Goal: Task Accomplishment & Management: Manage account settings

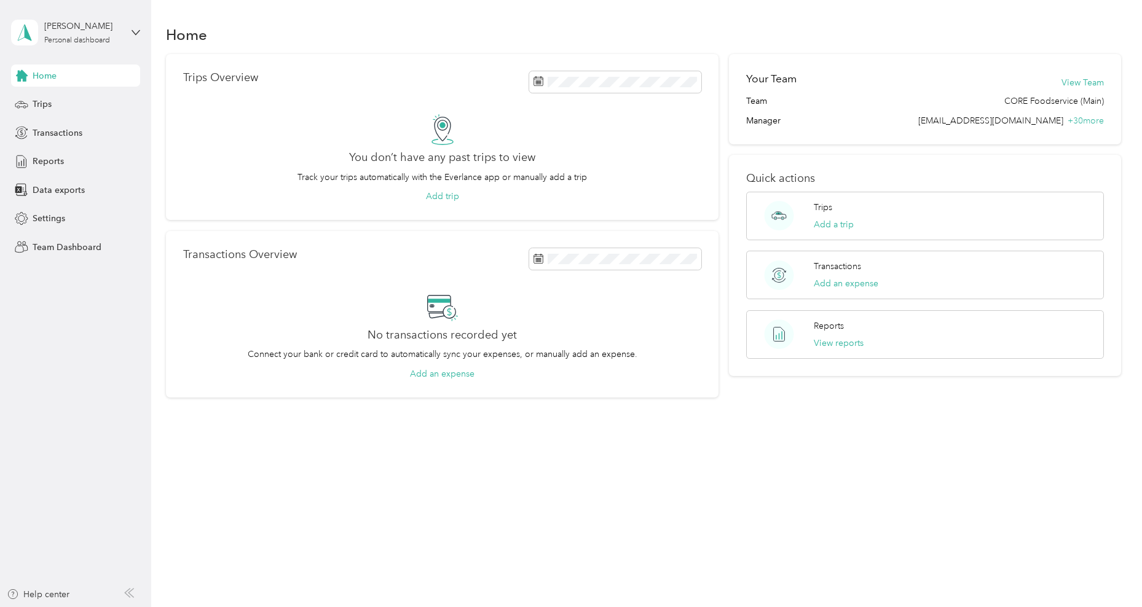
click at [98, 46] on div "[PERSON_NAME] Personal dashboard" at bounding box center [75, 32] width 129 height 43
click at [105, 103] on div "Team dashboard" at bounding box center [141, 100] width 242 height 22
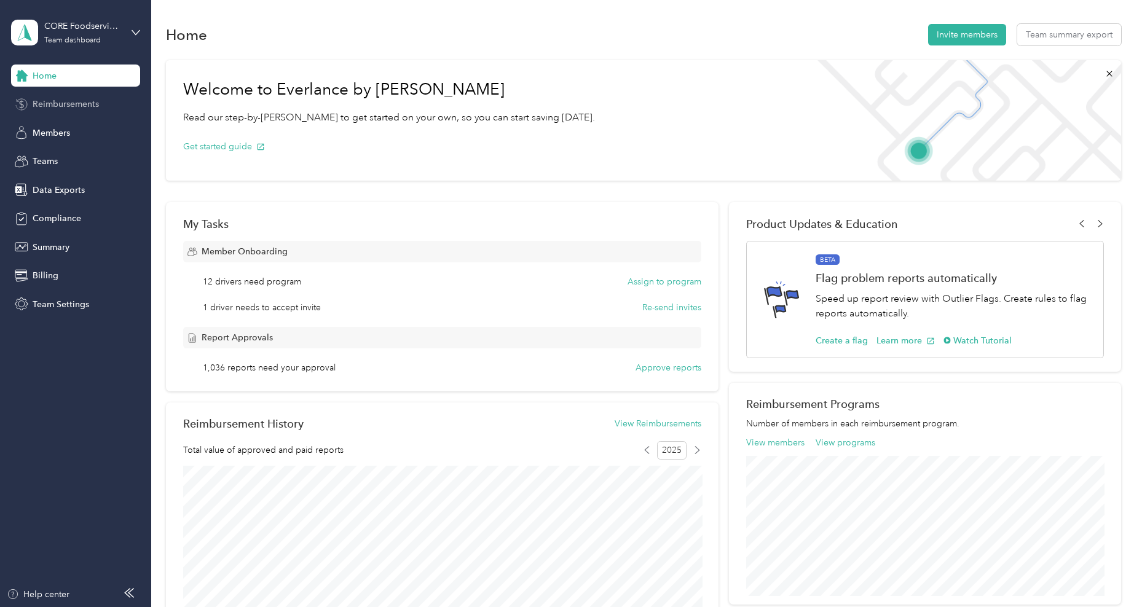
click at [95, 111] on div "Reimbursements" at bounding box center [75, 104] width 129 height 22
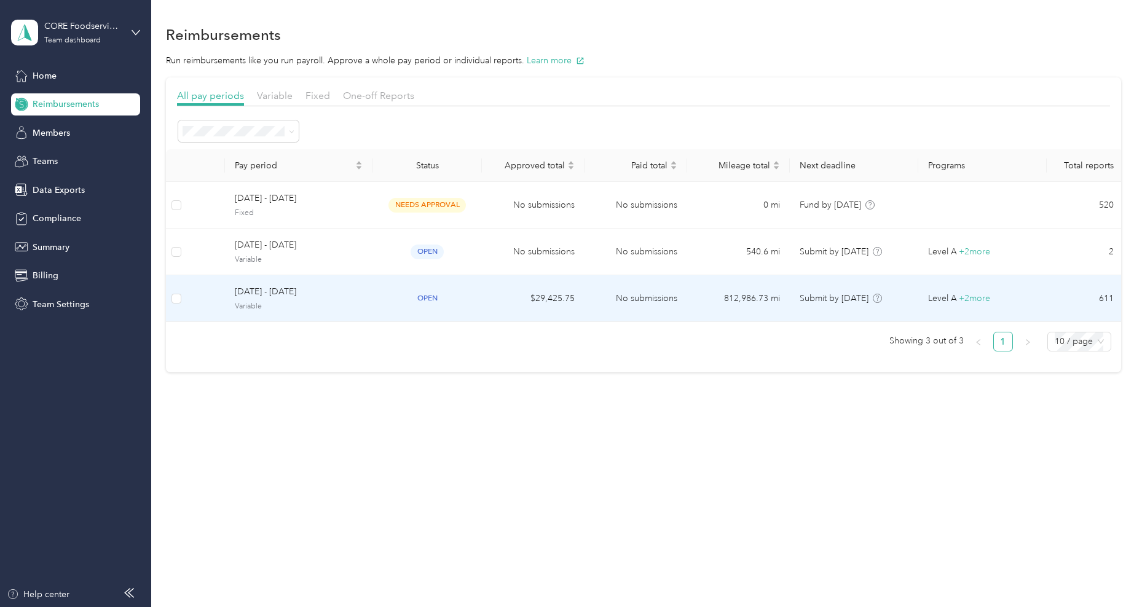
click at [271, 312] on td "[DATE] - [DATE] Variable" at bounding box center [299, 298] width 148 height 47
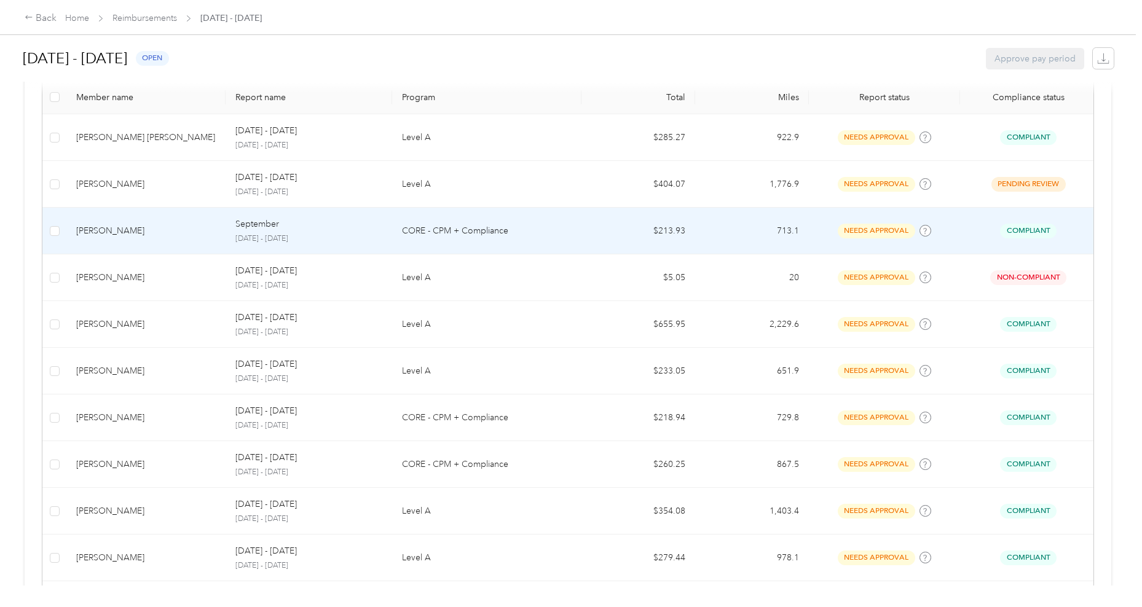
scroll to position [308, 0]
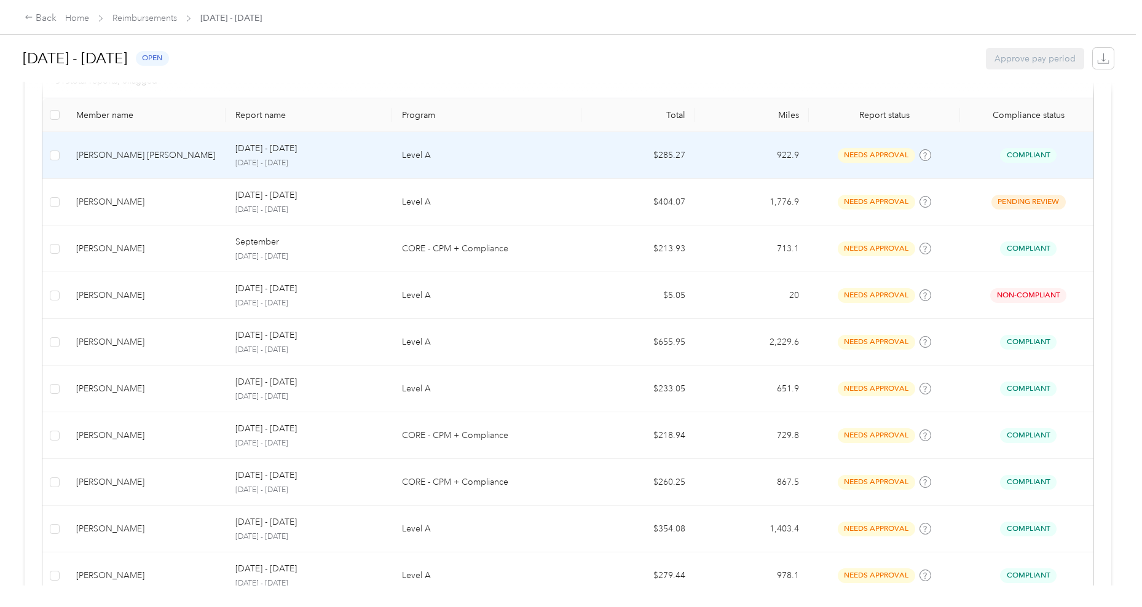
click at [124, 160] on div "[PERSON_NAME] [PERSON_NAME]" at bounding box center [146, 156] width 140 height 14
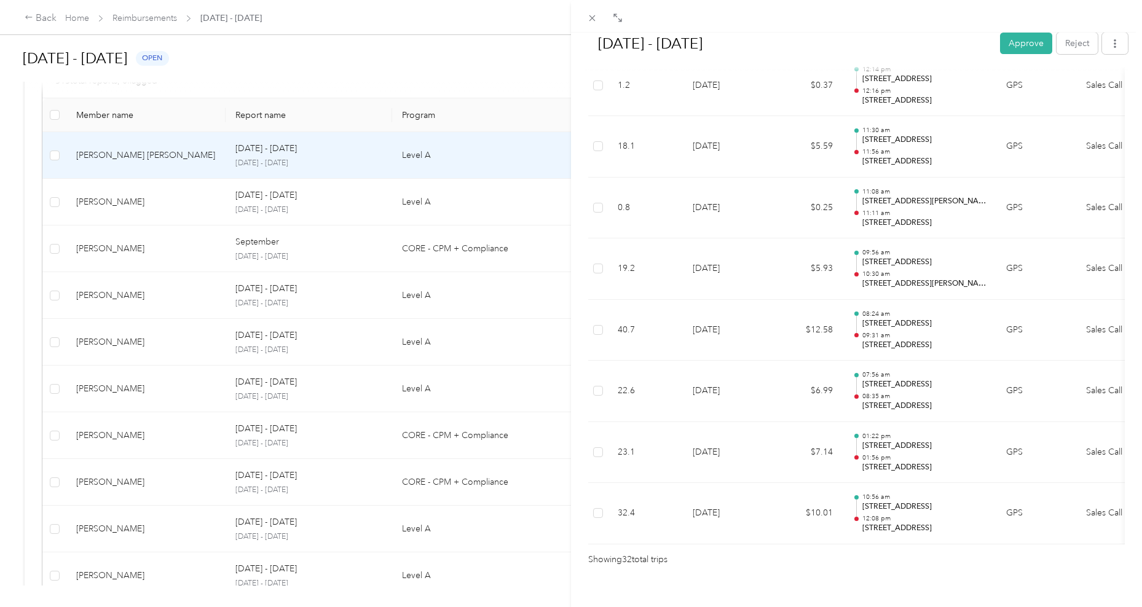
scroll to position [1829, 0]
click at [1024, 34] on button "Approve" at bounding box center [1026, 44] width 52 height 22
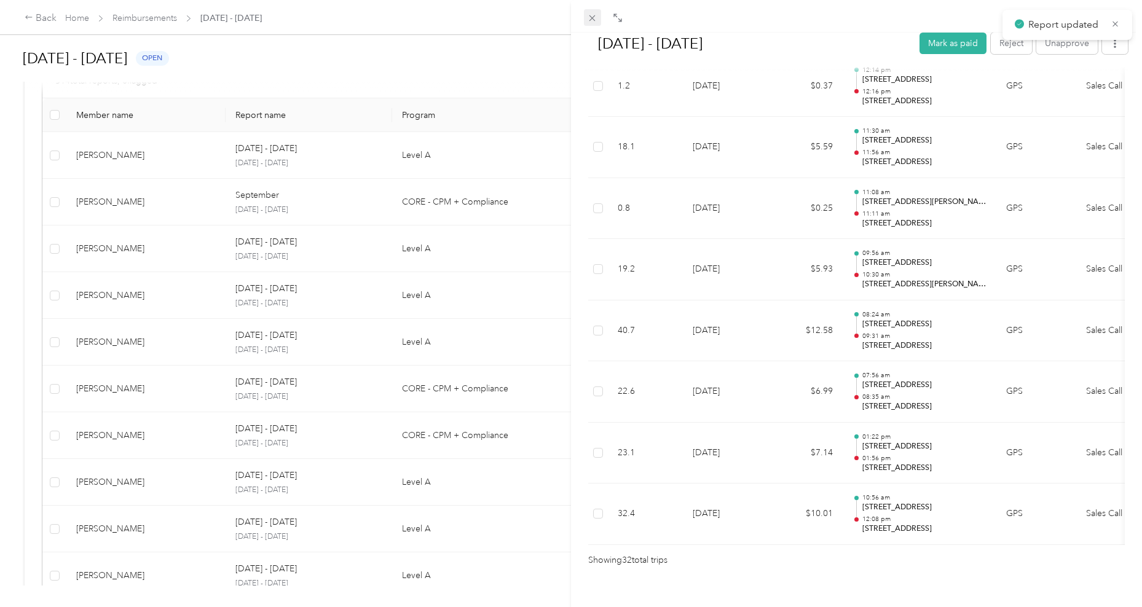
click at [596, 17] on icon at bounding box center [592, 18] width 10 height 10
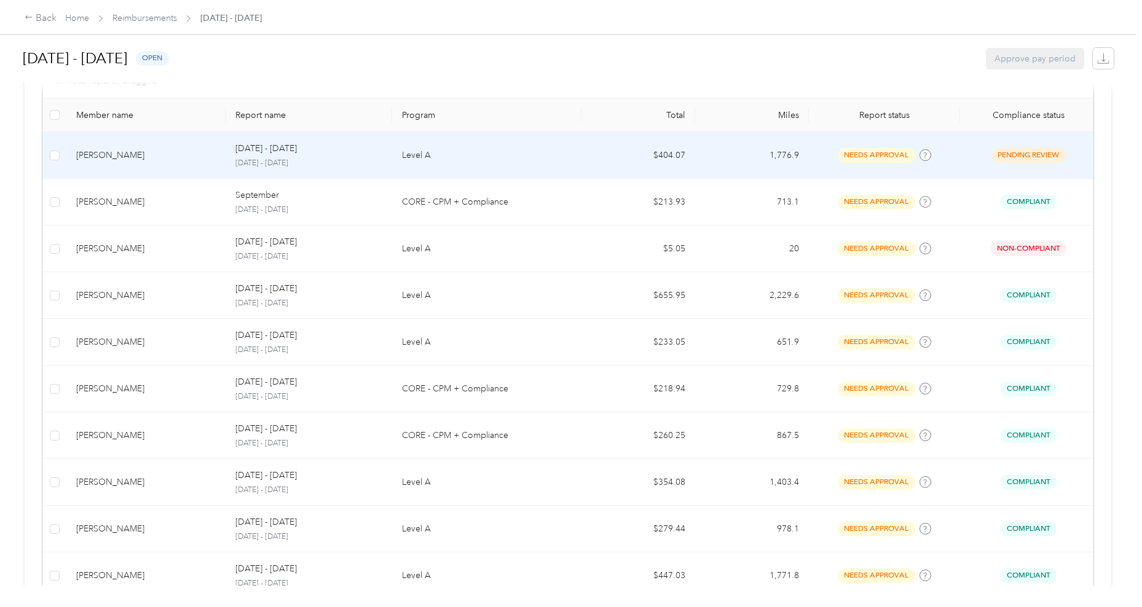
click at [119, 161] on div "[PERSON_NAME]" at bounding box center [146, 156] width 140 height 14
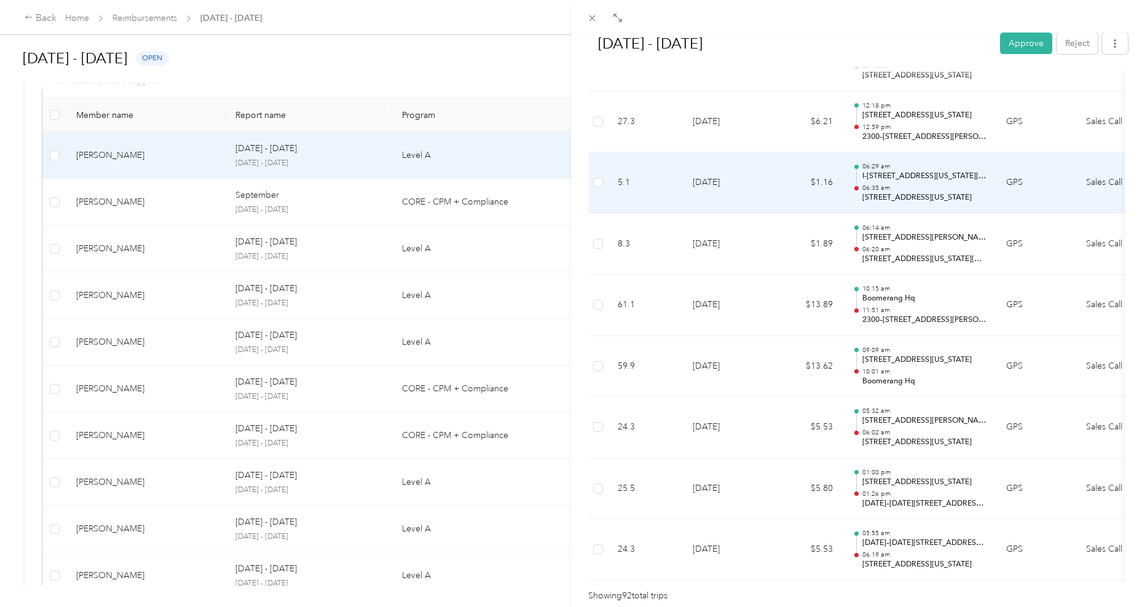
scroll to position [5463, 0]
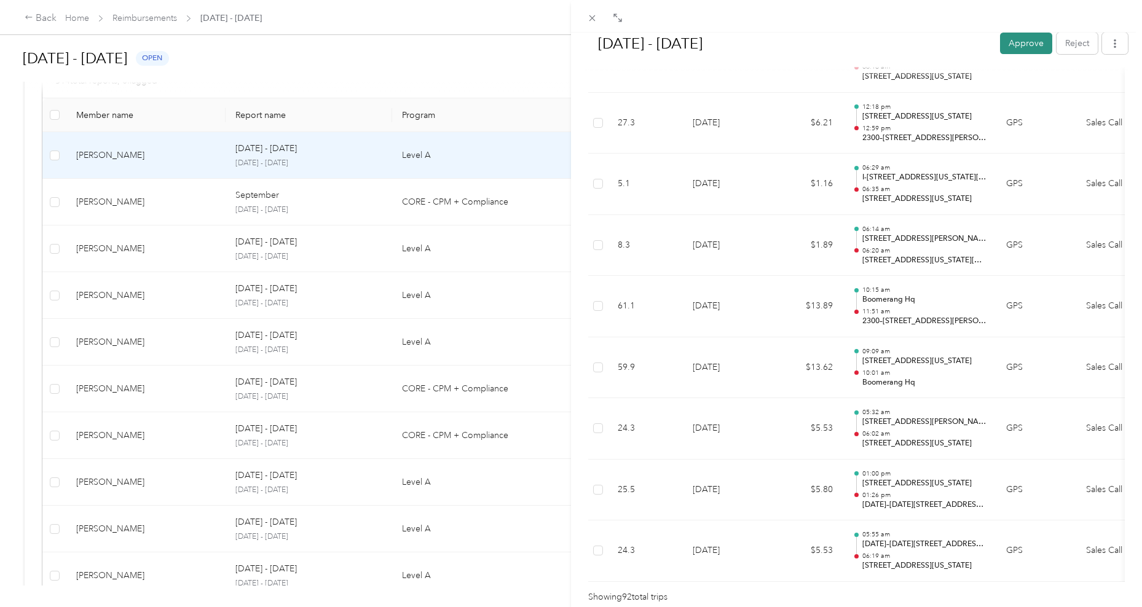
click at [1010, 41] on button "Approve" at bounding box center [1026, 44] width 52 height 22
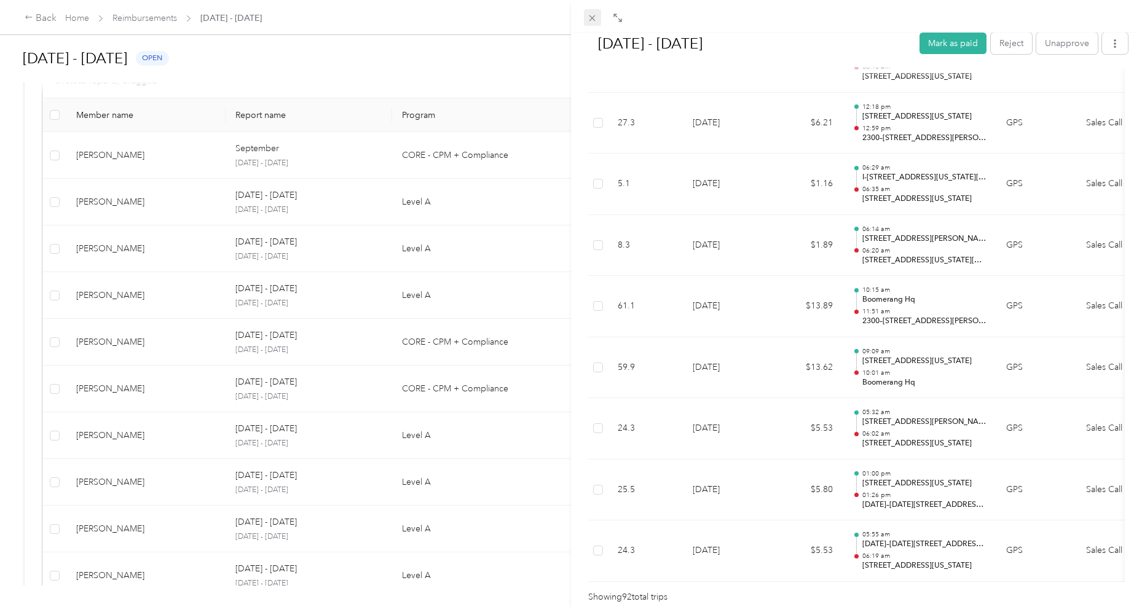
click at [595, 21] on icon at bounding box center [592, 18] width 10 height 10
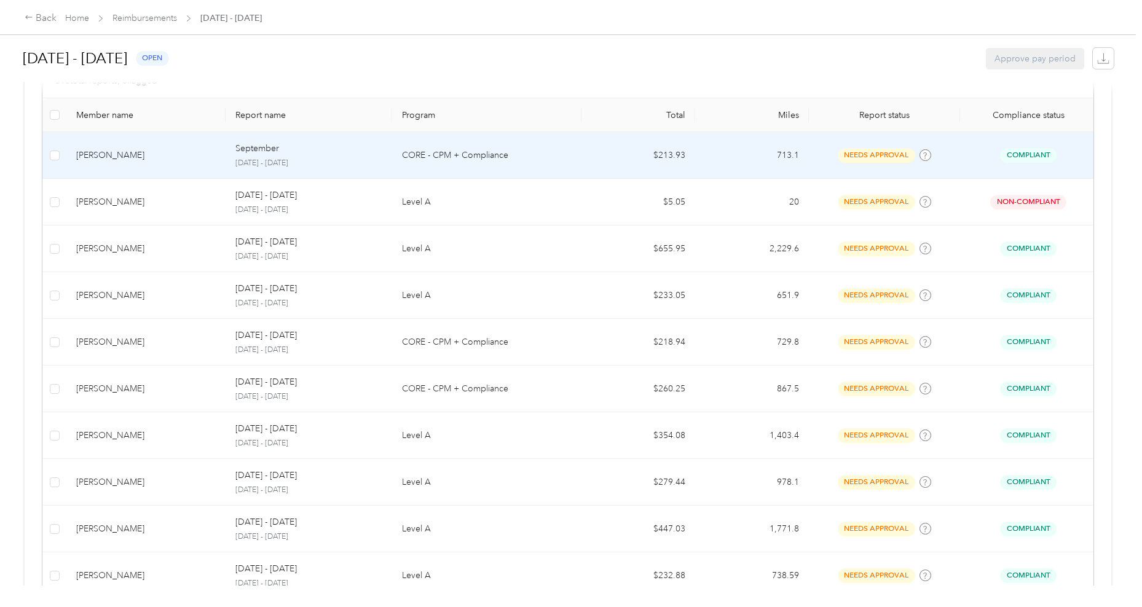
click at [121, 168] on td "[PERSON_NAME]" at bounding box center [145, 155] width 159 height 47
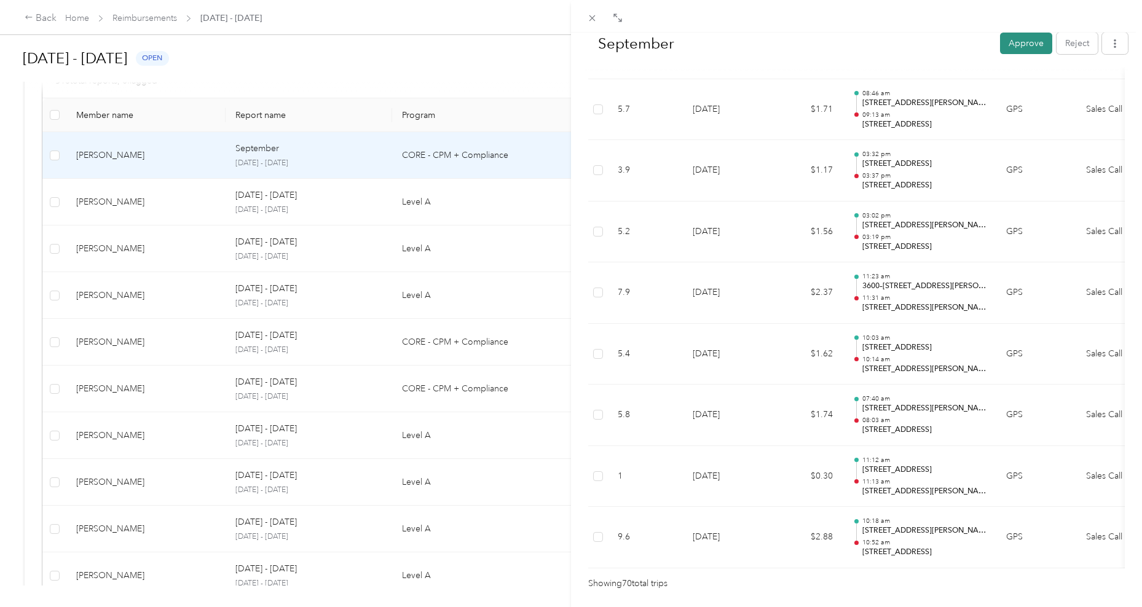
click at [1011, 49] on button "Approve" at bounding box center [1026, 44] width 52 height 22
click at [590, 18] on icon at bounding box center [592, 18] width 10 height 10
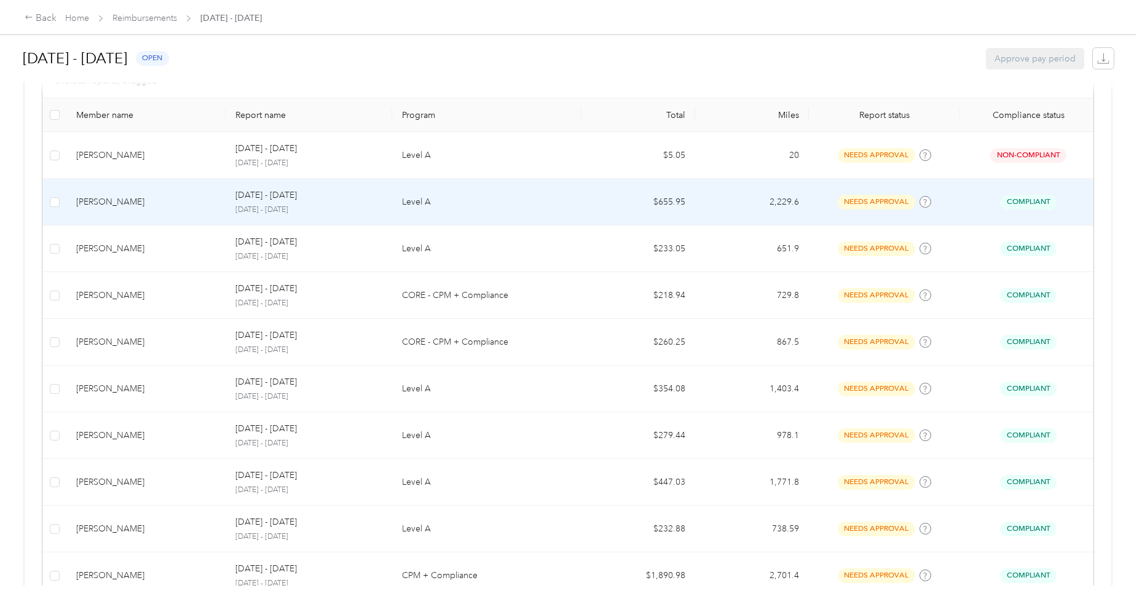
click at [122, 198] on div "[PERSON_NAME]" at bounding box center [146, 203] width 140 height 14
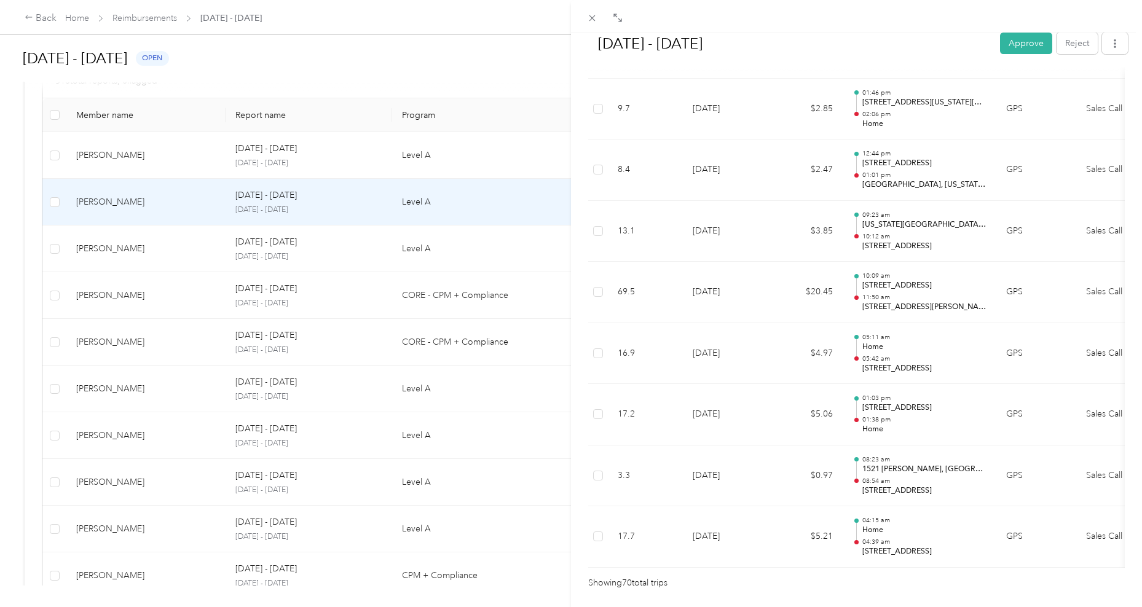
scroll to position [4130, 0]
click at [1020, 41] on button "Approve" at bounding box center [1026, 44] width 52 height 22
click at [590, 21] on icon at bounding box center [593, 18] width 6 height 6
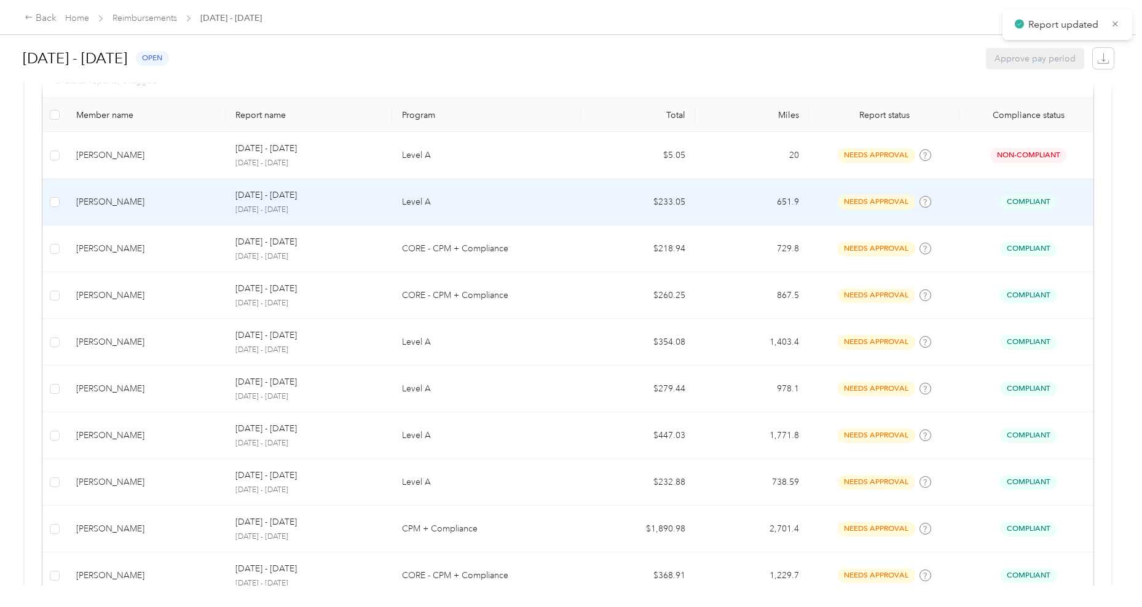
click at [212, 218] on td "[PERSON_NAME]" at bounding box center [145, 202] width 159 height 47
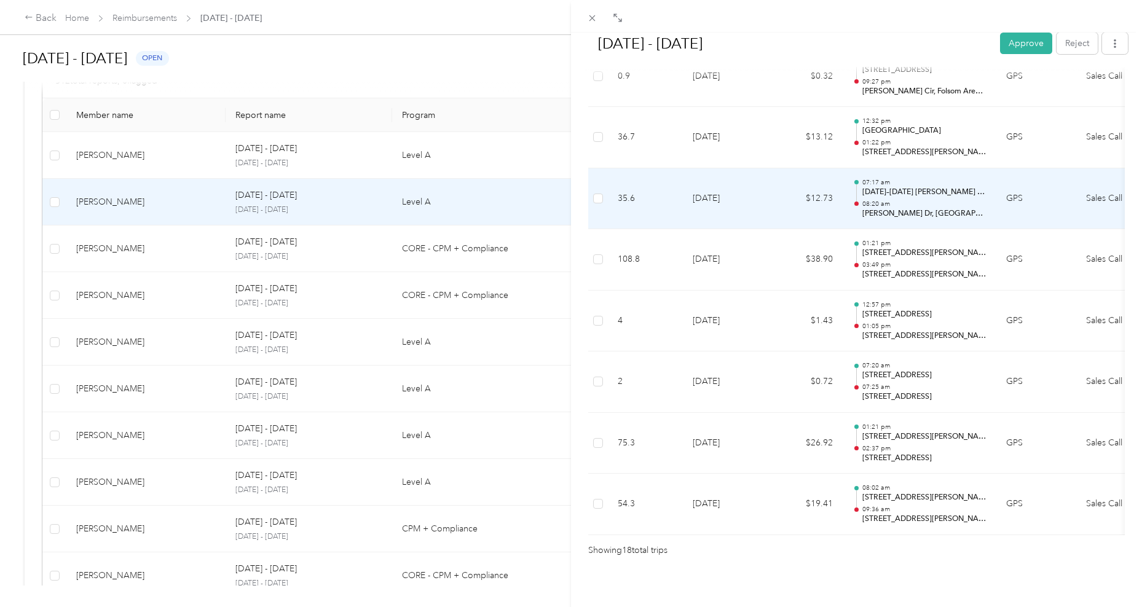
scroll to position [981, 0]
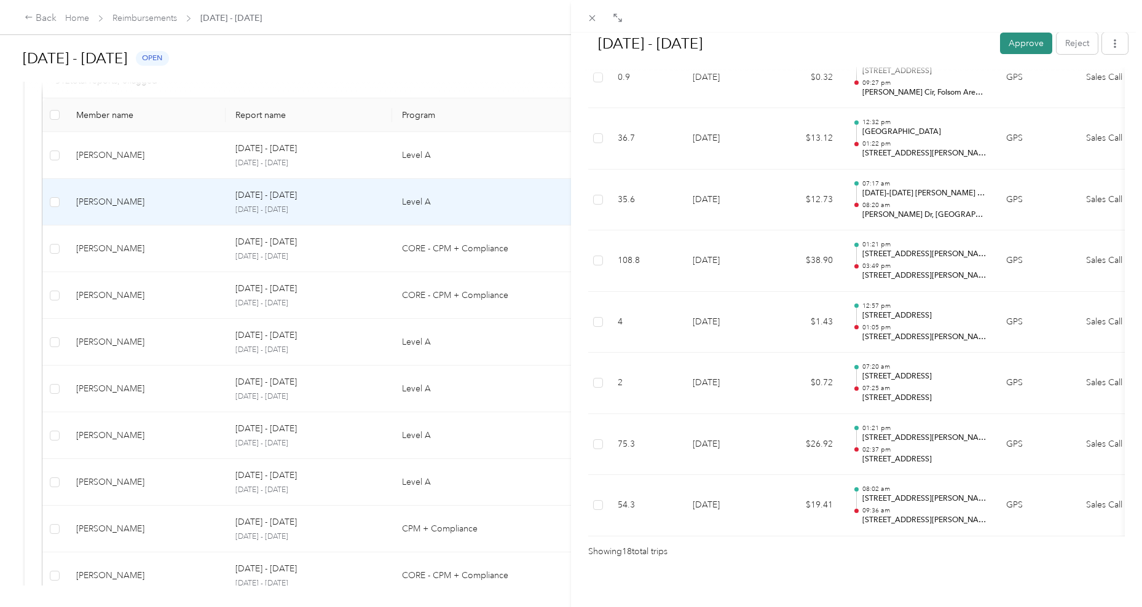
click at [1024, 49] on button "Approve" at bounding box center [1026, 44] width 52 height 22
click at [133, 251] on div "[DATE] - [DATE] Mark as paid Reject Unapprove Needs Payment Needs payment from …" at bounding box center [571, 303] width 1142 height 607
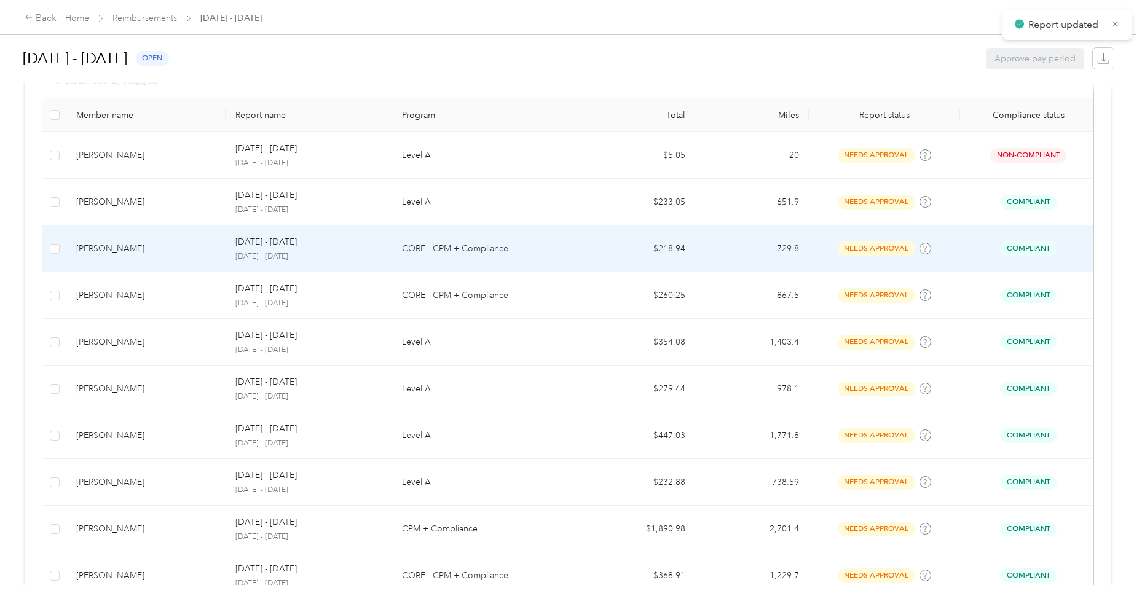
click at [151, 246] on div "[PERSON_NAME]" at bounding box center [146, 249] width 140 height 14
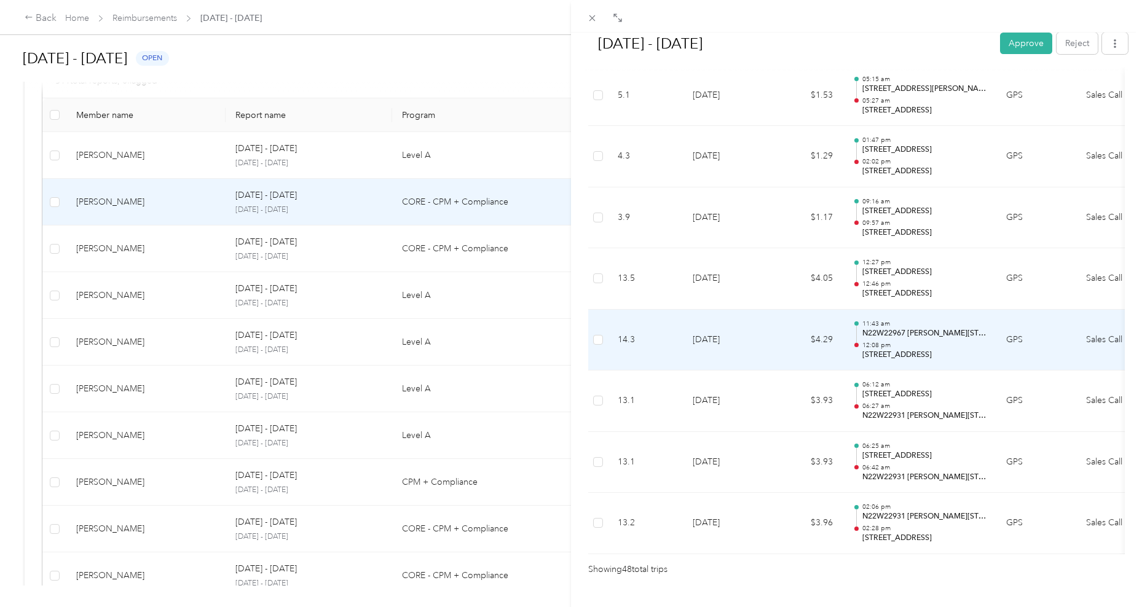
scroll to position [2798, 0]
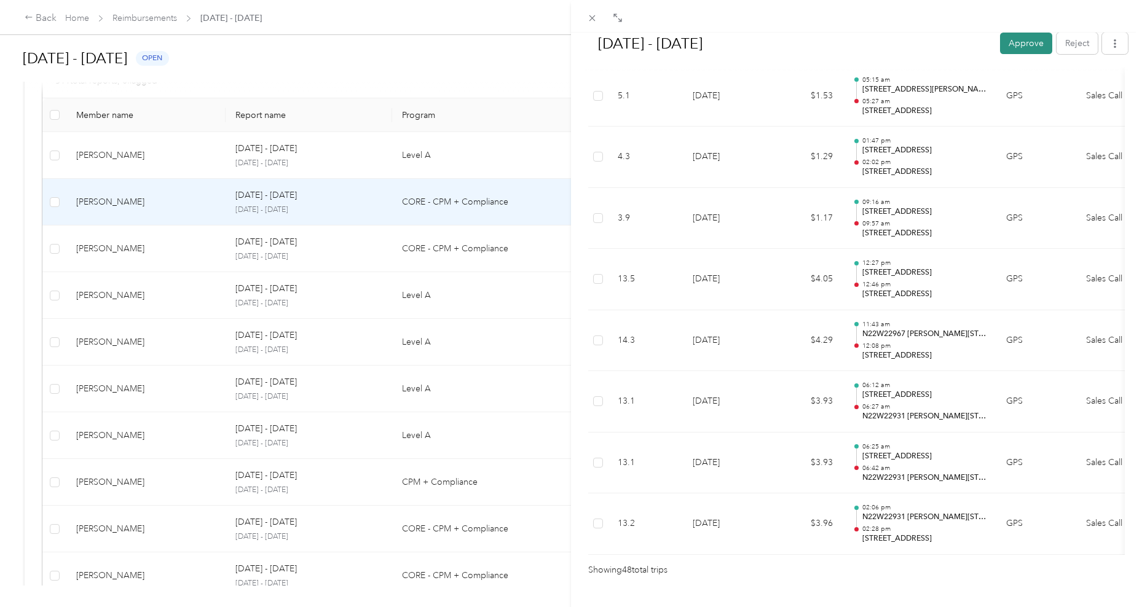
click at [1021, 41] on button "Approve" at bounding box center [1026, 44] width 52 height 22
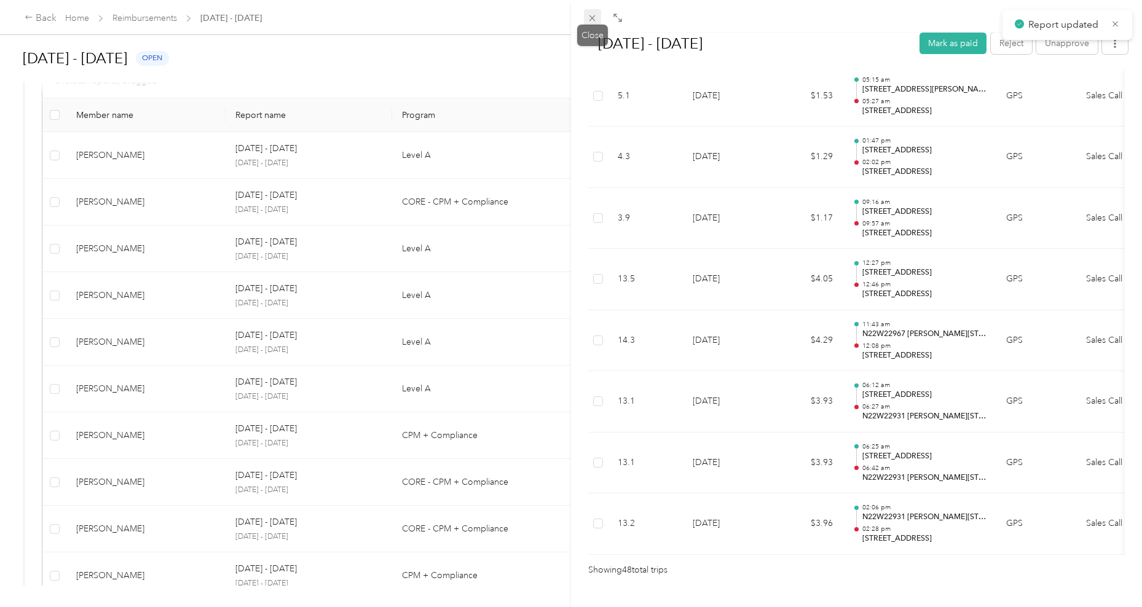
click at [595, 17] on icon at bounding box center [592, 18] width 10 height 10
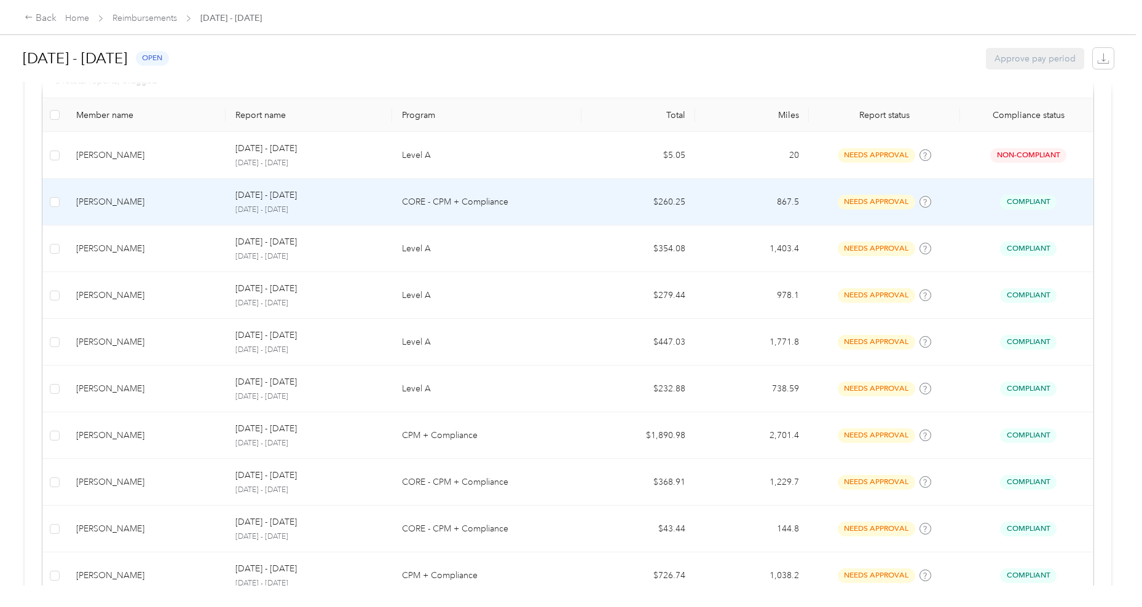
click at [152, 204] on div "[PERSON_NAME]" at bounding box center [146, 203] width 140 height 14
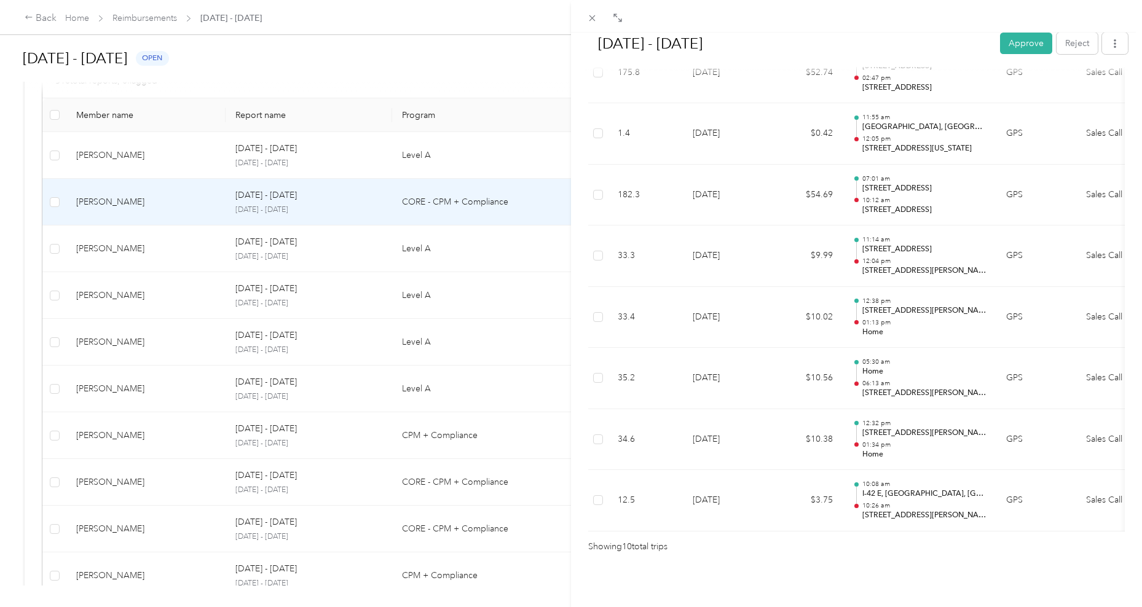
scroll to position [496, 0]
click at [1025, 46] on button "Approve" at bounding box center [1026, 44] width 52 height 22
click at [144, 242] on div "[DATE] - [DATE] Mark as paid Reject Unapprove Needs Payment Needs payment from …" at bounding box center [571, 303] width 1142 height 607
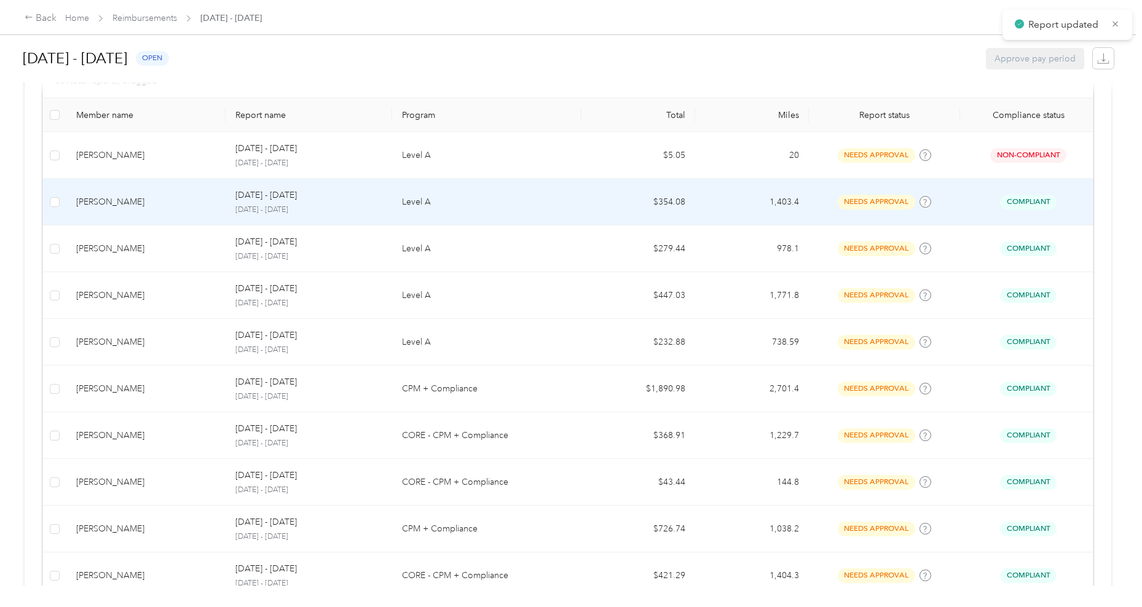
click at [144, 202] on div "[PERSON_NAME]" at bounding box center [146, 203] width 140 height 14
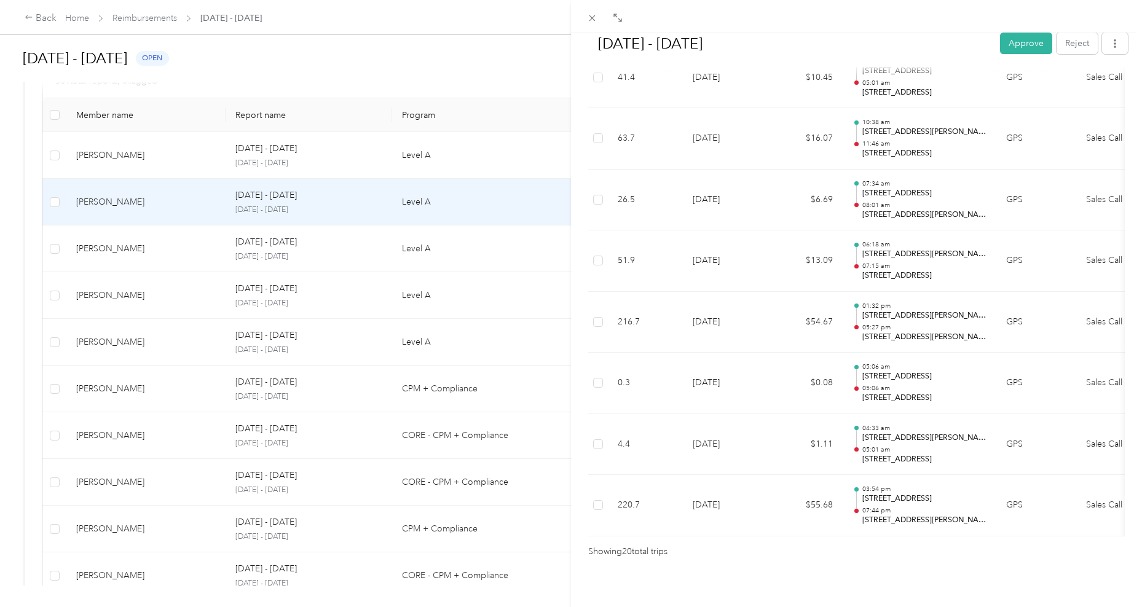
scroll to position [1102, 0]
click at [1017, 42] on button "Approve" at bounding box center [1026, 44] width 52 height 22
click at [172, 243] on div "[DATE] - [DATE] Mark as paid Reject Unapprove Needs Payment Needs payment from …" at bounding box center [571, 303] width 1142 height 607
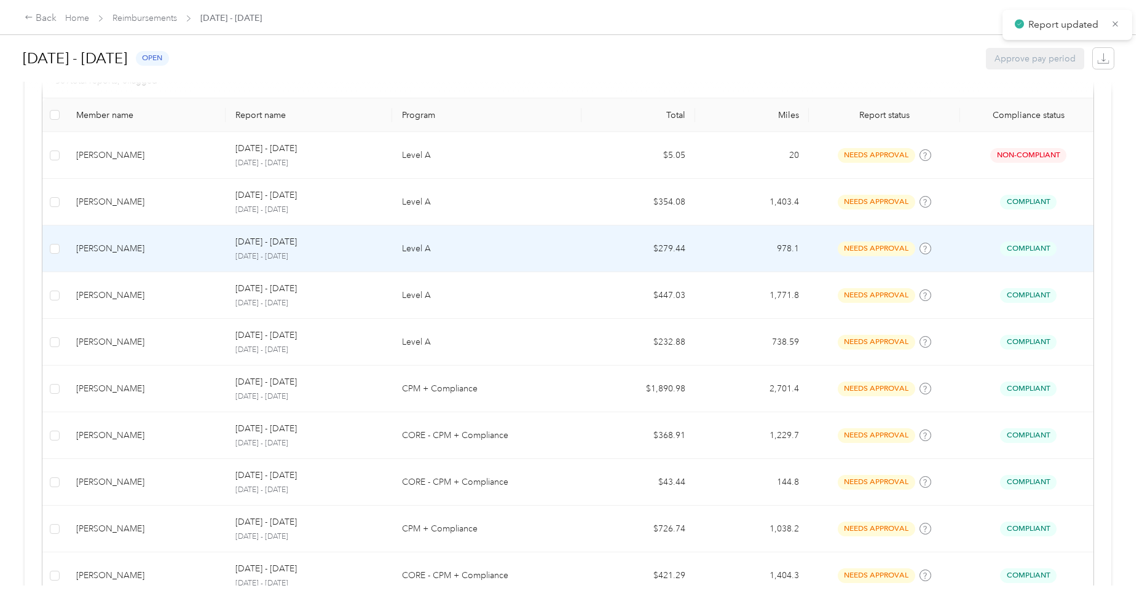
click at [173, 250] on div "[PERSON_NAME]" at bounding box center [146, 249] width 140 height 14
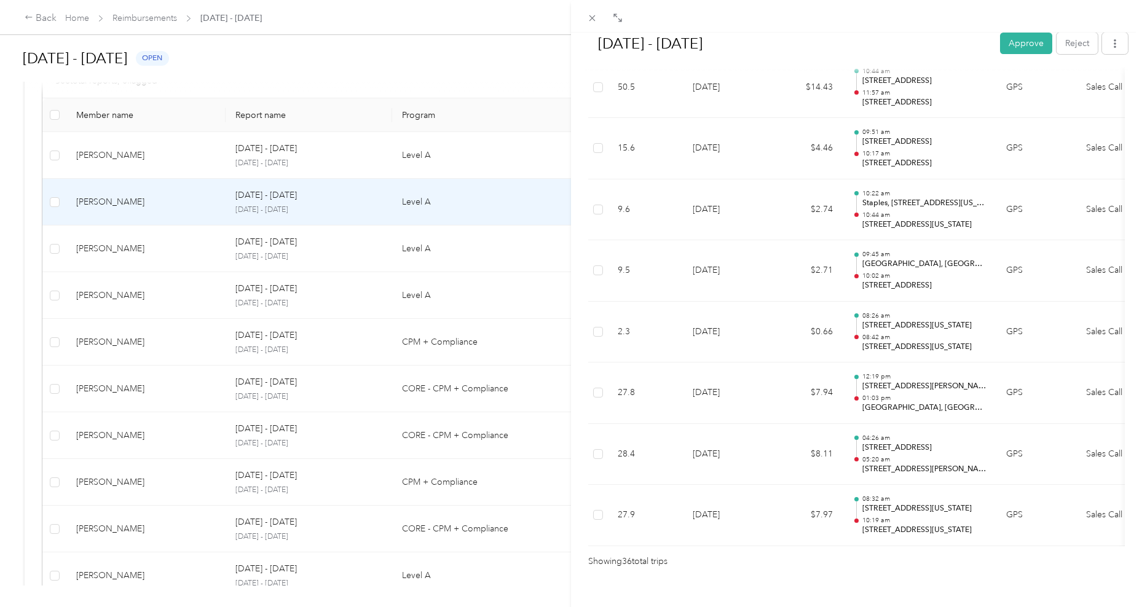
scroll to position [2071, 0]
click at [1013, 42] on button "Approve" at bounding box center [1026, 44] width 52 height 22
click at [184, 256] on div "[DATE] - [DATE] Approve Reject Needs Approval Needs approval from [PERSON_NAME]…" at bounding box center [571, 303] width 1142 height 607
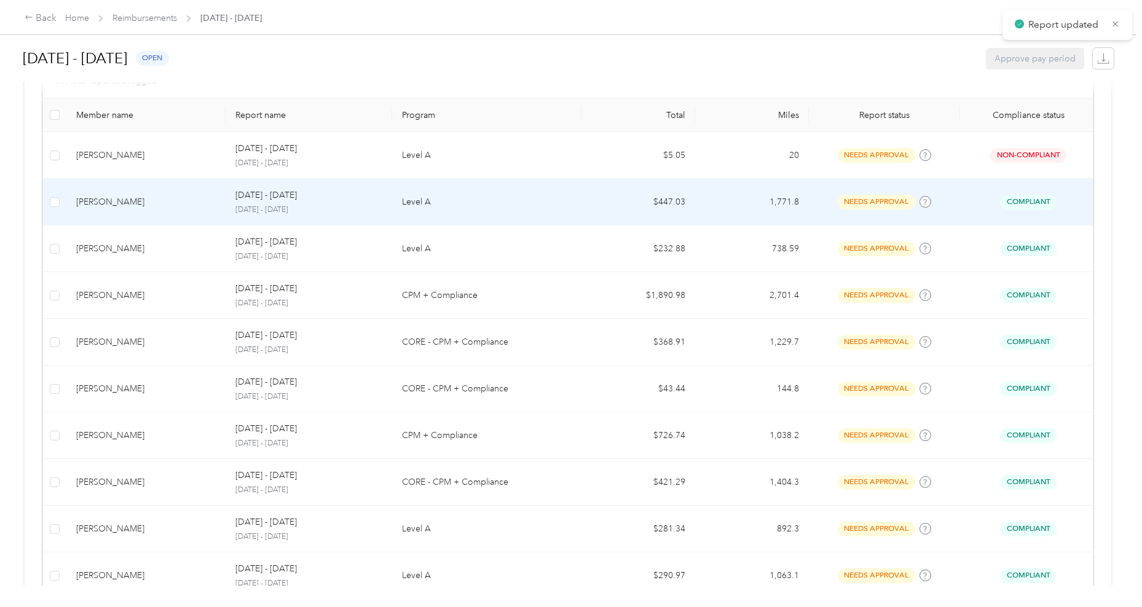
click at [170, 208] on td "[PERSON_NAME]" at bounding box center [145, 202] width 159 height 47
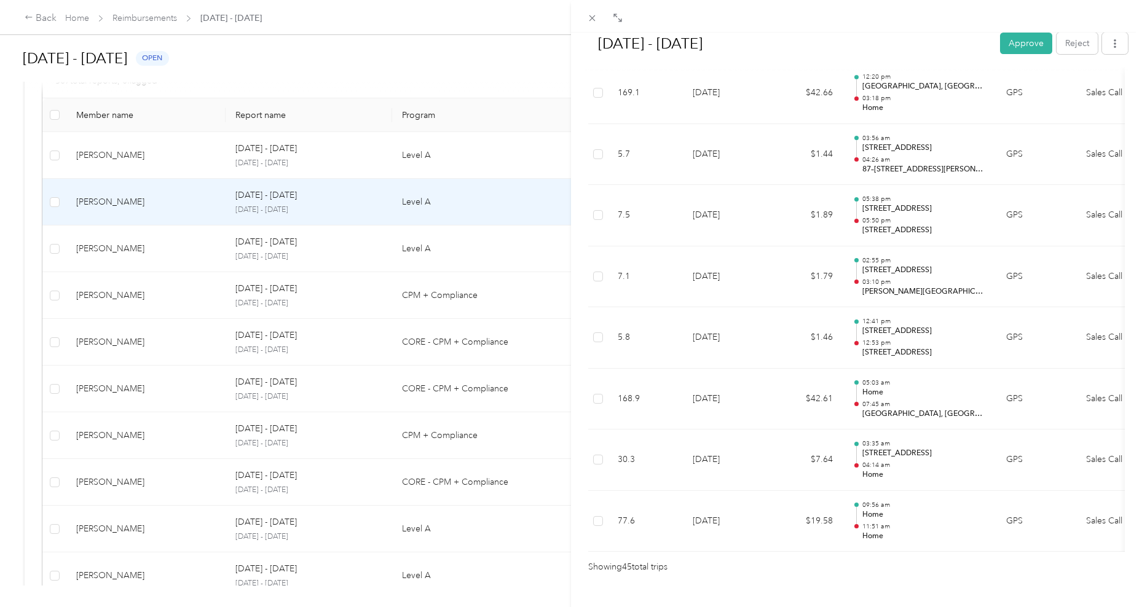
scroll to position [2616, 0]
click at [1015, 48] on button "Approve" at bounding box center [1026, 44] width 52 height 22
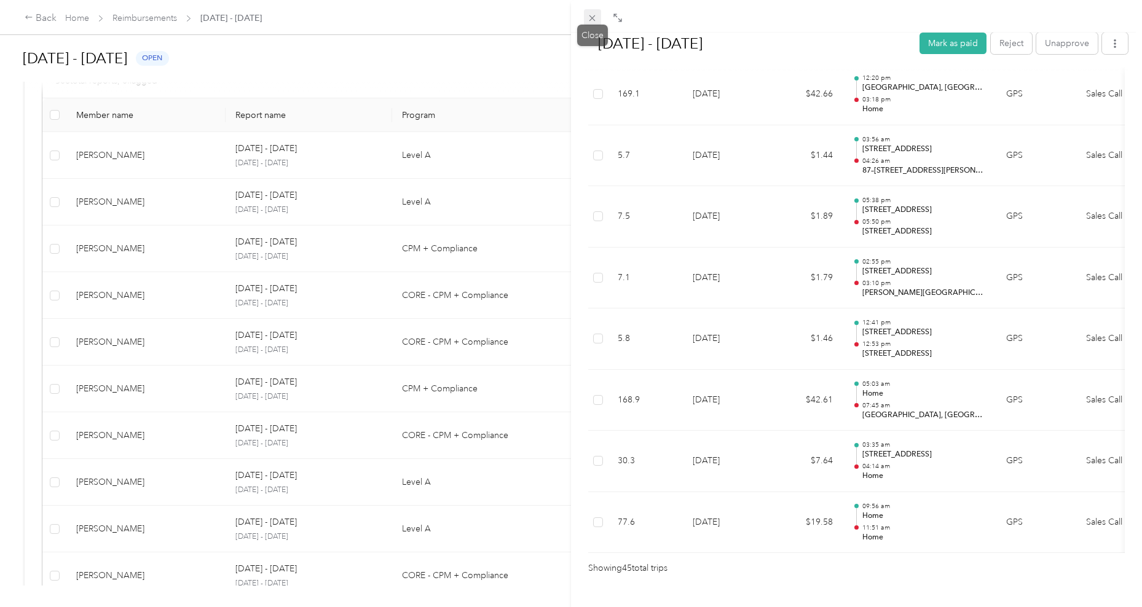
click at [590, 18] on icon at bounding box center [592, 18] width 10 height 10
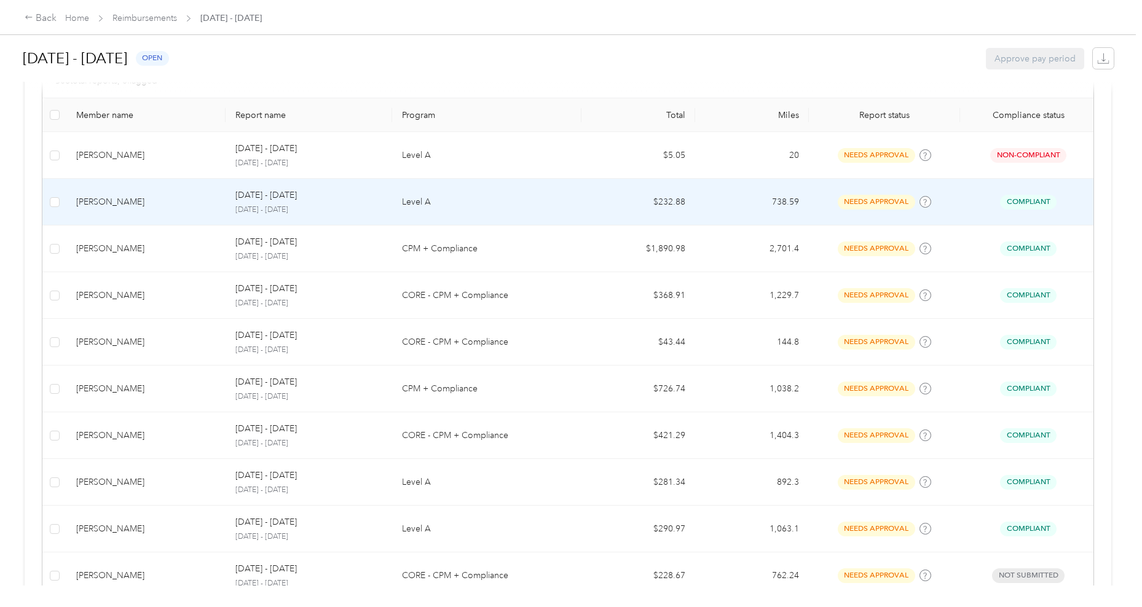
click at [181, 199] on div "[PERSON_NAME]" at bounding box center [146, 203] width 140 height 14
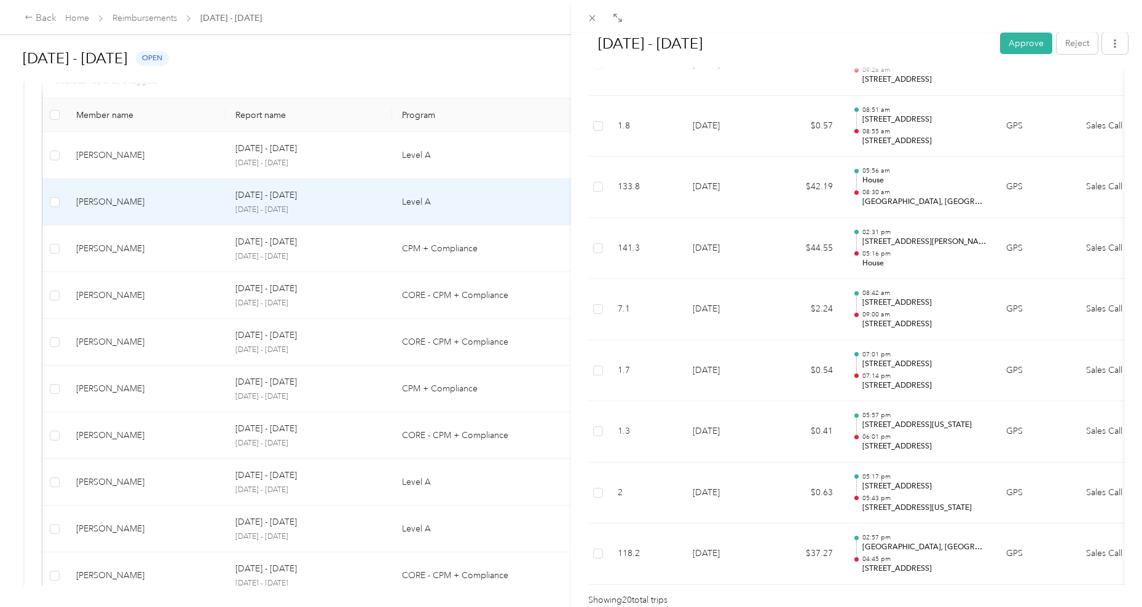
scroll to position [1102, 0]
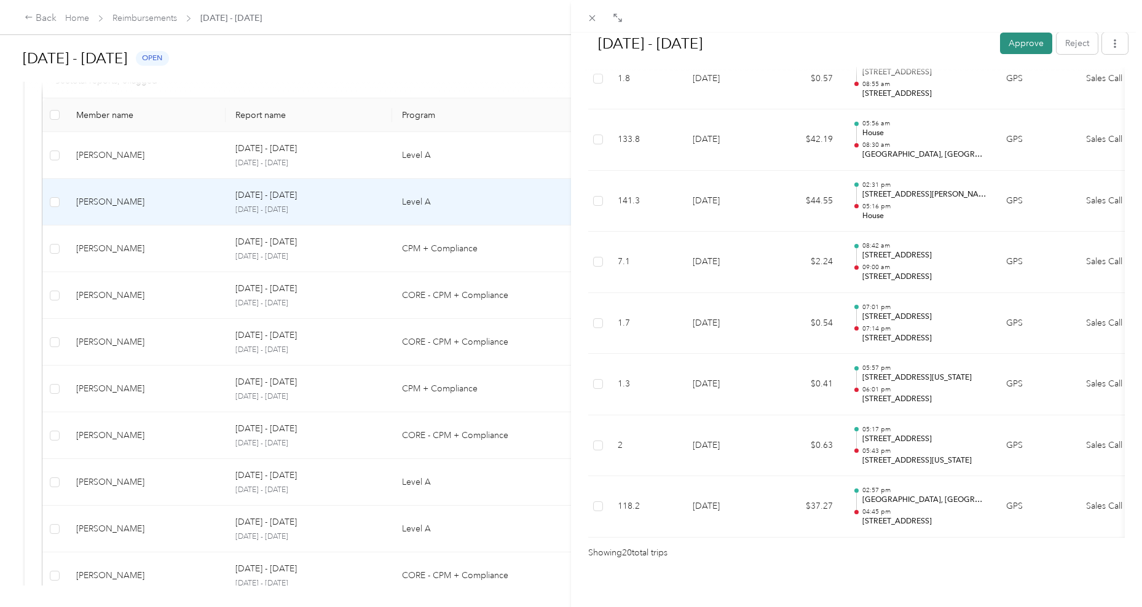
click at [1021, 43] on button "Approve" at bounding box center [1026, 44] width 52 height 22
click at [157, 253] on div "[DATE] - [DATE] Mark as paid Reject Unapprove Needs Payment Needs payment from …" at bounding box center [571, 303] width 1142 height 607
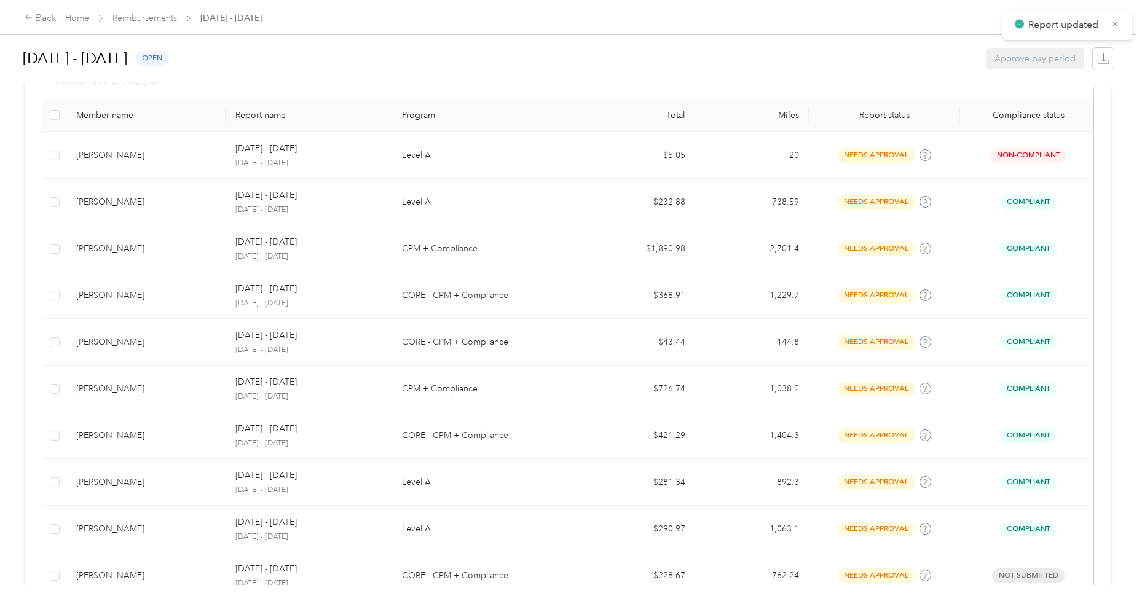
click at [183, 253] on div "[PERSON_NAME]" at bounding box center [146, 249] width 140 height 14
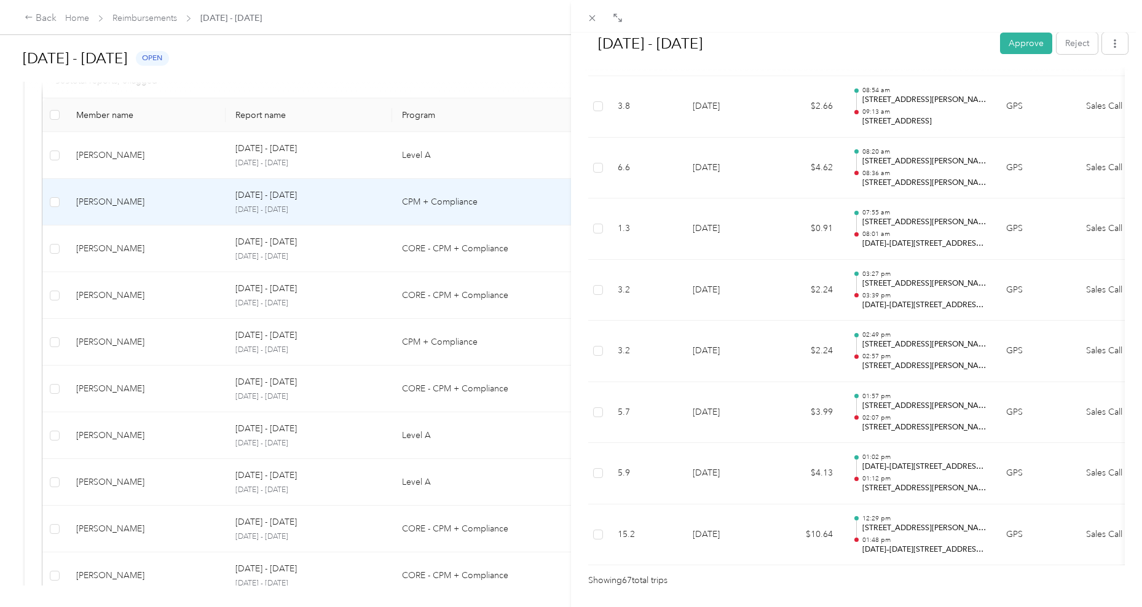
scroll to position [3948, 0]
click at [1038, 49] on button "Approve" at bounding box center [1026, 44] width 52 height 22
click at [186, 258] on div "[DATE] - [DATE] Approve Reject Needs Approval Needs approval from [PERSON_NAME]…" at bounding box center [571, 303] width 1142 height 607
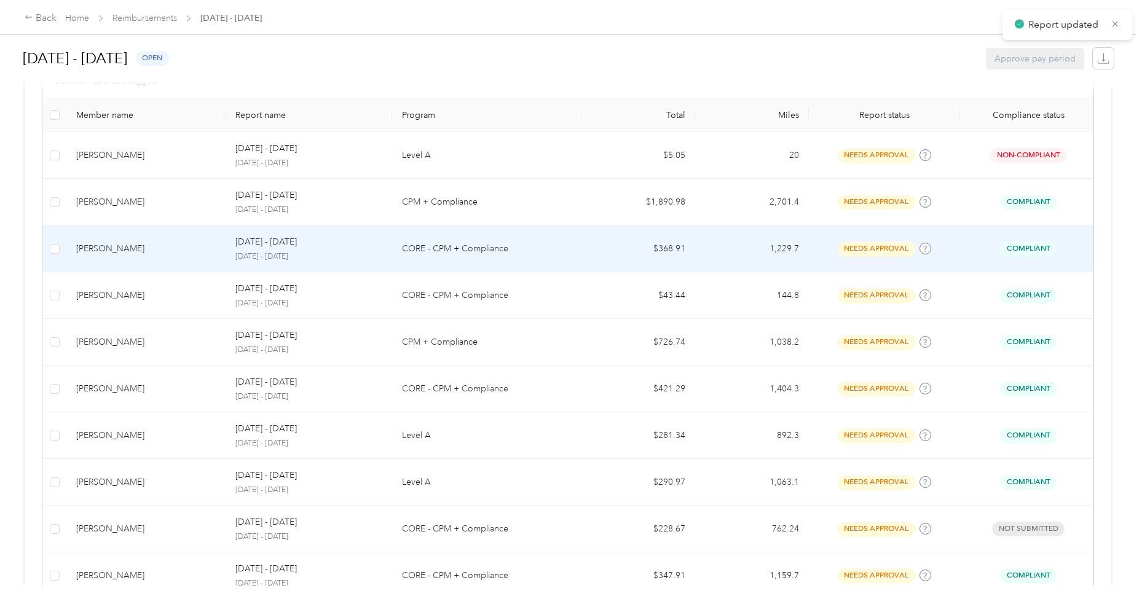
click at [173, 254] on div "[PERSON_NAME]" at bounding box center [146, 249] width 140 height 14
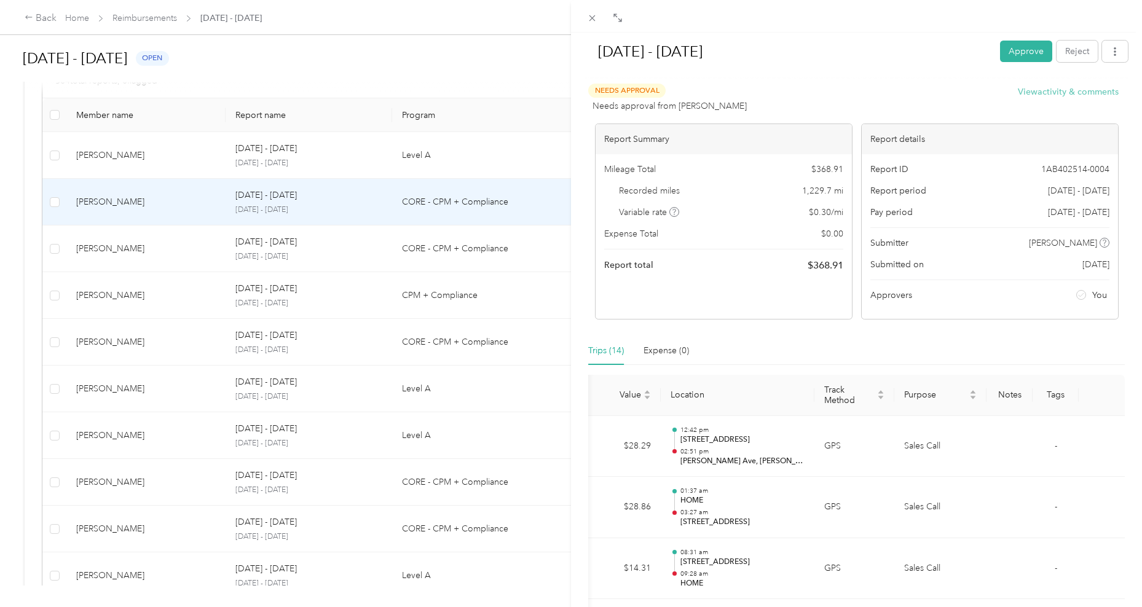
click at [1079, 89] on button "View activity & comments" at bounding box center [1068, 91] width 101 height 13
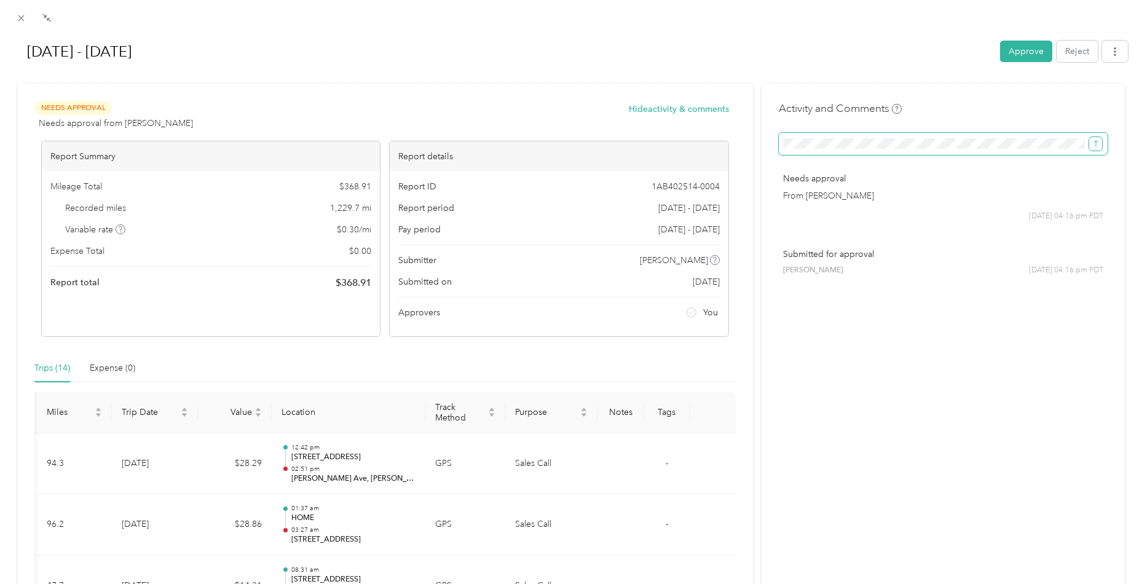
click at [1092, 143] on icon "submit" at bounding box center [1096, 144] width 9 height 9
click at [1116, 57] on button "button" at bounding box center [1115, 52] width 26 height 22
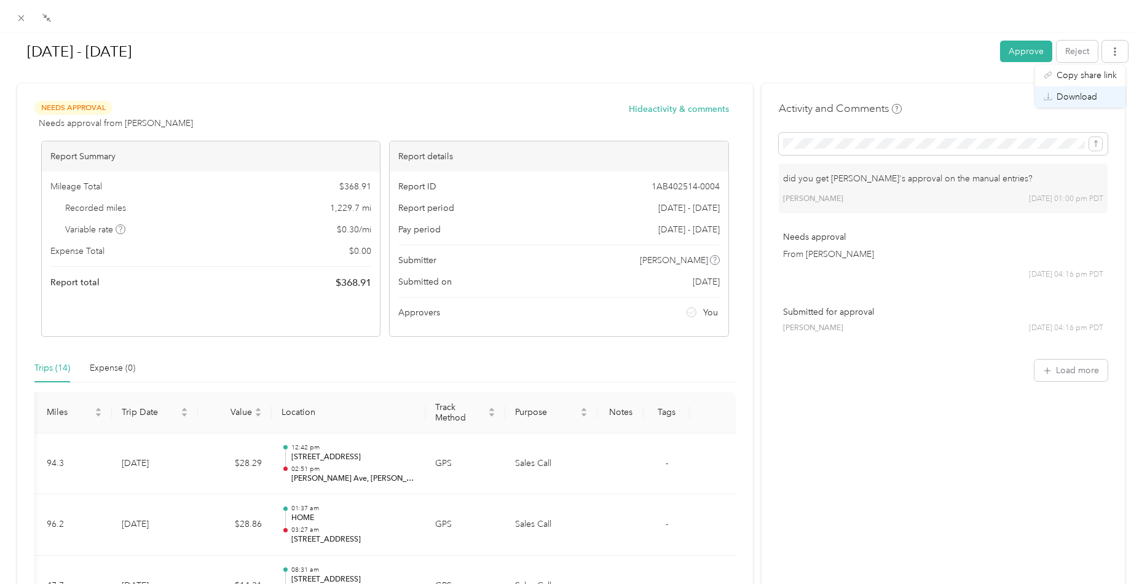
click at [1066, 98] on span "Download" at bounding box center [1077, 96] width 41 height 13
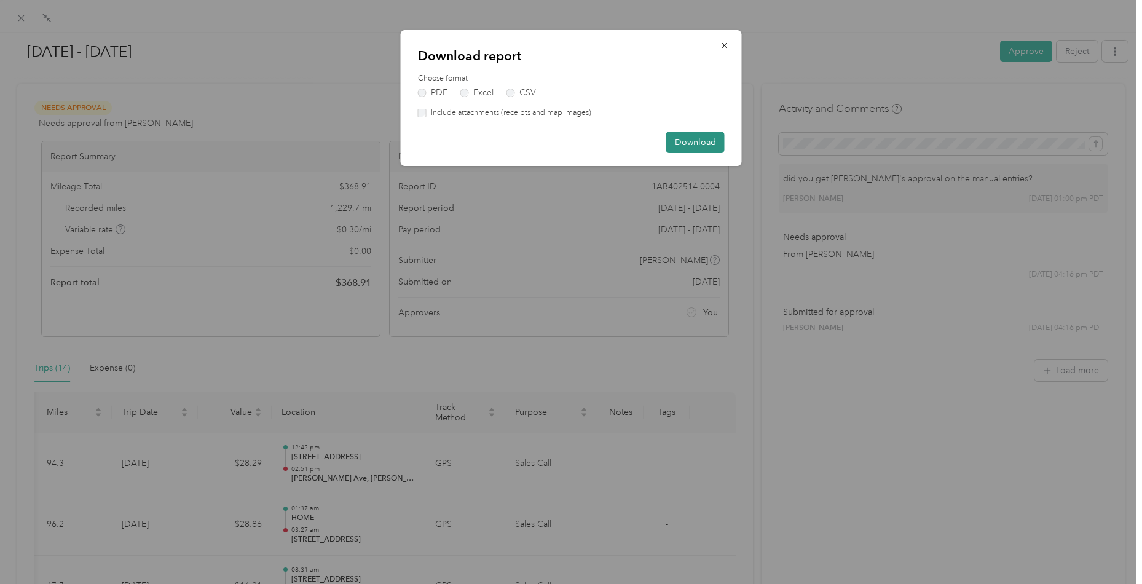
click at [711, 144] on button "Download" at bounding box center [696, 143] width 58 height 22
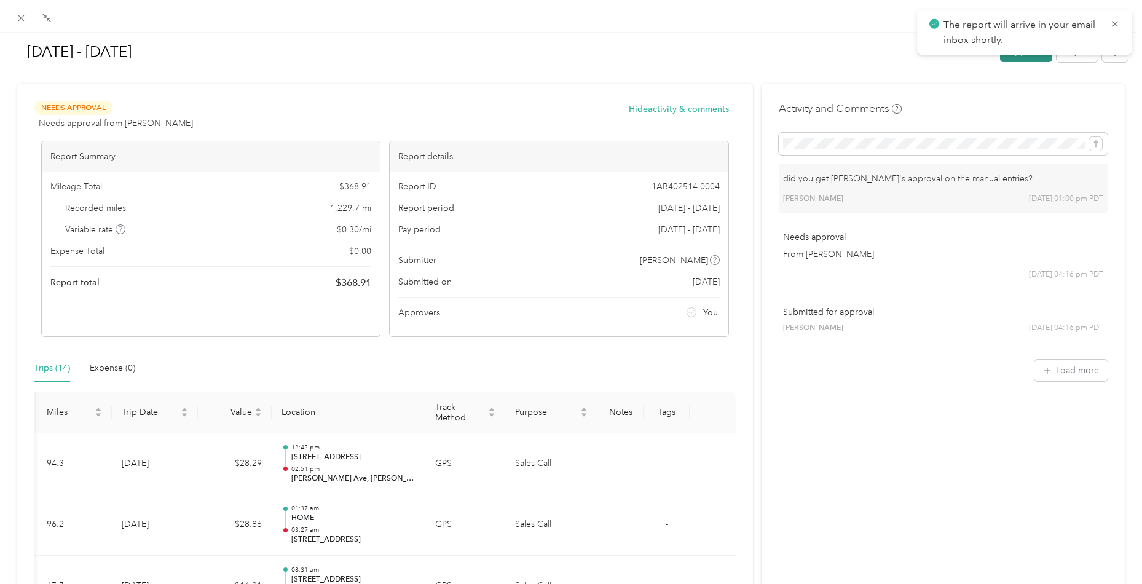
click at [1017, 61] on button "Approve" at bounding box center [1026, 52] width 52 height 22
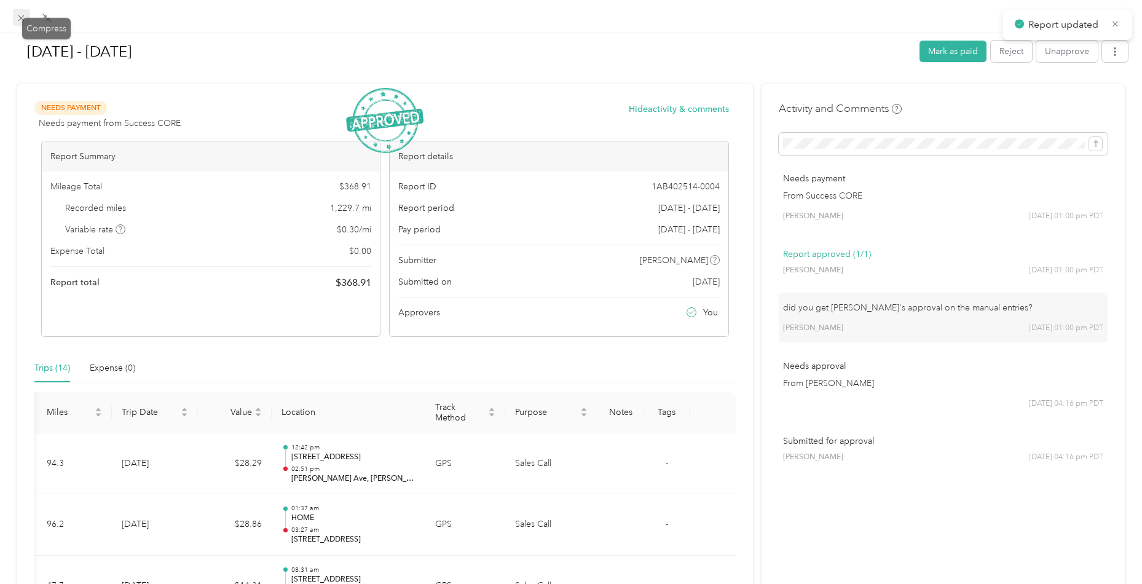
click at [22, 584] on div "[DATE] - [DATE] Mark as paid Reject Unapprove Needs Payment Needs payment from …" at bounding box center [568, 584] width 1136 height 0
click at [21, 17] on icon at bounding box center [21, 18] width 10 height 10
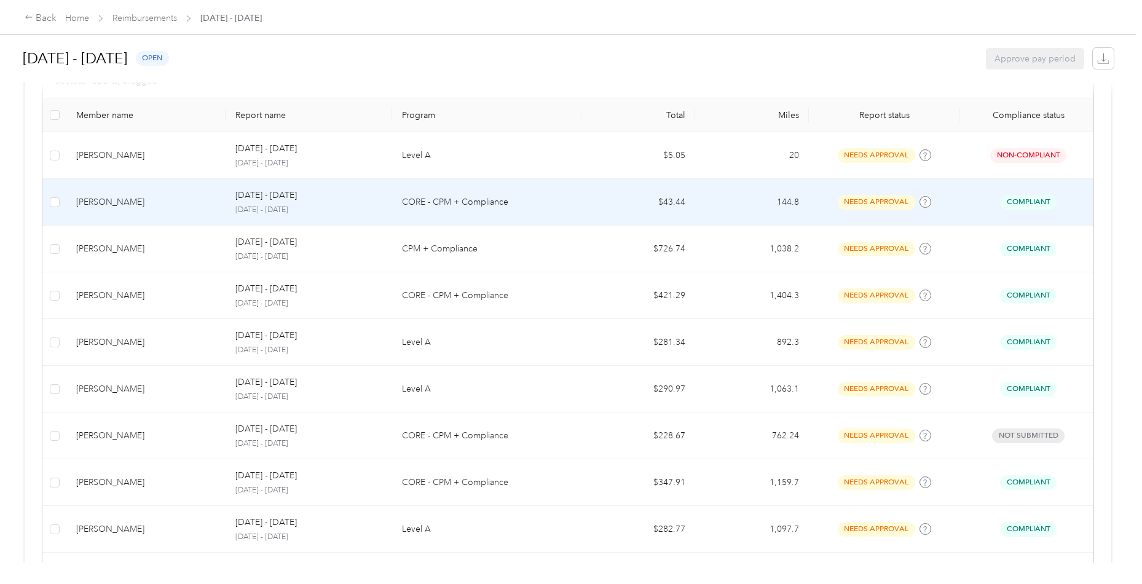
click at [114, 206] on div "[PERSON_NAME]" at bounding box center [146, 203] width 140 height 14
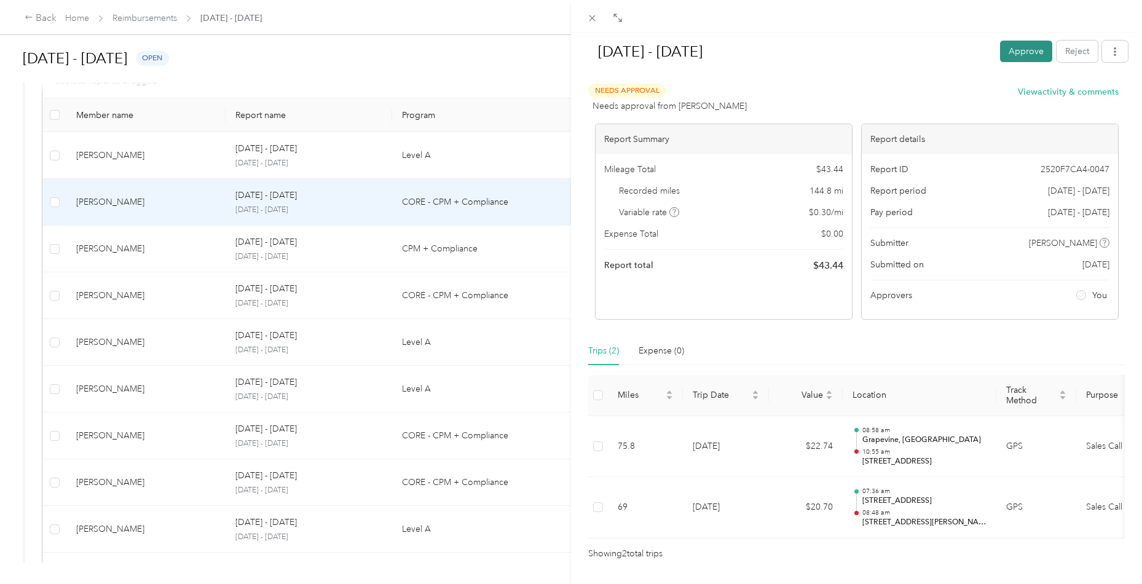
click at [1016, 58] on button "Approve" at bounding box center [1026, 52] width 52 height 22
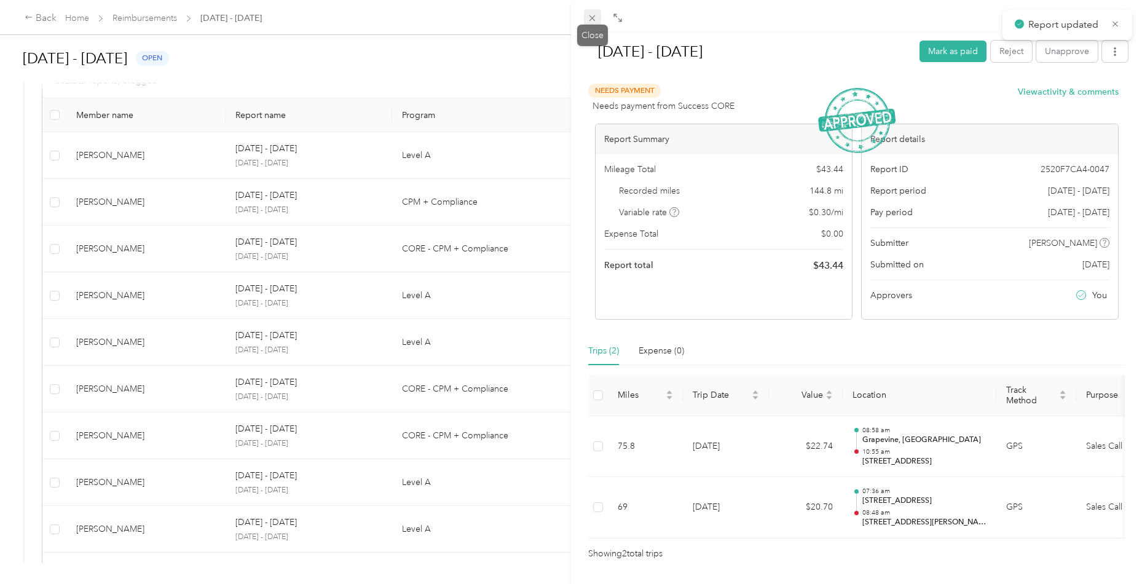
click at [593, 17] on icon at bounding box center [592, 18] width 10 height 10
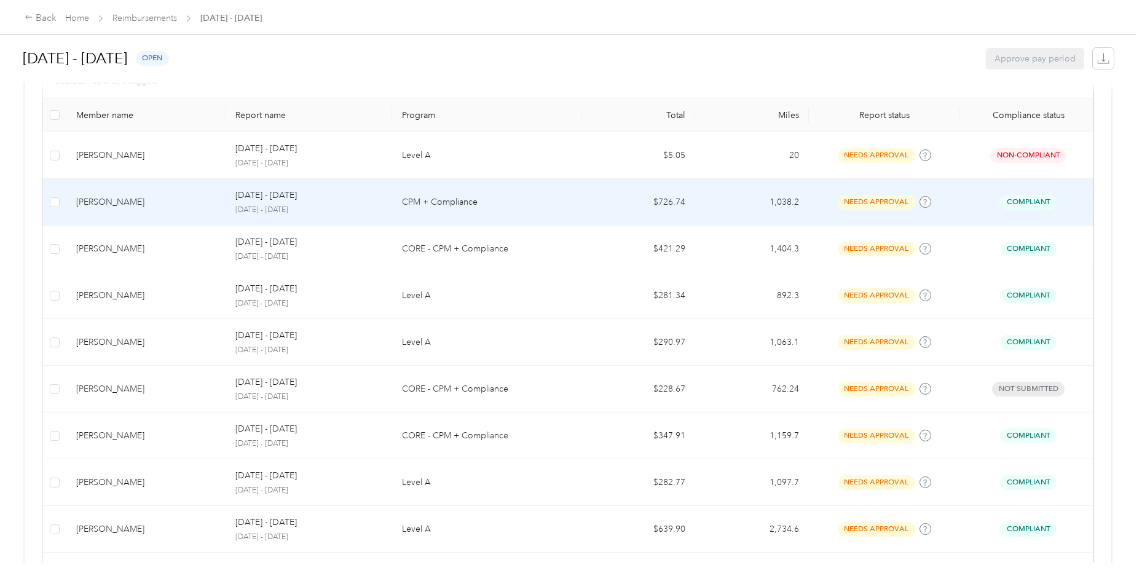
click at [157, 208] on td "[PERSON_NAME]" at bounding box center [145, 202] width 159 height 47
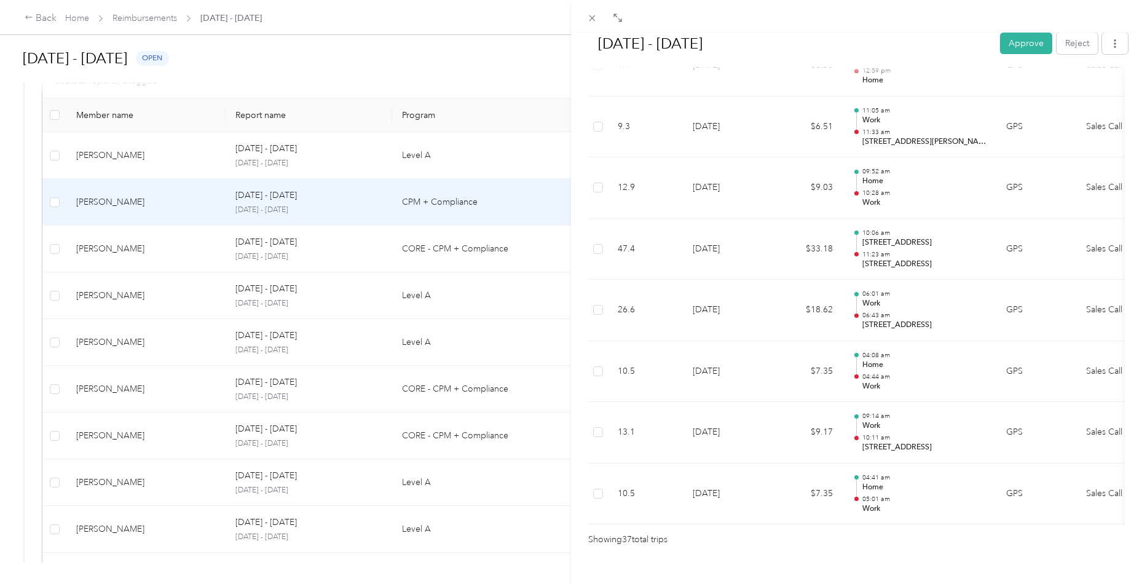
scroll to position [2155, 0]
click at [1003, 47] on button "Approve" at bounding box center [1026, 44] width 52 height 22
click at [114, 261] on div "[DATE] - [DATE] Approve Reject Needs Approval Needs approval from [PERSON_NAME]…" at bounding box center [571, 292] width 1142 height 584
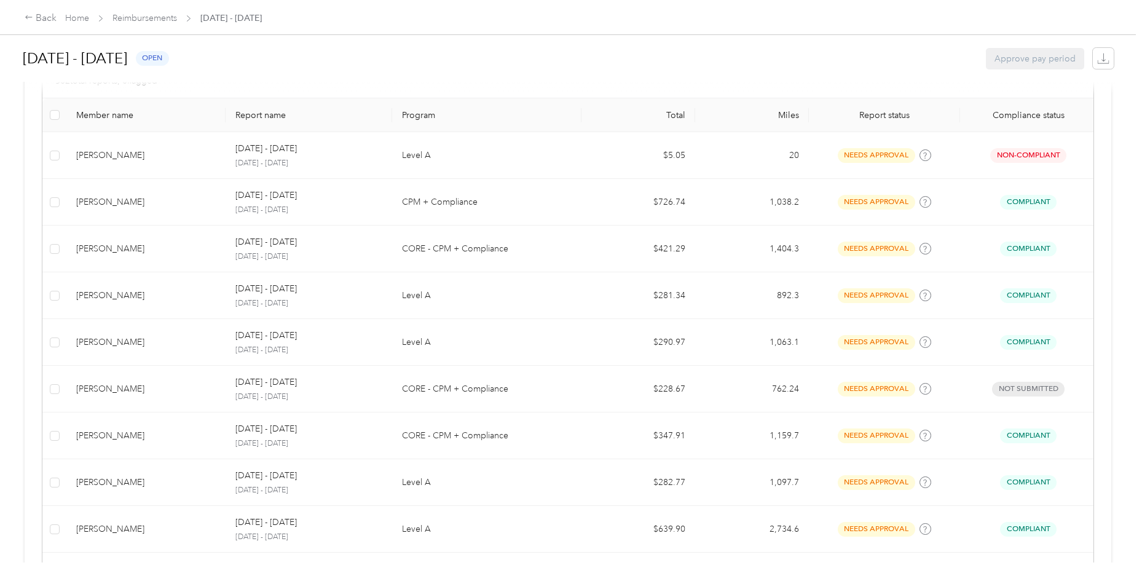
click at [141, 253] on div "[PERSON_NAME]" at bounding box center [146, 249] width 140 height 14
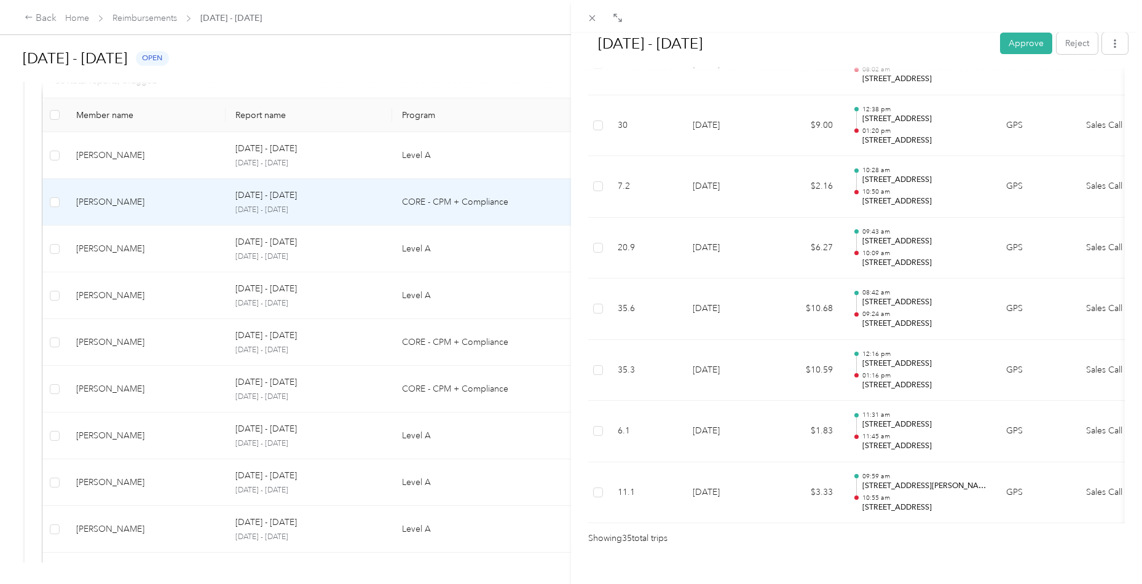
scroll to position [2033, 0]
click at [1011, 44] on button "Approve" at bounding box center [1026, 44] width 52 height 22
click at [191, 262] on div "[DATE] - [DATE] Approve Reject Needs Approval Needs approval from [PERSON_NAME]…" at bounding box center [571, 292] width 1142 height 584
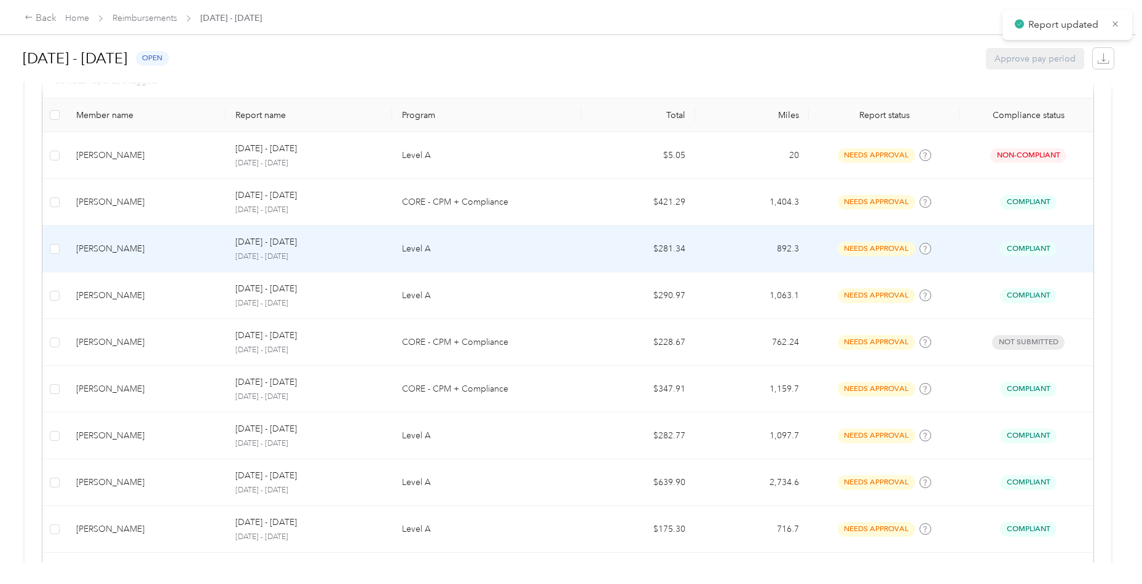
click at [179, 251] on div "[PERSON_NAME]" at bounding box center [146, 249] width 140 height 14
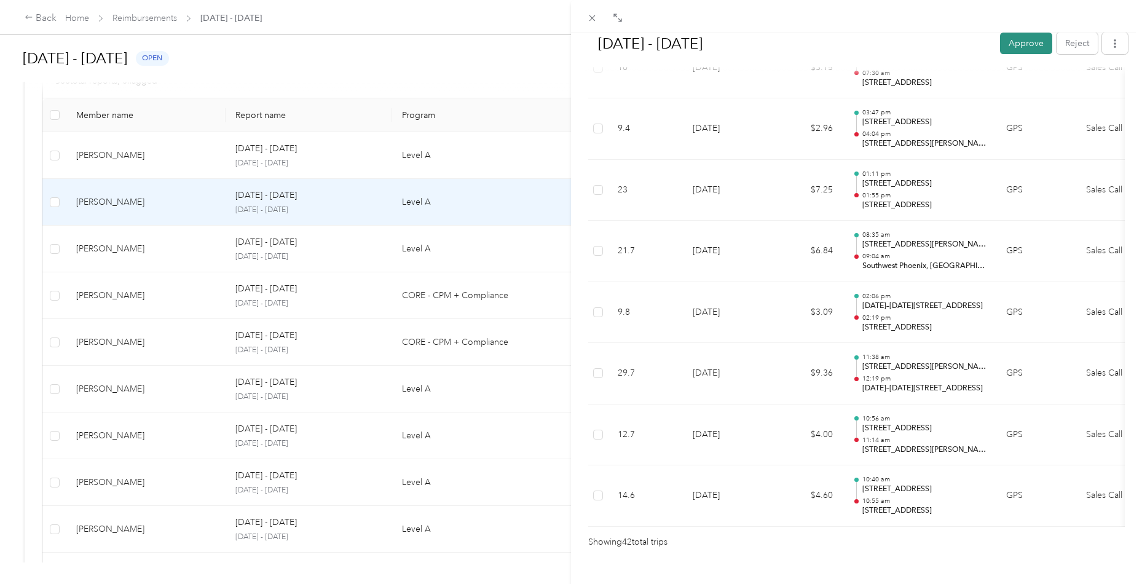
scroll to position [2458, 0]
click at [1017, 47] on button "Approve" at bounding box center [1026, 44] width 52 height 22
click at [162, 251] on div "[DATE] - [DATE] Approve Reject Needs Approval Needs approval from [PERSON_NAME]…" at bounding box center [571, 292] width 1142 height 584
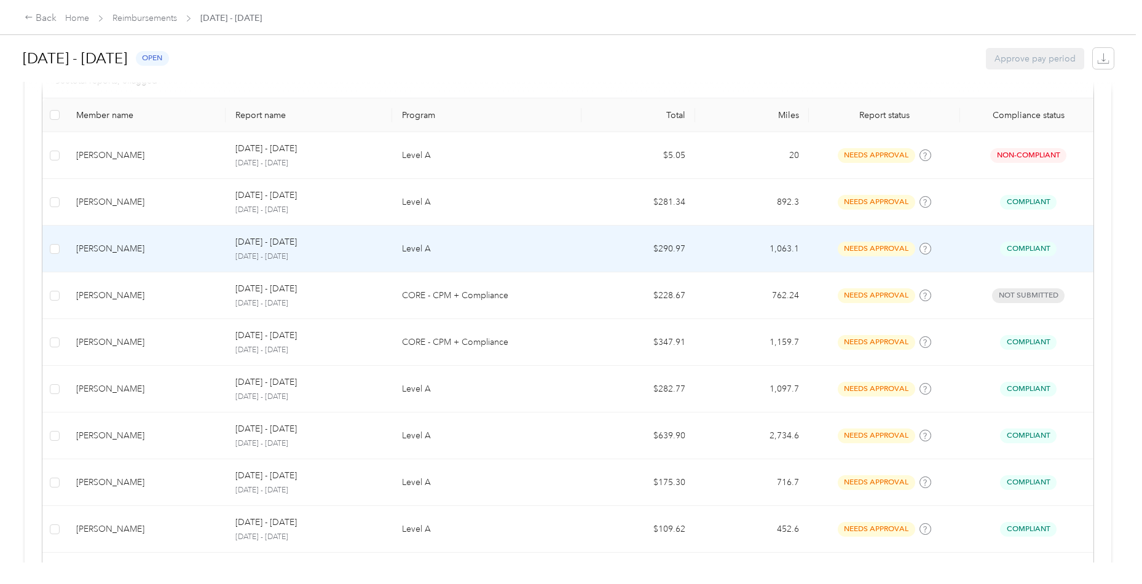
click at [156, 252] on div "[PERSON_NAME]" at bounding box center [146, 249] width 140 height 14
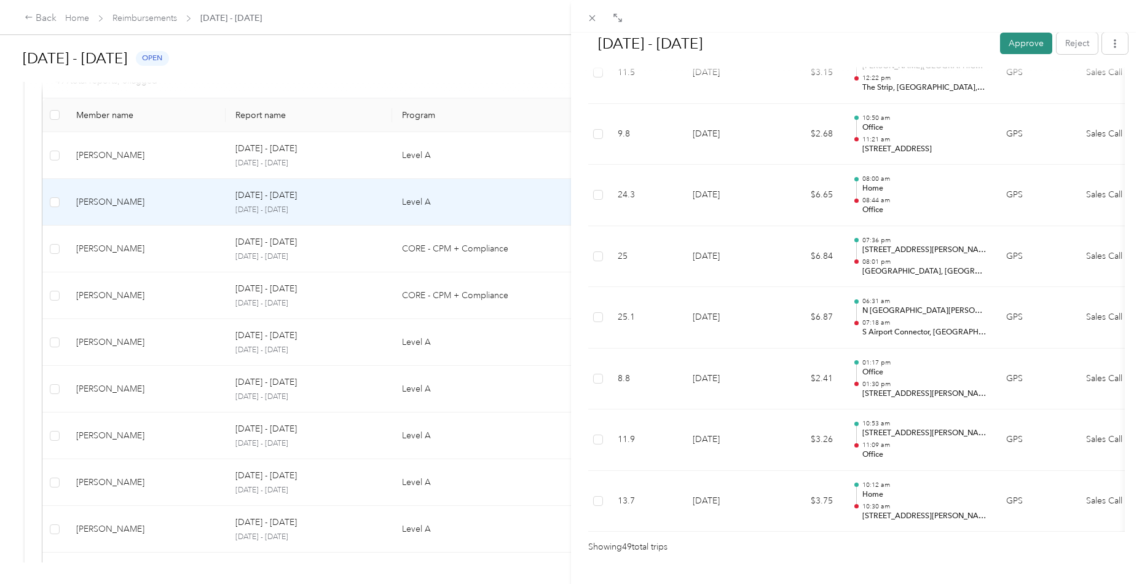
scroll to position [2881, 0]
click at [1029, 44] on button "Approve" at bounding box center [1026, 44] width 52 height 22
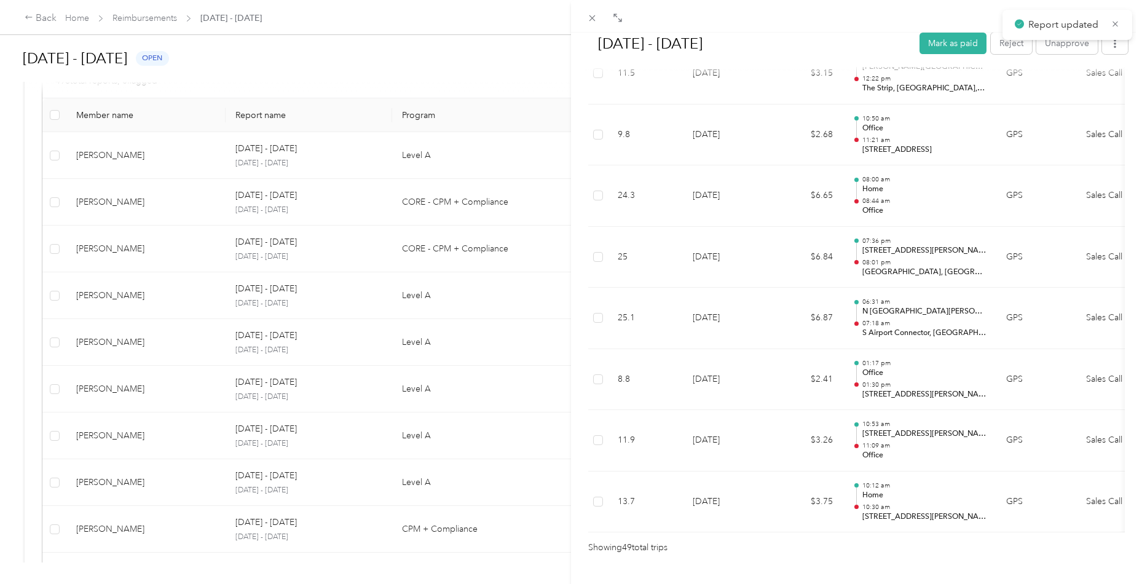
click at [148, 203] on div "[DATE] - [DATE] Mark as paid Reject Unapprove Needs Payment Needs payment from …" at bounding box center [571, 292] width 1142 height 584
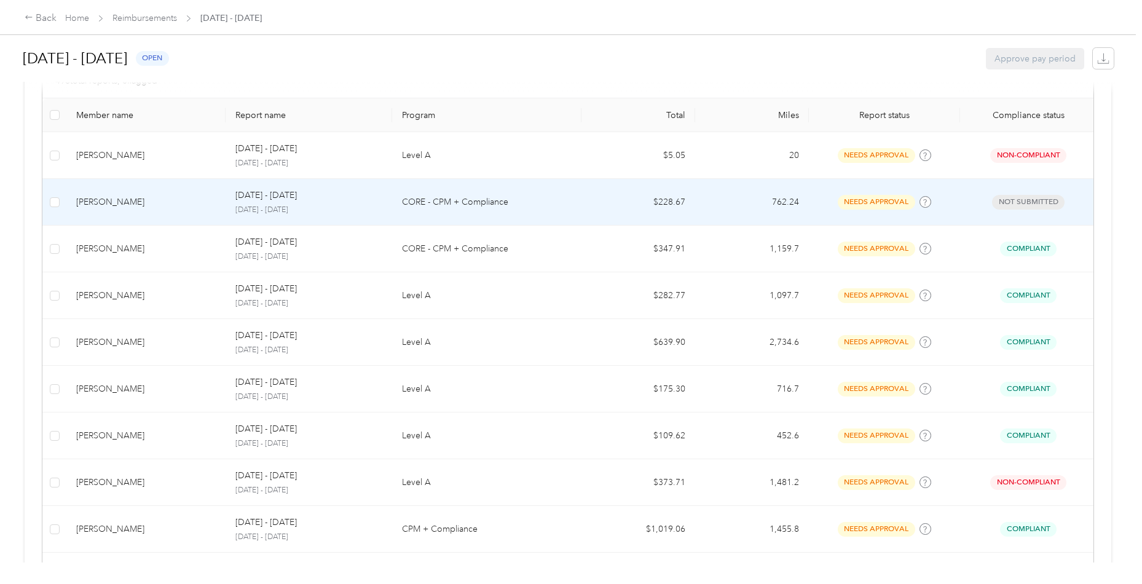
click at [157, 196] on div "[PERSON_NAME]" at bounding box center [146, 203] width 140 height 14
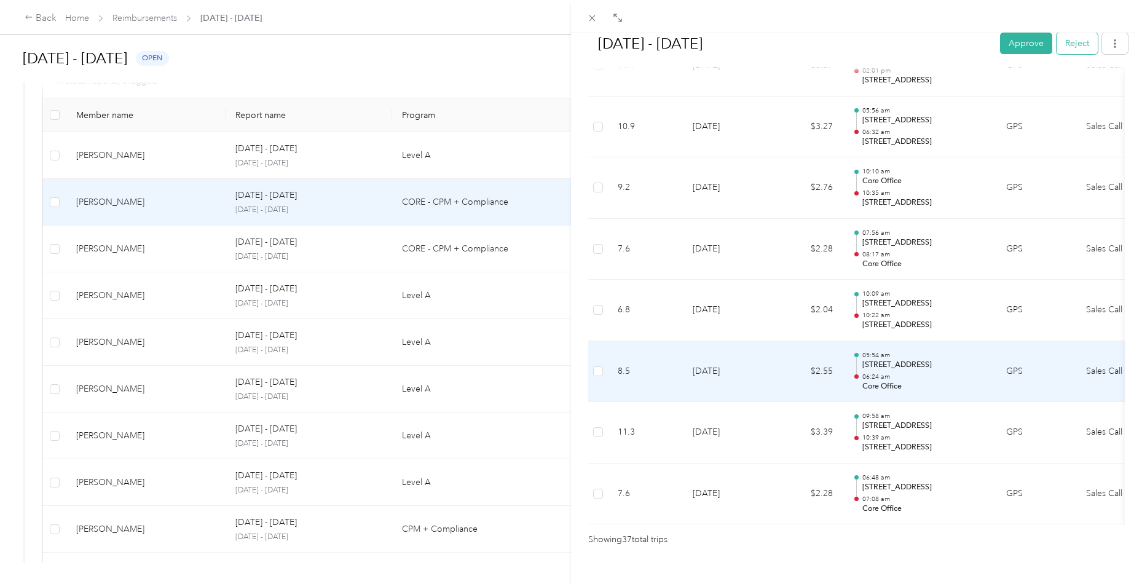
scroll to position [2155, 0]
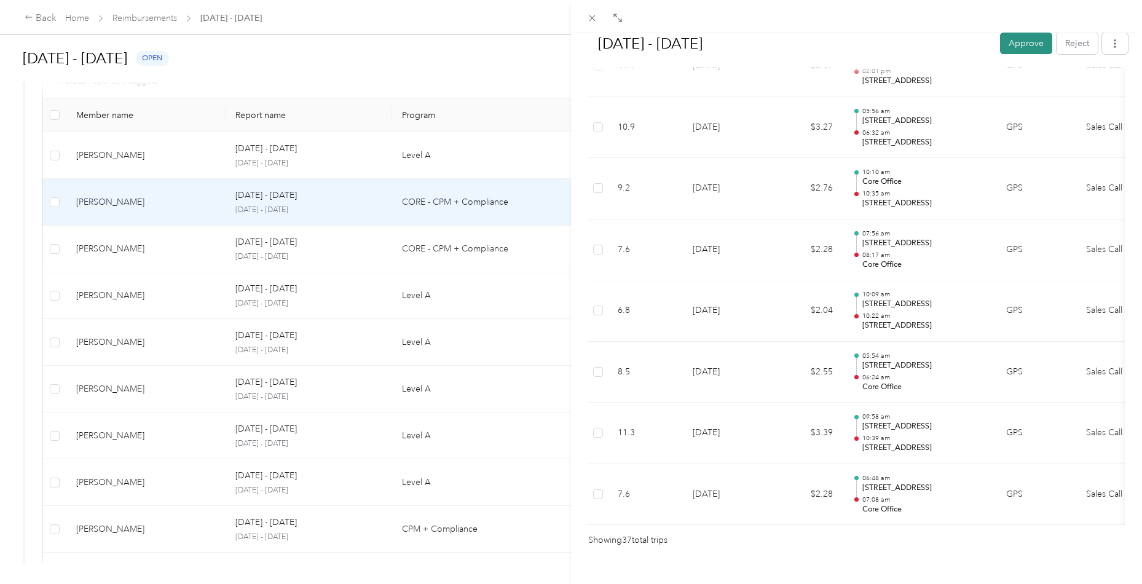
click at [1029, 47] on button "Approve" at bounding box center [1026, 44] width 52 height 22
click at [176, 263] on div "[DATE] - [DATE] [PERSON_NAME] as paid Reject Unapprove Needs Payment Needs paym…" at bounding box center [571, 292] width 1142 height 584
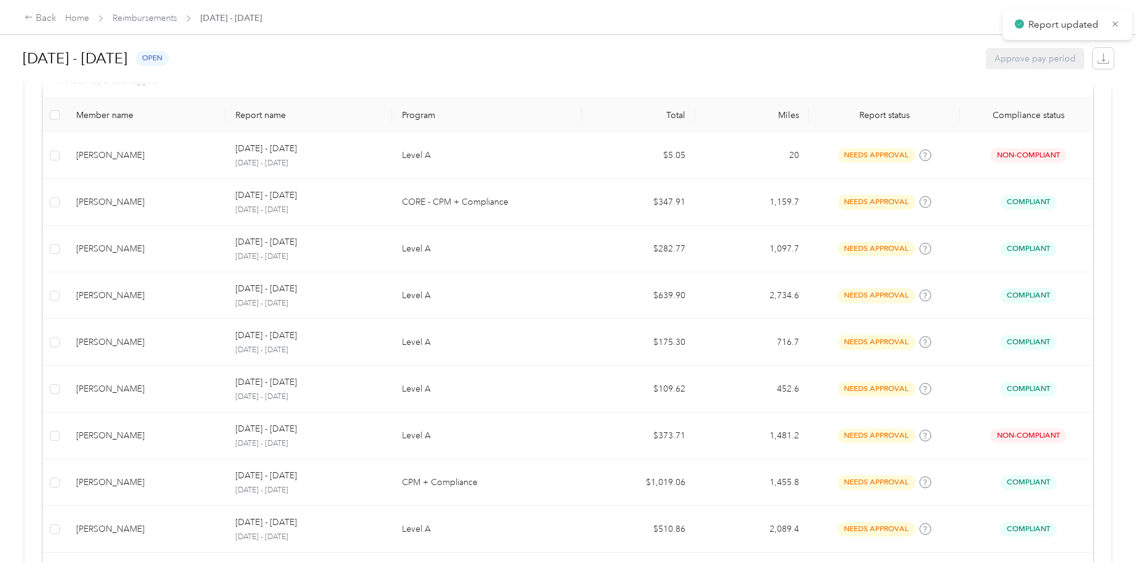
click at [183, 253] on div "[PERSON_NAME]" at bounding box center [146, 249] width 140 height 14
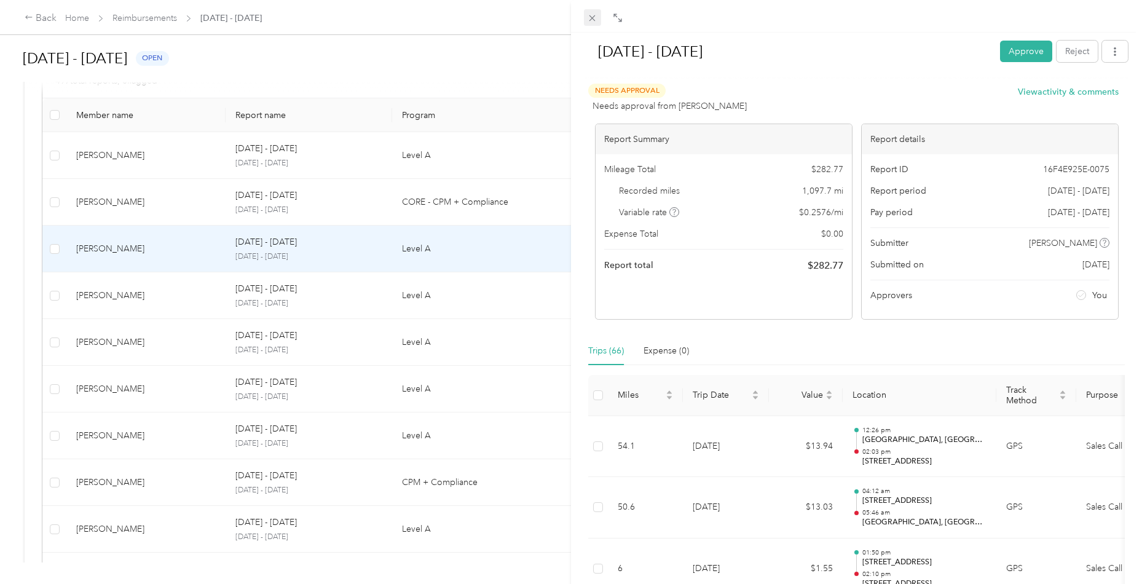
click at [593, 19] on icon at bounding box center [592, 18] width 10 height 10
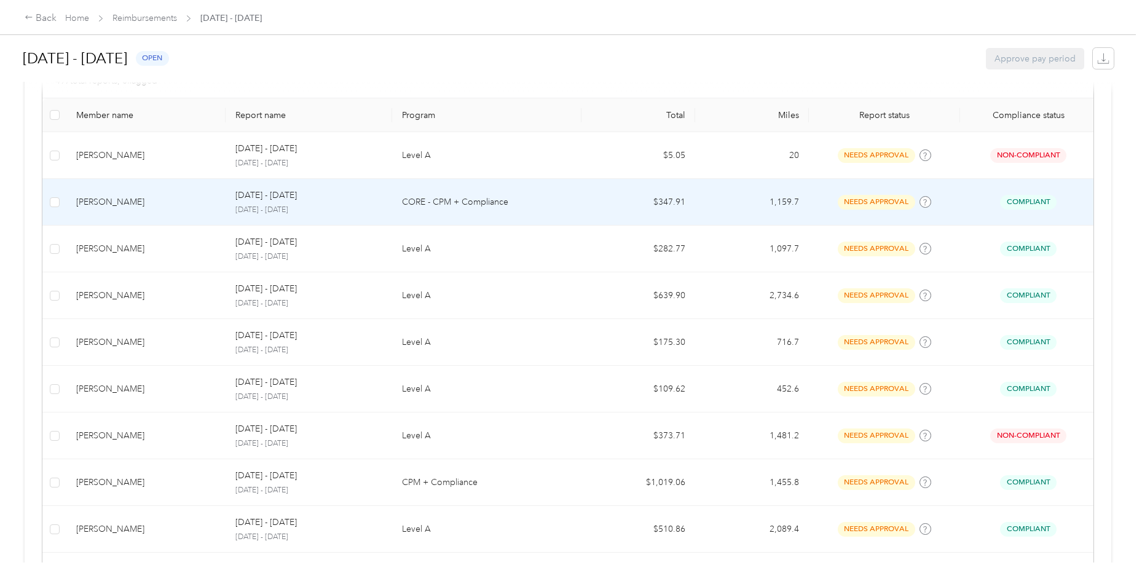
click at [162, 208] on td "[PERSON_NAME]" at bounding box center [145, 202] width 159 height 47
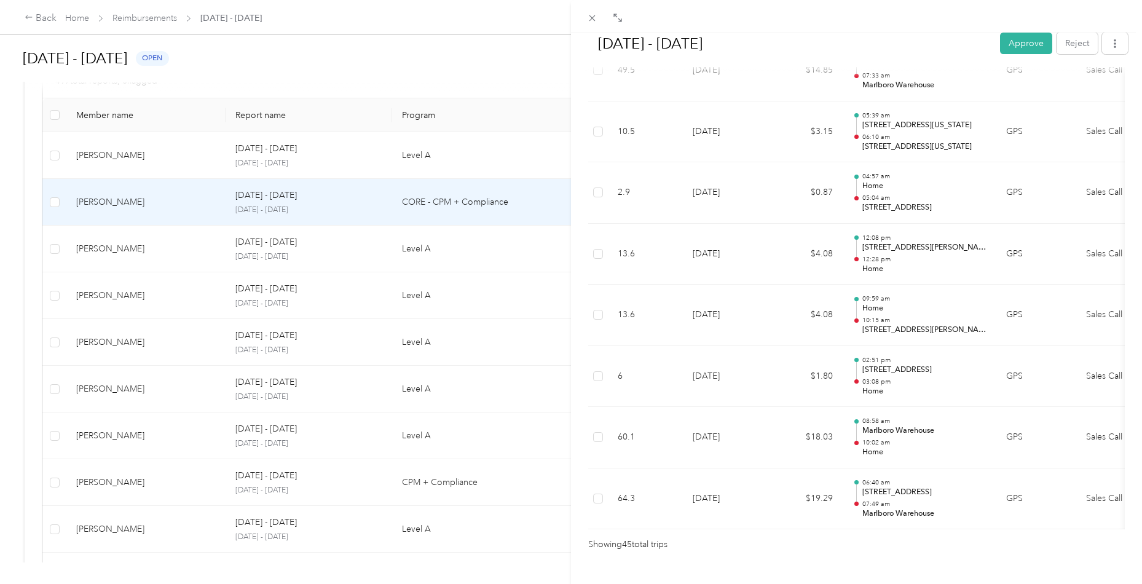
scroll to position [2639, 0]
click at [1019, 45] on button "Approve" at bounding box center [1026, 44] width 52 height 22
click at [132, 239] on div "[DATE] - [DATE] Approve Reject Needs Approval Needs approval from [PERSON_NAME]…" at bounding box center [571, 292] width 1142 height 584
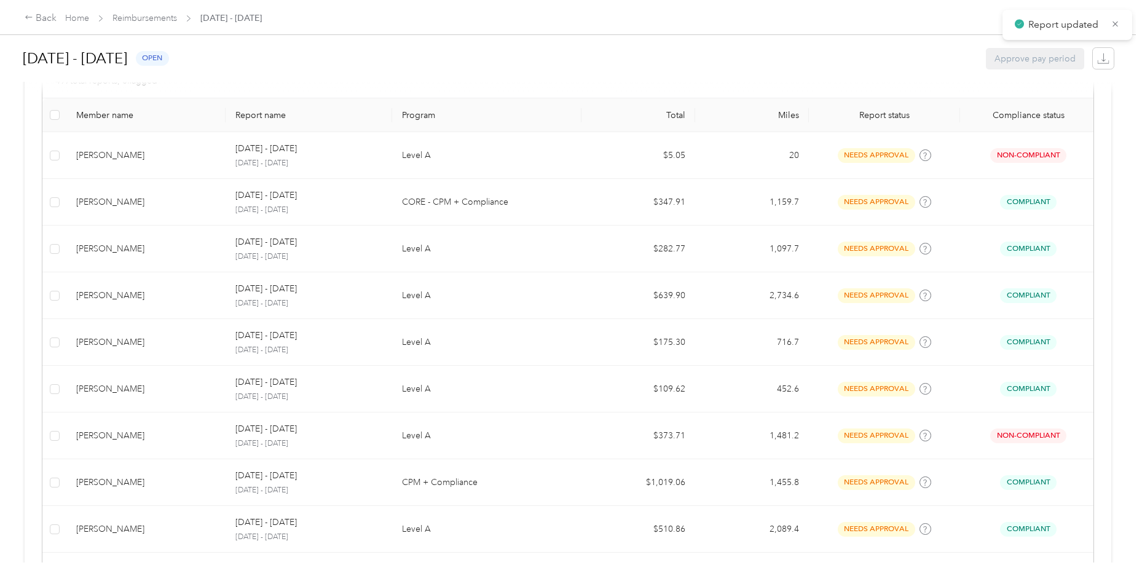
click at [137, 244] on div "[PERSON_NAME]" at bounding box center [146, 249] width 140 height 14
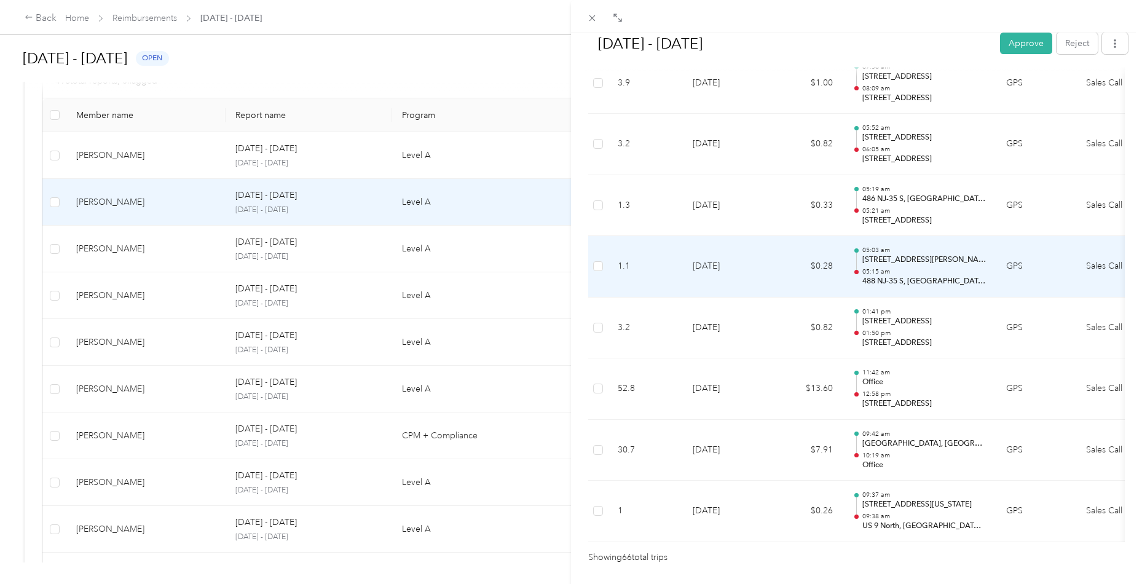
scroll to position [3911, 0]
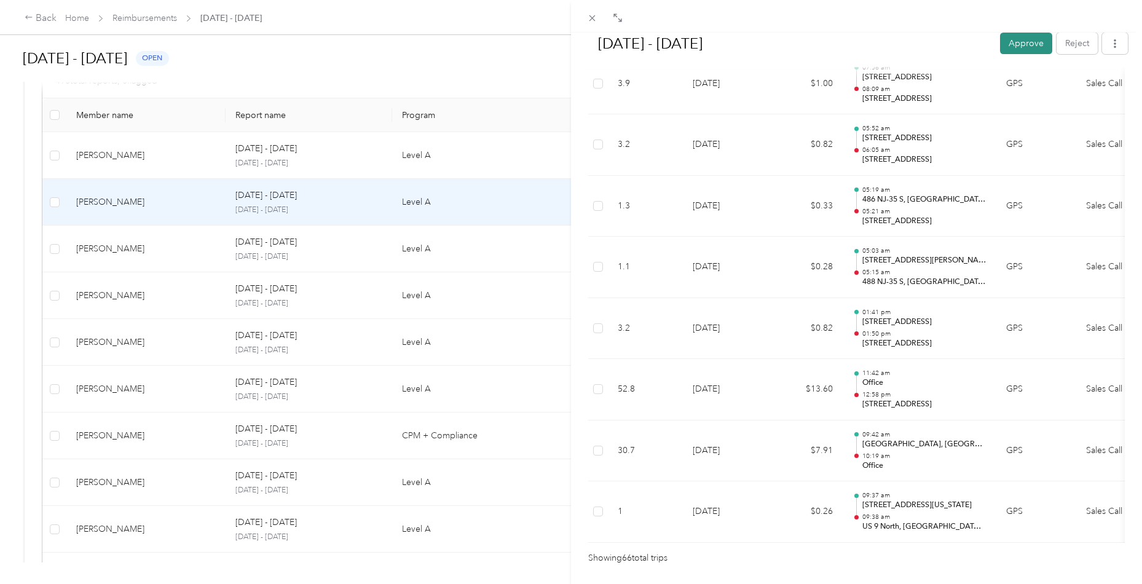
click at [1018, 45] on button "Approve" at bounding box center [1026, 44] width 52 height 22
click at [192, 246] on div "[DATE] - [DATE] Approve Reject Needs Approval Needs approval from [PERSON_NAME]…" at bounding box center [571, 292] width 1142 height 584
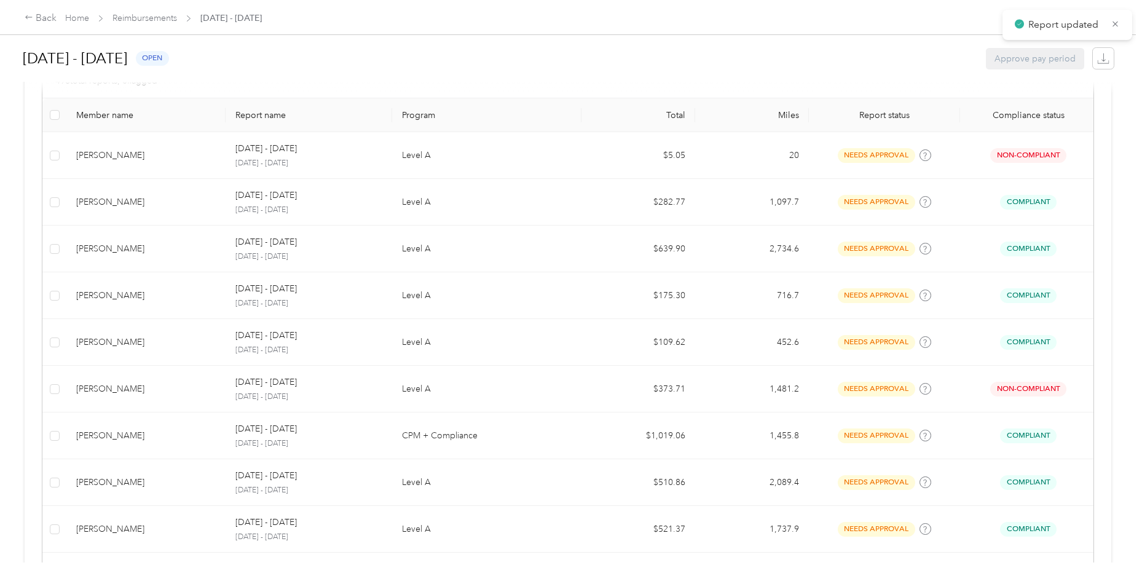
click at [181, 253] on div "[PERSON_NAME]" at bounding box center [146, 249] width 140 height 14
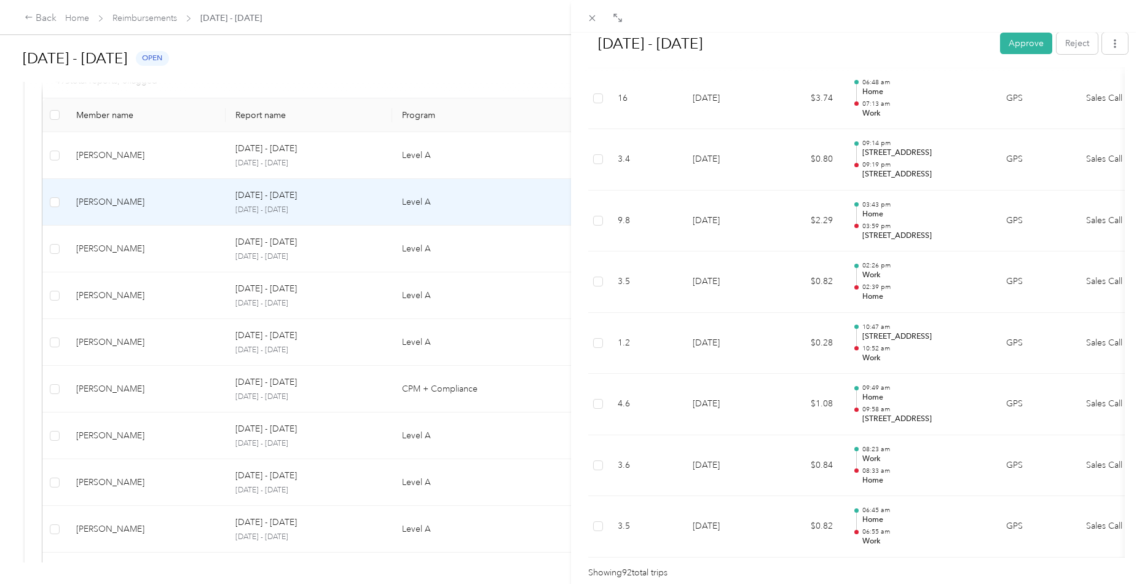
scroll to position [5486, 0]
click at [1019, 41] on button "Approve" at bounding box center [1026, 44] width 52 height 22
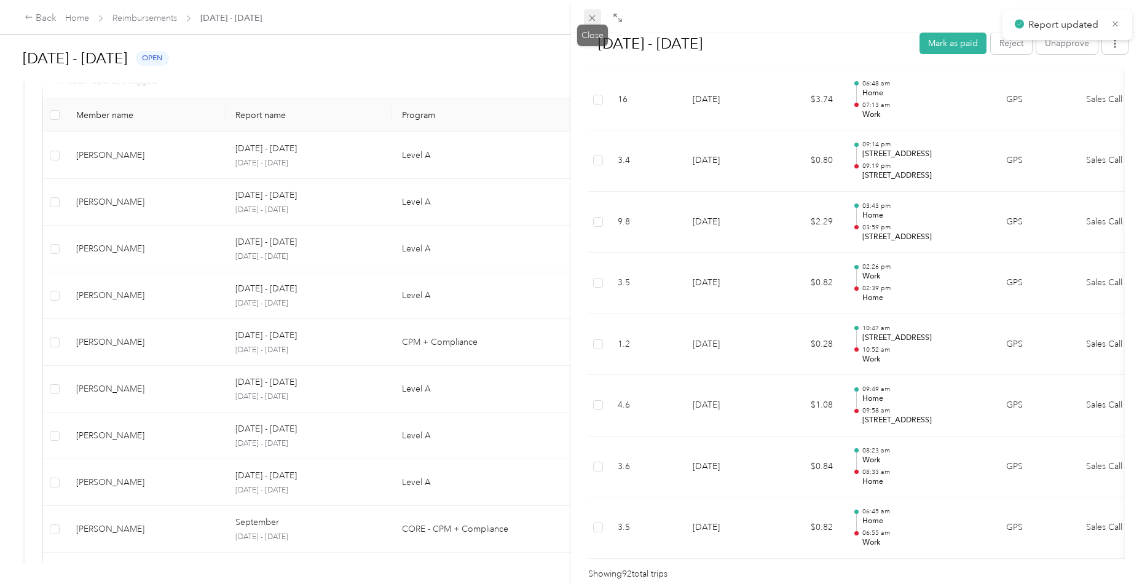
click at [590, 20] on icon at bounding box center [592, 18] width 10 height 10
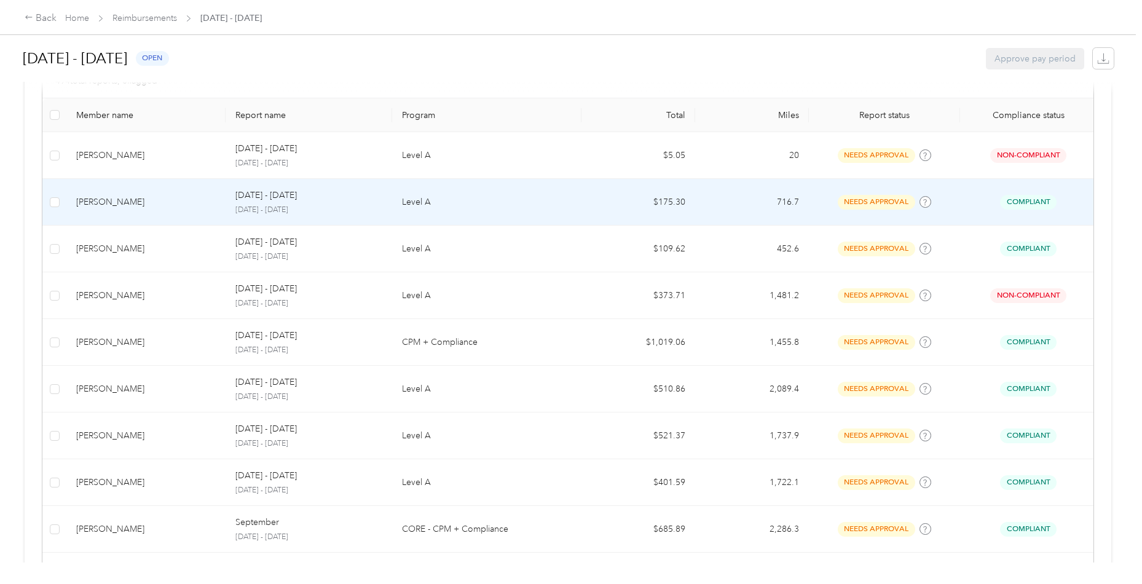
click at [160, 211] on td "[PERSON_NAME]" at bounding box center [145, 202] width 159 height 47
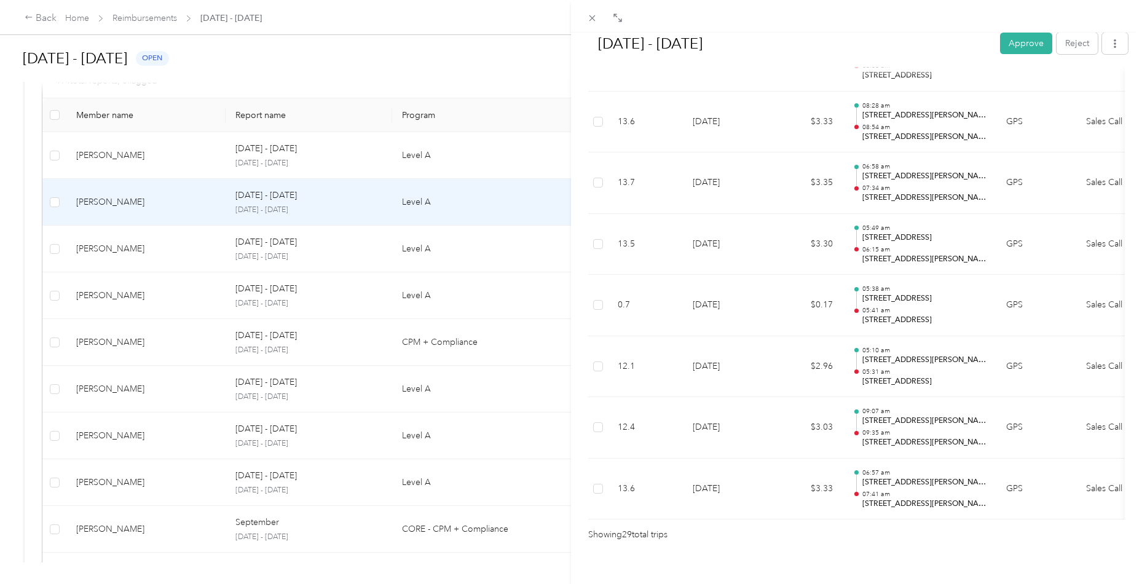
scroll to position [1670, 0]
click at [1019, 46] on button "Approve" at bounding box center [1026, 44] width 52 height 22
click at [162, 255] on div "[DATE] - [DATE] [PERSON_NAME] as paid Reject Unapprove Needs Payment Needs paym…" at bounding box center [571, 292] width 1142 height 584
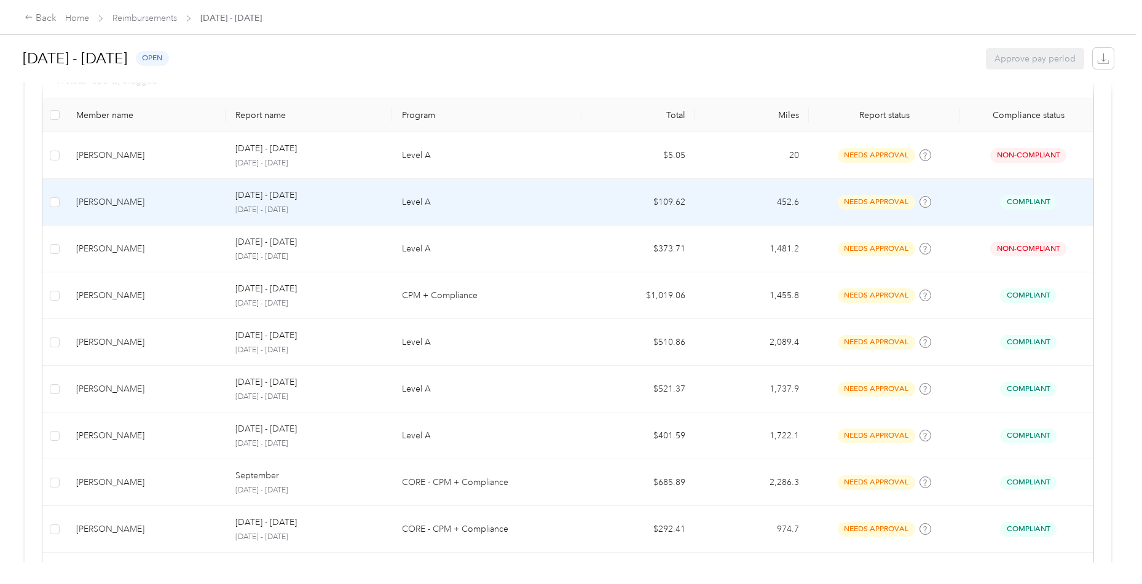
click at [165, 210] on td "[PERSON_NAME]" at bounding box center [145, 202] width 159 height 47
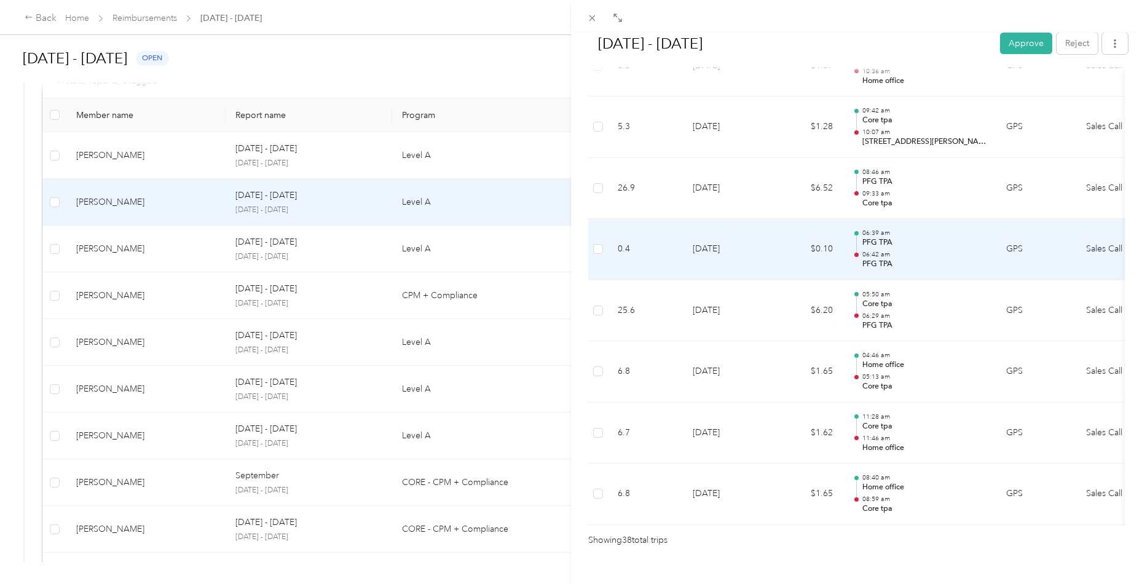
scroll to position [2215, 0]
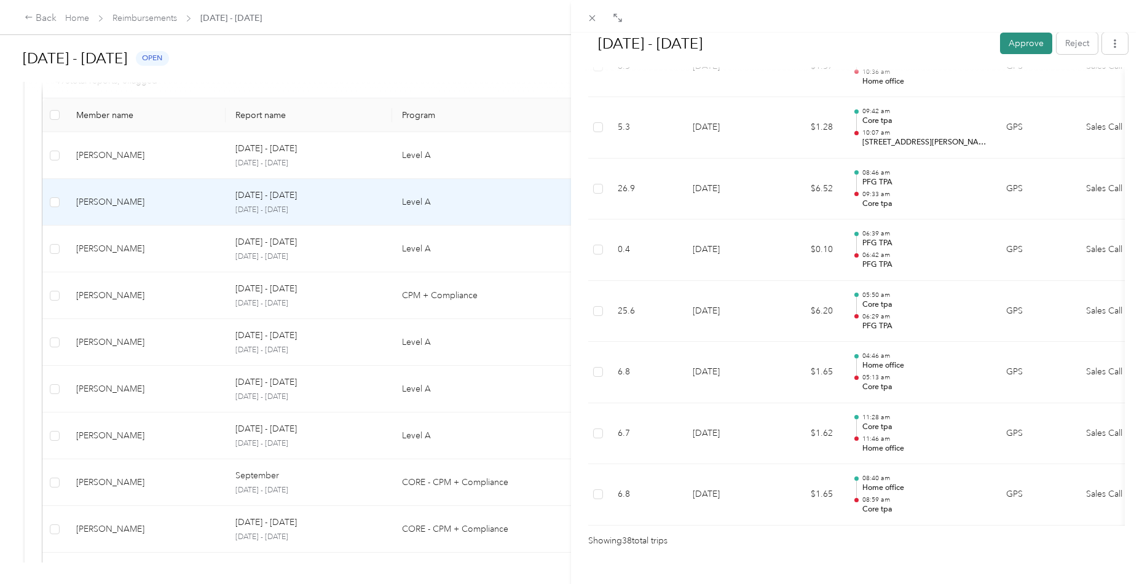
click at [1010, 44] on button "Approve" at bounding box center [1026, 44] width 52 height 22
click at [598, 584] on div "[DATE] - [DATE] Mark as paid Reject Unapprove Needs Payment Needs payment from …" at bounding box center [568, 584] width 1136 height 0
click at [591, 20] on icon at bounding box center [592, 18] width 10 height 10
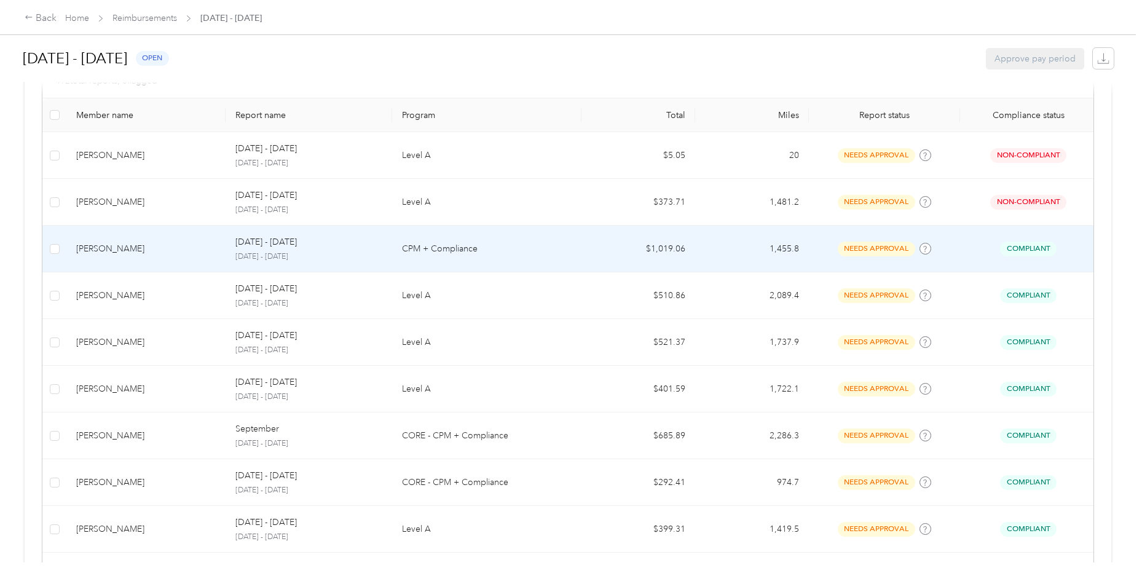
click at [133, 258] on td "[PERSON_NAME]" at bounding box center [145, 249] width 159 height 47
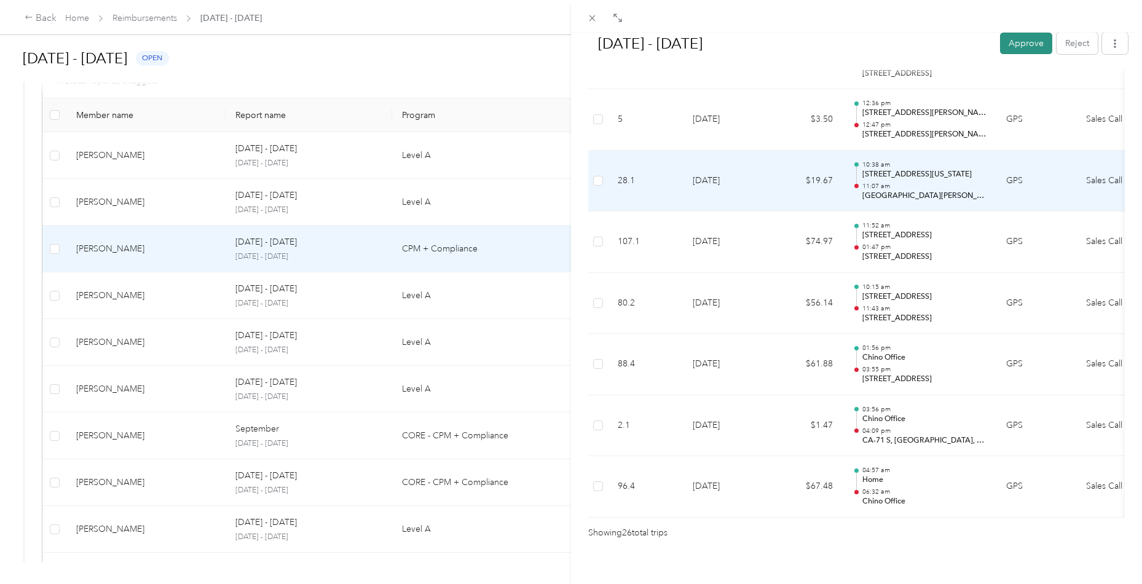
scroll to position [1489, 0]
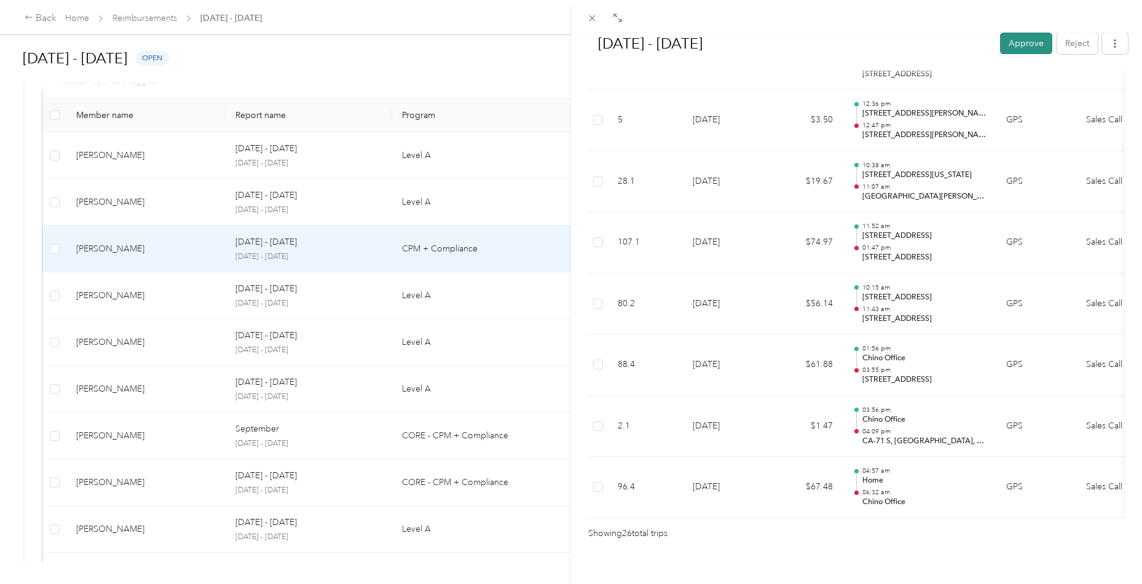
click at [1027, 46] on button "Approve" at bounding box center [1026, 44] width 52 height 22
click at [115, 303] on div "[DATE] - [DATE] Approve Reject Needs Approval Needs approval from [PERSON_NAME]…" at bounding box center [571, 292] width 1142 height 584
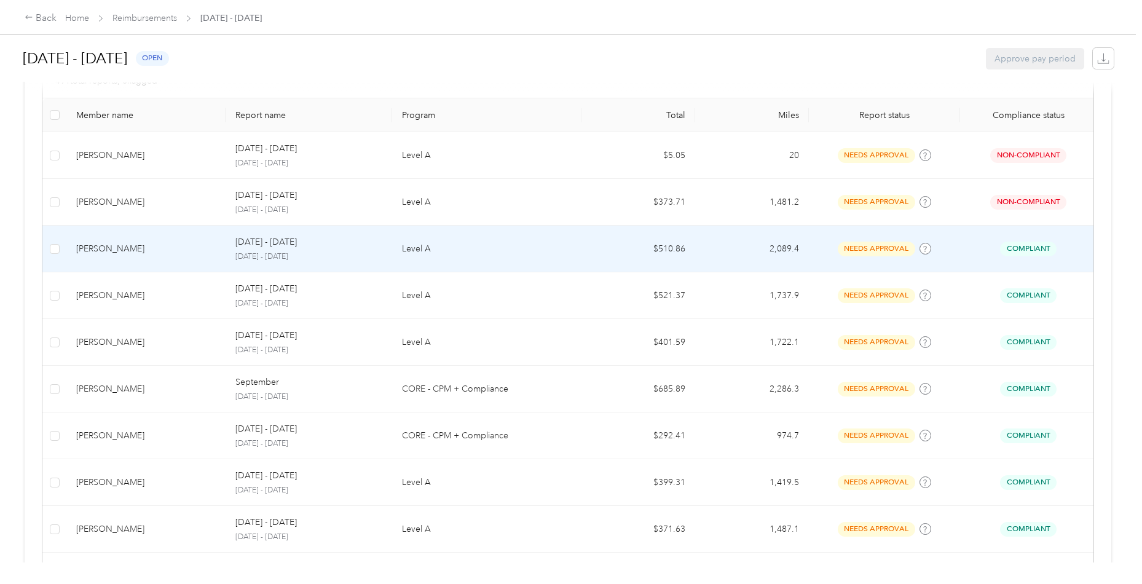
click at [139, 258] on td "[PERSON_NAME]" at bounding box center [145, 249] width 159 height 47
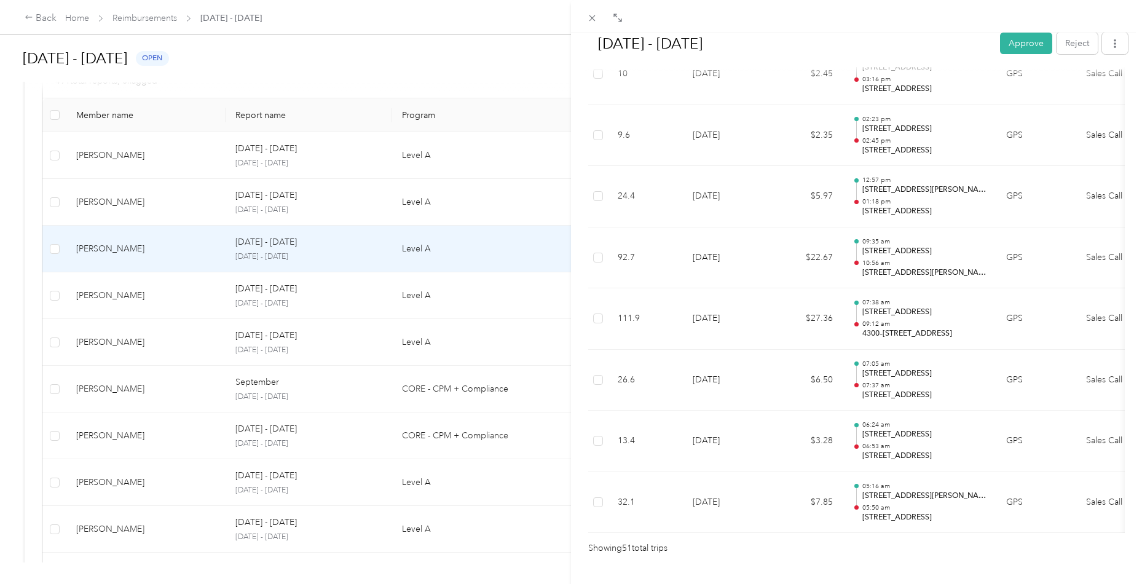
scroll to position [3002, 0]
click at [1023, 36] on button "Approve" at bounding box center [1026, 44] width 52 height 22
click at [111, 287] on div "[DATE] - [DATE] [PERSON_NAME] as paid Reject Unapprove Needs Payment Needs paym…" at bounding box center [571, 292] width 1142 height 584
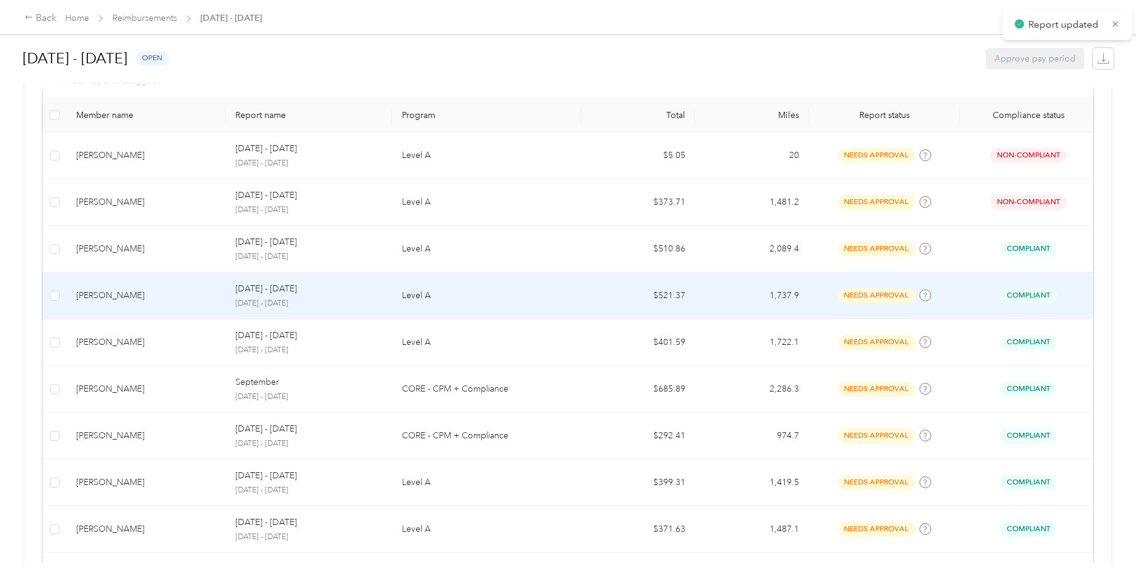
click at [124, 297] on div "[PERSON_NAME]" at bounding box center [146, 296] width 140 height 14
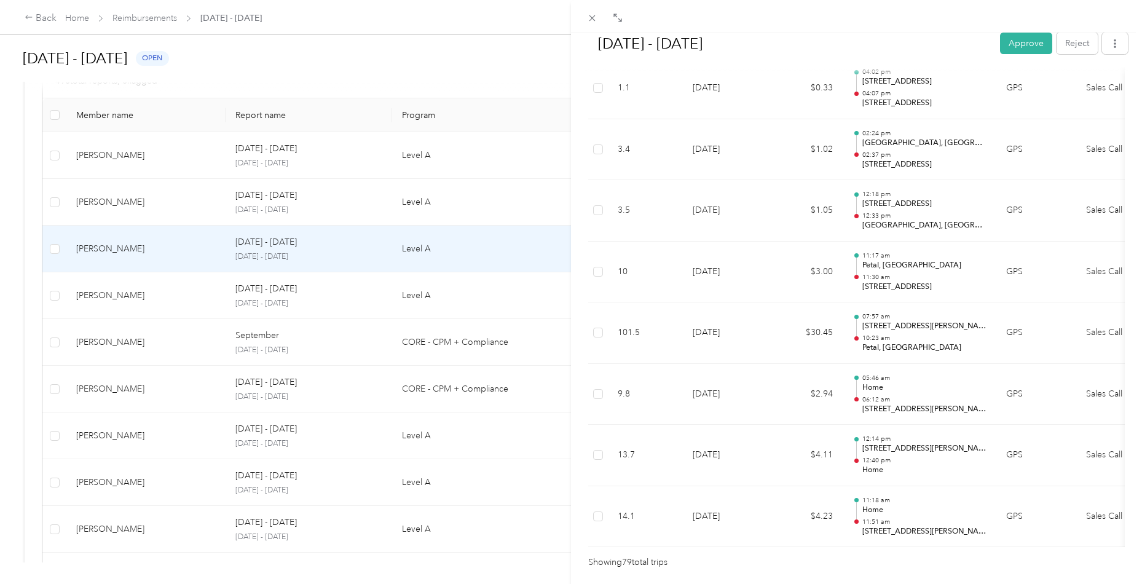
scroll to position [4698, 0]
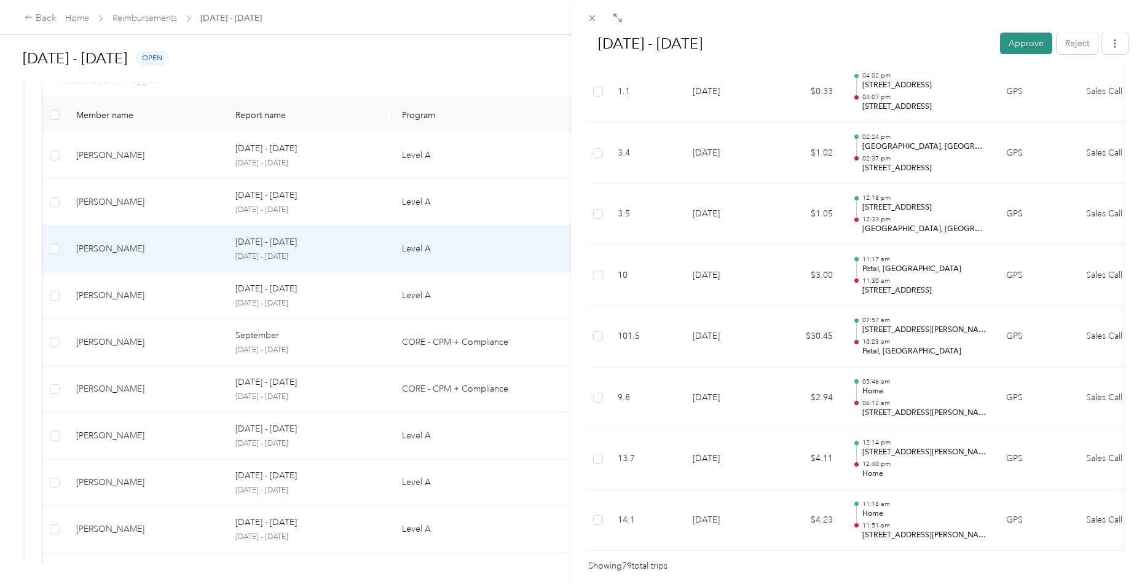
click at [1013, 49] on button "Approve" at bounding box center [1026, 44] width 52 height 22
click at [114, 300] on div "[DATE] - [DATE] Approve Reject Needs Approval Needs approval from [PERSON_NAME]…" at bounding box center [571, 292] width 1142 height 584
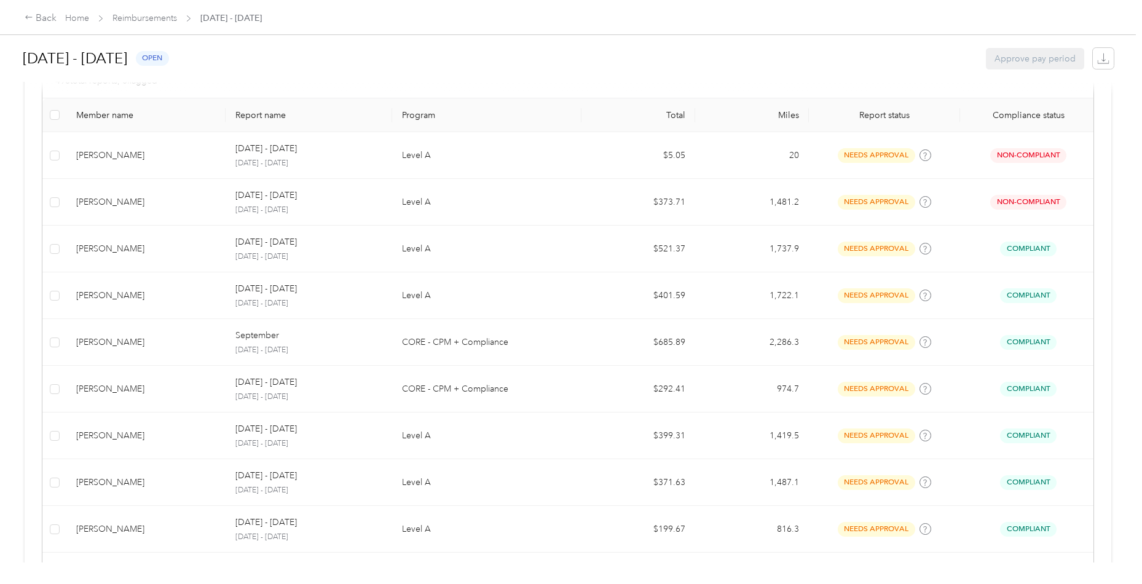
click at [143, 301] on td "[PERSON_NAME]" at bounding box center [145, 295] width 159 height 47
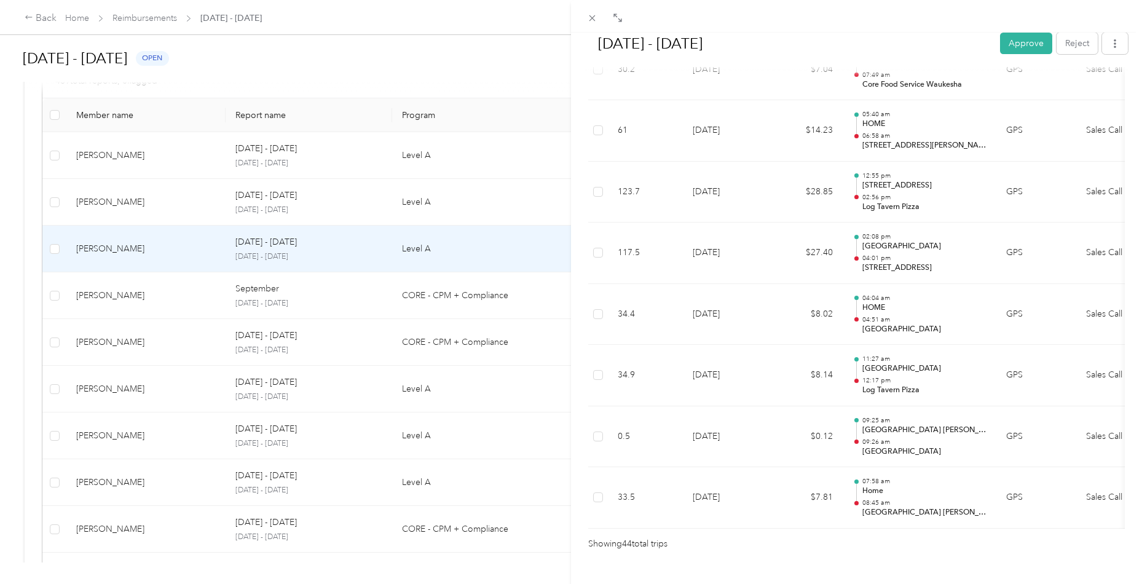
scroll to position [2579, 0]
click at [1026, 38] on button "Approve" at bounding box center [1026, 44] width 52 height 22
click at [133, 291] on div "[DATE] - [DATE] [PERSON_NAME] as paid Reject Unapprove Needs Payment Needs paym…" at bounding box center [571, 292] width 1142 height 584
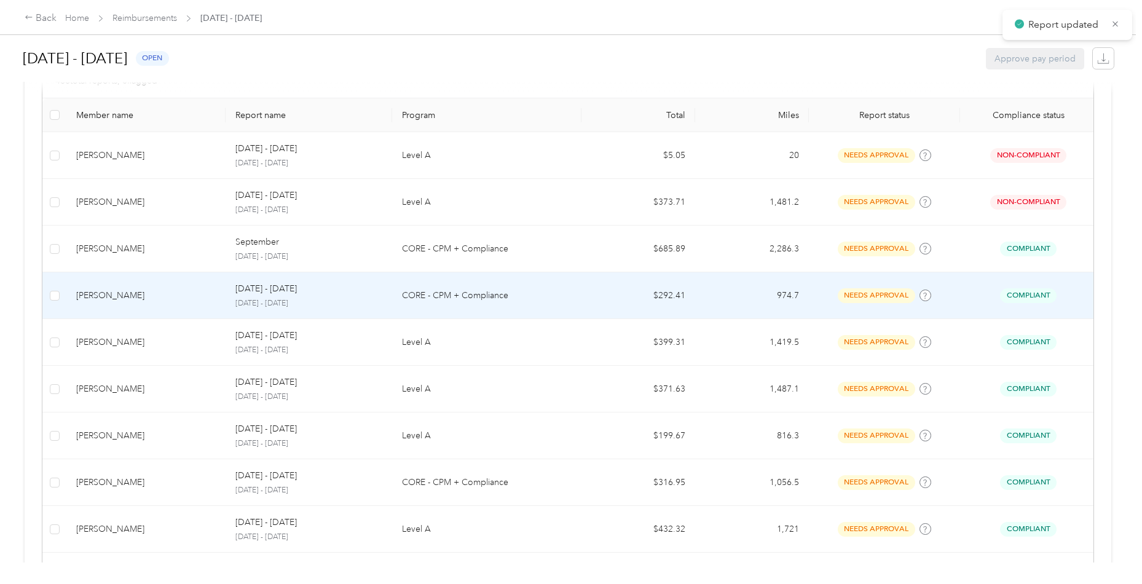
click at [152, 291] on div "[PERSON_NAME]" at bounding box center [146, 296] width 140 height 14
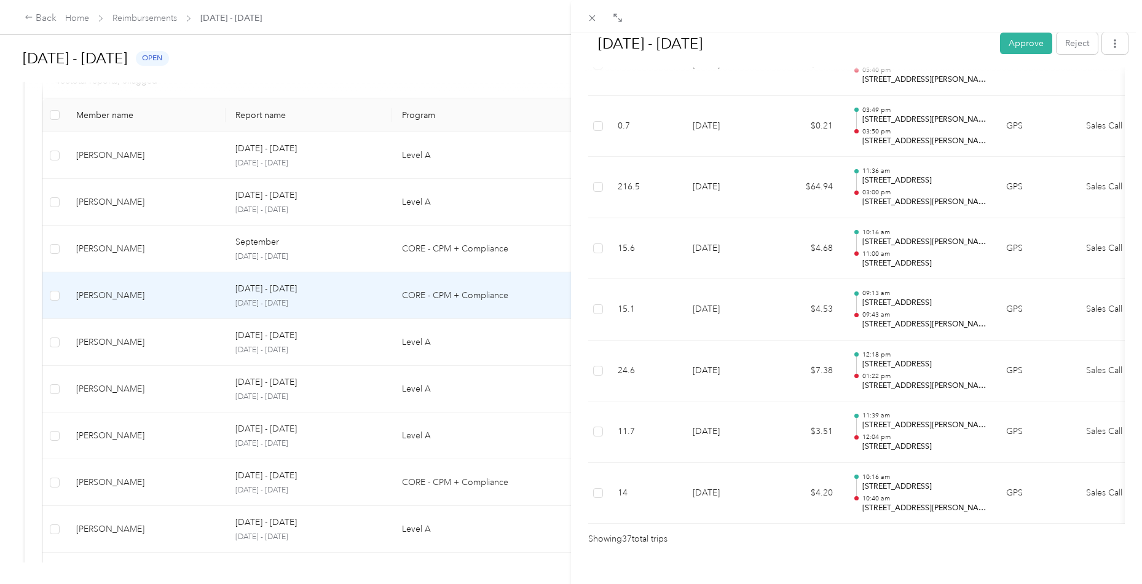
scroll to position [2155, 0]
click at [1017, 42] on button "Approve" at bounding box center [1026, 44] width 52 height 22
click at [141, 246] on div "[DATE] - [DATE] Mark as paid Reject Unapprove Needs Payment Needs payment from …" at bounding box center [571, 292] width 1142 height 584
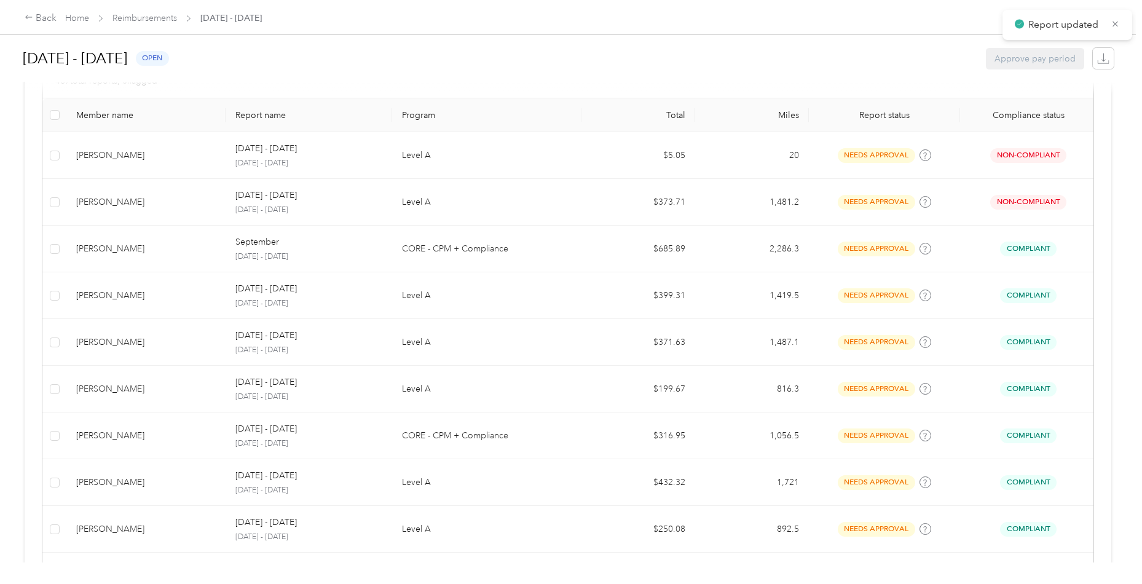
click at [141, 246] on div "[PERSON_NAME]" at bounding box center [146, 249] width 140 height 14
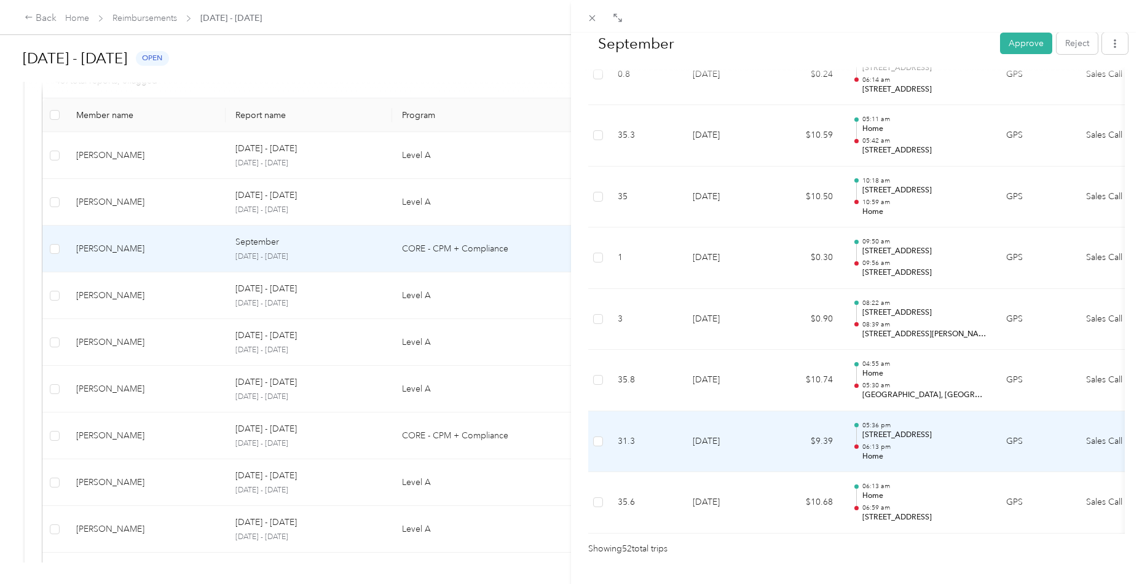
scroll to position [3063, 0]
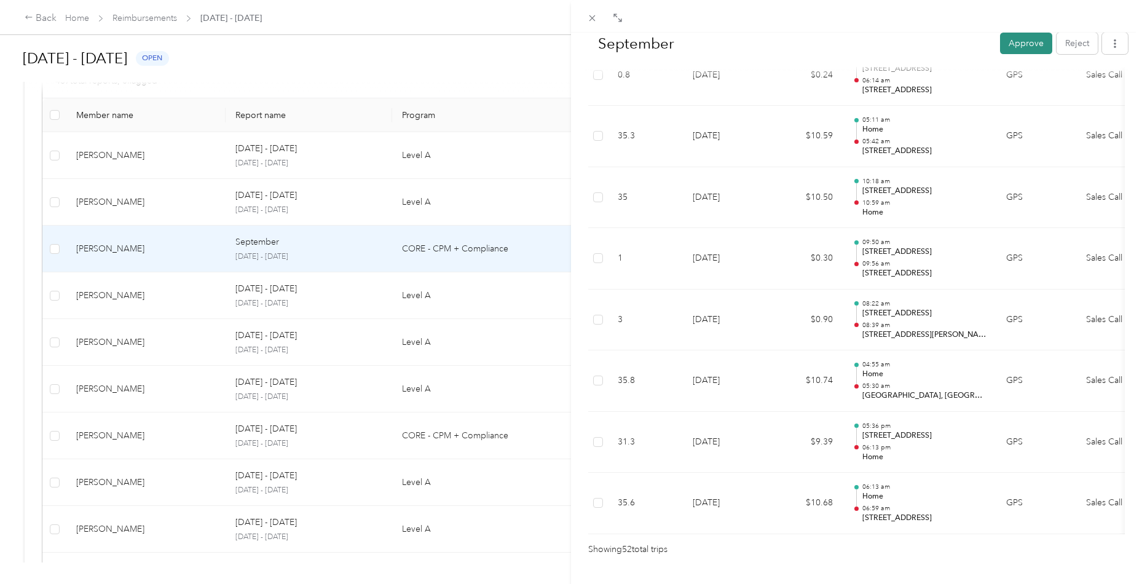
click at [1018, 38] on button "Approve" at bounding box center [1026, 44] width 52 height 22
click at [113, 291] on div "September Approve Reject Needs Approval Needs approval from [PERSON_NAME] View …" at bounding box center [571, 292] width 1142 height 584
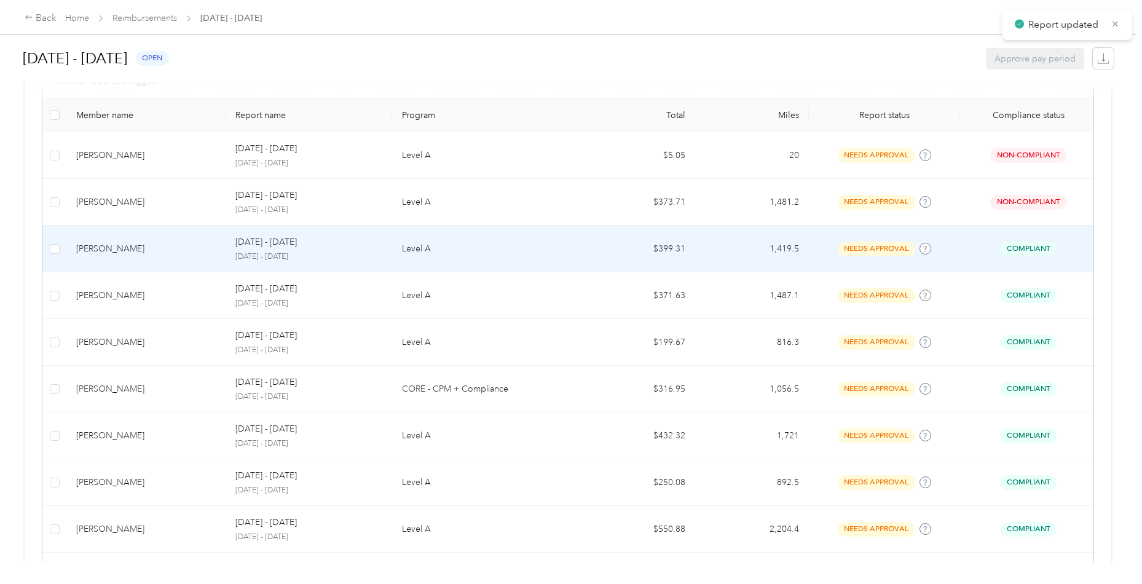
click at [129, 263] on td "[PERSON_NAME]" at bounding box center [145, 249] width 159 height 47
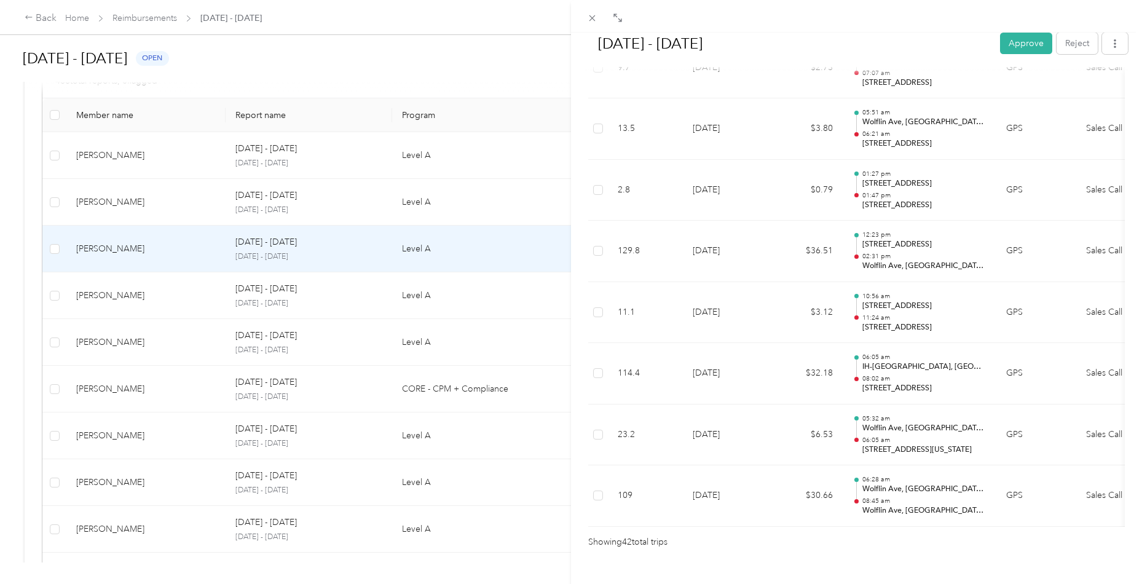
scroll to position [2458, 0]
click at [1012, 47] on button "Approve" at bounding box center [1026, 44] width 52 height 22
click at [139, 291] on div "[DATE] - [DATE] Approve Reject Needs Approval Needs approval from [PERSON_NAME]…" at bounding box center [571, 292] width 1142 height 584
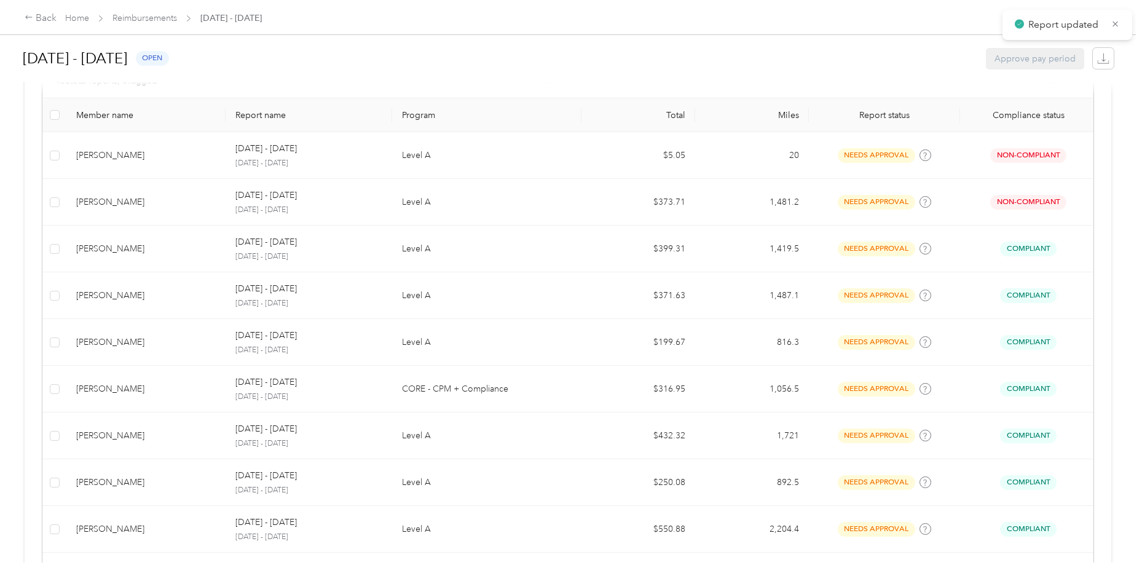
click at [139, 291] on div "[PERSON_NAME]" at bounding box center [146, 296] width 140 height 14
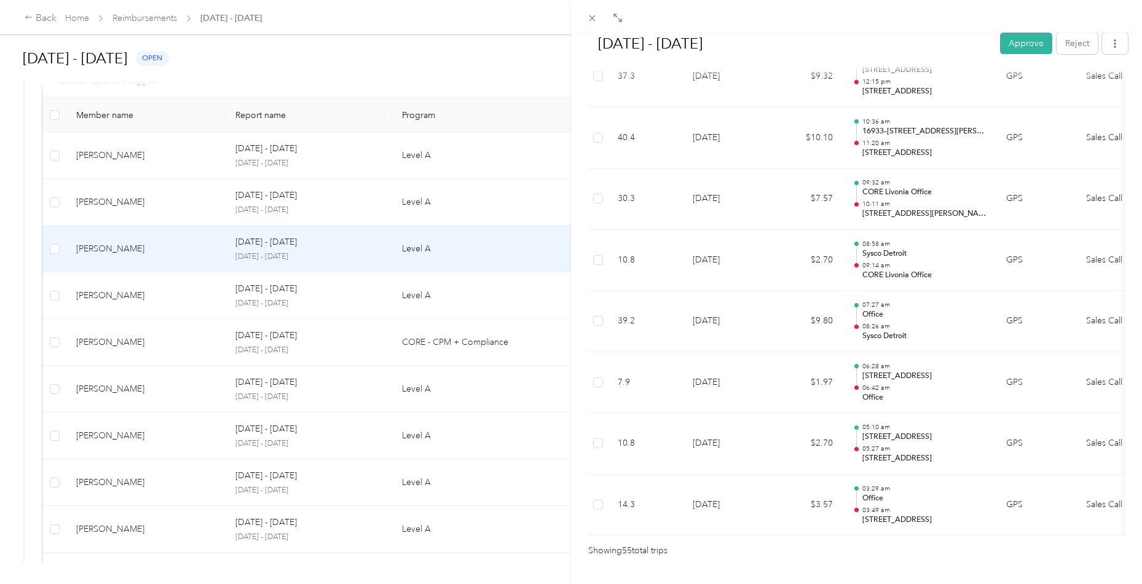
scroll to position [3245, 0]
click at [1017, 50] on button "Approve" at bounding box center [1026, 44] width 52 height 22
click at [160, 299] on div "[DATE] - [DATE] Approve Reject Needs Approval Needs approval from [PERSON_NAME]…" at bounding box center [571, 292] width 1142 height 584
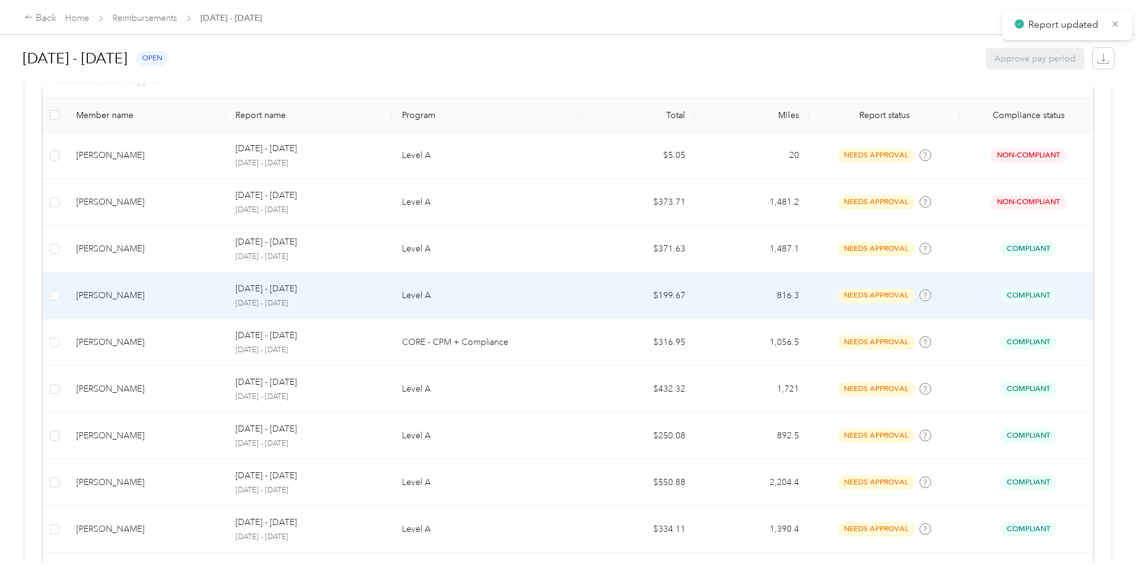
click at [169, 294] on div "[PERSON_NAME]" at bounding box center [146, 296] width 140 height 14
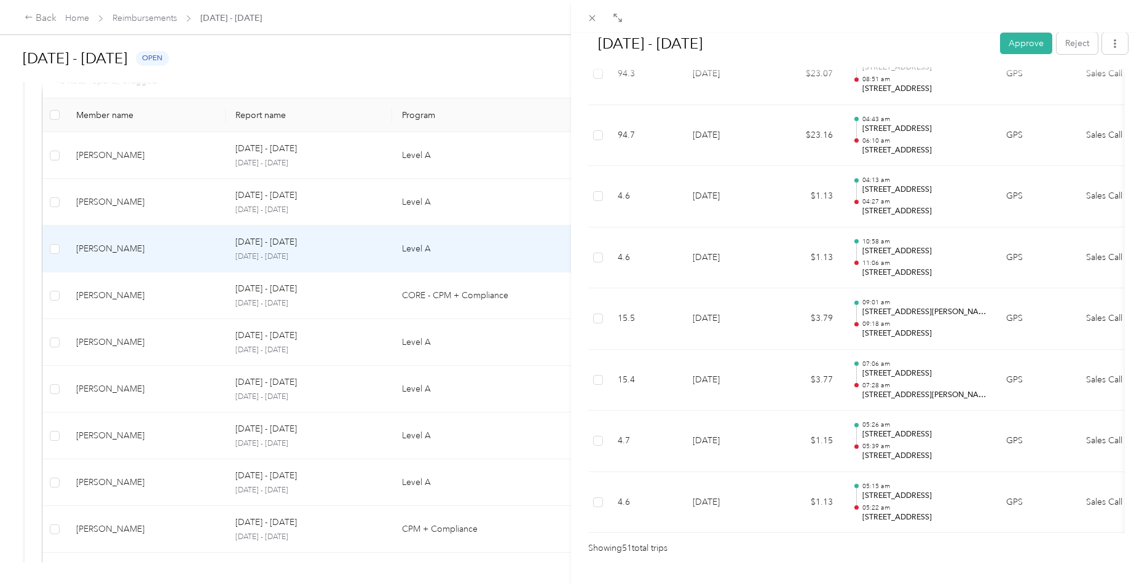
scroll to position [3002, 0]
click at [1013, 42] on button "Approve" at bounding box center [1026, 44] width 52 height 22
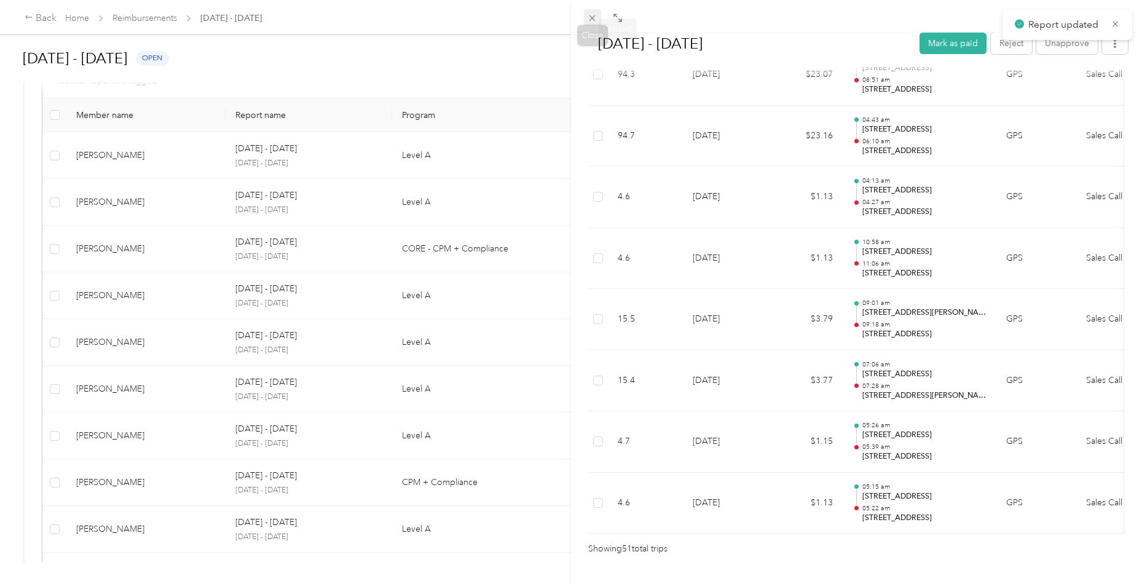
click at [593, 19] on icon at bounding box center [592, 18] width 10 height 10
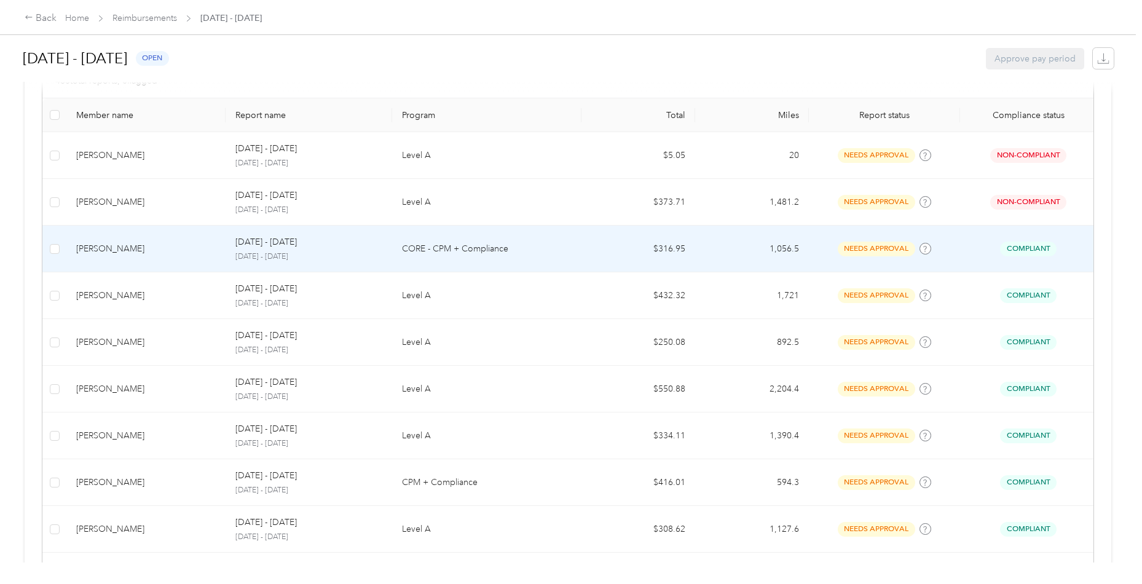
click at [156, 252] on div "[PERSON_NAME]" at bounding box center [146, 249] width 140 height 14
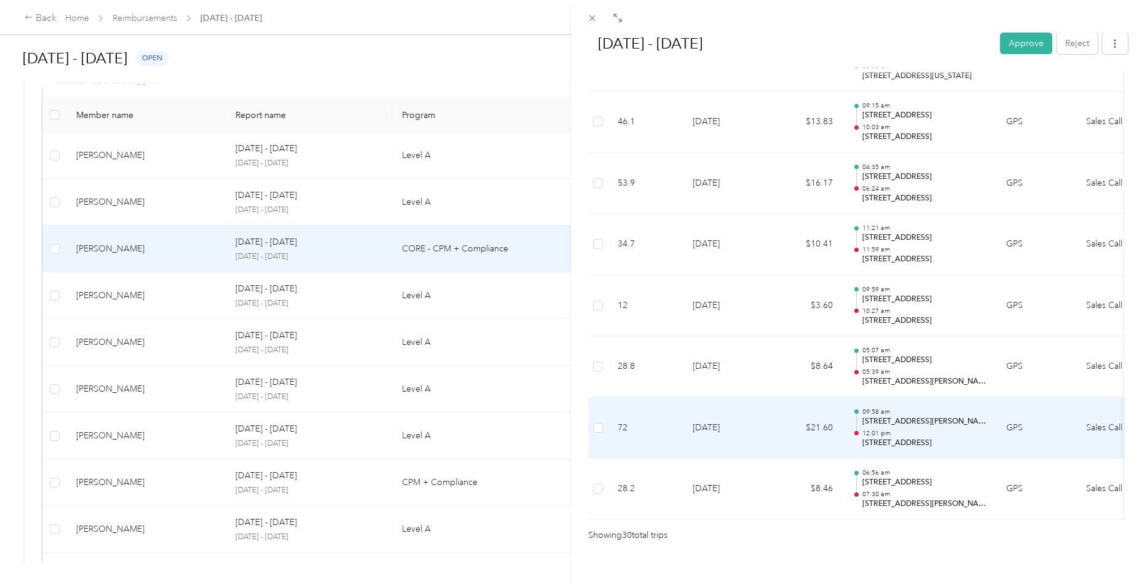
scroll to position [1731, 0]
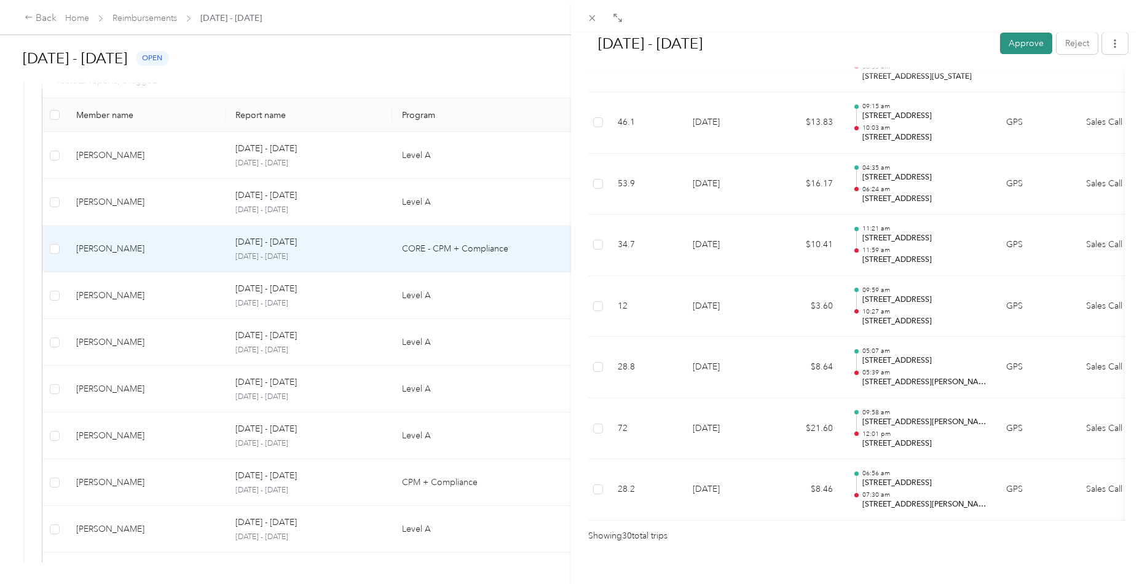
click at [1019, 38] on button "Approve" at bounding box center [1026, 44] width 52 height 22
click at [92, 287] on div "[DATE] - [DATE] Approve Reject Needs Approval Needs approval from [PERSON_NAME]…" at bounding box center [571, 292] width 1142 height 584
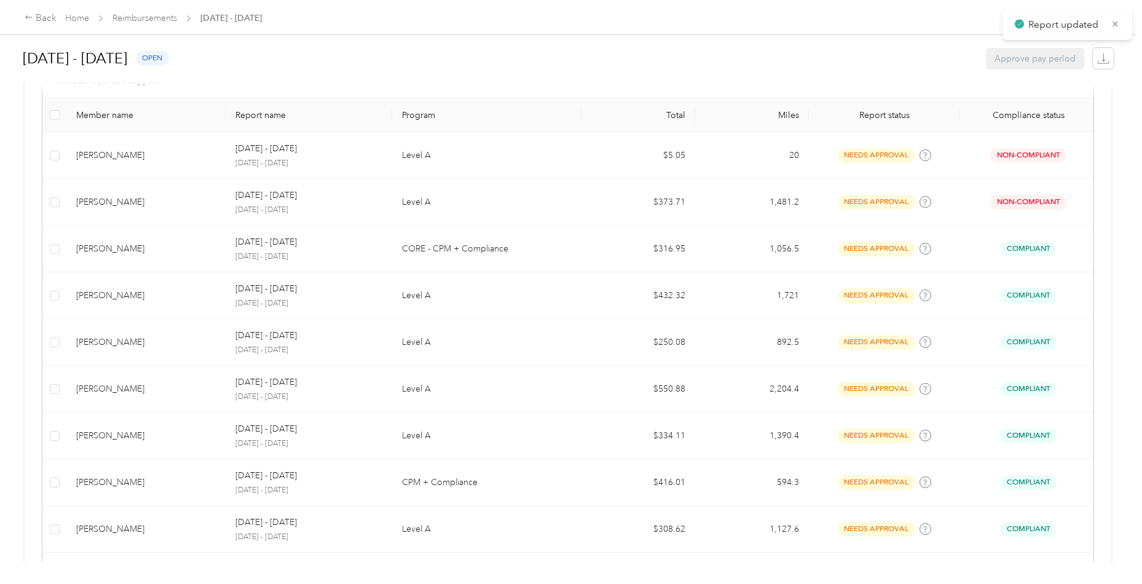
click at [114, 294] on div "[PERSON_NAME]" at bounding box center [146, 296] width 140 height 14
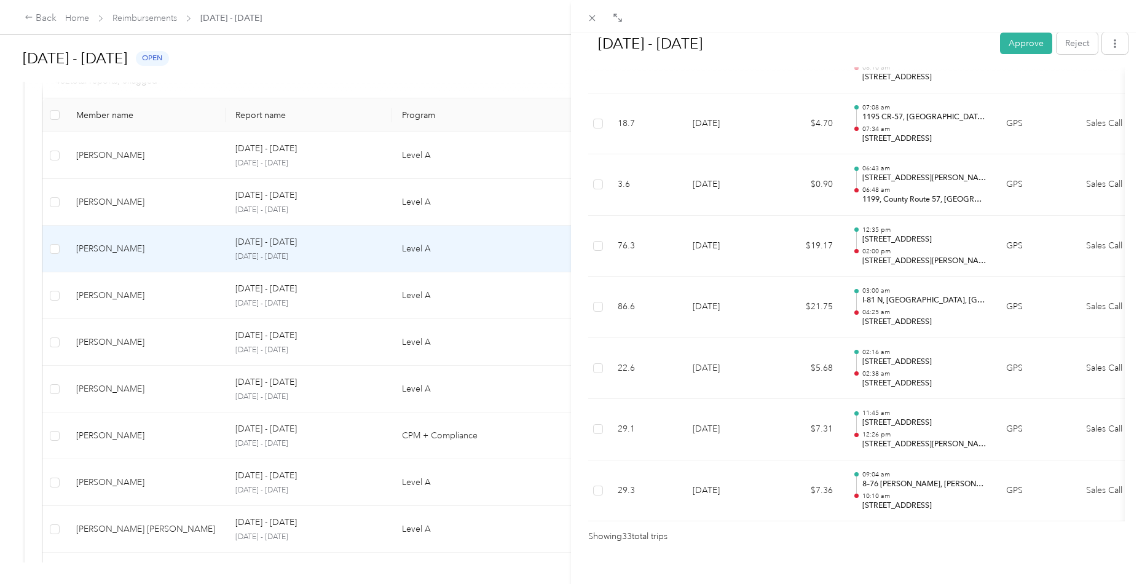
scroll to position [1912, 0]
click at [1015, 49] on button "Approve" at bounding box center [1026, 44] width 52 height 22
click at [111, 291] on div "[DATE] - [DATE] Approve Reject Needs Approval Needs approval from [PERSON_NAME]…" at bounding box center [571, 292] width 1142 height 584
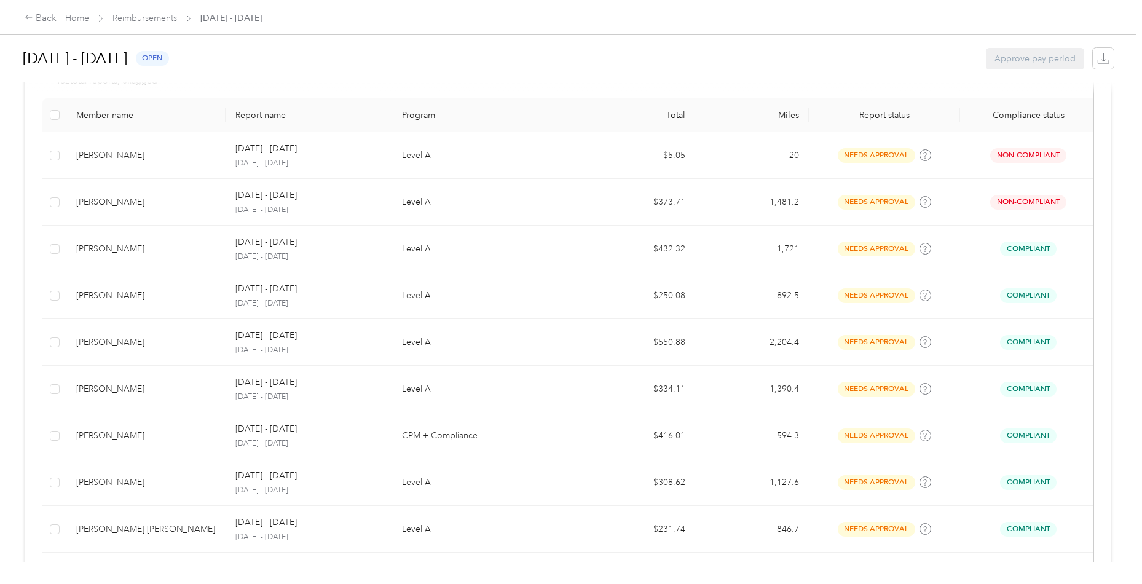
click at [123, 291] on div "[PERSON_NAME]" at bounding box center [146, 296] width 140 height 14
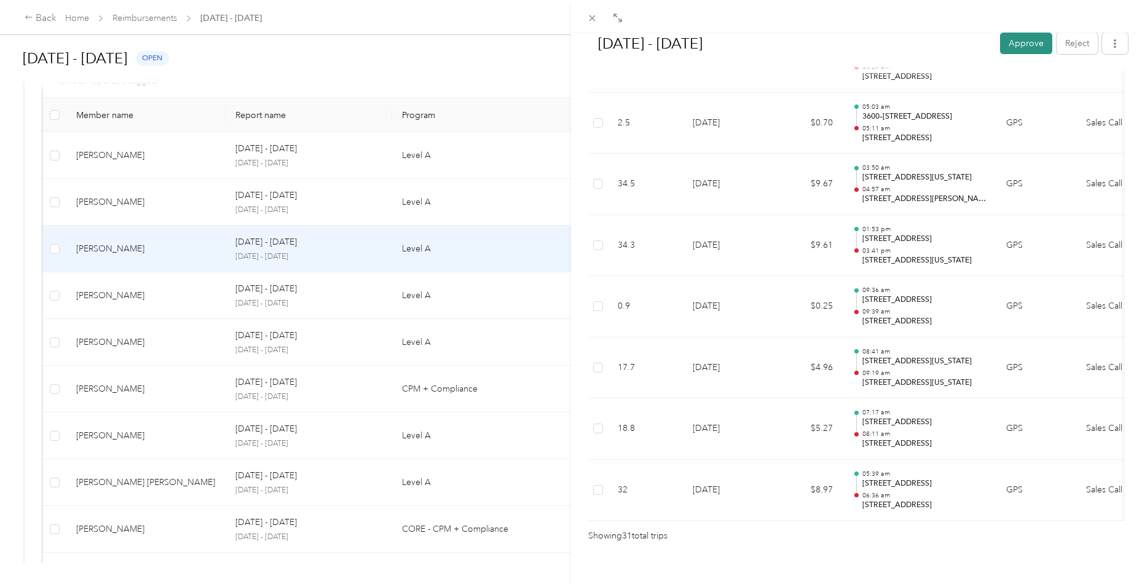
scroll to position [1791, 0]
click at [1010, 45] on button "Approve" at bounding box center [1026, 44] width 52 height 22
click at [135, 304] on div "[DATE] - [DATE] Mark as paid Reject Unapprove Needs Payment Needs payment from …" at bounding box center [571, 292] width 1142 height 584
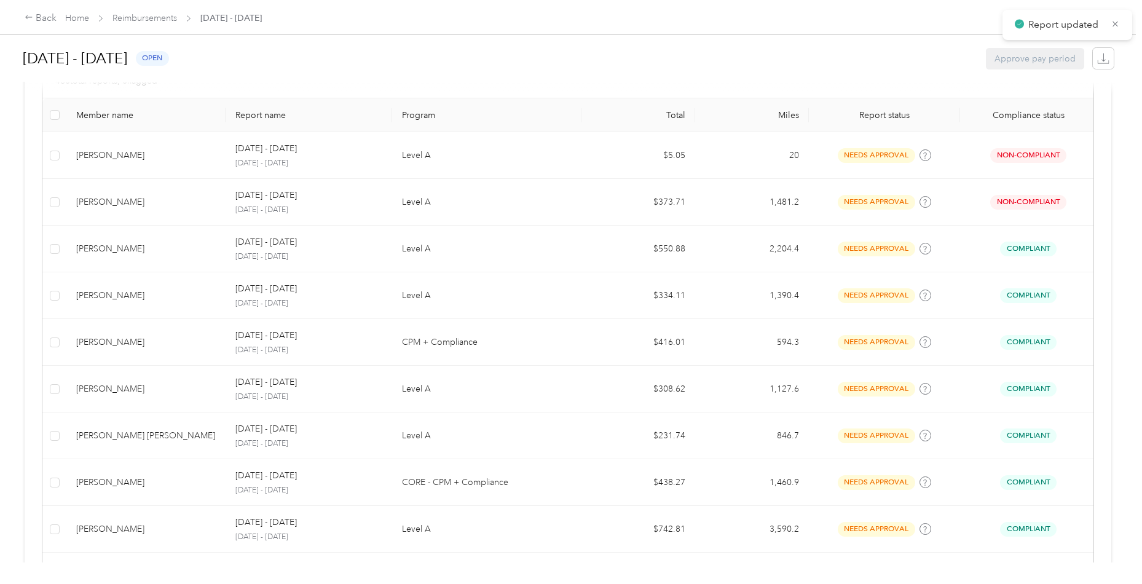
click at [134, 291] on div "[PERSON_NAME]" at bounding box center [146, 296] width 140 height 14
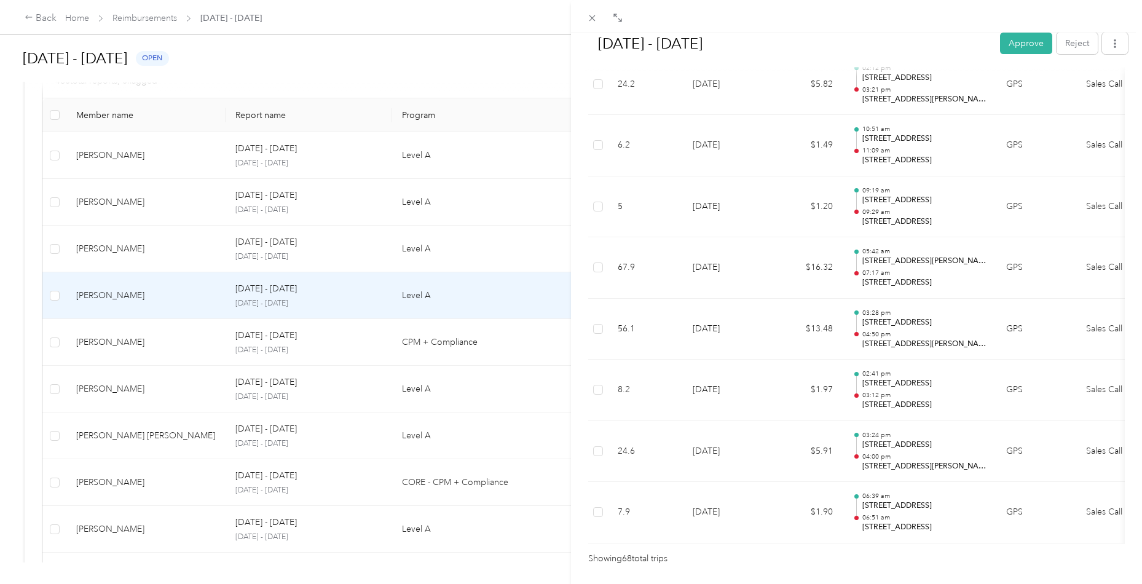
scroll to position [4032, 0]
click at [1024, 51] on button "Approve" at bounding box center [1026, 44] width 52 height 22
click at [151, 255] on div "[DATE] - [DATE] Mark as paid Reject Unapprove Needs Payment Needs payment from …" at bounding box center [571, 292] width 1142 height 584
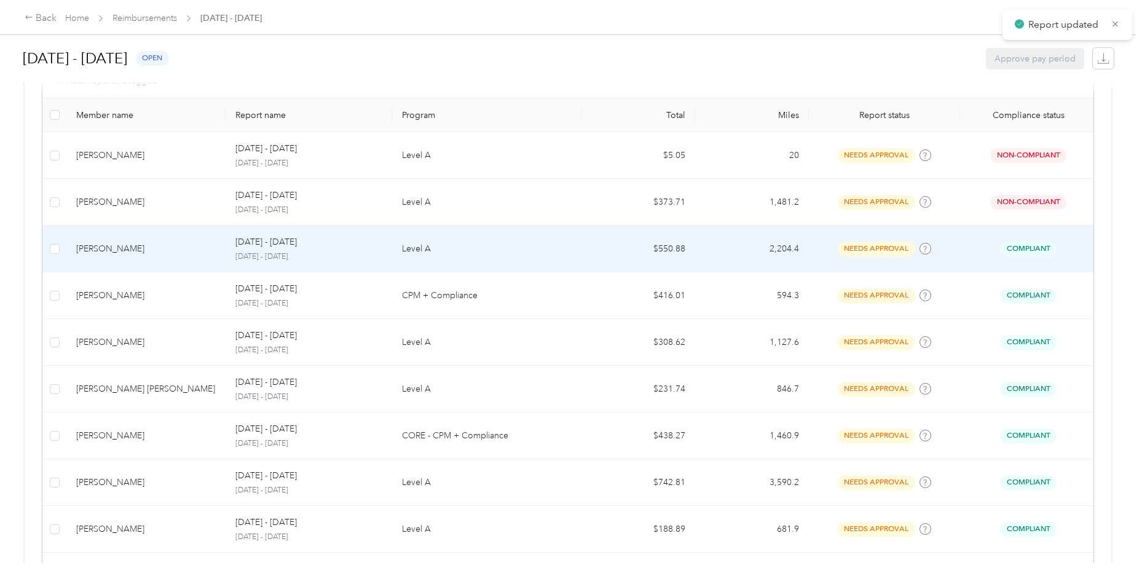
click at [151, 250] on div "[PERSON_NAME]" at bounding box center [146, 249] width 140 height 14
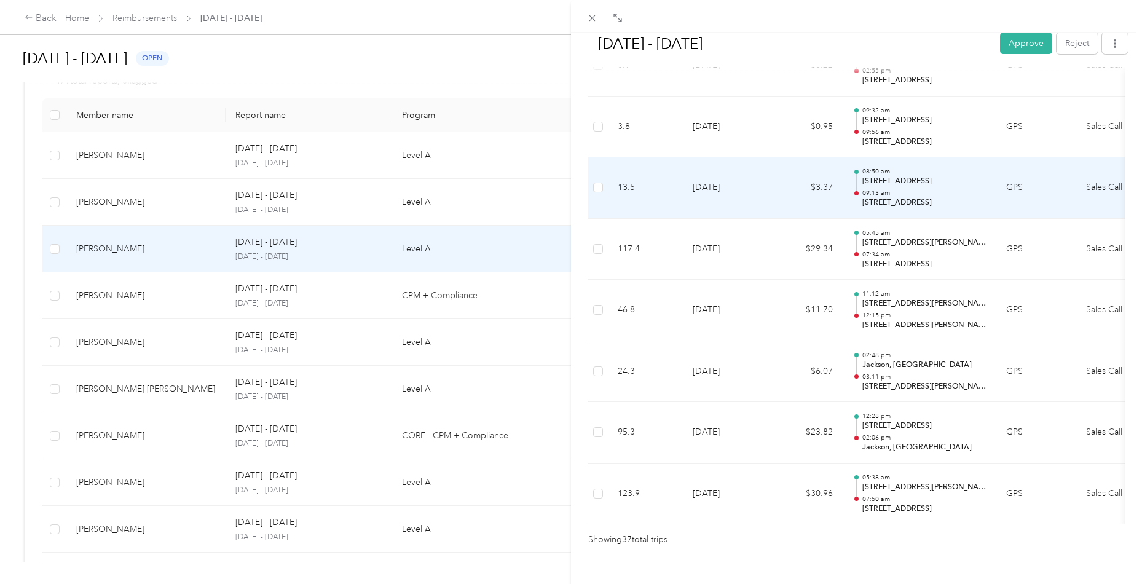
scroll to position [2155, 0]
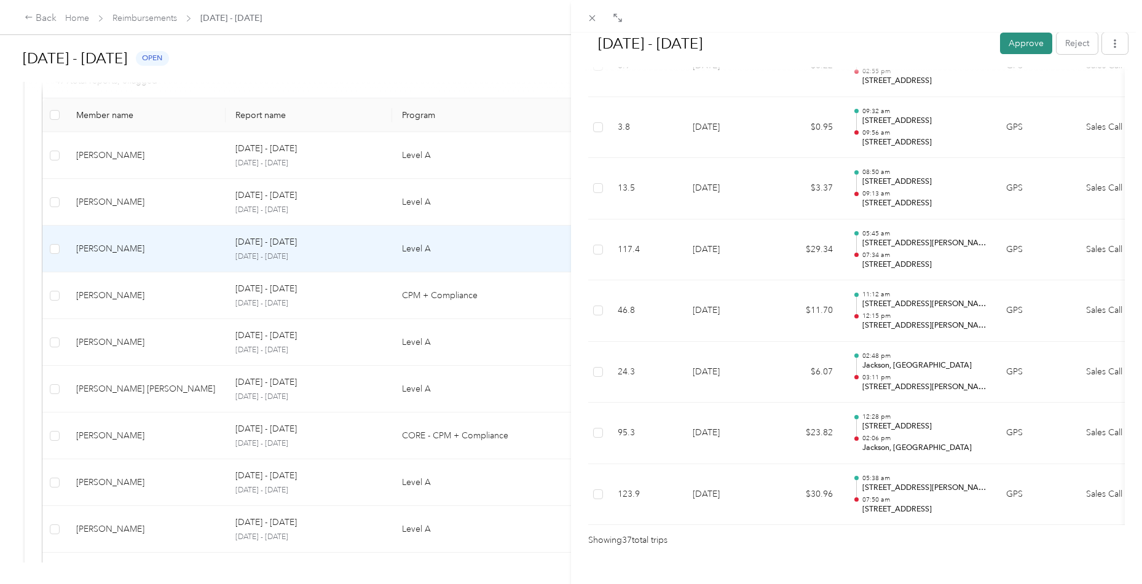
click at [1026, 42] on button "Approve" at bounding box center [1026, 44] width 52 height 22
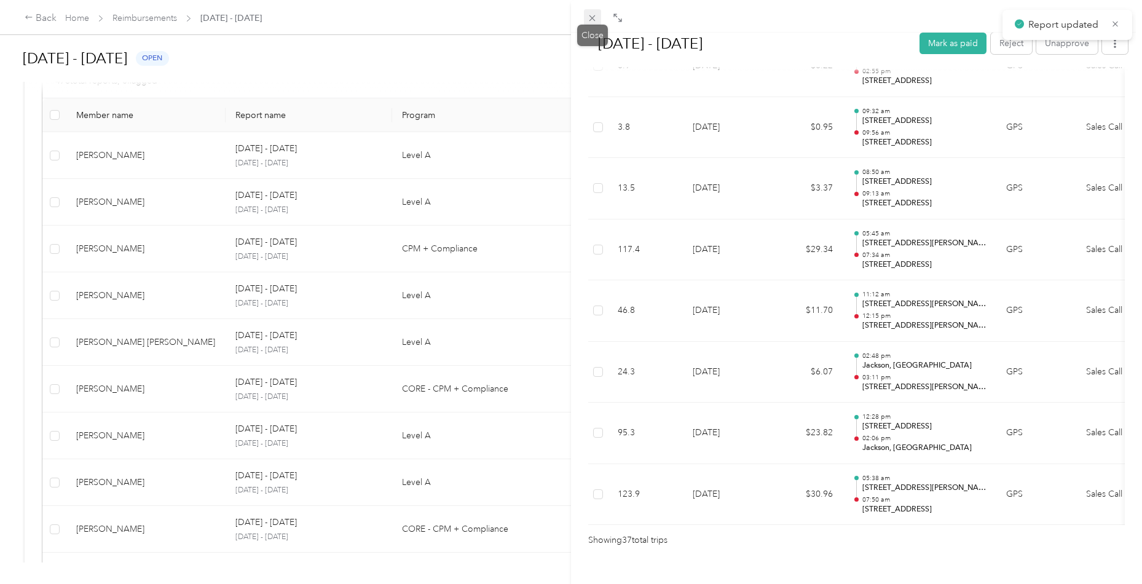
click at [594, 17] on icon at bounding box center [593, 18] width 6 height 6
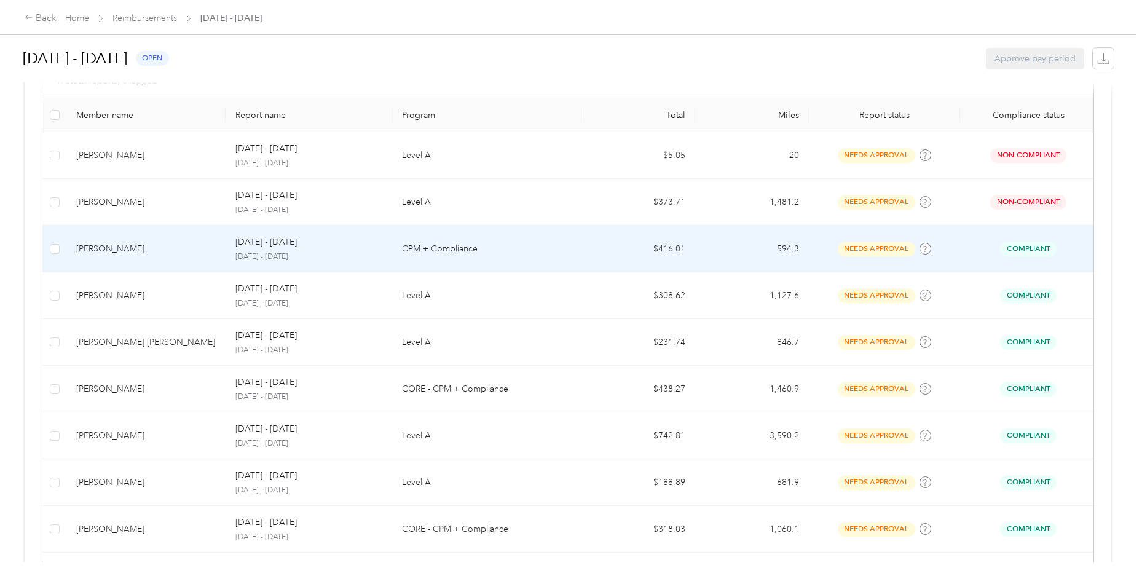
click at [99, 253] on div "[PERSON_NAME]" at bounding box center [146, 249] width 140 height 14
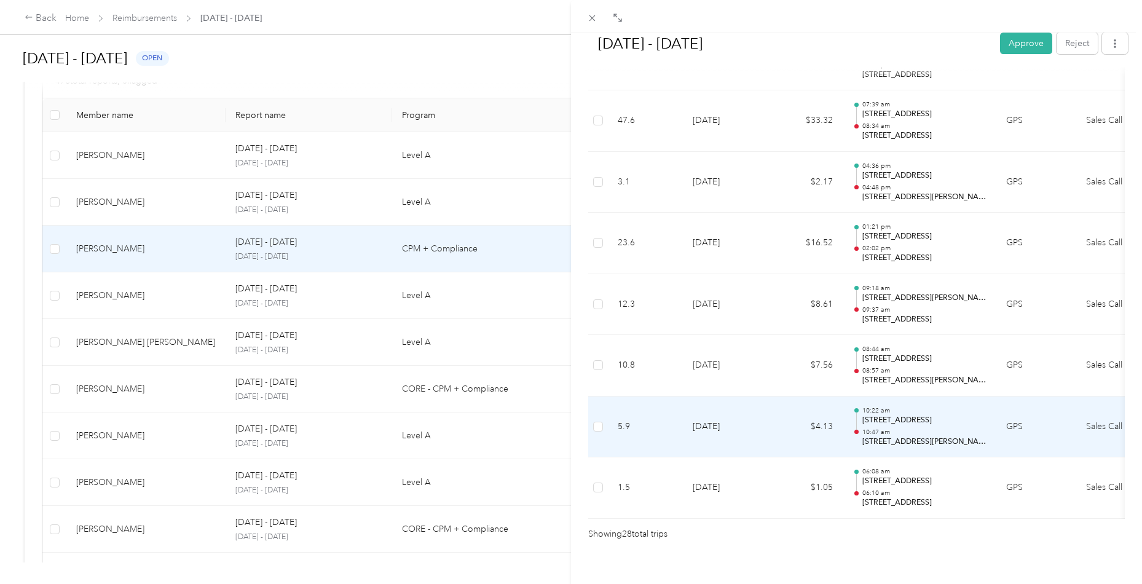
scroll to position [1610, 0]
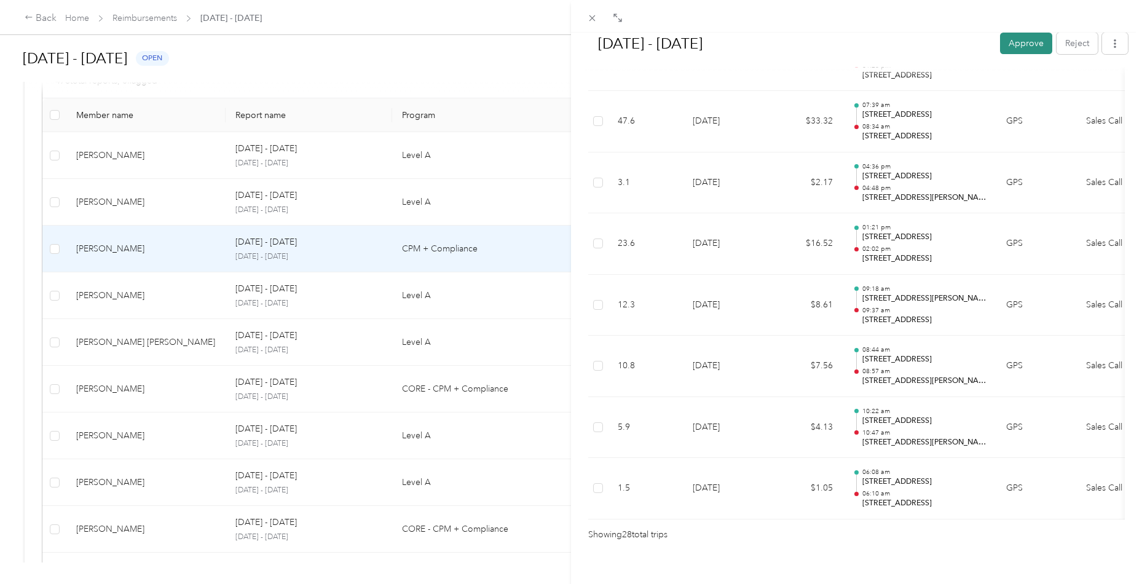
click at [1007, 53] on button "Approve" at bounding box center [1026, 44] width 52 height 22
click at [125, 307] on div "[DATE] - [DATE] Mark as paid Reject Unapprove Needs Payment Needs payment from …" at bounding box center [571, 292] width 1142 height 584
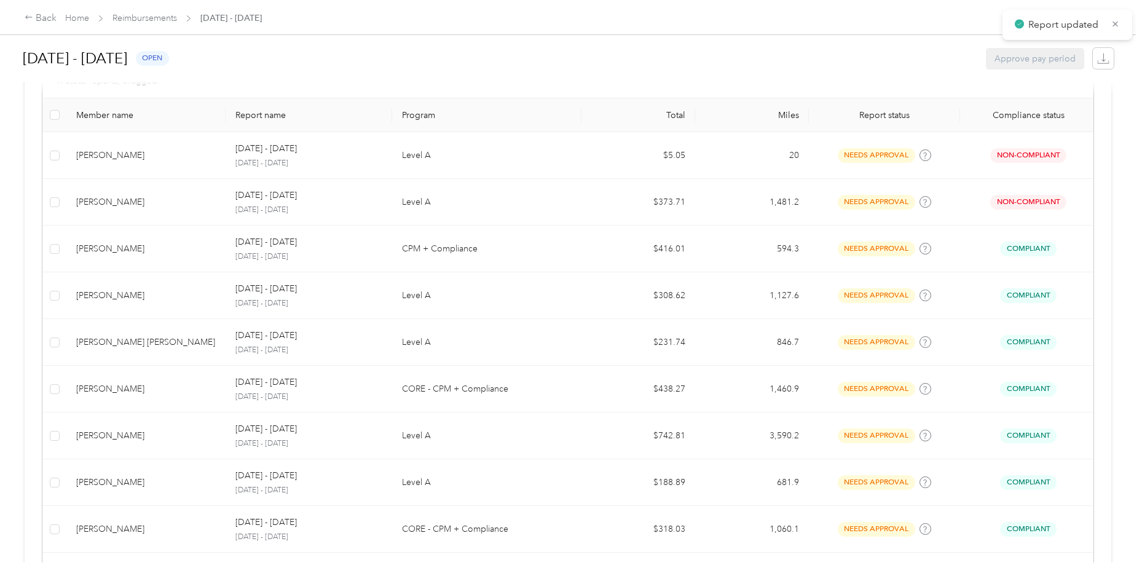
click at [148, 296] on div "[PERSON_NAME]" at bounding box center [146, 296] width 140 height 14
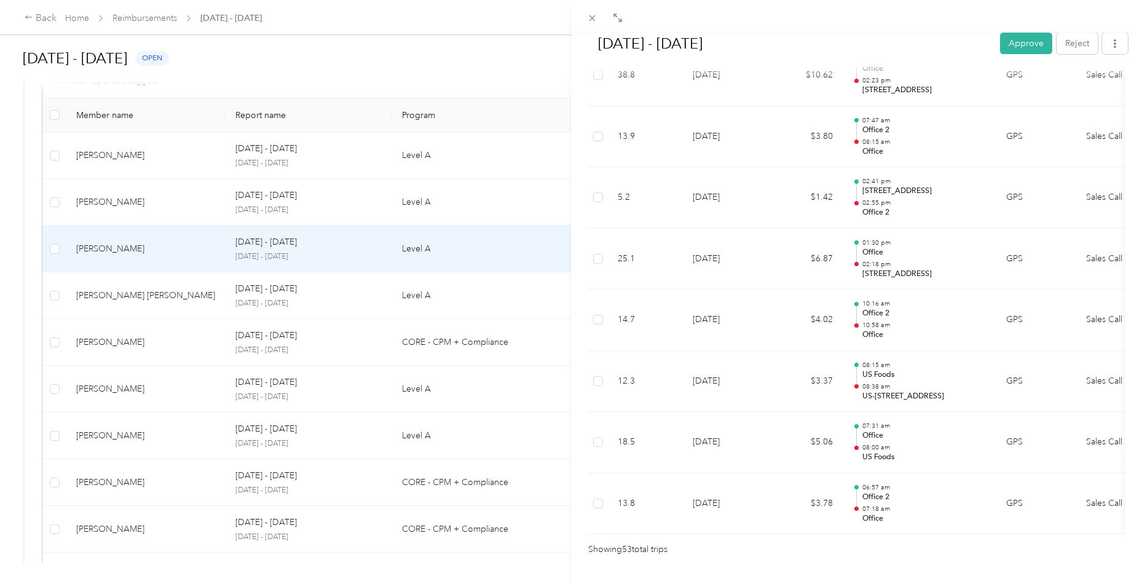
scroll to position [3124, 0]
click at [1018, 45] on button "Approve" at bounding box center [1026, 44] width 52 height 22
click at [119, 290] on div "[DATE] - [DATE] Mark as paid Reject Unapprove Needs Payment Needs payment from …" at bounding box center [571, 292] width 1142 height 584
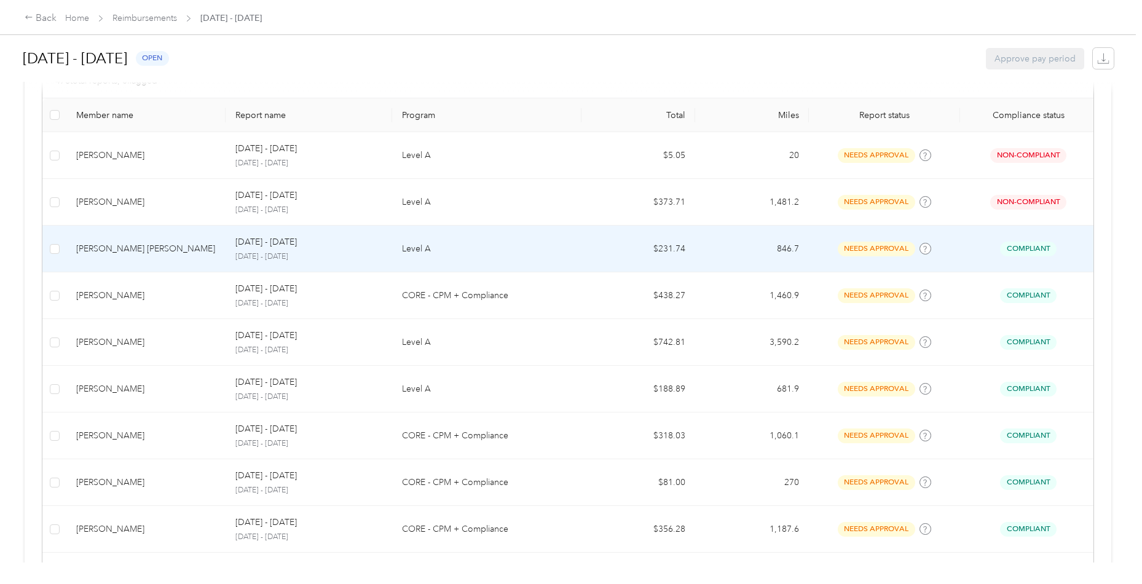
click at [135, 251] on div "[PERSON_NAME] [PERSON_NAME]" at bounding box center [146, 249] width 140 height 14
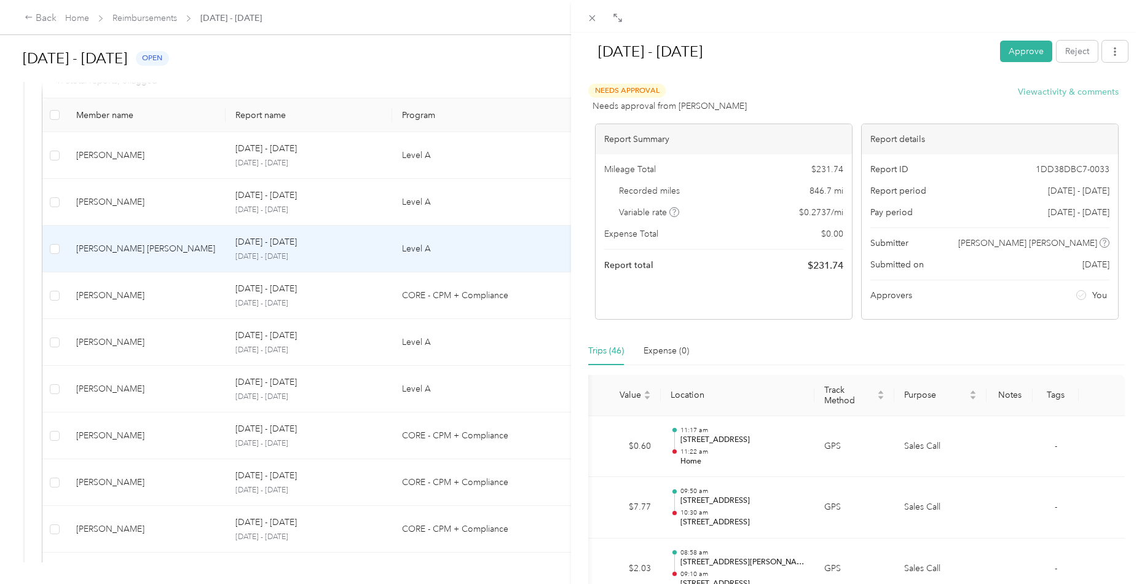
click at [1056, 95] on button "View activity & comments" at bounding box center [1068, 91] width 101 height 13
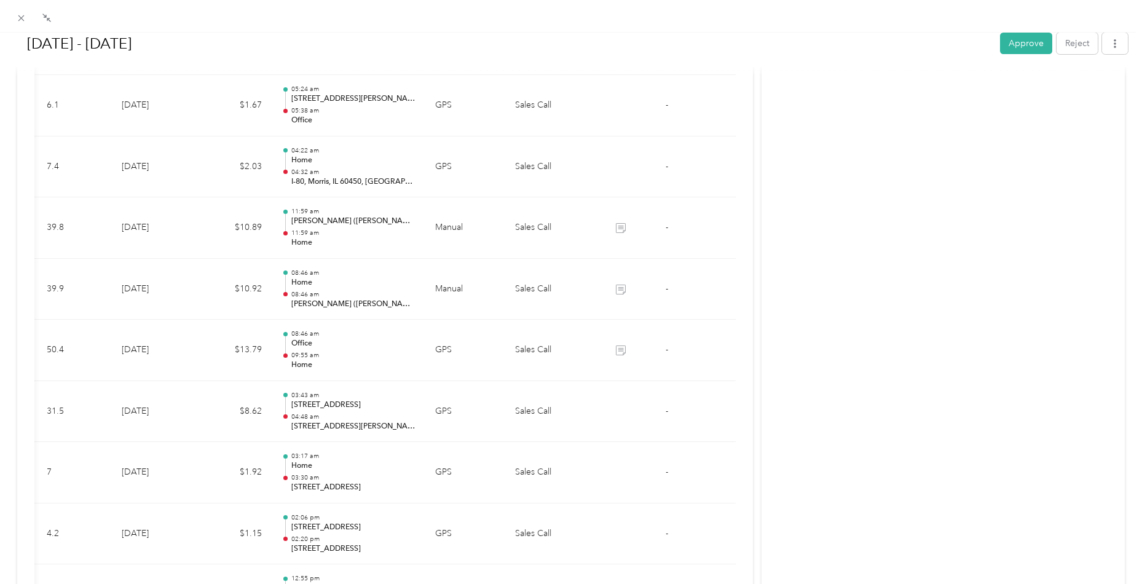
scroll to position [950, 0]
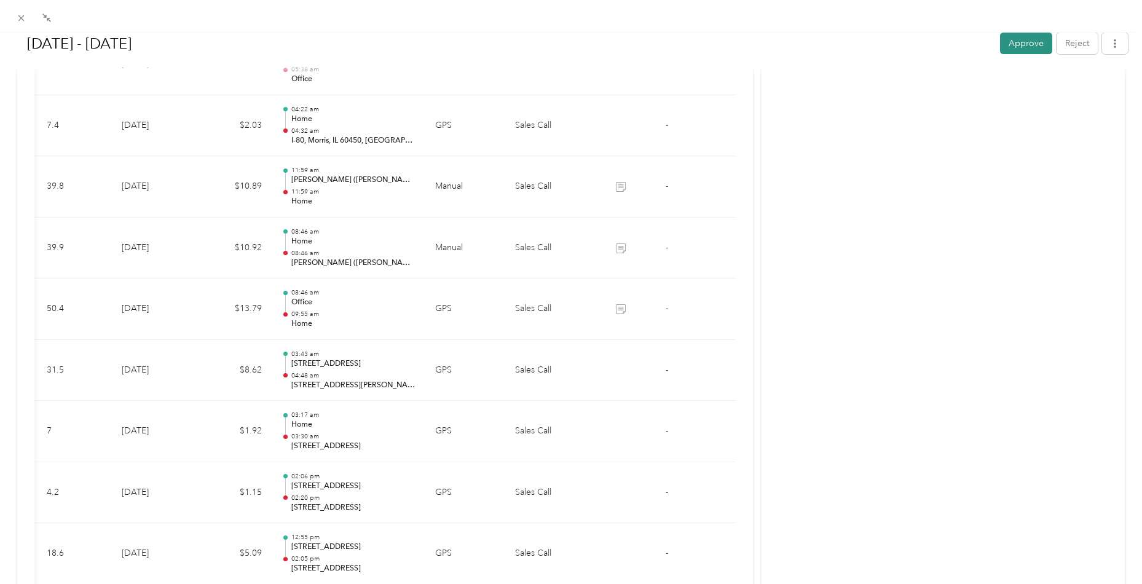
click at [1000, 49] on button "Approve" at bounding box center [1026, 44] width 52 height 22
click at [20, 16] on icon at bounding box center [21, 18] width 10 height 10
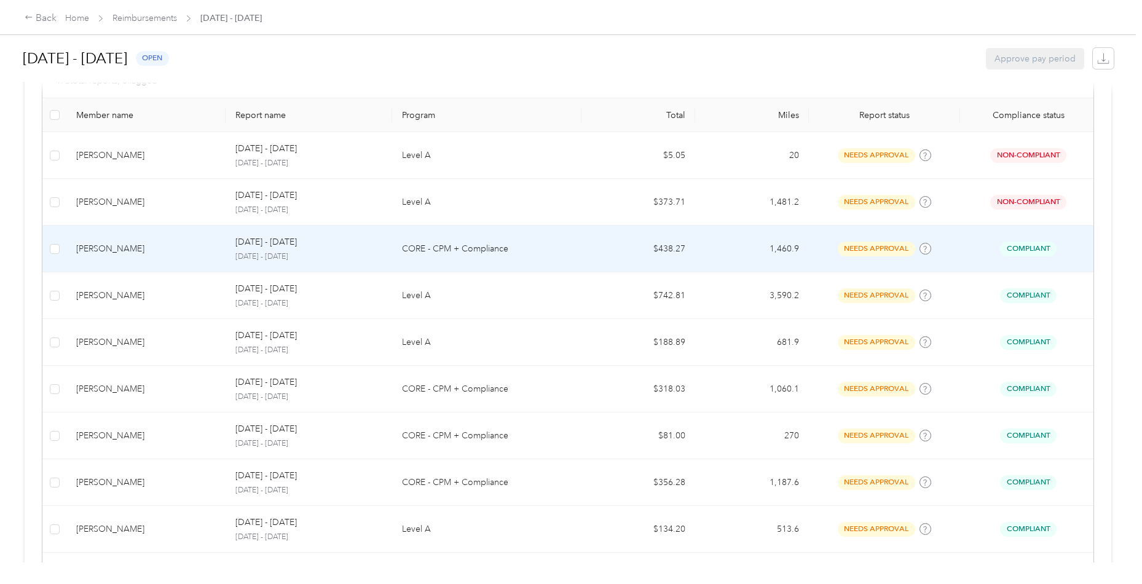
click at [128, 258] on td "[PERSON_NAME]" at bounding box center [145, 249] width 159 height 47
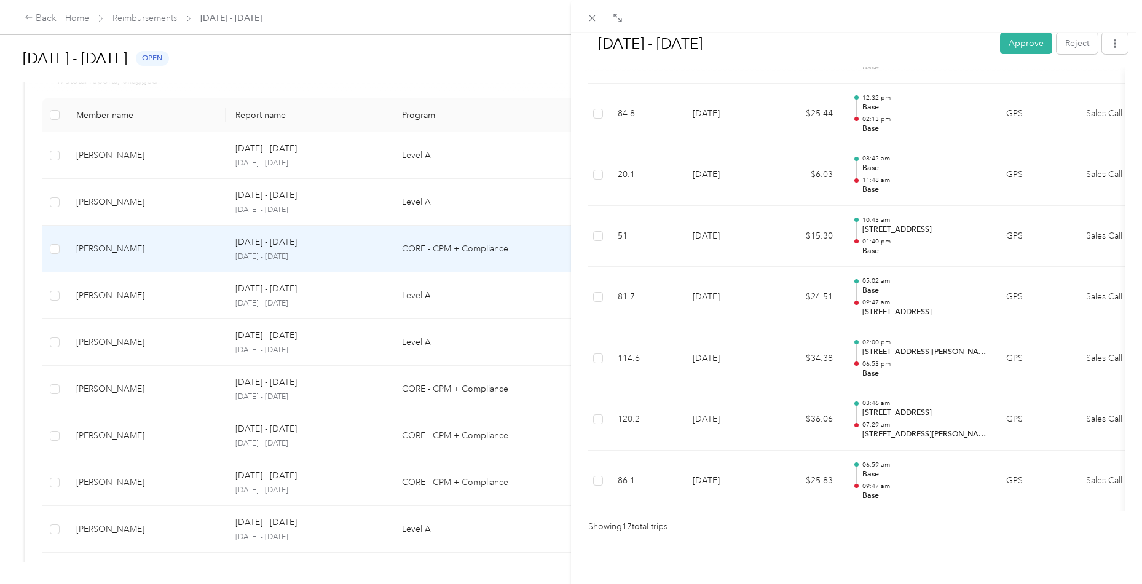
scroll to position [943, 0]
click at [1032, 42] on button "Approve" at bounding box center [1026, 44] width 52 height 22
click at [133, 290] on div "[DATE] - [DATE] Mark as paid Reject Unapprove Needs Payment Needs payment from …" at bounding box center [571, 292] width 1142 height 584
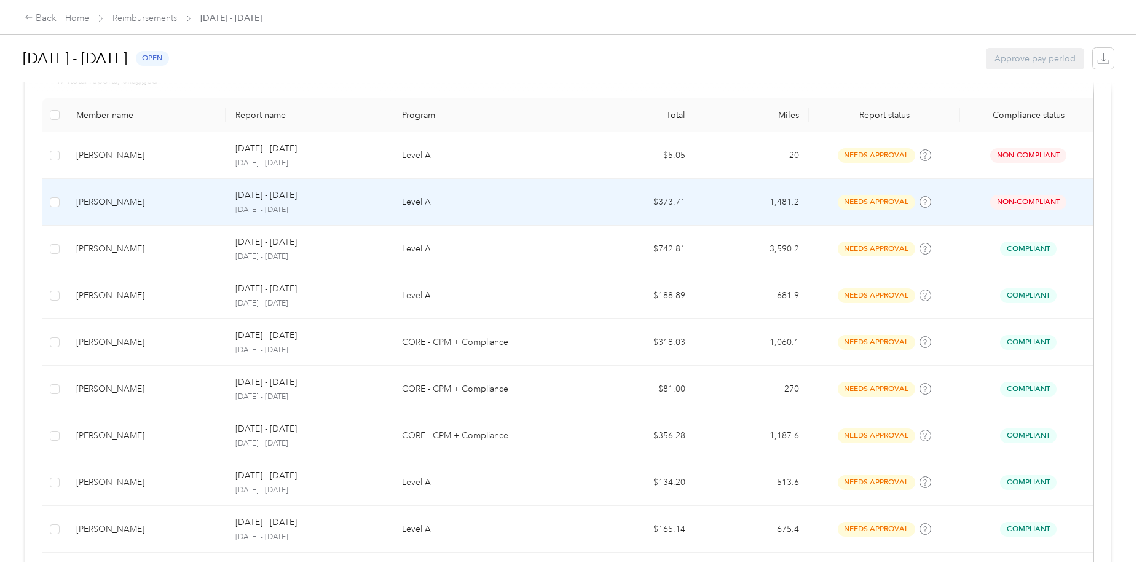
click at [143, 220] on td "[PERSON_NAME]" at bounding box center [145, 202] width 159 height 47
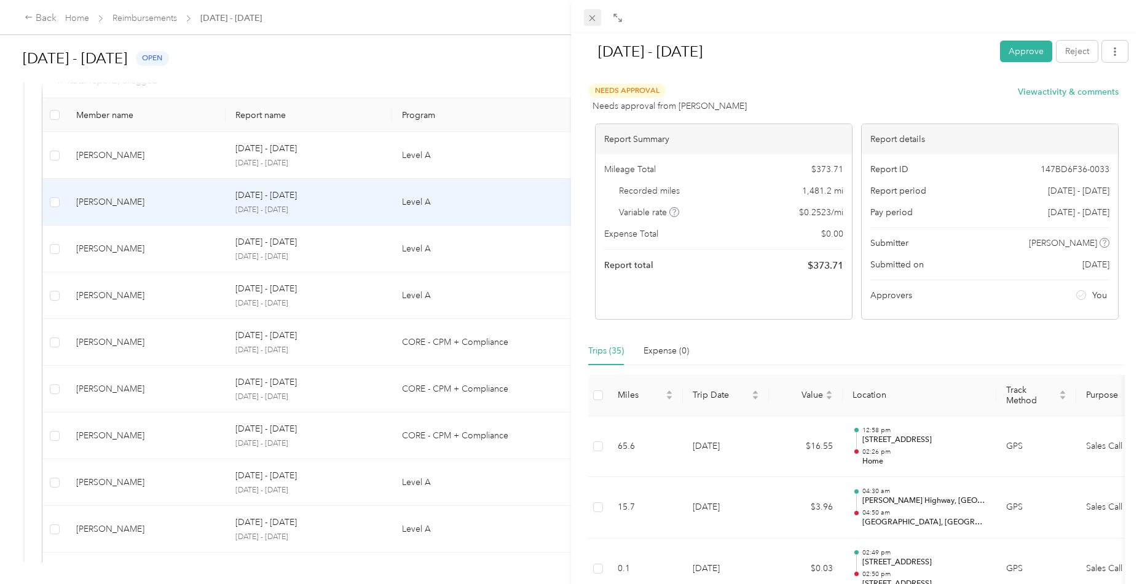
click at [593, 17] on icon at bounding box center [592, 18] width 10 height 10
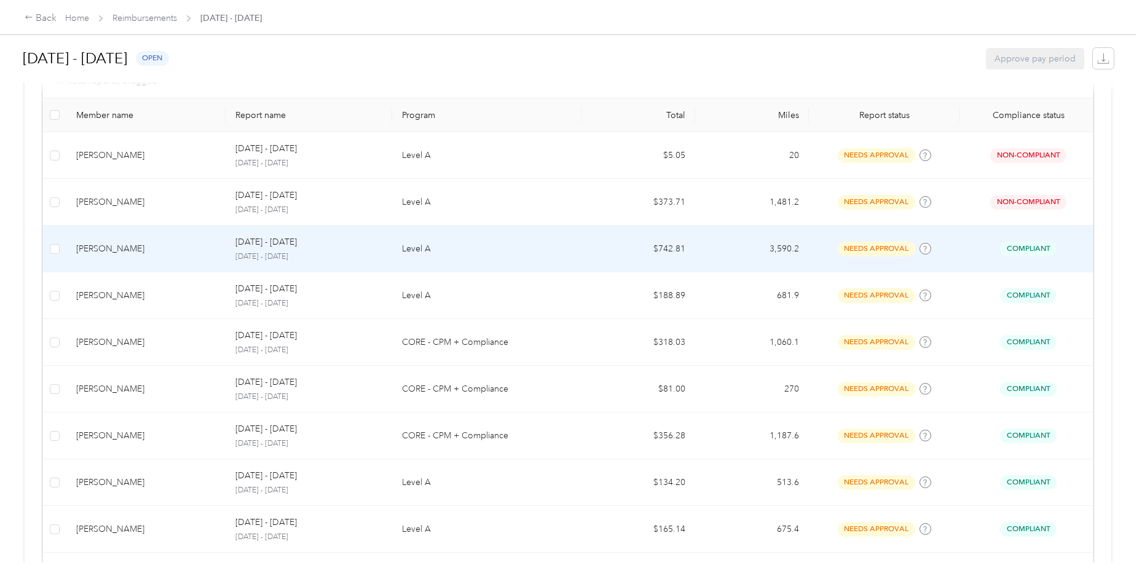
click at [125, 248] on div "[PERSON_NAME]" at bounding box center [146, 249] width 140 height 14
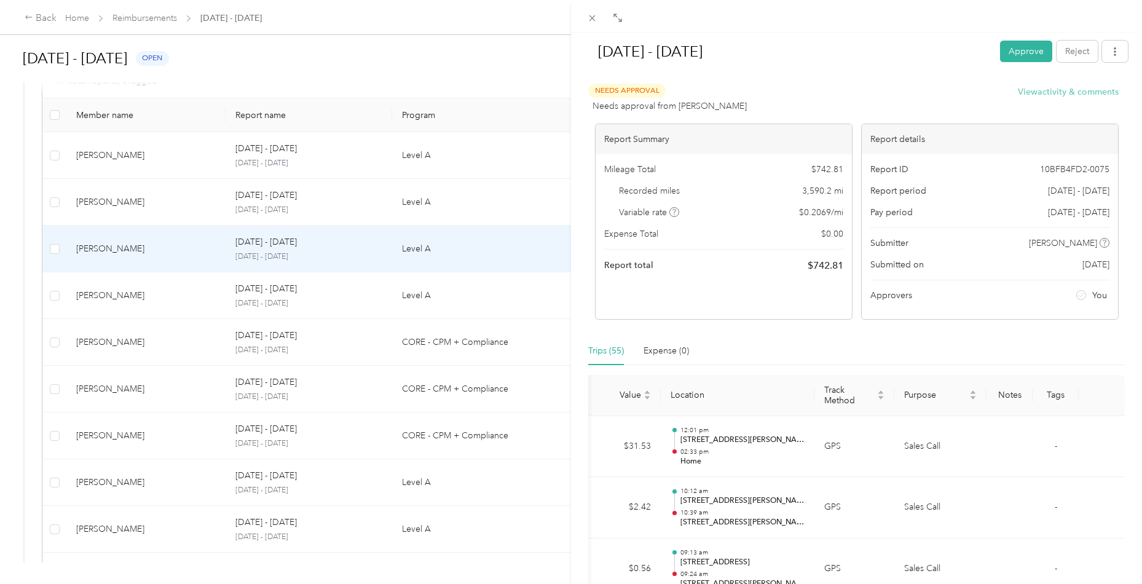
click at [1028, 92] on button "View activity & comments" at bounding box center [1068, 91] width 101 height 13
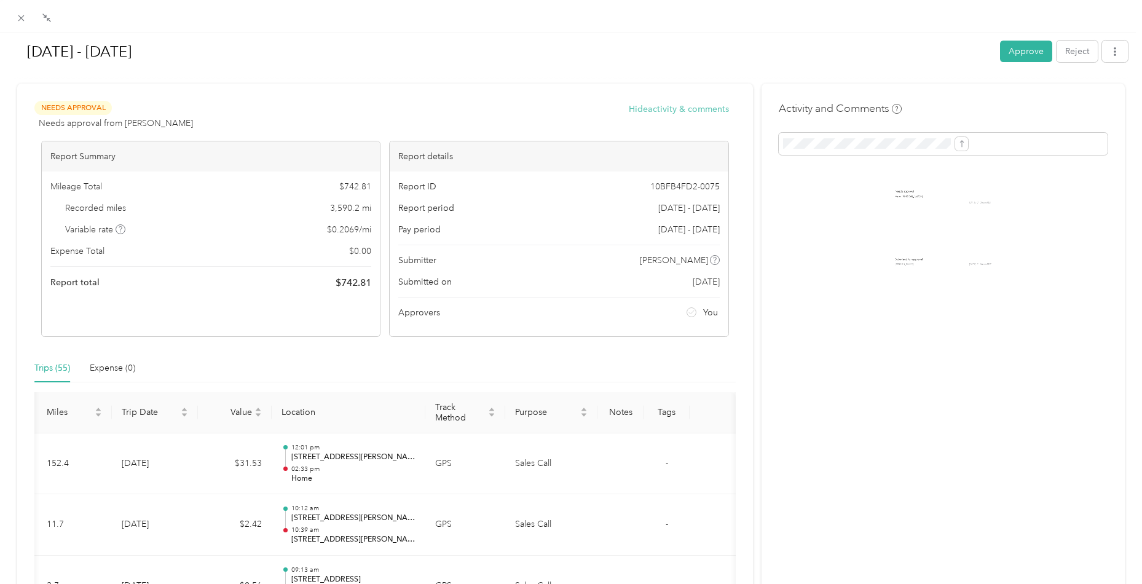
scroll to position [0, 20]
click at [1014, 59] on button "Approve" at bounding box center [1026, 52] width 52 height 22
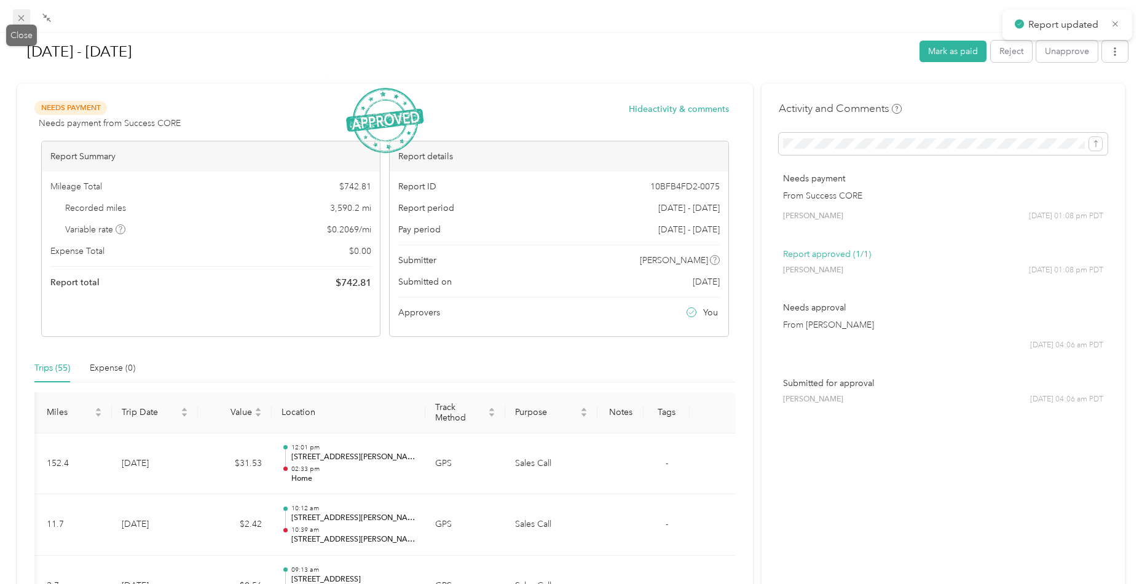
click at [18, 21] on icon at bounding box center [21, 18] width 6 height 6
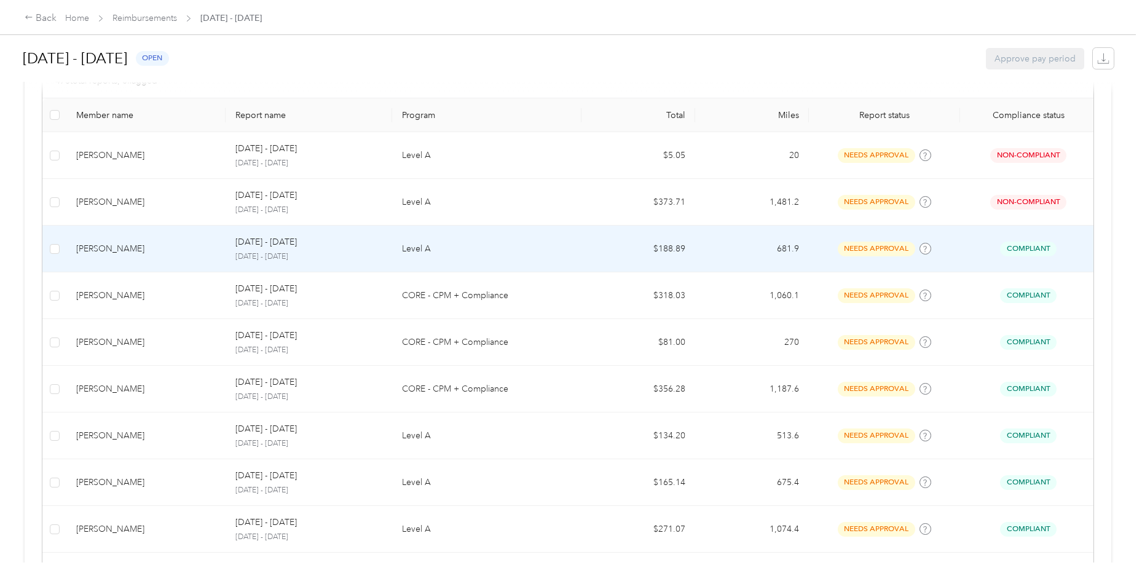
click at [135, 267] on td "[PERSON_NAME]" at bounding box center [145, 249] width 159 height 47
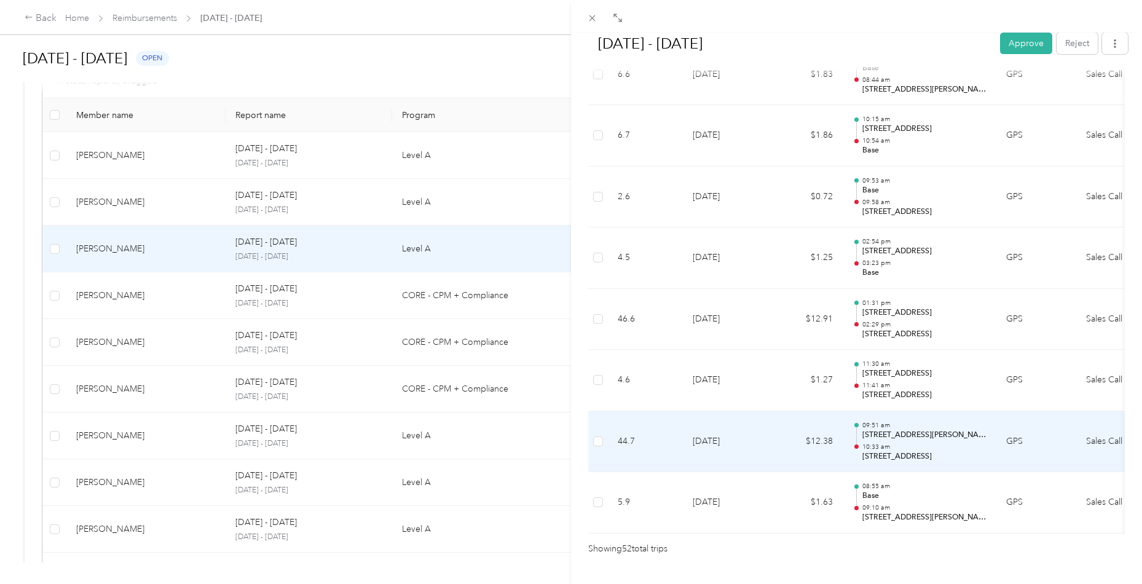
scroll to position [3063, 0]
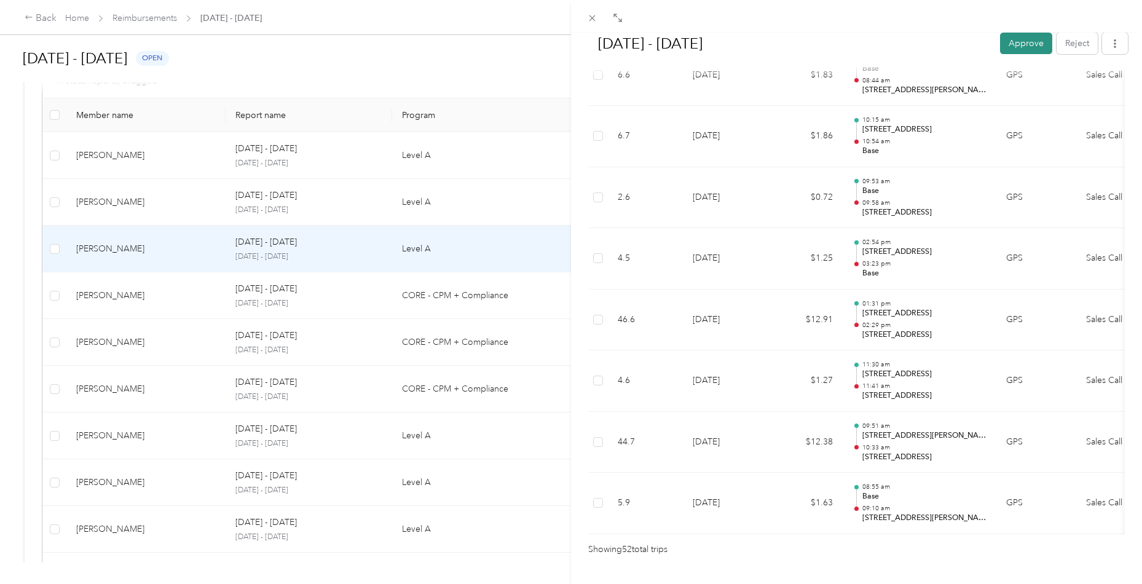
click at [1016, 45] on button "Approve" at bounding box center [1026, 44] width 52 height 22
click at [114, 306] on div "[DATE] - [DATE] Approve Reject Needs Approval Needs approval from [PERSON_NAME]…" at bounding box center [571, 292] width 1142 height 584
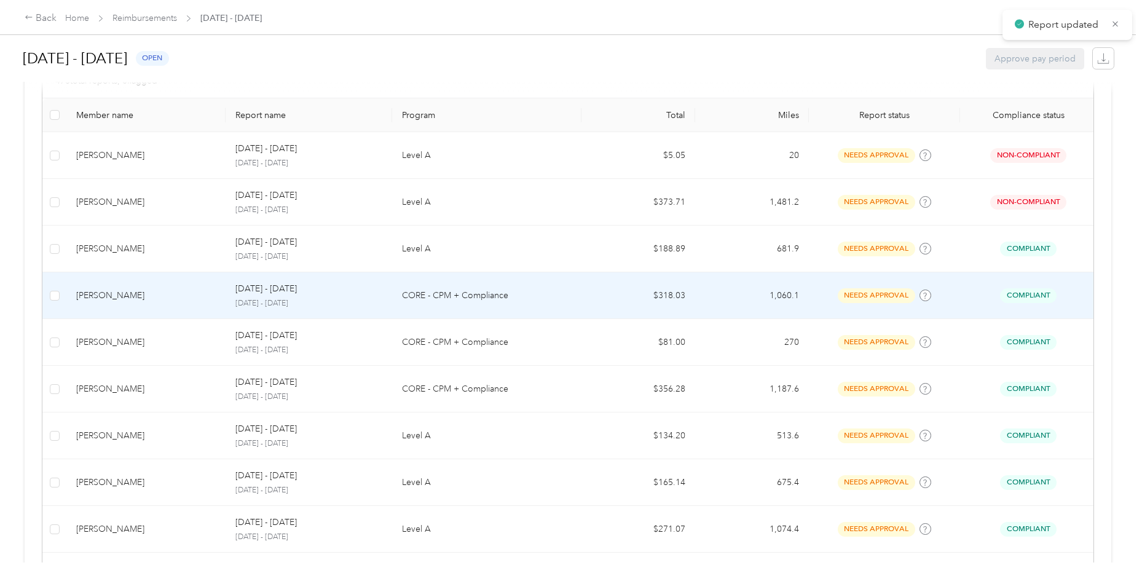
click at [136, 297] on div "[PERSON_NAME]" at bounding box center [146, 296] width 140 height 14
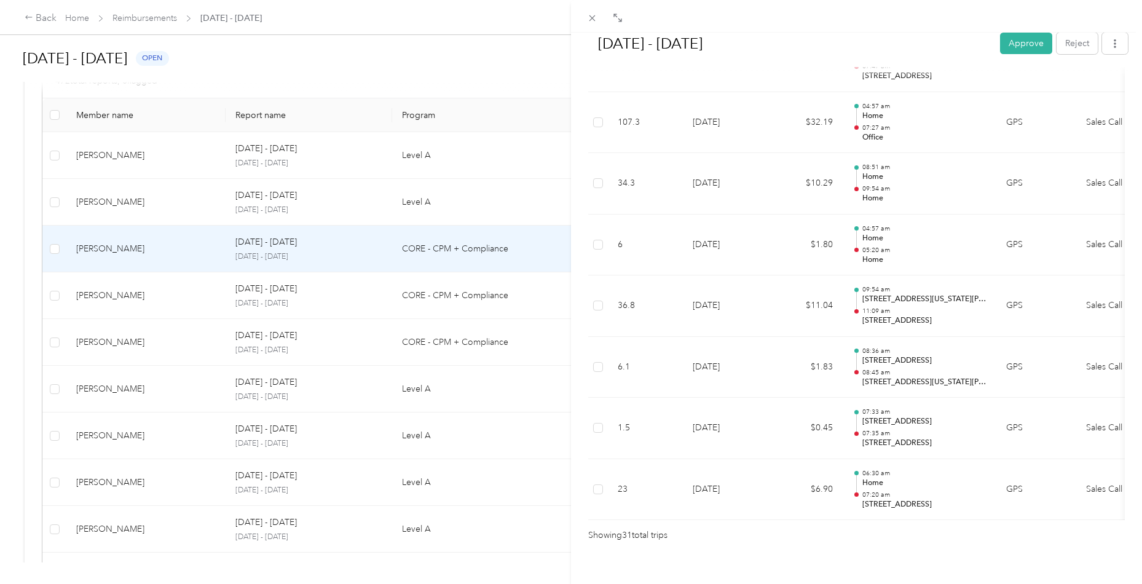
scroll to position [1791, 0]
click at [1019, 49] on button "Approve" at bounding box center [1026, 44] width 52 height 22
click at [100, 304] on div "[DATE] - [DATE] Mark as paid Reject Unapprove Needs Payment Needs payment from …" at bounding box center [571, 292] width 1142 height 584
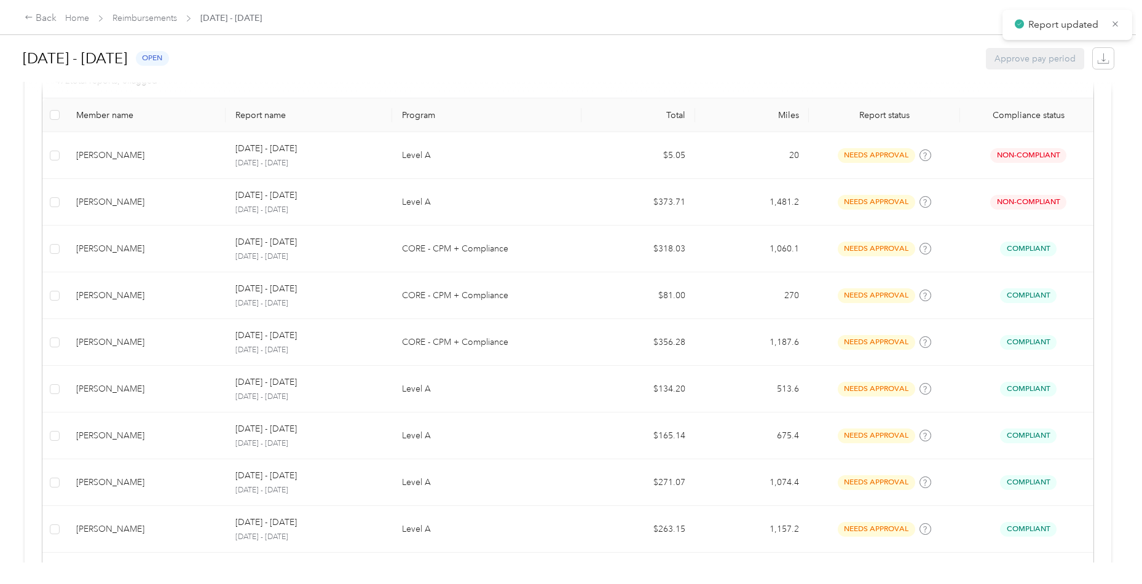
click at [154, 296] on div "[PERSON_NAME]" at bounding box center [146, 296] width 140 height 14
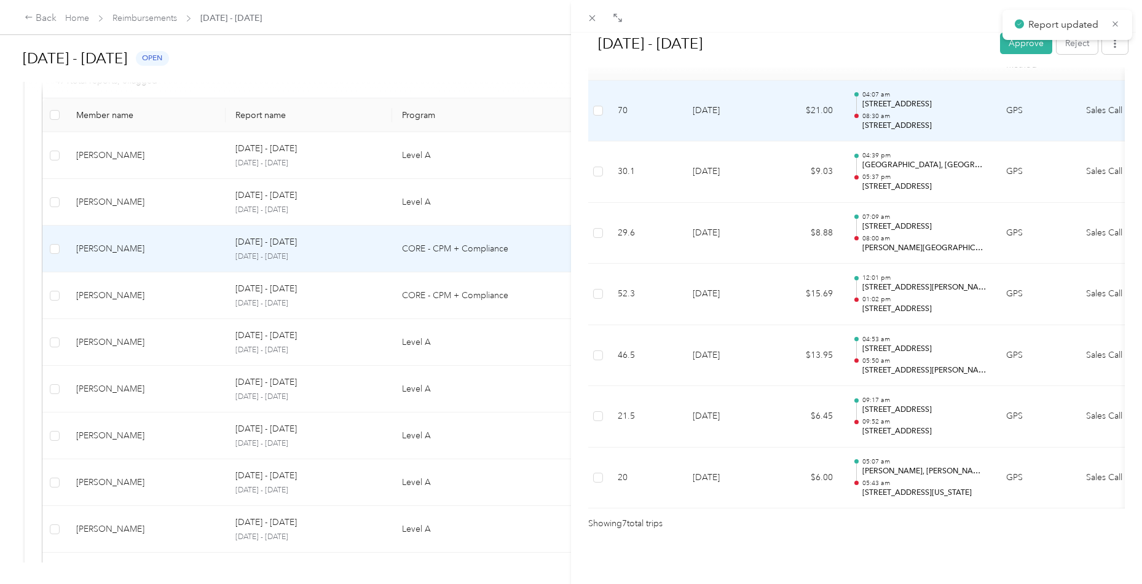
scroll to position [338, 0]
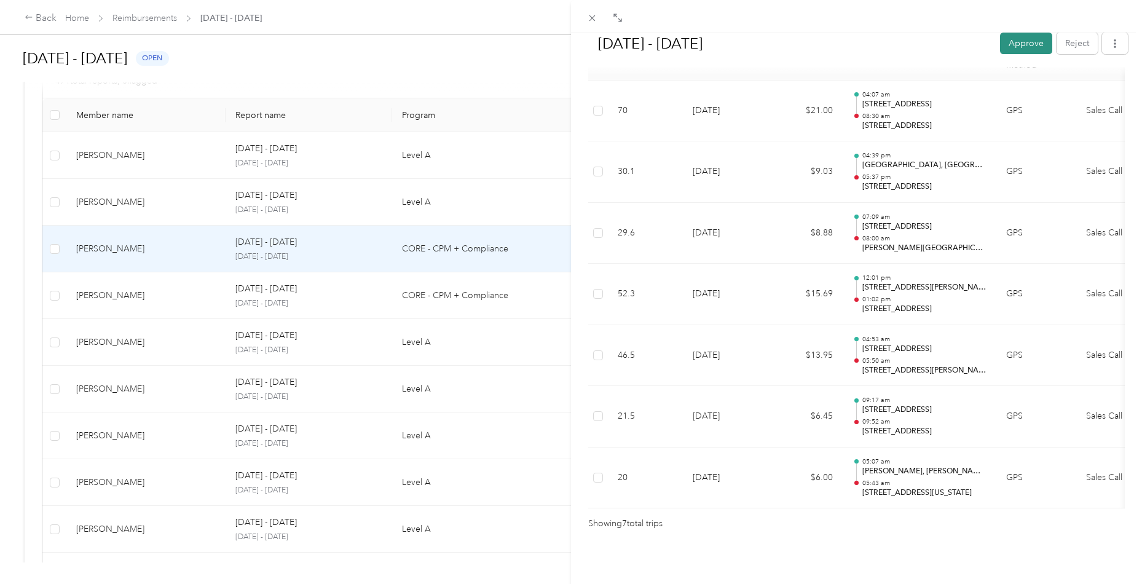
click at [1017, 53] on button "Approve" at bounding box center [1026, 44] width 52 height 22
click at [165, 307] on div "[DATE] - [DATE] Mark as paid Reject Unapprove Needs Payment Needs payment from …" at bounding box center [571, 292] width 1142 height 584
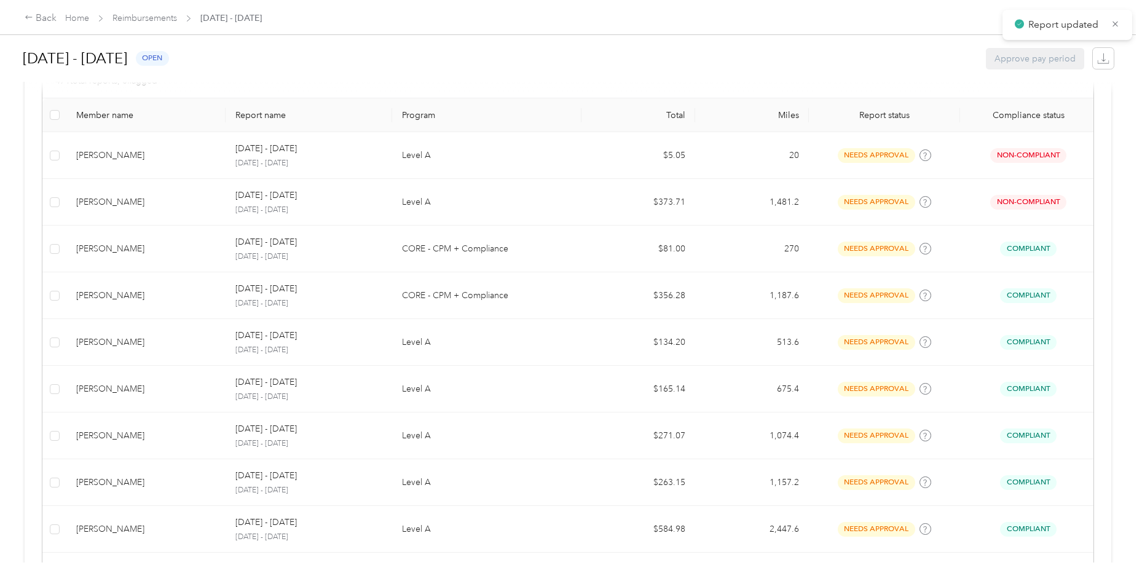
click at [168, 291] on div "[PERSON_NAME]" at bounding box center [146, 296] width 140 height 14
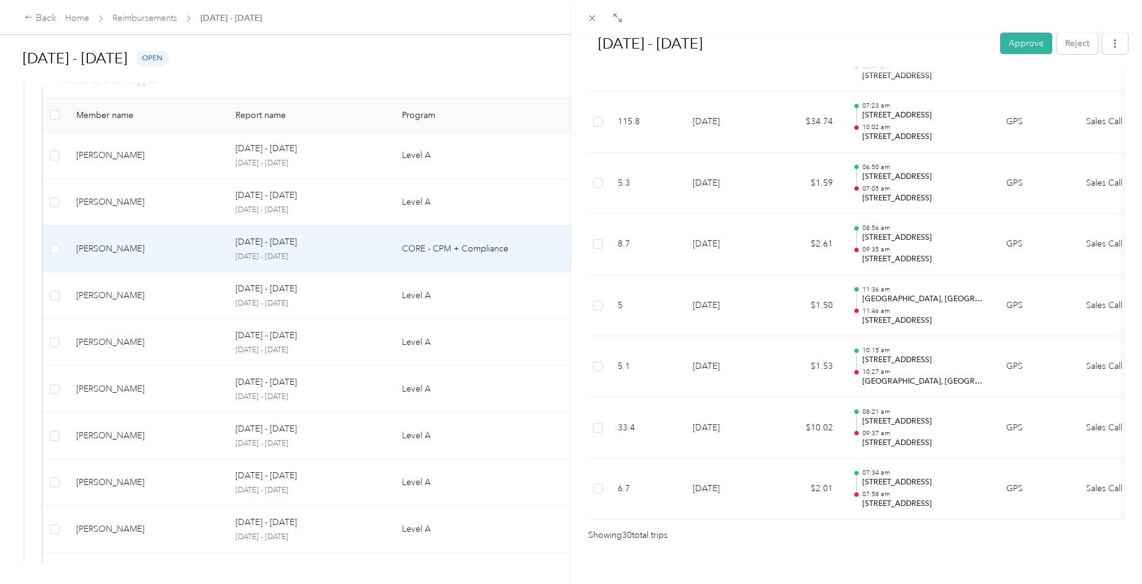
scroll to position [1731, 0]
click at [1015, 40] on button "Approve" at bounding box center [1026, 44] width 52 height 22
click at [106, 287] on div "[DATE] - [DATE] Mark as paid Reject Unapprove Needs Payment Needs payment from …" at bounding box center [571, 292] width 1142 height 584
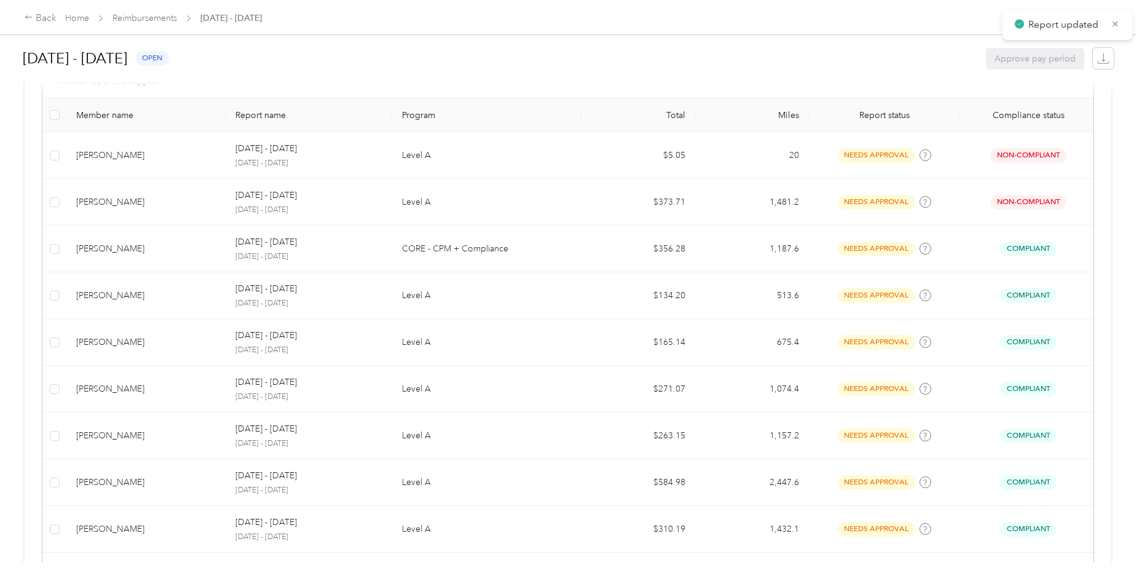
click at [113, 296] on div "[PERSON_NAME]" at bounding box center [146, 296] width 140 height 14
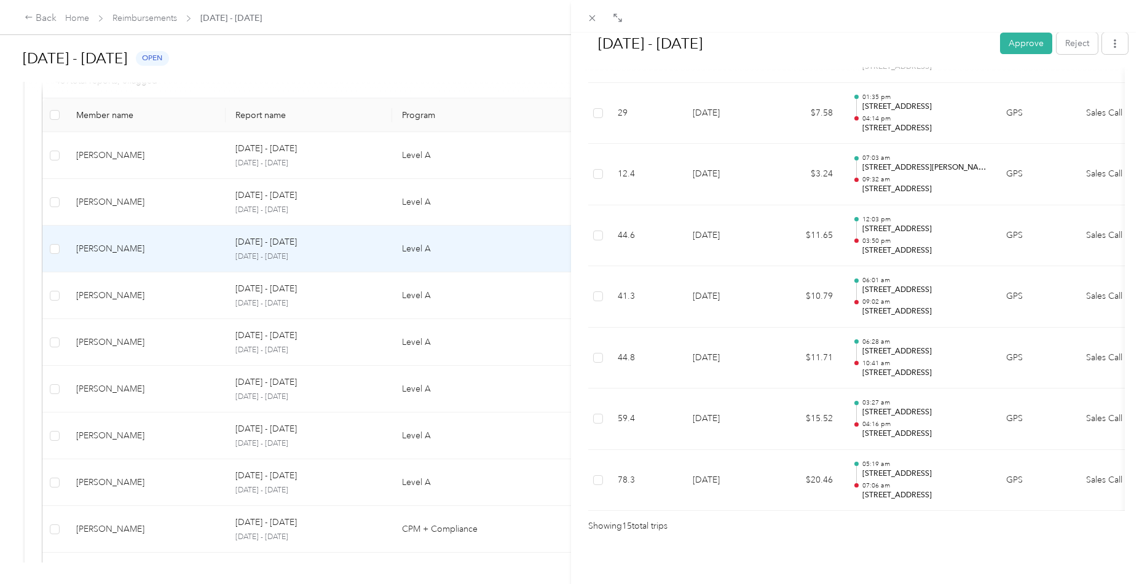
scroll to position [822, 0]
click at [1031, 44] on button "Approve" at bounding box center [1026, 44] width 52 height 22
click at [105, 284] on div "[DATE] - [DATE] Mark as paid Reject Unapprove Needs Payment Needs payment from …" at bounding box center [571, 292] width 1142 height 584
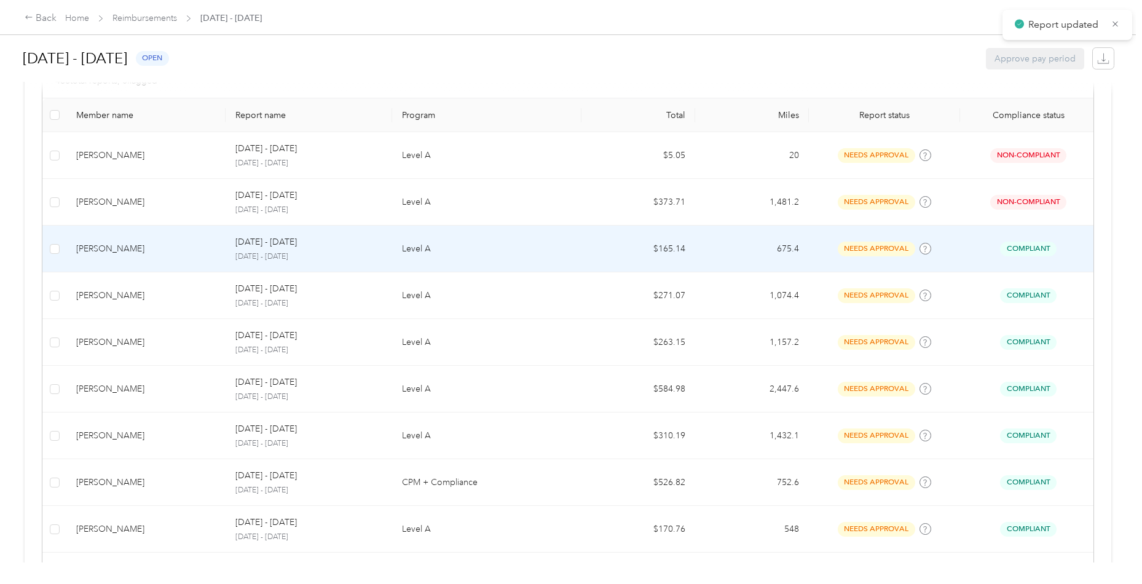
click at [148, 249] on div "[PERSON_NAME]" at bounding box center [146, 249] width 140 height 14
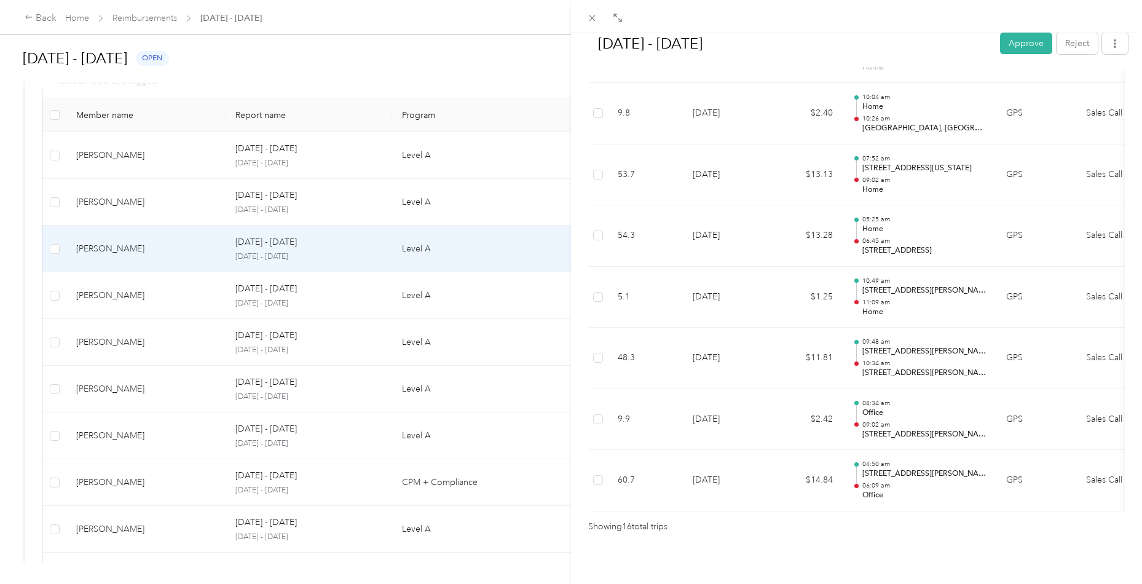
scroll to position [883, 0]
click at [1034, 44] on button "Approve" at bounding box center [1026, 44] width 52 height 22
click at [137, 304] on div "[DATE] - [DATE] Mark as paid Reject Unapprove Needs Payment Needs payment from …" at bounding box center [571, 292] width 1142 height 584
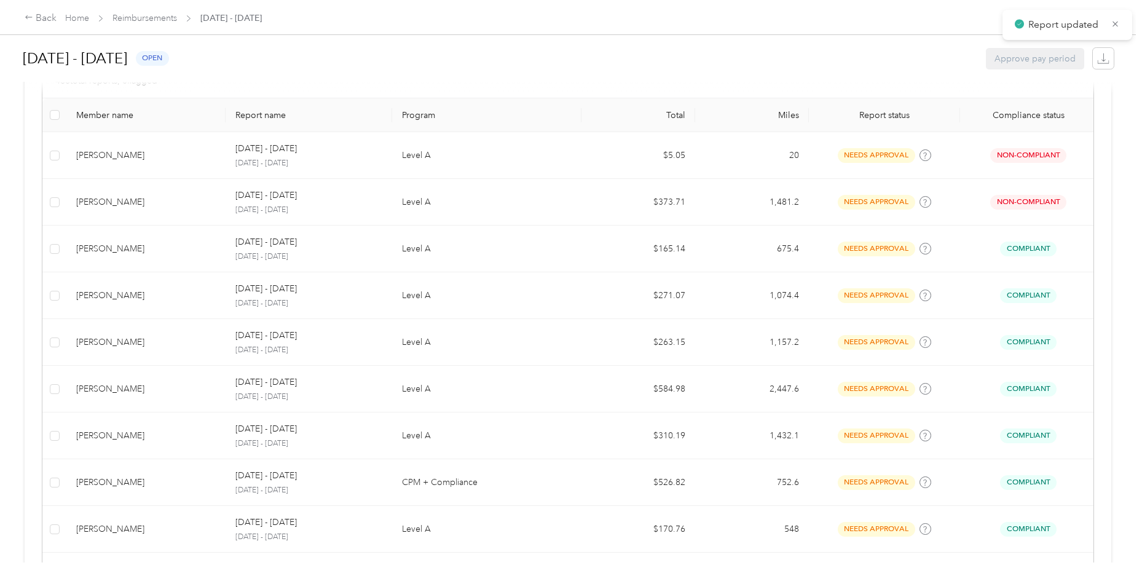
click at [161, 301] on td "[PERSON_NAME]" at bounding box center [145, 295] width 159 height 47
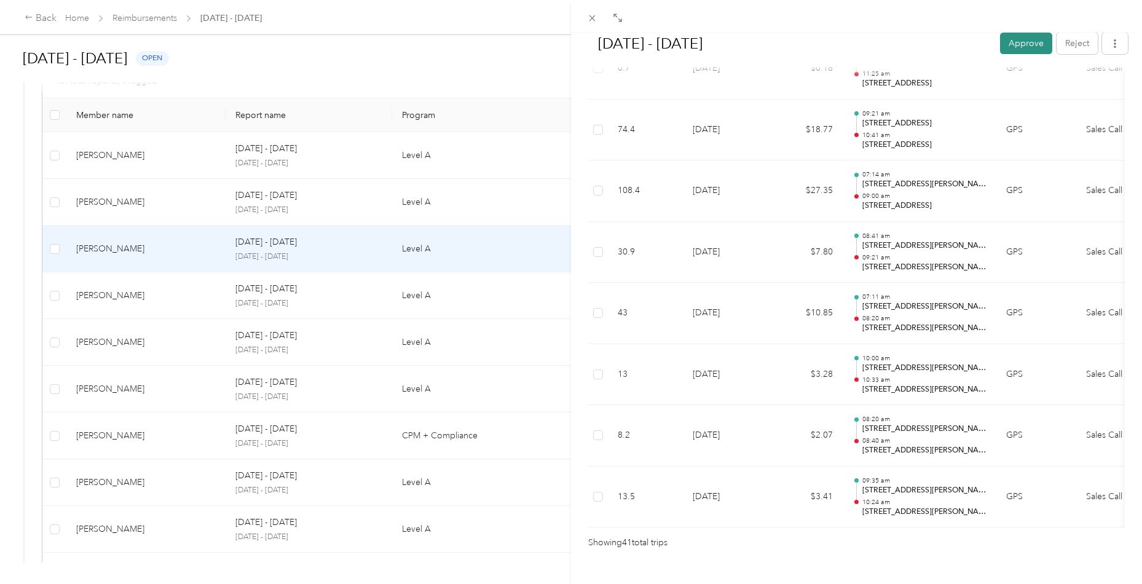
click at [1026, 44] on button "Approve" at bounding box center [1026, 44] width 52 height 22
click at [129, 302] on div "[DATE] - [DATE] Approve Reject Needs Approval Needs approval from [PERSON_NAME]…" at bounding box center [571, 292] width 1142 height 584
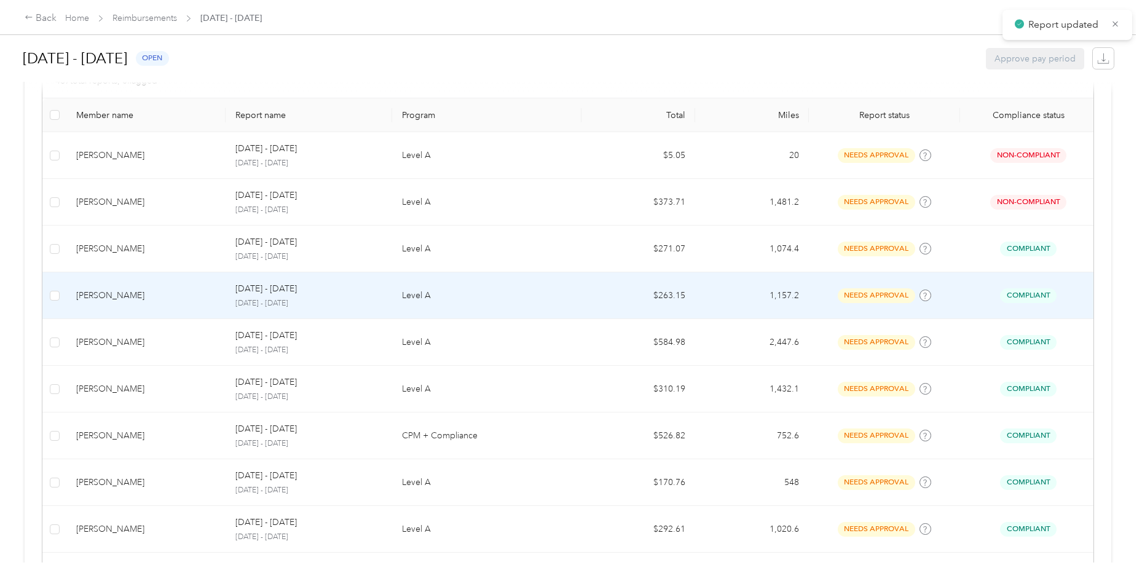
click at [164, 302] on td "[PERSON_NAME]" at bounding box center [145, 295] width 159 height 47
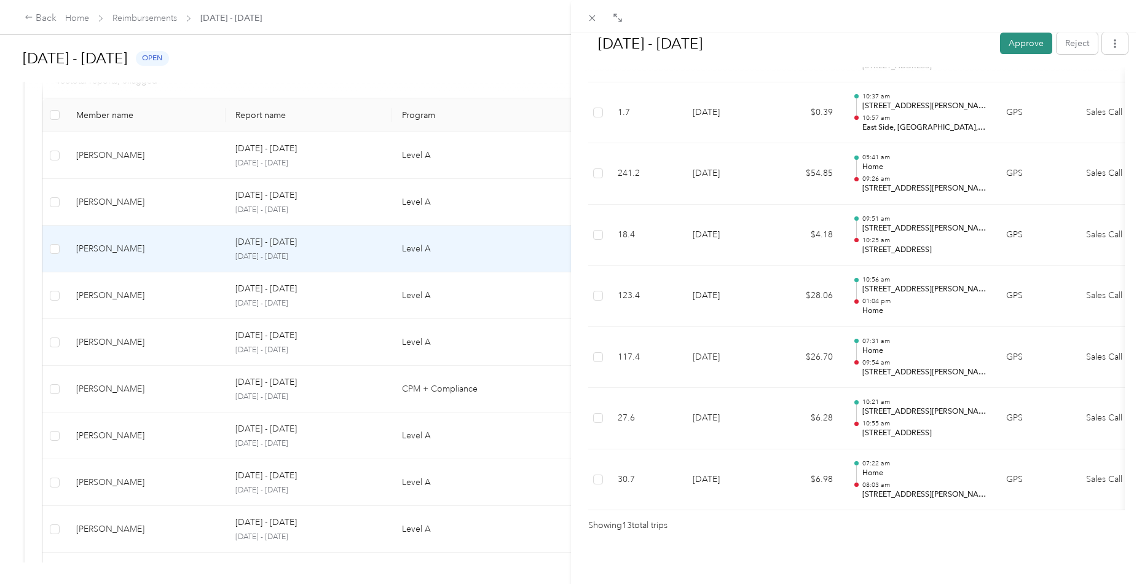
click at [1018, 50] on button "Approve" at bounding box center [1026, 44] width 52 height 22
click at [123, 299] on div "[DATE] - [DATE] Mark as paid Reject Unapprove Needs Payment Needs payment from …" at bounding box center [571, 292] width 1142 height 584
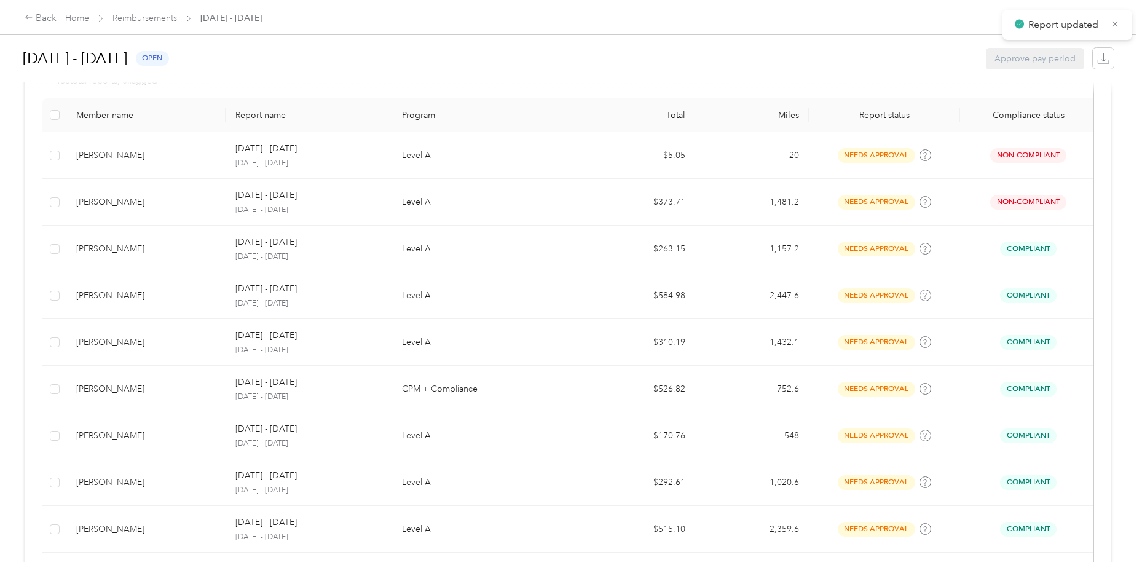
click at [123, 299] on div at bounding box center [571, 292] width 1142 height 584
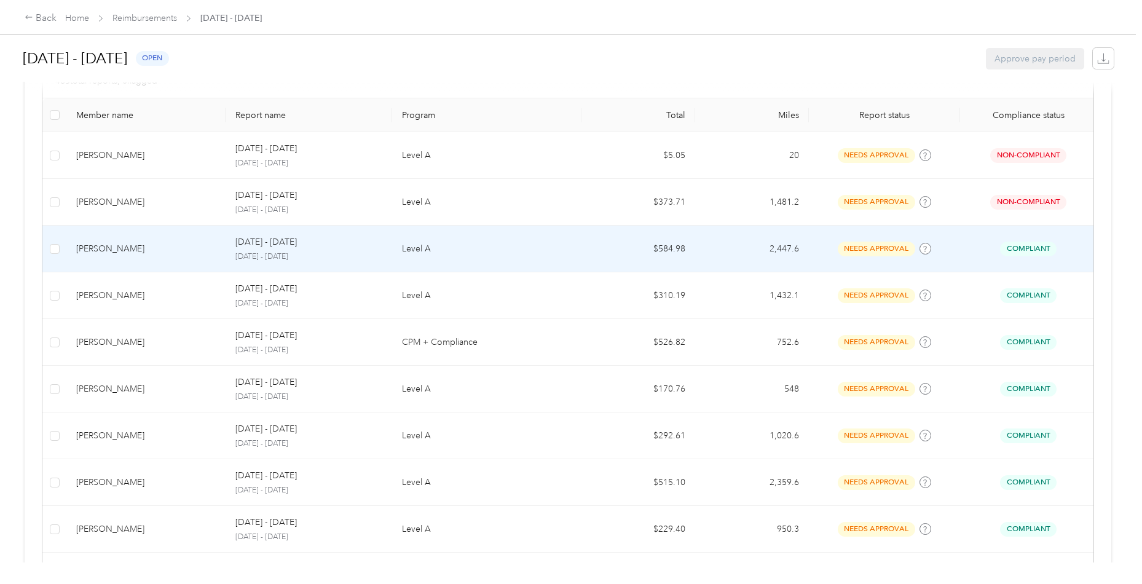
click at [137, 245] on div "[PERSON_NAME]" at bounding box center [146, 249] width 140 height 14
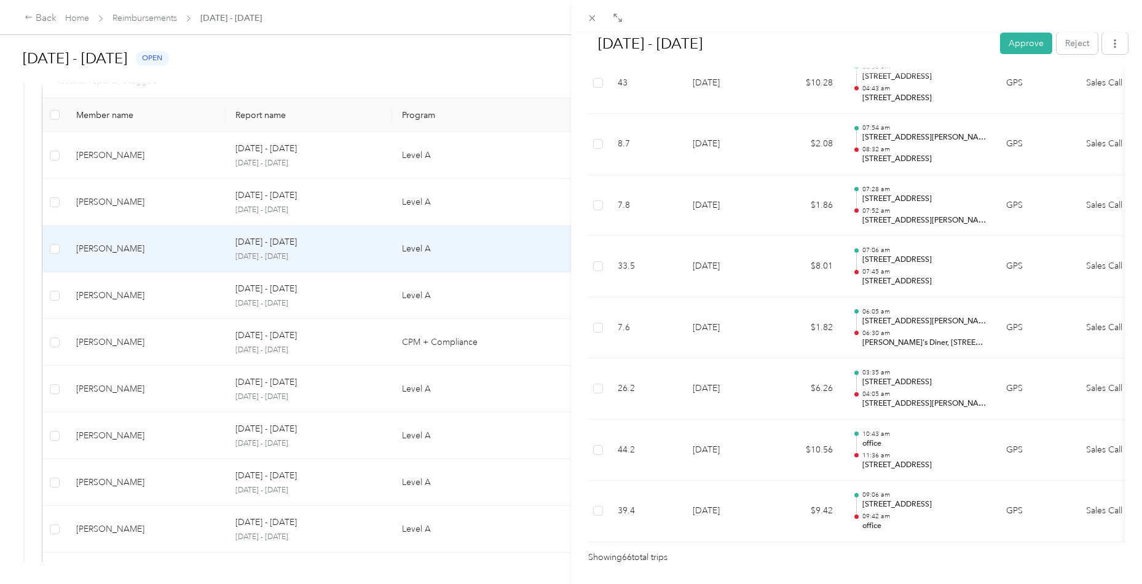
scroll to position [3911, 0]
click at [1018, 49] on button "Approve" at bounding box center [1026, 44] width 52 height 22
click at [124, 298] on div "[DATE] - [DATE] Approve Reject Needs Approval Needs approval from [PERSON_NAME]…" at bounding box center [571, 292] width 1142 height 584
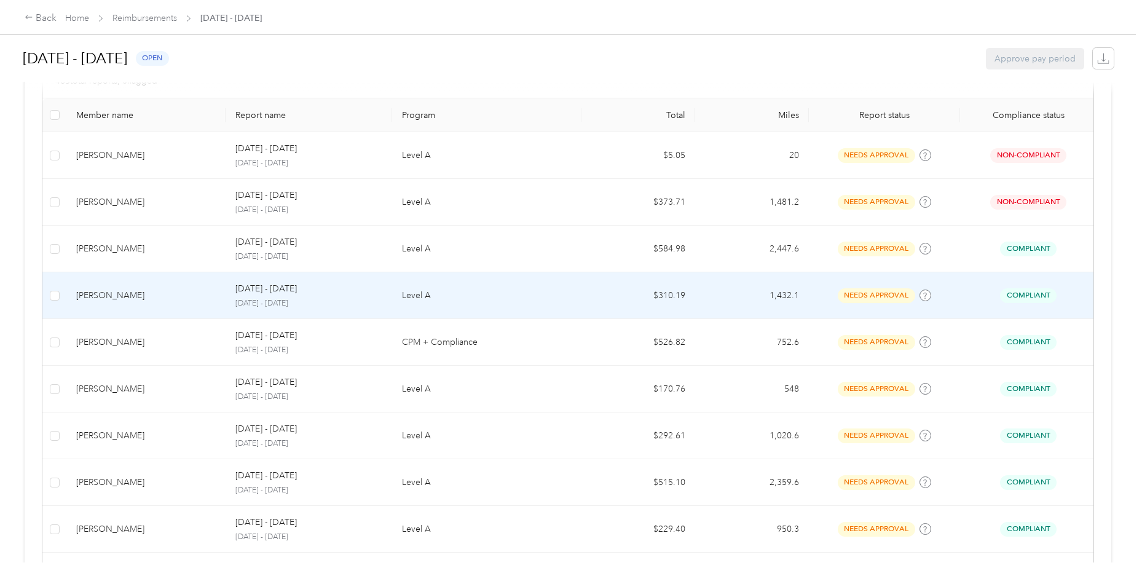
click at [151, 298] on div "[PERSON_NAME]" at bounding box center [146, 296] width 140 height 14
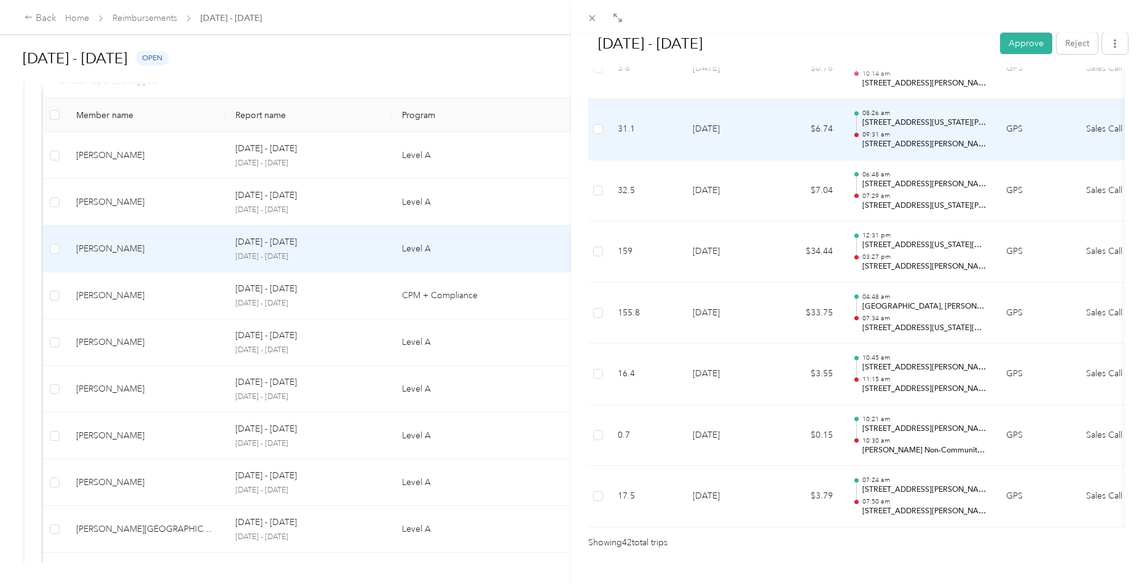
scroll to position [2458, 0]
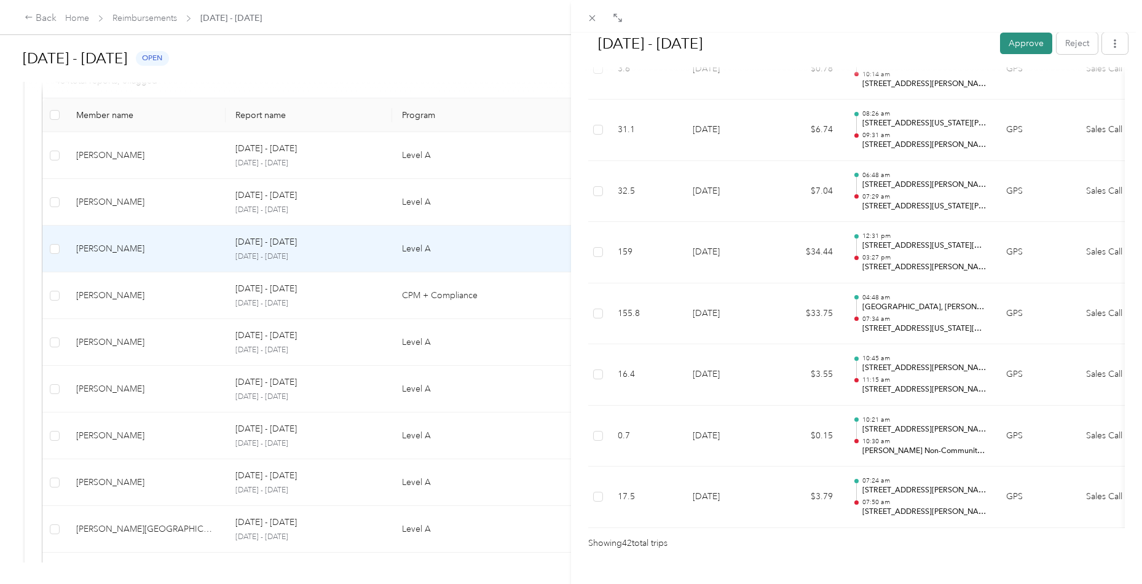
click at [1014, 46] on button "Approve" at bounding box center [1026, 44] width 52 height 22
click at [143, 287] on div "[DATE] - [DATE] Approve Reject Needs Approval Needs approval from [PERSON_NAME]…" at bounding box center [571, 292] width 1142 height 584
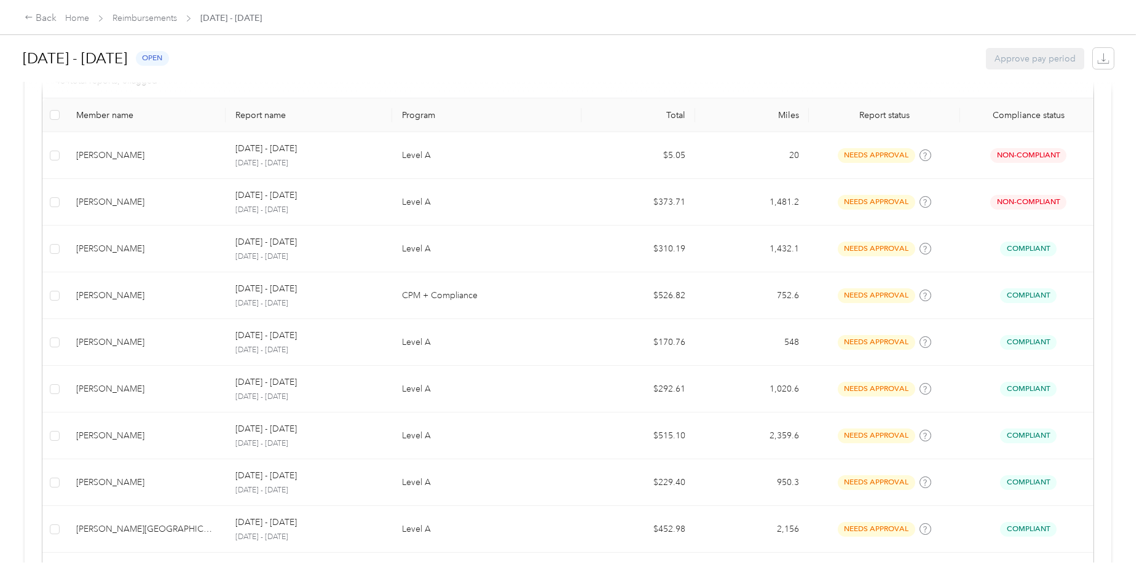
click at [151, 296] on div "[PERSON_NAME]" at bounding box center [146, 296] width 140 height 14
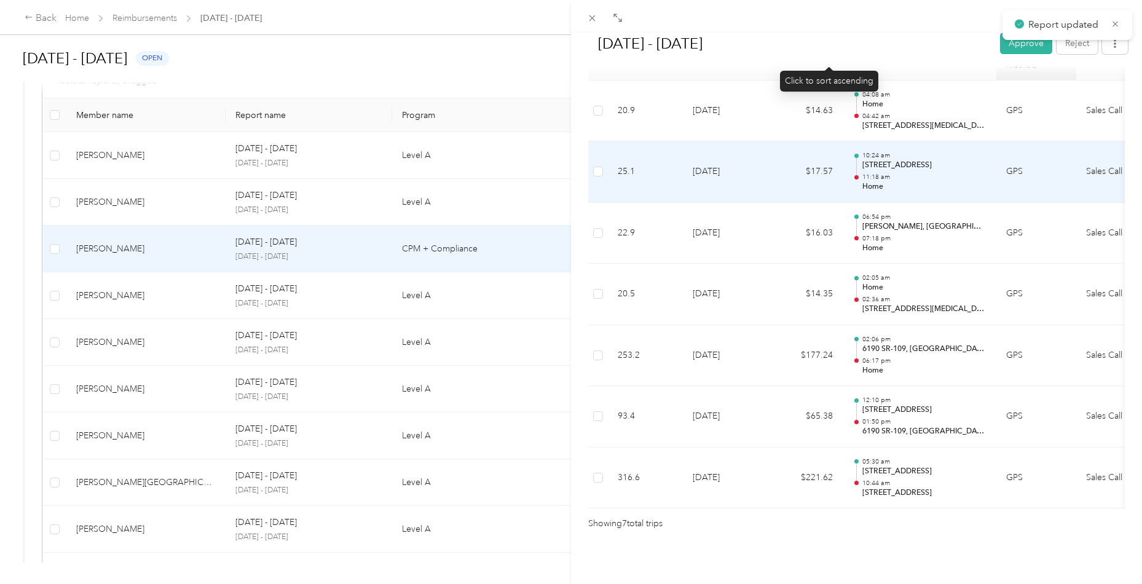
scroll to position [338, 0]
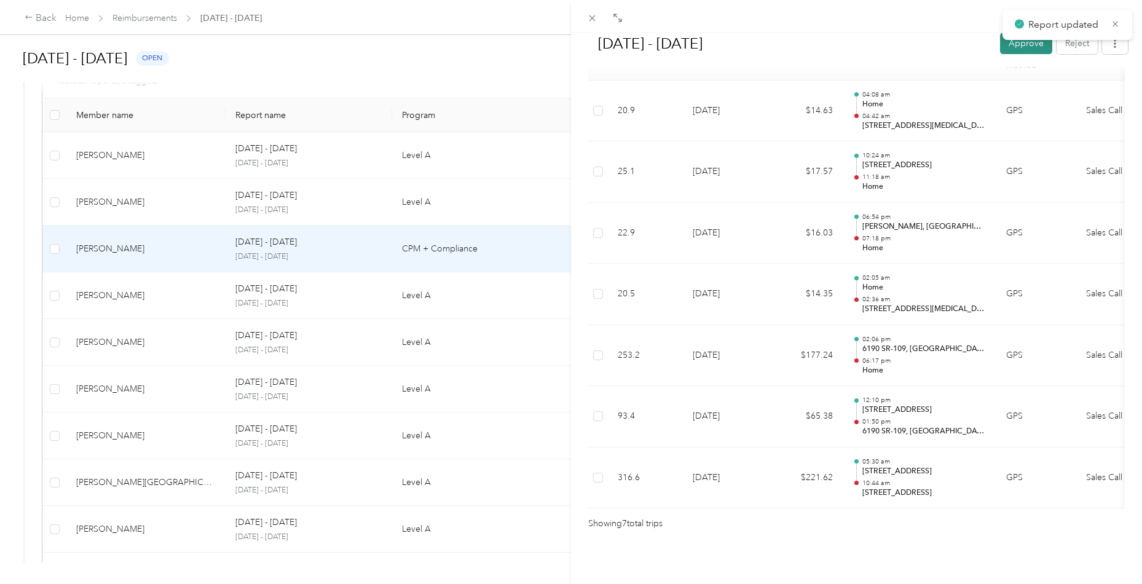
click at [1016, 40] on button "Approve" at bounding box center [1026, 44] width 52 height 22
click at [156, 299] on div "[DATE] - [DATE] Mark as paid Reject Unapprove Needs Payment Needs payment from …" at bounding box center [571, 292] width 1142 height 584
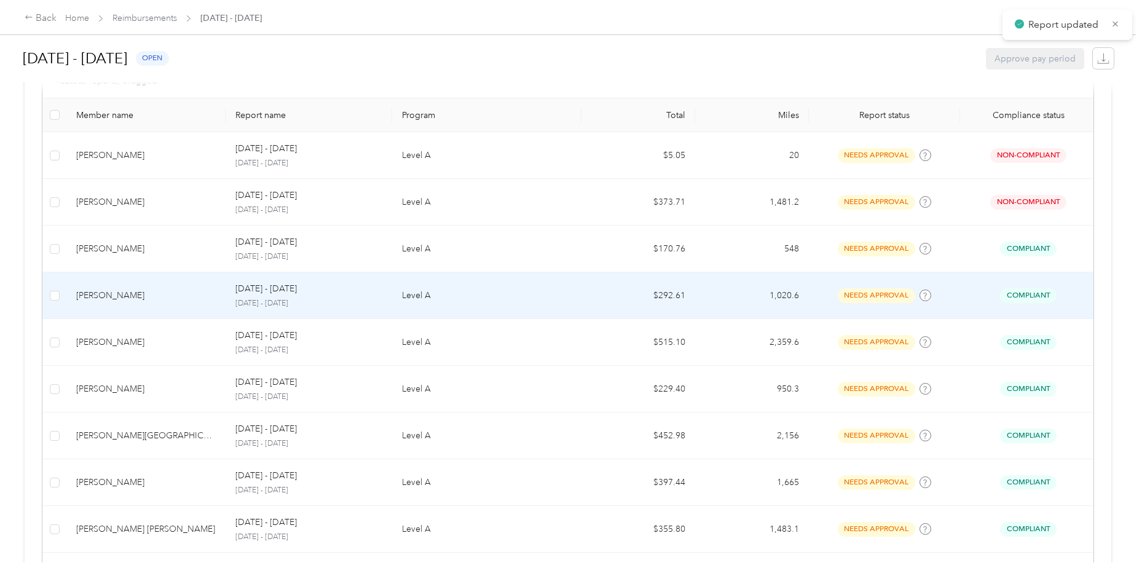
click at [186, 298] on div "[PERSON_NAME]" at bounding box center [146, 296] width 140 height 14
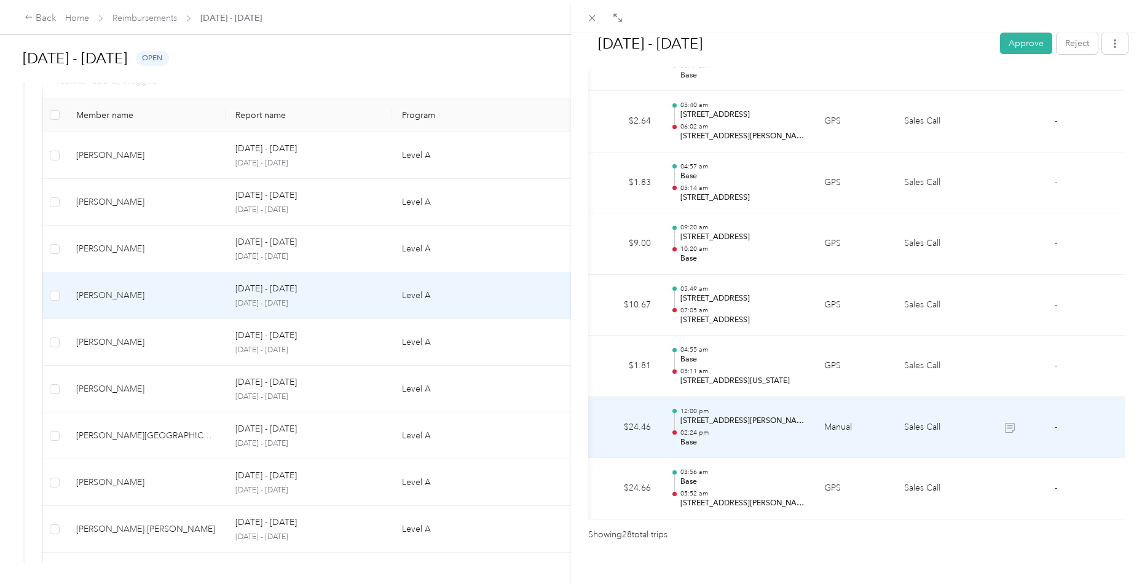
scroll to position [0, 185]
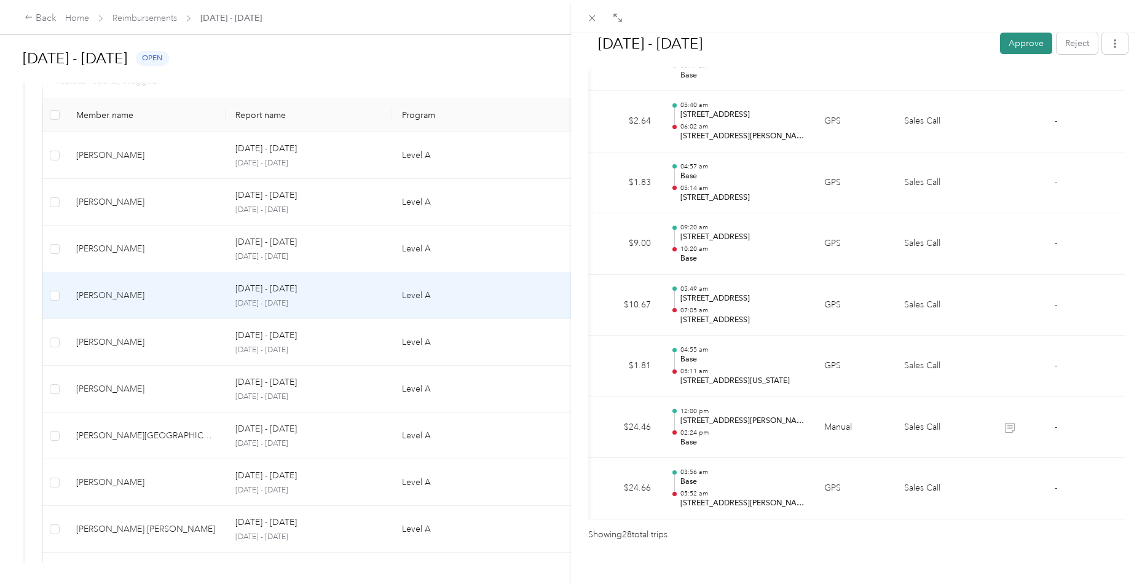
click at [1029, 50] on button "Approve" at bounding box center [1026, 44] width 52 height 22
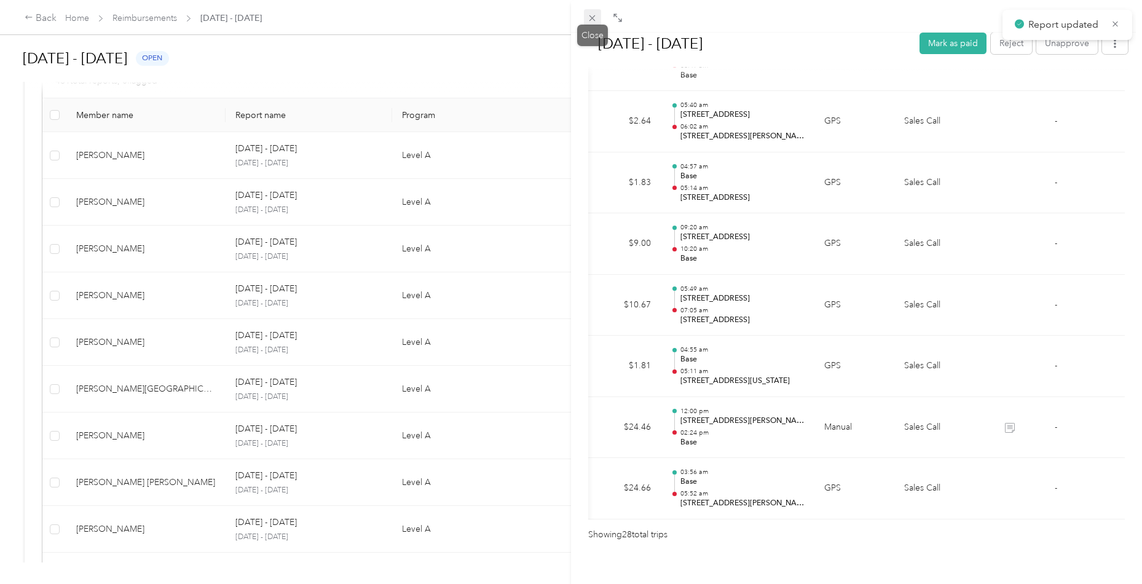
click at [595, 20] on icon at bounding box center [593, 18] width 6 height 6
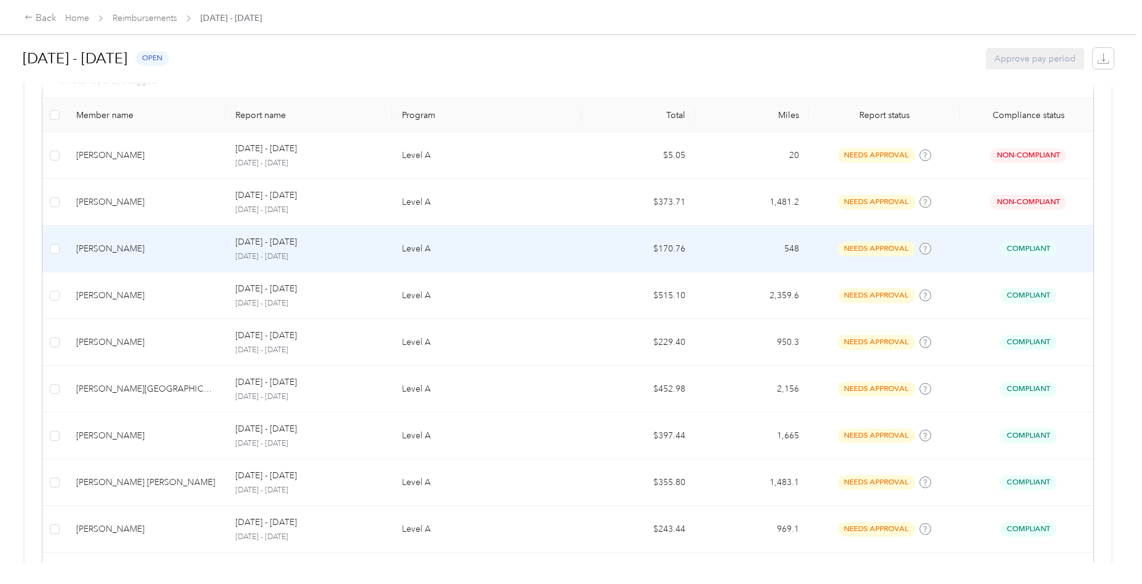
click at [140, 253] on div "[PERSON_NAME]" at bounding box center [146, 249] width 140 height 14
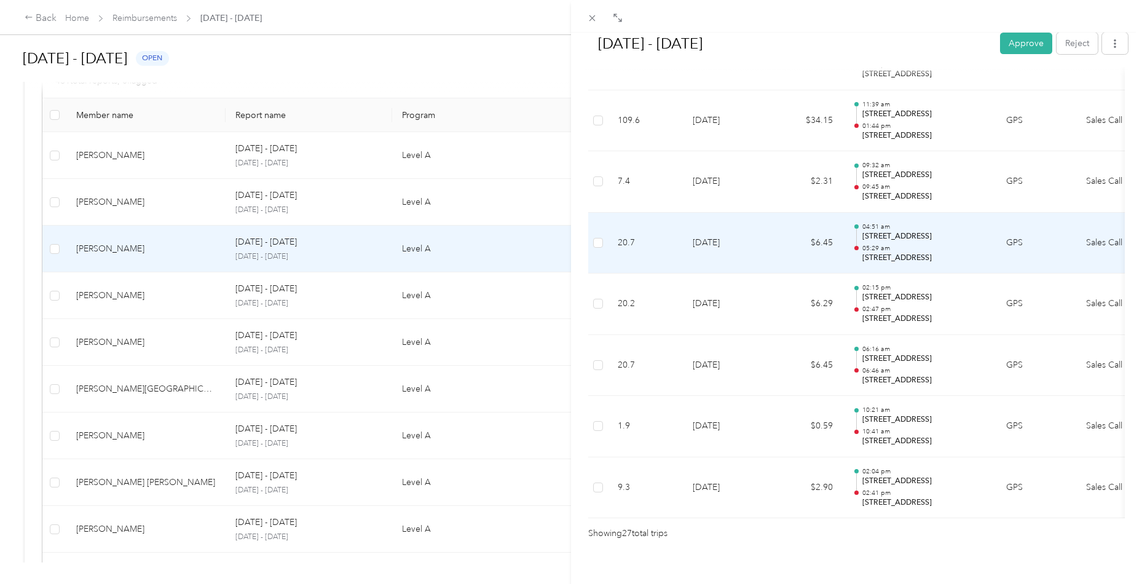
scroll to position [1549, 0]
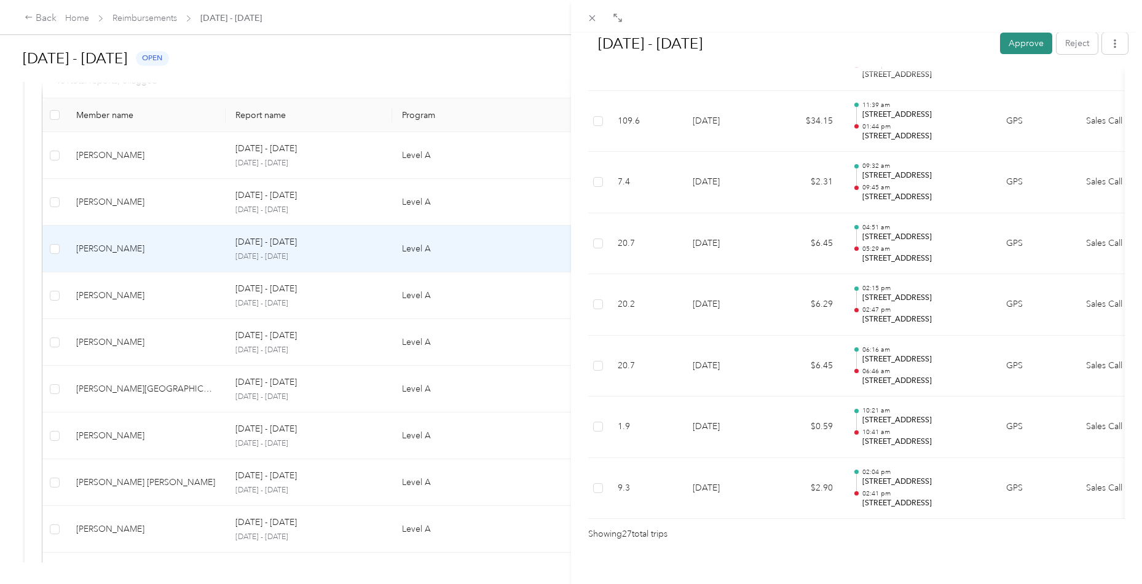
click at [1021, 42] on button "Approve" at bounding box center [1026, 44] width 52 height 22
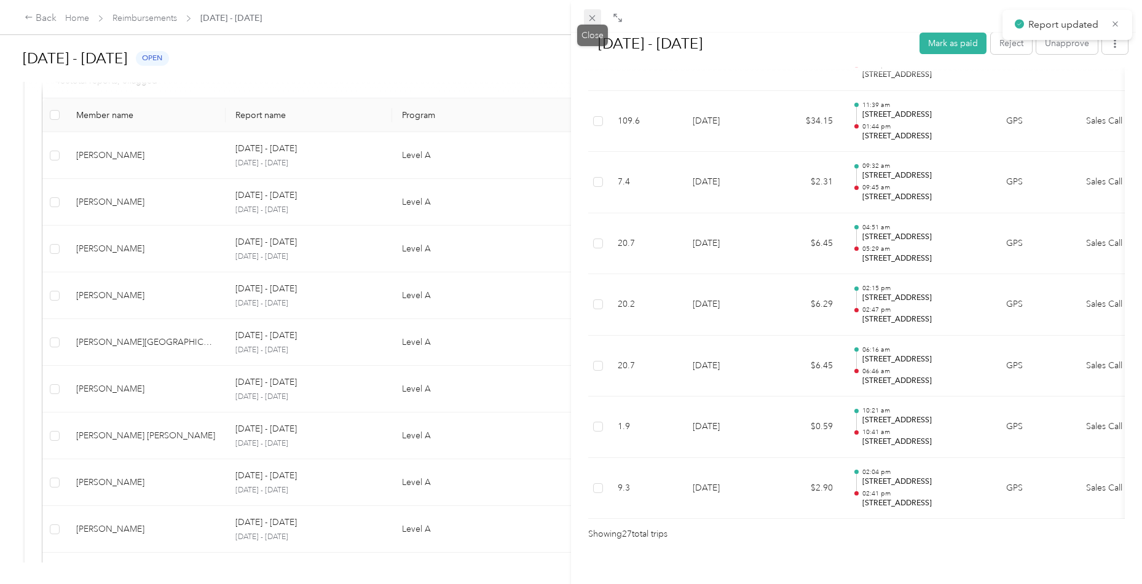
click at [593, 20] on icon at bounding box center [592, 18] width 10 height 10
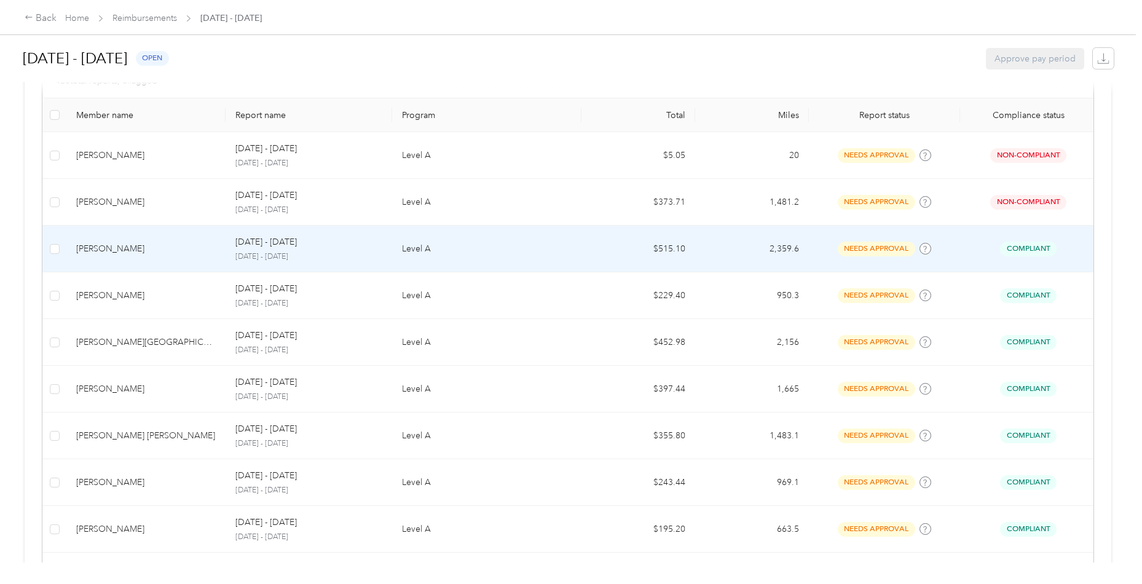
click at [159, 248] on div "[PERSON_NAME]" at bounding box center [146, 249] width 140 height 14
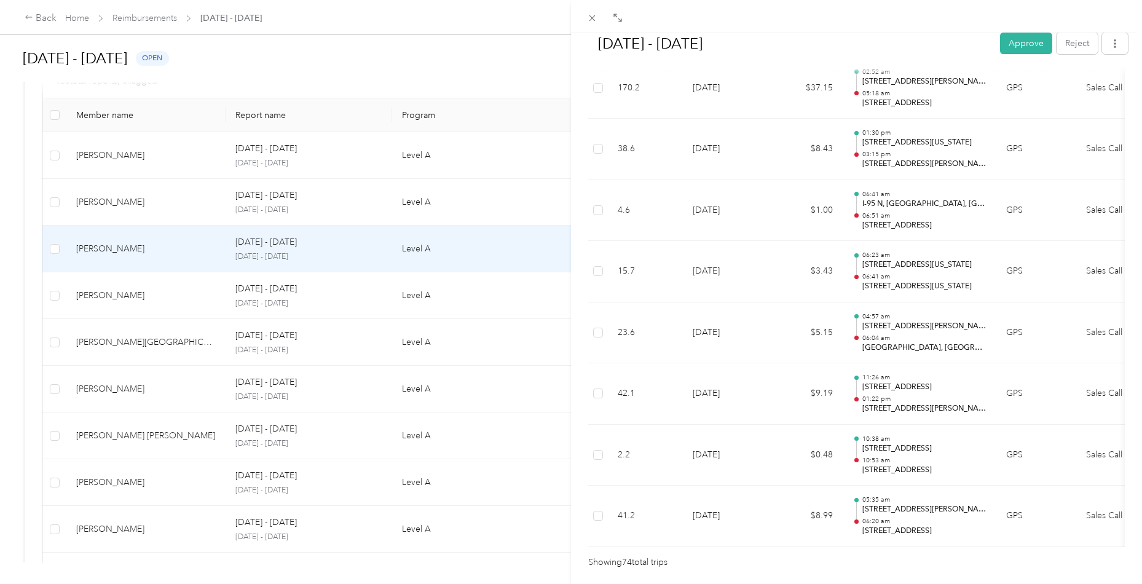
scroll to position [4396, 0]
click at [1025, 43] on button "Approve" at bounding box center [1026, 44] width 52 height 22
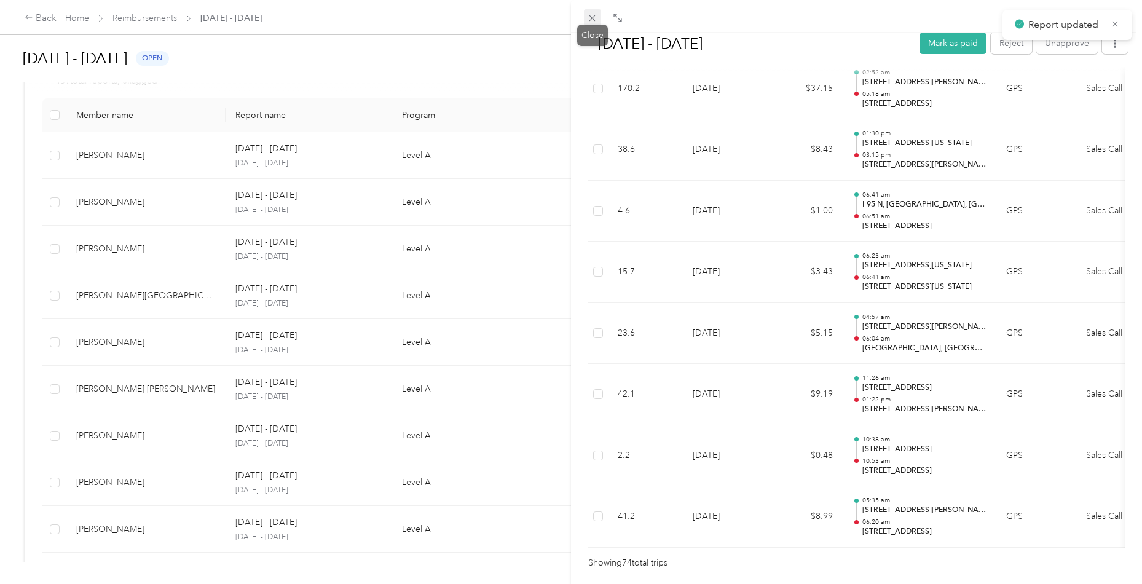
click at [594, 17] on icon at bounding box center [592, 18] width 10 height 10
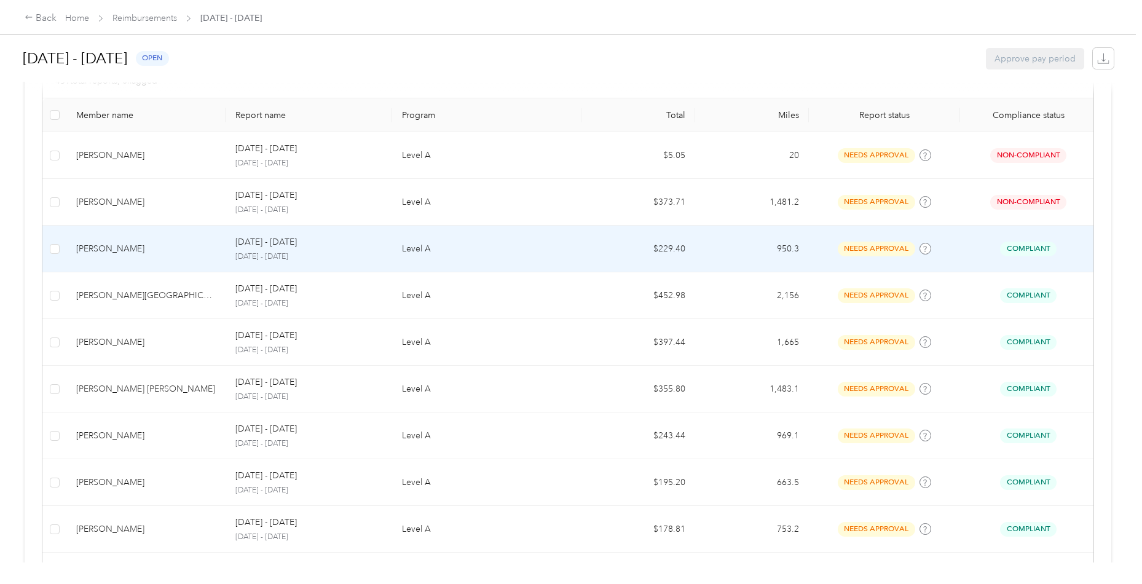
click at [146, 234] on td "[PERSON_NAME]" at bounding box center [145, 249] width 159 height 47
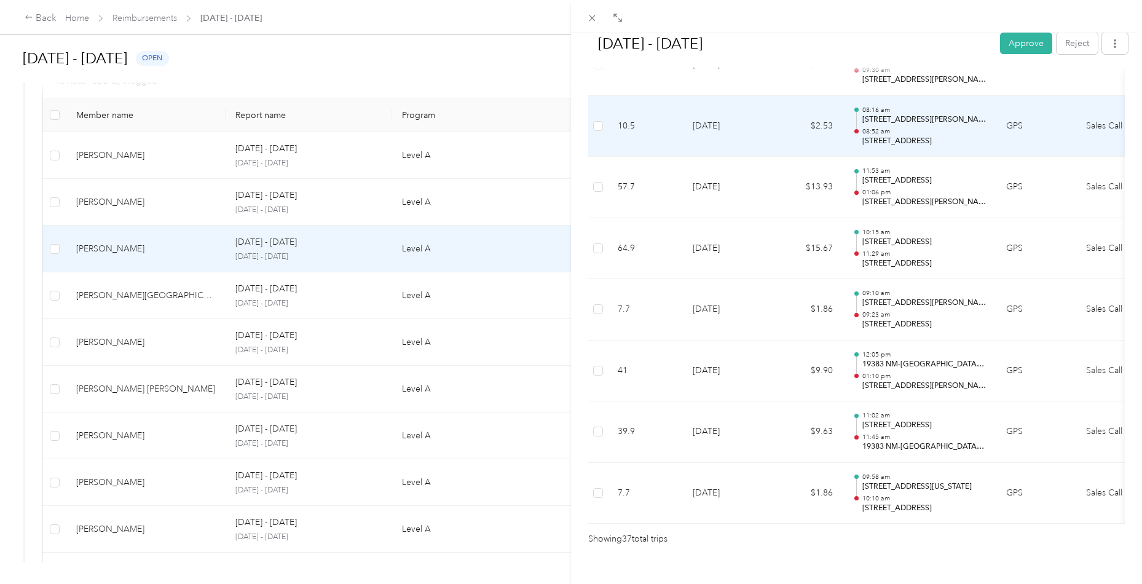
scroll to position [2155, 0]
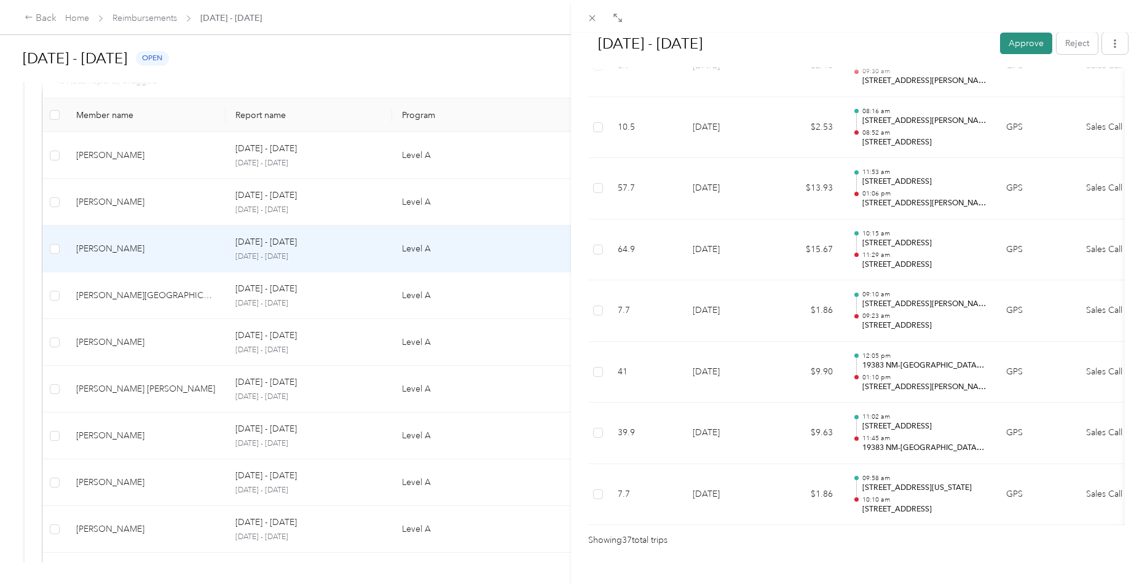
click at [1028, 42] on button "Approve" at bounding box center [1026, 44] width 52 height 22
click at [158, 288] on div "[DATE] - [DATE] Mark as paid Reject Unapprove Needs Payment Needs payment from …" at bounding box center [571, 292] width 1142 height 584
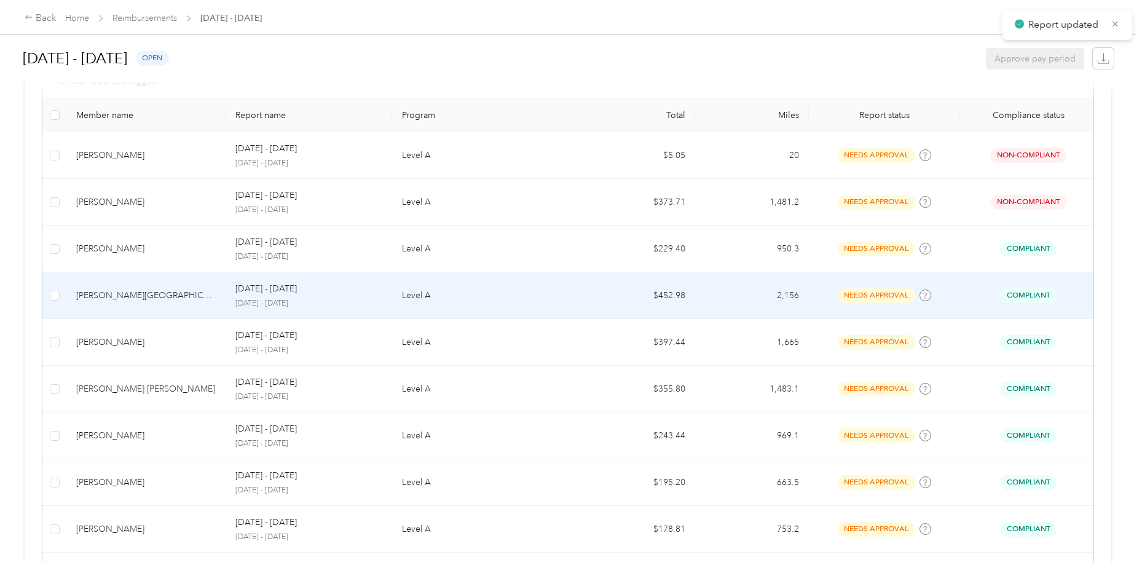
click at [162, 289] on div "[PERSON_NAME][GEOGRAPHIC_DATA]" at bounding box center [146, 296] width 140 height 14
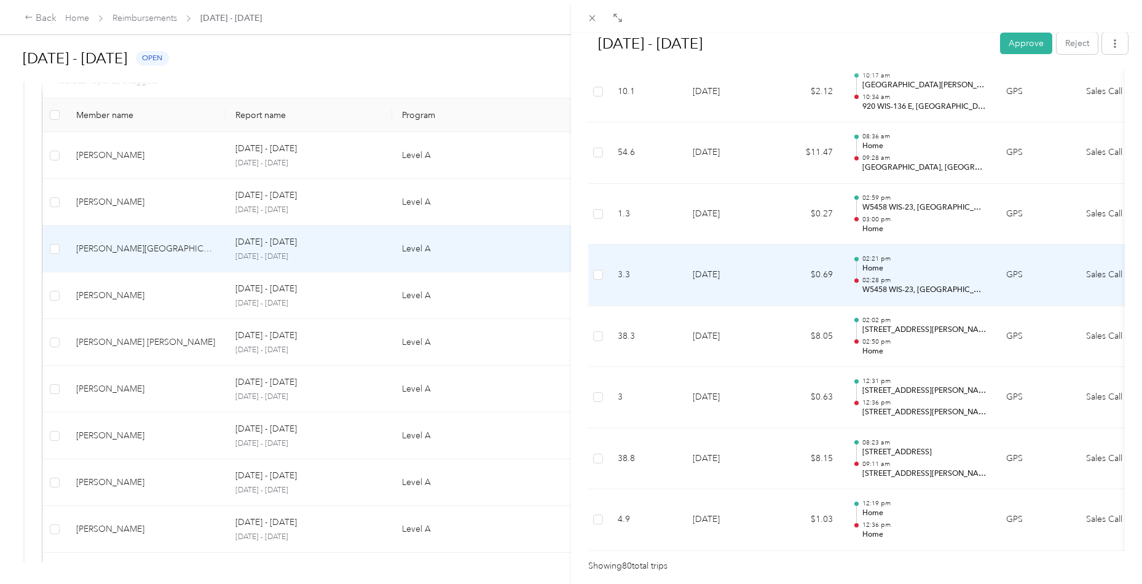
scroll to position [4759, 0]
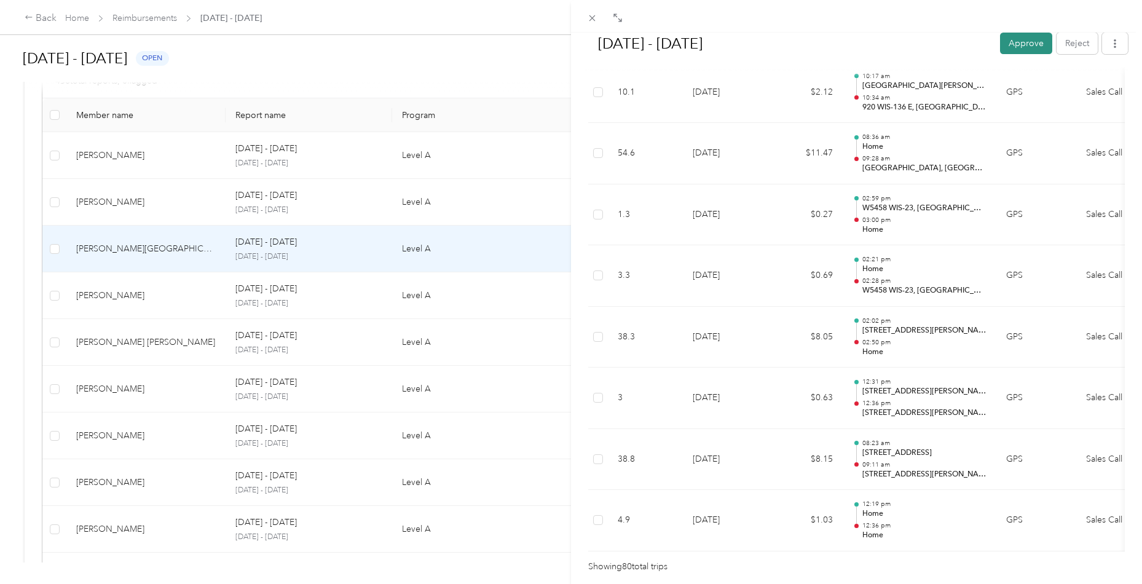
click at [1027, 42] on button "Approve" at bounding box center [1026, 44] width 52 height 22
click at [594, 18] on icon at bounding box center [592, 18] width 10 height 10
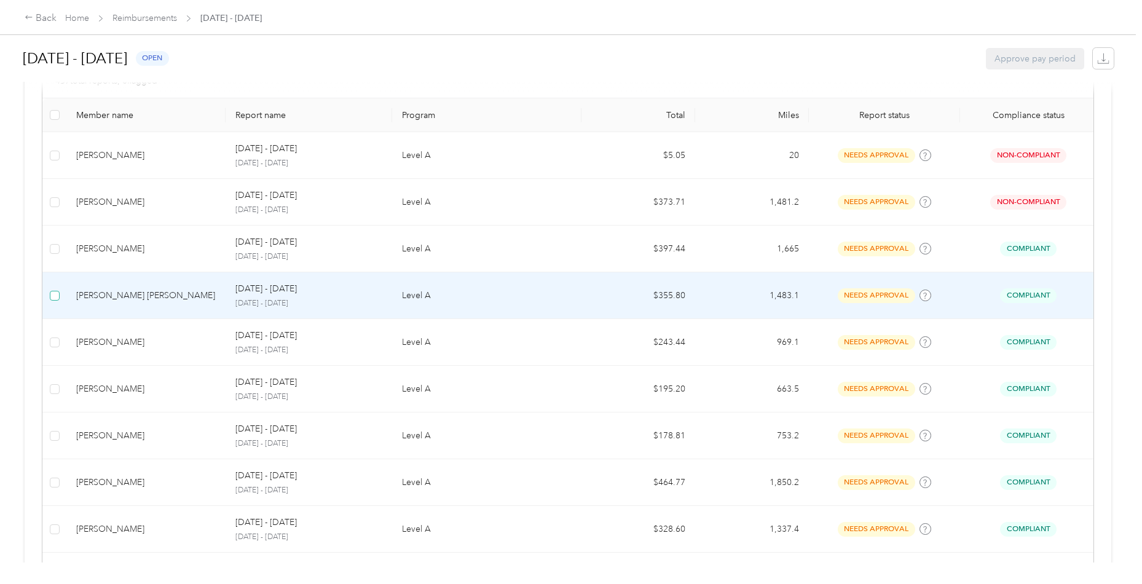
click at [57, 294] on span at bounding box center [55, 296] width 10 height 10
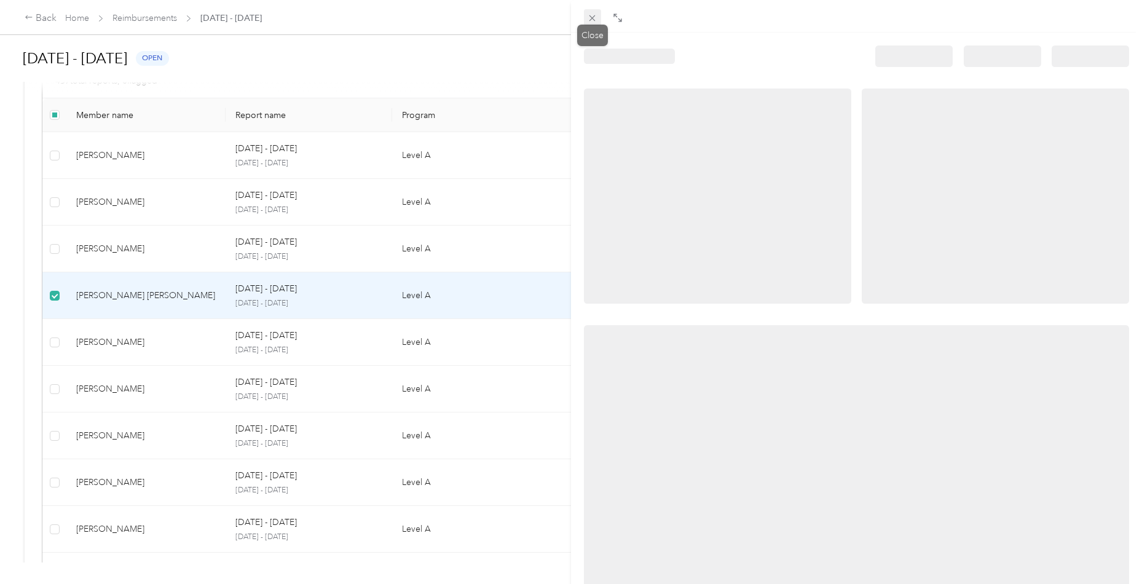
click at [593, 16] on icon at bounding box center [592, 18] width 10 height 10
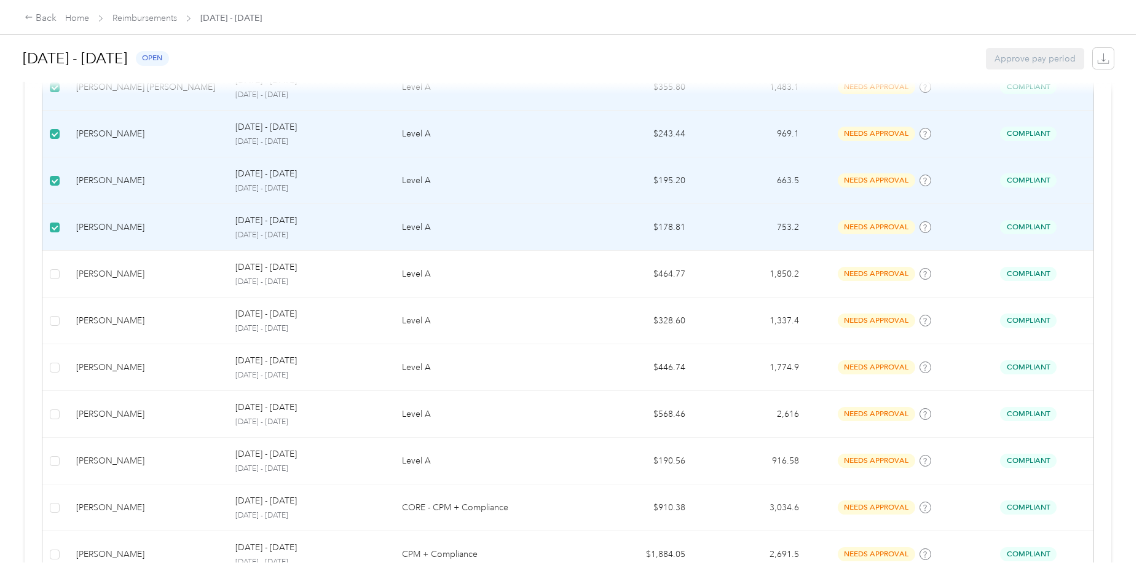
scroll to position [526, 0]
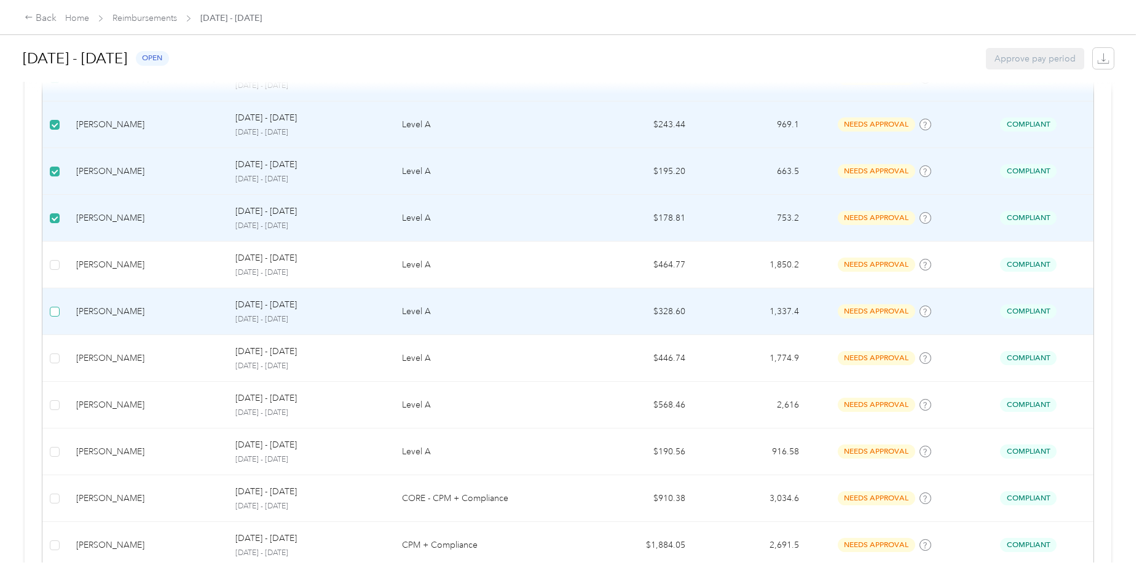
click at [57, 305] on label at bounding box center [55, 312] width 10 height 14
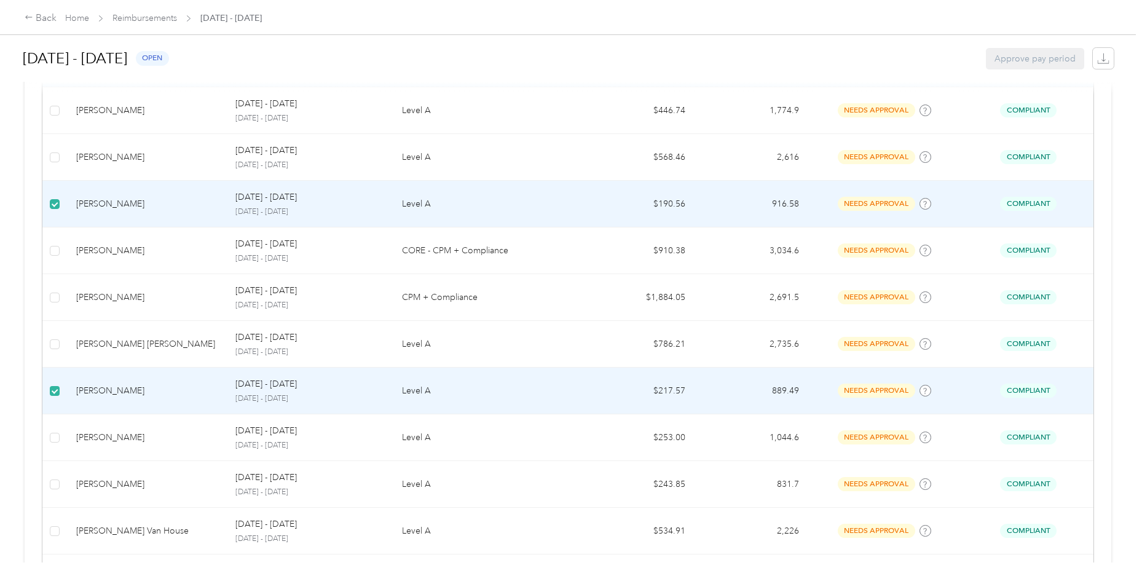
scroll to position [811, 0]
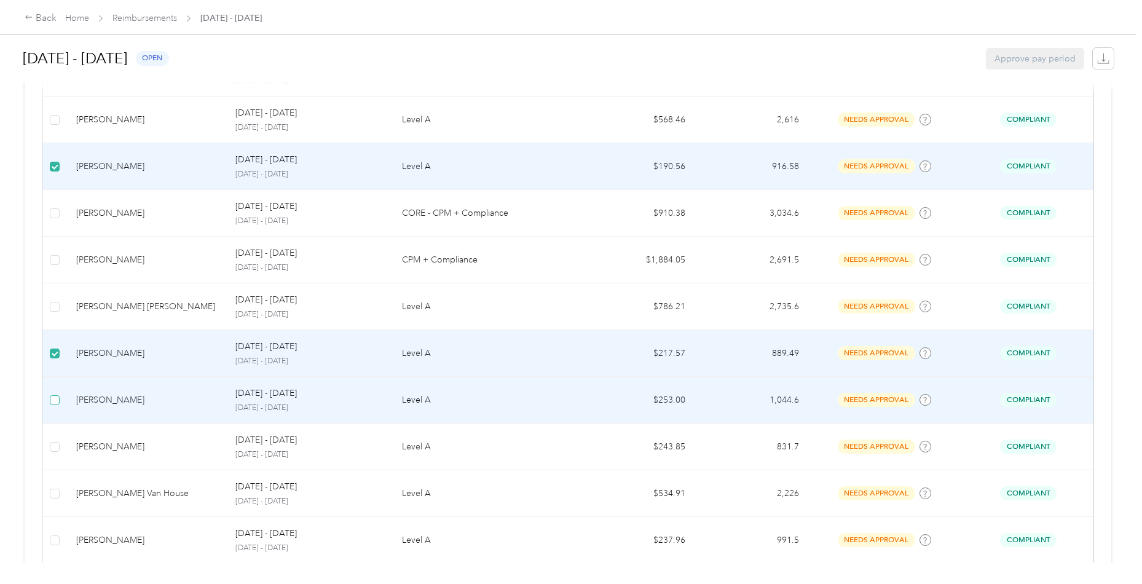
click at [55, 397] on span at bounding box center [55, 400] width 10 height 10
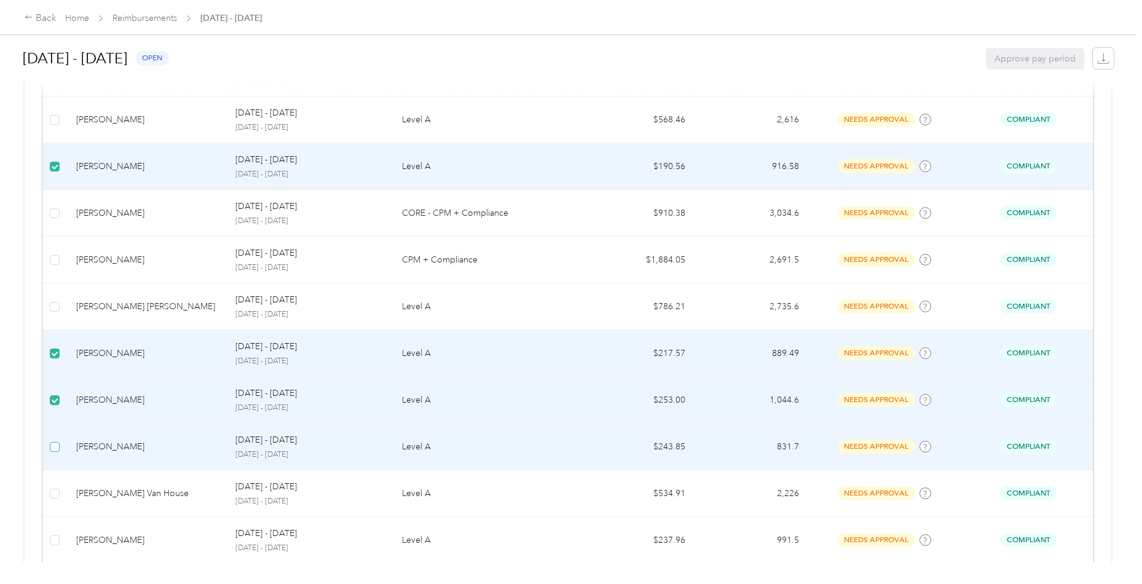
click at [55, 444] on span at bounding box center [55, 447] width 10 height 10
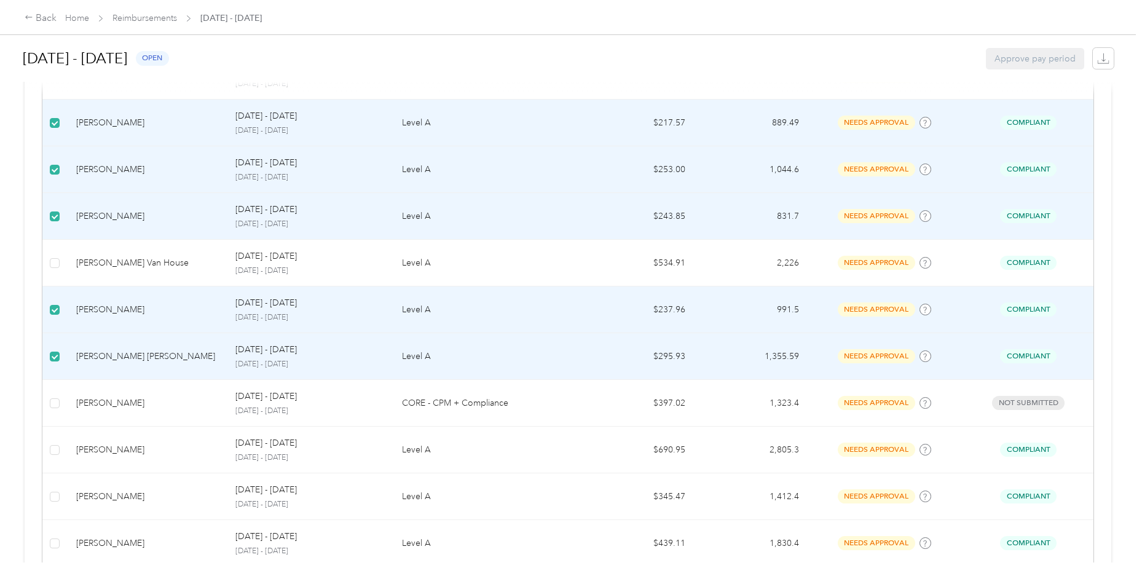
scroll to position [1042, 0]
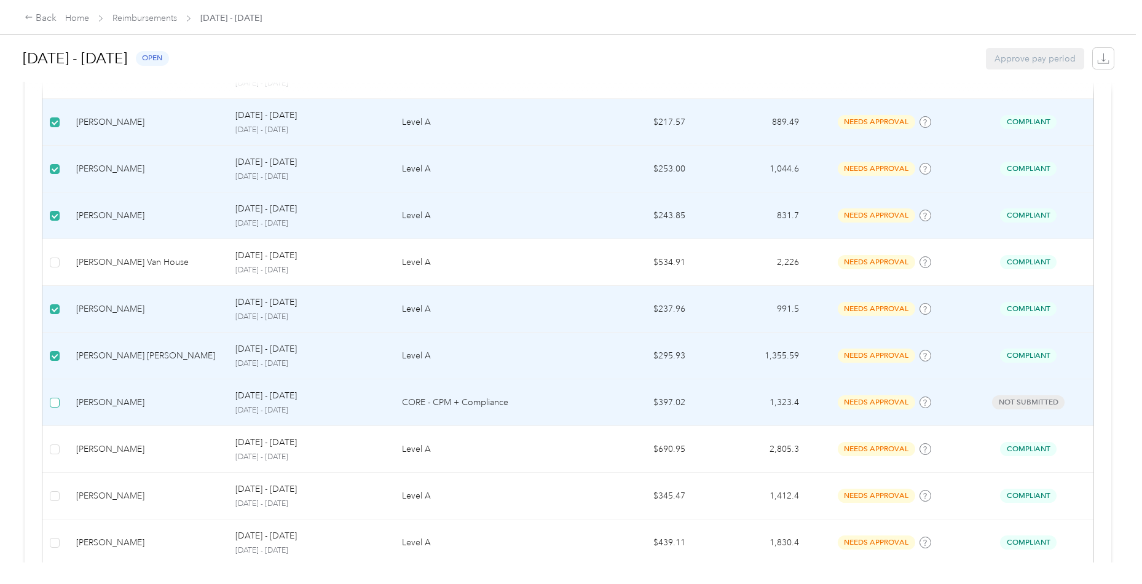
click at [58, 400] on label at bounding box center [55, 403] width 10 height 14
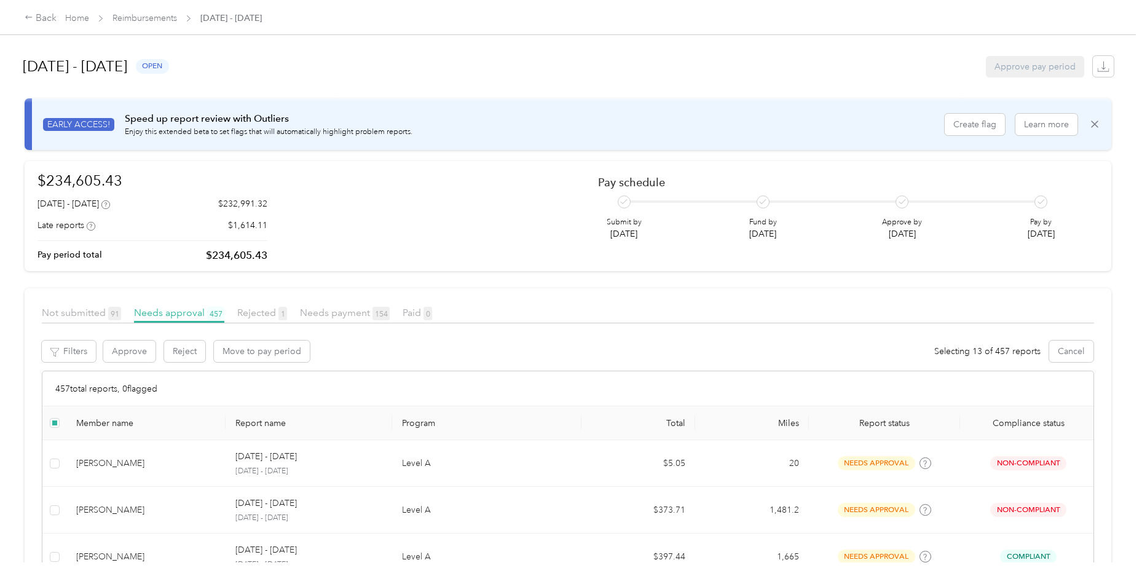
scroll to position [0, 0]
click at [121, 358] on button "Approve" at bounding box center [129, 352] width 52 height 22
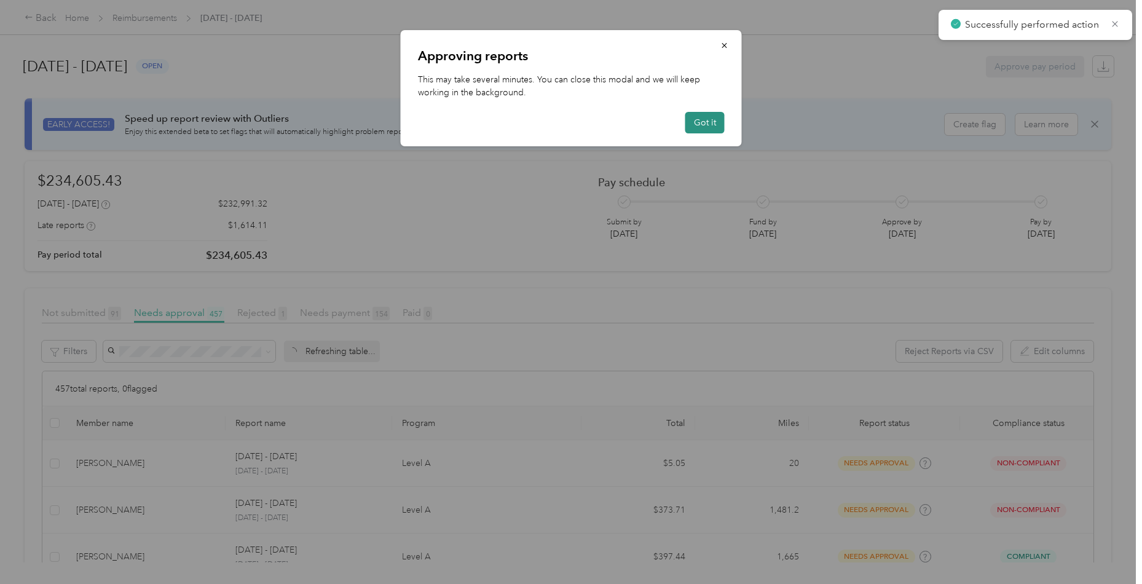
click at [703, 127] on button "Got it" at bounding box center [705, 123] width 39 height 22
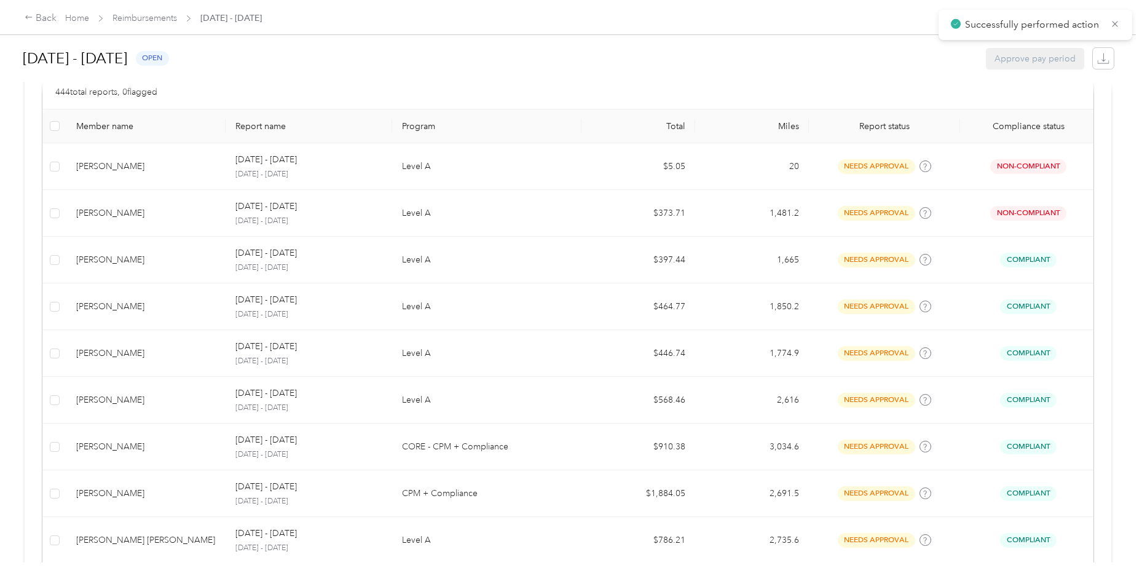
scroll to position [298, 0]
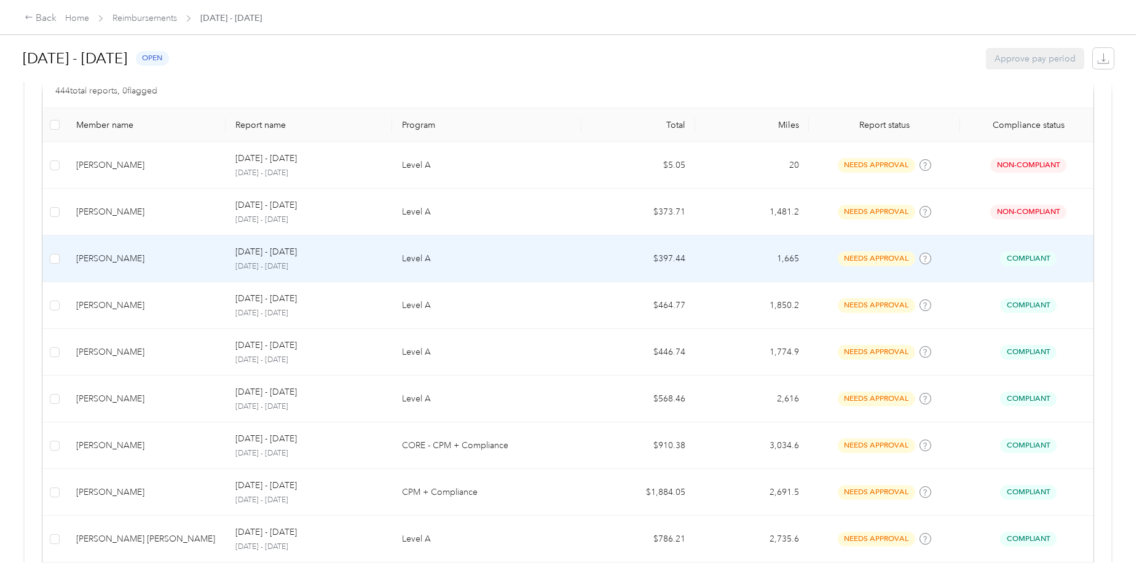
click at [138, 269] on td "[PERSON_NAME]" at bounding box center [145, 258] width 159 height 47
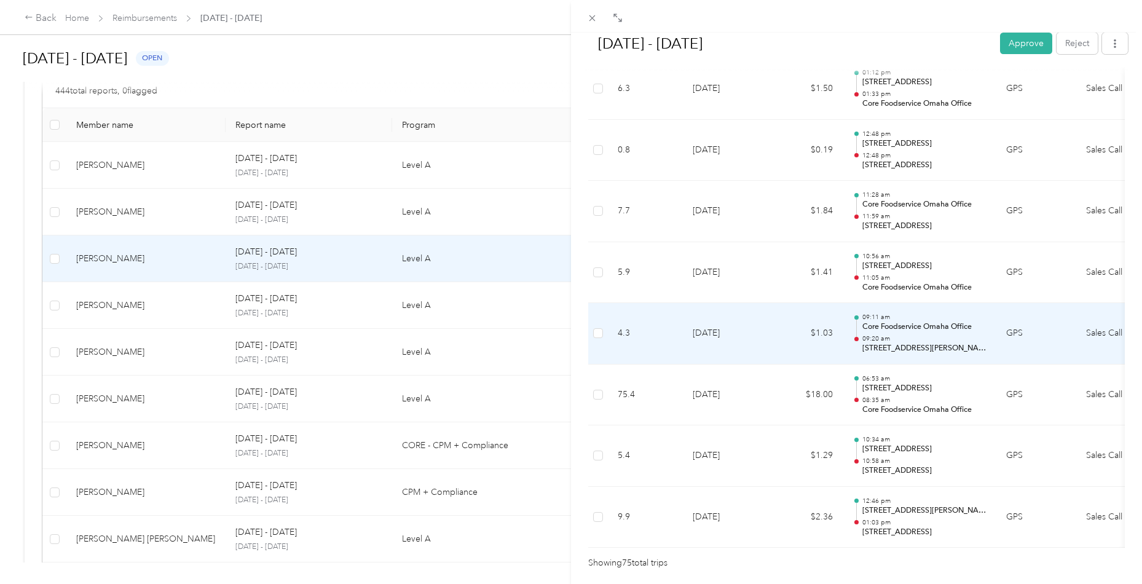
scroll to position [4456, 0]
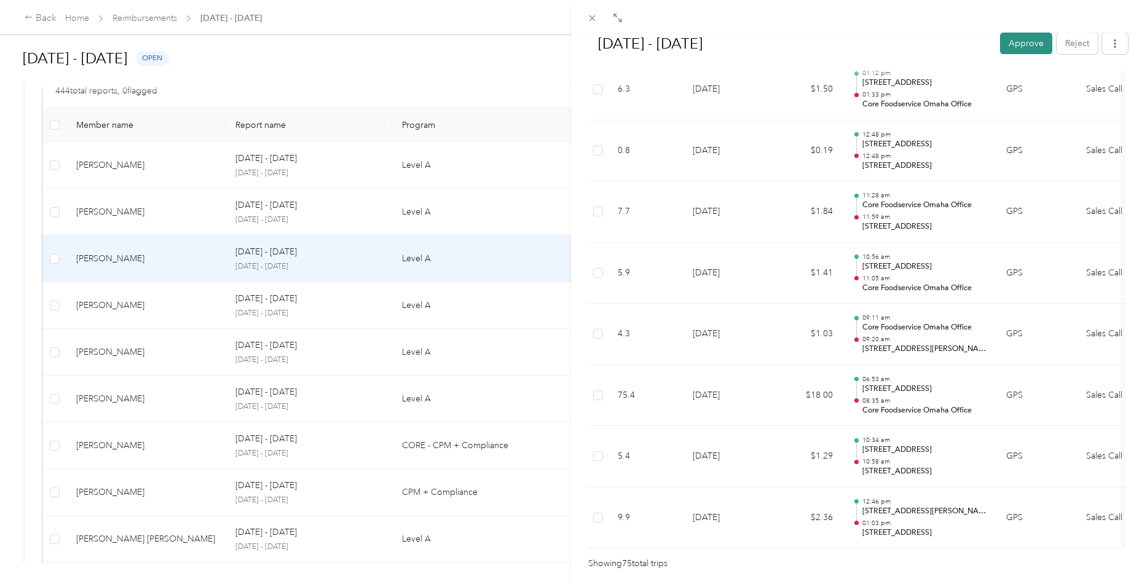
click at [1016, 41] on button "Approve" at bounding box center [1026, 44] width 52 height 22
click at [142, 312] on div "[DATE] - [DATE] Approve Reject Needs Approval Needs approval from [PERSON_NAME]…" at bounding box center [571, 292] width 1142 height 584
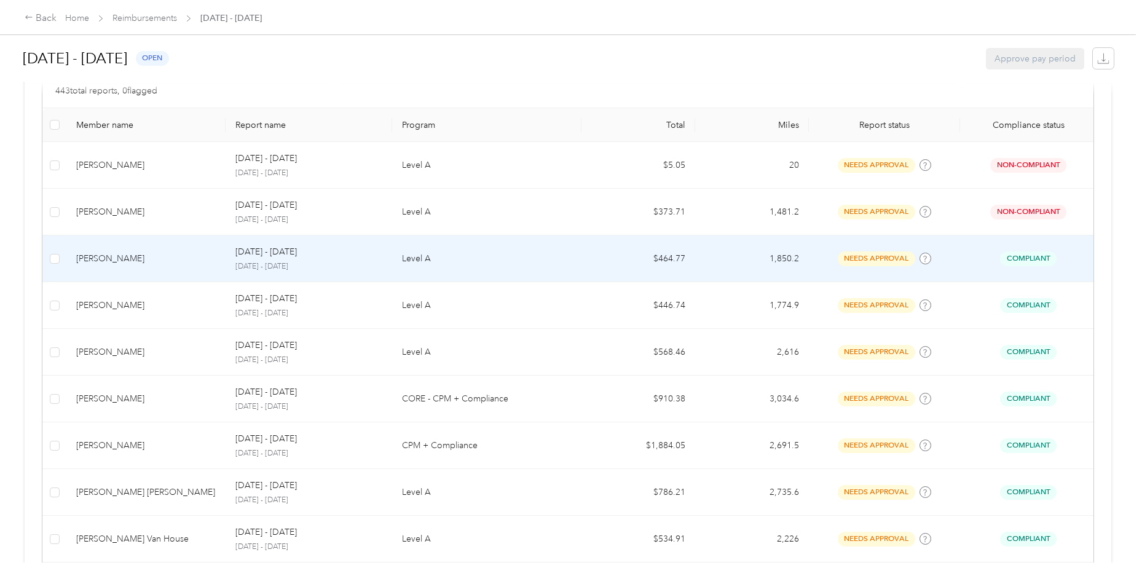
click at [138, 265] on td "[PERSON_NAME]" at bounding box center [145, 258] width 159 height 47
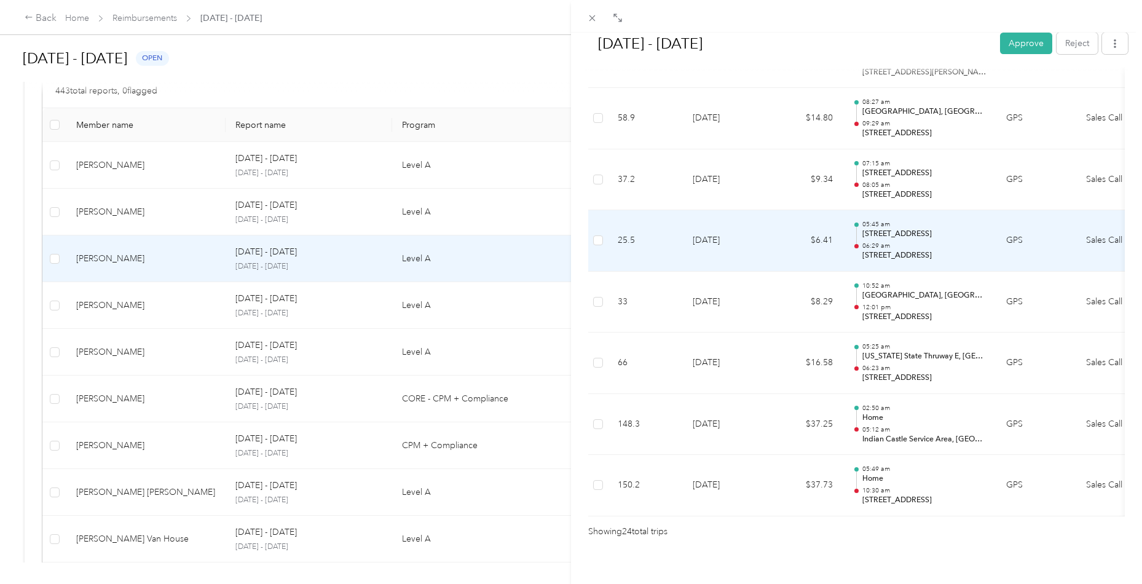
scroll to position [1367, 0]
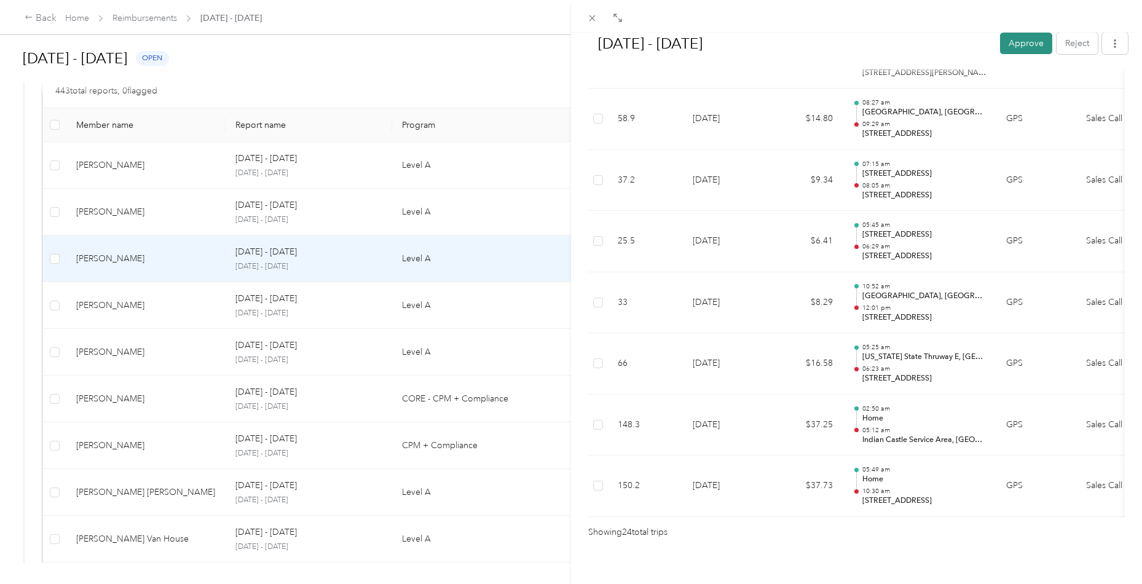
click at [1027, 48] on button "Approve" at bounding box center [1026, 44] width 52 height 22
click at [100, 308] on div "[DATE] - [DATE] Approve Reject Needs Approval Needs approval from [PERSON_NAME]…" at bounding box center [571, 292] width 1142 height 584
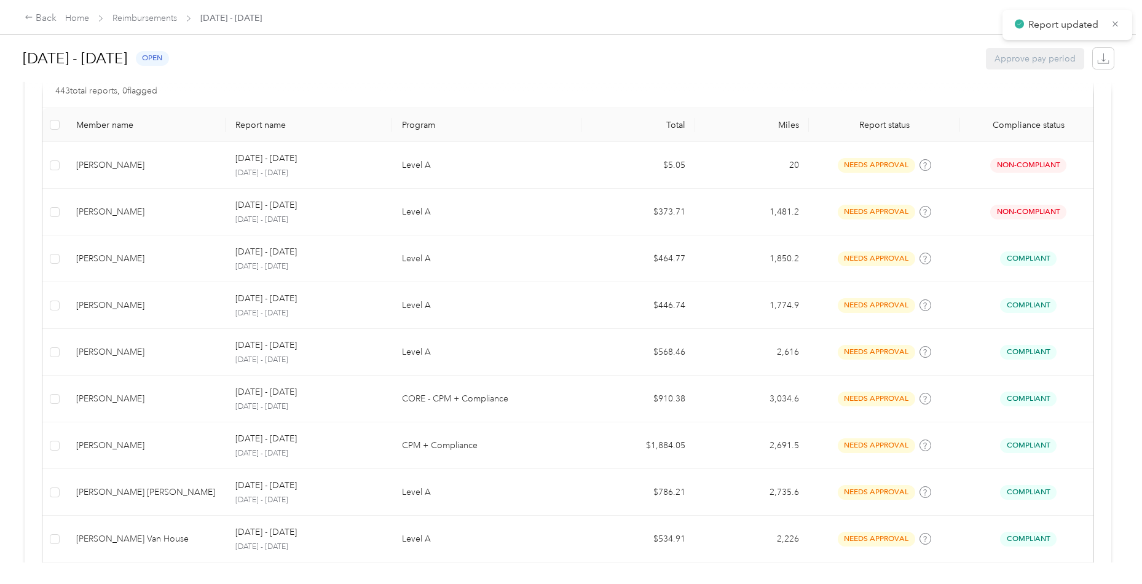
click at [123, 306] on div "[PERSON_NAME]" at bounding box center [146, 306] width 140 height 14
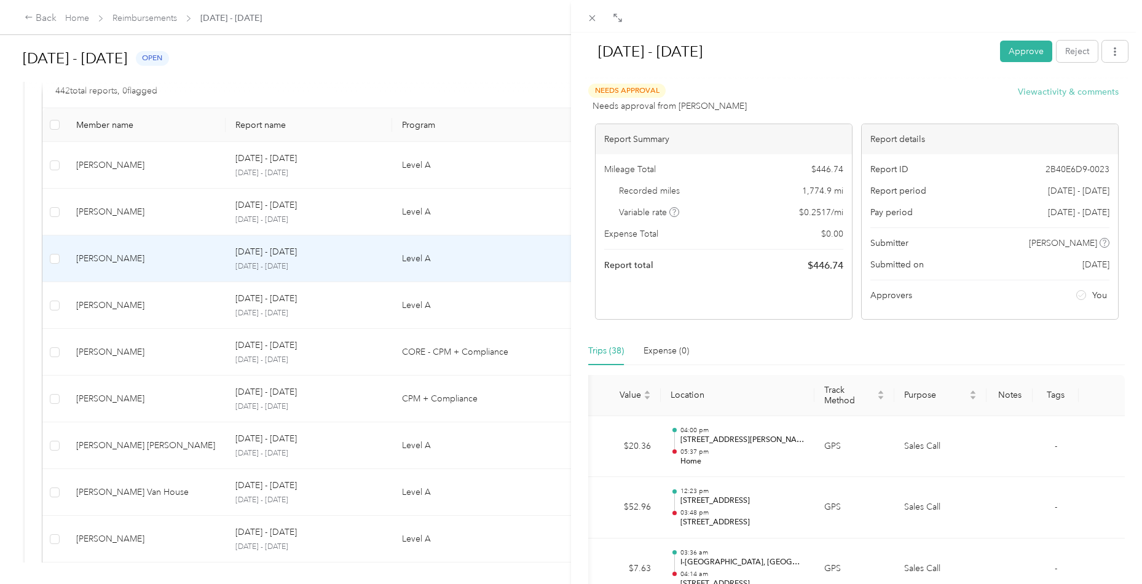
click at [1060, 92] on button "View activity & comments" at bounding box center [1068, 91] width 101 height 13
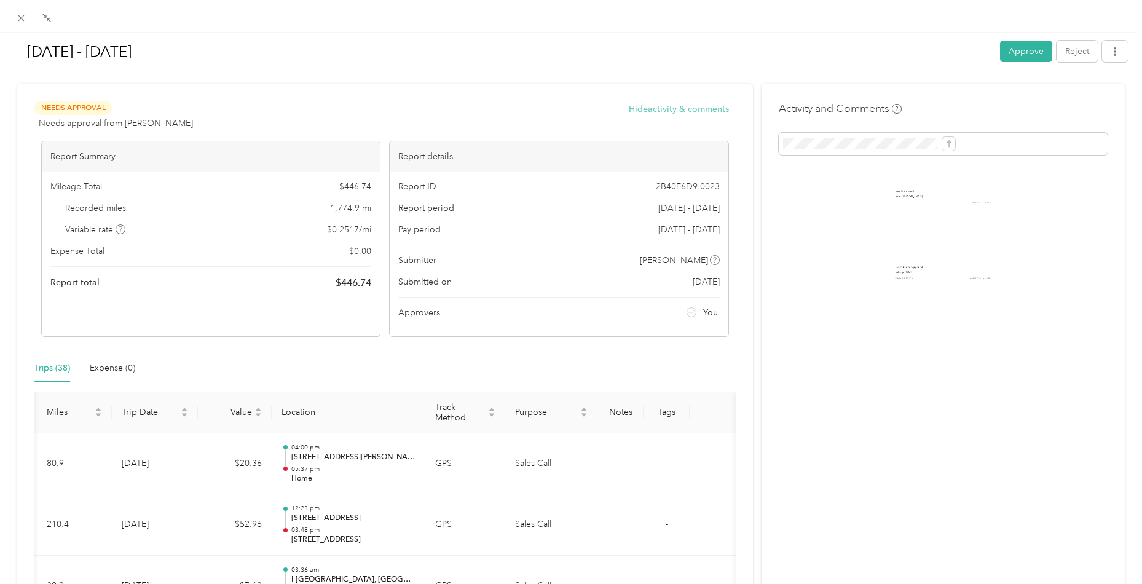
scroll to position [0, 20]
click at [1111, 50] on icon "button" at bounding box center [1115, 51] width 9 height 9
click at [1070, 92] on span "Download" at bounding box center [1077, 96] width 41 height 13
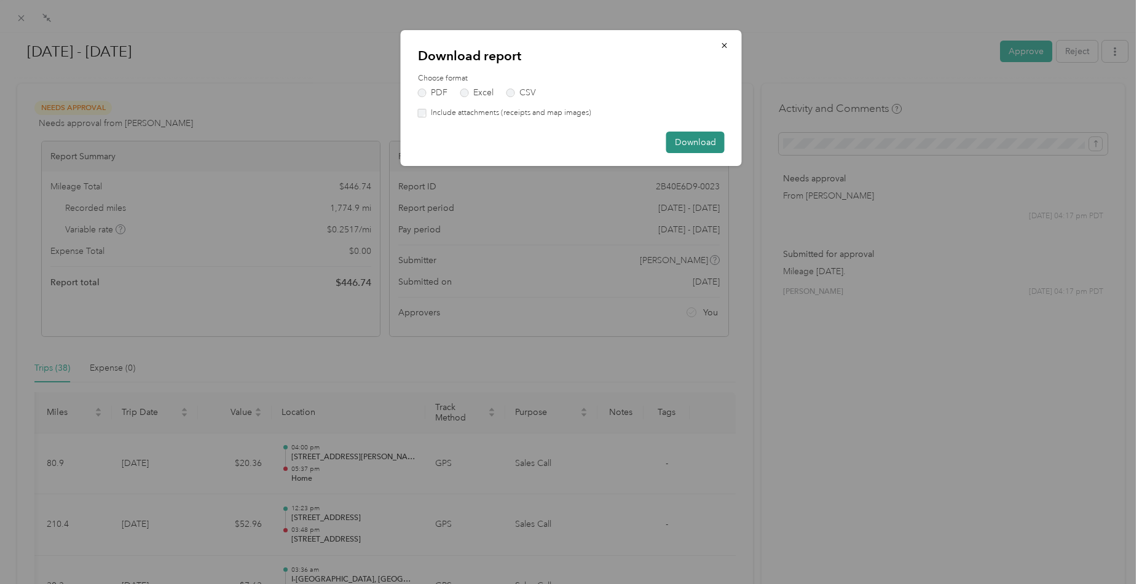
click at [705, 134] on button "Download" at bounding box center [696, 143] width 58 height 22
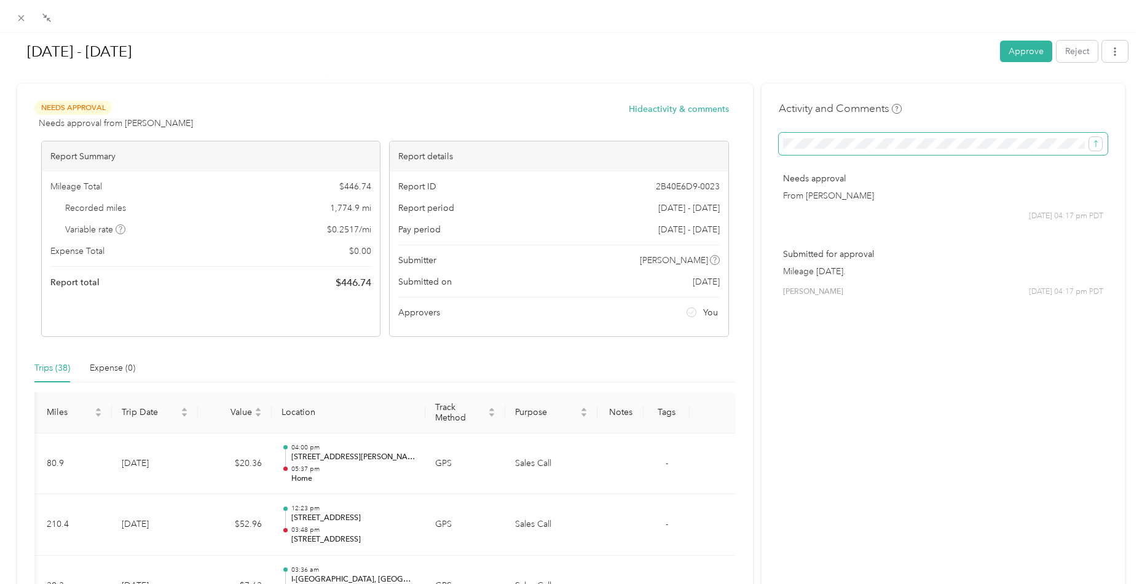
click at [858, 151] on span at bounding box center [943, 144] width 329 height 22
click at [1096, 149] on button "submit" at bounding box center [1096, 144] width 13 height 14
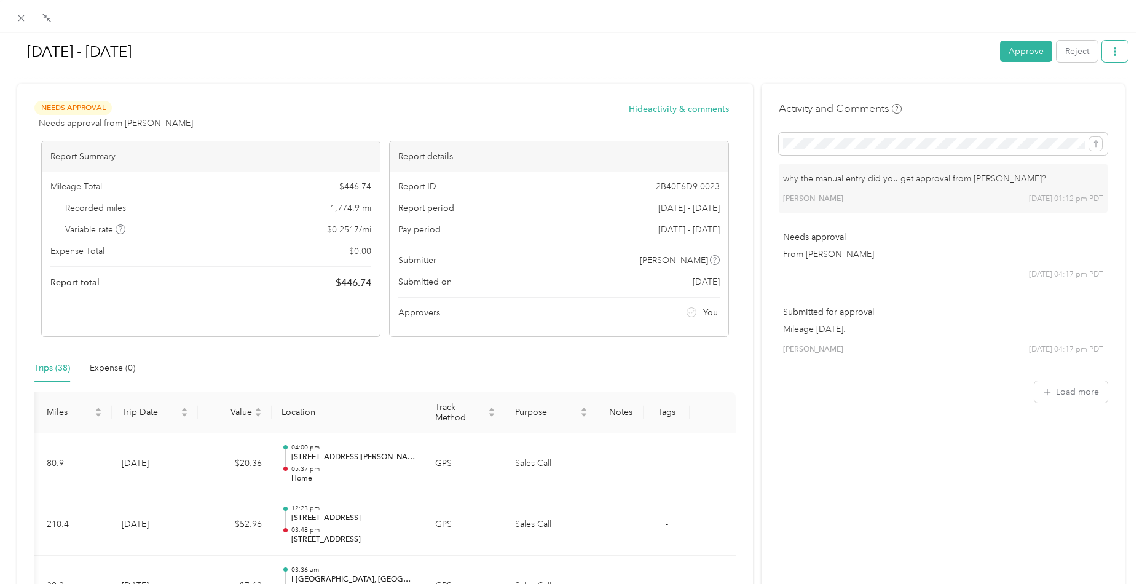
click at [1106, 55] on button "button" at bounding box center [1115, 52] width 26 height 22
click at [1078, 98] on span "Download" at bounding box center [1077, 96] width 41 height 13
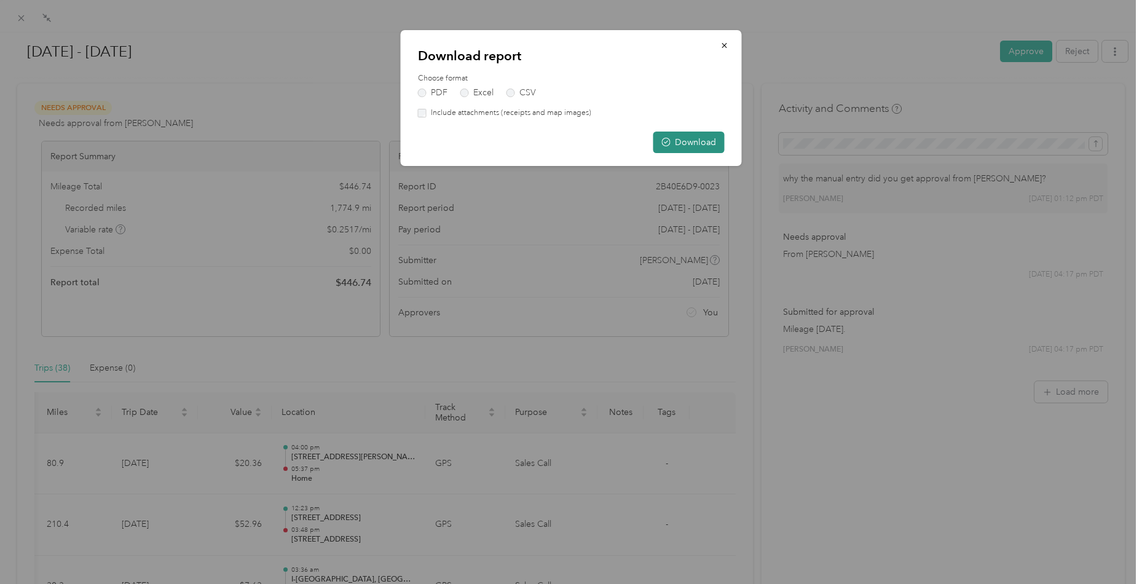
click at [695, 141] on button "Download" at bounding box center [689, 143] width 71 height 22
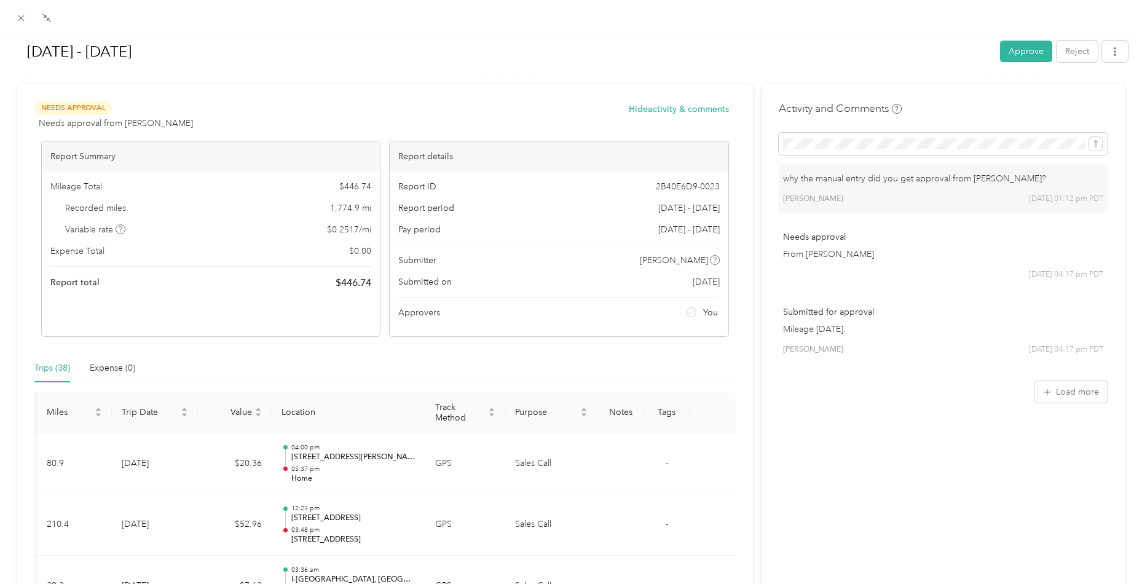
scroll to position [0, 0]
click at [1019, 49] on button "Approve" at bounding box center [1026, 52] width 52 height 22
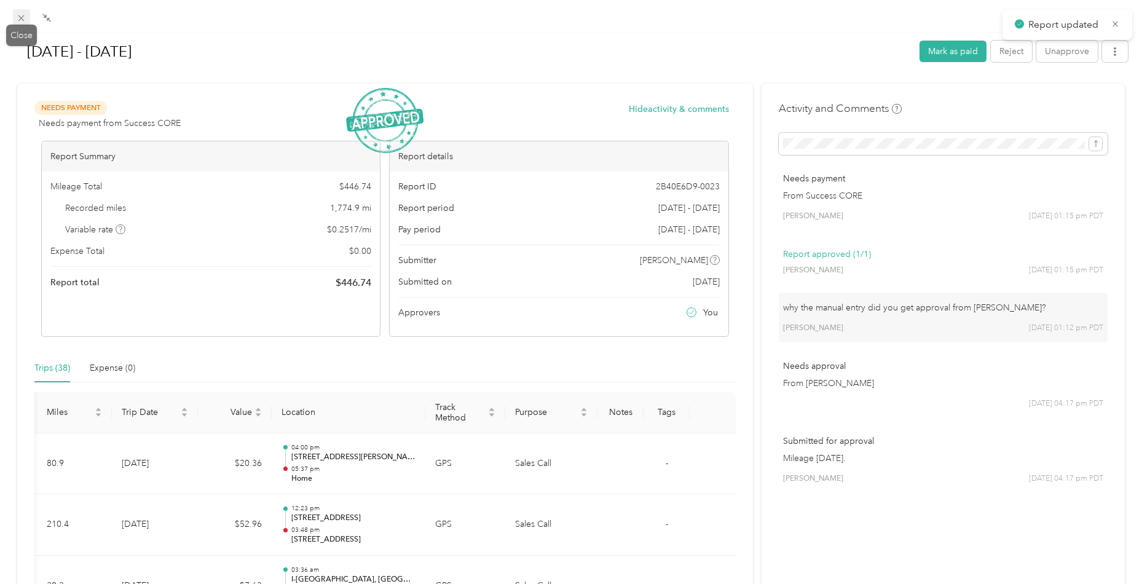
click at [21, 18] on icon at bounding box center [21, 18] width 6 height 6
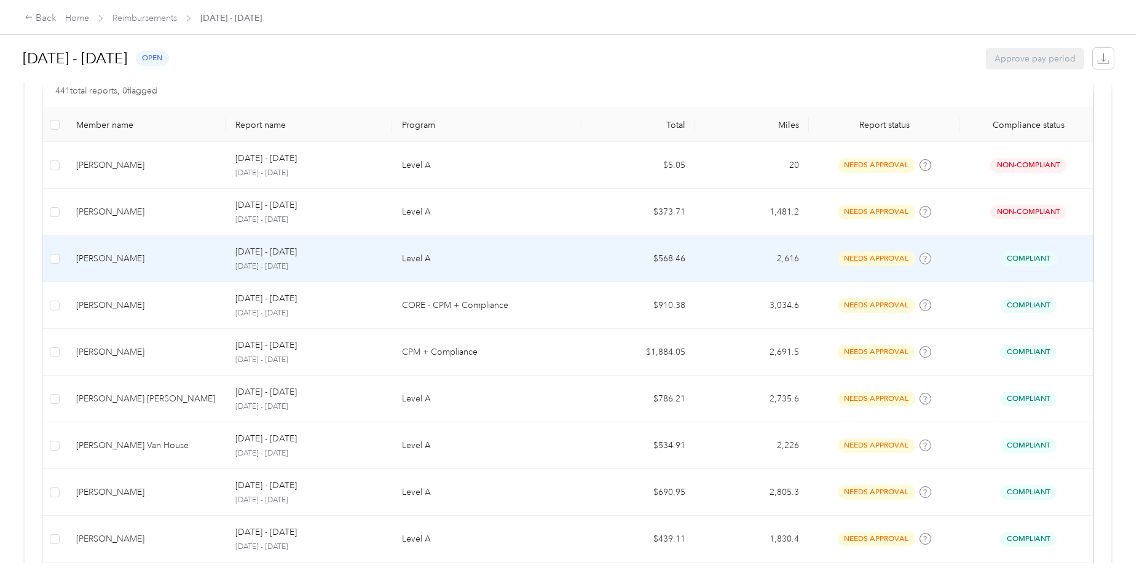
click at [161, 267] on td "[PERSON_NAME]" at bounding box center [145, 258] width 159 height 47
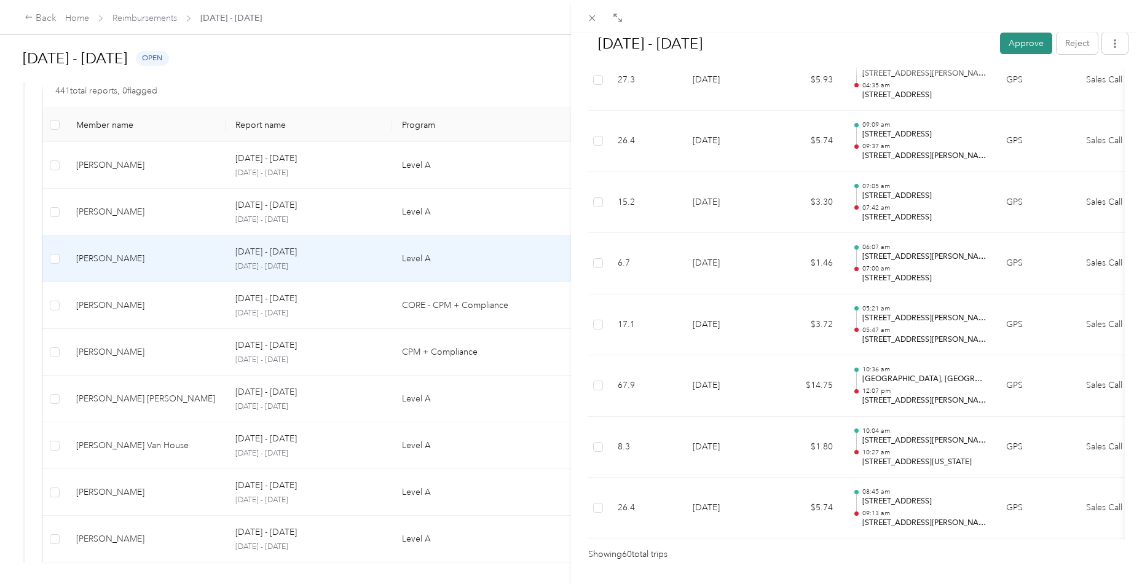
click at [1019, 51] on button "Approve" at bounding box center [1026, 44] width 52 height 22
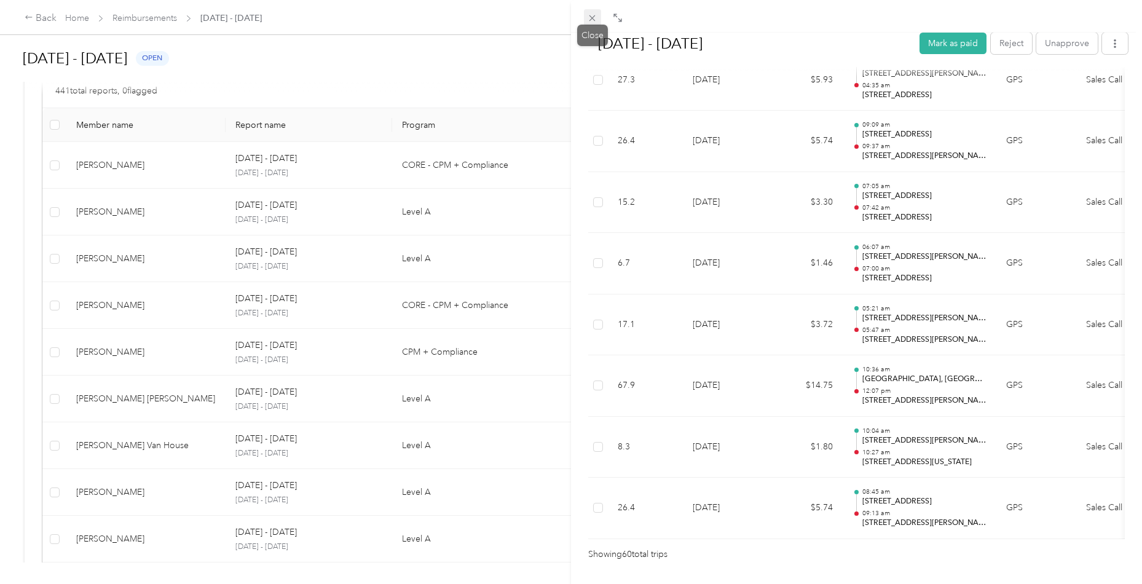
click at [594, 20] on icon at bounding box center [592, 18] width 10 height 10
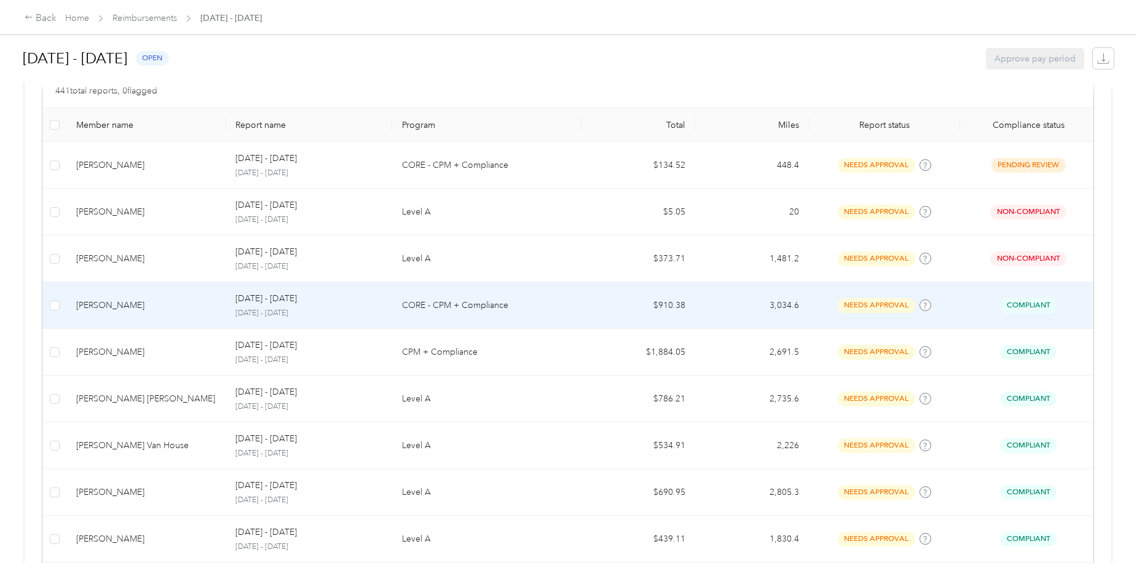
click at [116, 314] on td "[PERSON_NAME]" at bounding box center [145, 305] width 159 height 47
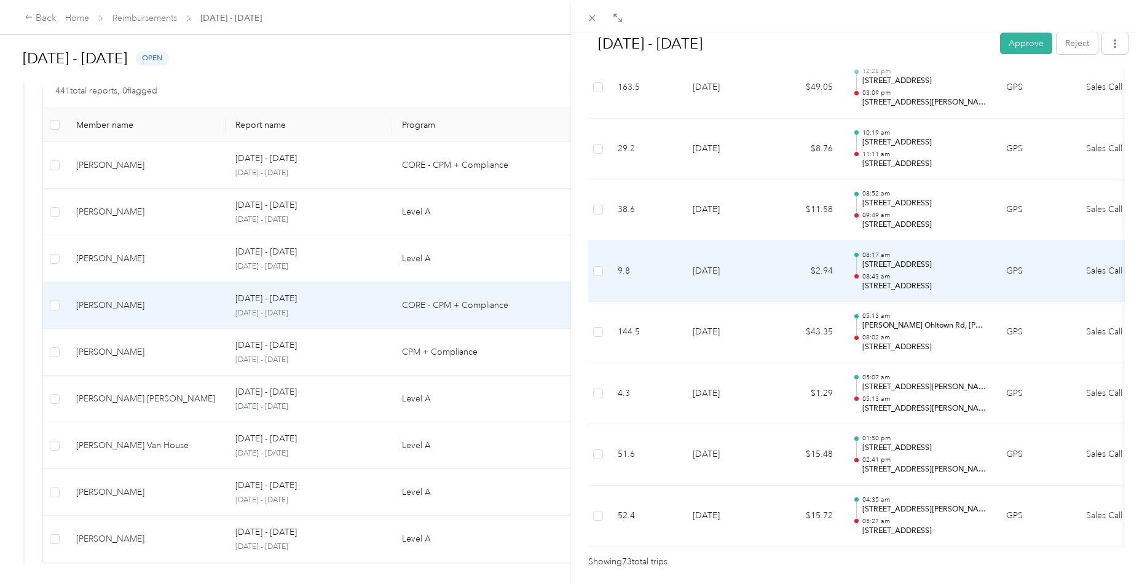
scroll to position [4335, 0]
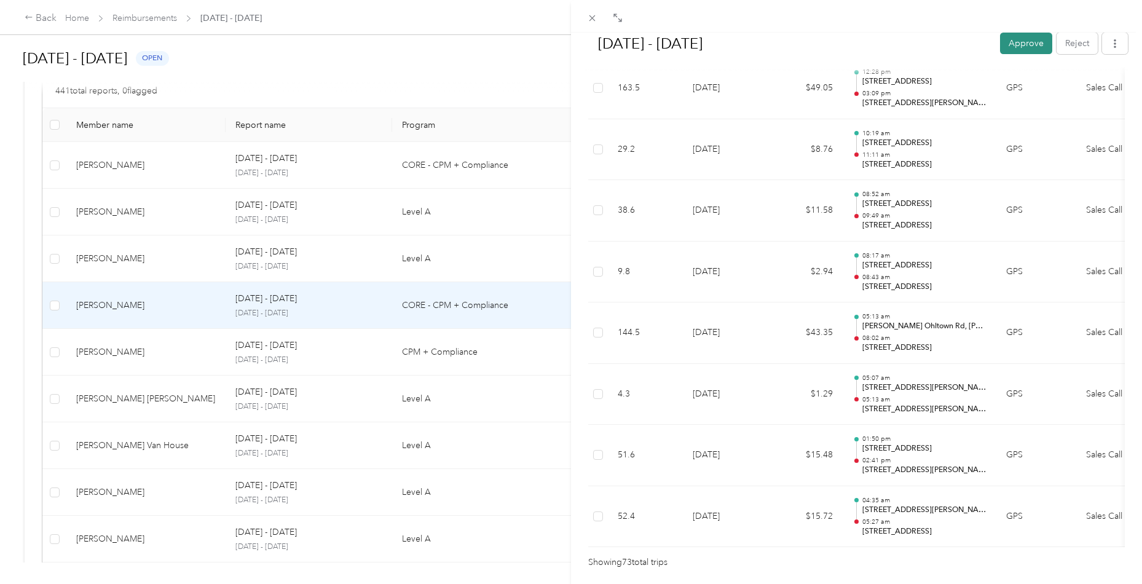
click at [1018, 39] on button "Approve" at bounding box center [1026, 44] width 52 height 22
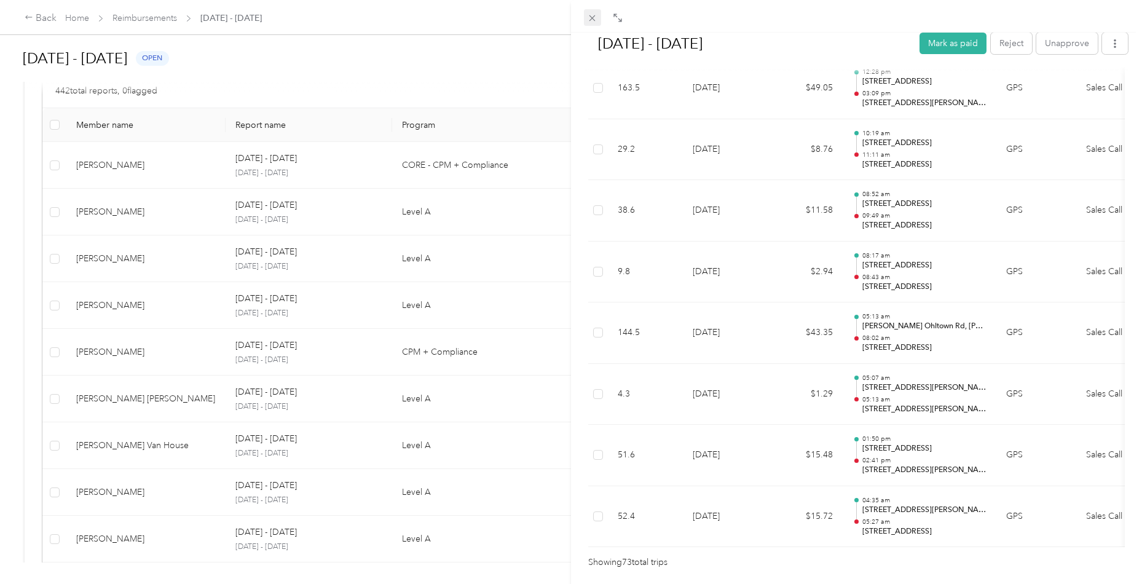
click at [596, 16] on icon at bounding box center [592, 18] width 10 height 10
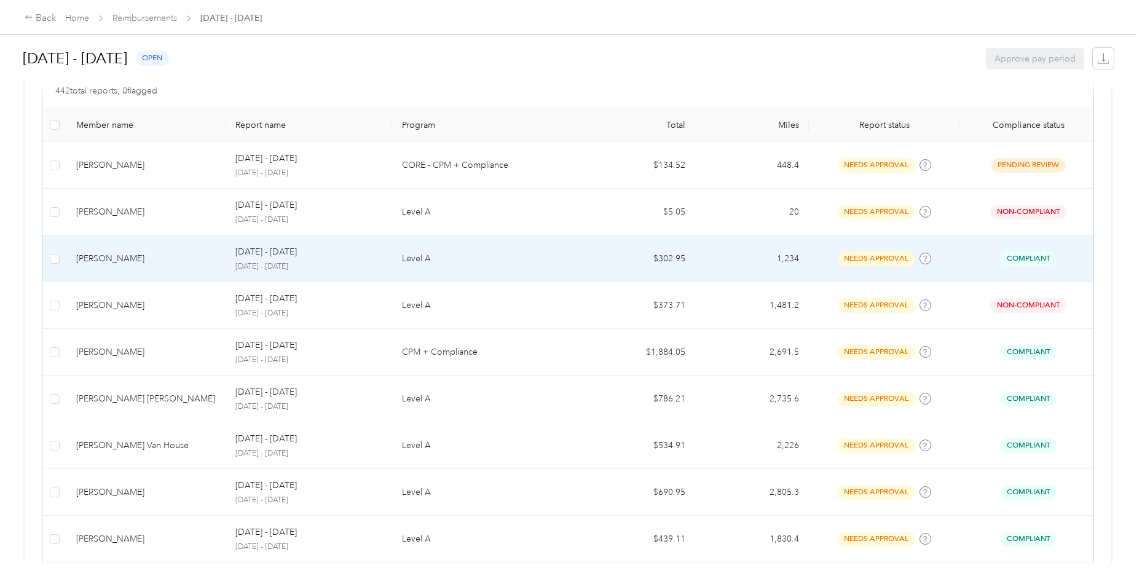
click at [108, 255] on div "[PERSON_NAME]" at bounding box center [146, 259] width 140 height 14
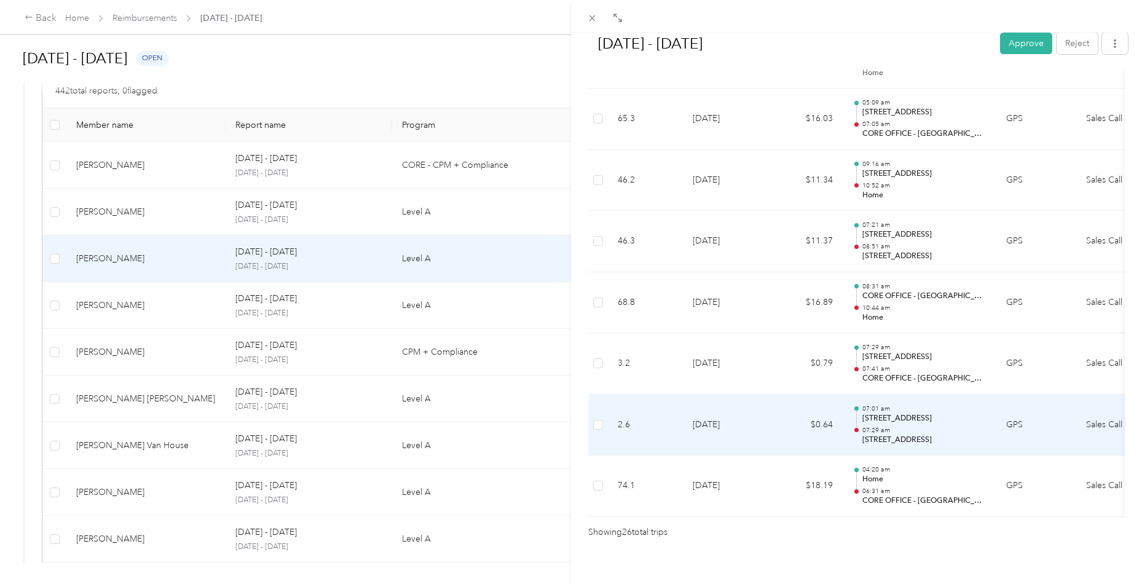
scroll to position [1489, 0]
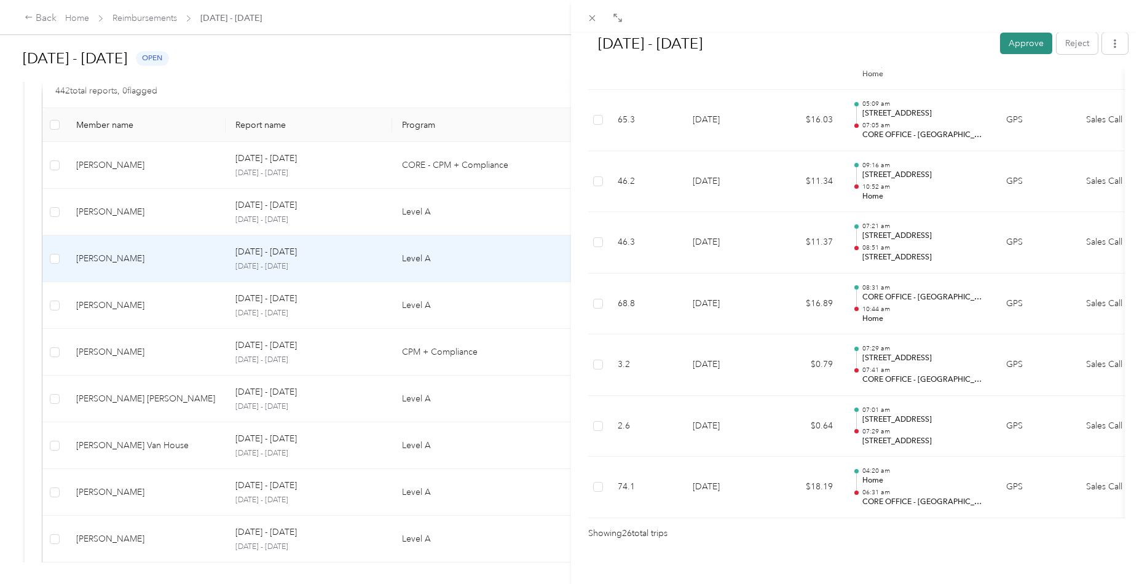
click at [1005, 45] on button "Approve" at bounding box center [1026, 44] width 52 height 22
click at [588, 20] on icon at bounding box center [592, 18] width 10 height 10
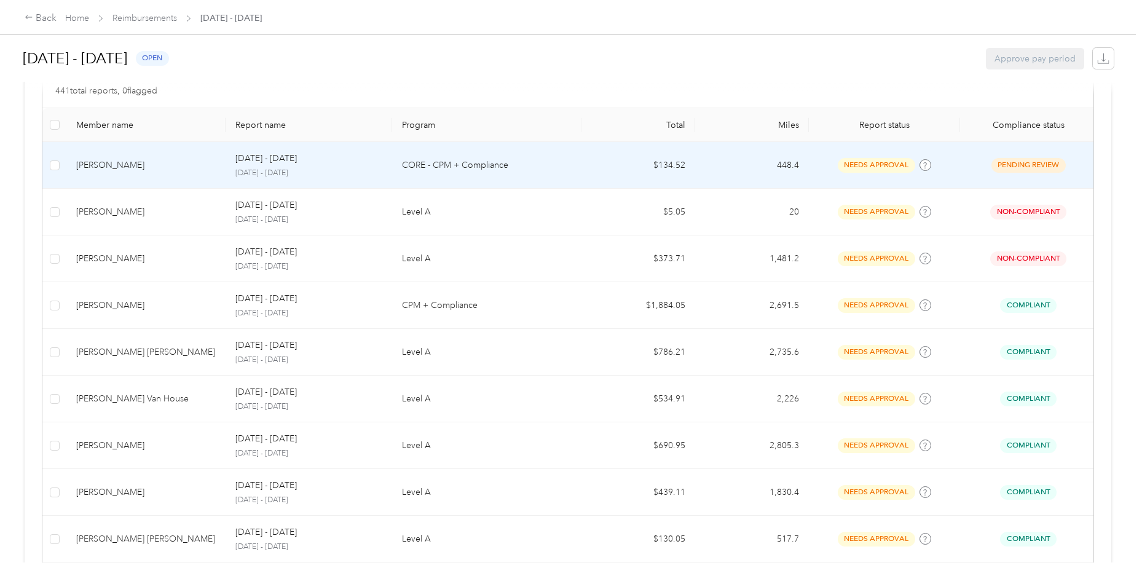
click at [133, 173] on td "[PERSON_NAME]" at bounding box center [145, 165] width 159 height 47
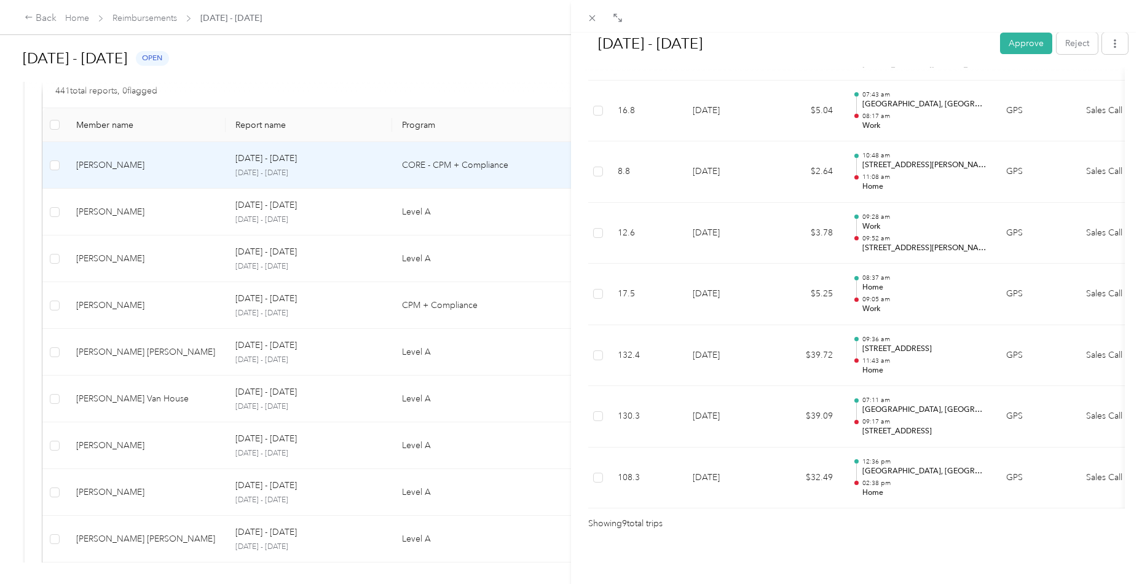
scroll to position [459, 0]
click at [1031, 51] on button "Approve" at bounding box center [1026, 44] width 52 height 22
click at [590, 14] on icon at bounding box center [592, 18] width 10 height 10
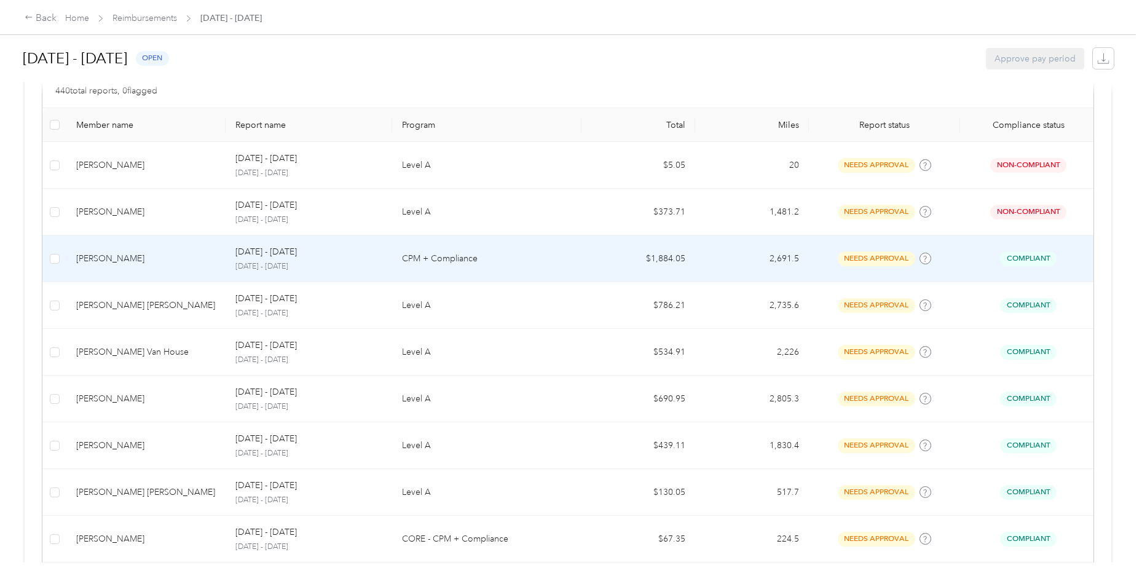
click at [165, 261] on div "[PERSON_NAME]" at bounding box center [146, 259] width 140 height 14
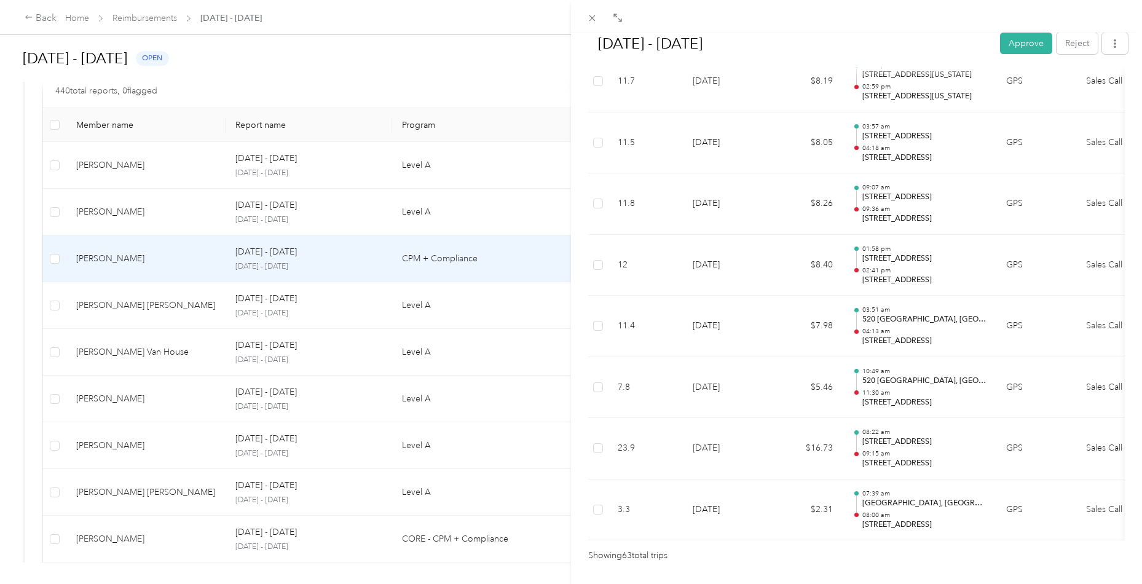
scroll to position [3729, 0]
click at [1027, 44] on button "Approve" at bounding box center [1026, 44] width 52 height 22
click at [134, 314] on div "[DATE] - [DATE] Approve Reject Needs Approval Needs approval from [PERSON_NAME]…" at bounding box center [571, 292] width 1142 height 584
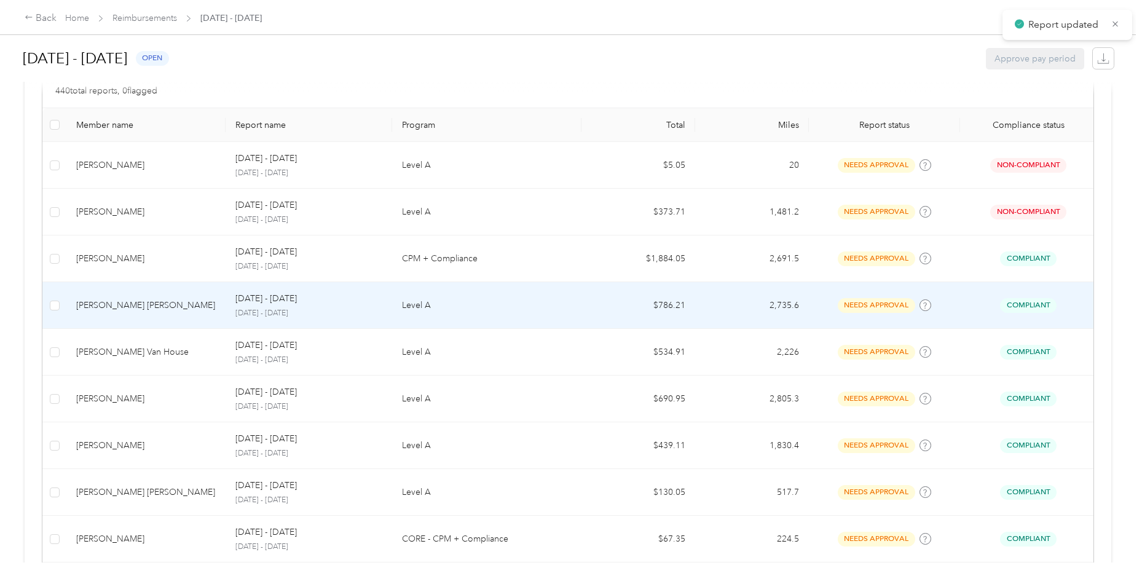
click at [162, 303] on div "[PERSON_NAME] [PERSON_NAME]" at bounding box center [146, 306] width 140 height 14
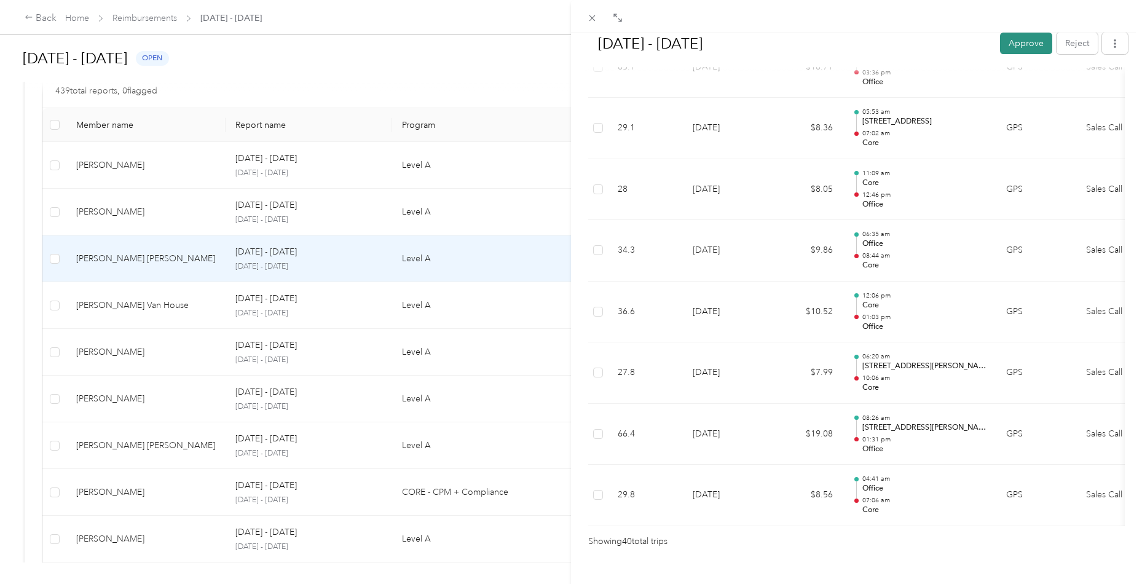
scroll to position [2337, 0]
click at [1024, 41] on button "Approve" at bounding box center [1026, 44] width 52 height 22
click at [156, 304] on div "[DATE] - [DATE] Mark as paid Reject Unapprove Needs Payment Needs payment from …" at bounding box center [571, 292] width 1142 height 584
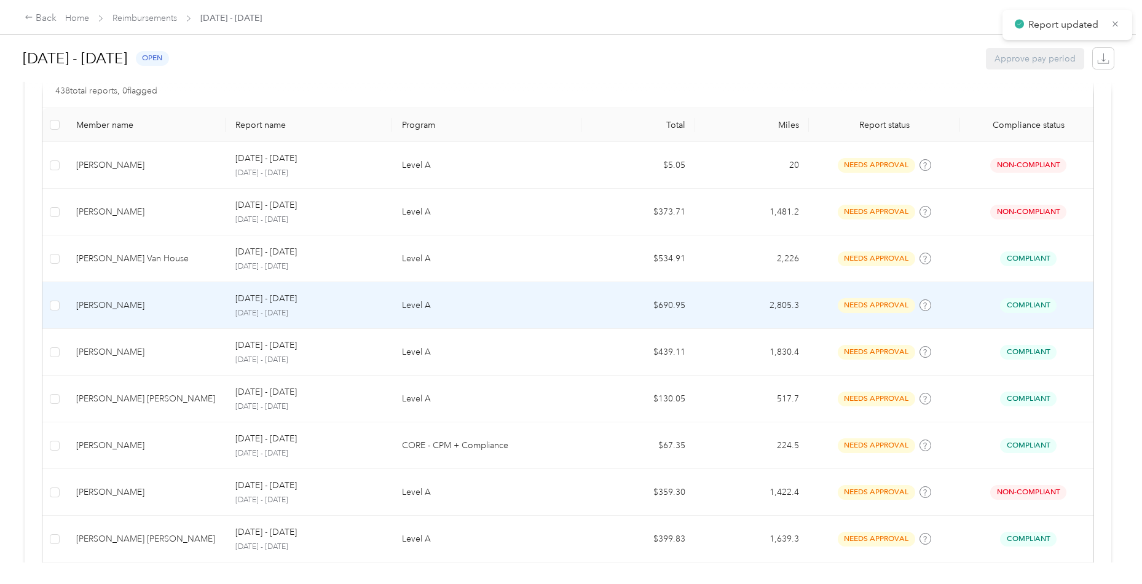
click at [198, 302] on div "[PERSON_NAME]" at bounding box center [146, 306] width 140 height 14
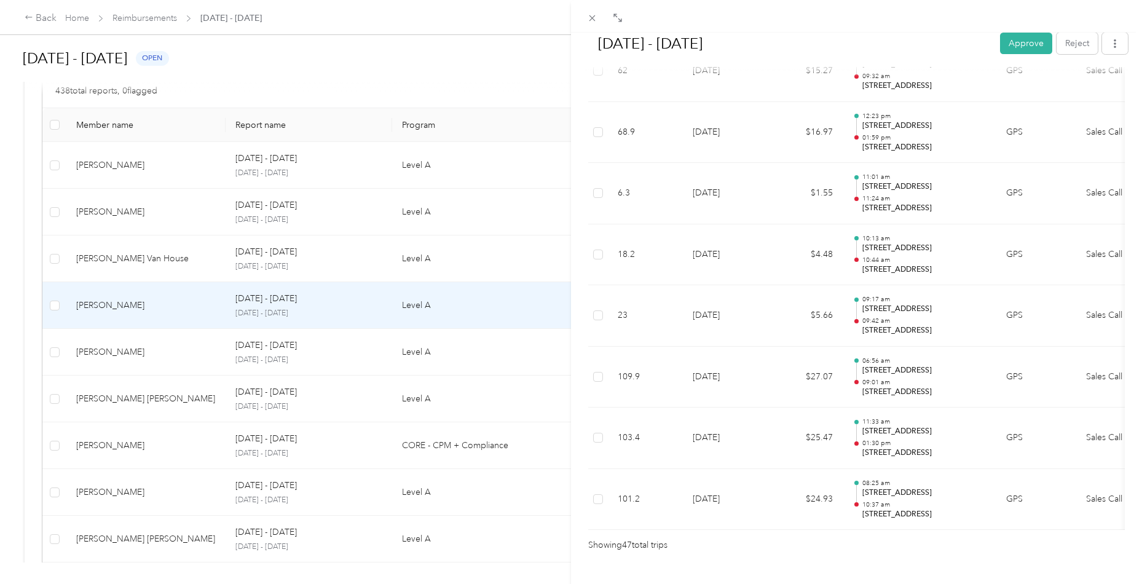
scroll to position [2760, 0]
click at [1020, 42] on button "Approve" at bounding box center [1026, 44] width 52 height 22
click at [143, 266] on div "[DATE] - [DATE] Approve Reject Needs Approval Needs approval from [PERSON_NAME]…" at bounding box center [571, 292] width 1142 height 584
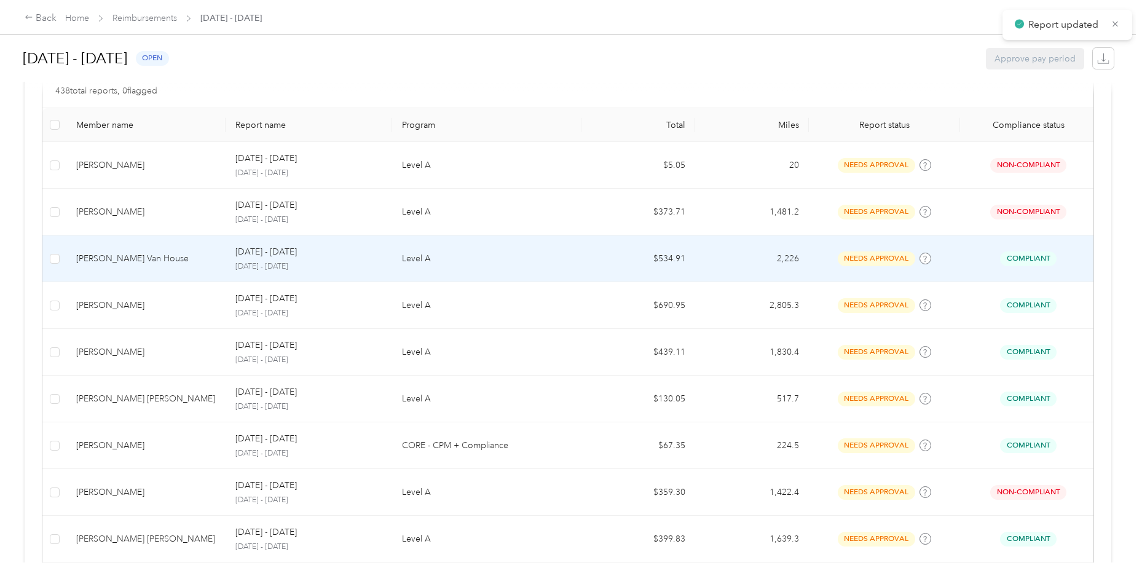
click at [159, 259] on div "[PERSON_NAME] Van House" at bounding box center [146, 259] width 140 height 14
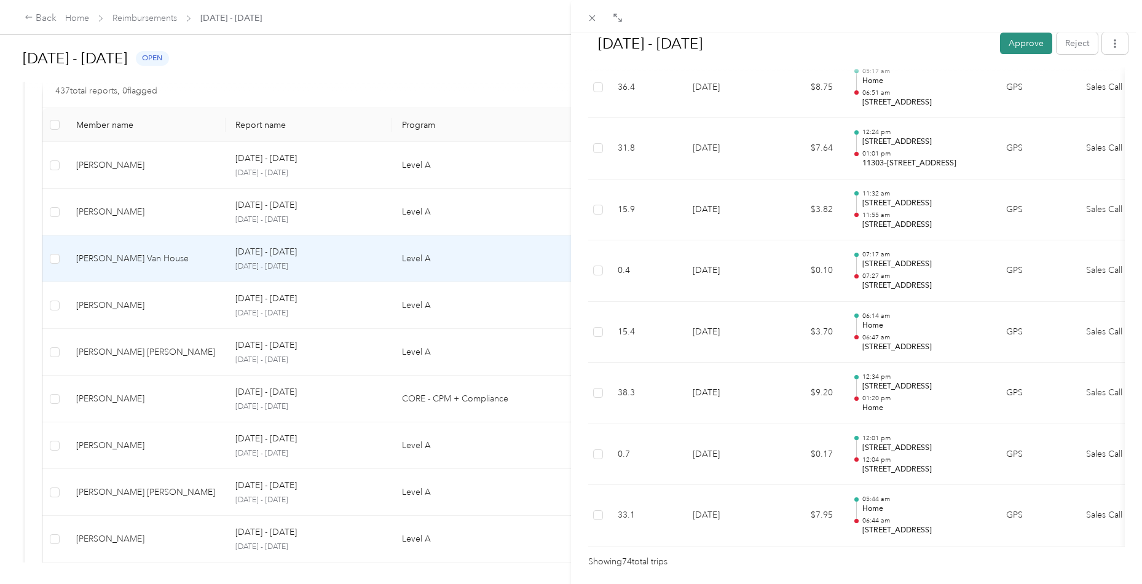
scroll to position [4396, 0]
click at [1021, 47] on button "Approve" at bounding box center [1026, 44] width 52 height 22
click at [138, 311] on div "[DATE] - [DATE] Approve Reject Needs Approval Needs approval from [PERSON_NAME]…" at bounding box center [571, 292] width 1142 height 584
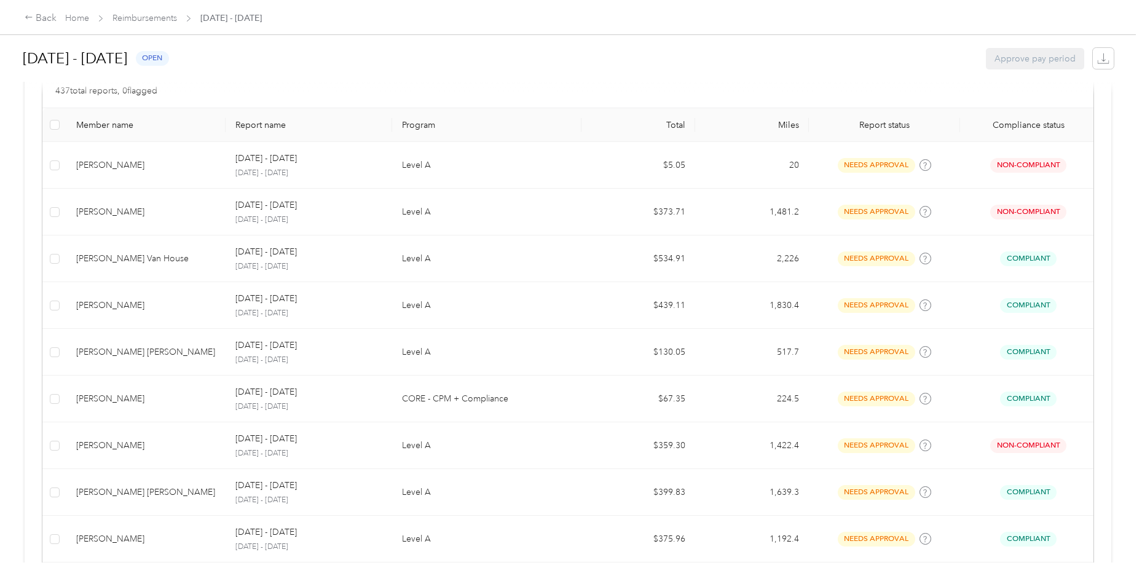
click at [157, 308] on div "[PERSON_NAME]" at bounding box center [146, 306] width 140 height 14
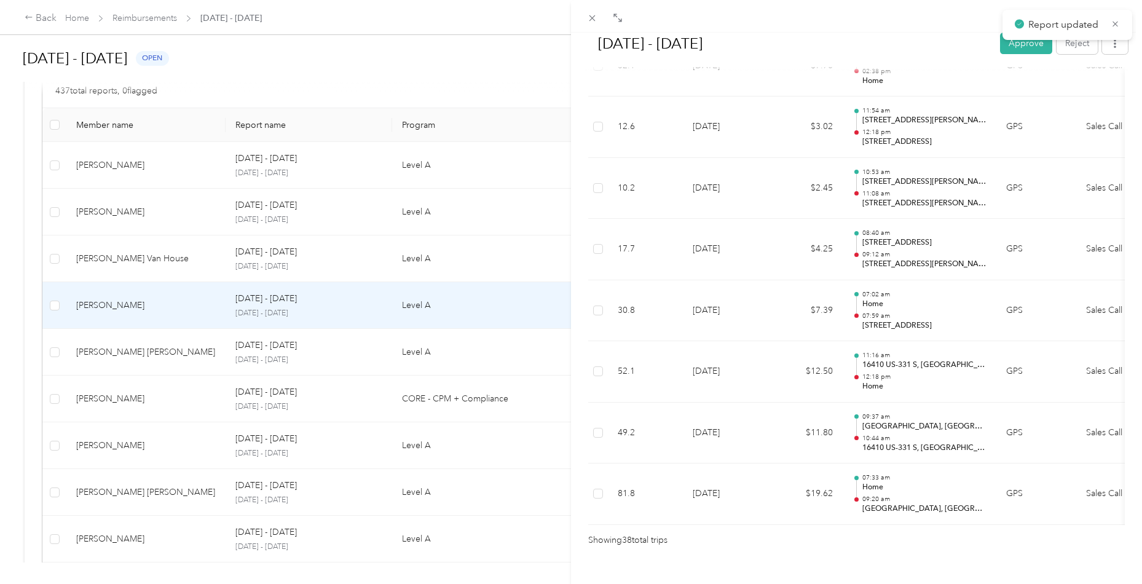
scroll to position [2215, 0]
click at [1033, 44] on button "Approve" at bounding box center [1026, 44] width 52 height 22
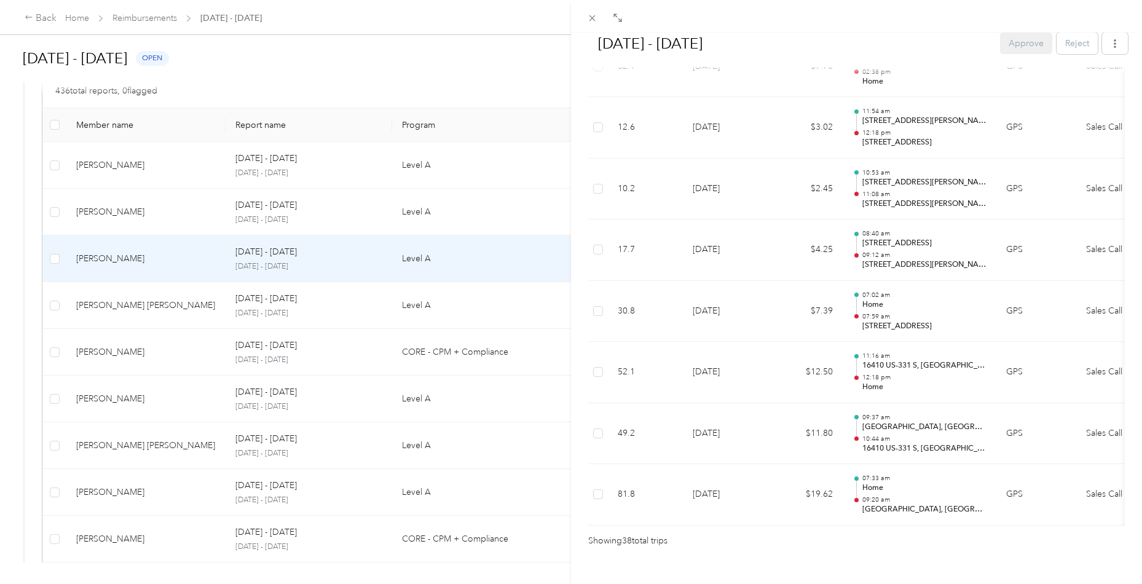
click at [165, 352] on div "[DATE] - [DATE] Approve Reject Needs Approval Needs approval from [PERSON_NAME]…" at bounding box center [571, 292] width 1142 height 584
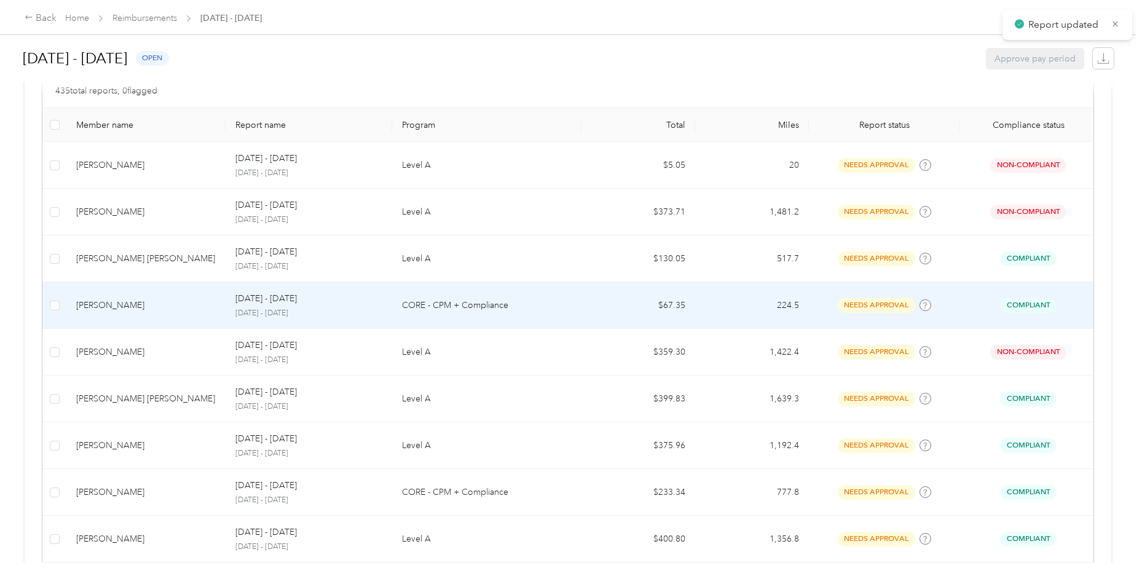
click at [171, 307] on div "[PERSON_NAME]" at bounding box center [146, 306] width 140 height 14
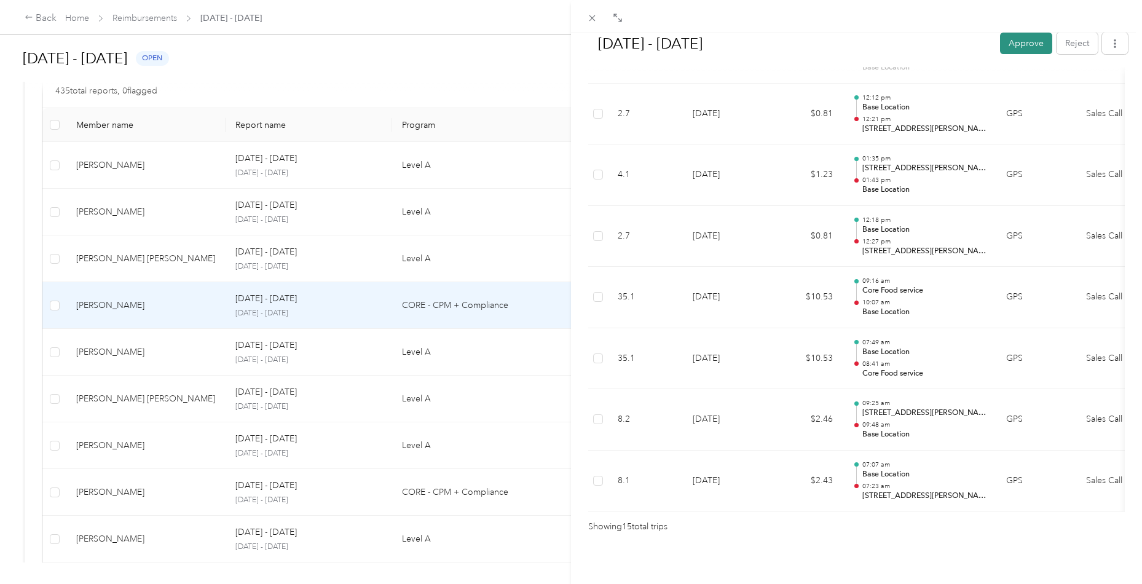
click at [1018, 42] on button "Approve" at bounding box center [1026, 44] width 52 height 22
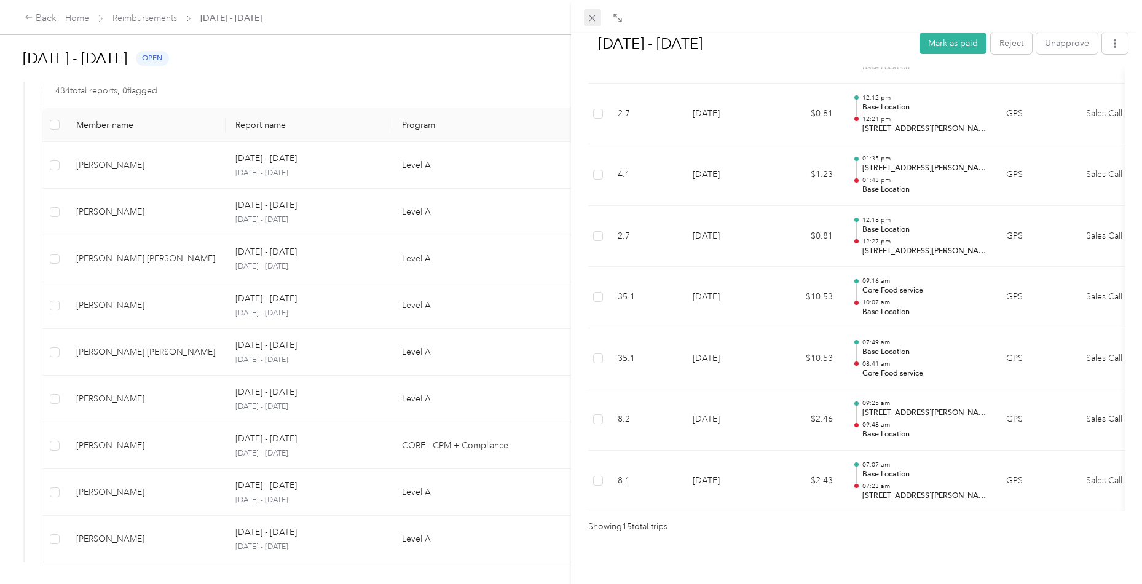
click at [591, 15] on icon at bounding box center [592, 18] width 10 height 10
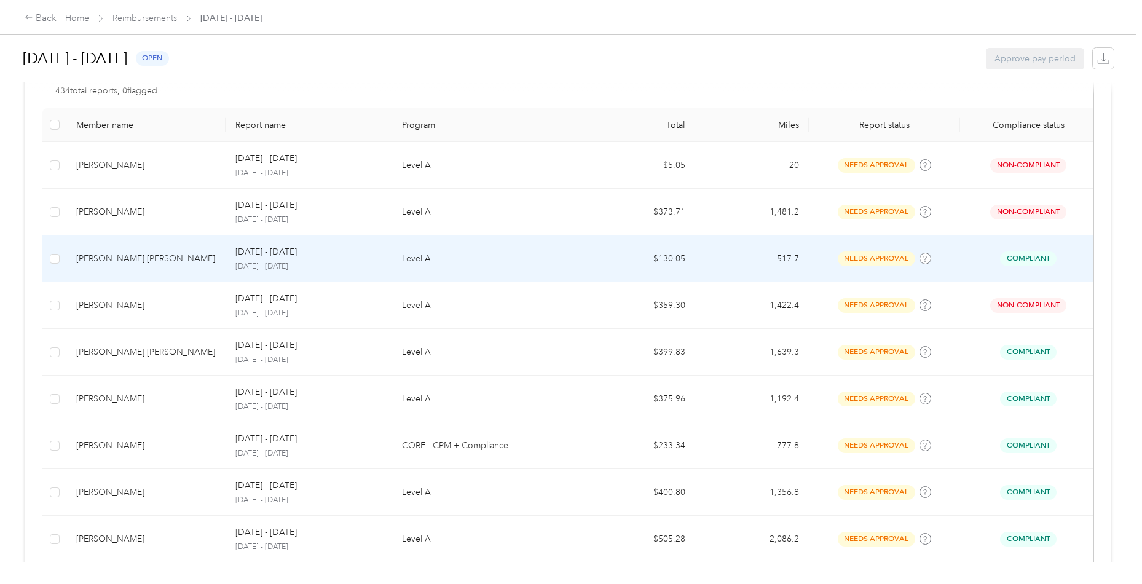
click at [176, 252] on div "[PERSON_NAME] [PERSON_NAME]" at bounding box center [146, 259] width 140 height 14
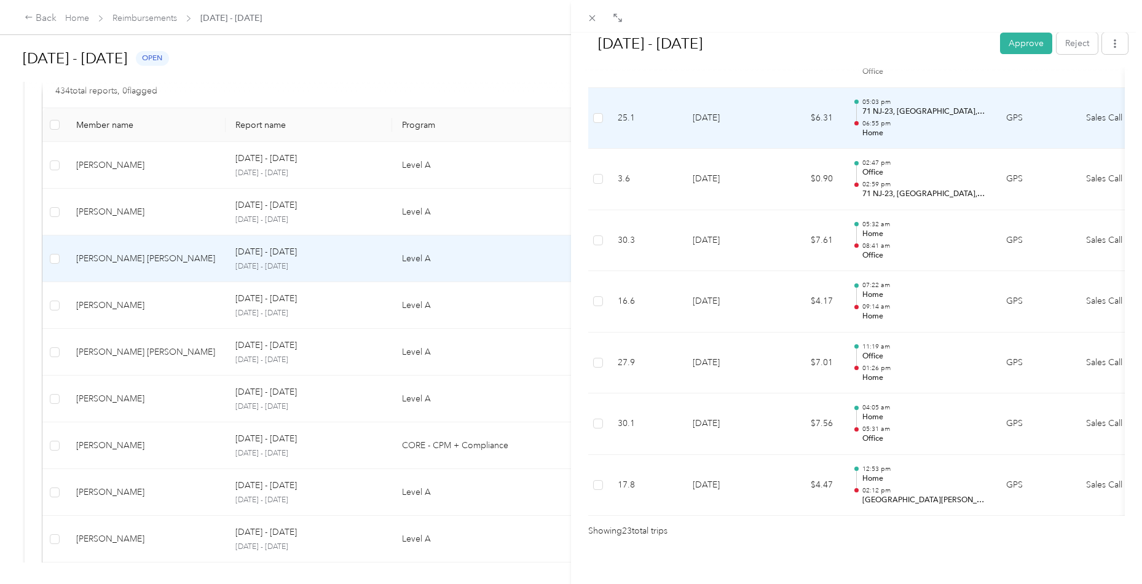
scroll to position [1307, 0]
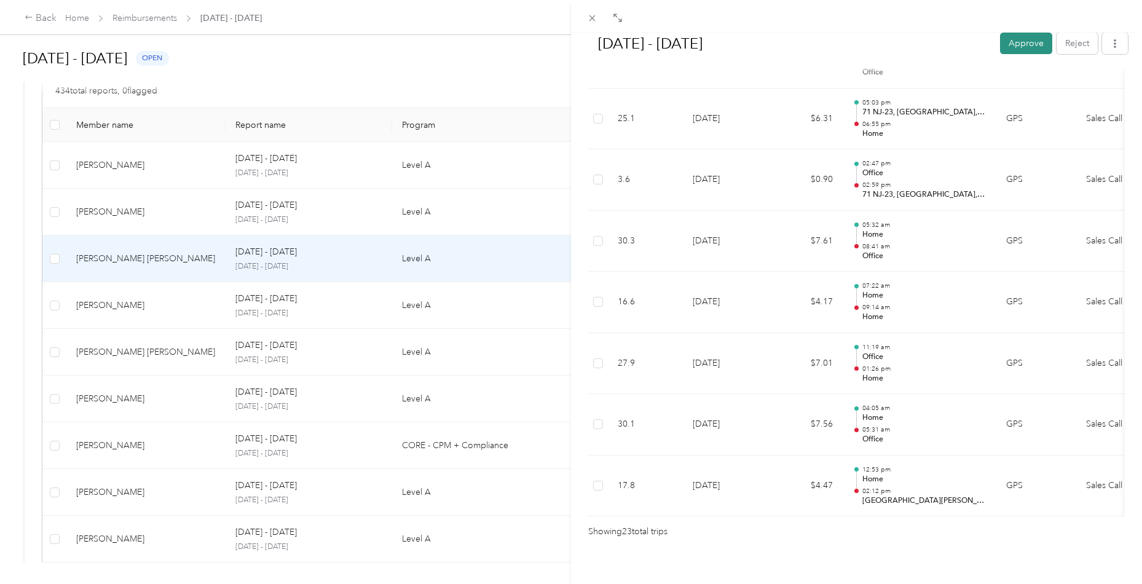
click at [1007, 43] on button "Approve" at bounding box center [1026, 44] width 52 height 22
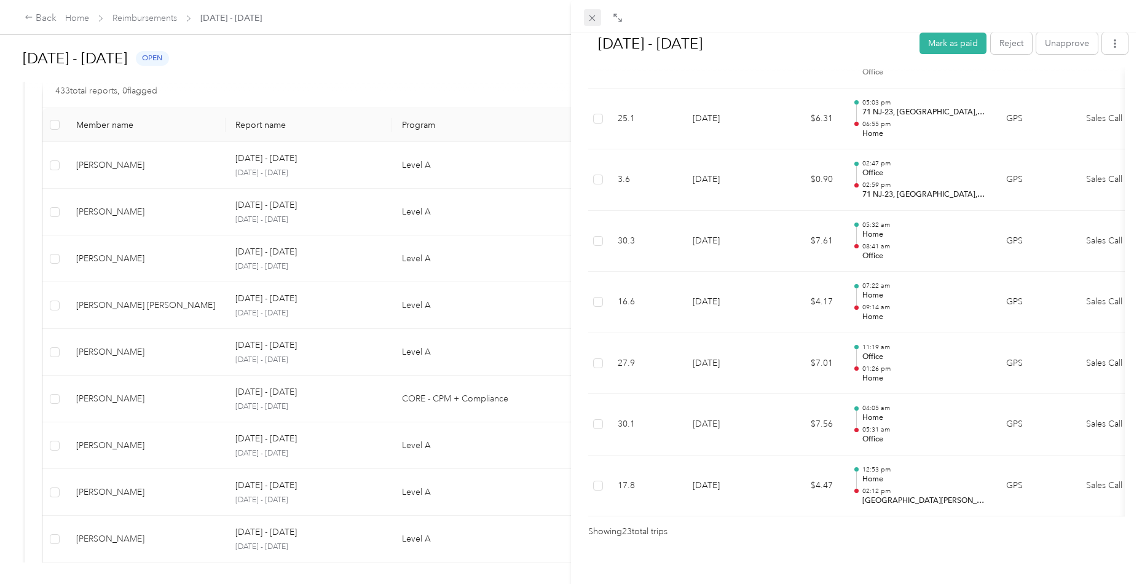
click at [596, 18] on icon at bounding box center [592, 18] width 10 height 10
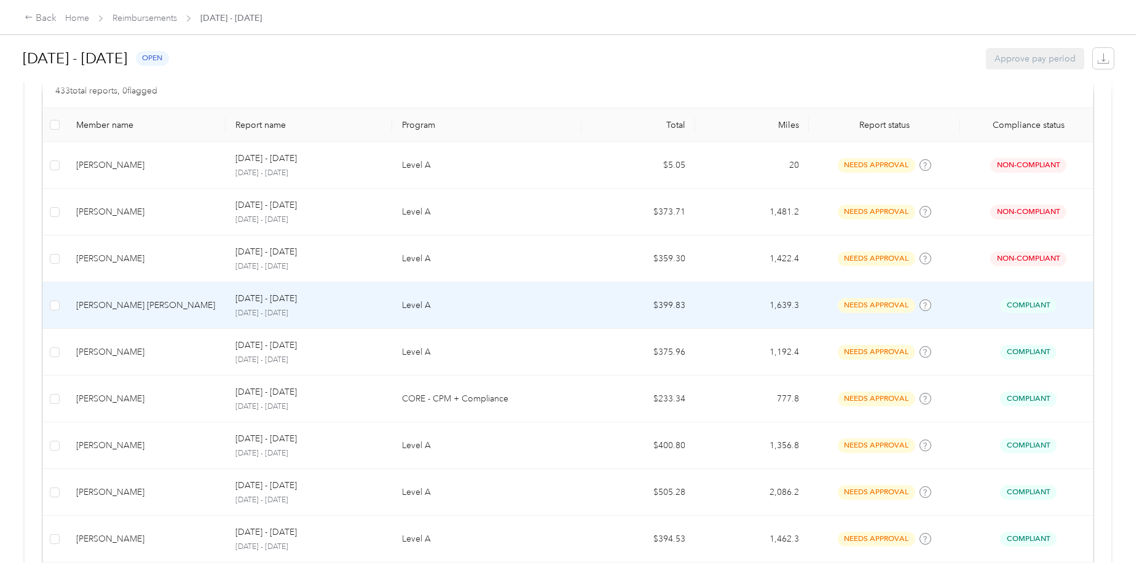
click at [169, 309] on div "[PERSON_NAME] [PERSON_NAME]" at bounding box center [146, 306] width 140 height 14
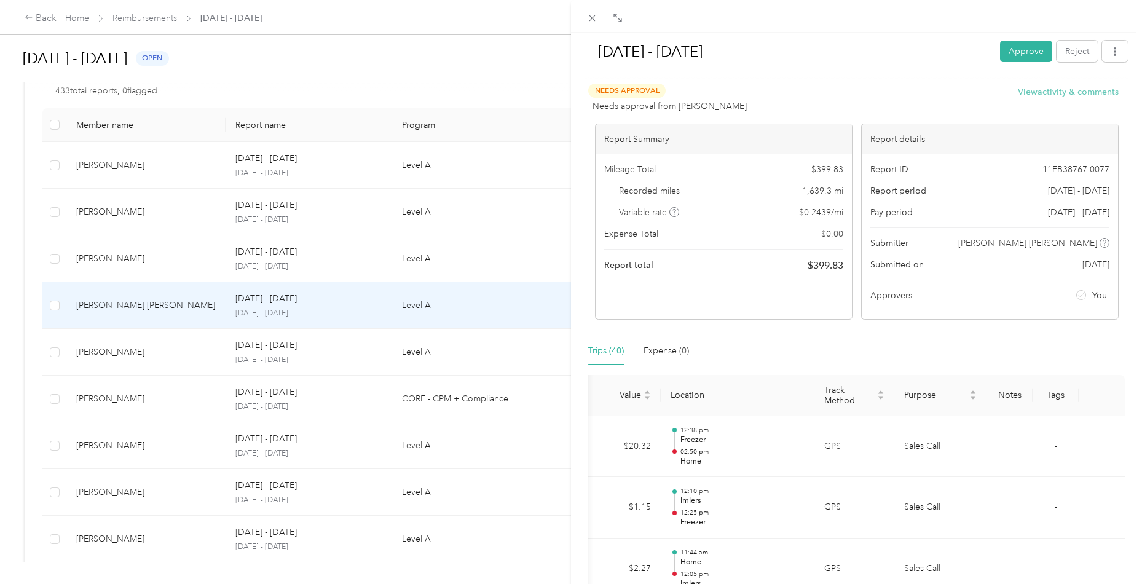
click at [1052, 92] on button "View activity & comments" at bounding box center [1068, 91] width 101 height 13
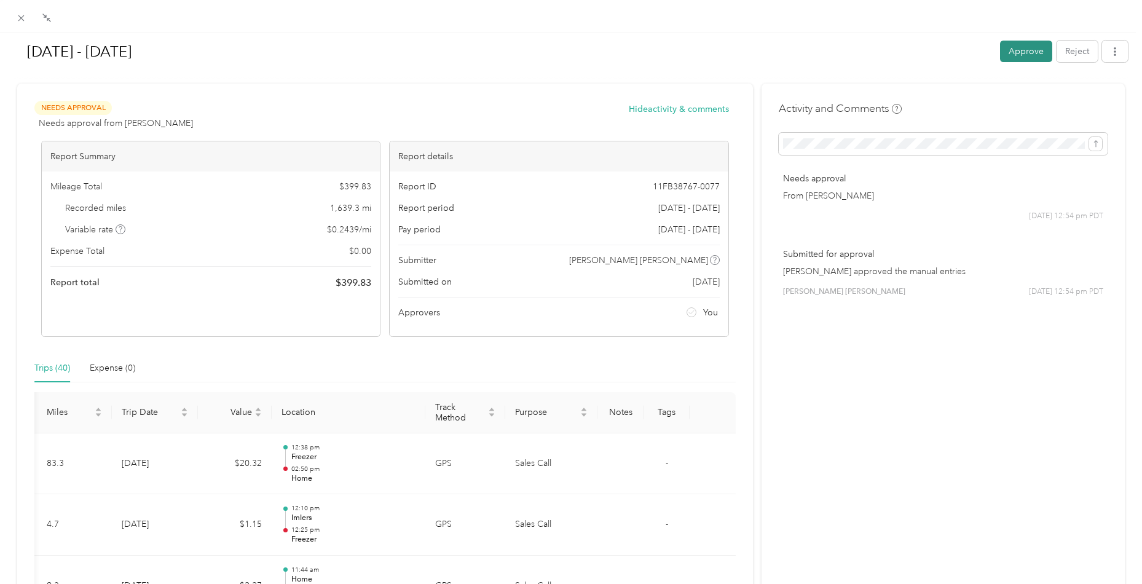
click at [1018, 51] on button "Approve" at bounding box center [1026, 52] width 52 height 22
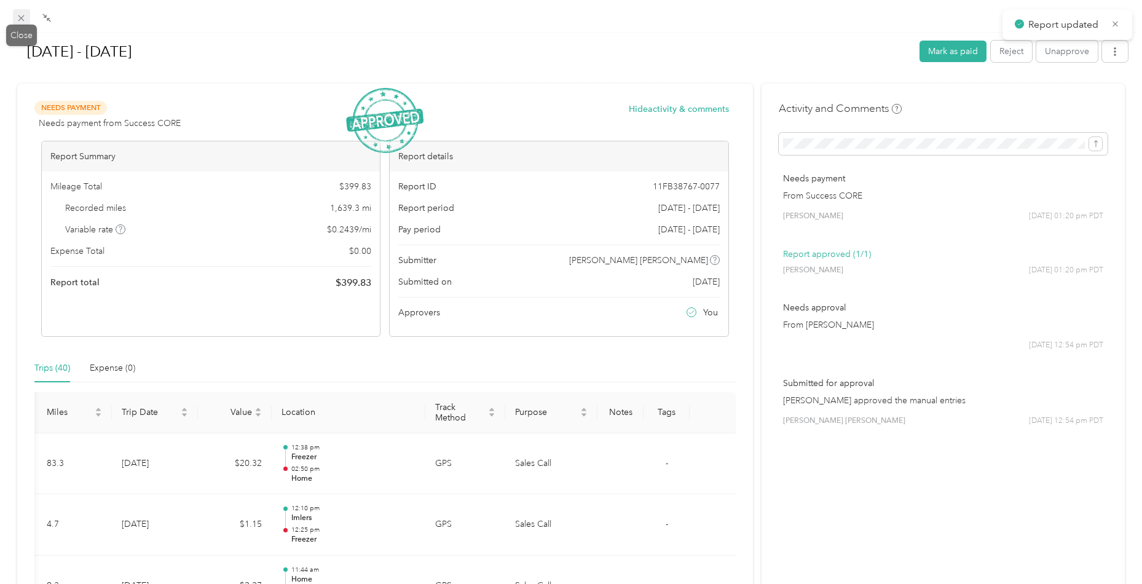
click at [26, 17] on icon at bounding box center [21, 18] width 10 height 10
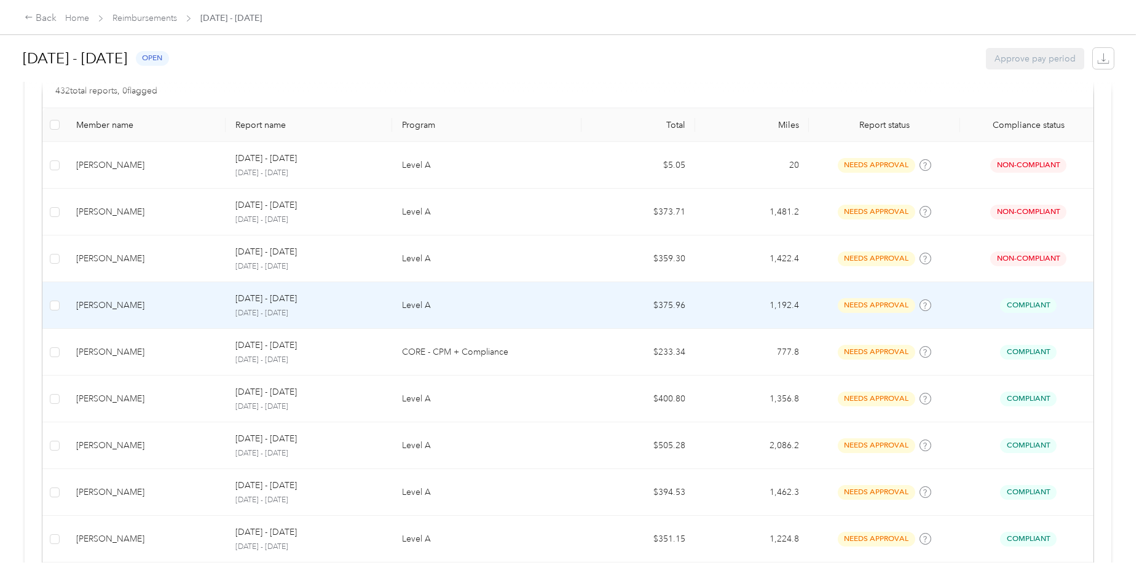
click at [160, 316] on td "[PERSON_NAME]" at bounding box center [145, 305] width 159 height 47
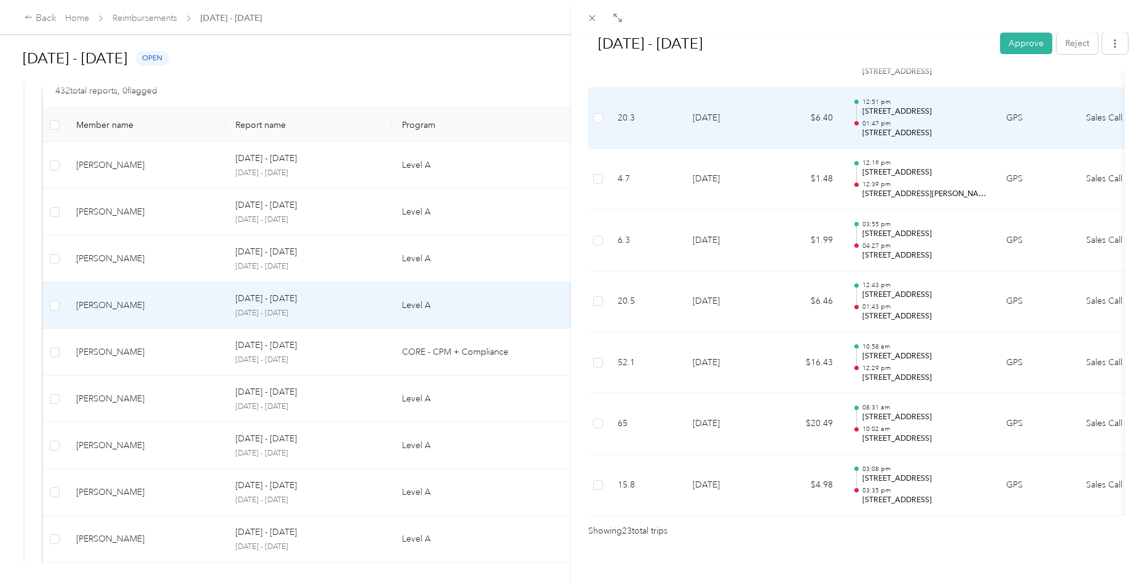
scroll to position [1307, 0]
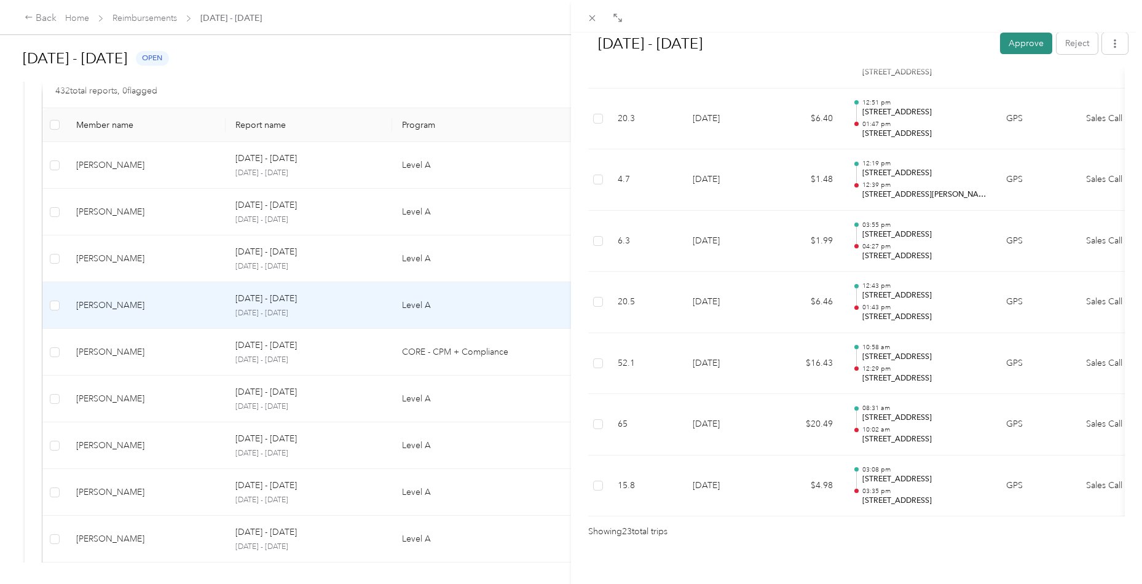
click at [1018, 46] on button "Approve" at bounding box center [1026, 44] width 52 height 22
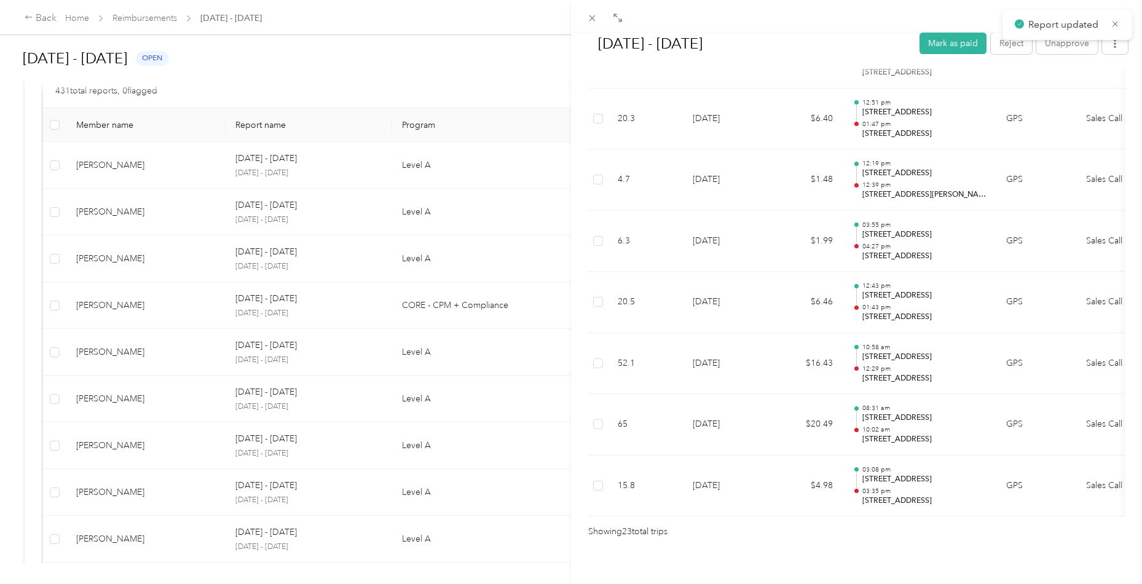
click at [153, 318] on div "[DATE] - [DATE] Mark as paid Reject Unapprove Needs Payment Needs payment from …" at bounding box center [571, 292] width 1142 height 584
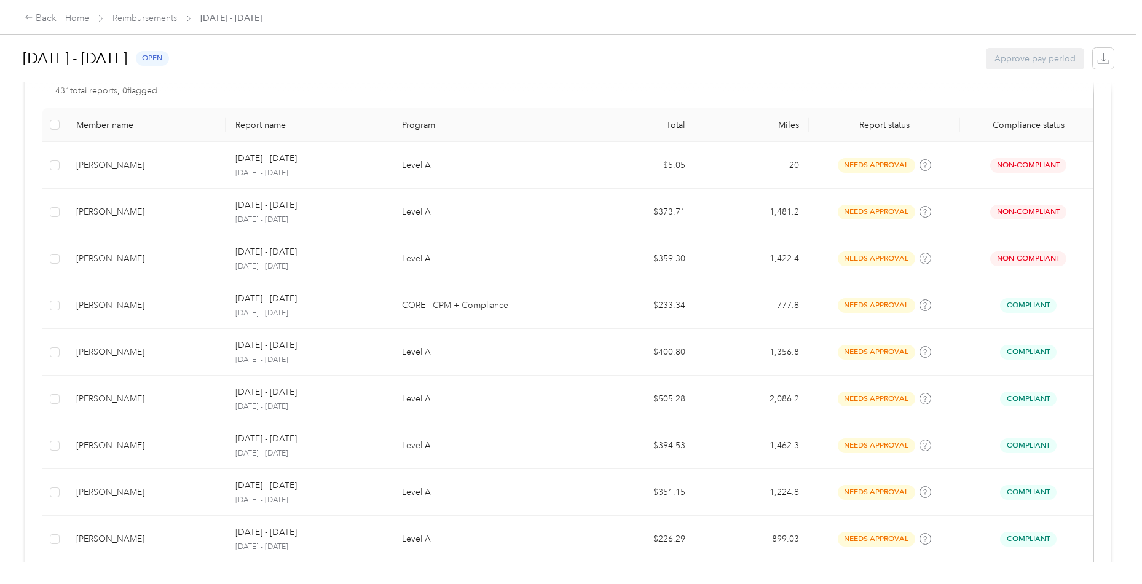
click at [159, 305] on div "[PERSON_NAME]" at bounding box center [146, 306] width 140 height 14
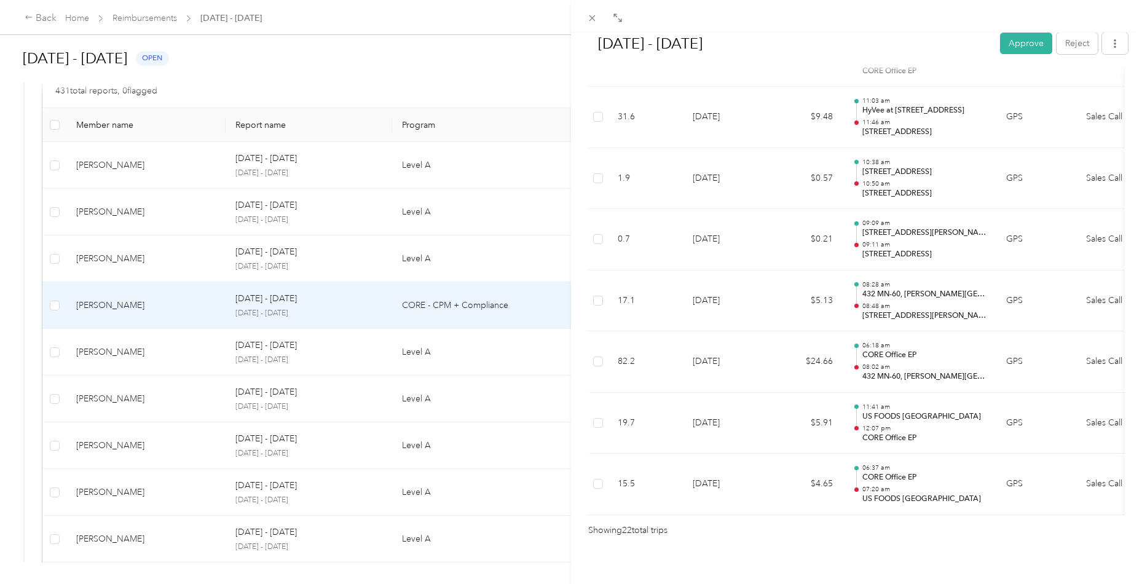
scroll to position [1246, 0]
click at [1027, 38] on button "Approve" at bounding box center [1026, 44] width 52 height 22
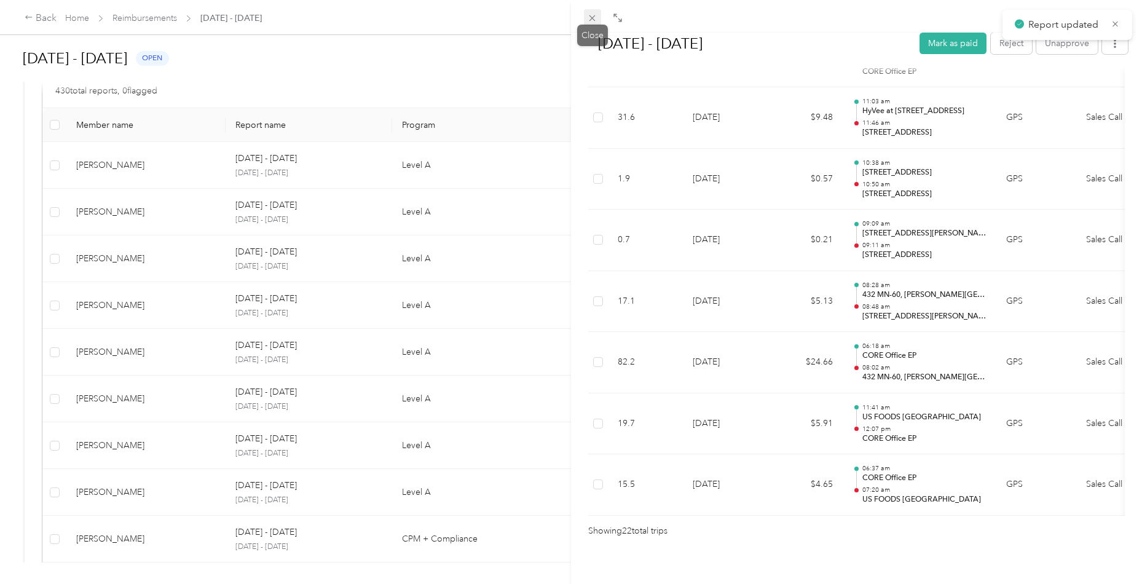
click at [588, 18] on icon at bounding box center [592, 18] width 10 height 10
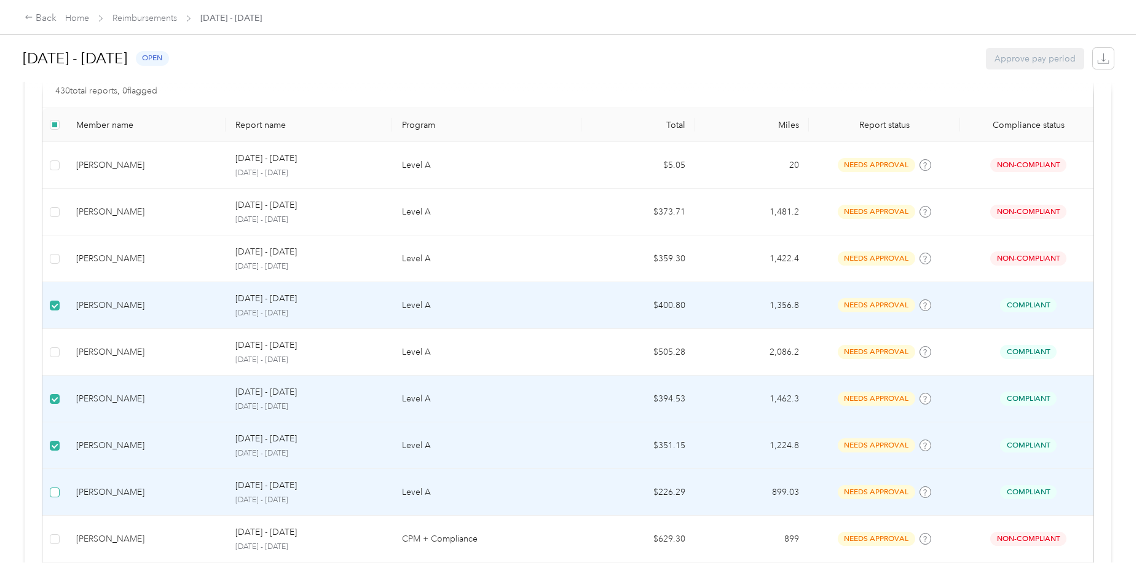
click at [58, 492] on span at bounding box center [55, 493] width 10 height 10
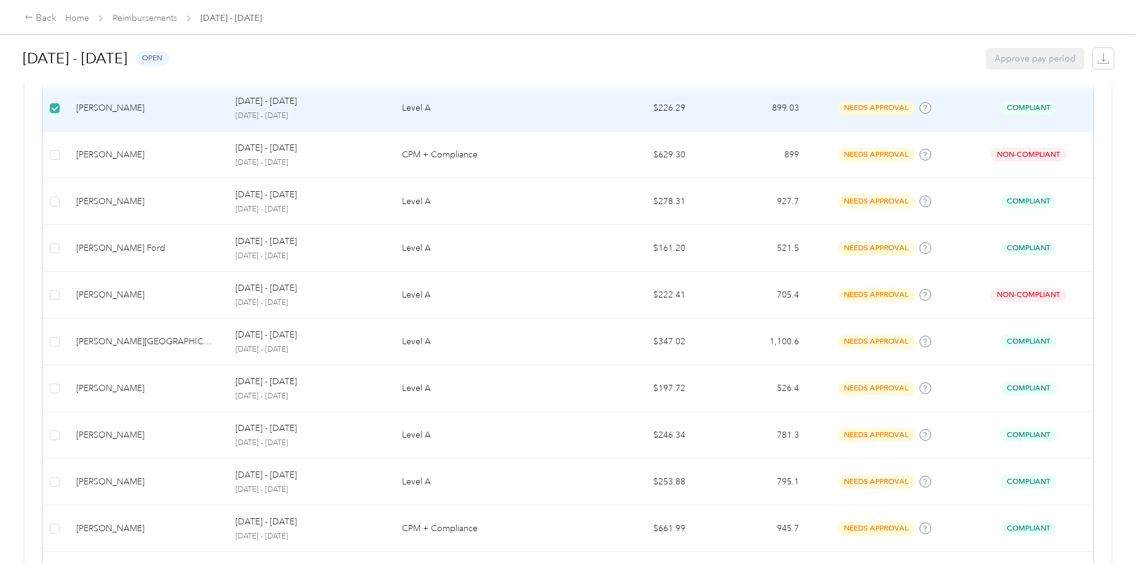
scroll to position [686, 0]
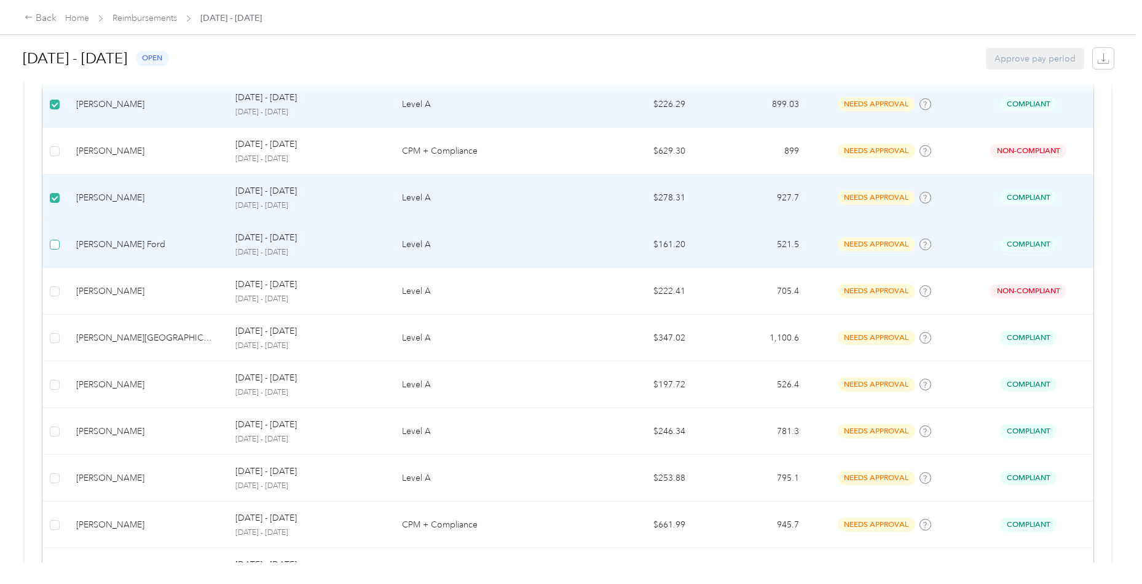
click at [57, 240] on span at bounding box center [55, 245] width 10 height 10
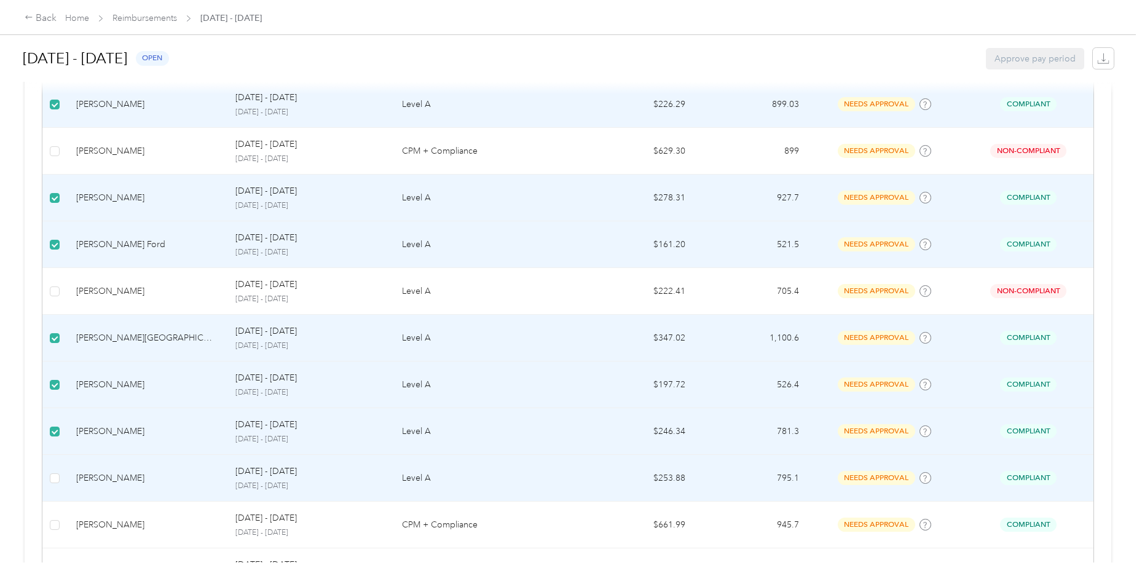
click at [56, 483] on td at bounding box center [54, 478] width 24 height 47
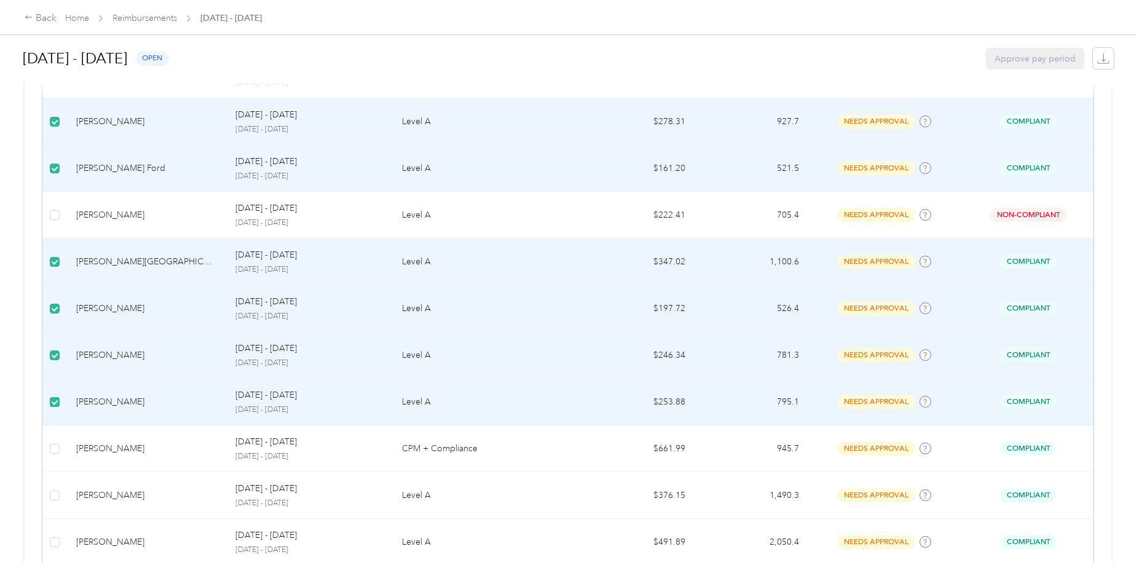
scroll to position [770, 0]
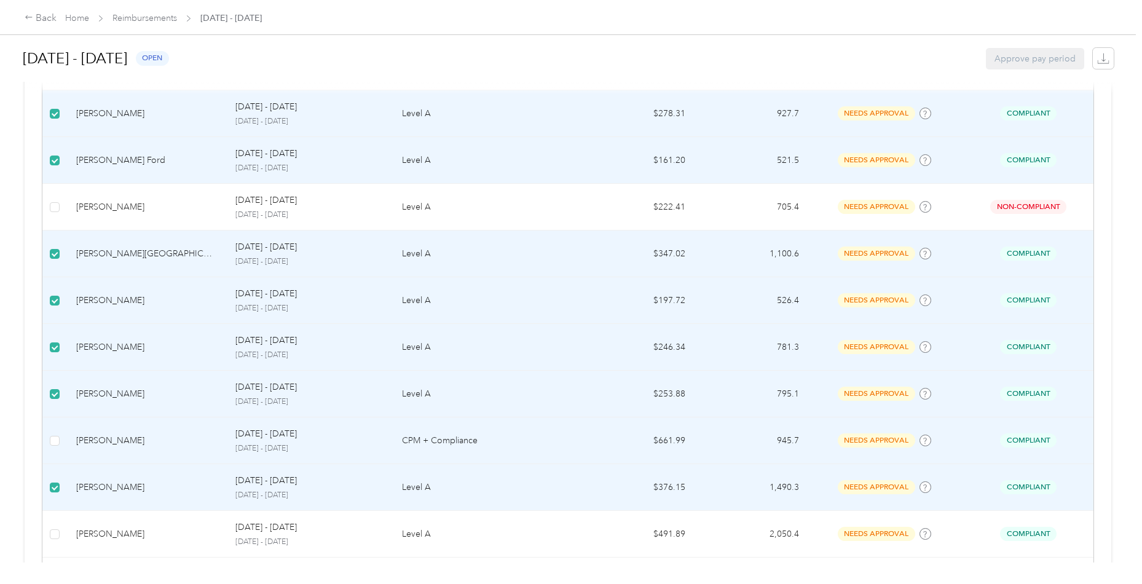
click at [61, 432] on td at bounding box center [54, 440] width 24 height 47
click at [53, 438] on span at bounding box center [55, 441] width 10 height 10
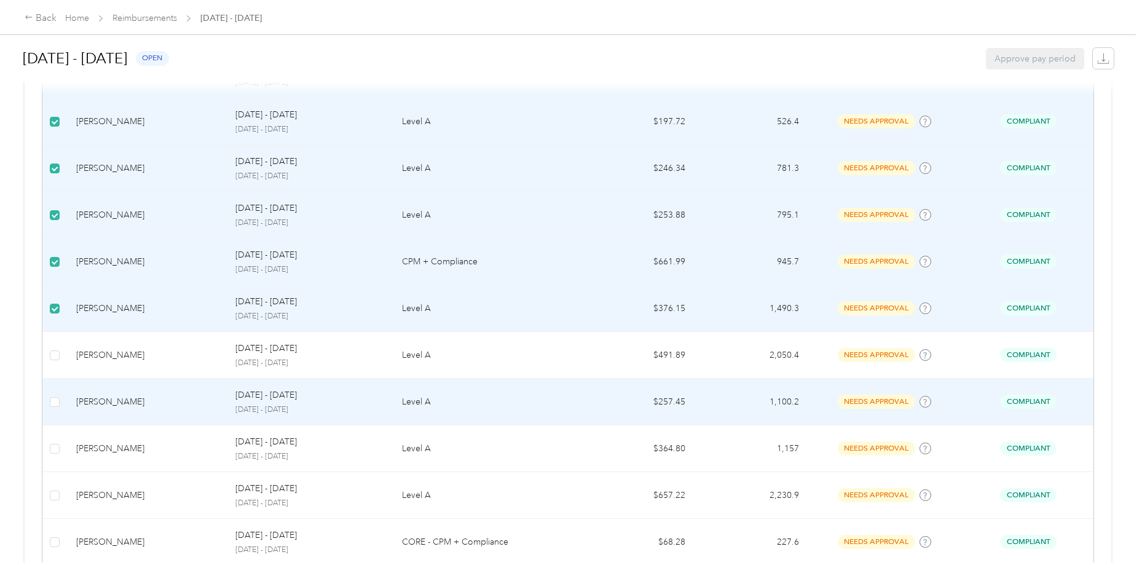
scroll to position [952, 0]
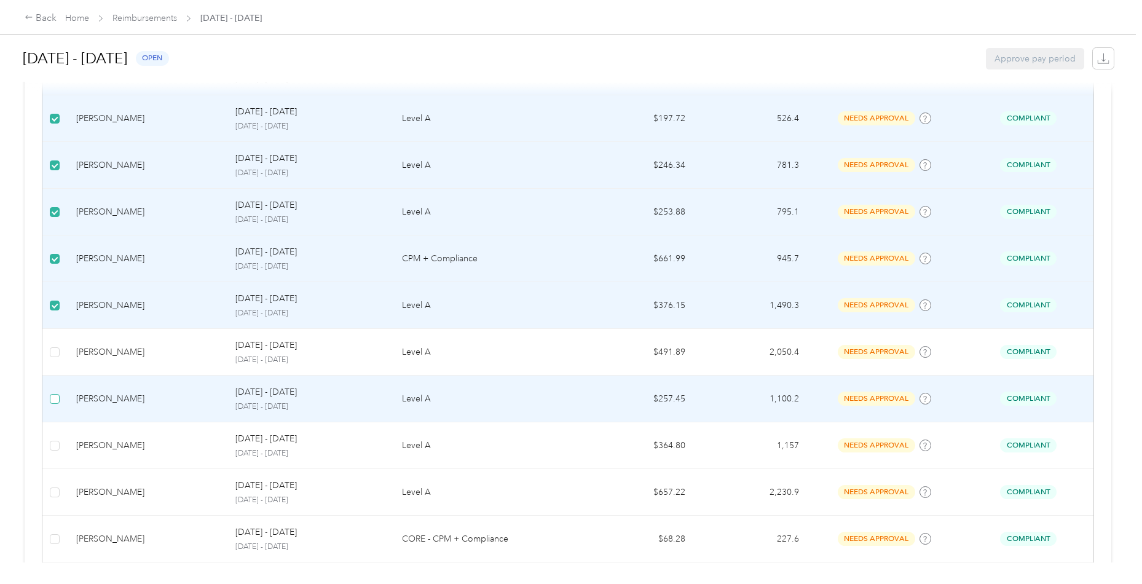
click at [53, 398] on label at bounding box center [55, 399] width 10 height 14
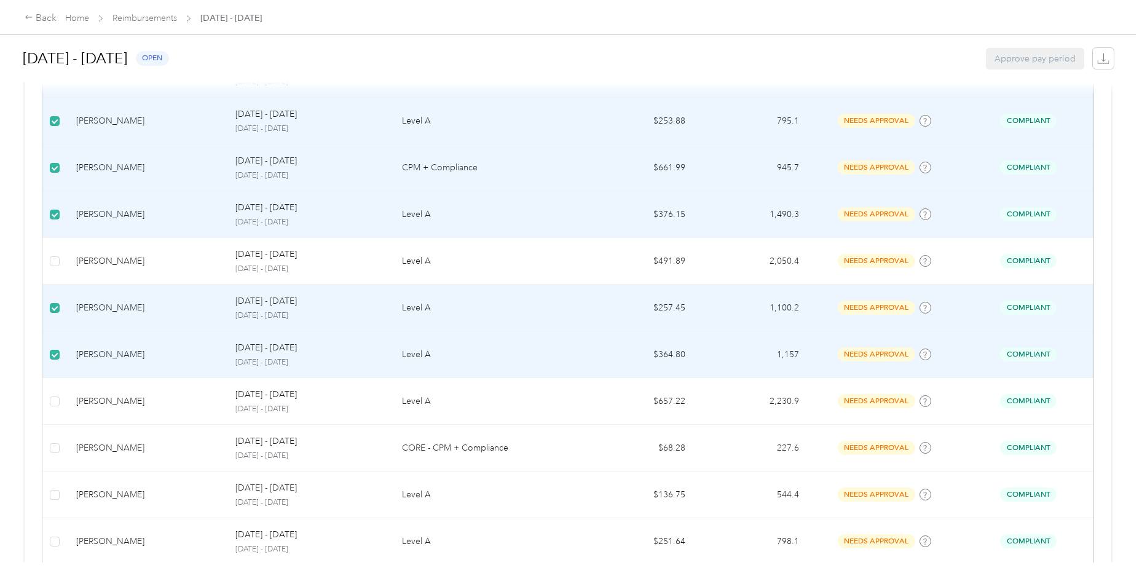
scroll to position [1055, 0]
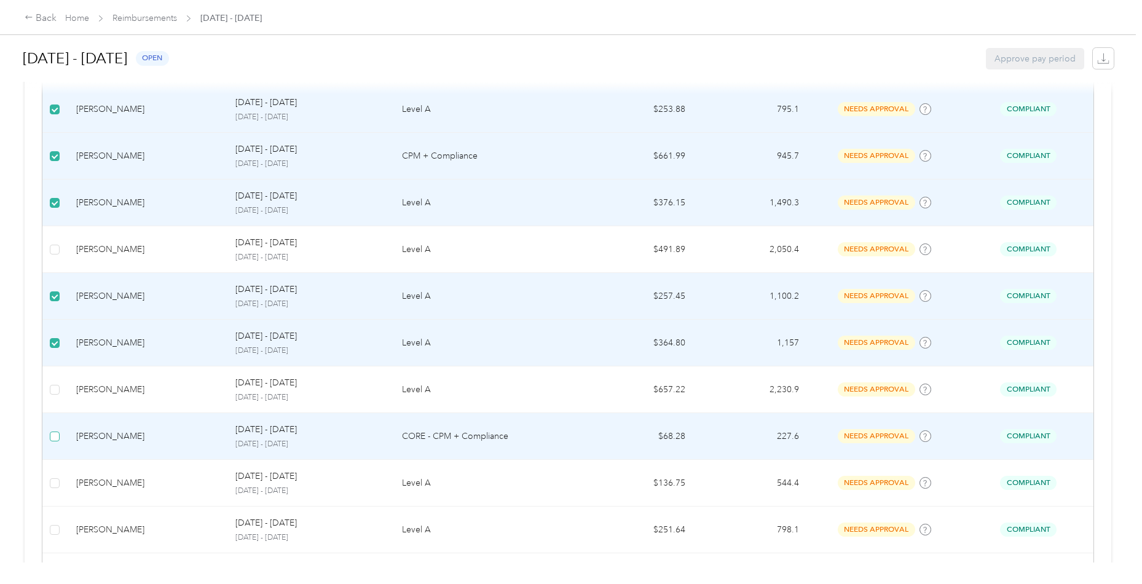
click at [57, 432] on span at bounding box center [55, 437] width 10 height 10
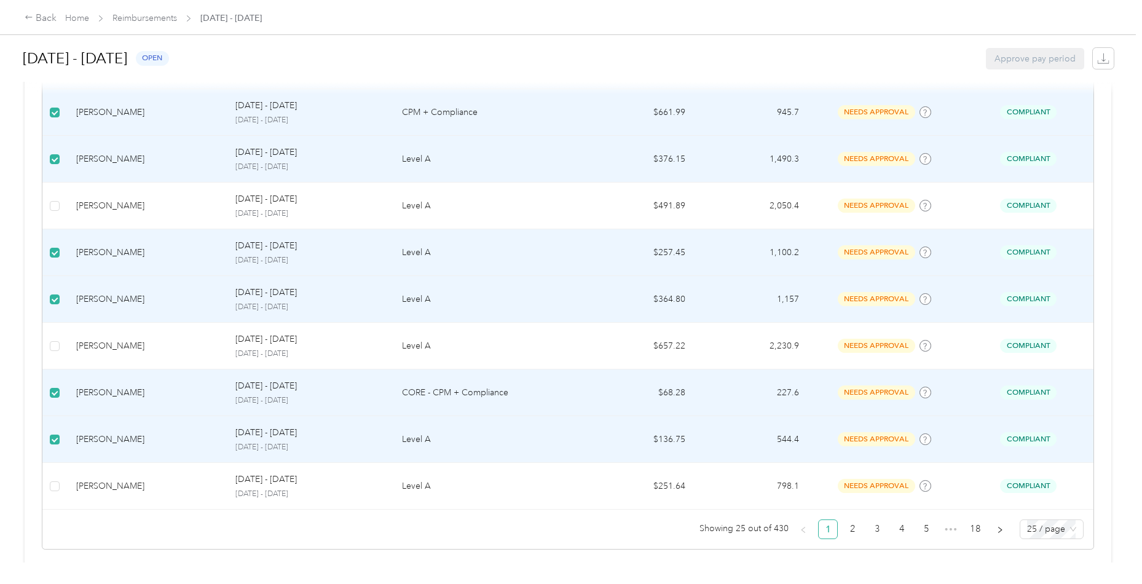
scroll to position [1098, 0]
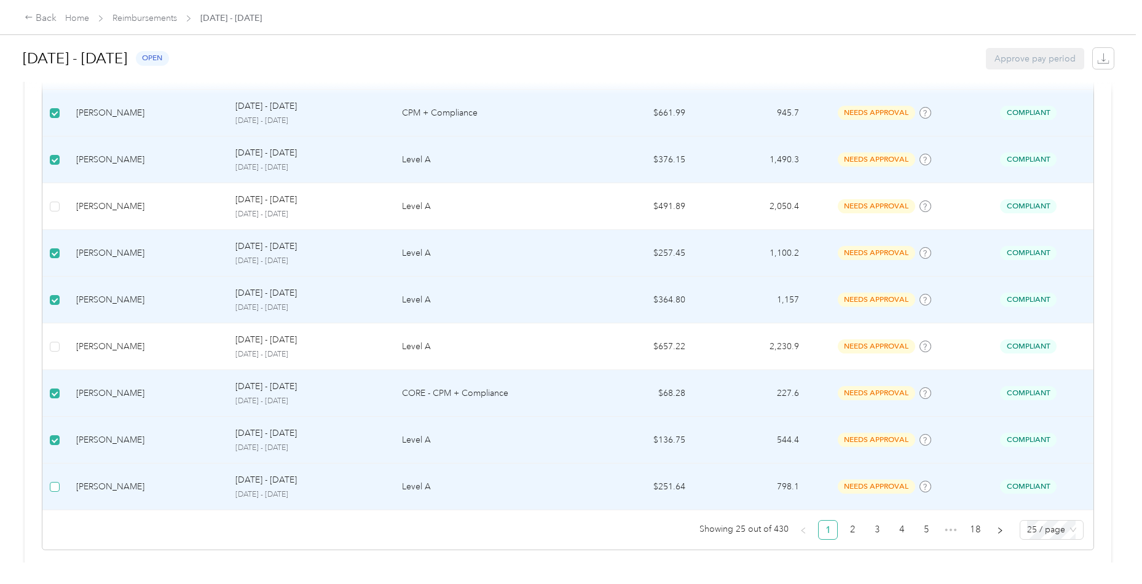
click at [56, 483] on span at bounding box center [55, 487] width 10 height 10
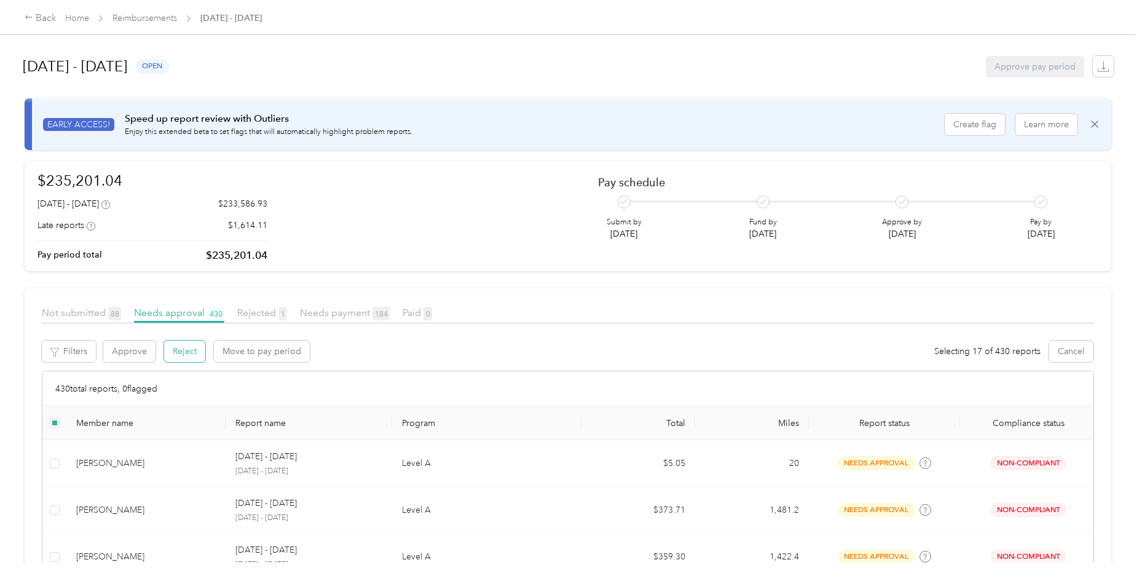
scroll to position [0, 0]
click at [128, 349] on button "Approve" at bounding box center [129, 352] width 52 height 22
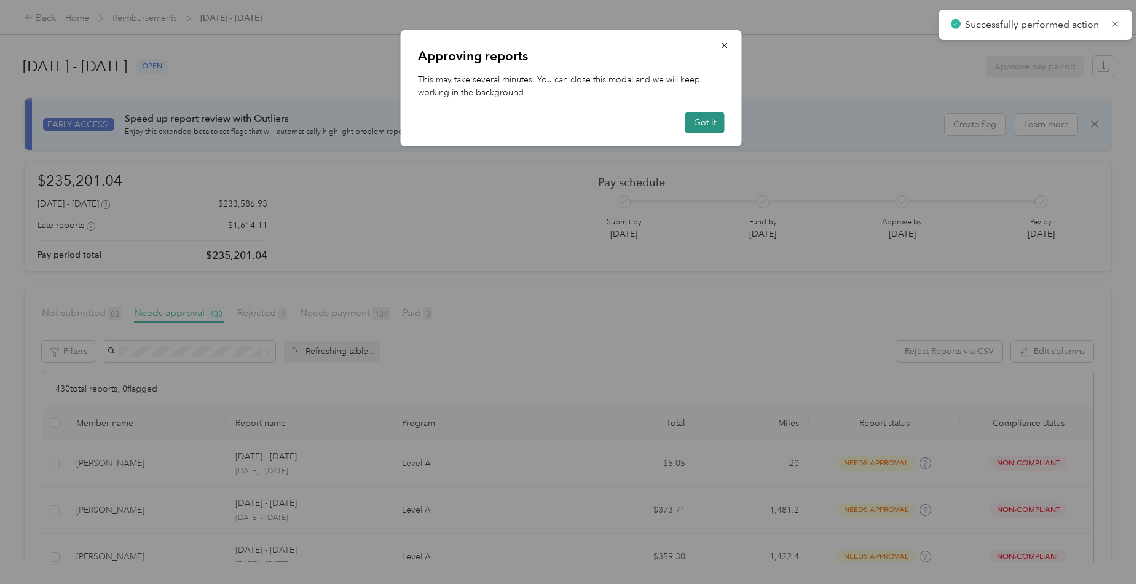
click at [691, 128] on button "Got it" at bounding box center [705, 123] width 39 height 22
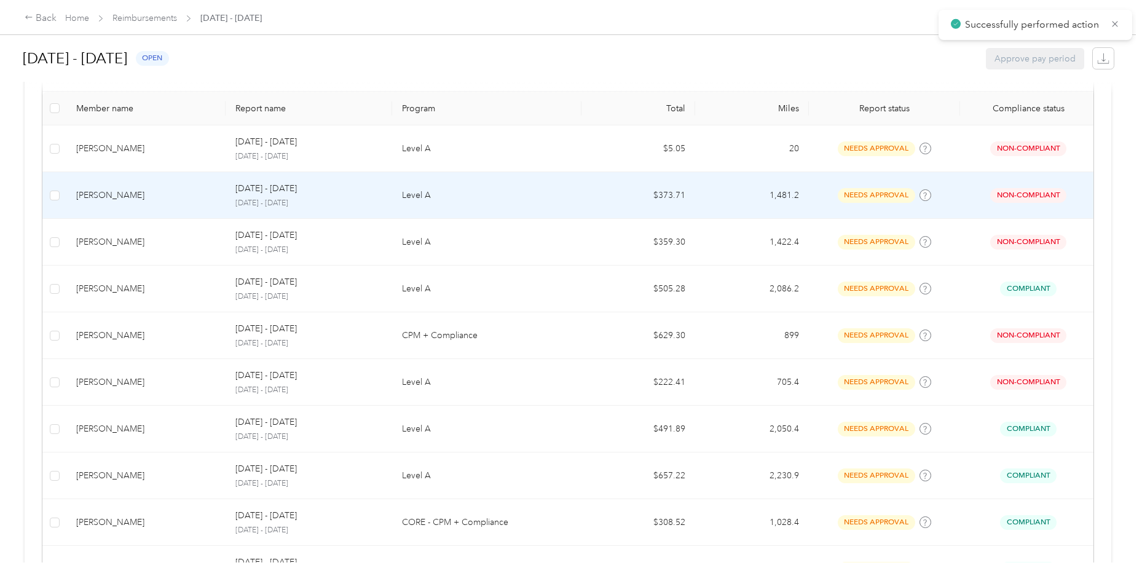
scroll to position [316, 0]
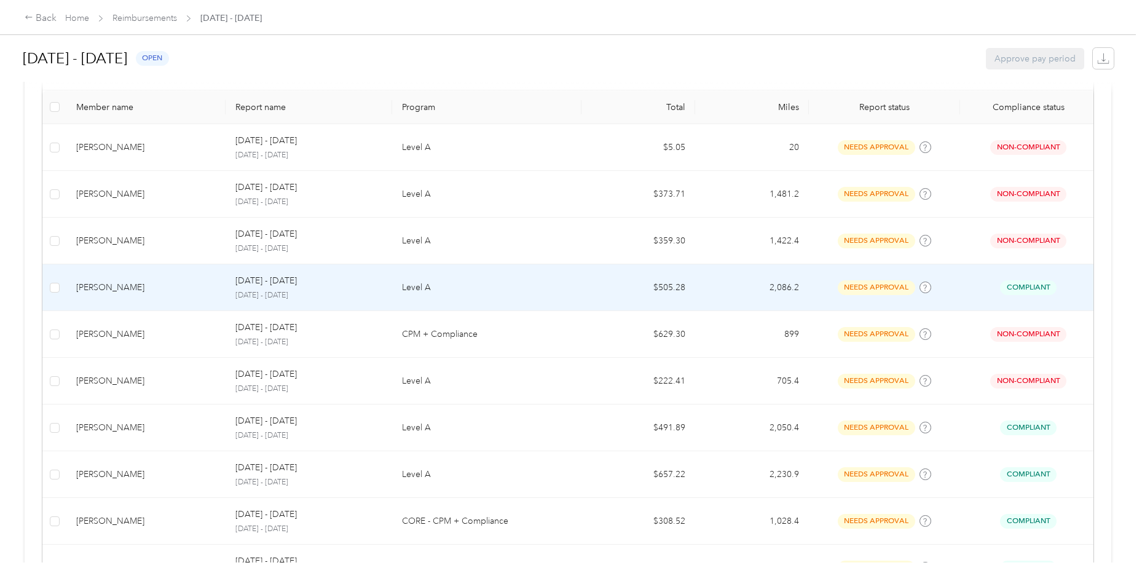
click at [129, 289] on div "[PERSON_NAME]" at bounding box center [146, 288] width 140 height 14
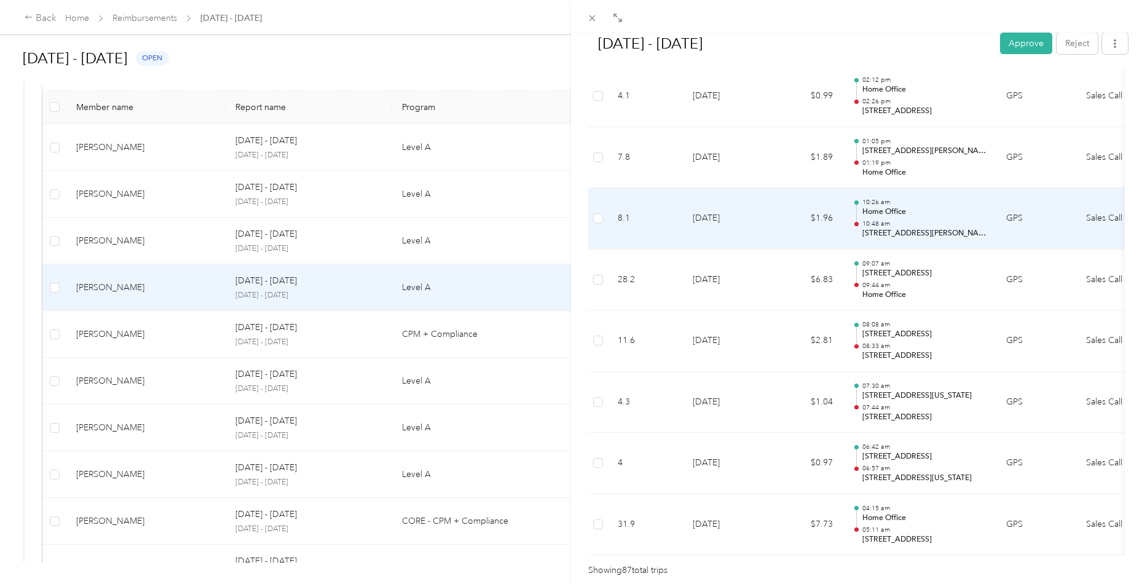
scroll to position [5183, 0]
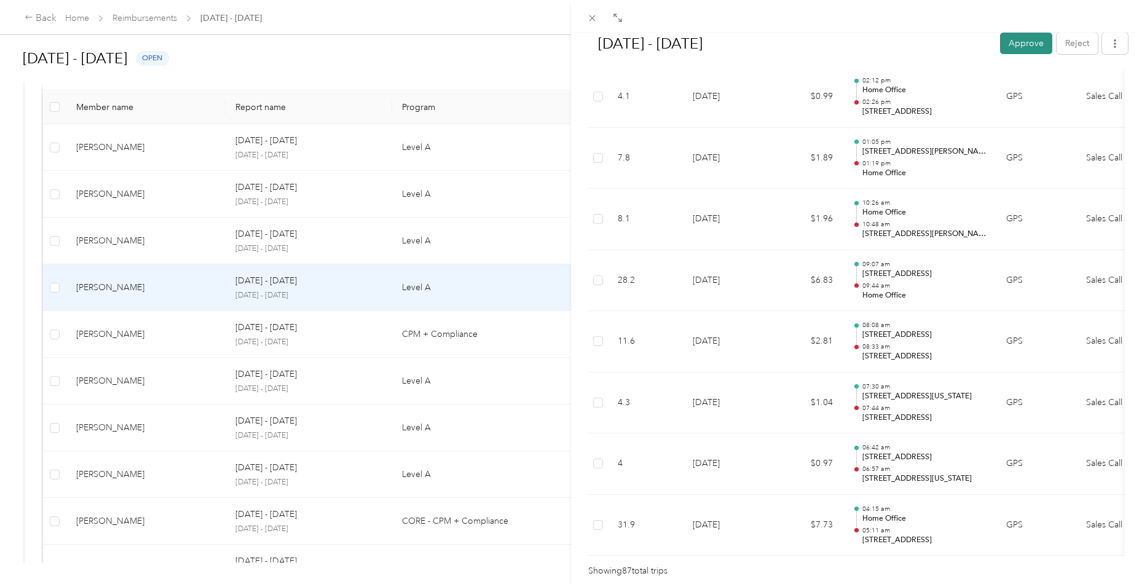
click at [1023, 44] on button "Approve" at bounding box center [1026, 44] width 52 height 22
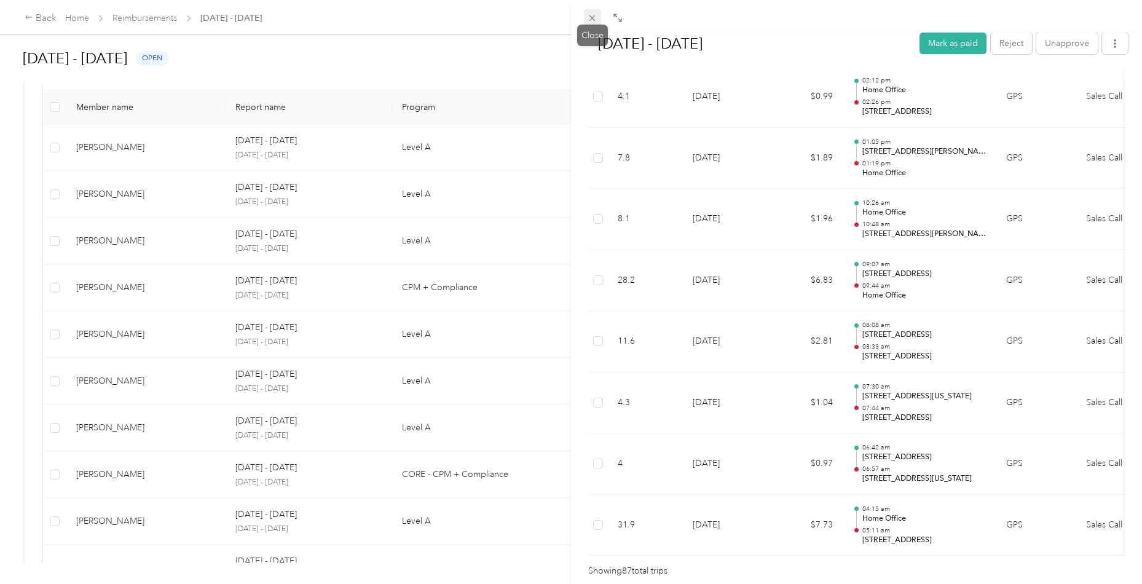
click at [594, 18] on icon at bounding box center [592, 18] width 10 height 10
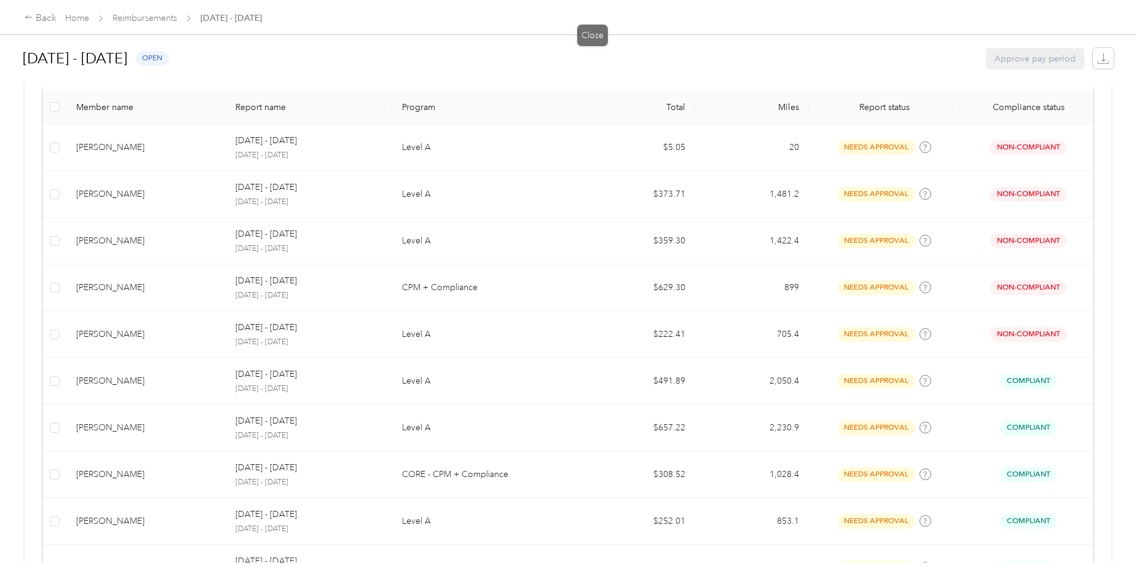
click at [594, 18] on div "[DATE] - [DATE] Mark as paid Reject Unapprove Needs Payment Needs payment from …" at bounding box center [571, 292] width 1142 height 584
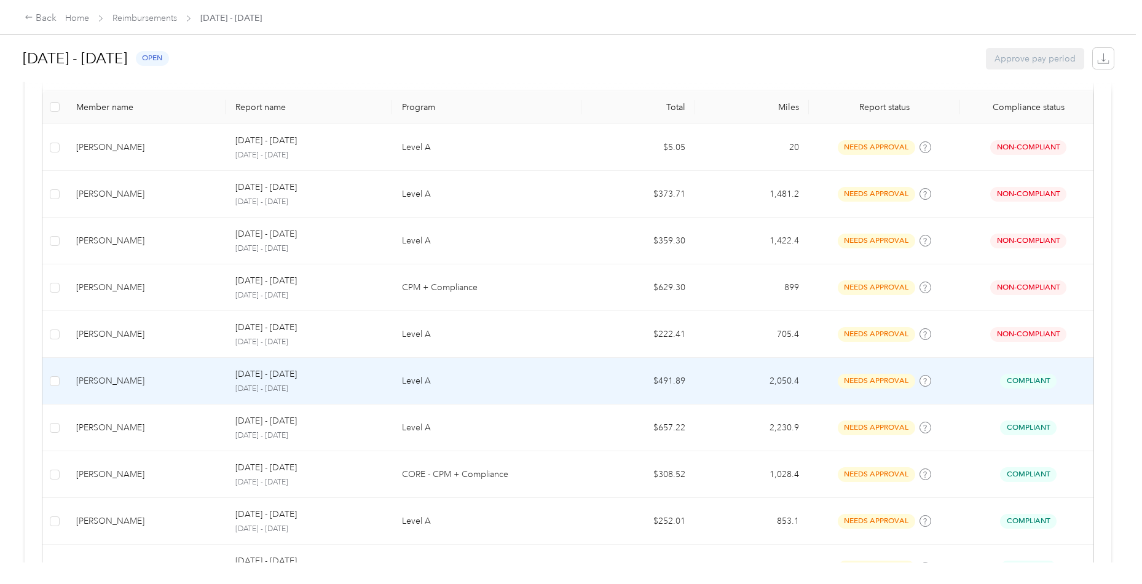
click at [151, 394] on td "[PERSON_NAME]" at bounding box center [145, 381] width 159 height 47
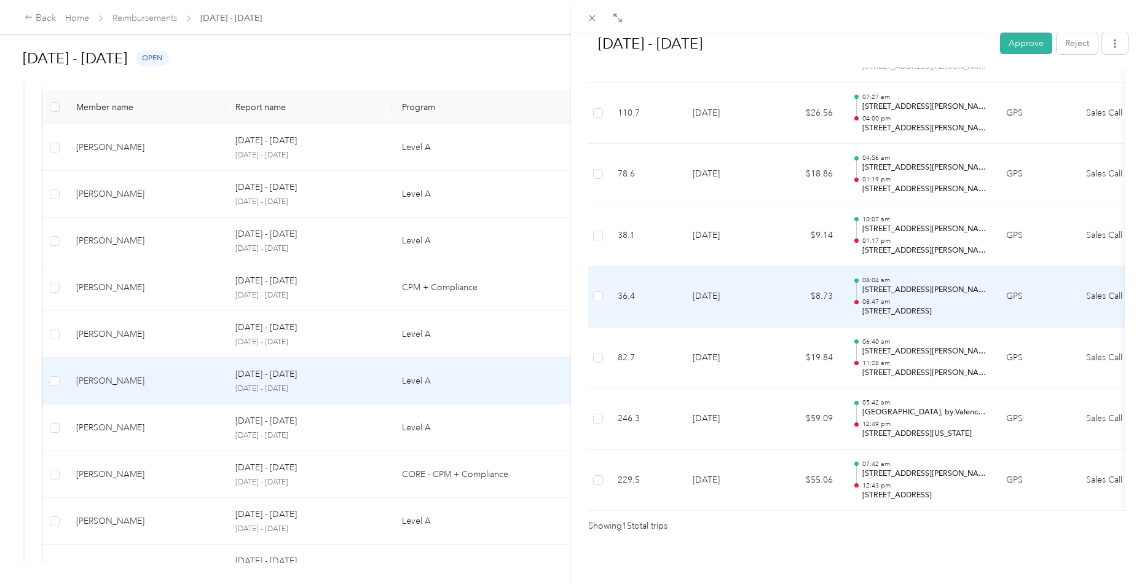
scroll to position [822, 0]
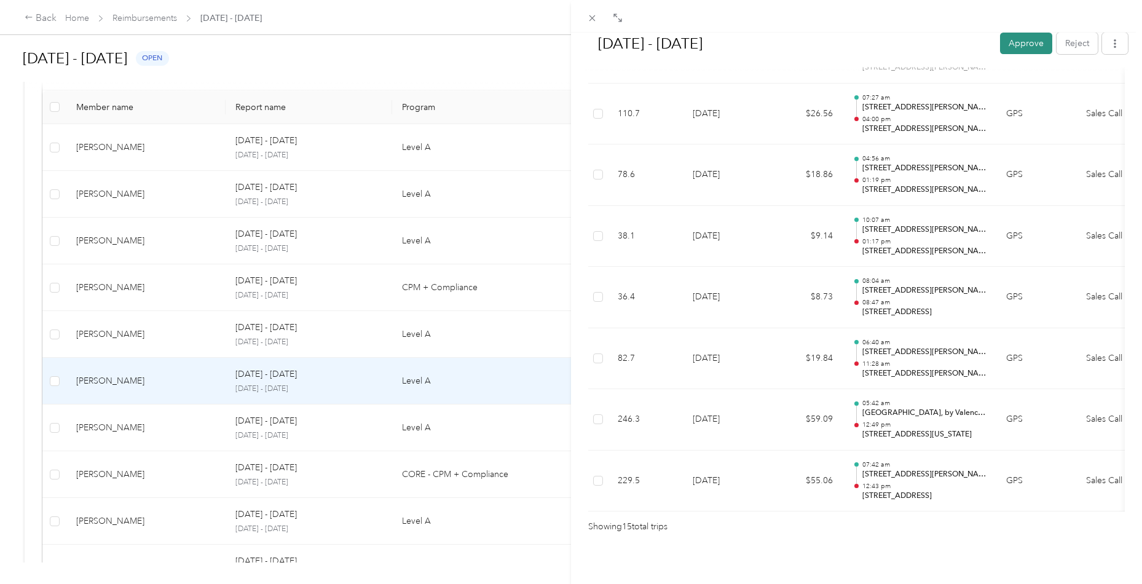
click at [1013, 43] on button "Approve" at bounding box center [1026, 44] width 52 height 22
click at [108, 433] on div "[DATE] - [DATE] Mark as paid Reject Unapprove Needs Payment Needs payment from …" at bounding box center [571, 292] width 1142 height 584
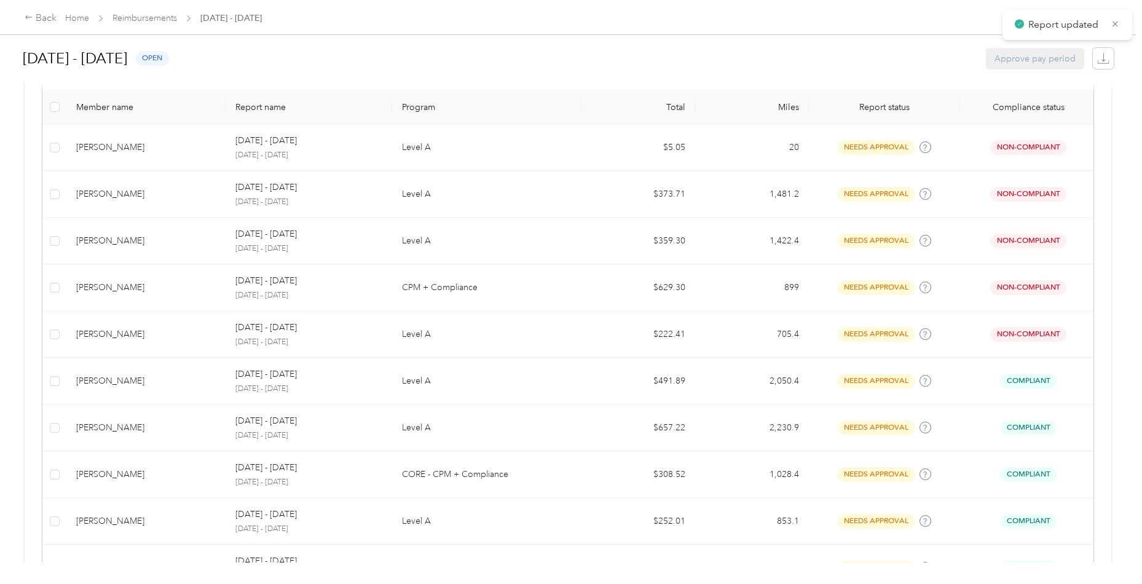
click at [140, 432] on div "[PERSON_NAME]" at bounding box center [146, 428] width 140 height 14
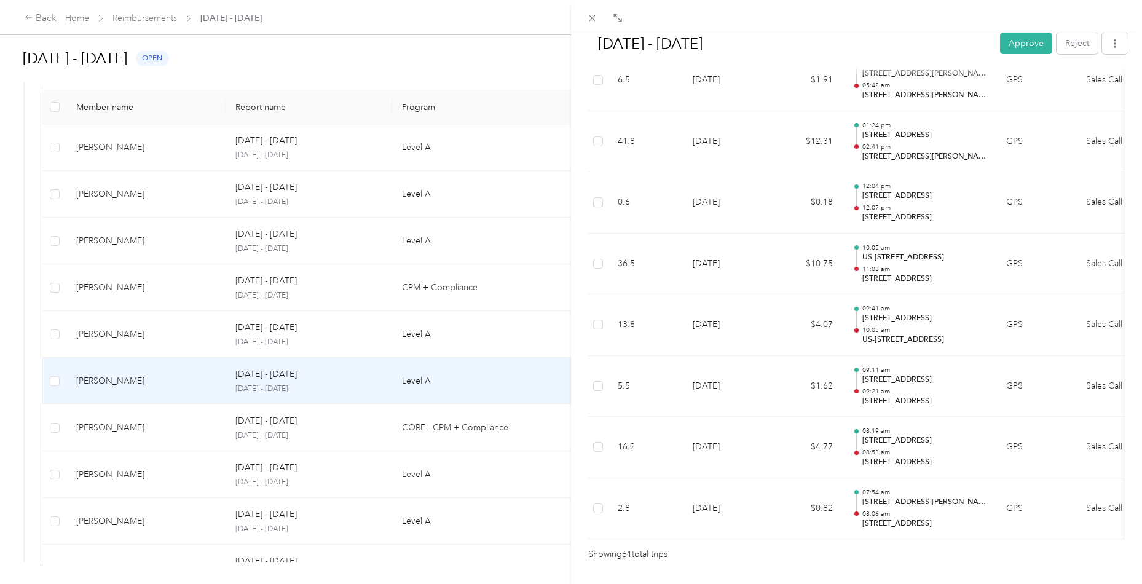
scroll to position [3608, 0]
click at [1035, 37] on button "Approve" at bounding box center [1026, 44] width 52 height 22
click at [137, 430] on div "[DATE] - [DATE] Approve Reject Needs Approval Needs approval from [PERSON_NAME]…" at bounding box center [571, 292] width 1142 height 584
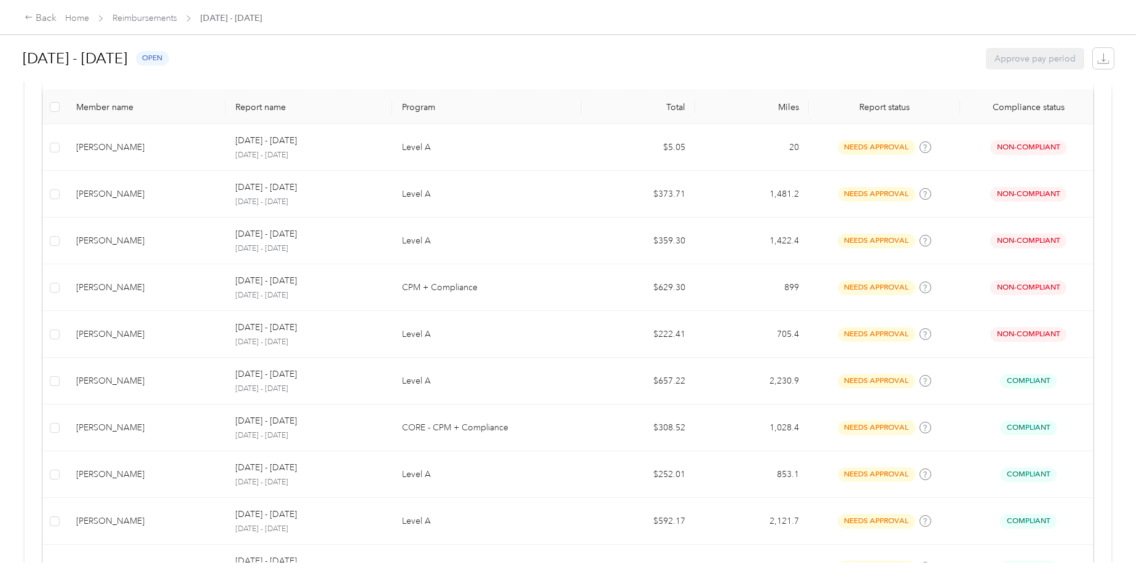
click at [144, 426] on div "[PERSON_NAME]" at bounding box center [146, 428] width 140 height 14
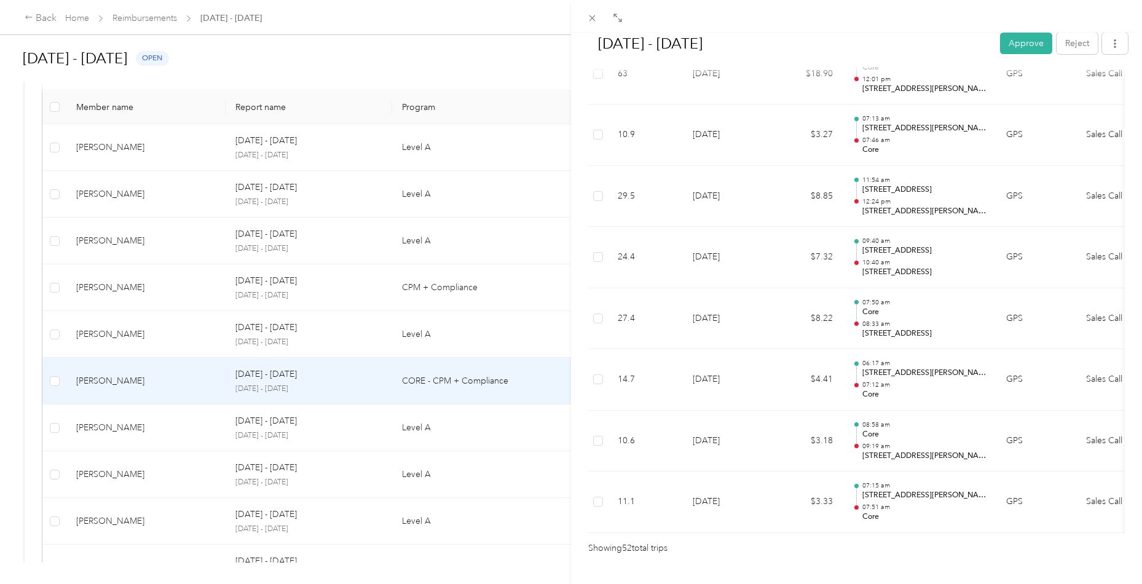
scroll to position [3063, 0]
click at [1021, 43] on button "Approve" at bounding box center [1026, 44] width 52 height 22
click at [151, 328] on div "[DATE] - [DATE] [PERSON_NAME] as paid Reject Unapprove Needs Payment Needs paym…" at bounding box center [571, 292] width 1142 height 584
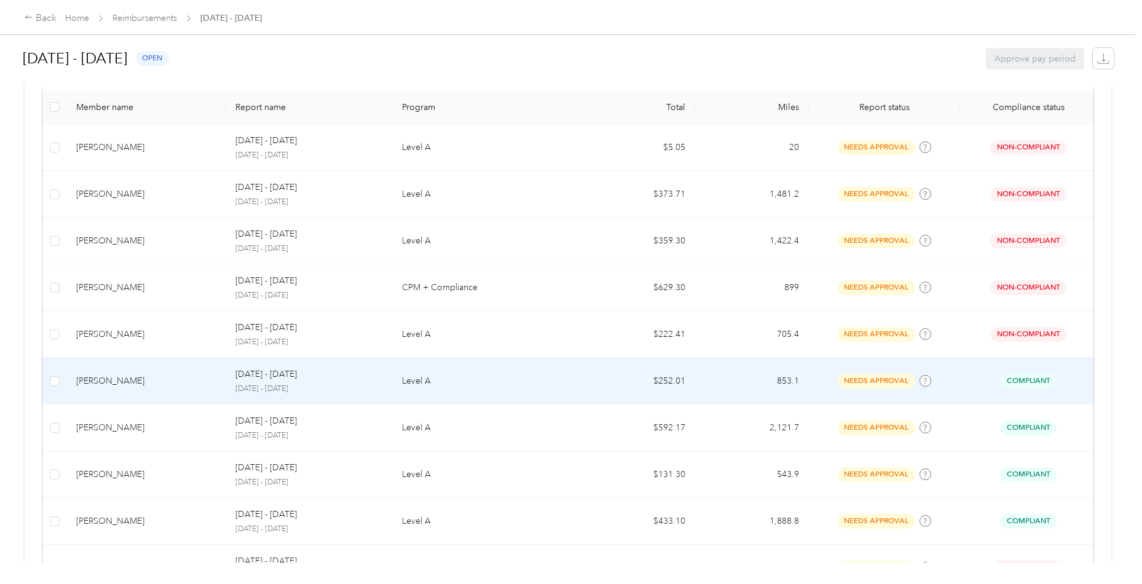
click at [154, 371] on td "[PERSON_NAME]" at bounding box center [145, 381] width 159 height 47
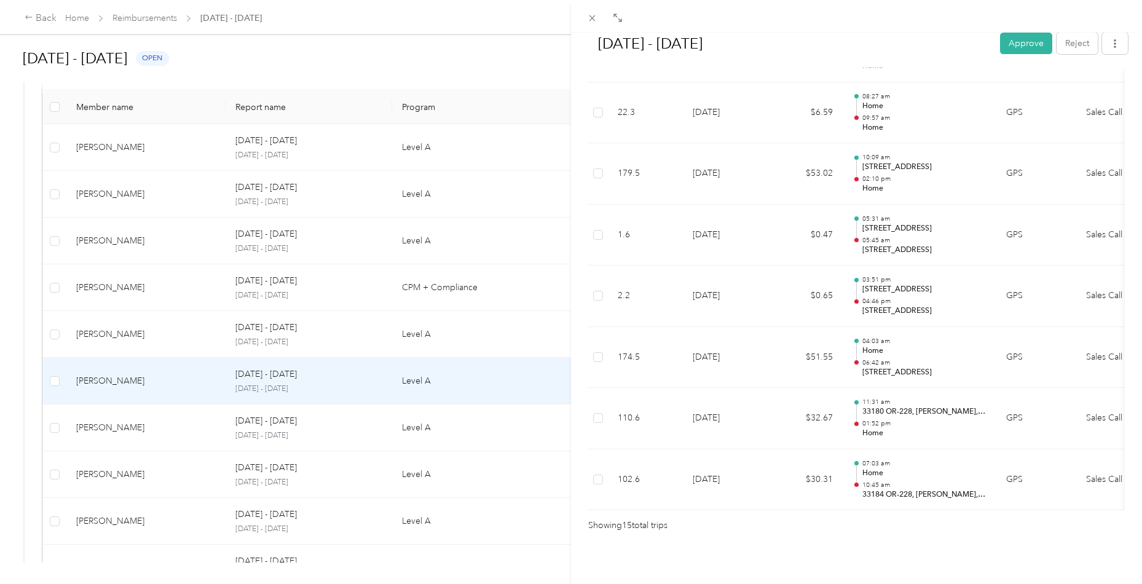
scroll to position [822, 0]
click at [1022, 44] on button "Approve" at bounding box center [1026, 44] width 52 height 22
click at [173, 418] on div "[DATE] - [DATE] Mark as paid Reject Unapprove Needs Payment Needs payment from …" at bounding box center [571, 292] width 1142 height 584
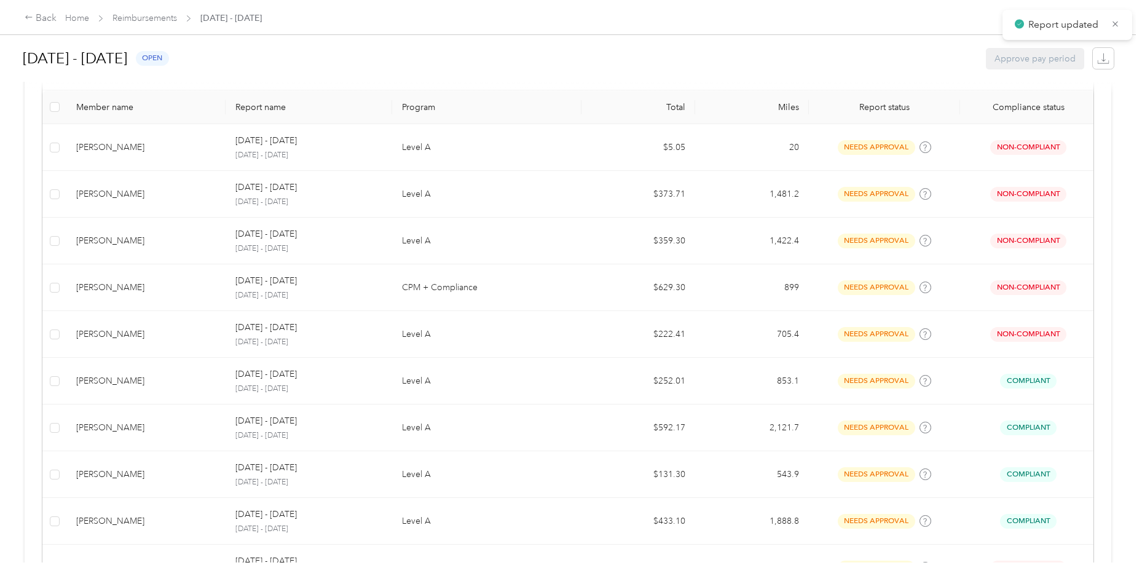
click at [172, 429] on div "[PERSON_NAME]" at bounding box center [146, 428] width 140 height 14
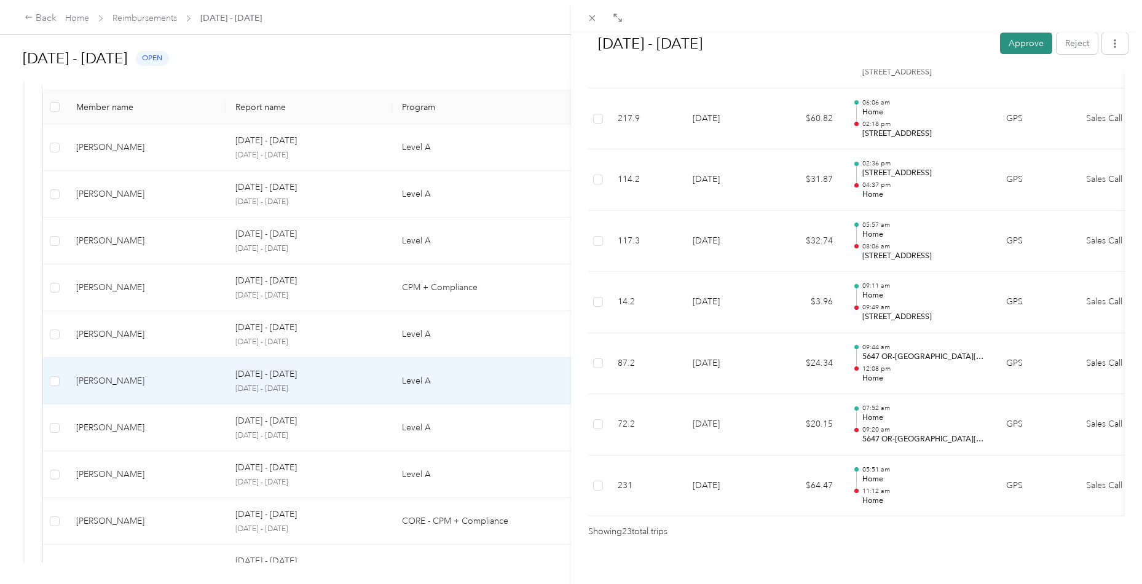
click at [1015, 46] on button "Approve" at bounding box center [1026, 44] width 52 height 22
click at [154, 426] on div "[DATE] - [DATE] Mark as paid Reject Unapprove Needs Payment Needs payment from …" at bounding box center [571, 292] width 1142 height 584
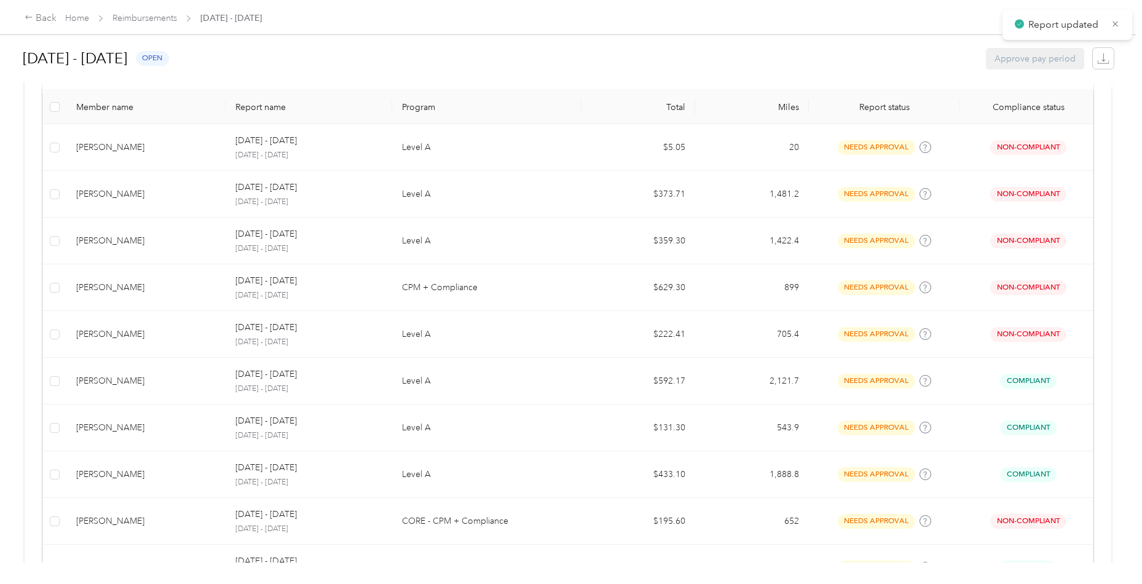
click at [154, 426] on div "[PERSON_NAME]" at bounding box center [146, 428] width 140 height 14
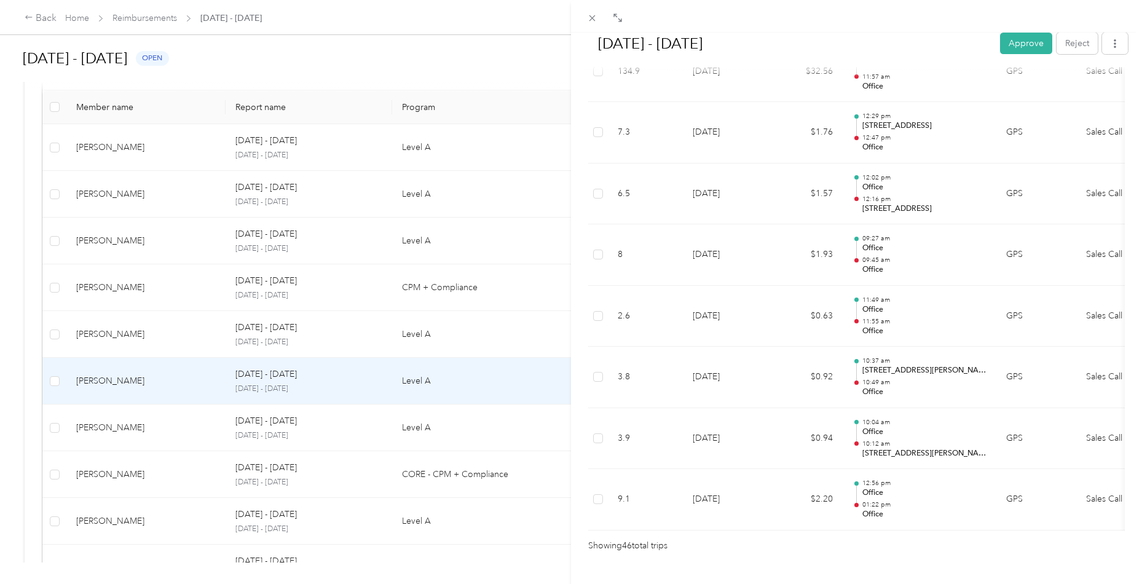
click at [1015, 55] on div "[DATE] - [DATE] Approve Reject" at bounding box center [856, 46] width 543 height 36
click at [1016, 52] on button "Approve" at bounding box center [1026, 44] width 52 height 22
click at [593, 20] on icon at bounding box center [592, 18] width 10 height 10
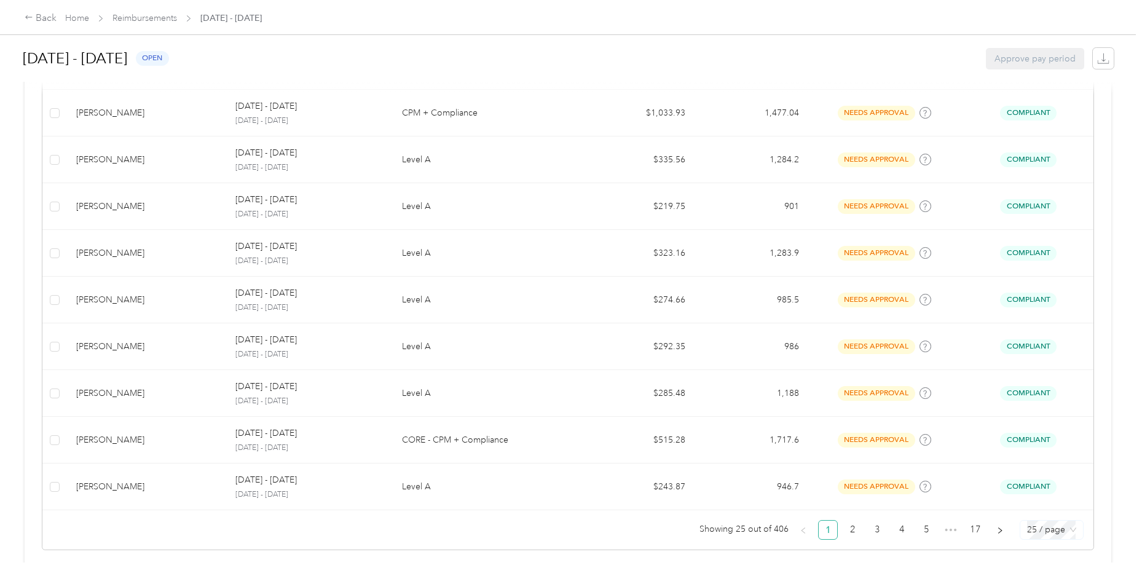
click at [1044, 522] on span "25 / page" at bounding box center [1051, 530] width 49 height 18
click at [1037, 502] on div "100 / page" at bounding box center [1052, 509] width 44 height 14
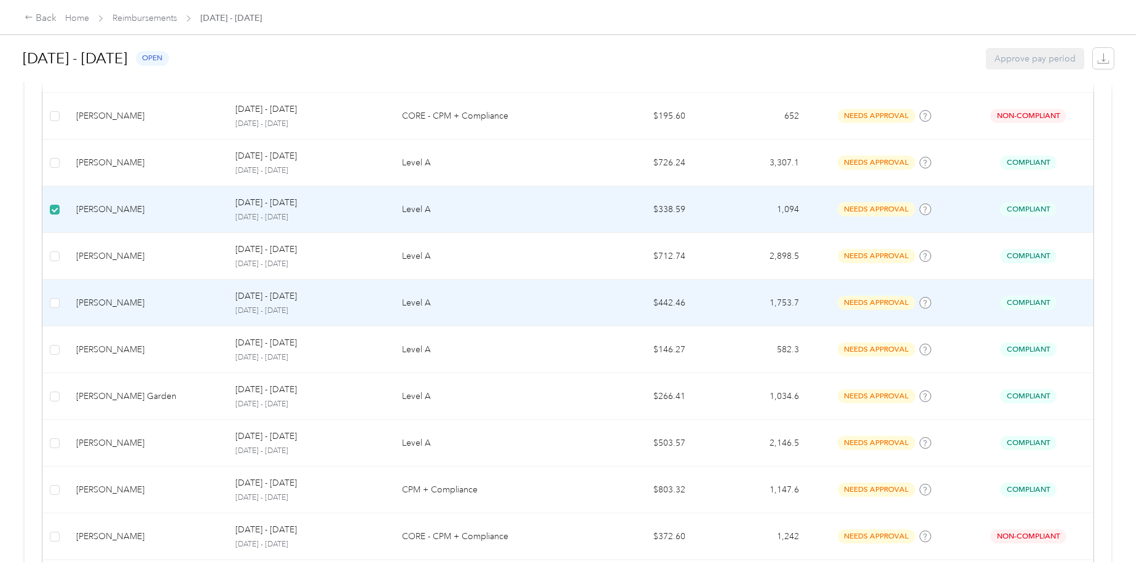
scroll to position [635, 0]
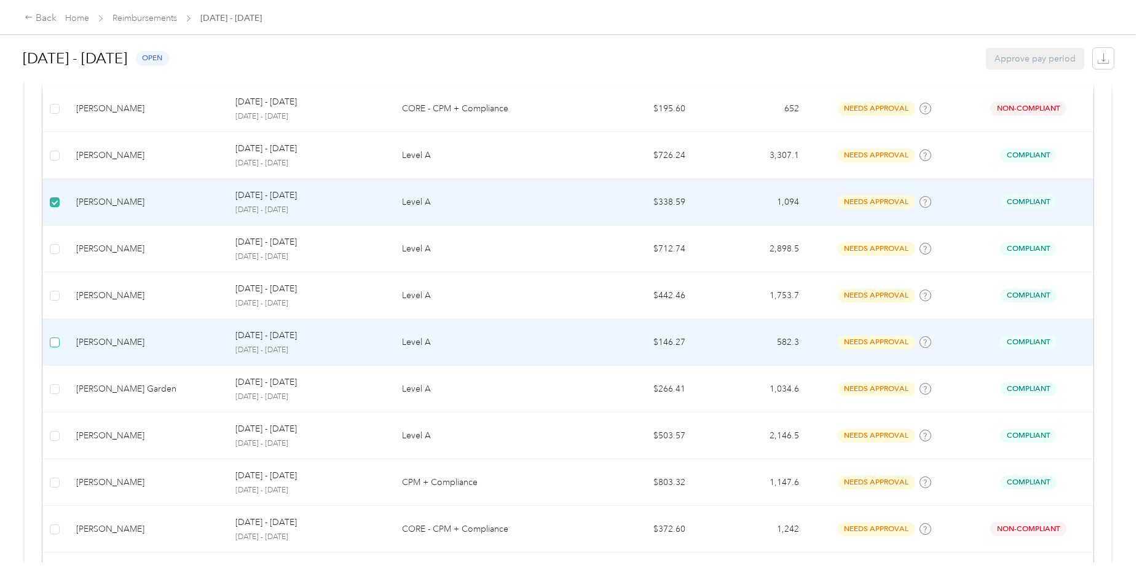
click at [53, 341] on span at bounding box center [55, 343] width 10 height 10
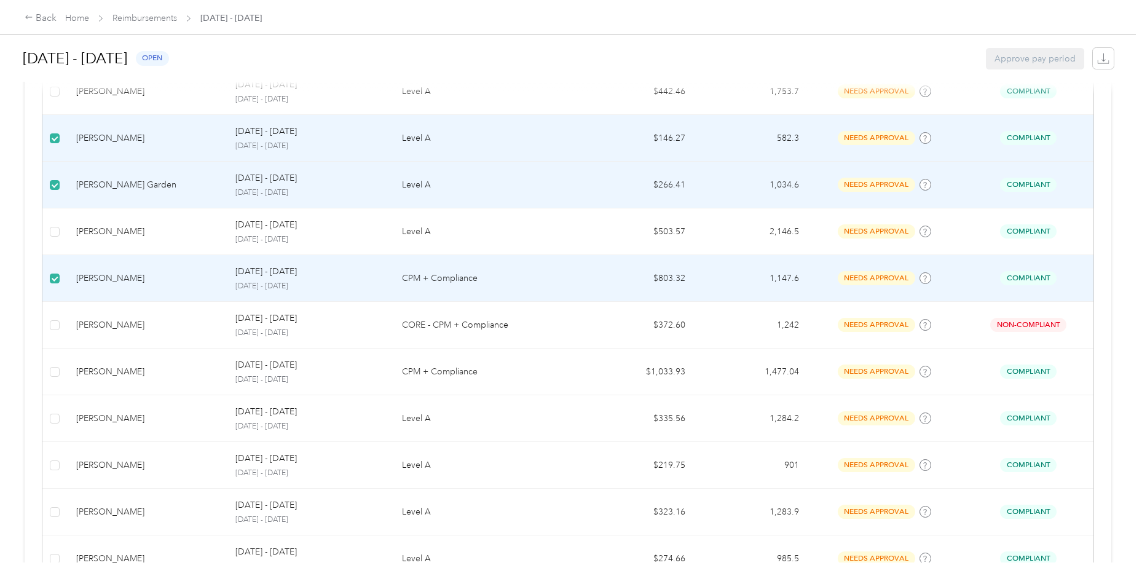
scroll to position [840, 0]
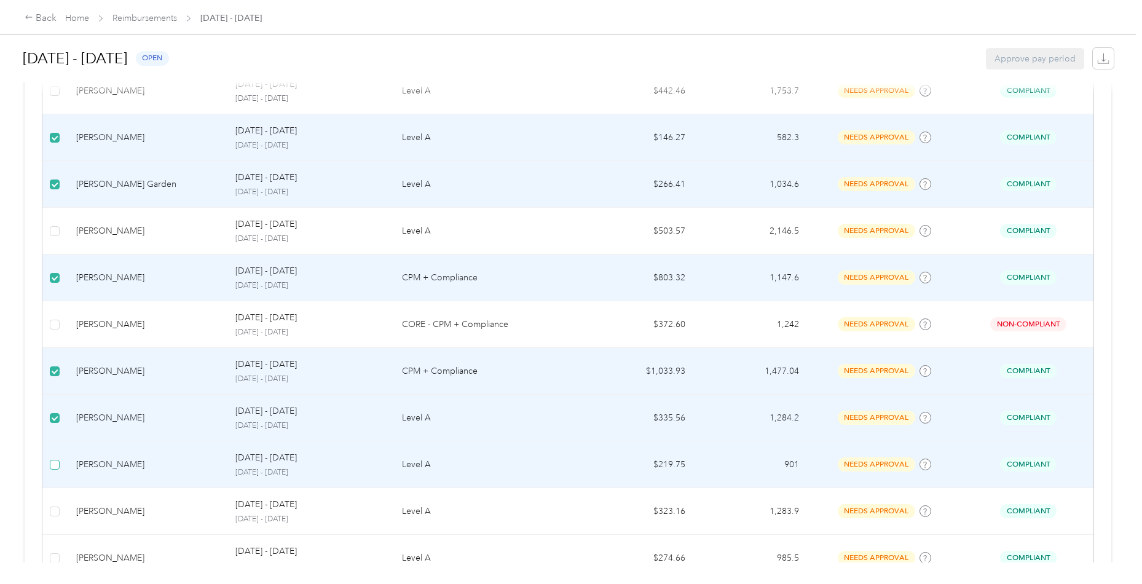
click at [57, 458] on label at bounding box center [55, 465] width 10 height 14
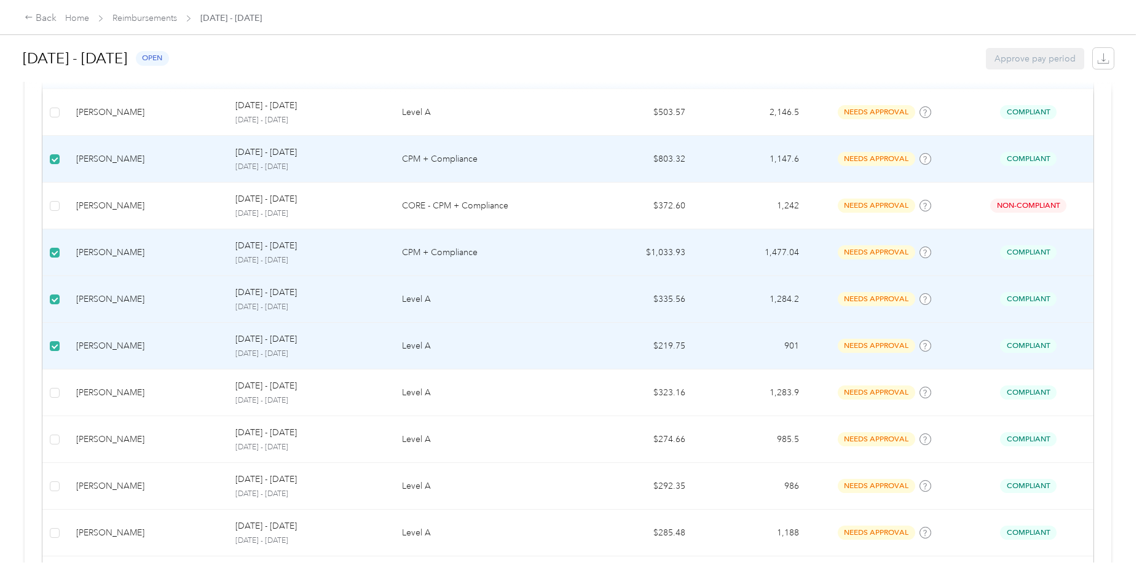
scroll to position [966, 0]
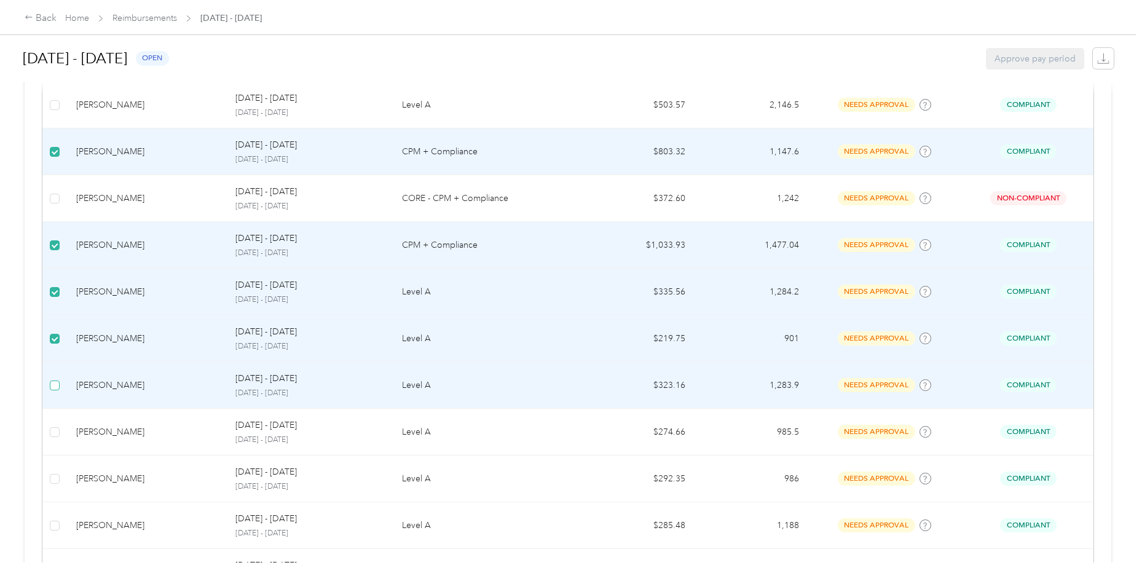
click at [57, 381] on span at bounding box center [55, 386] width 10 height 10
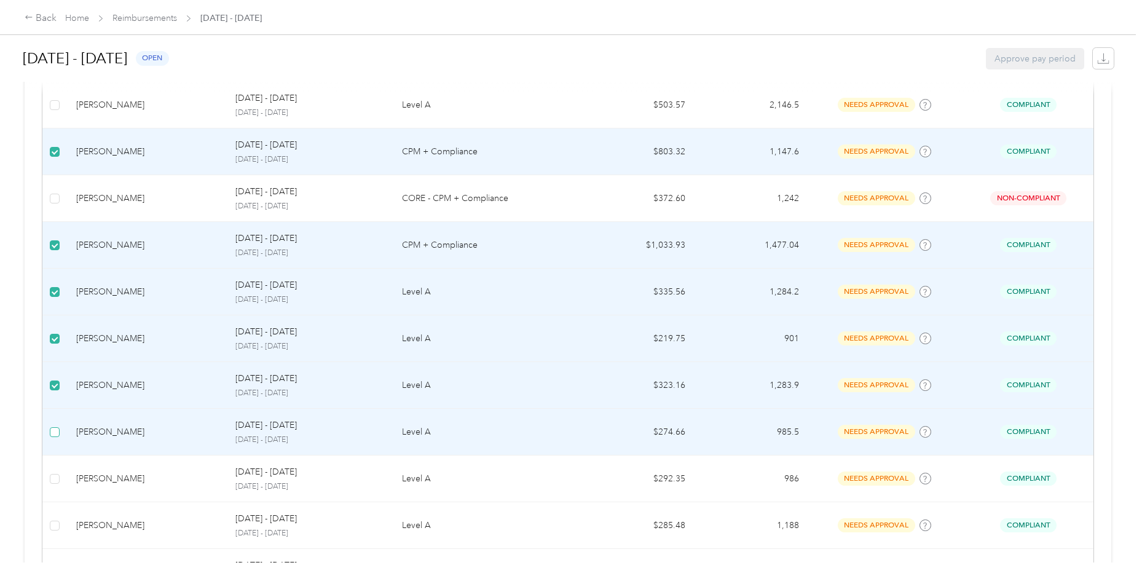
click at [57, 430] on span at bounding box center [55, 432] width 10 height 10
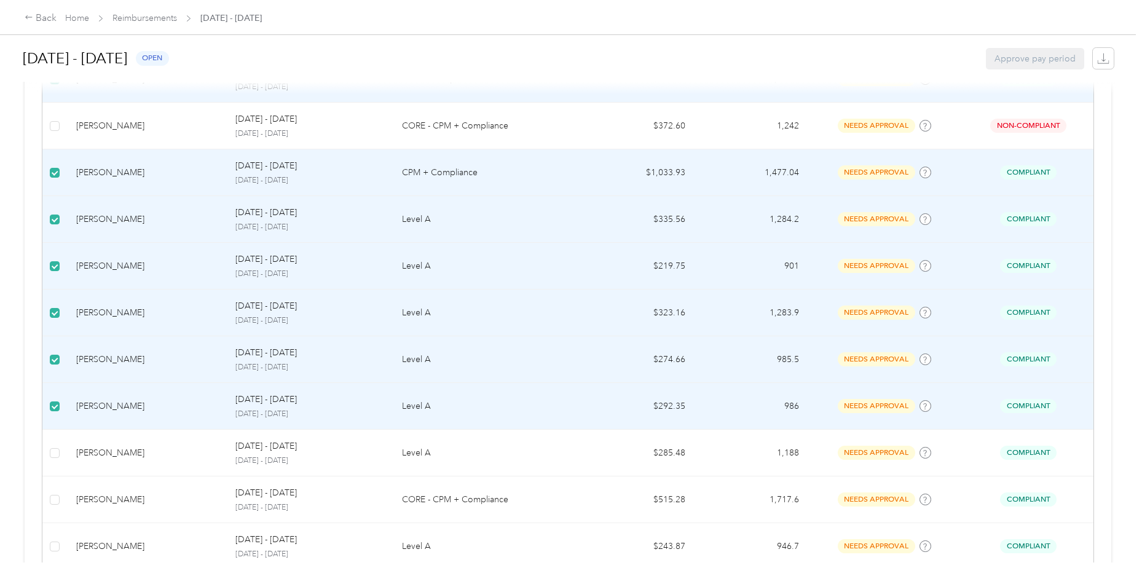
scroll to position [1039, 0]
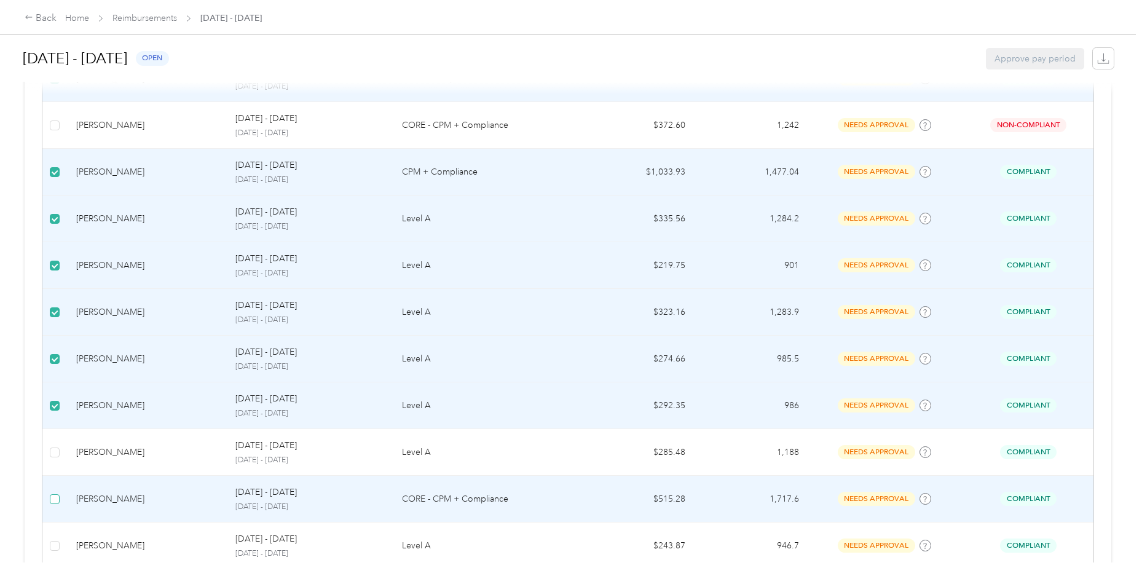
click at [57, 494] on span at bounding box center [55, 499] width 10 height 10
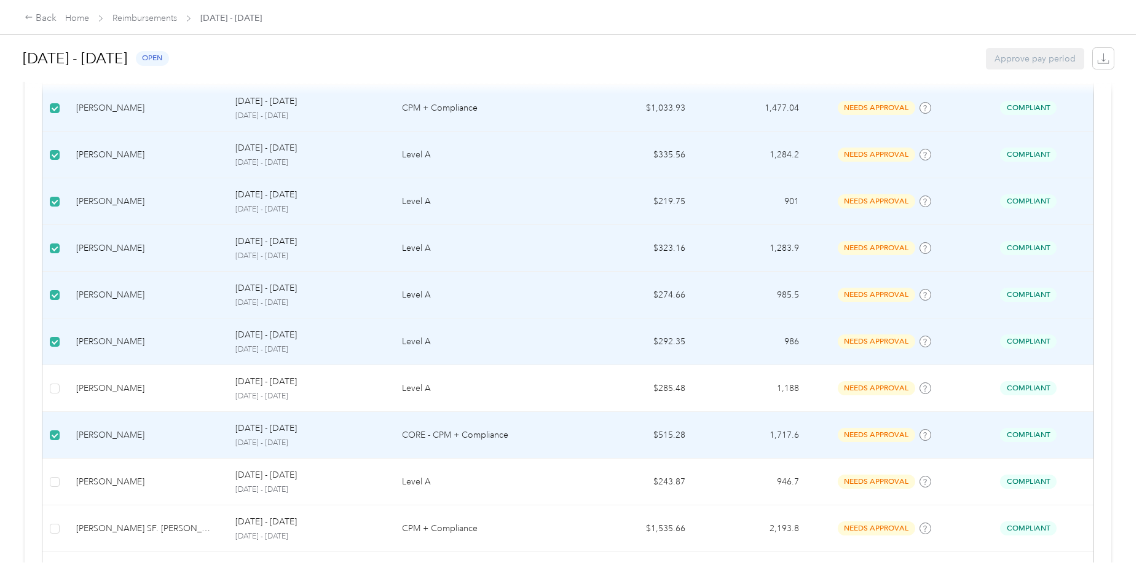
scroll to position [1112, 0]
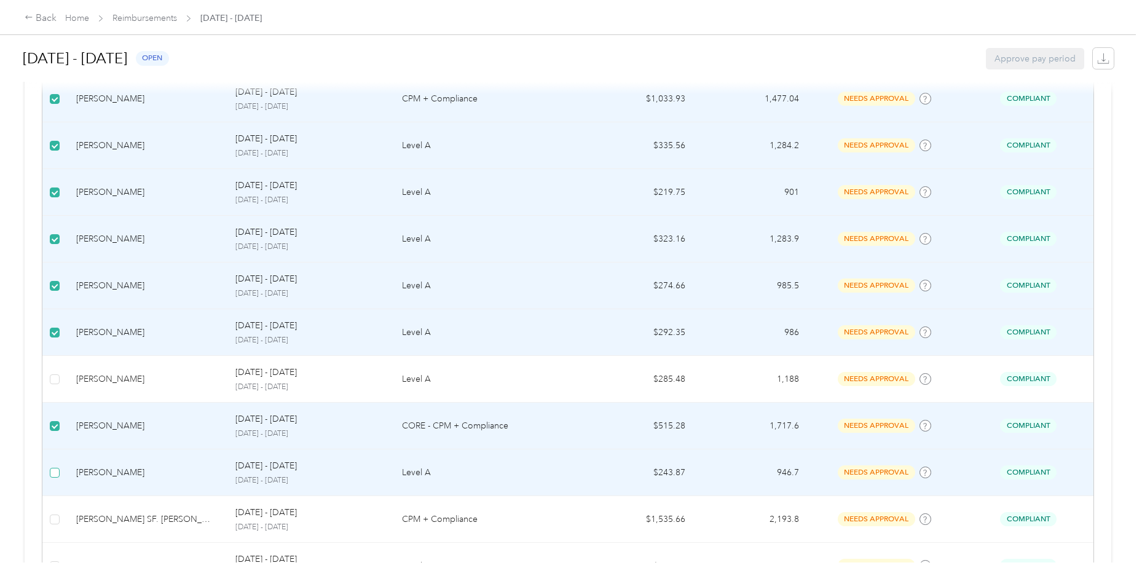
click at [57, 468] on span at bounding box center [55, 473] width 10 height 10
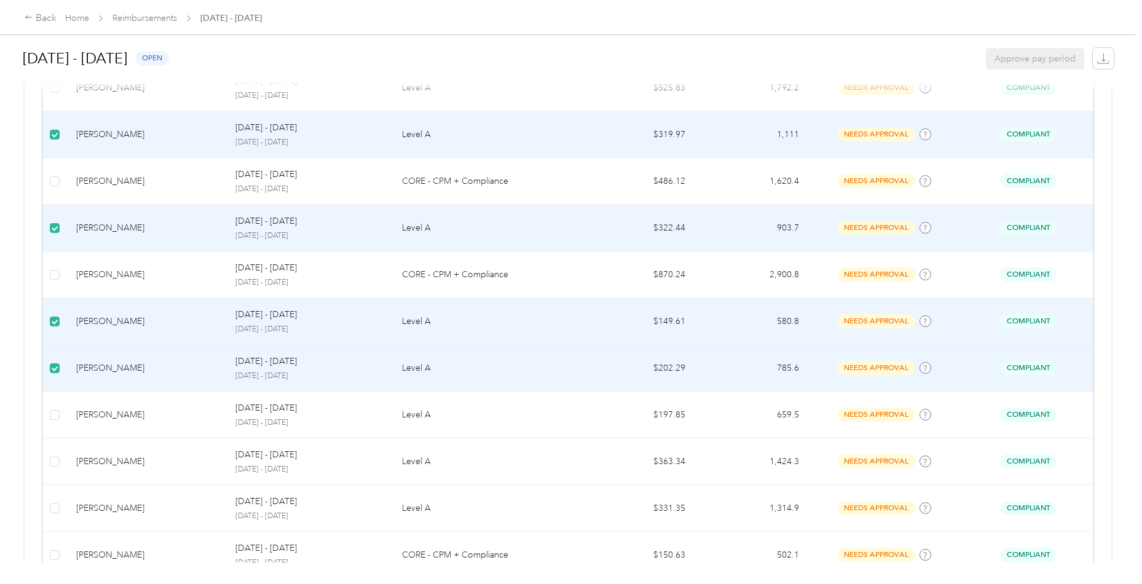
scroll to position [1591, 0]
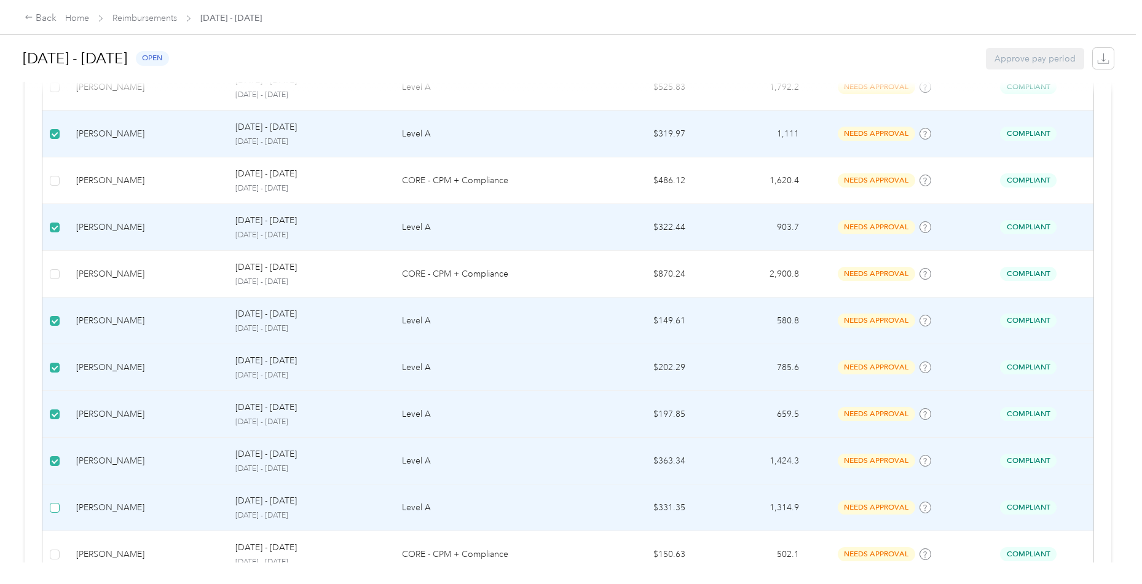
click at [58, 503] on span at bounding box center [55, 508] width 10 height 10
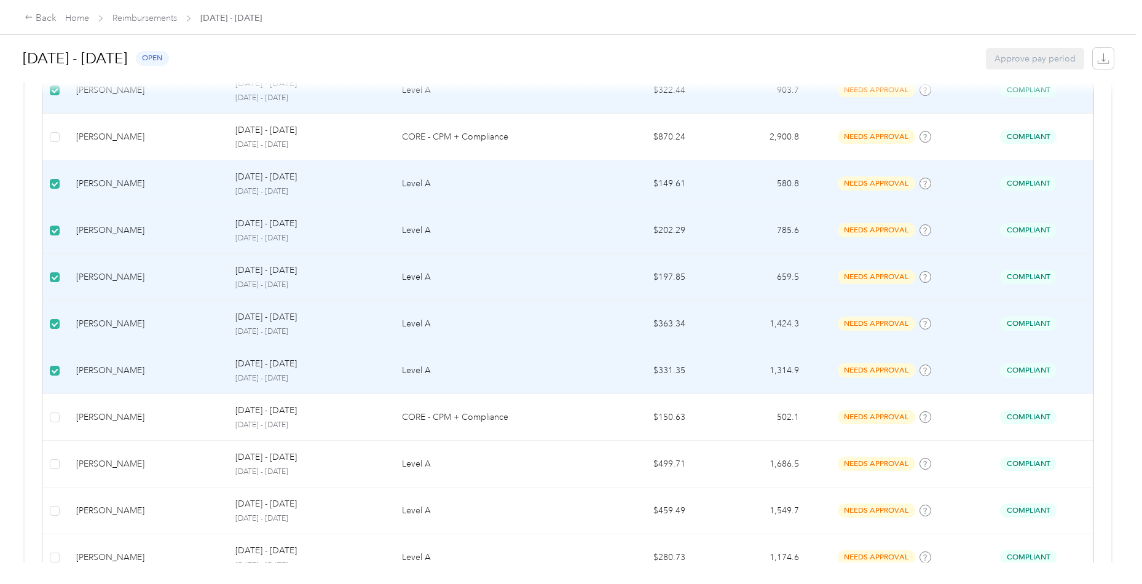
scroll to position [1731, 0]
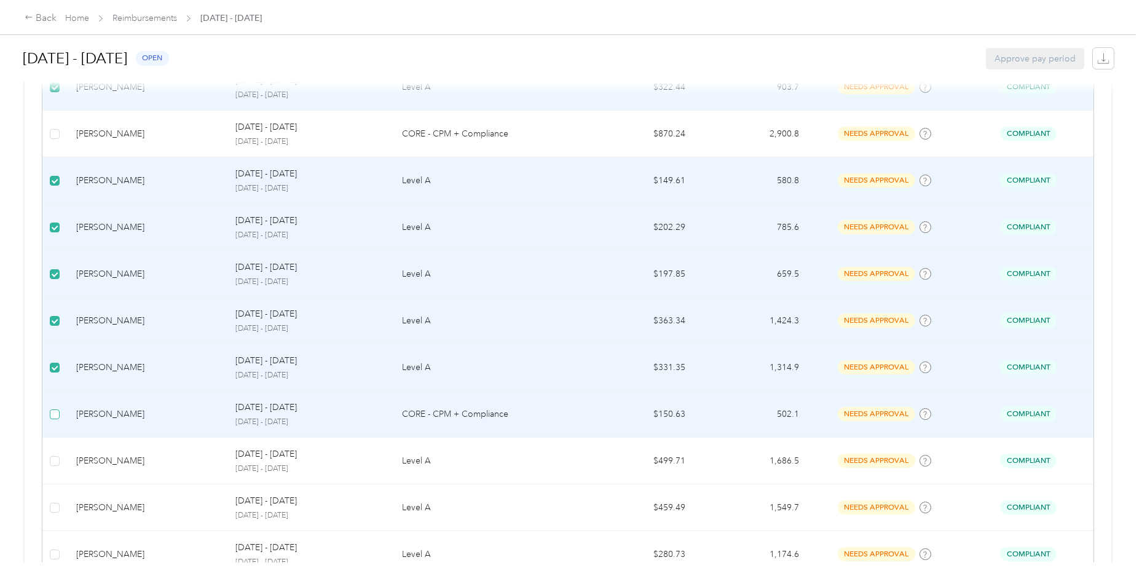
click at [52, 410] on span at bounding box center [55, 415] width 10 height 10
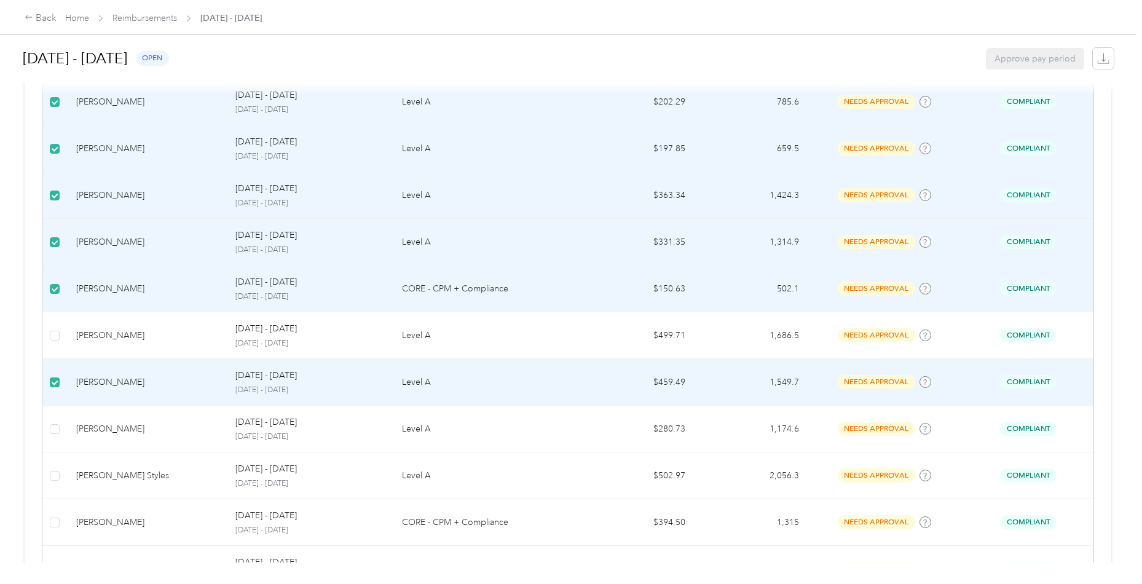
scroll to position [1858, 0]
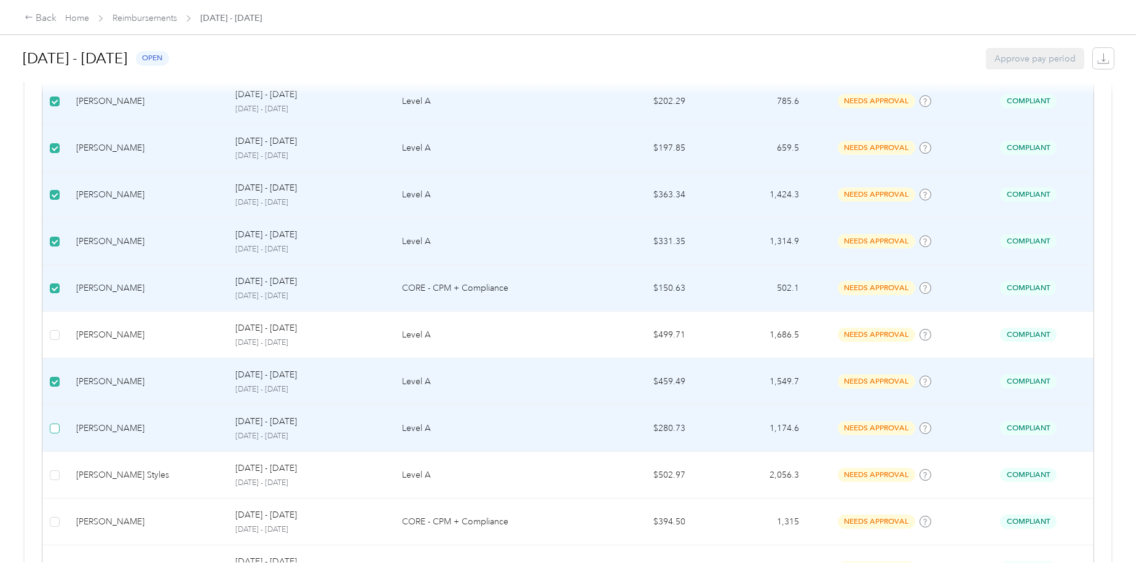
click at [53, 424] on span at bounding box center [55, 429] width 10 height 10
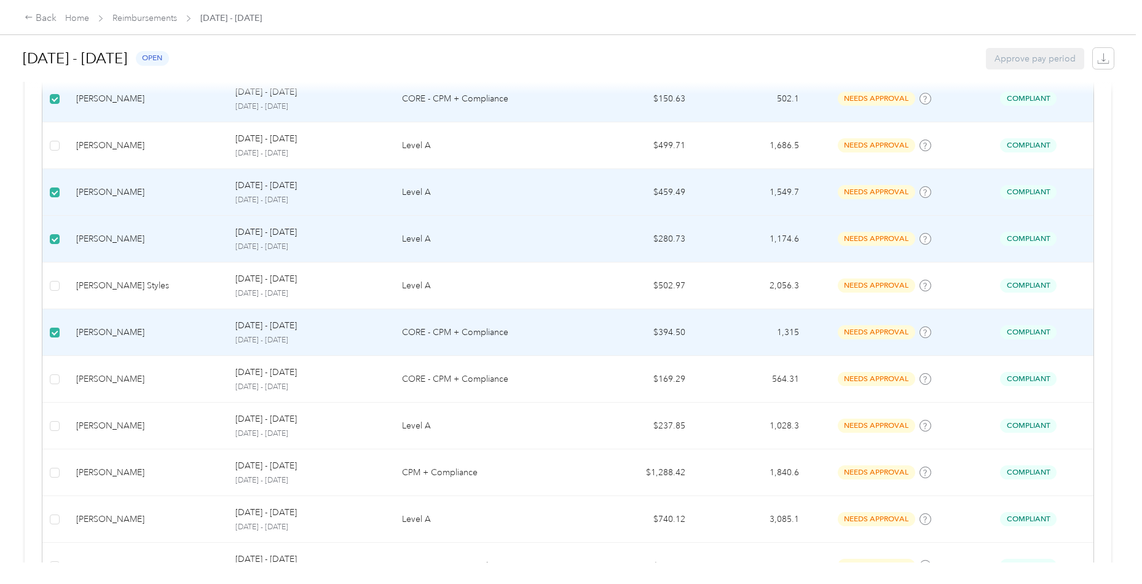
scroll to position [2053, 0]
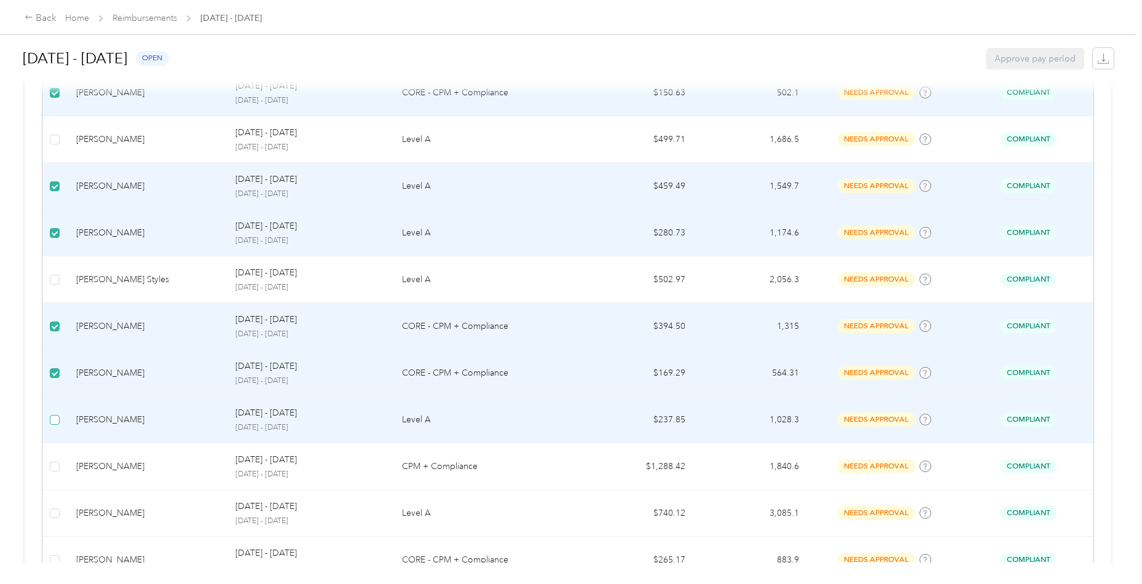
click at [58, 415] on span at bounding box center [55, 420] width 10 height 10
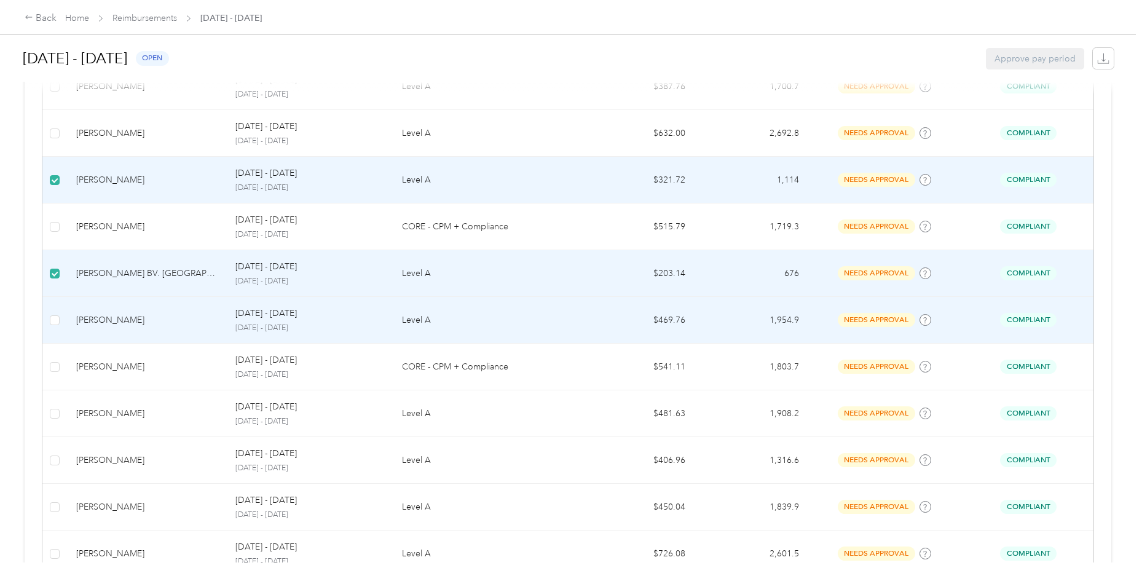
scroll to position [2624, 0]
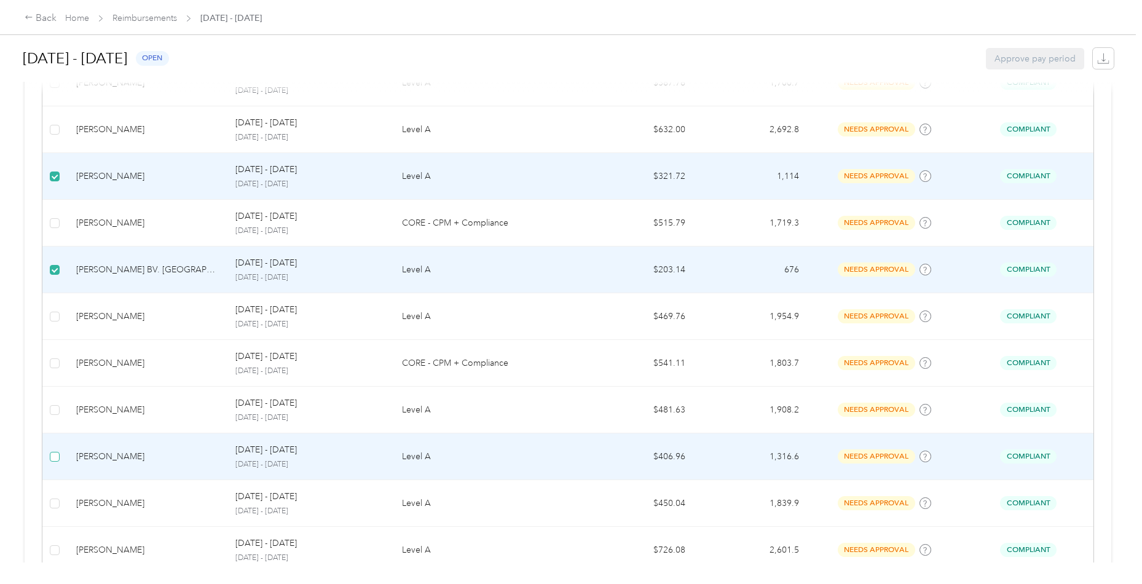
click at [53, 452] on span at bounding box center [55, 457] width 10 height 10
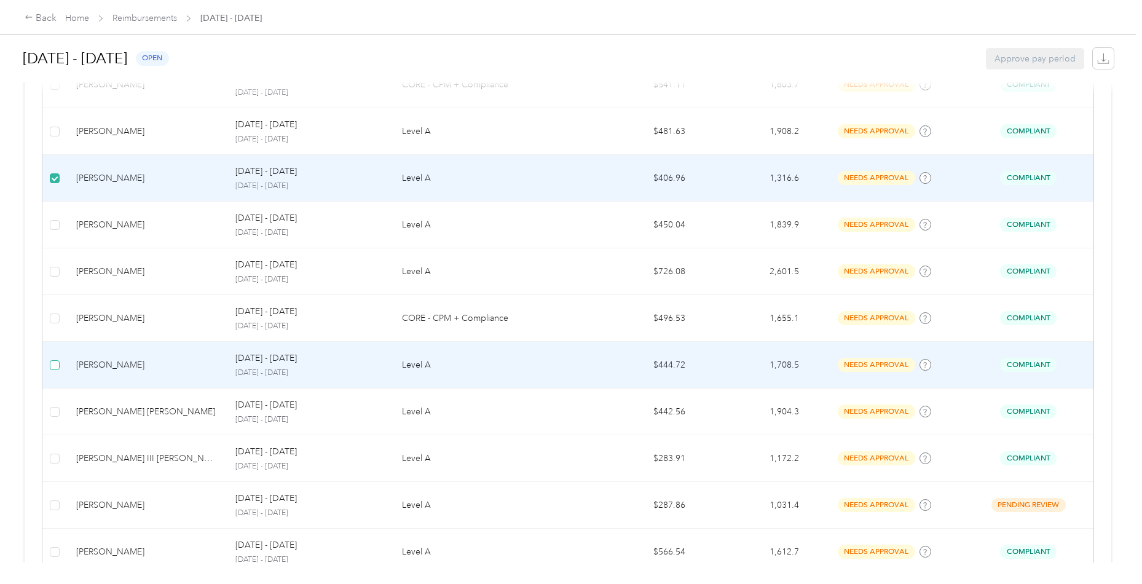
scroll to position [2908, 0]
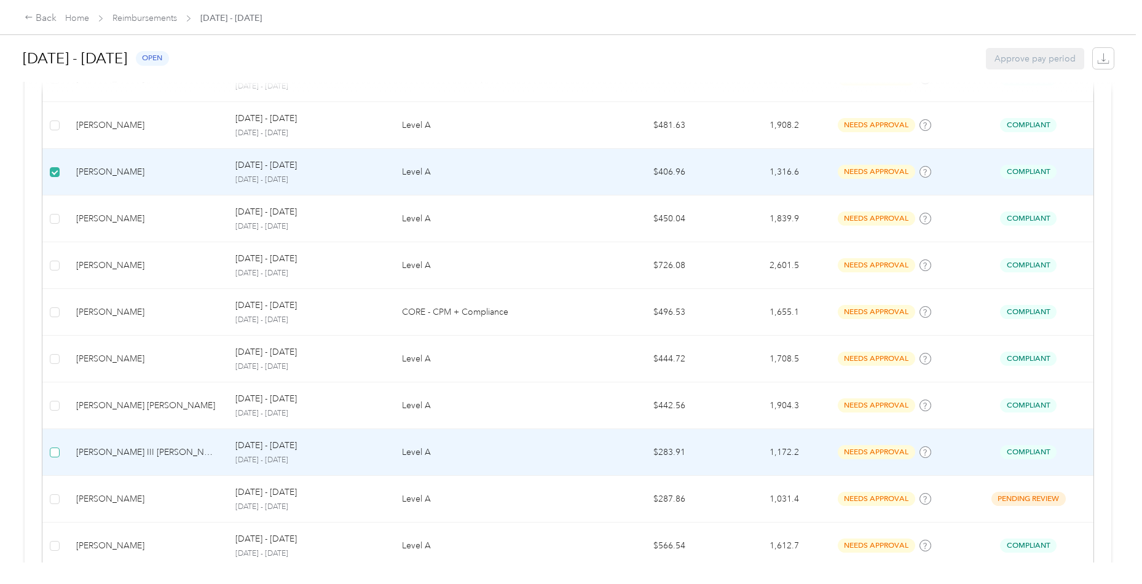
click at [57, 446] on label at bounding box center [55, 453] width 10 height 14
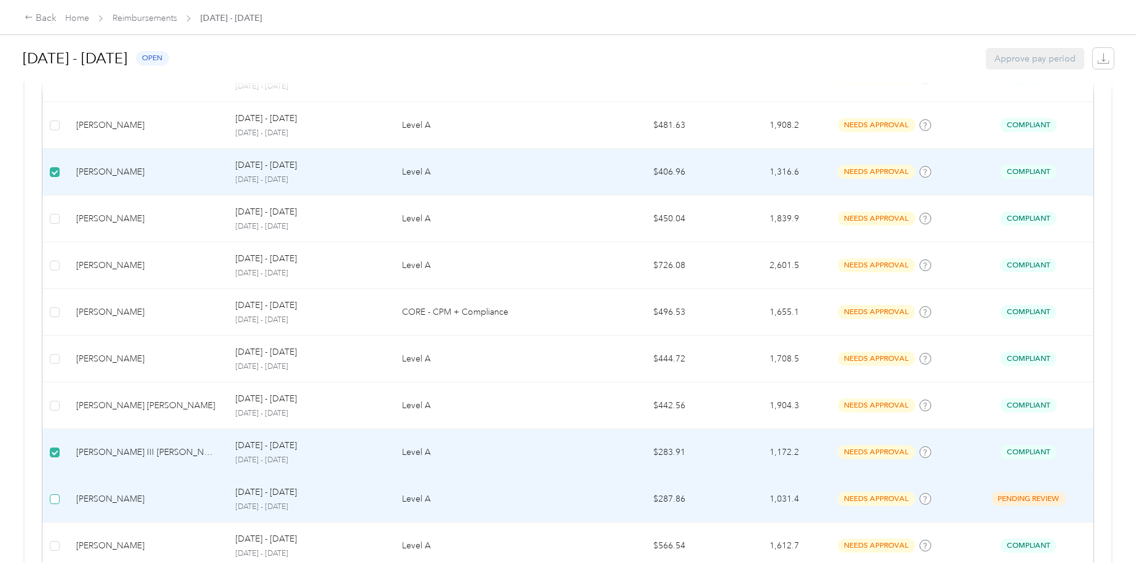
click at [59, 493] on label at bounding box center [55, 500] width 10 height 14
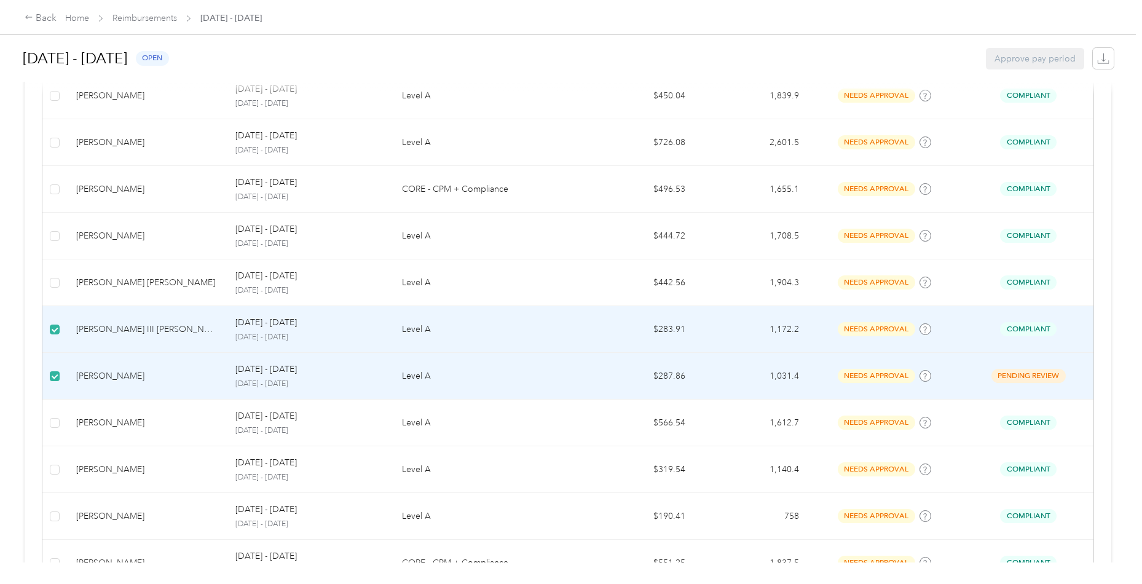
scroll to position [3052, 0]
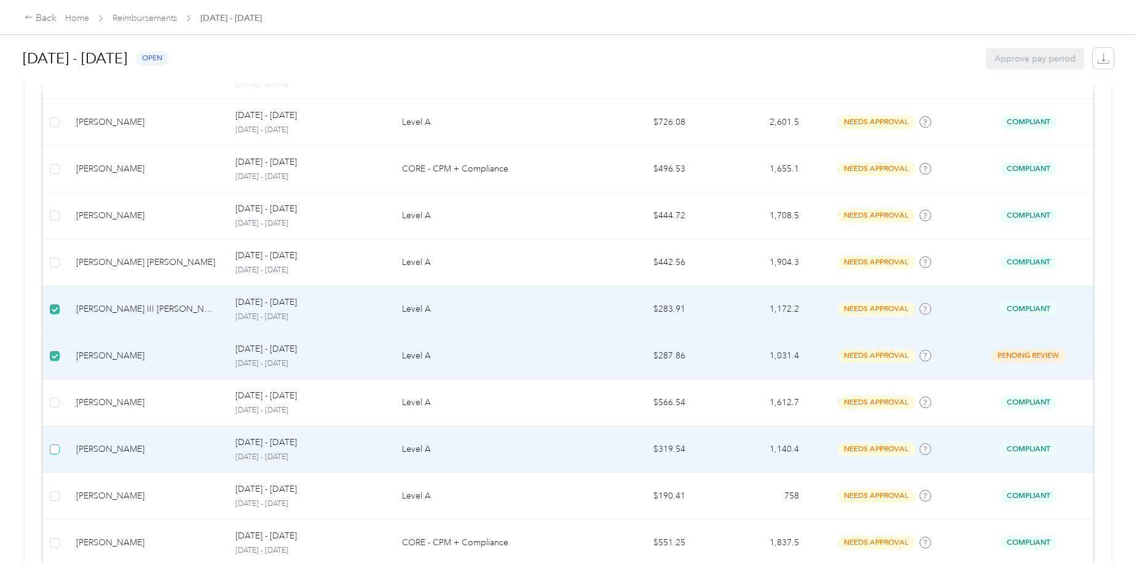
click at [53, 443] on label at bounding box center [55, 450] width 10 height 14
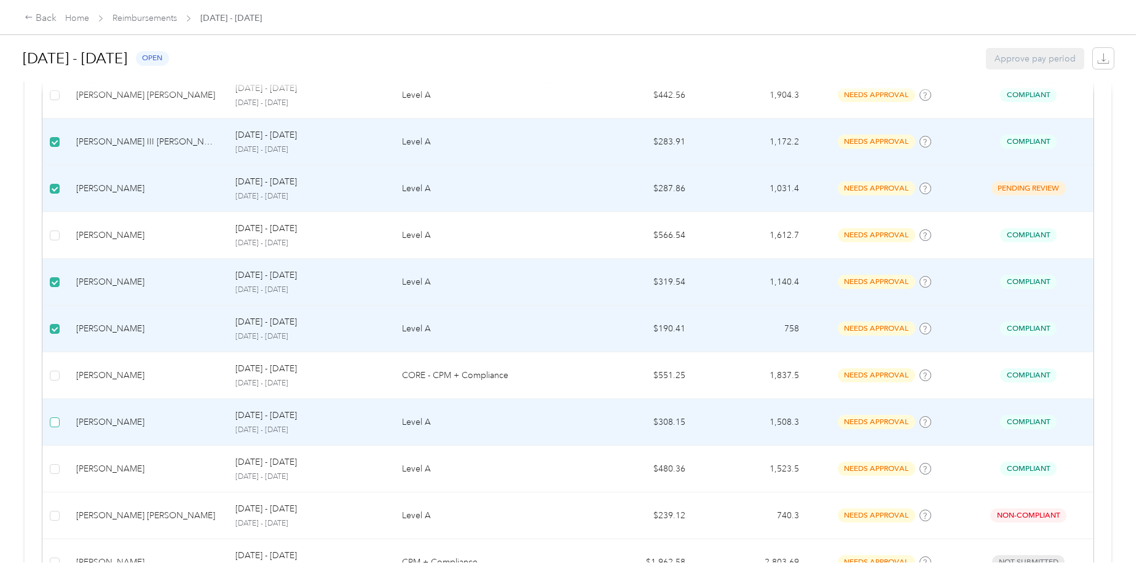
scroll to position [3220, 0]
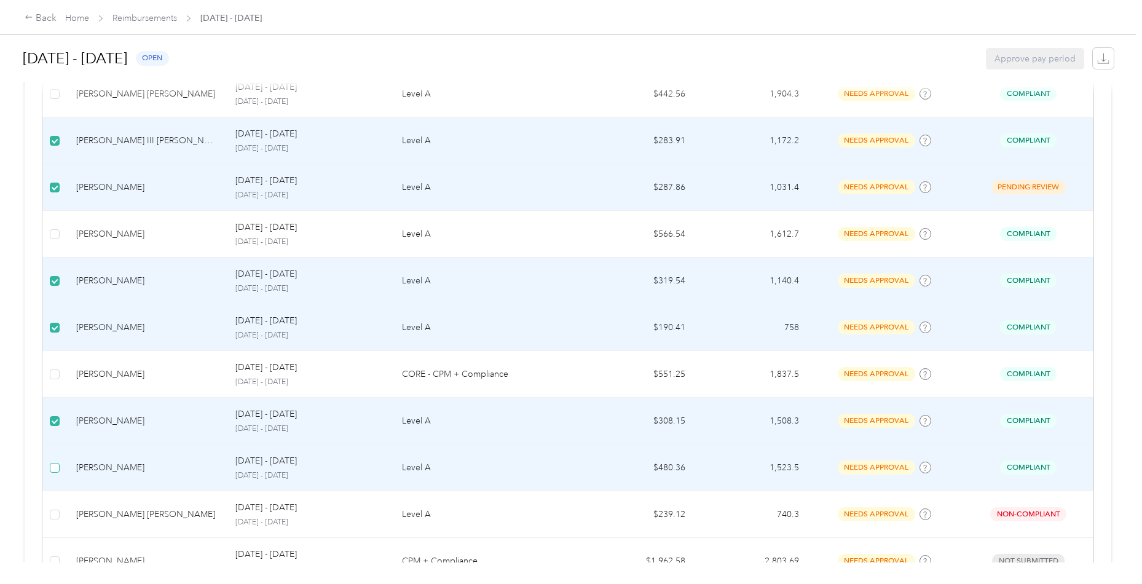
click at [57, 463] on span at bounding box center [55, 468] width 10 height 10
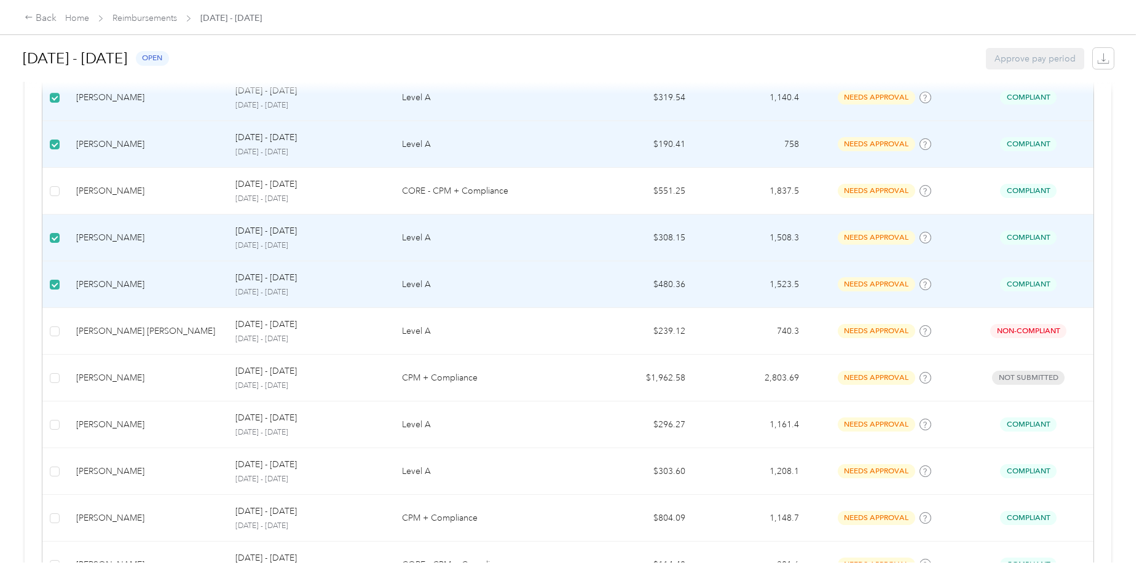
scroll to position [3406, 0]
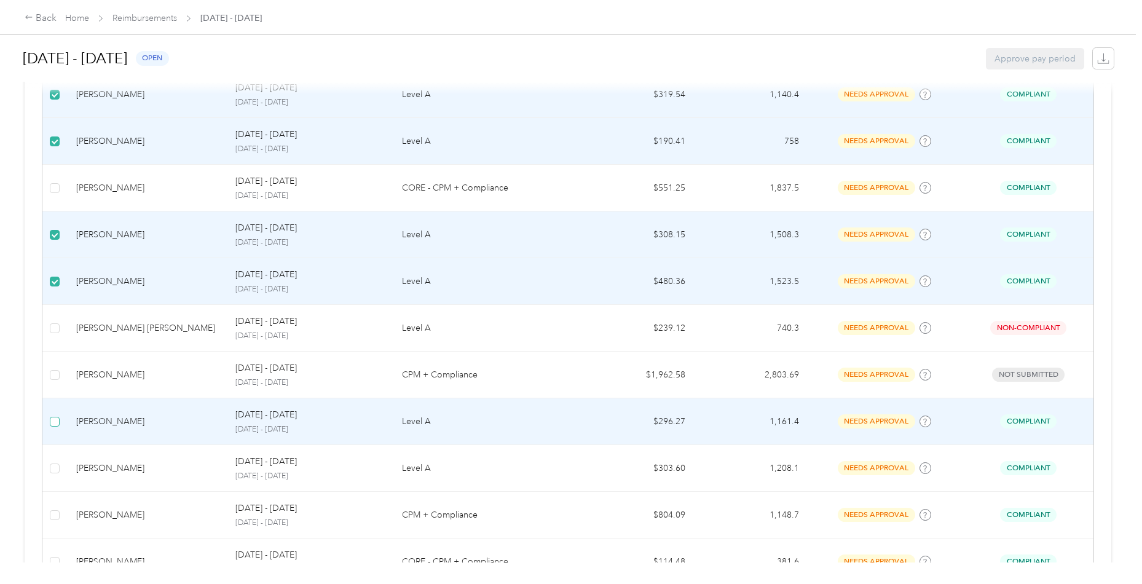
click at [58, 417] on span at bounding box center [55, 422] width 10 height 10
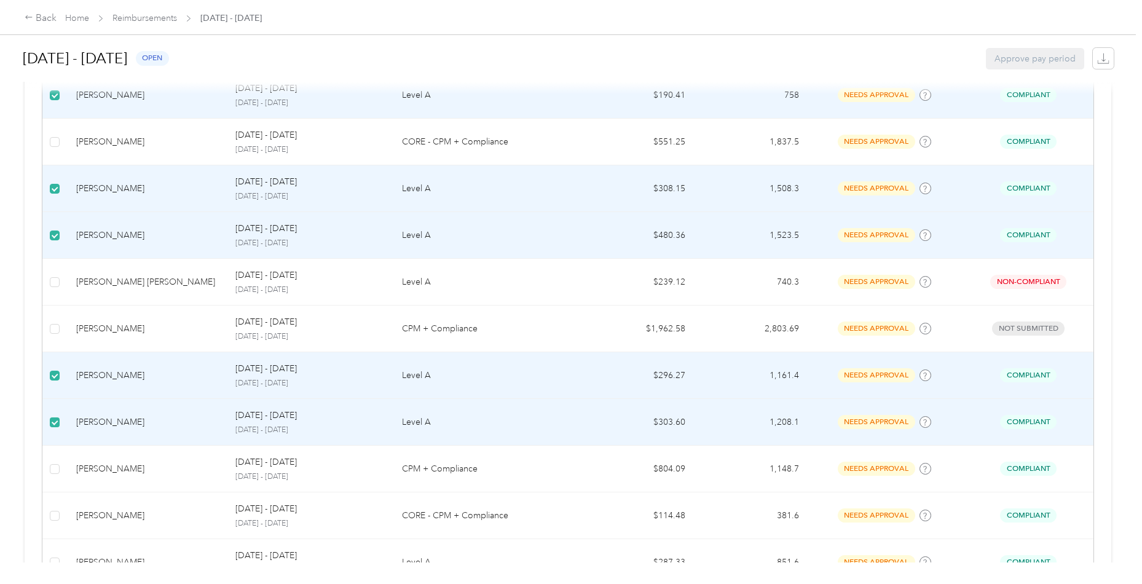
scroll to position [3475, 0]
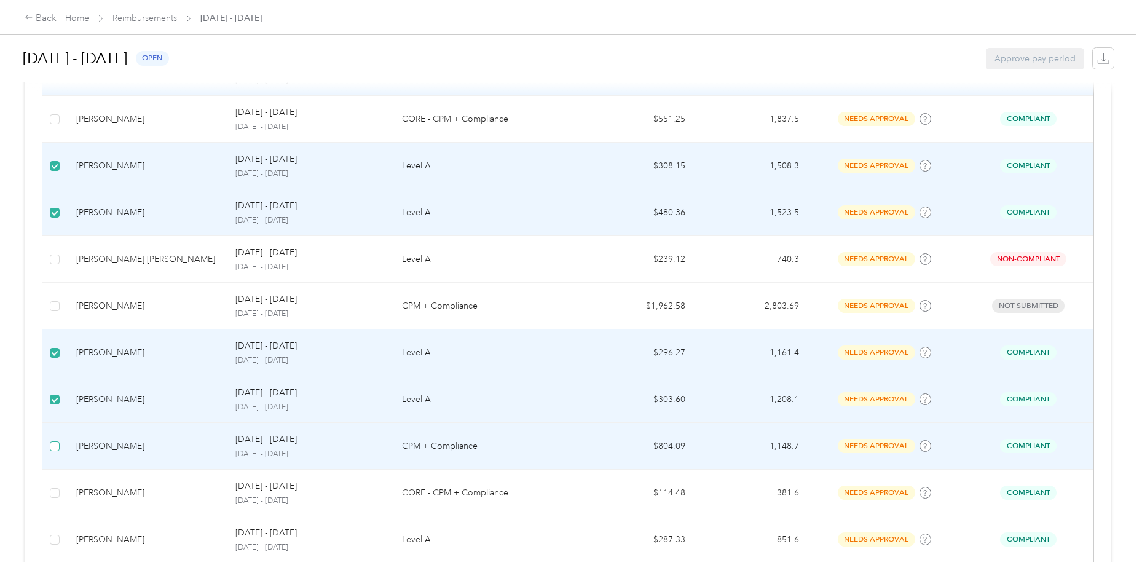
click at [53, 441] on span at bounding box center [55, 446] width 10 height 10
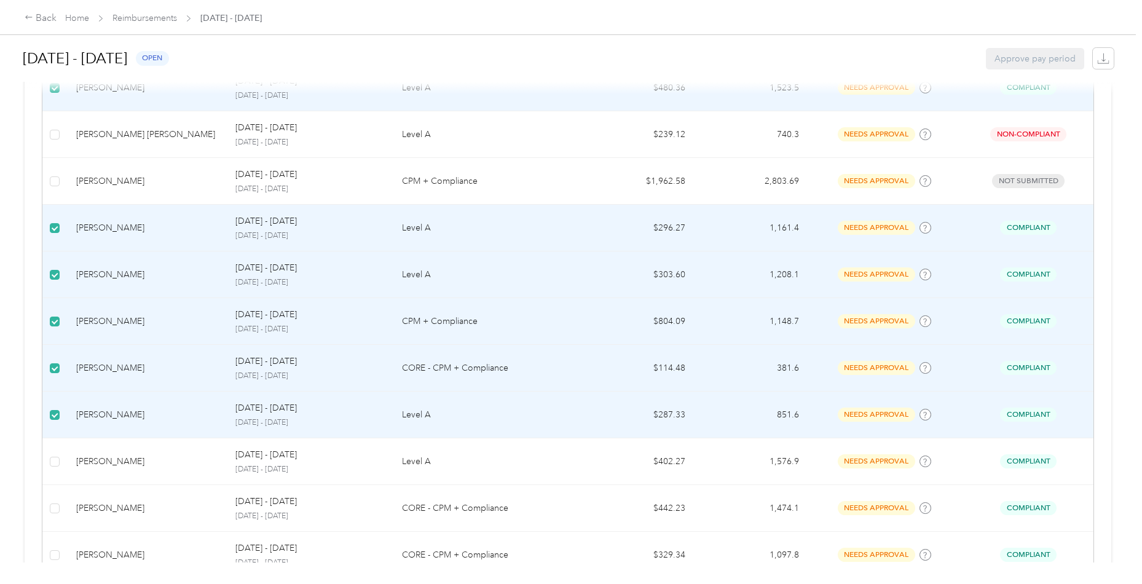
scroll to position [3604, 0]
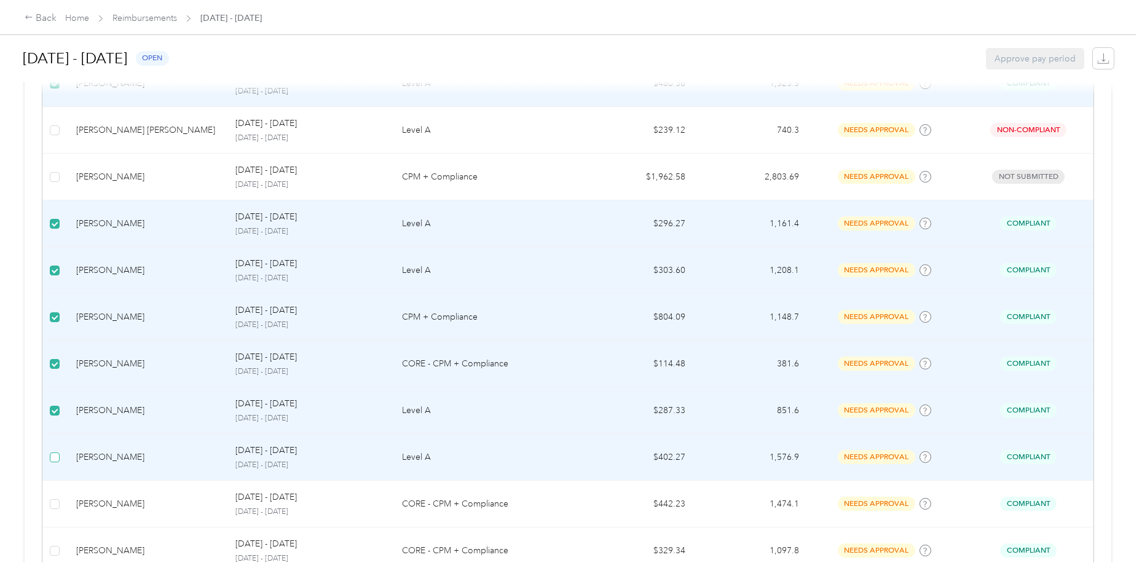
click at [57, 453] on span at bounding box center [55, 458] width 10 height 10
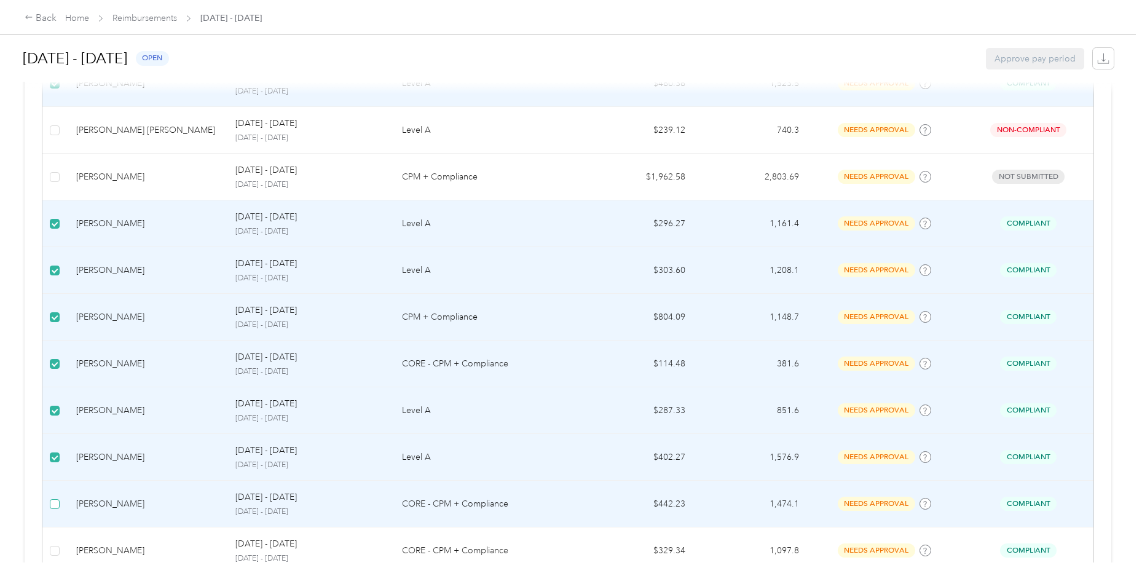
click at [57, 499] on span at bounding box center [55, 504] width 10 height 10
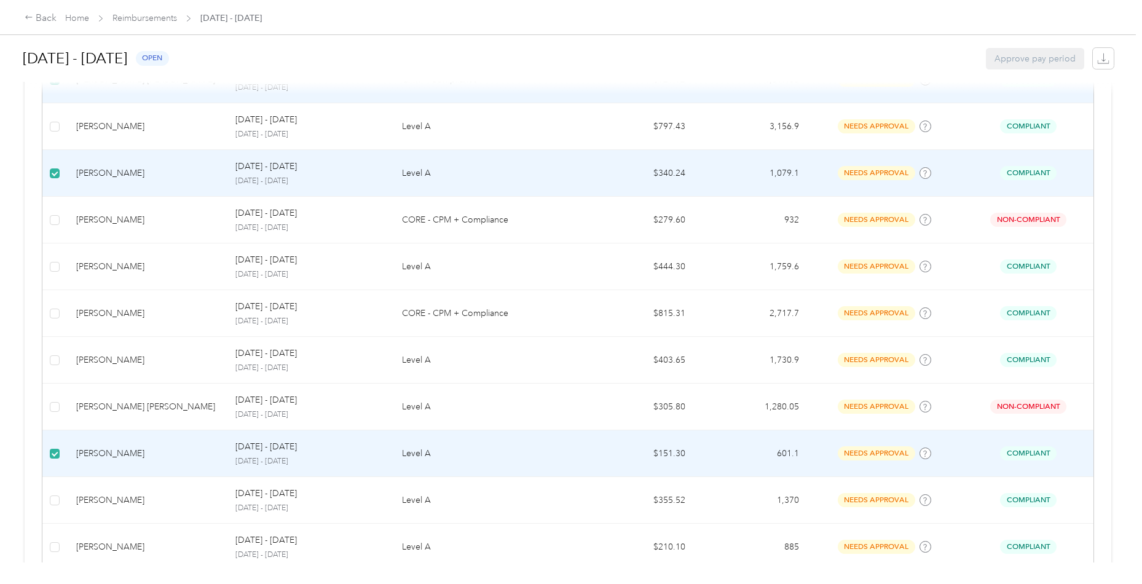
scroll to position [4225, 0]
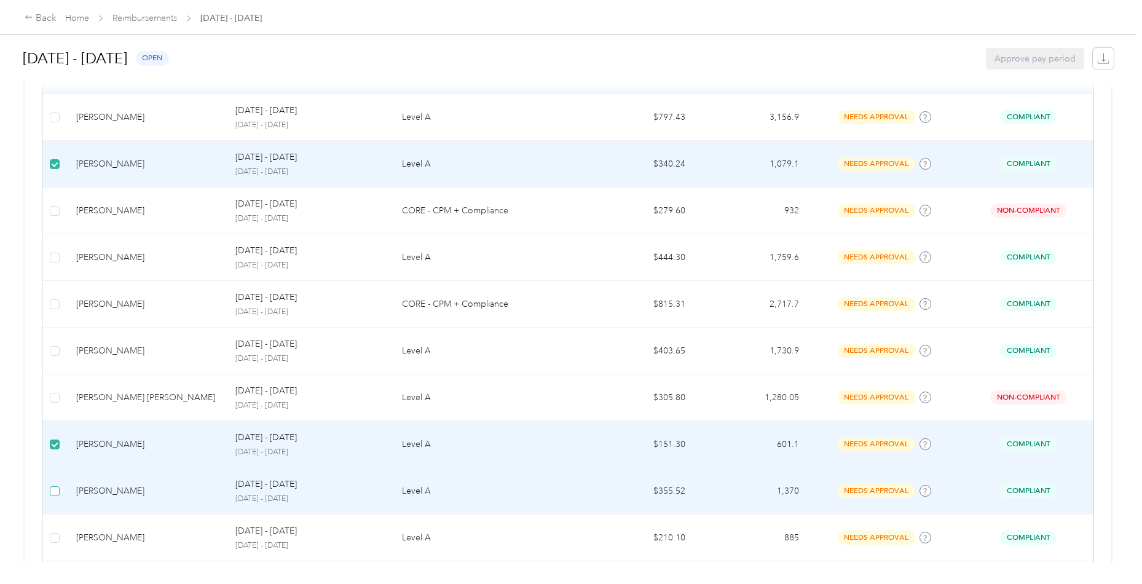
click at [54, 486] on span at bounding box center [55, 491] width 10 height 10
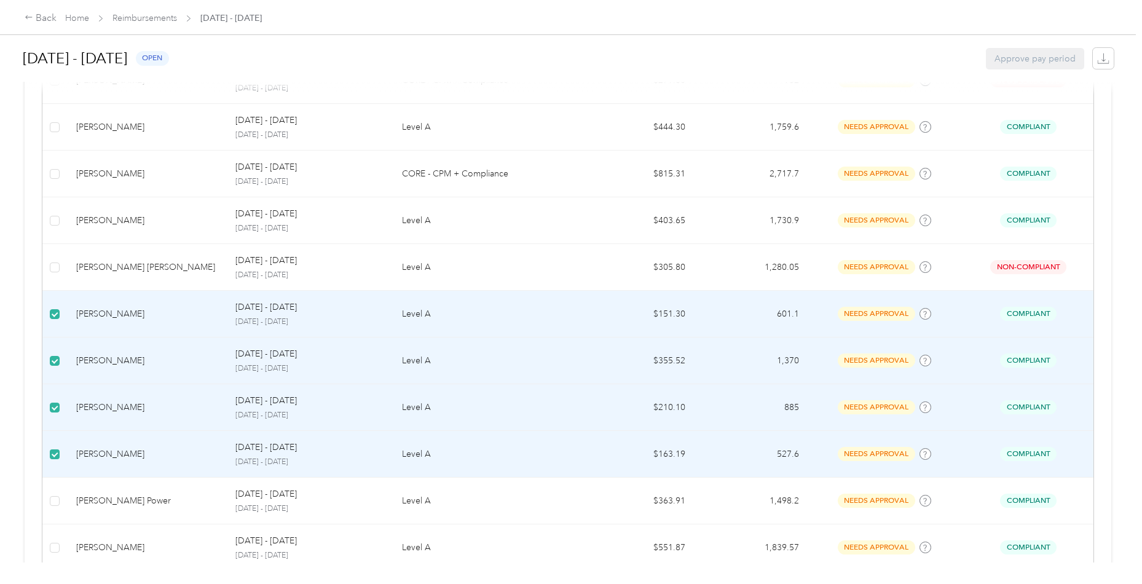
scroll to position [4362, 0]
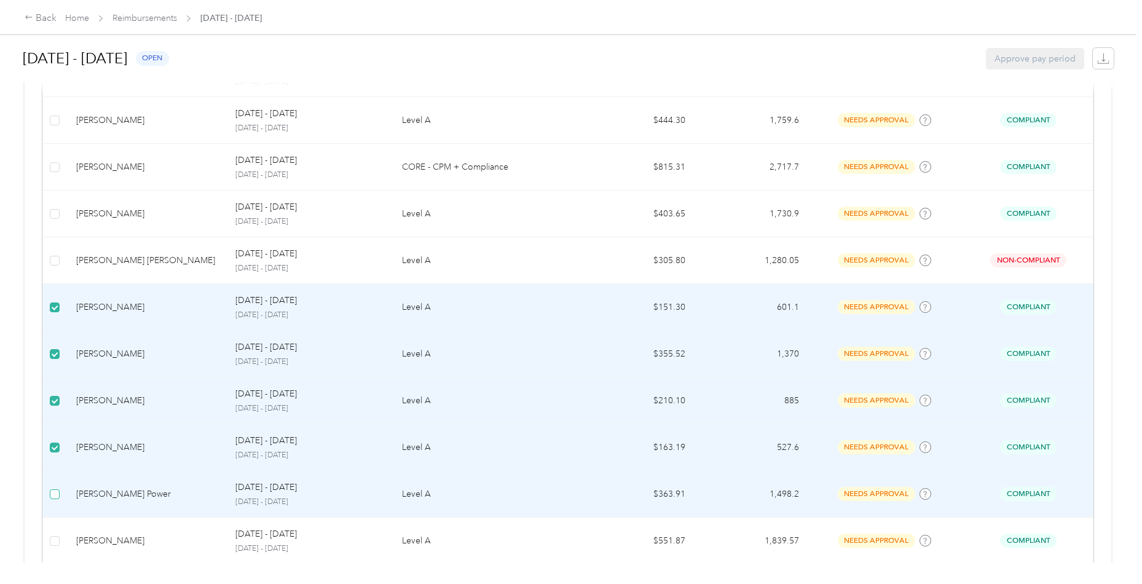
click at [57, 489] on span at bounding box center [55, 494] width 10 height 10
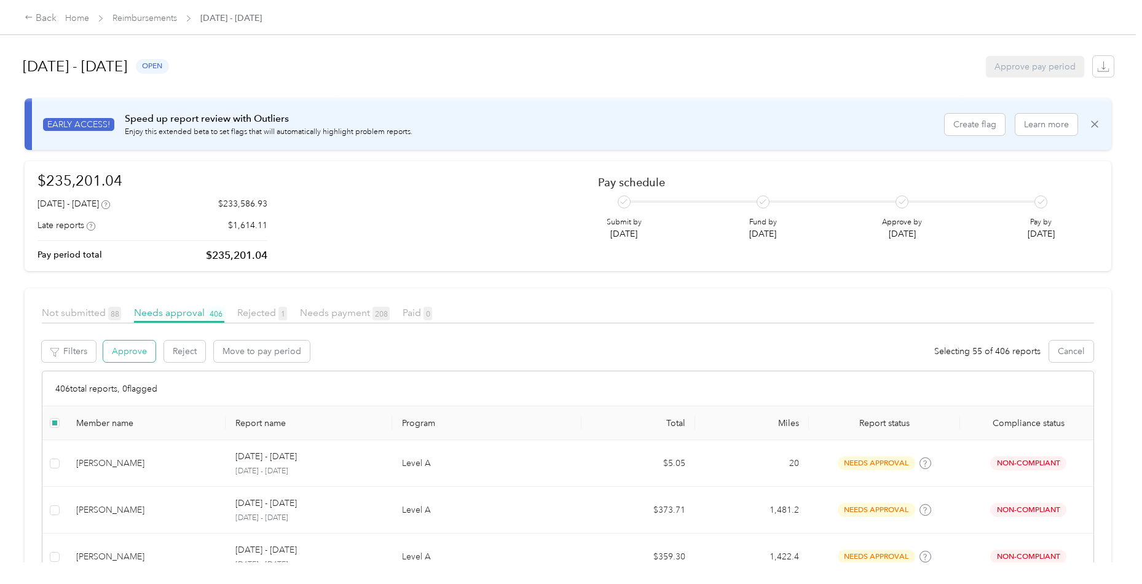
scroll to position [0, 0]
click at [125, 354] on button "Approve" at bounding box center [129, 352] width 52 height 22
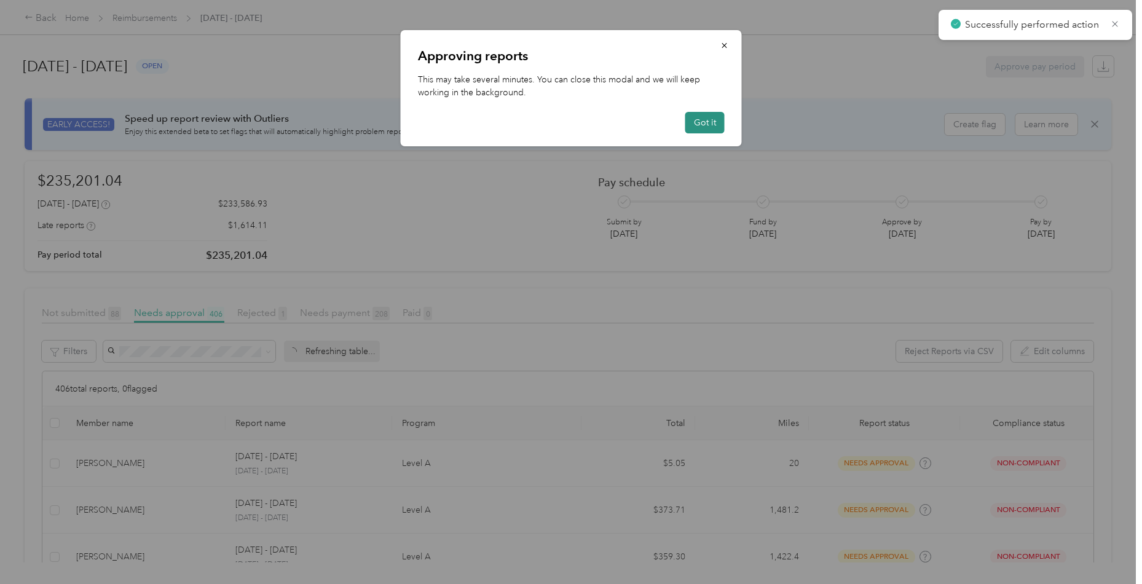
click at [700, 128] on button "Got it" at bounding box center [705, 123] width 39 height 22
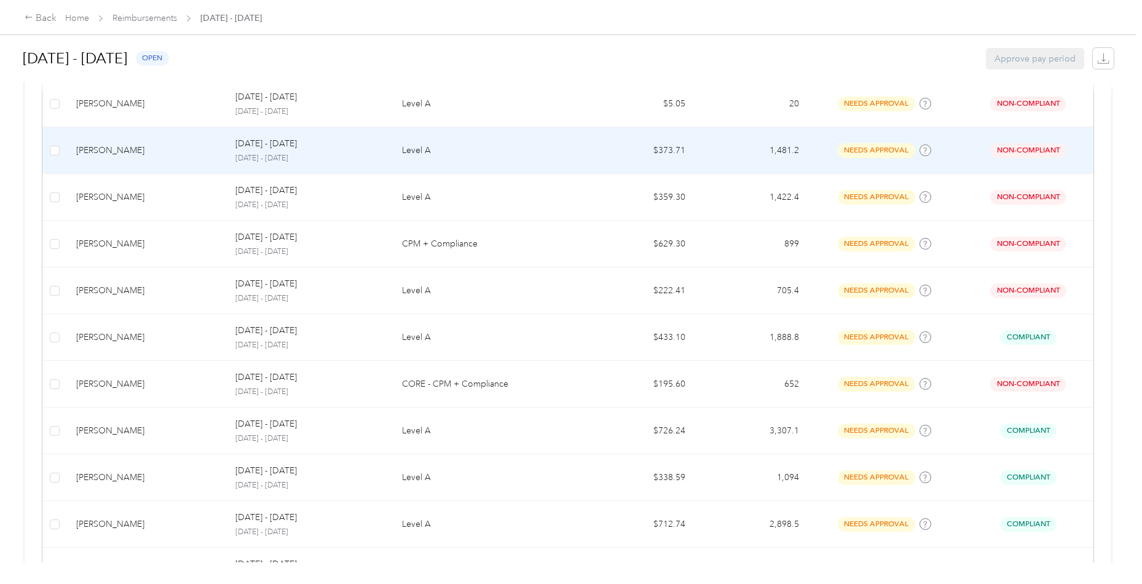
scroll to position [379, 0]
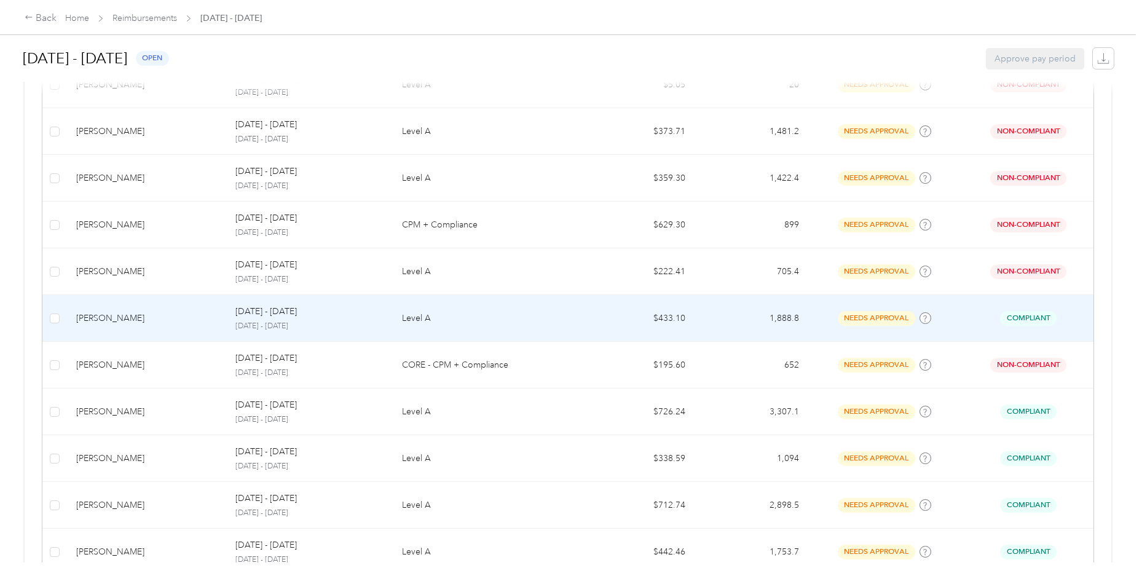
click at [133, 330] on td "[PERSON_NAME]" at bounding box center [145, 318] width 159 height 47
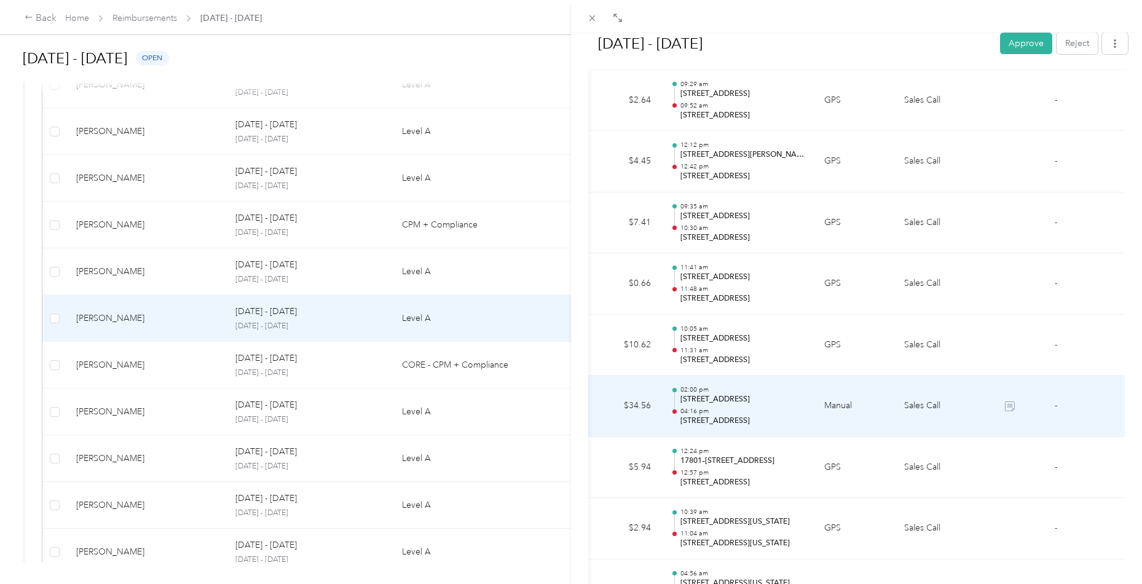
scroll to position [0, 185]
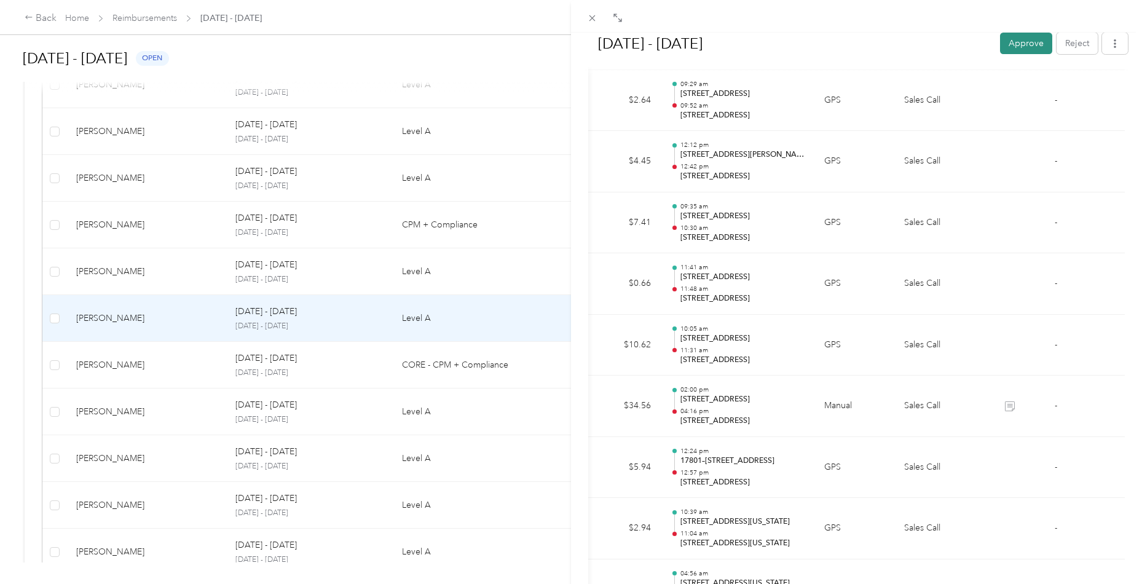
click at [1031, 52] on button "Approve" at bounding box center [1026, 44] width 52 height 22
click at [595, 18] on icon at bounding box center [592, 18] width 10 height 10
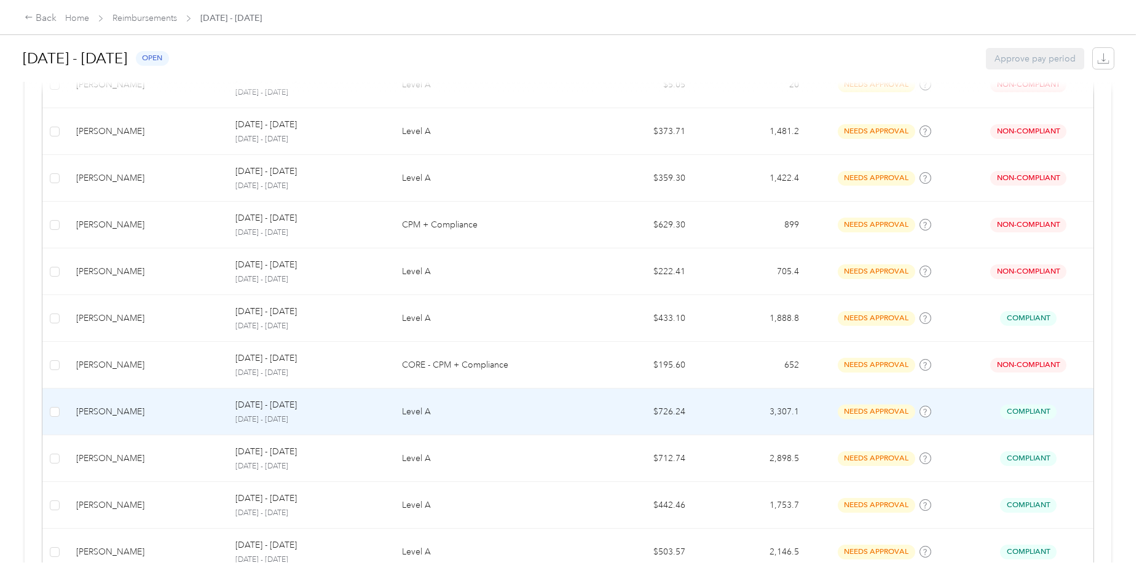
click at [154, 417] on td "[PERSON_NAME]" at bounding box center [145, 412] width 159 height 47
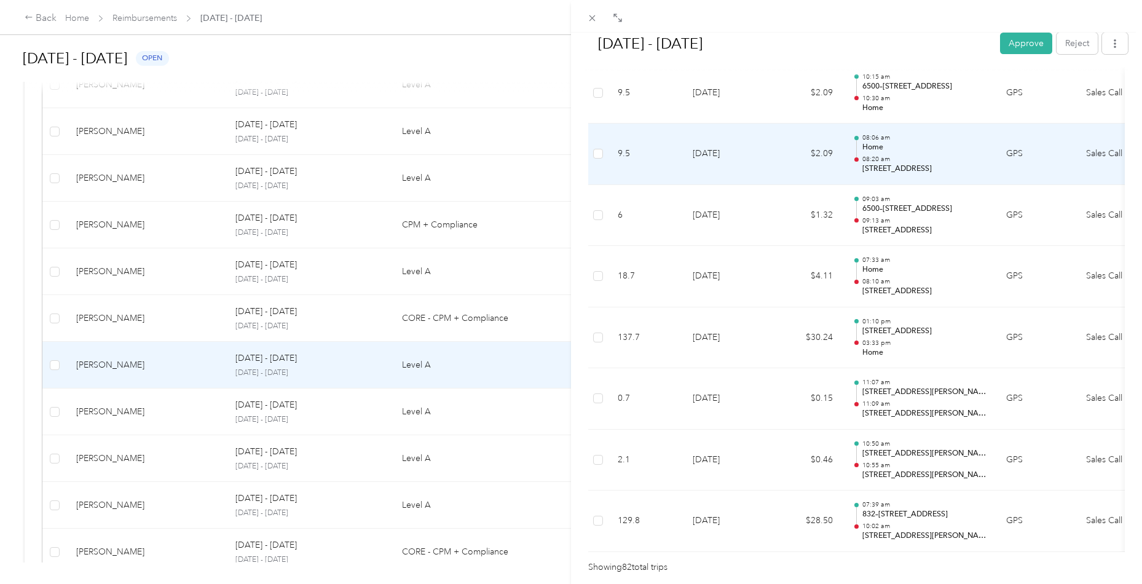
scroll to position [4880, 0]
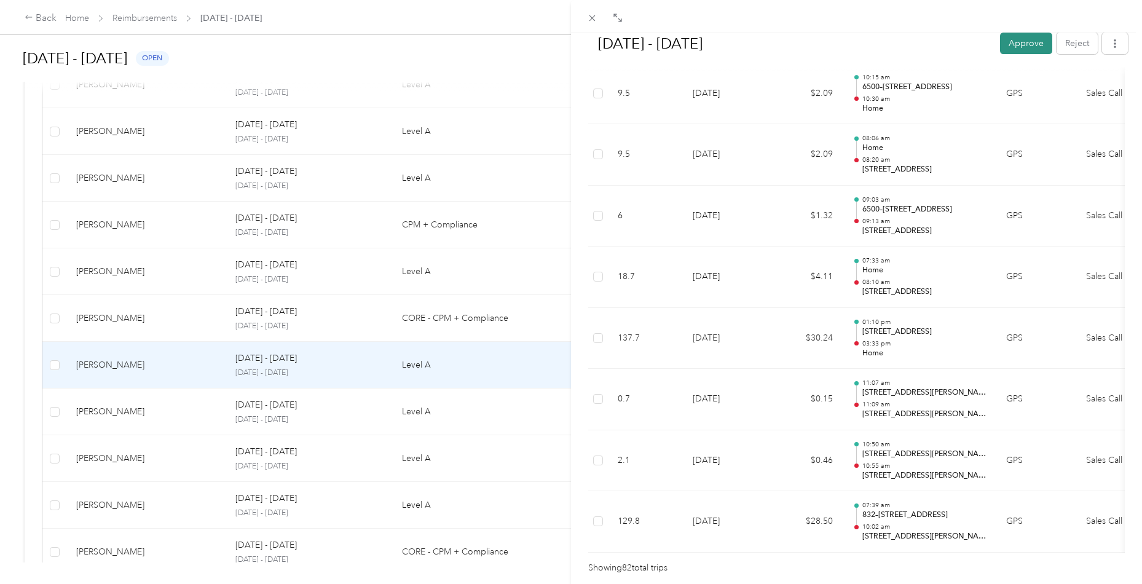
click at [1017, 40] on button "Approve" at bounding box center [1026, 44] width 52 height 22
click at [122, 421] on div "[DATE] - [DATE] Approve Reject Needs Approval Needs approval from [PERSON_NAME]…" at bounding box center [571, 292] width 1142 height 584
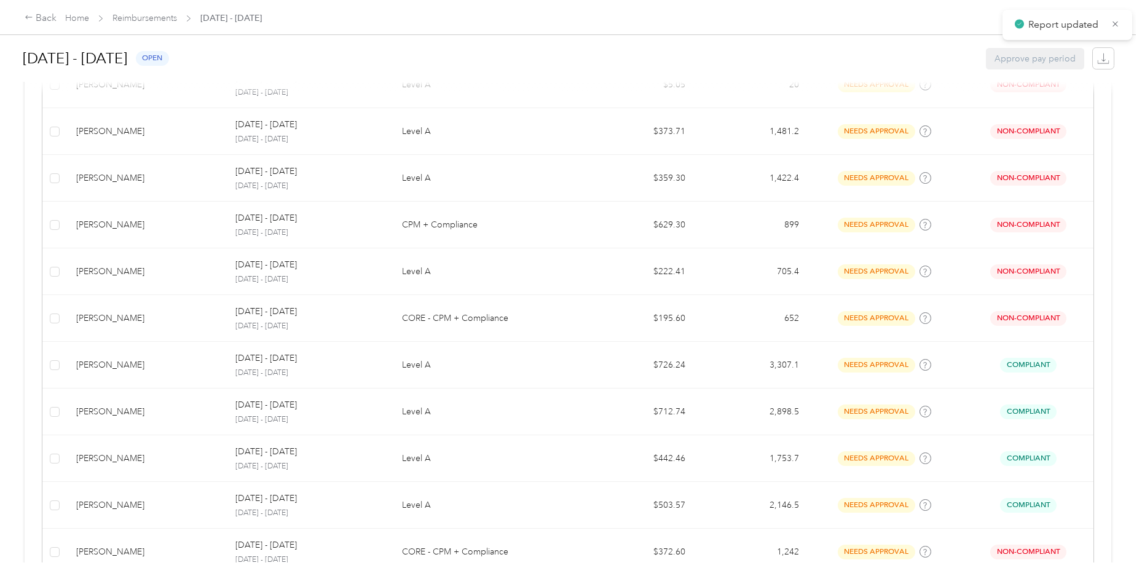
click at [138, 414] on div "[PERSON_NAME]" at bounding box center [146, 412] width 140 height 14
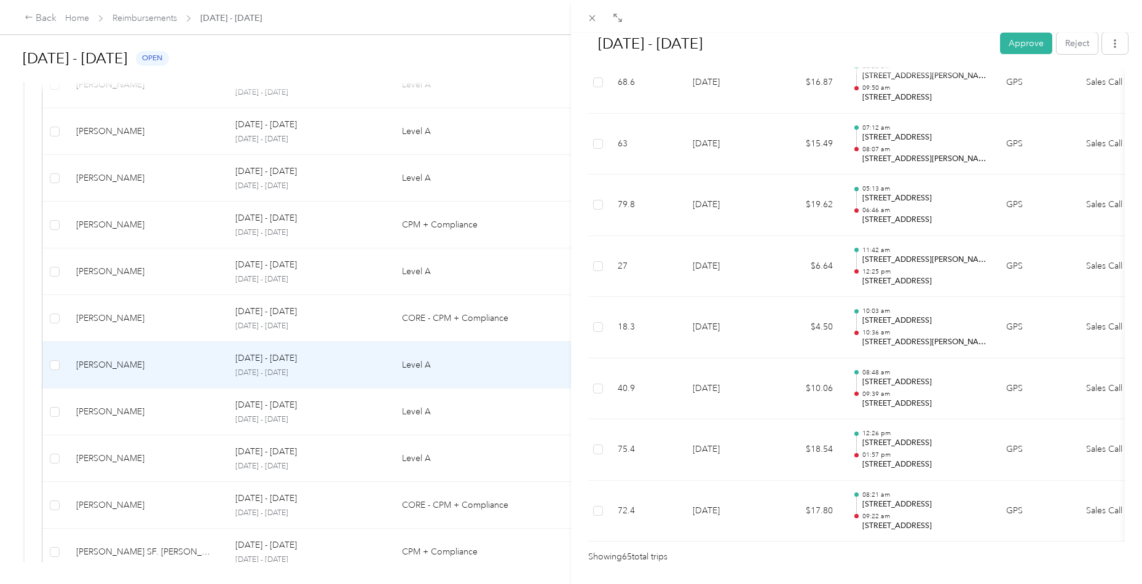
scroll to position [3850, 0]
click at [1021, 49] on button "Approve" at bounding box center [1026, 44] width 52 height 22
click at [125, 419] on div "[DATE] - [DATE] Approve Reject Needs Approval Needs approval from [PERSON_NAME]…" at bounding box center [571, 292] width 1142 height 584
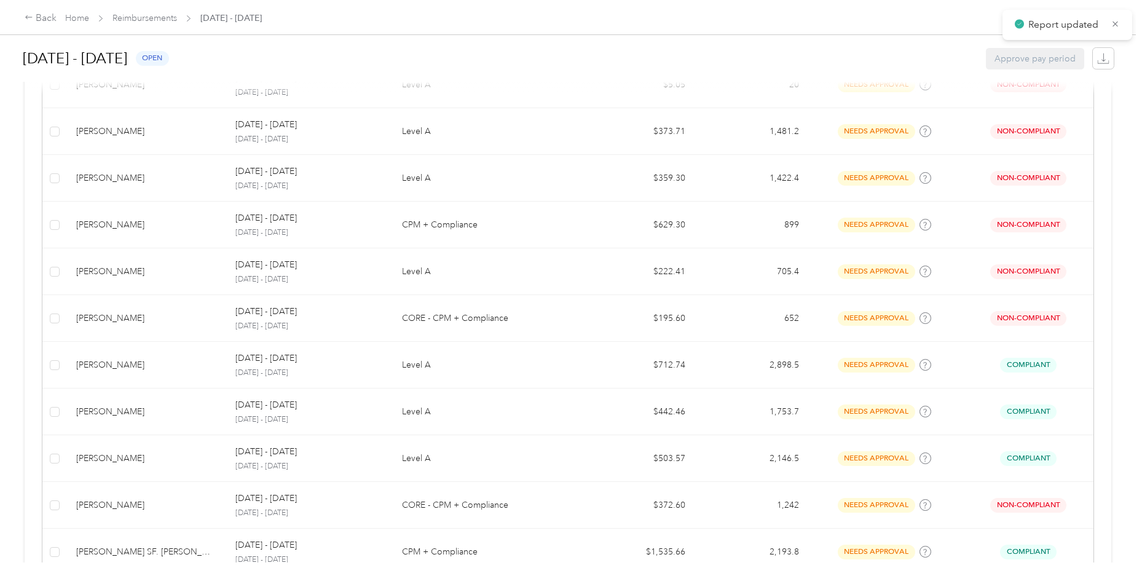
click at [142, 405] on div "[PERSON_NAME]" at bounding box center [146, 412] width 140 height 14
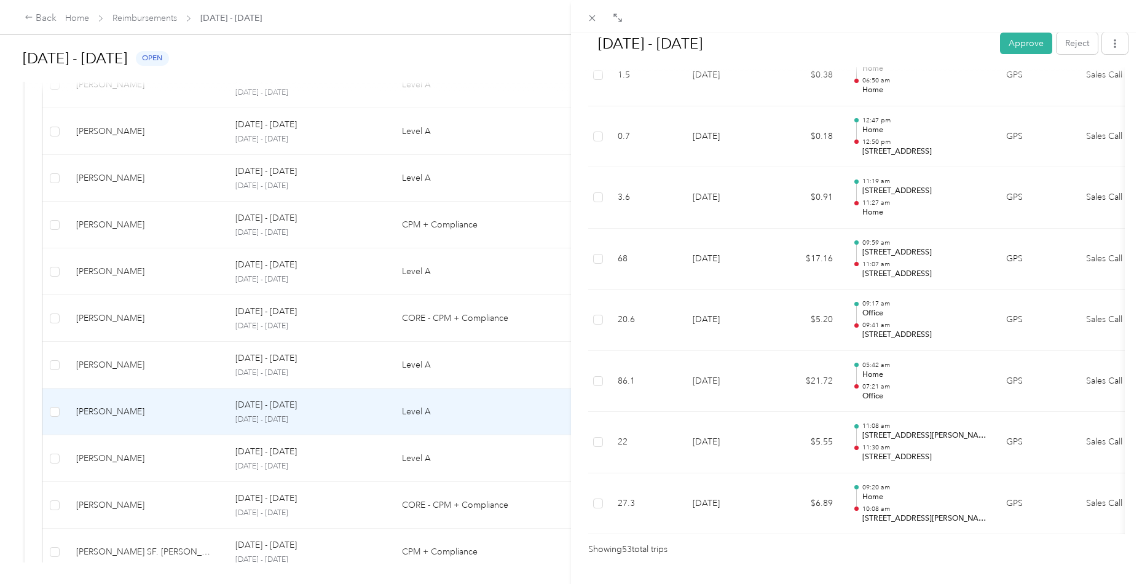
scroll to position [3124, 0]
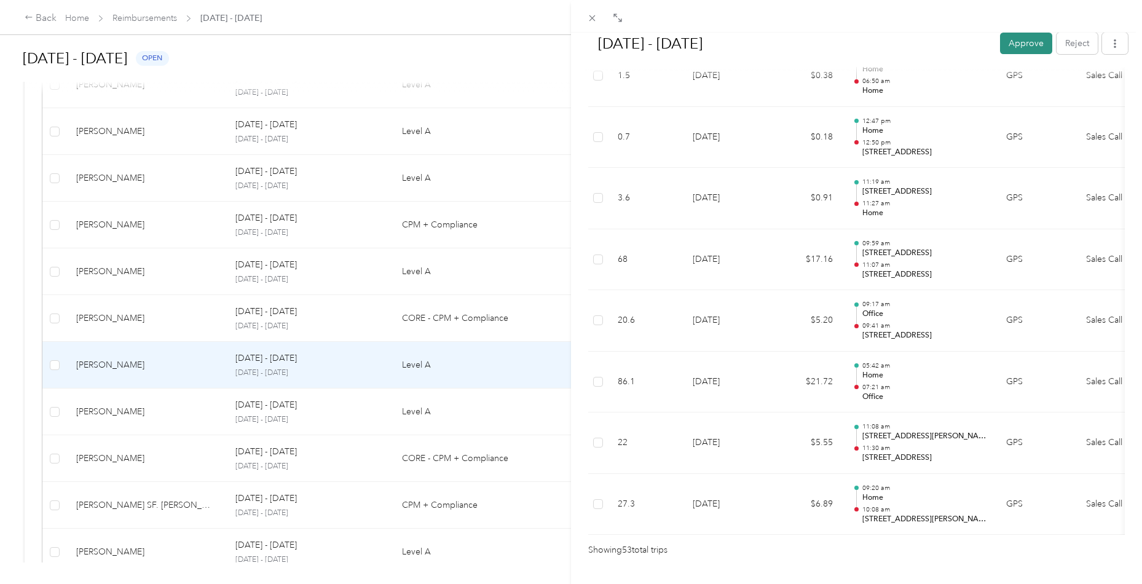
click at [1033, 47] on button "Approve" at bounding box center [1026, 44] width 52 height 22
click at [117, 421] on div "[DATE] - [DATE] Mark as paid Reject Unapprove Needs Payment Needs payment from …" at bounding box center [571, 292] width 1142 height 584
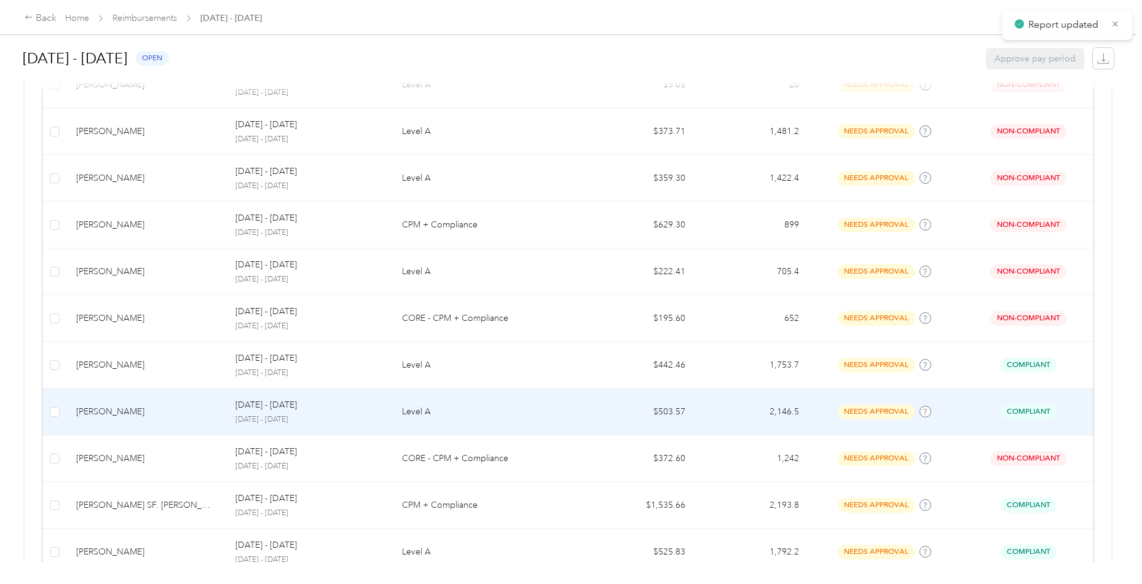
click at [127, 407] on div "[PERSON_NAME]" at bounding box center [146, 412] width 140 height 14
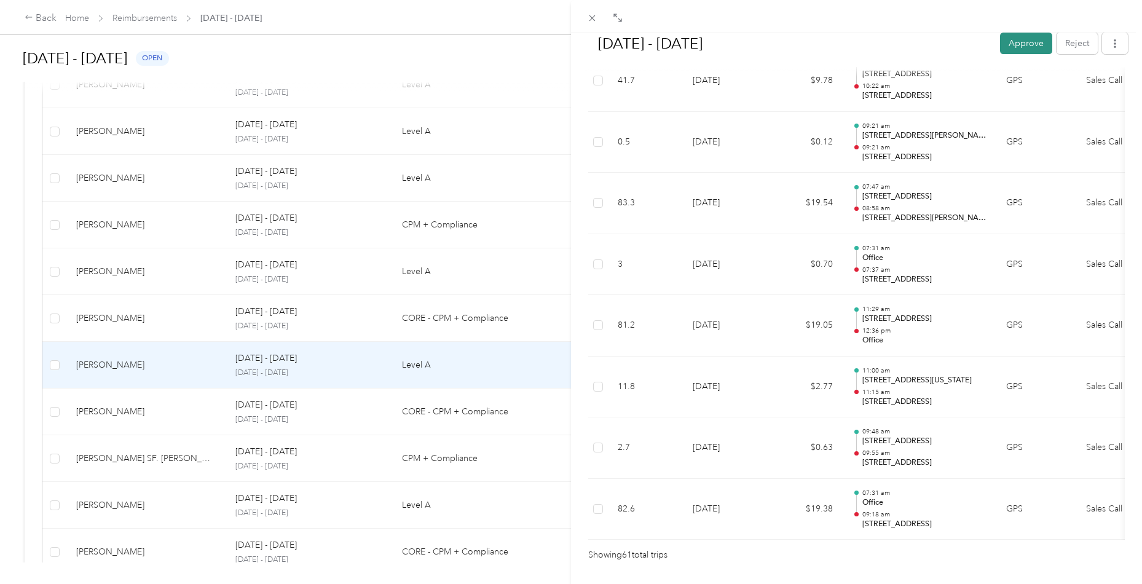
click at [1015, 44] on button "Approve" at bounding box center [1026, 44] width 52 height 22
click at [138, 418] on div "[DATE] - [DATE] [PERSON_NAME] as paid Reject Unapprove Needs Payment Needs paym…" at bounding box center [571, 292] width 1142 height 584
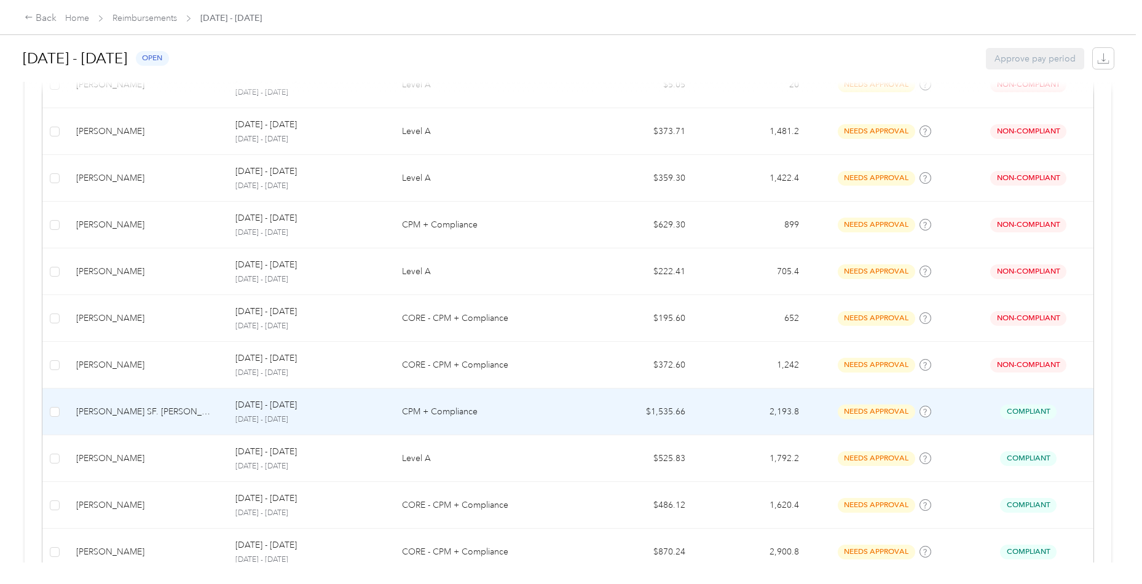
click at [137, 418] on td "[PERSON_NAME] SF. [PERSON_NAME]" at bounding box center [145, 412] width 159 height 47
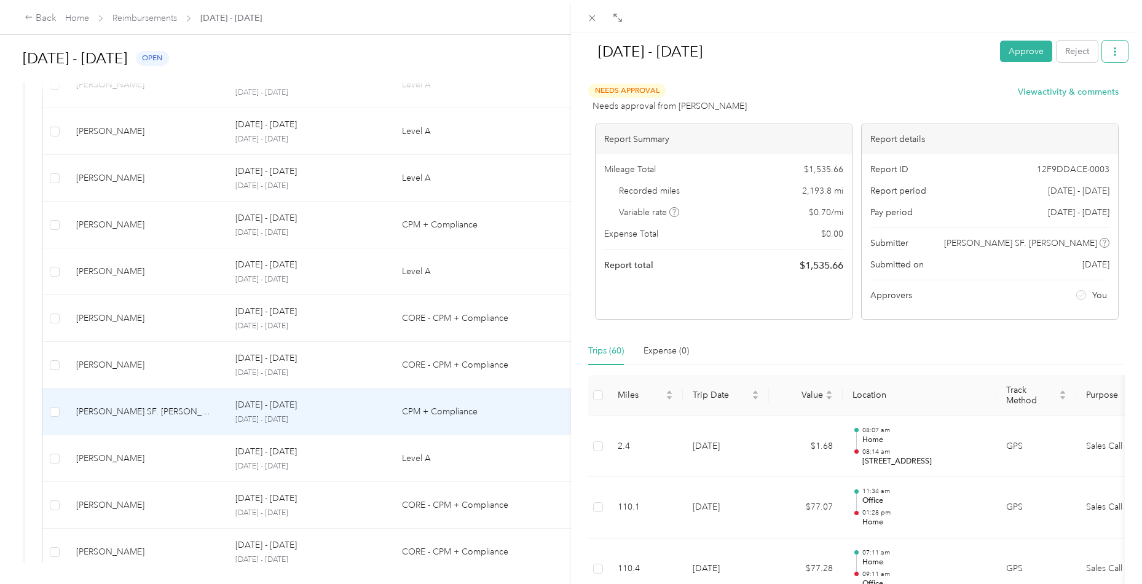
click at [1111, 52] on icon "button" at bounding box center [1115, 51] width 9 height 9
click at [1085, 95] on span "Download" at bounding box center [1077, 96] width 41 height 13
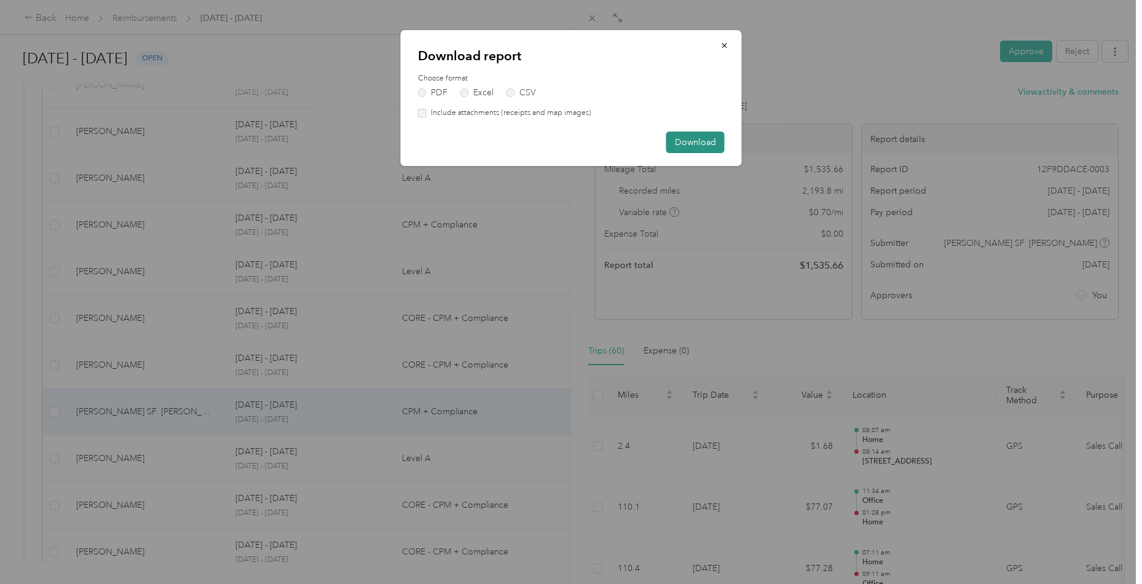
click at [684, 140] on button "Download" at bounding box center [696, 143] width 58 height 22
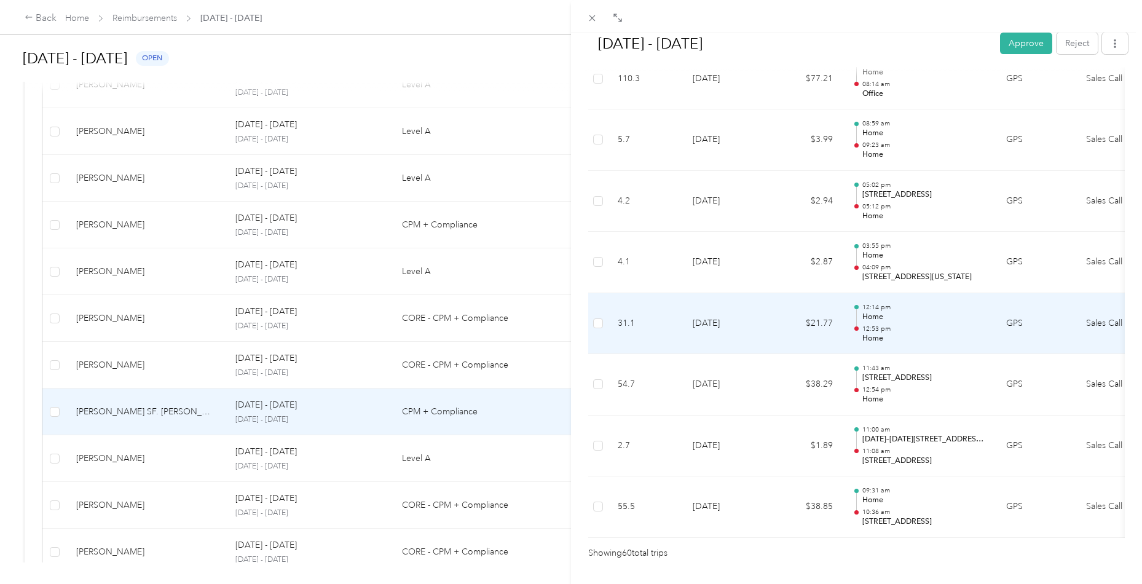
scroll to position [3548, 0]
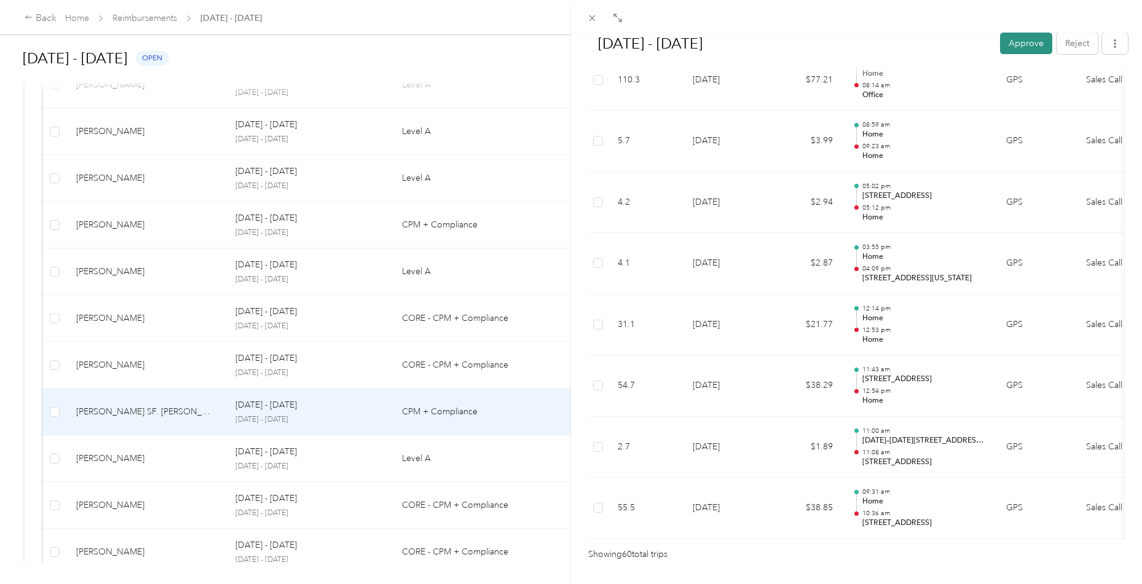
click at [1016, 49] on button "Approve" at bounding box center [1026, 44] width 52 height 22
click at [111, 462] on div "[DATE] - [DATE] Approve Reject Needs Approval Needs approval from [PERSON_NAME]…" at bounding box center [571, 292] width 1142 height 584
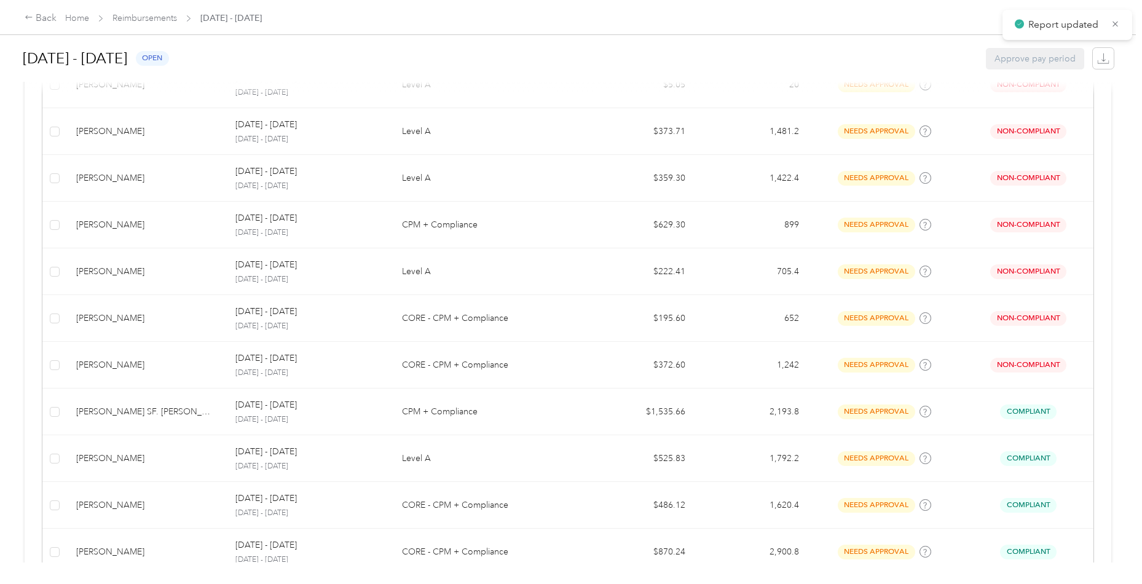
click at [140, 454] on div "[PERSON_NAME]" at bounding box center [146, 459] width 140 height 14
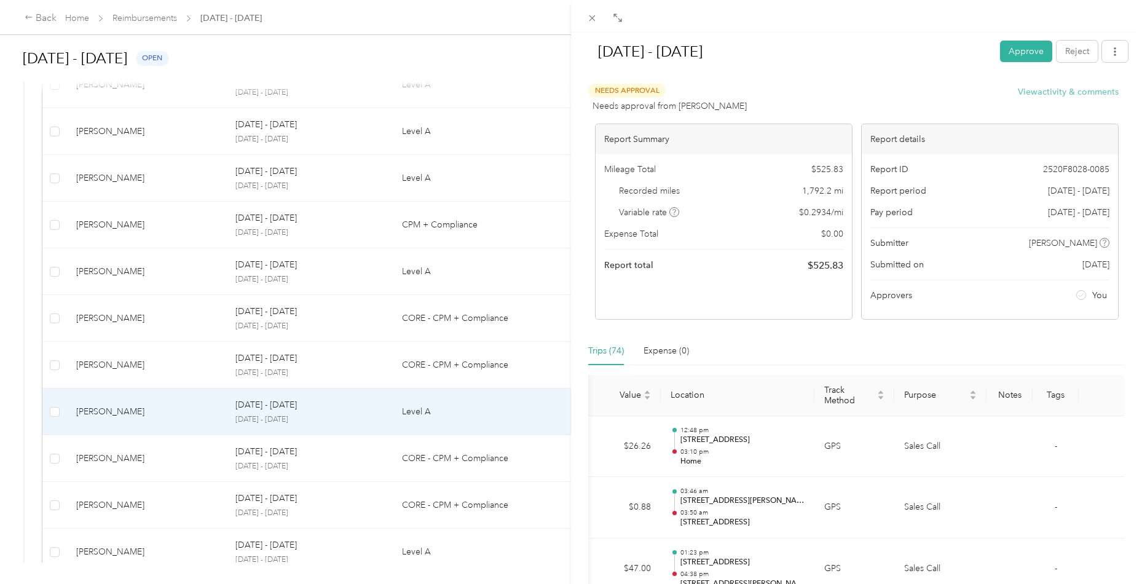
click at [1059, 87] on button "View activity & comments" at bounding box center [1068, 91] width 101 height 13
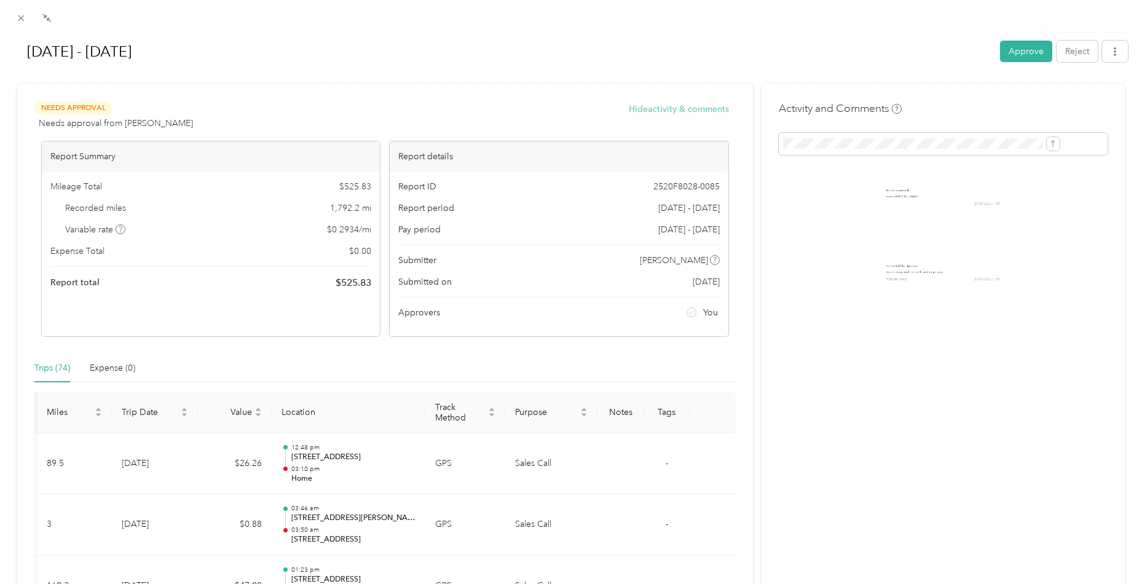
scroll to position [0, 20]
click at [1015, 59] on button "Approve" at bounding box center [1026, 52] width 52 height 22
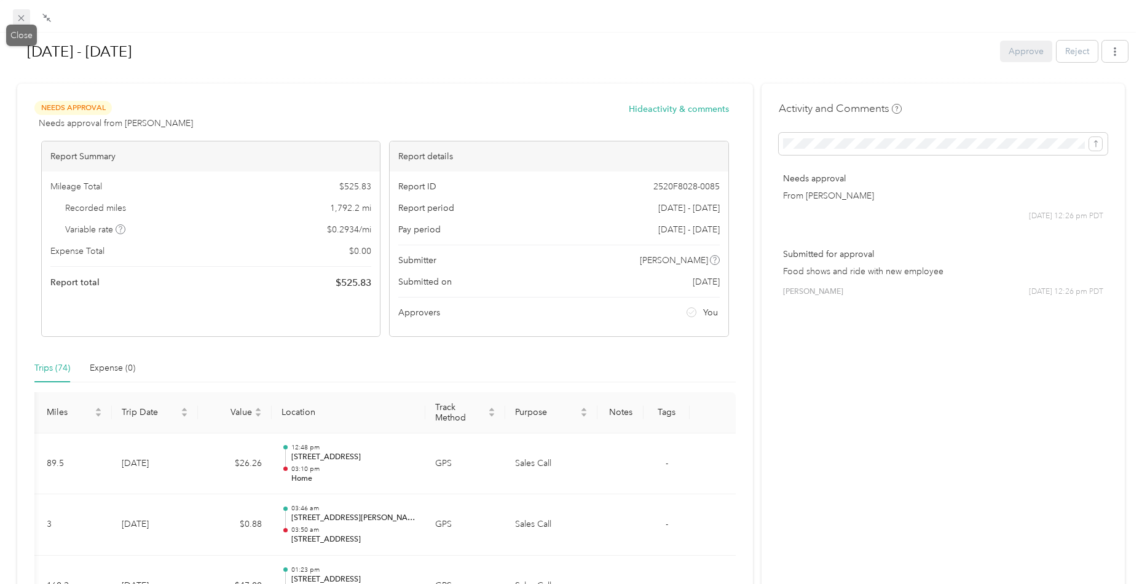
click at [23, 15] on icon at bounding box center [21, 18] width 10 height 10
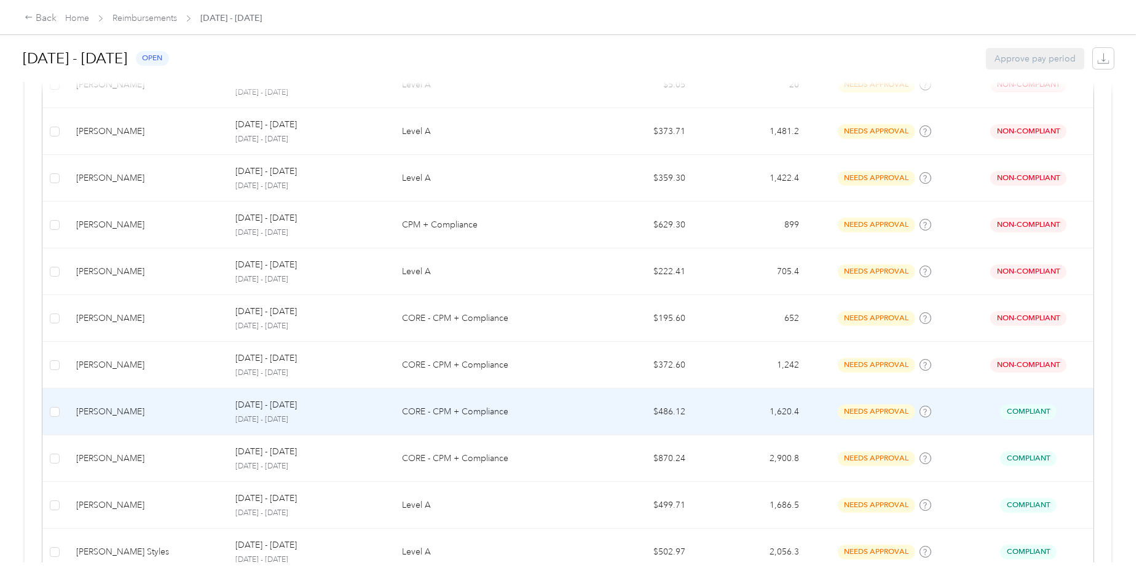
click at [172, 405] on div "[PERSON_NAME]" at bounding box center [146, 412] width 140 height 14
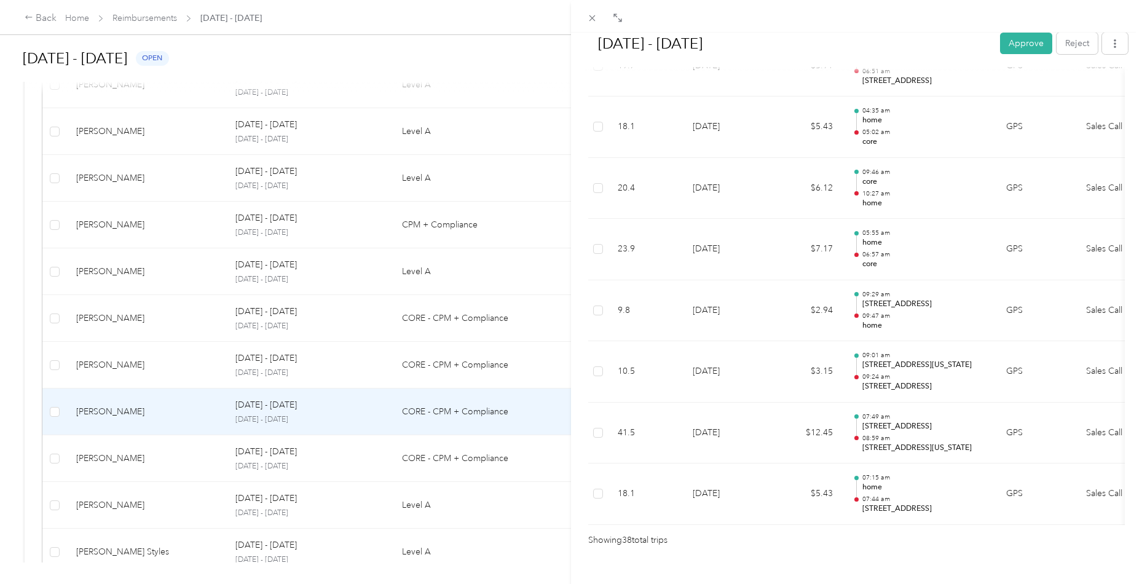
scroll to position [2215, 0]
click at [1027, 39] on button "Approve" at bounding box center [1026, 44] width 52 height 22
click at [130, 459] on div "[DATE] - [DATE] Approve Reject Needs Approval Needs approval from [PERSON_NAME]…" at bounding box center [571, 292] width 1142 height 584
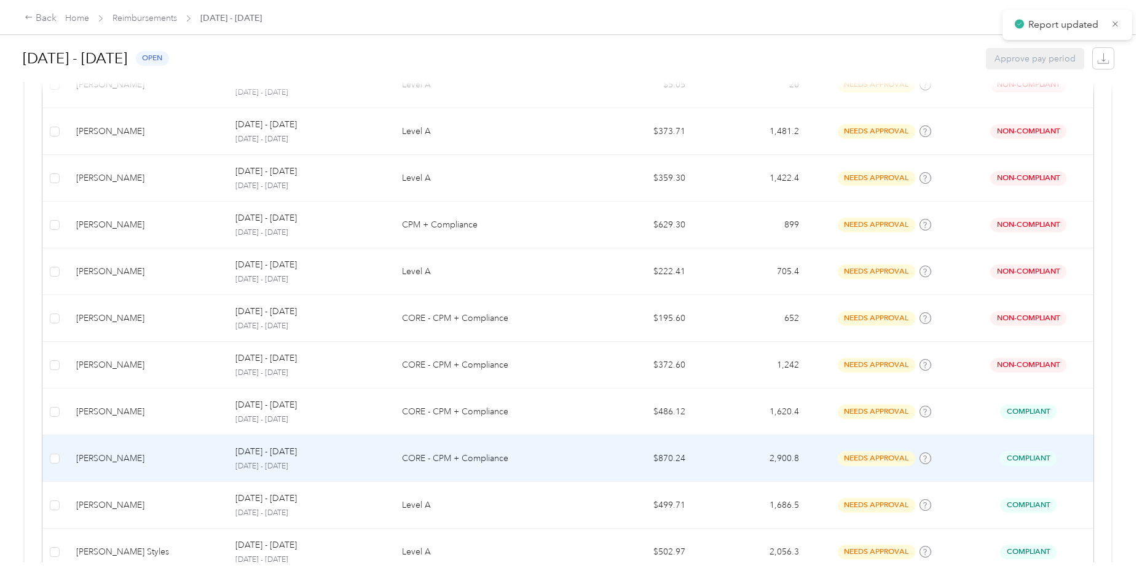
click at [161, 457] on div "[PERSON_NAME]" at bounding box center [146, 459] width 140 height 14
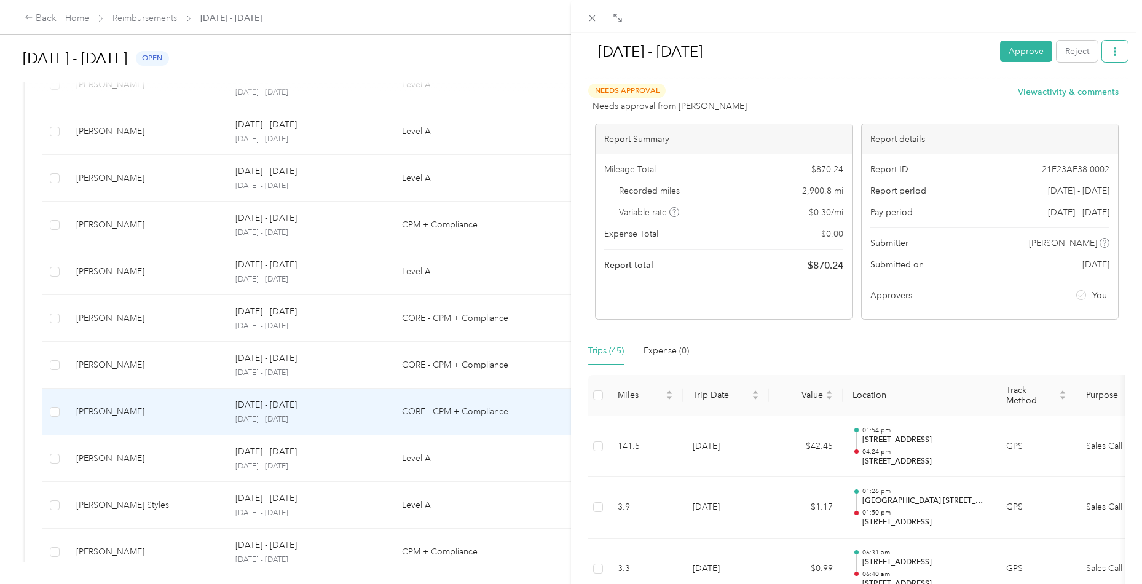
click at [1107, 57] on button "button" at bounding box center [1115, 52] width 26 height 22
click at [1082, 96] on span "Download" at bounding box center [1077, 96] width 41 height 13
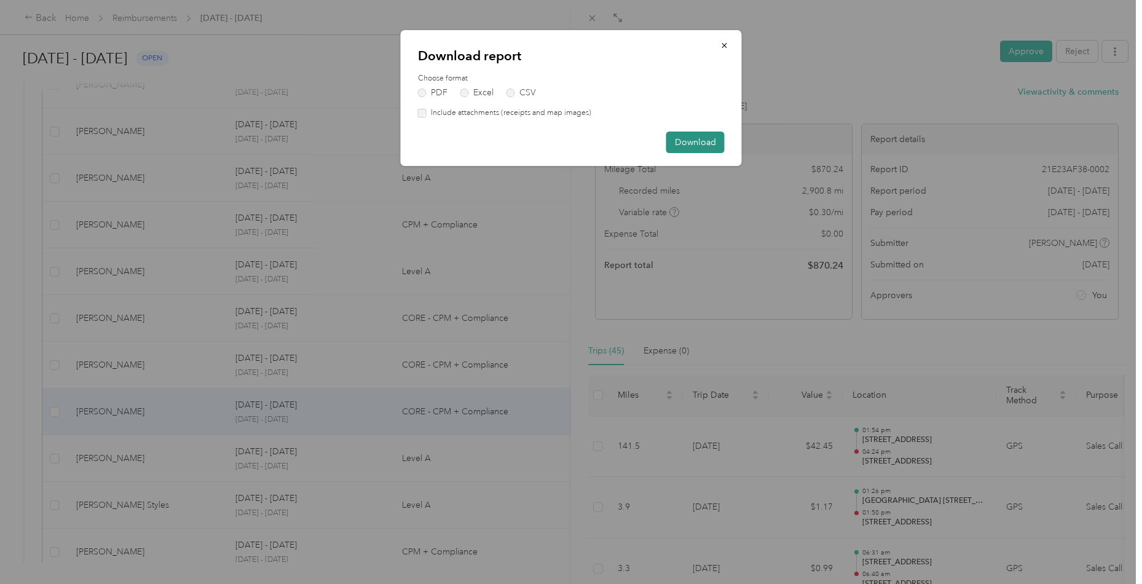
click at [698, 144] on button "Download" at bounding box center [696, 143] width 58 height 22
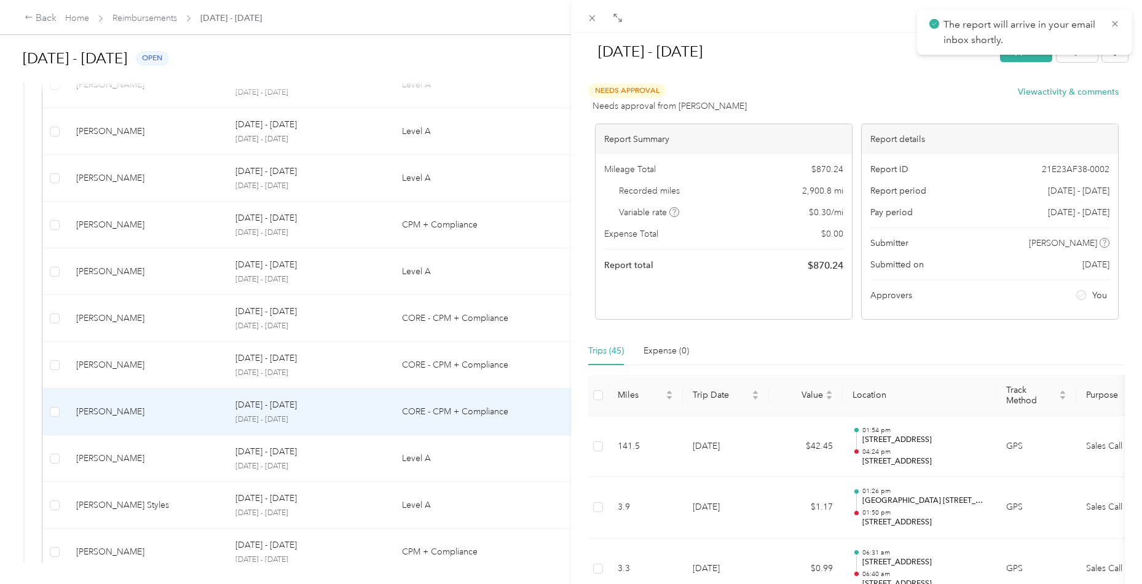
click at [940, 74] on div at bounding box center [856, 78] width 543 height 13
click at [1010, 59] on button "Approve" at bounding box center [1026, 52] width 52 height 22
click at [588, 17] on icon at bounding box center [592, 18] width 10 height 10
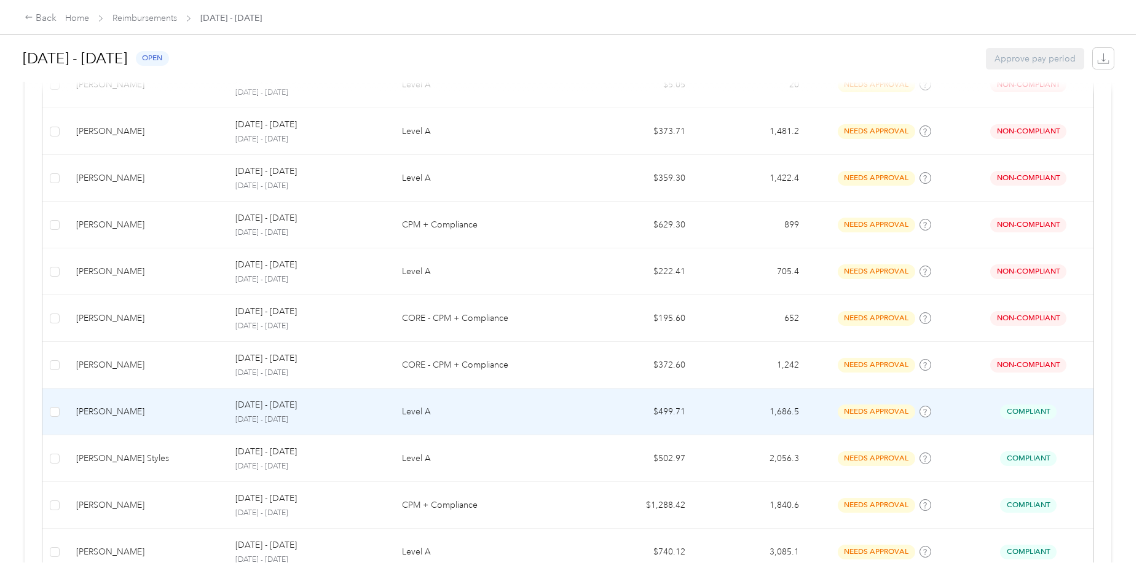
click at [156, 414] on div "[PERSON_NAME]" at bounding box center [146, 412] width 140 height 14
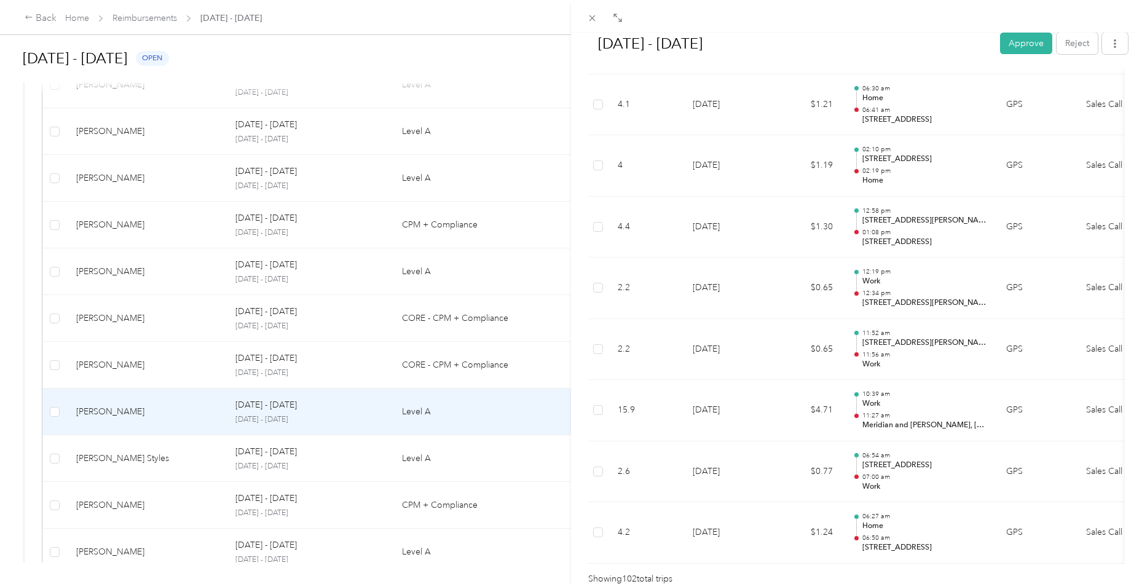
scroll to position [6092, 0]
click at [1010, 40] on button "Approve" at bounding box center [1026, 44] width 52 height 22
click at [175, 457] on div "[DATE] - [DATE] Approve Reject Needs Approval Needs approval from [PERSON_NAME]…" at bounding box center [571, 292] width 1142 height 584
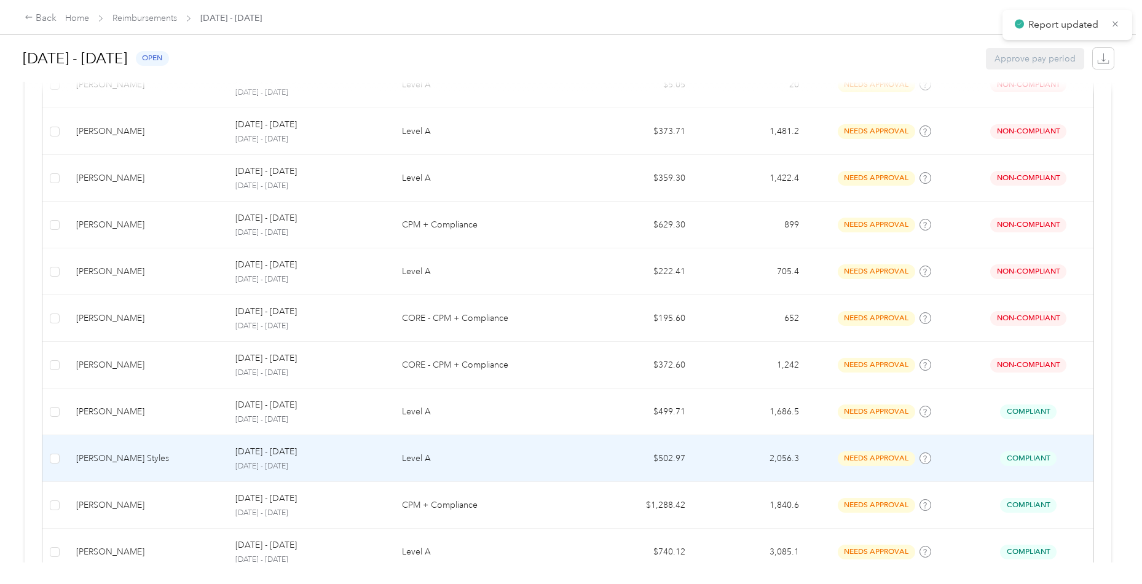
click at [178, 452] on div "[PERSON_NAME] Styles" at bounding box center [146, 459] width 140 height 14
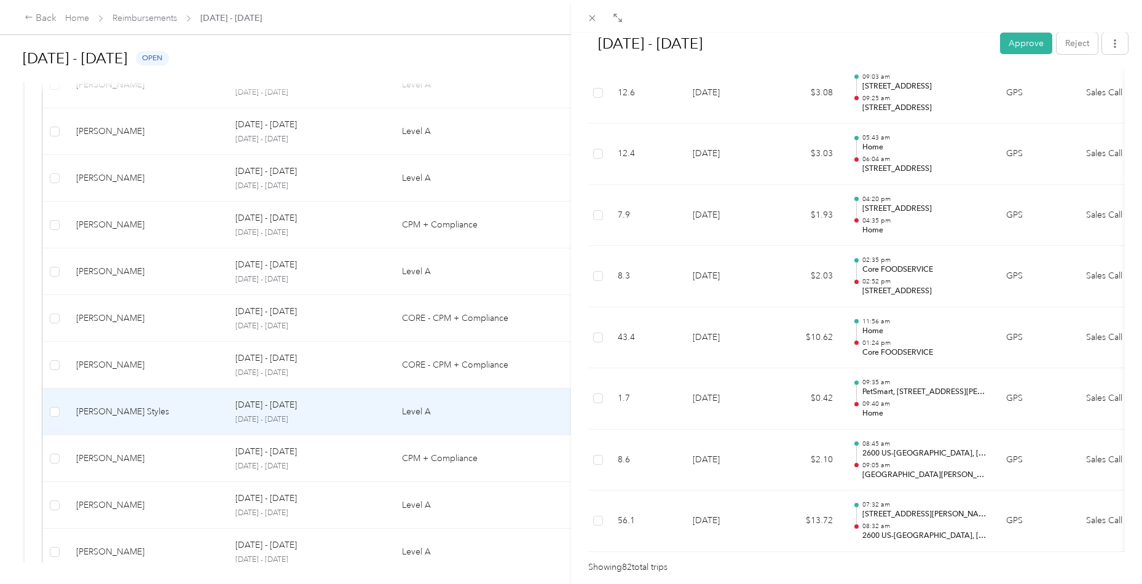
scroll to position [4880, 0]
click at [1029, 40] on button "Approve" at bounding box center [1026, 44] width 52 height 22
click at [208, 453] on div "[DATE] - [DATE] Approve Reject Needs Approval Needs approval from [PERSON_NAME]…" at bounding box center [571, 292] width 1142 height 584
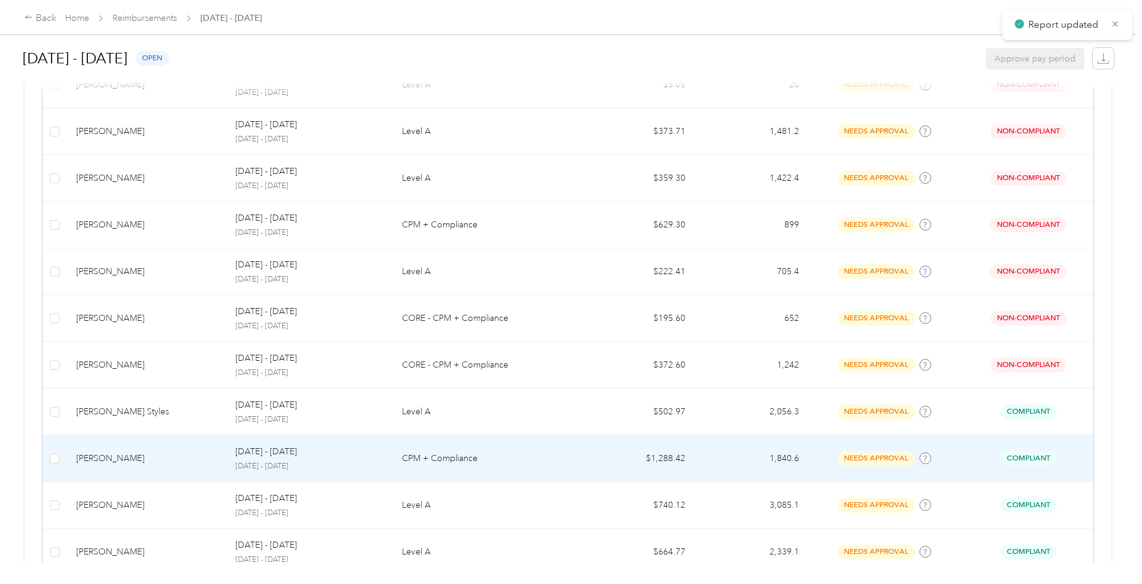
click at [151, 447] on td "[PERSON_NAME]" at bounding box center [145, 458] width 159 height 47
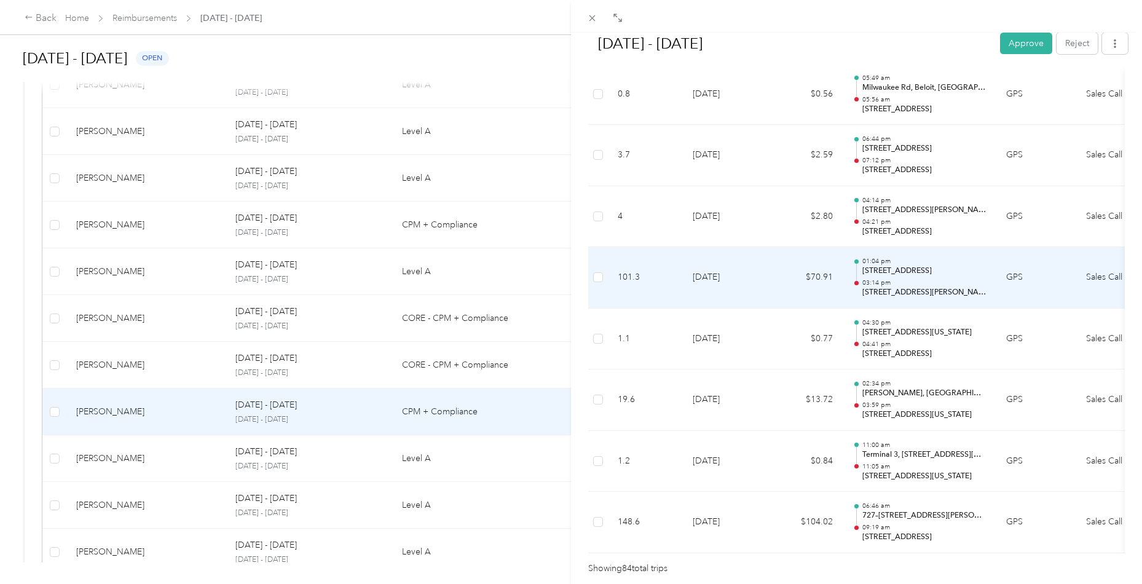
scroll to position [5001, 0]
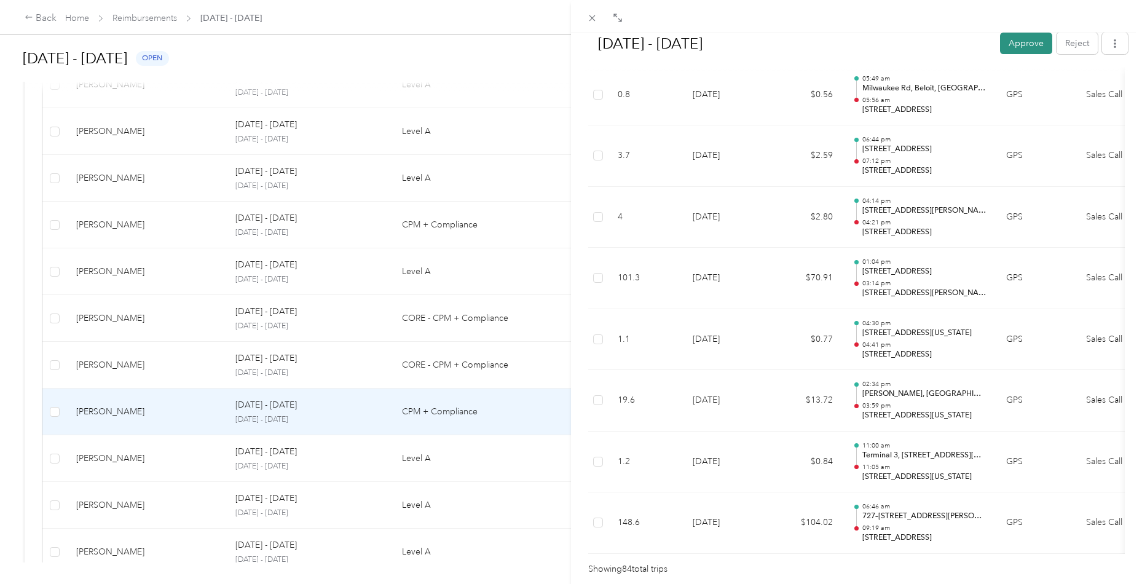
click at [1026, 42] on button "Approve" at bounding box center [1026, 44] width 52 height 22
click at [597, 21] on icon at bounding box center [592, 18] width 10 height 10
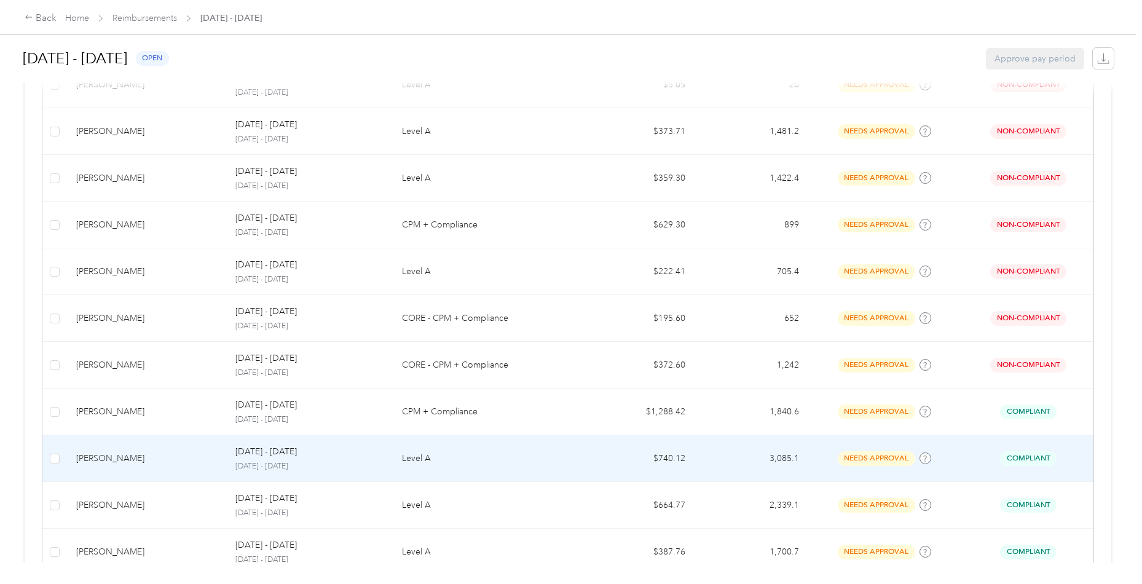
click at [170, 448] on td "[PERSON_NAME]" at bounding box center [145, 458] width 159 height 47
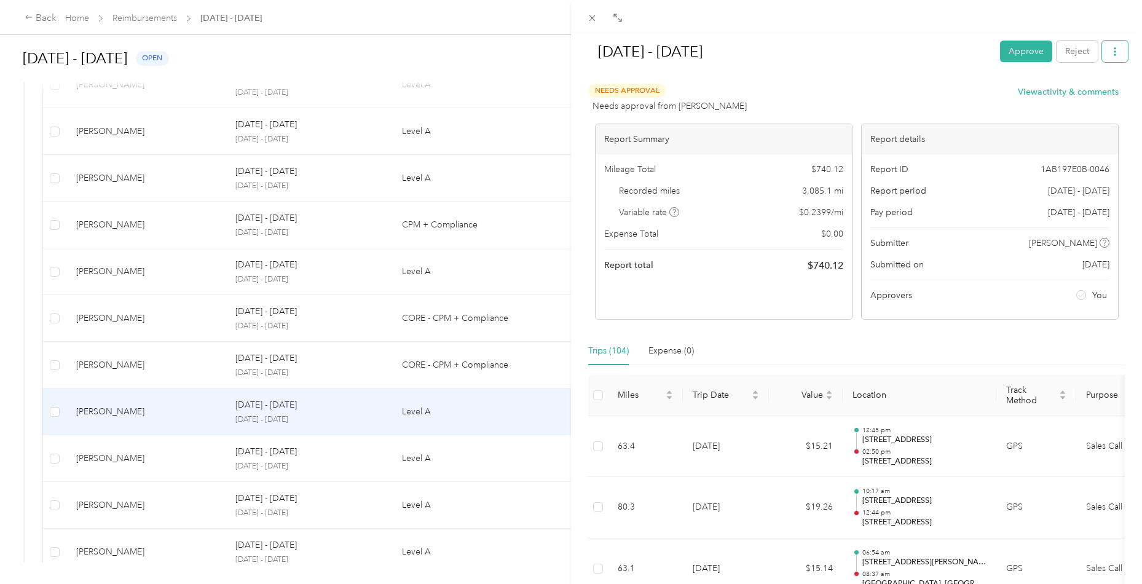
click at [1102, 52] on button "button" at bounding box center [1115, 52] width 26 height 22
click at [1082, 100] on span "Download" at bounding box center [1077, 96] width 41 height 13
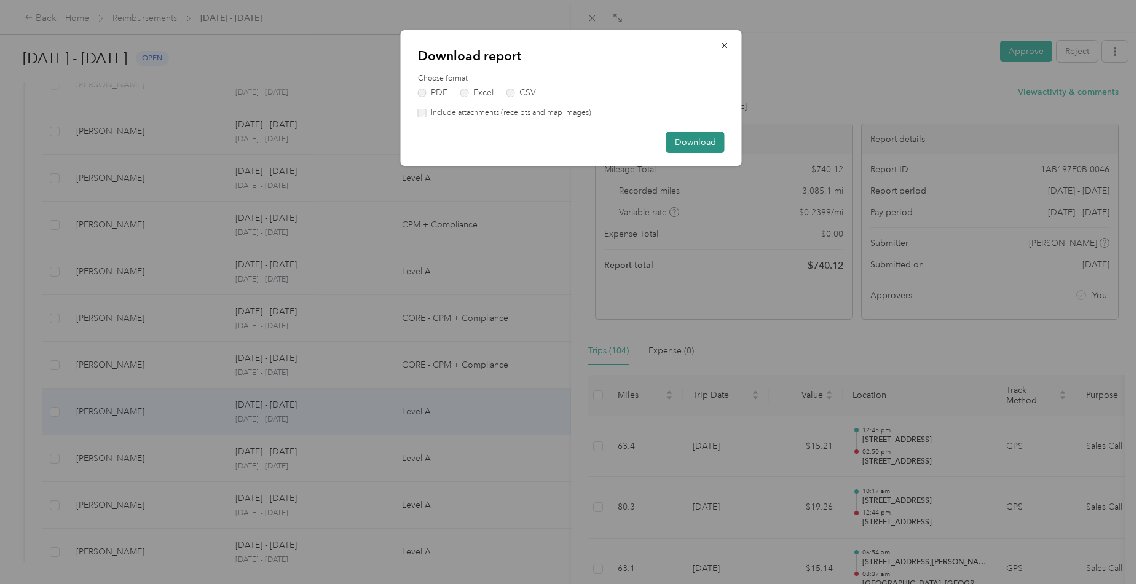
click at [693, 142] on button "Download" at bounding box center [696, 143] width 58 height 22
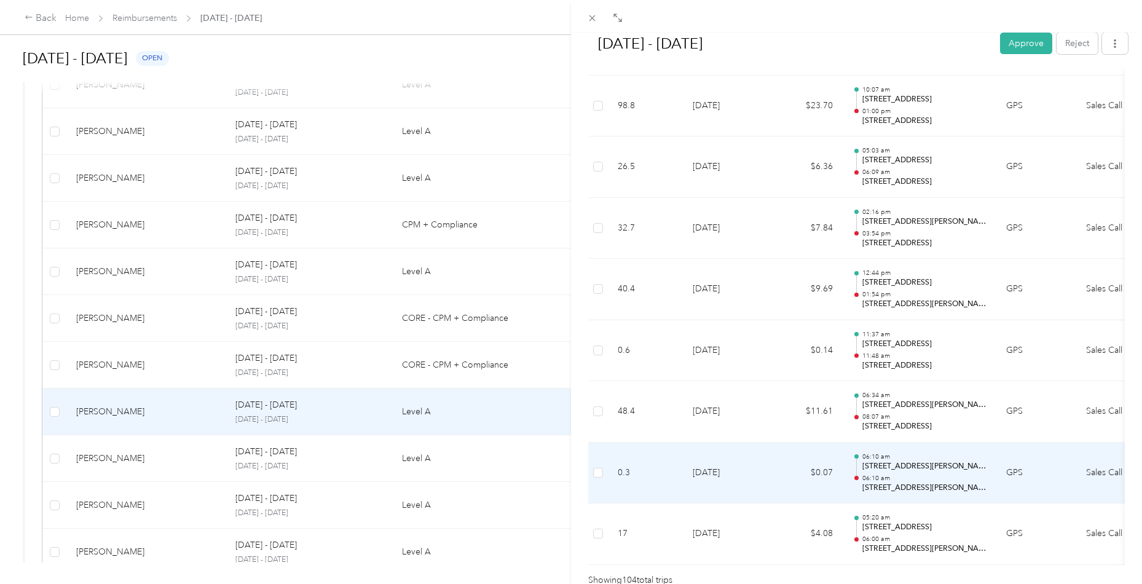
scroll to position [6213, 0]
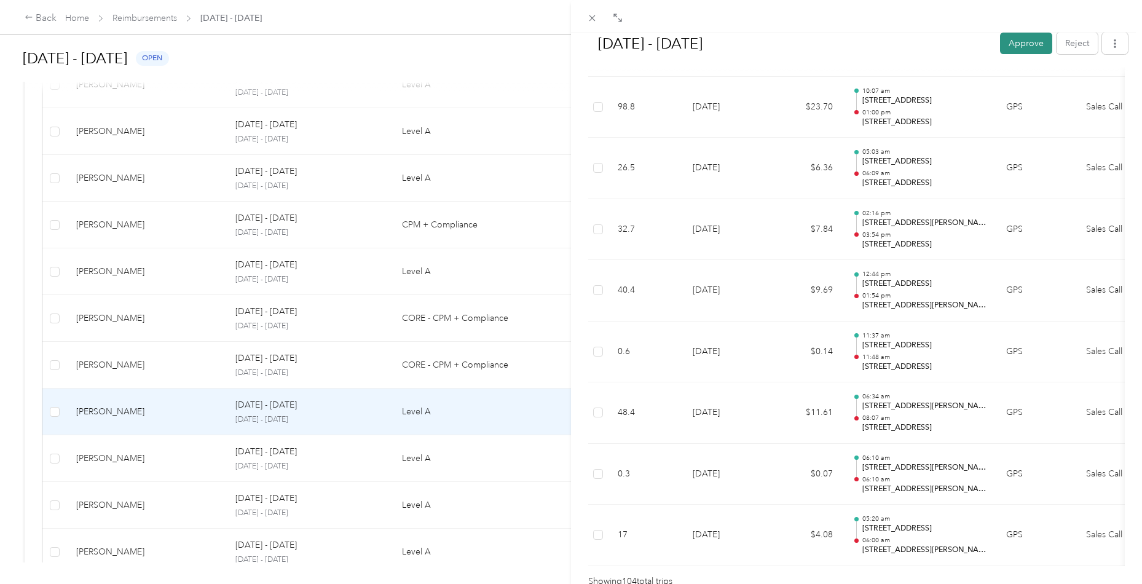
click at [1032, 47] on button "Approve" at bounding box center [1026, 44] width 52 height 22
click at [593, 19] on icon at bounding box center [592, 18] width 10 height 10
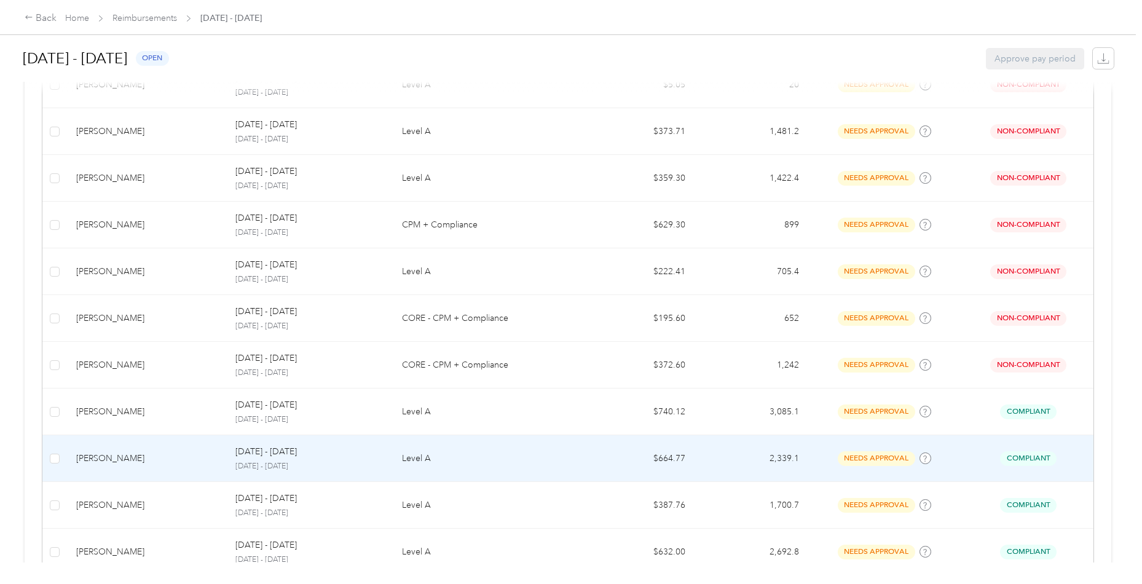
click at [147, 456] on div "[PERSON_NAME]" at bounding box center [146, 459] width 140 height 14
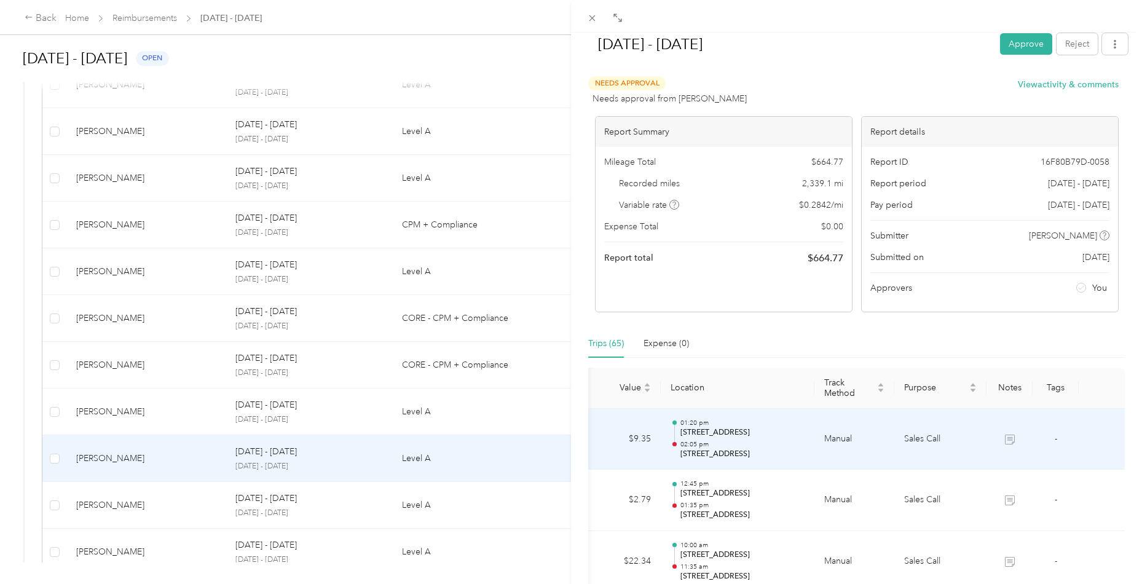
scroll to position [0, 185]
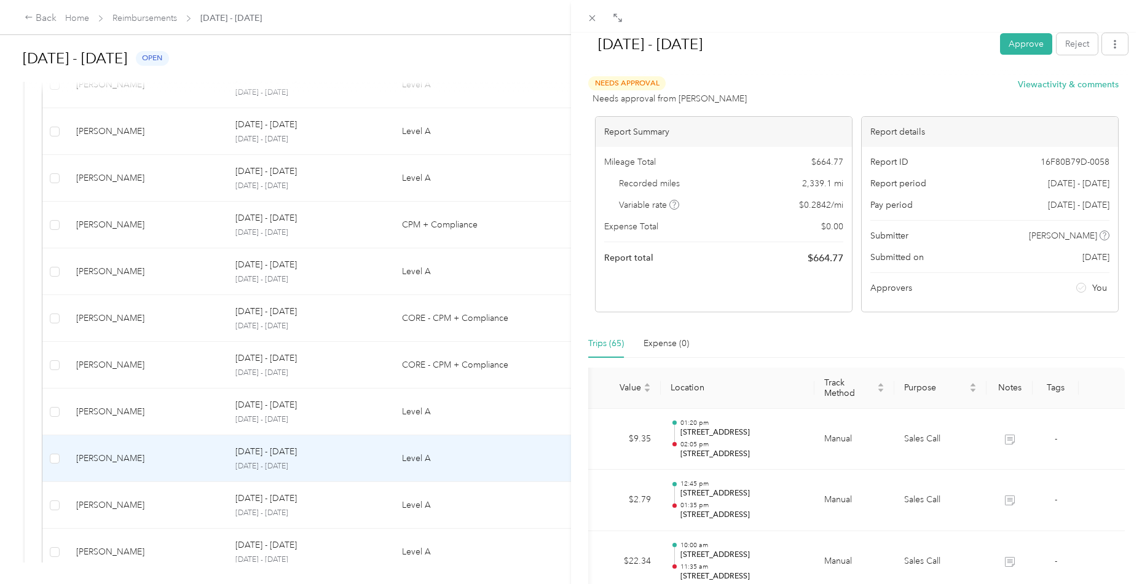
click at [1016, 55] on div "[DATE] - [DATE] Approve Reject" at bounding box center [856, 46] width 543 height 36
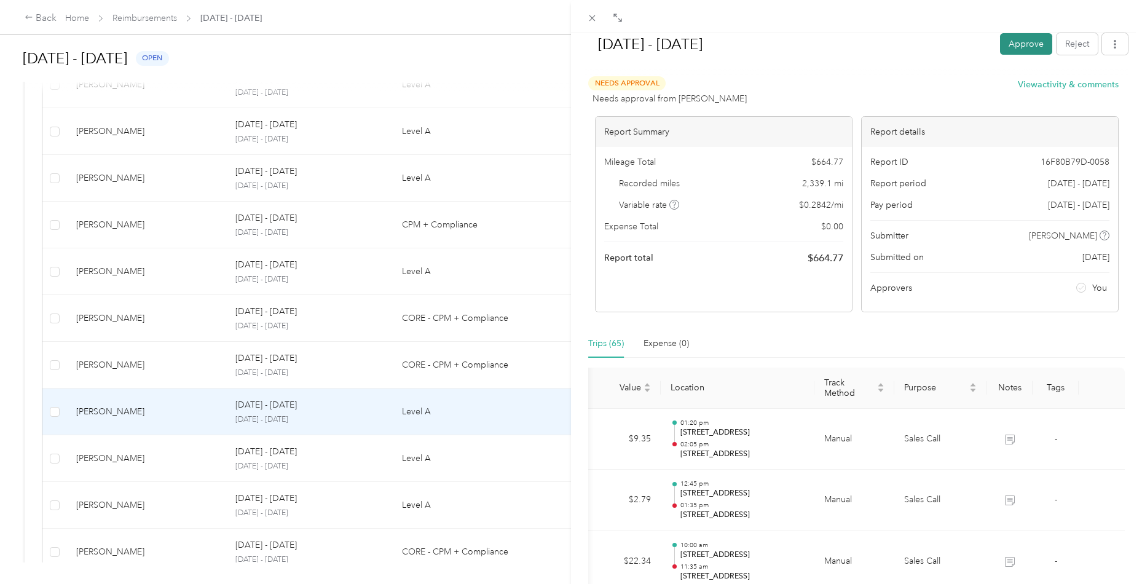
click at [1019, 51] on button "Approve" at bounding box center [1026, 44] width 52 height 22
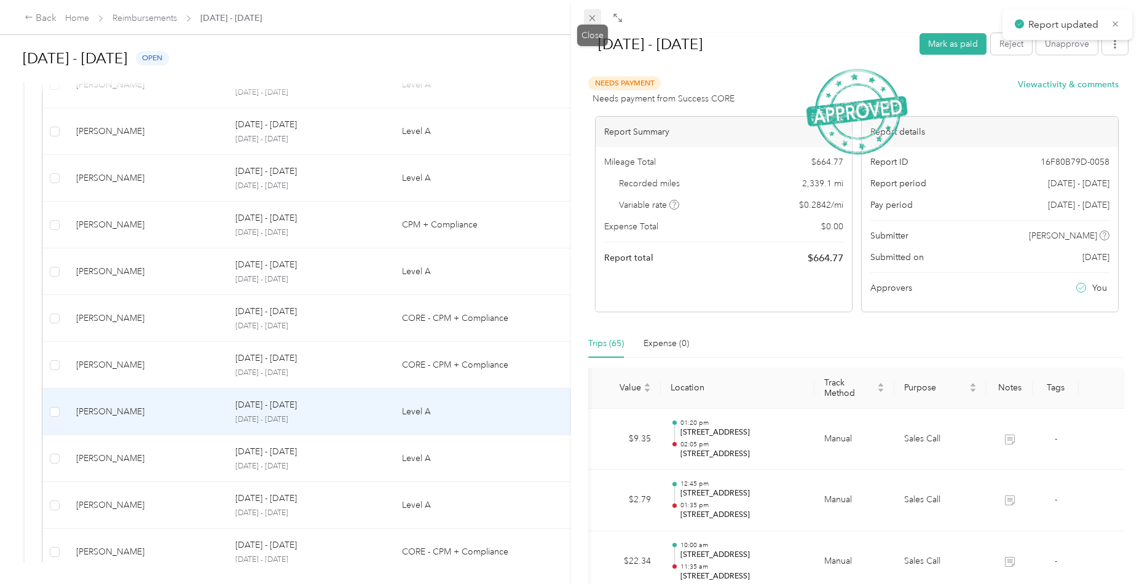
click at [593, 20] on icon at bounding box center [592, 18] width 10 height 10
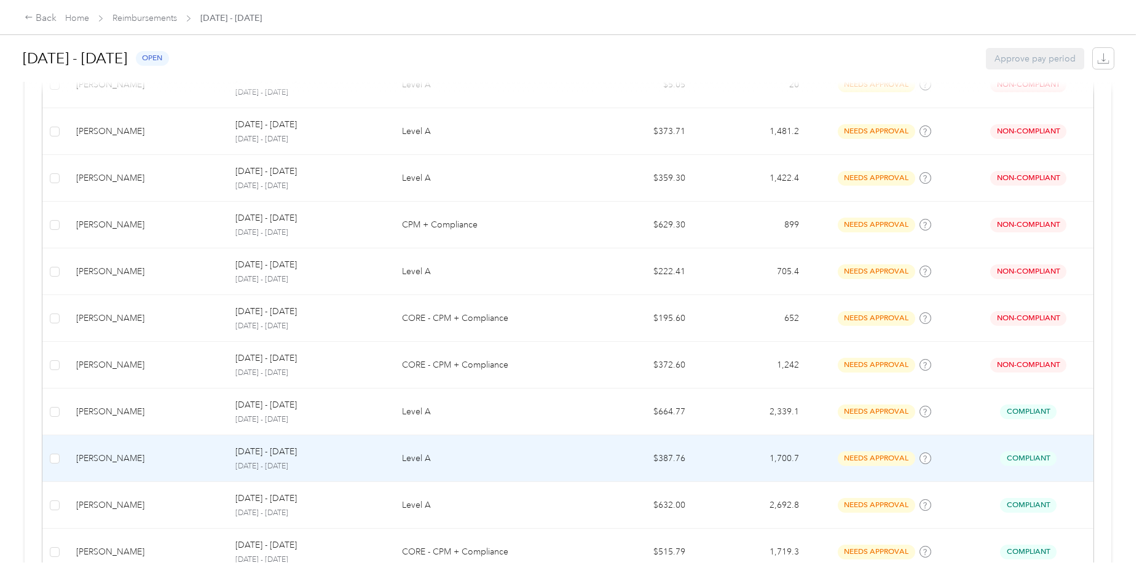
click at [124, 445] on td "[PERSON_NAME]" at bounding box center [145, 458] width 159 height 47
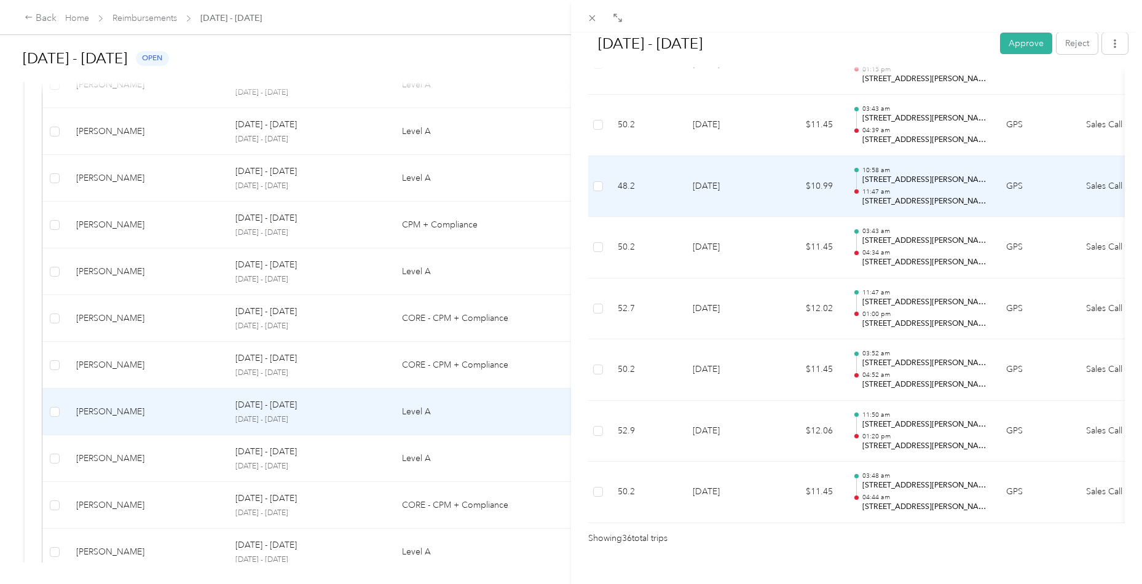
scroll to position [2094, 0]
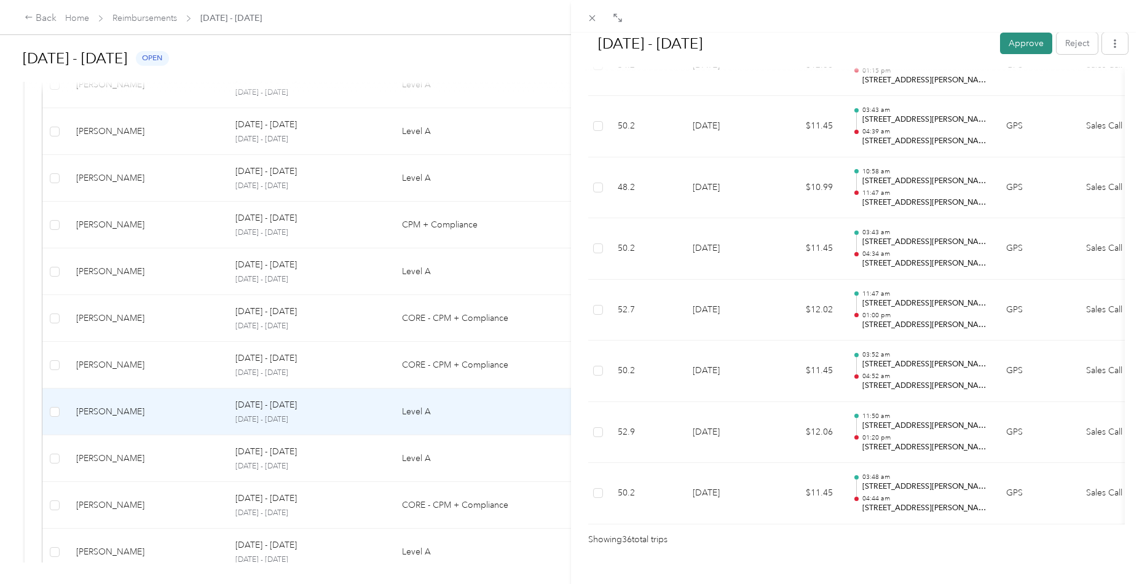
click at [1032, 39] on button "Approve" at bounding box center [1026, 44] width 52 height 22
click at [139, 468] on div "[DATE] - [DATE] [PERSON_NAME] as paid Reject Unapprove Needs Payment Needs paym…" at bounding box center [571, 292] width 1142 height 584
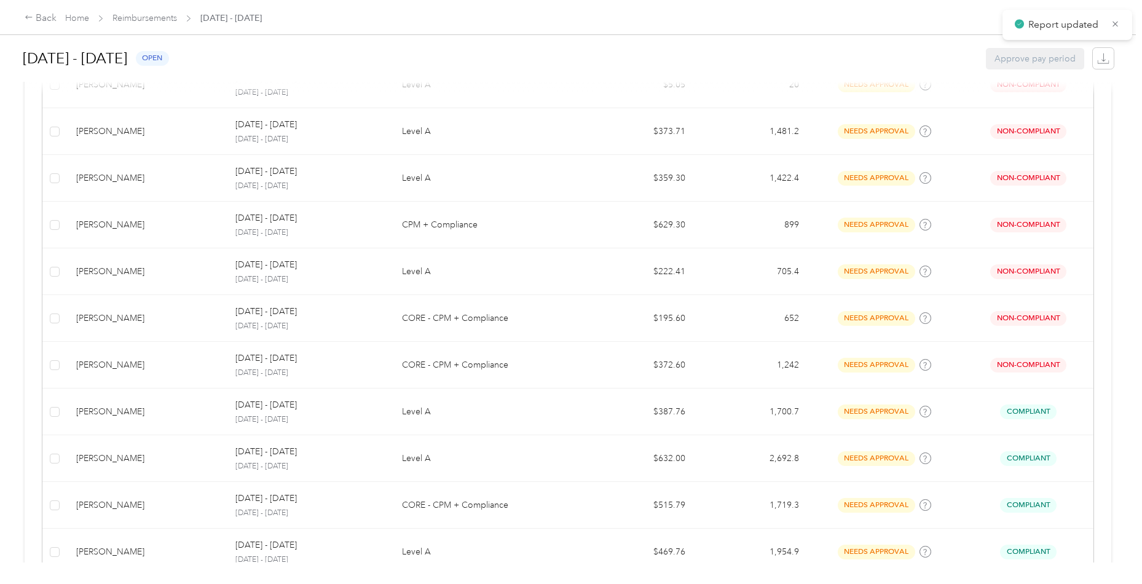
click at [152, 456] on div "[PERSON_NAME]" at bounding box center [146, 459] width 140 height 14
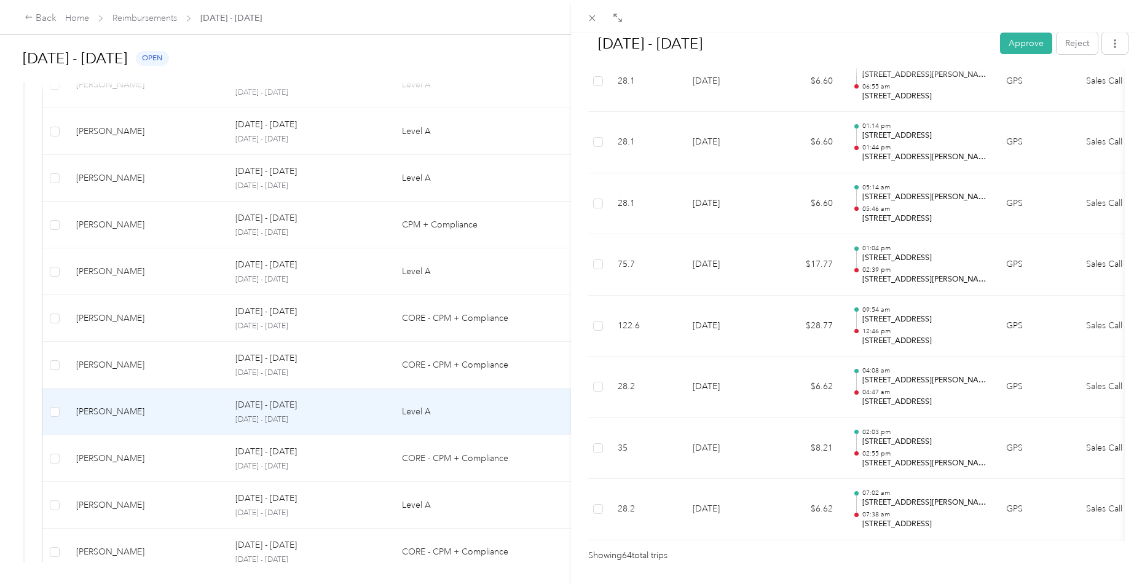
scroll to position [3790, 0]
click at [1015, 52] on button "Approve" at bounding box center [1026, 44] width 52 height 22
click at [146, 456] on div "[DATE] - [DATE] Approve Reject Needs Approval Needs approval from [PERSON_NAME]…" at bounding box center [571, 292] width 1142 height 584
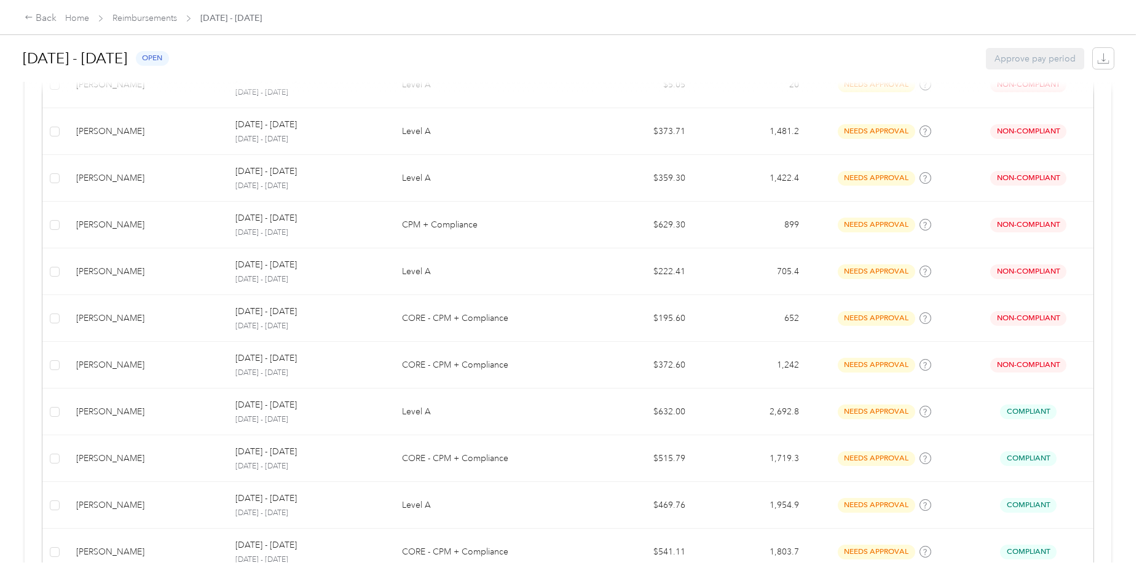
click at [164, 462] on td "[PERSON_NAME]" at bounding box center [145, 458] width 159 height 47
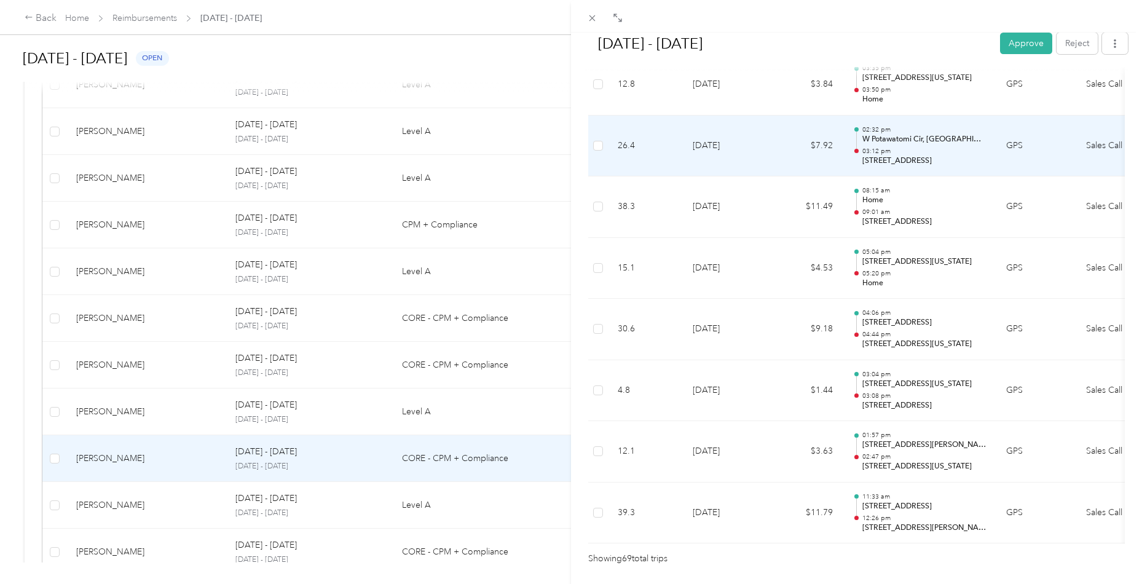
scroll to position [4093, 0]
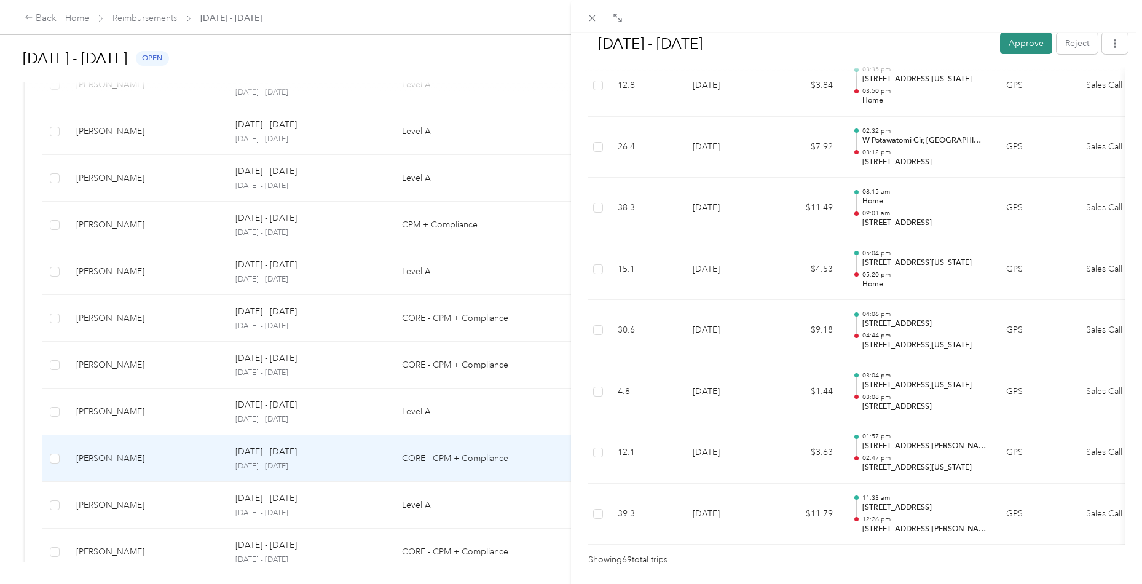
click at [1034, 50] on button "Approve" at bounding box center [1026, 44] width 52 height 22
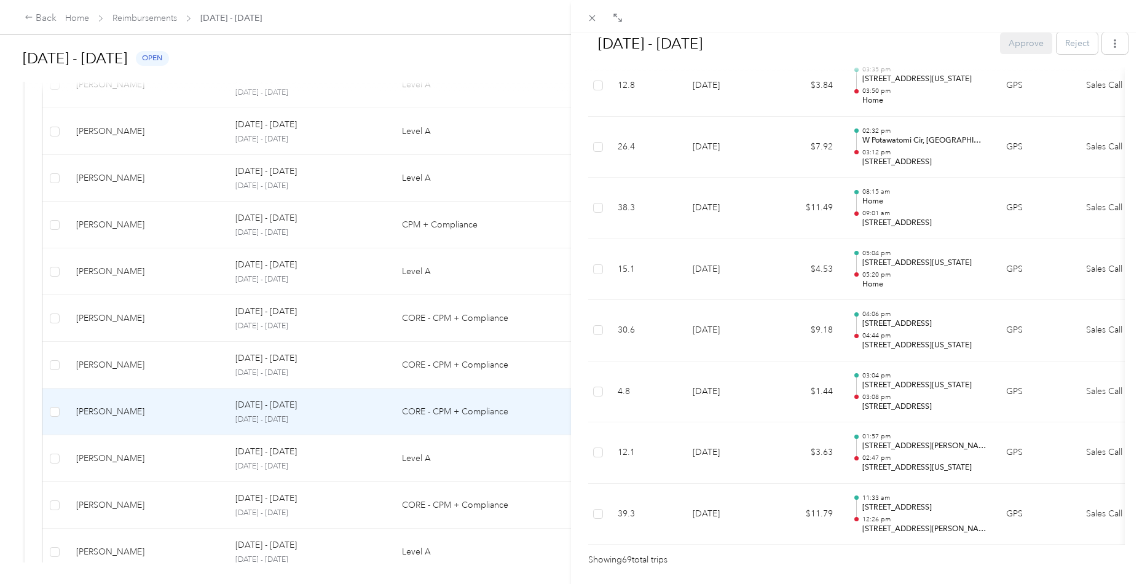
click at [114, 514] on div "[DATE] - [DATE] Approve Reject Needs Approval Needs approval from [PERSON_NAME]…" at bounding box center [571, 292] width 1142 height 584
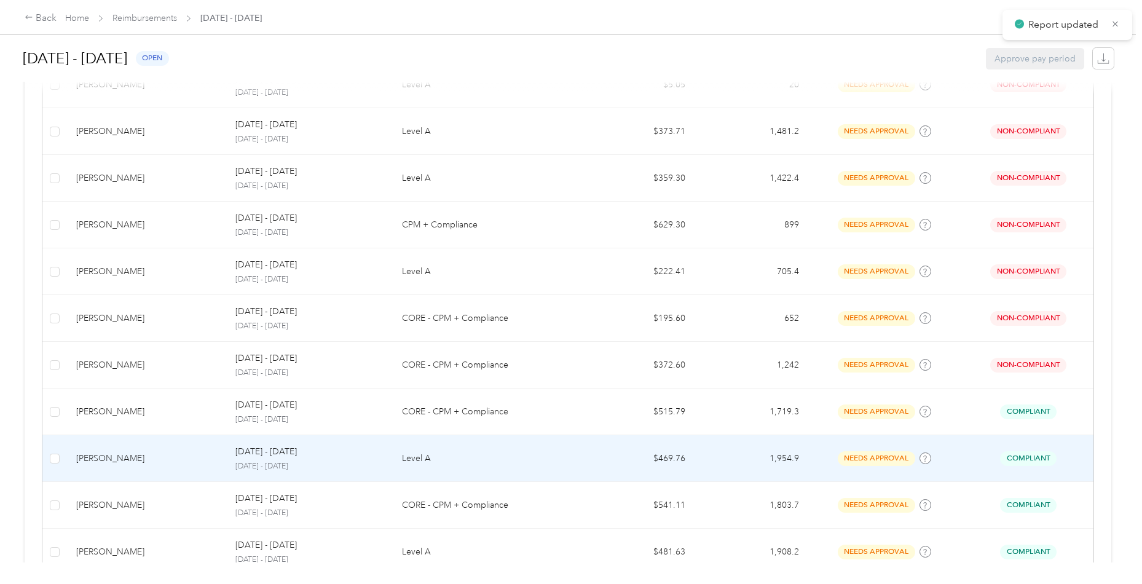
click at [145, 465] on td "[PERSON_NAME]" at bounding box center [145, 458] width 159 height 47
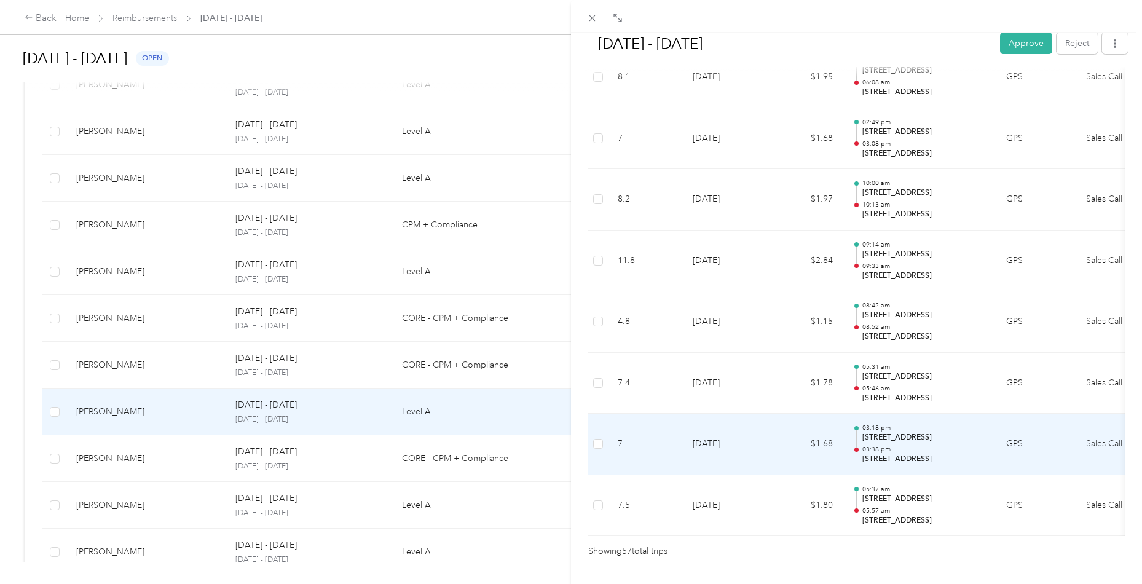
scroll to position [3366, 0]
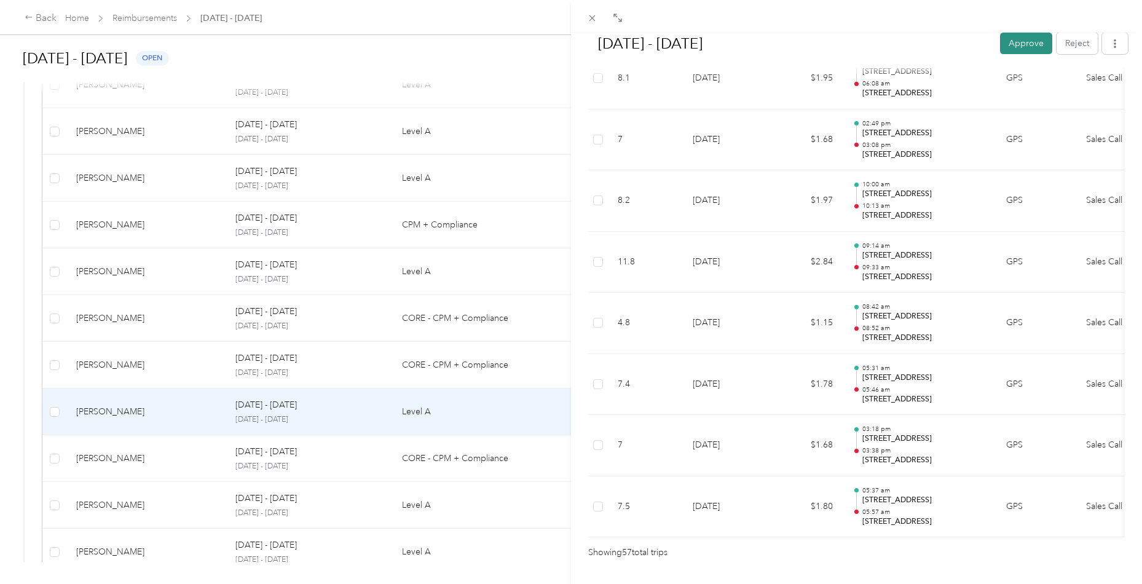
click at [1019, 43] on button "Approve" at bounding box center [1026, 44] width 52 height 22
click at [101, 459] on div "[DATE] - [DATE] Approve Reject Needs Approval Needs approval from [PERSON_NAME]…" at bounding box center [571, 292] width 1142 height 584
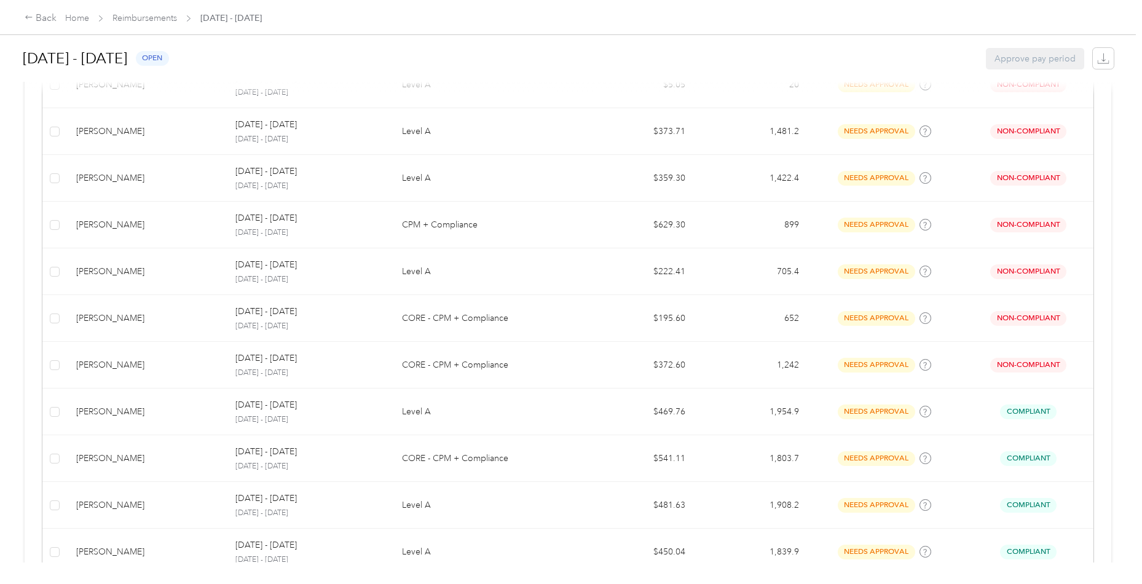
click at [145, 459] on div "[PERSON_NAME]" at bounding box center [146, 459] width 140 height 14
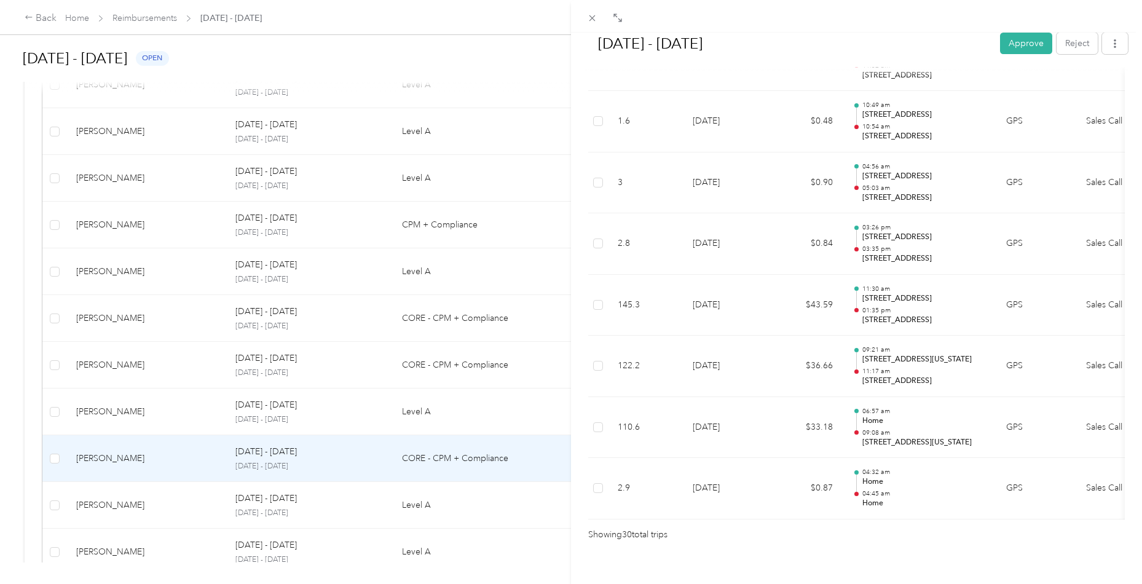
scroll to position [1731, 0]
click at [1014, 53] on button "Approve" at bounding box center [1026, 44] width 52 height 22
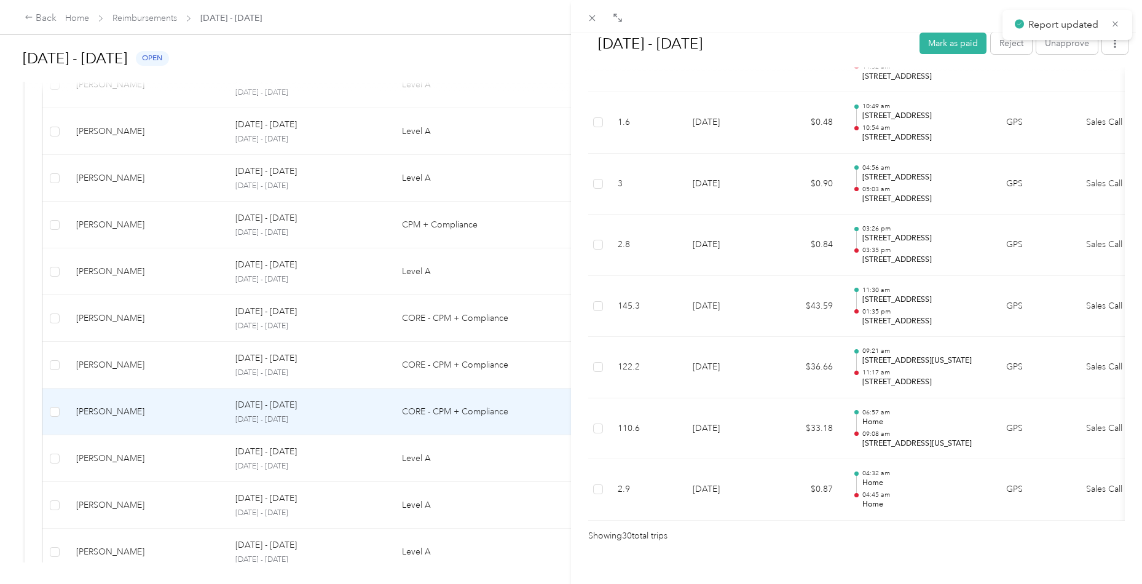
click at [154, 464] on div "[DATE] - [DATE] Mark as paid Reject Unapprove Needs Payment Needs payment from …" at bounding box center [571, 292] width 1142 height 584
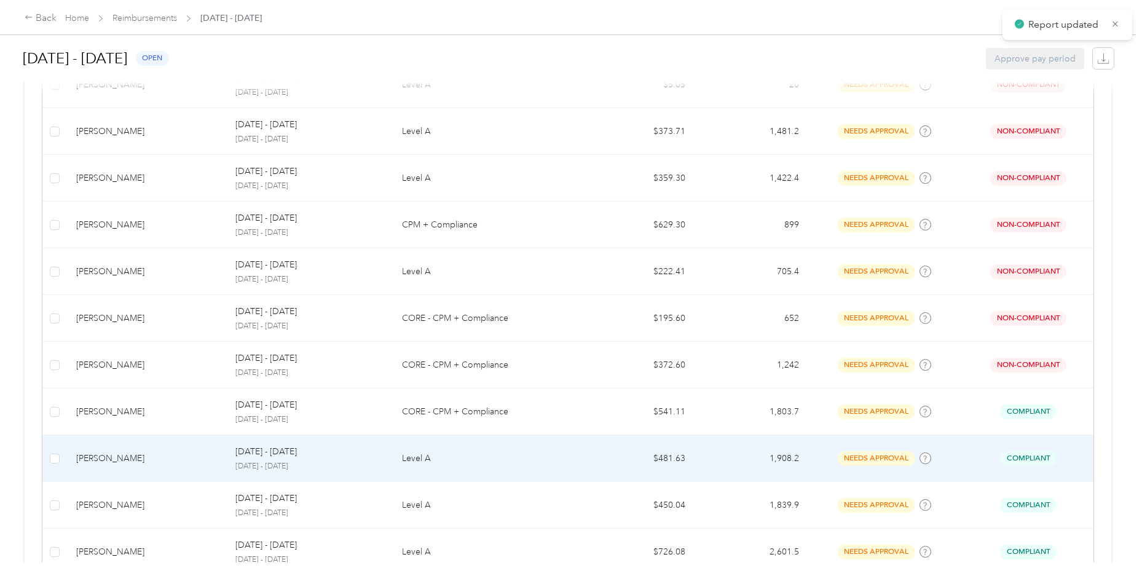
click at [183, 444] on td "[PERSON_NAME]" at bounding box center [145, 458] width 159 height 47
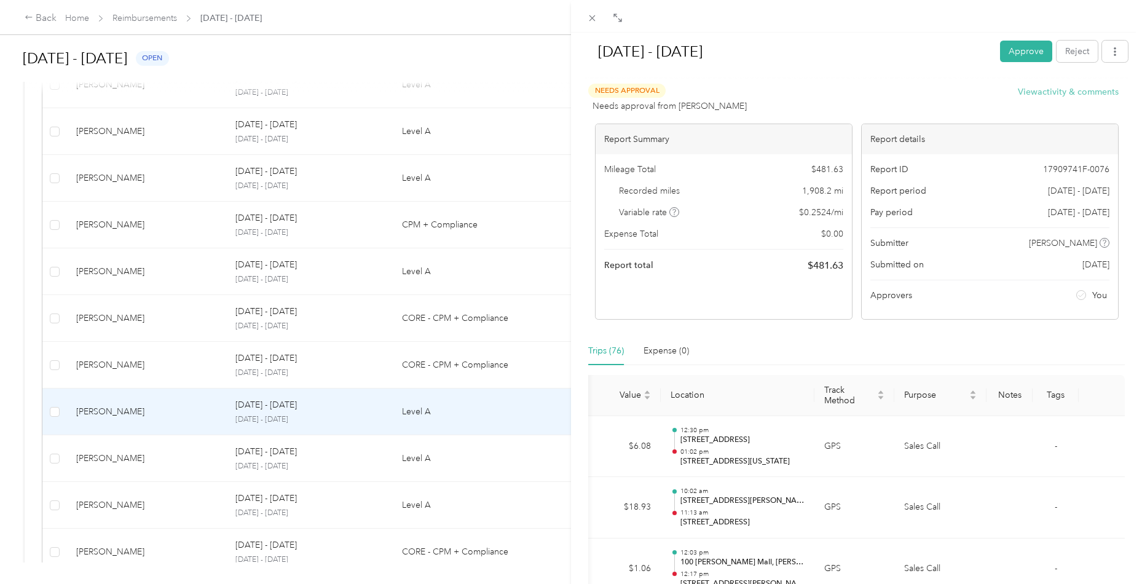
click at [1070, 94] on button "View activity & comments" at bounding box center [1068, 91] width 101 height 13
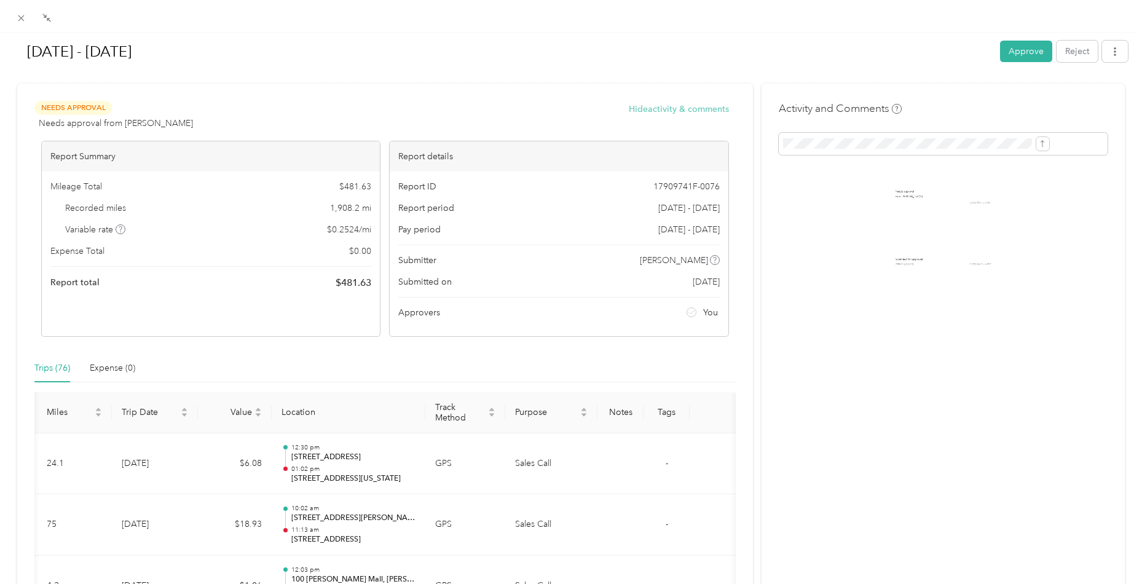
scroll to position [0, 20]
click at [1029, 53] on button "Approve" at bounding box center [1026, 52] width 52 height 22
click at [23, 584] on div "[DATE] - [DATE] Approve Reject Needs Approval Needs approval from [PERSON_NAME]…" at bounding box center [568, 584] width 1136 height 0
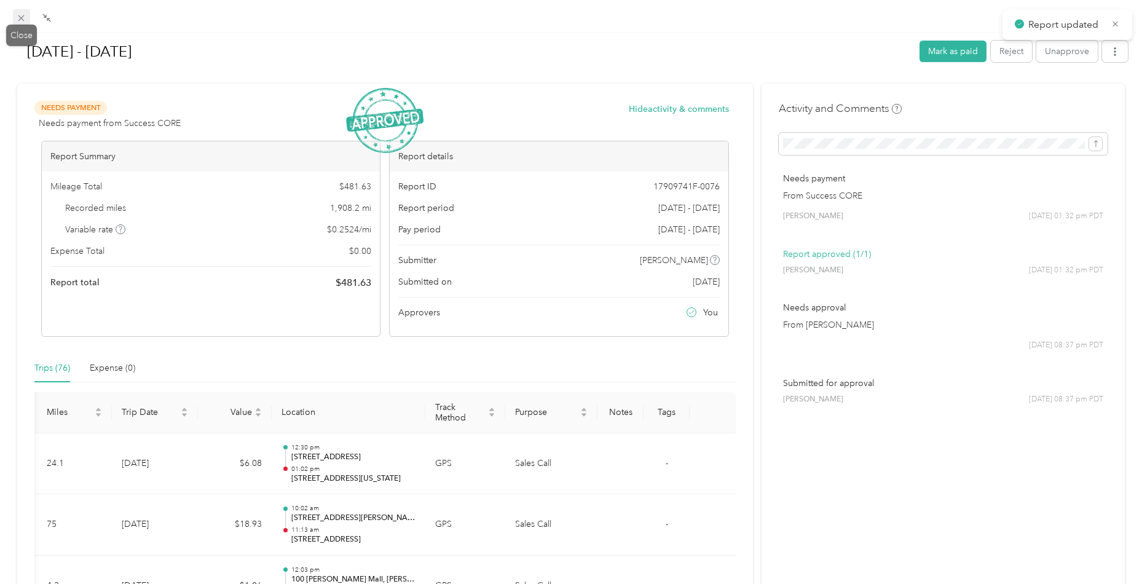
click at [24, 18] on icon at bounding box center [21, 18] width 10 height 10
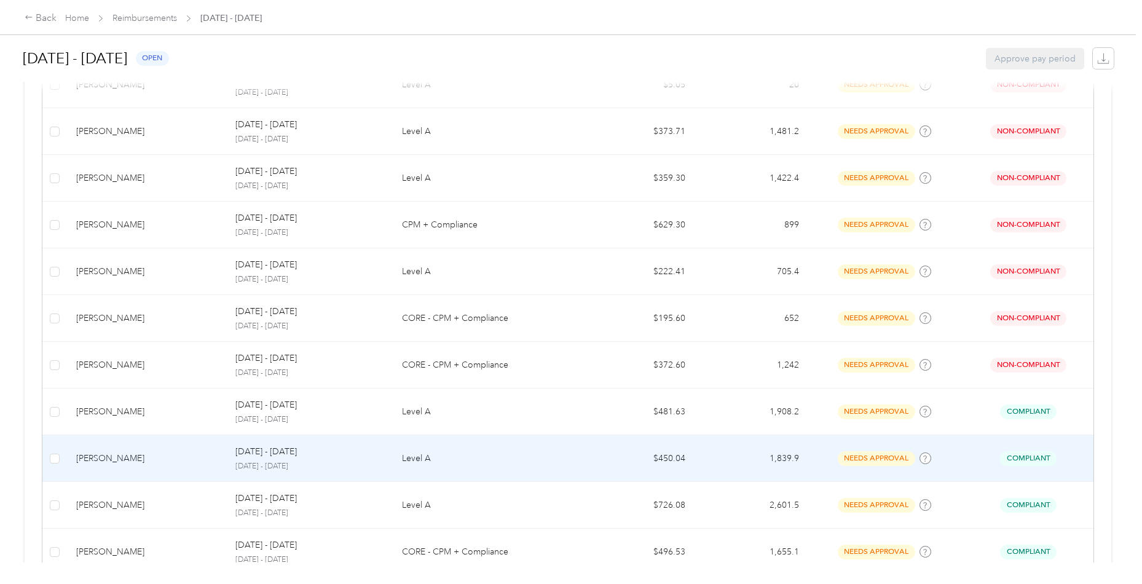
click at [196, 452] on div "[PERSON_NAME]" at bounding box center [146, 459] width 140 height 14
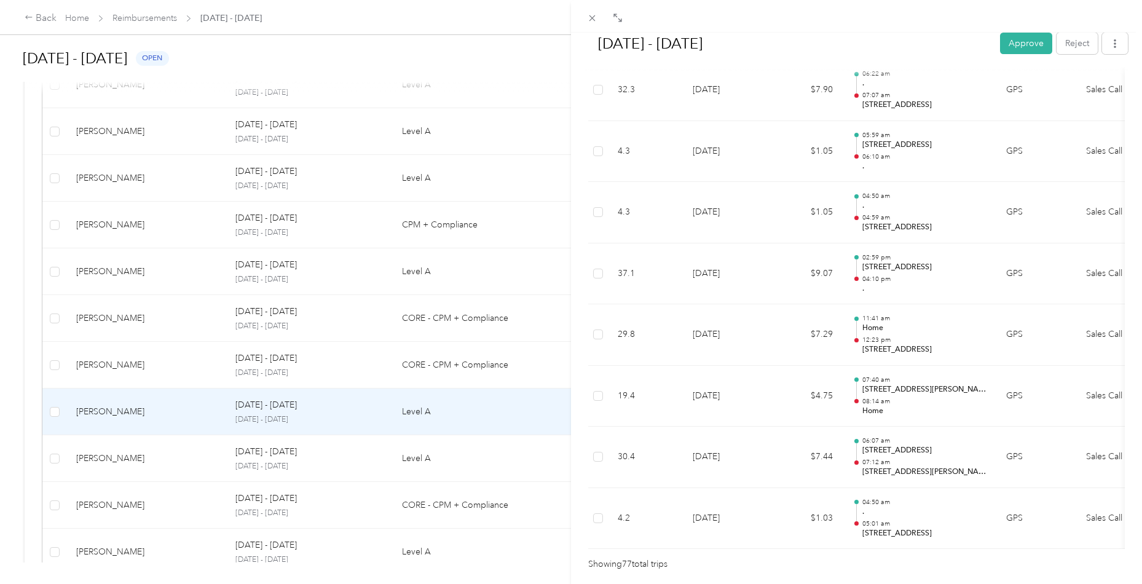
scroll to position [4577, 0]
click at [1016, 44] on button "Approve" at bounding box center [1026, 44] width 52 height 22
click at [101, 459] on div "[DATE] - [DATE] Approve Reject Needs Approval Needs approval from [PERSON_NAME]…" at bounding box center [571, 292] width 1142 height 584
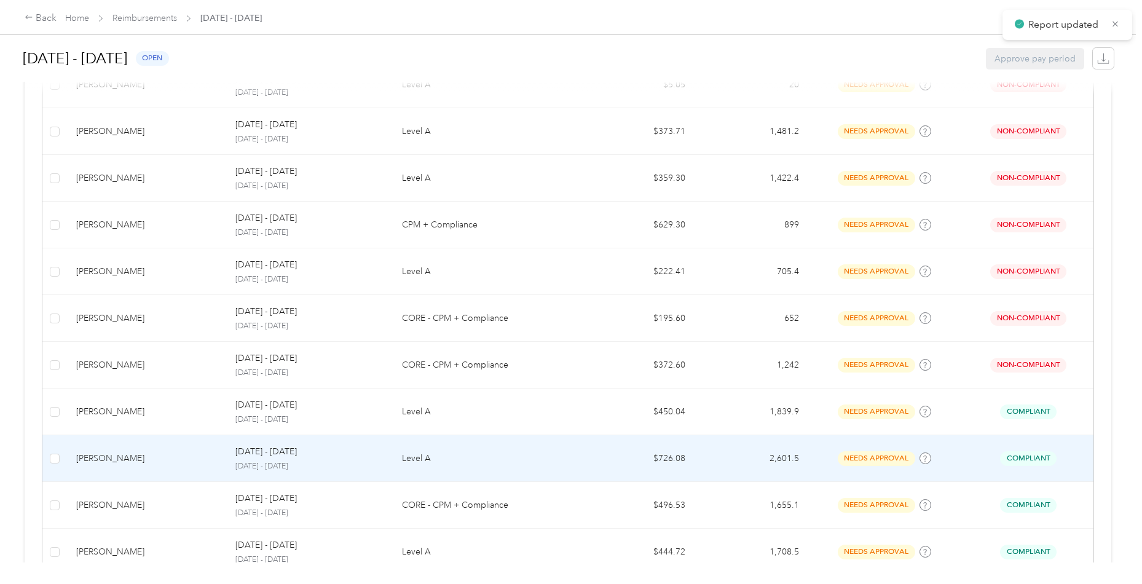
click at [158, 454] on div "[PERSON_NAME]" at bounding box center [146, 459] width 140 height 14
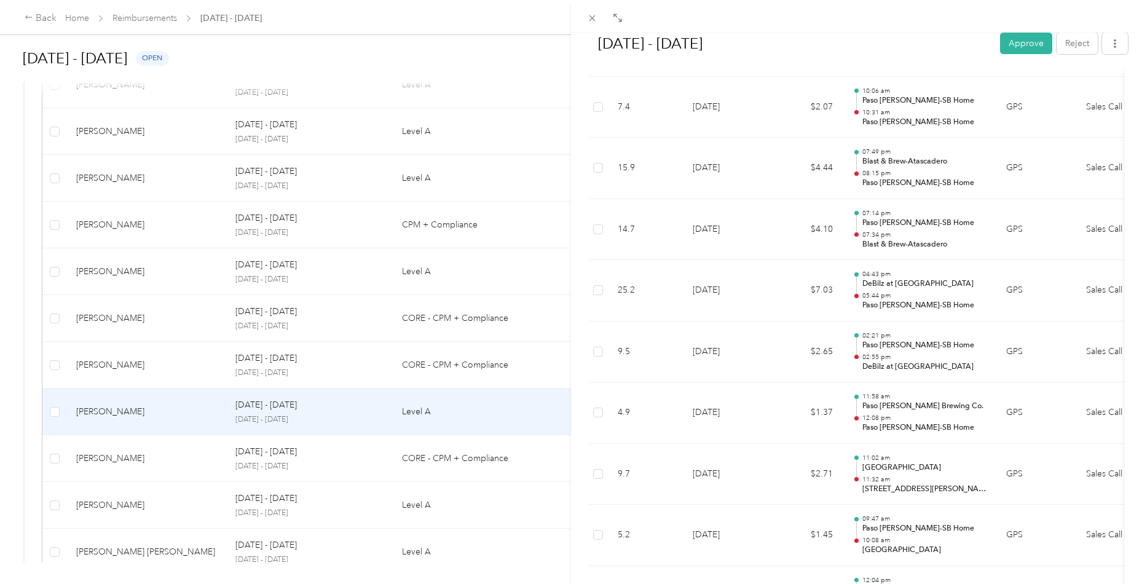
scroll to position [2290, 0]
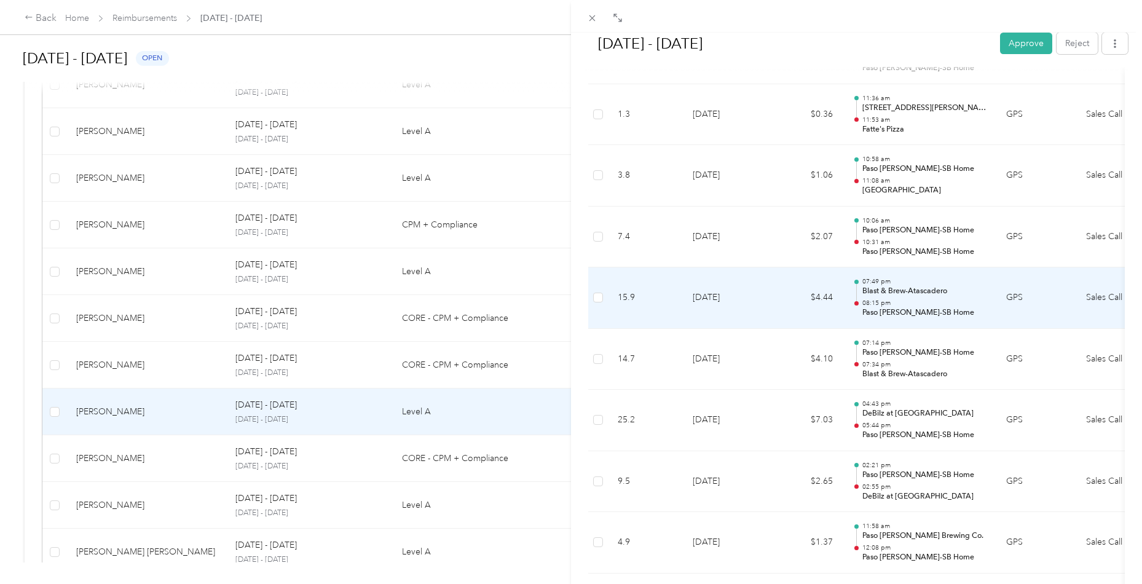
click at [793, 46] on h1 "[DATE] - [DATE]" at bounding box center [788, 44] width 406 height 30
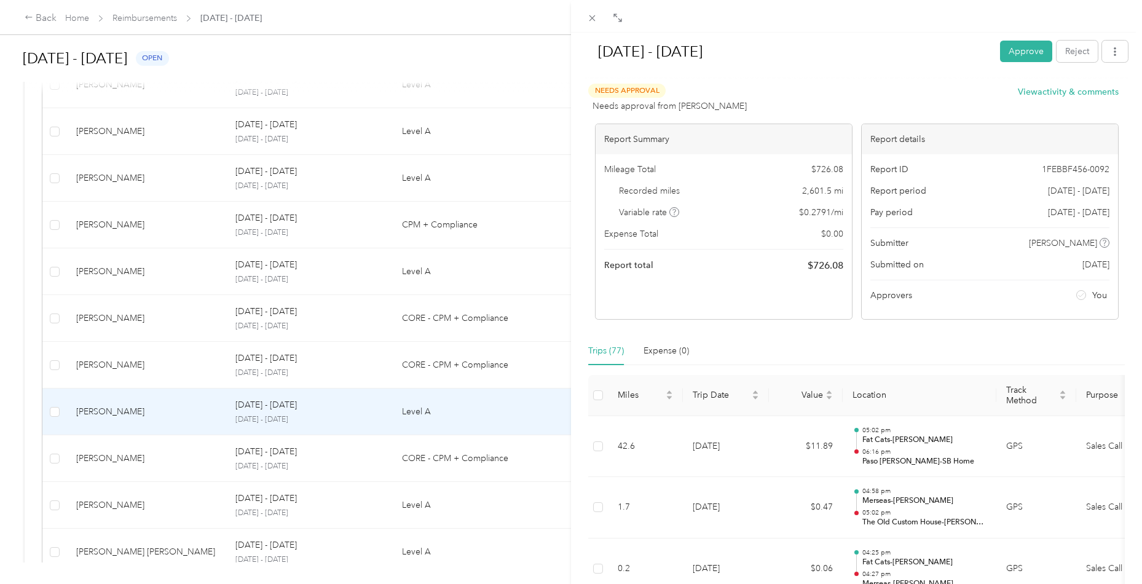
scroll to position [0, 0]
click at [1071, 96] on button "View activity & comments" at bounding box center [1068, 91] width 101 height 13
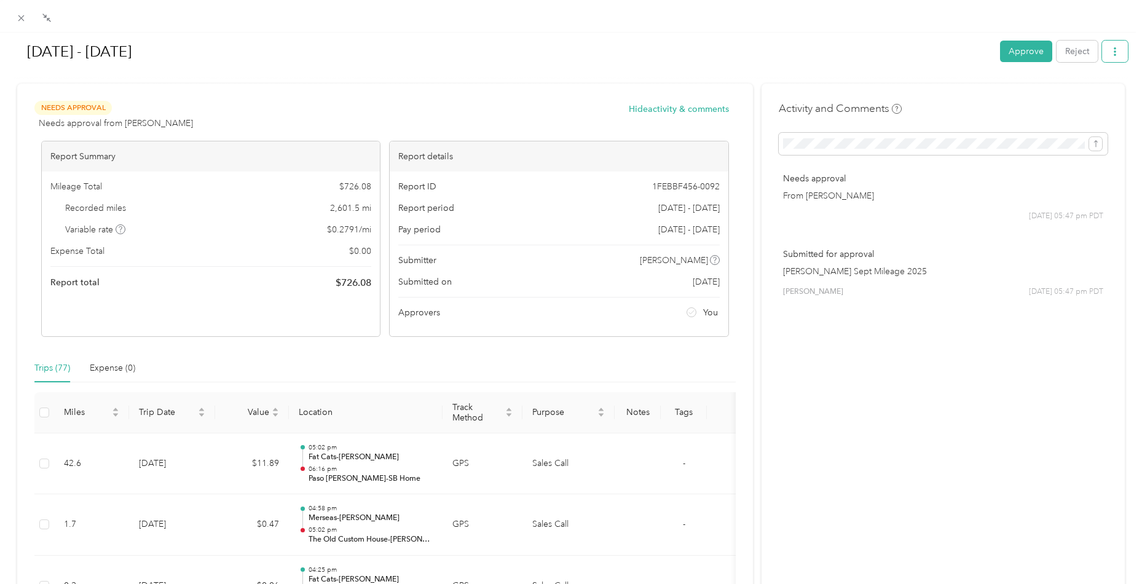
click at [1111, 54] on icon "button" at bounding box center [1115, 51] width 9 height 9
click at [1091, 91] on span "Download" at bounding box center [1077, 96] width 41 height 13
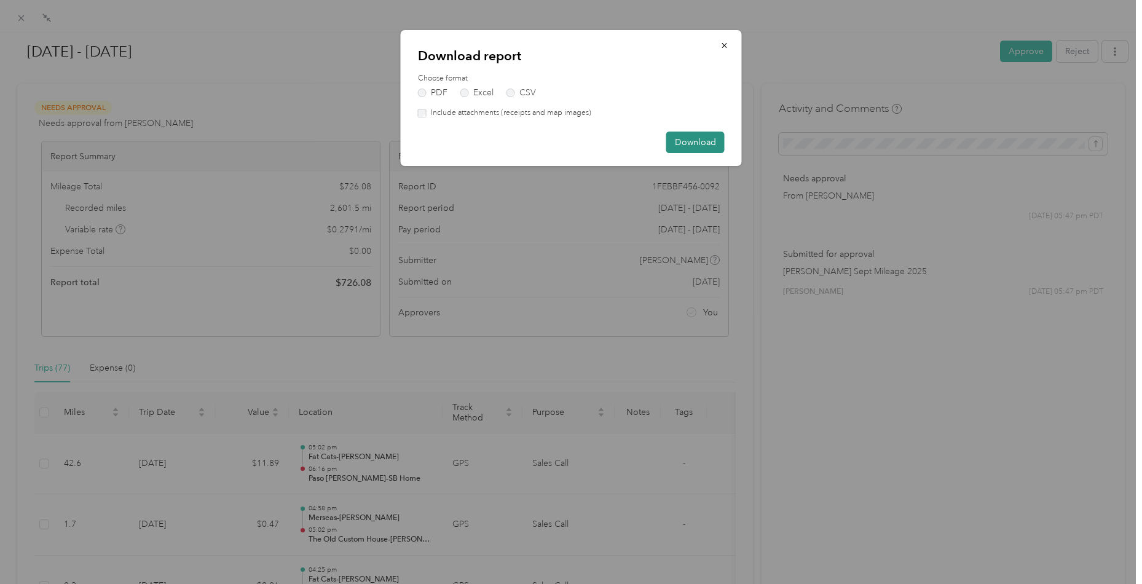
click at [719, 136] on button "Download" at bounding box center [696, 143] width 58 height 22
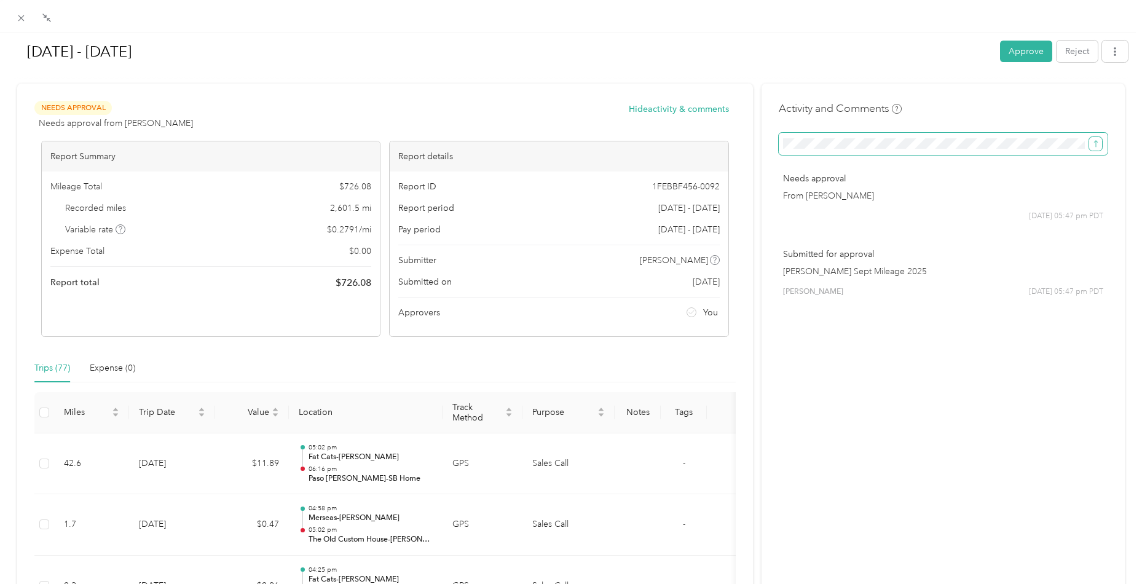
click at [1094, 143] on icon "submit" at bounding box center [1096, 144] width 9 height 9
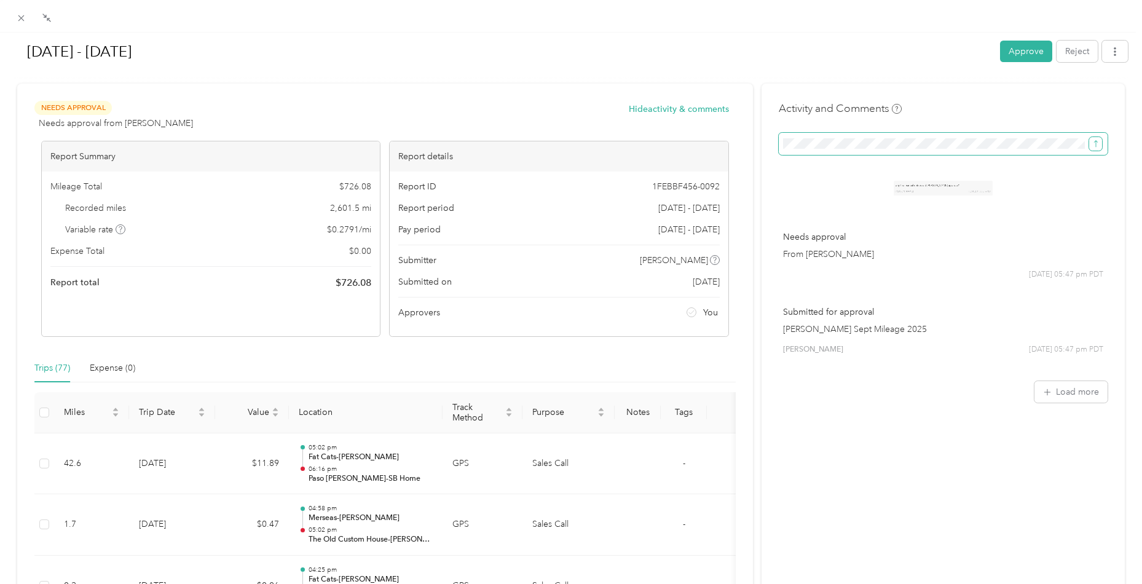
click at [1094, 143] on icon "submit" at bounding box center [1096, 144] width 9 height 9
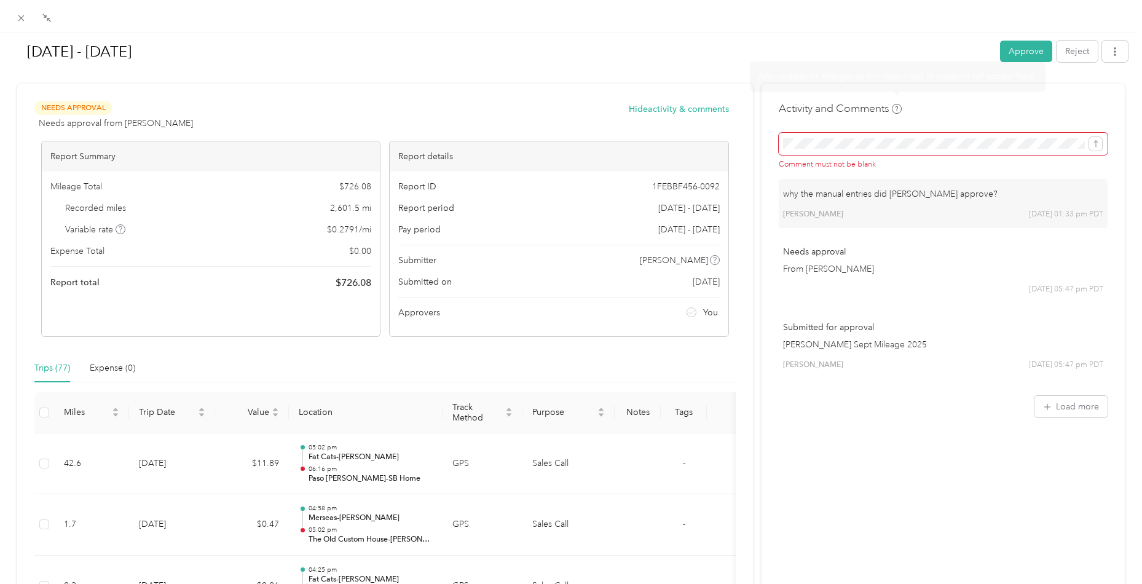
click at [1030, 59] on button "Approve" at bounding box center [1026, 52] width 52 height 22
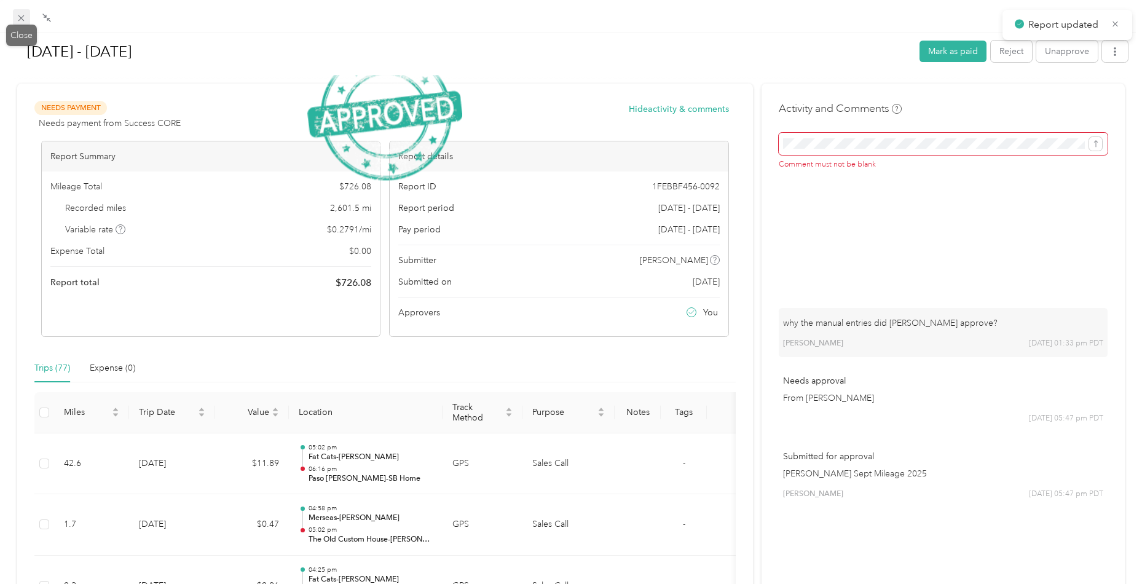
click at [24, 18] on icon at bounding box center [21, 18] width 10 height 10
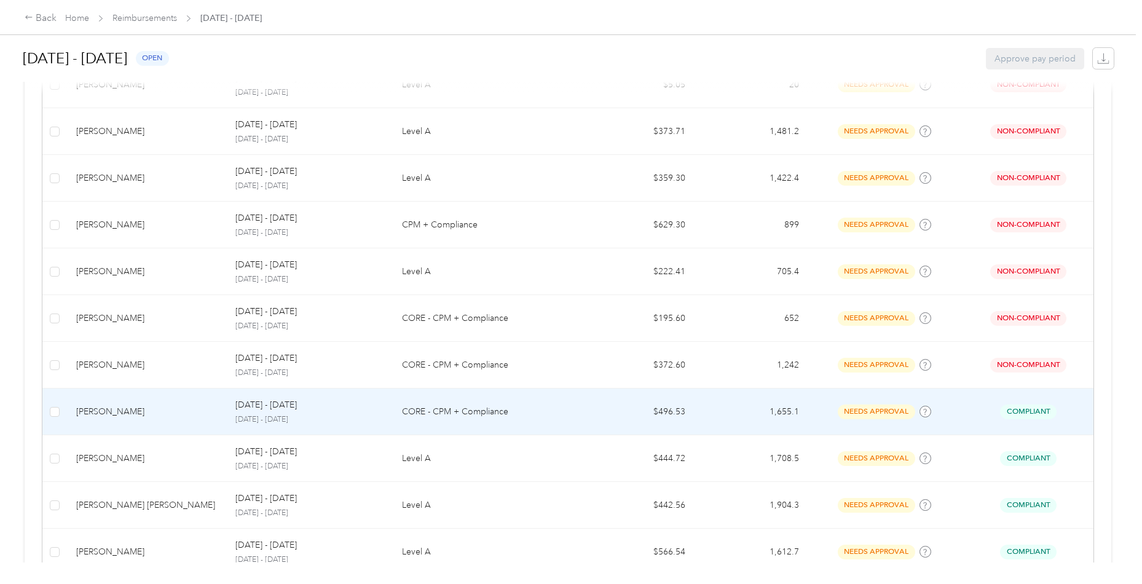
click at [151, 423] on td "[PERSON_NAME]" at bounding box center [145, 412] width 159 height 47
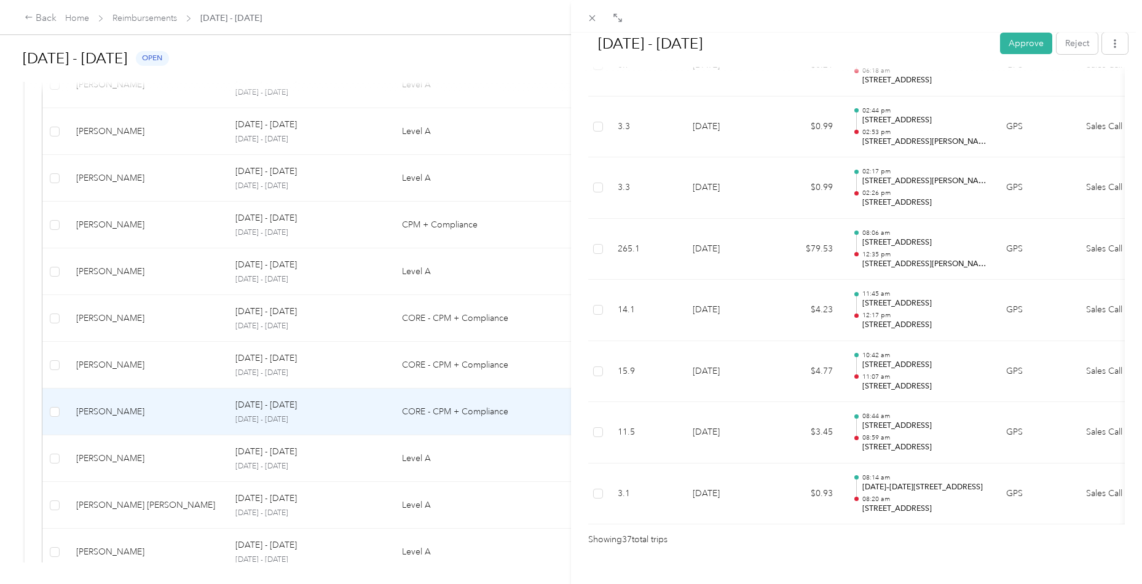
scroll to position [2155, 0]
click at [1010, 50] on button "Approve" at bounding box center [1026, 44] width 52 height 22
click at [164, 456] on div "[DATE] - [DATE] Approve Reject Needs Approval Needs approval from [PERSON_NAME]…" at bounding box center [571, 292] width 1142 height 584
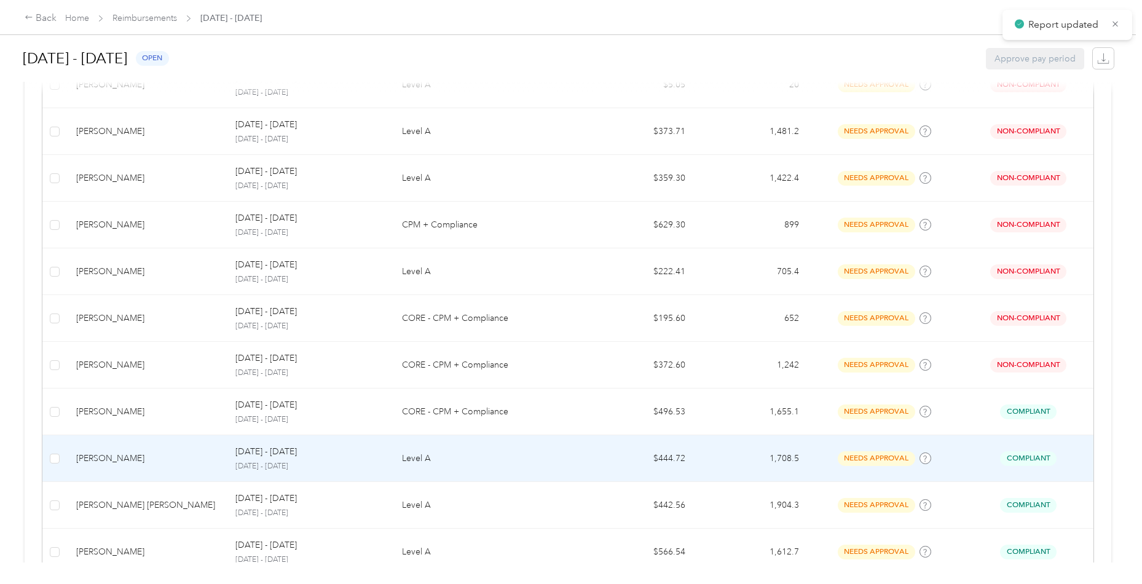
click at [168, 460] on div "[PERSON_NAME]" at bounding box center [146, 459] width 140 height 14
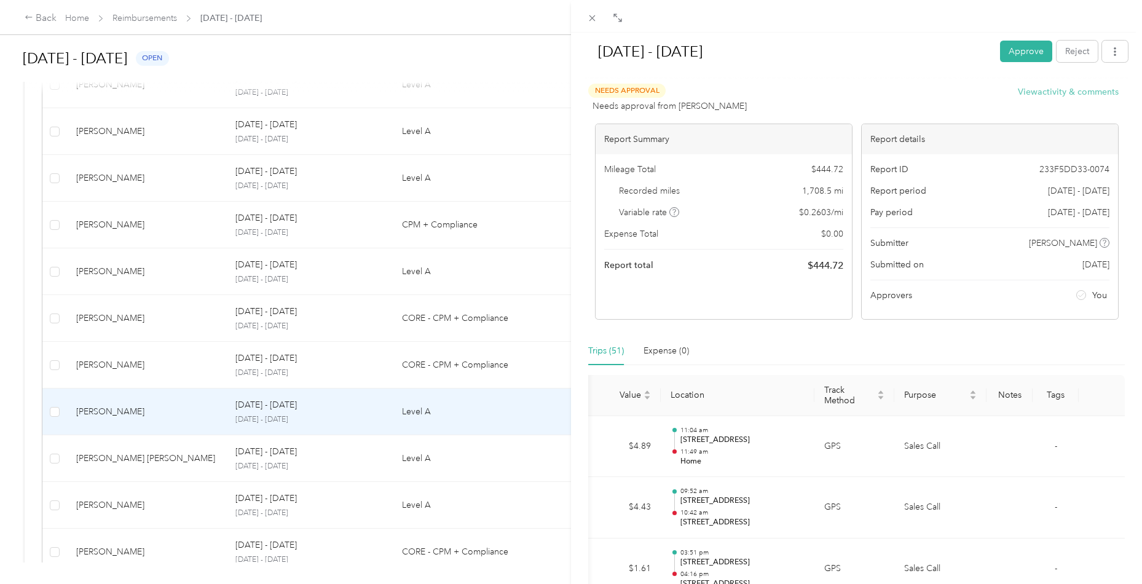
click at [1047, 93] on button "View activity & comments" at bounding box center [1068, 91] width 101 height 13
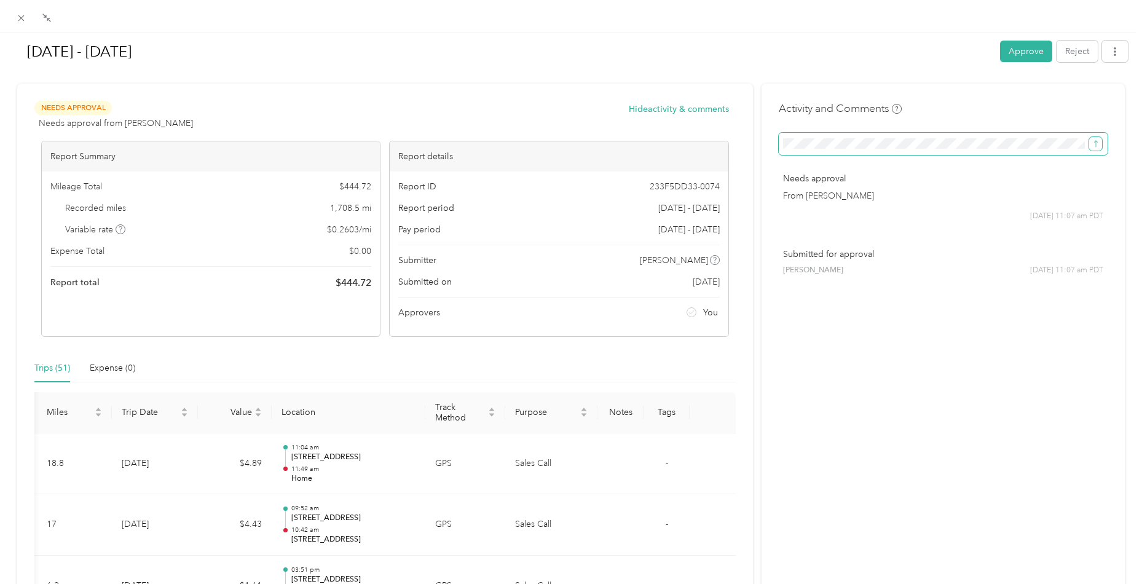
click at [1096, 140] on icon "submit" at bounding box center [1096, 144] width 9 height 9
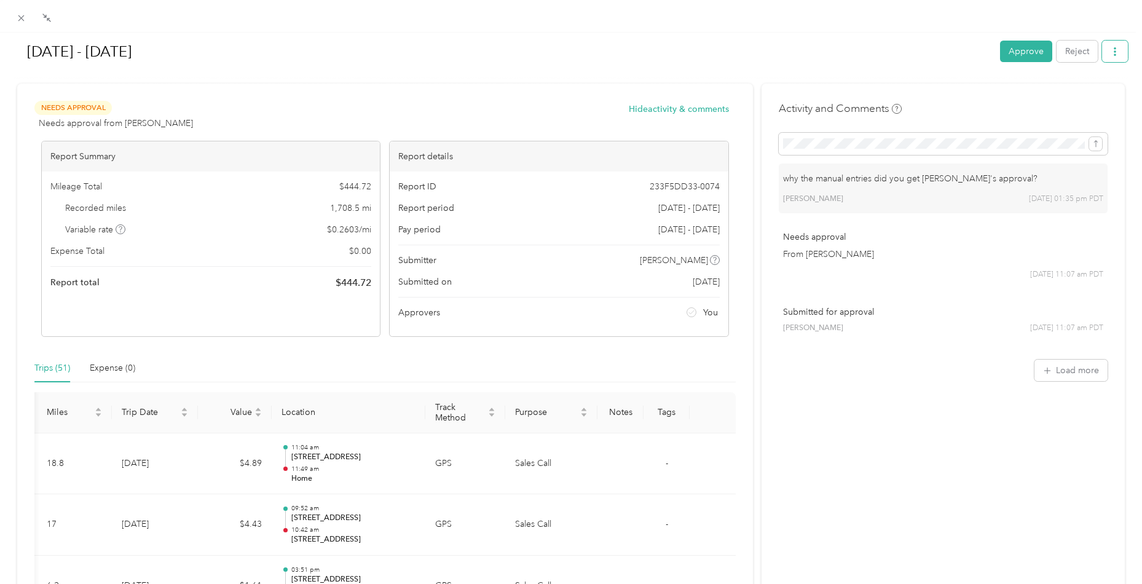
click at [1111, 55] on icon "button" at bounding box center [1115, 51] width 9 height 9
click at [1070, 94] on span "Download" at bounding box center [1077, 96] width 41 height 13
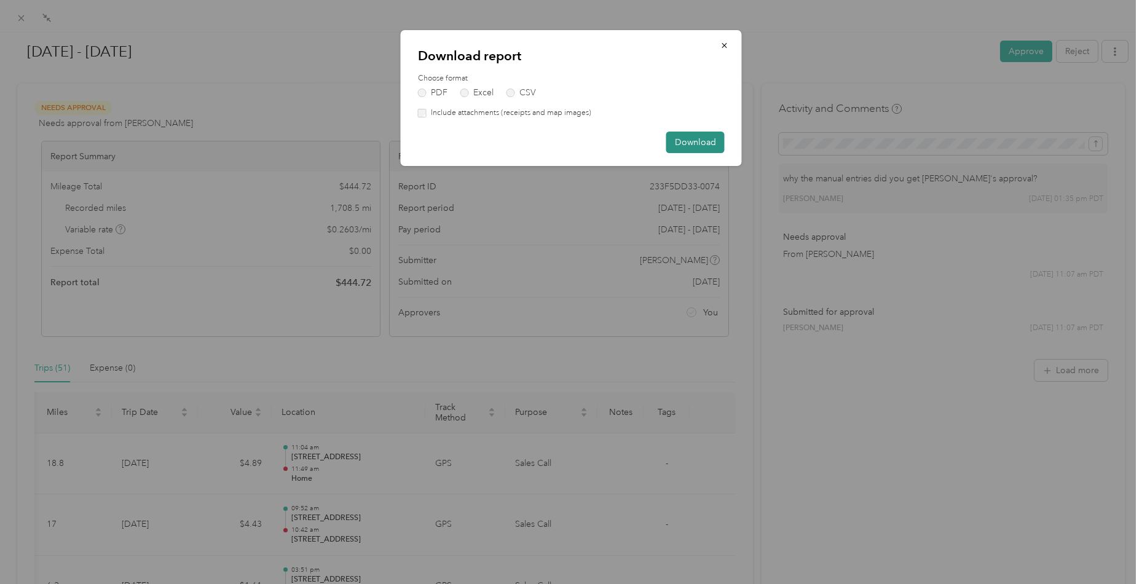
click at [699, 140] on button "Download" at bounding box center [696, 143] width 58 height 22
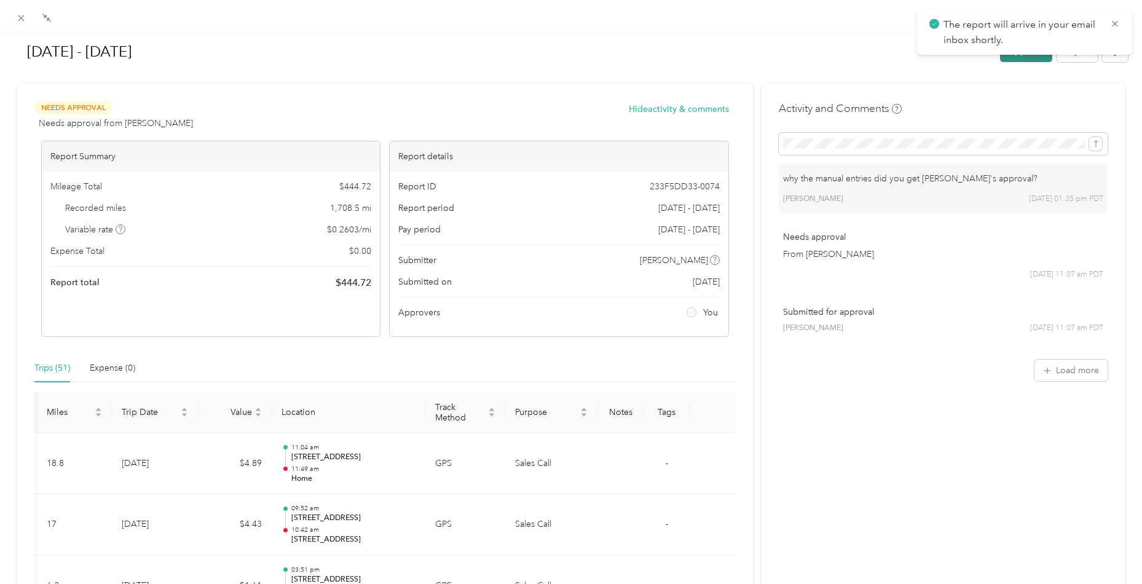
click at [1010, 61] on button "Approve" at bounding box center [1026, 52] width 52 height 22
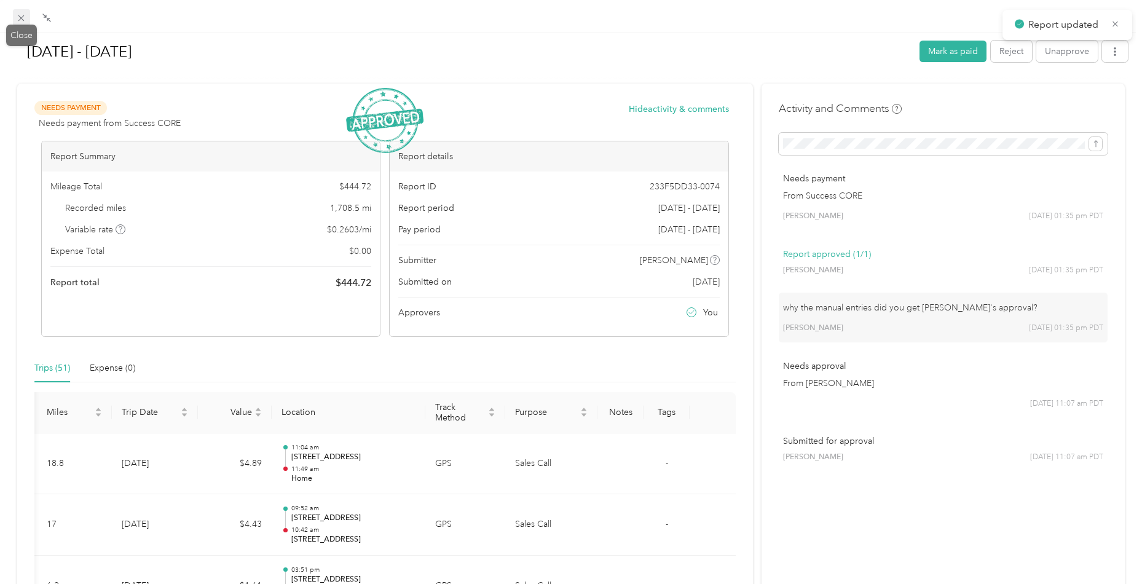
click at [25, 17] on icon at bounding box center [21, 18] width 10 height 10
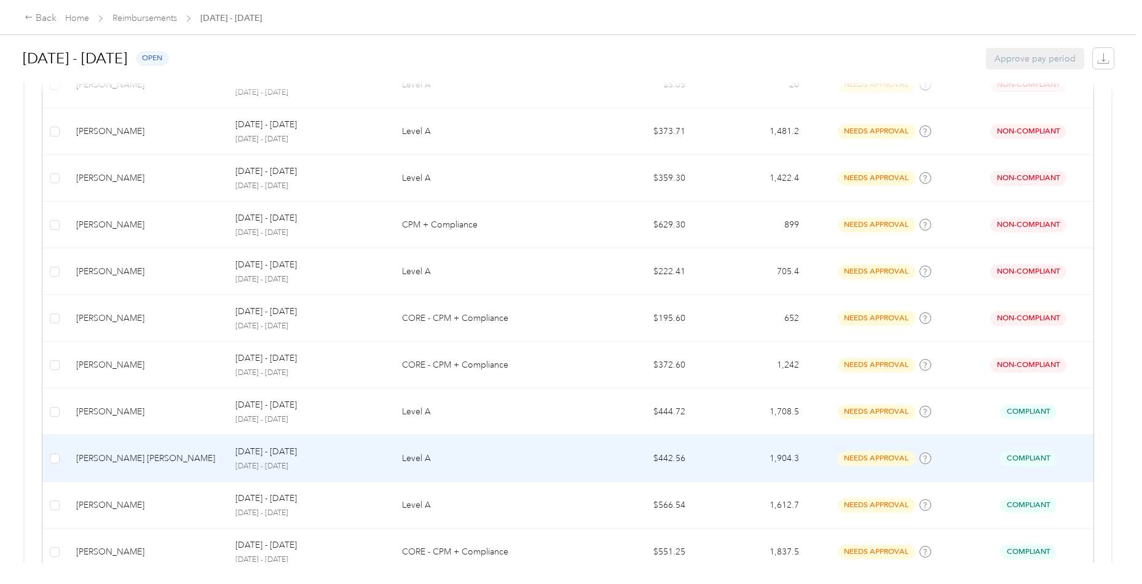
click at [134, 452] on div "[PERSON_NAME] [PERSON_NAME]" at bounding box center [146, 459] width 140 height 14
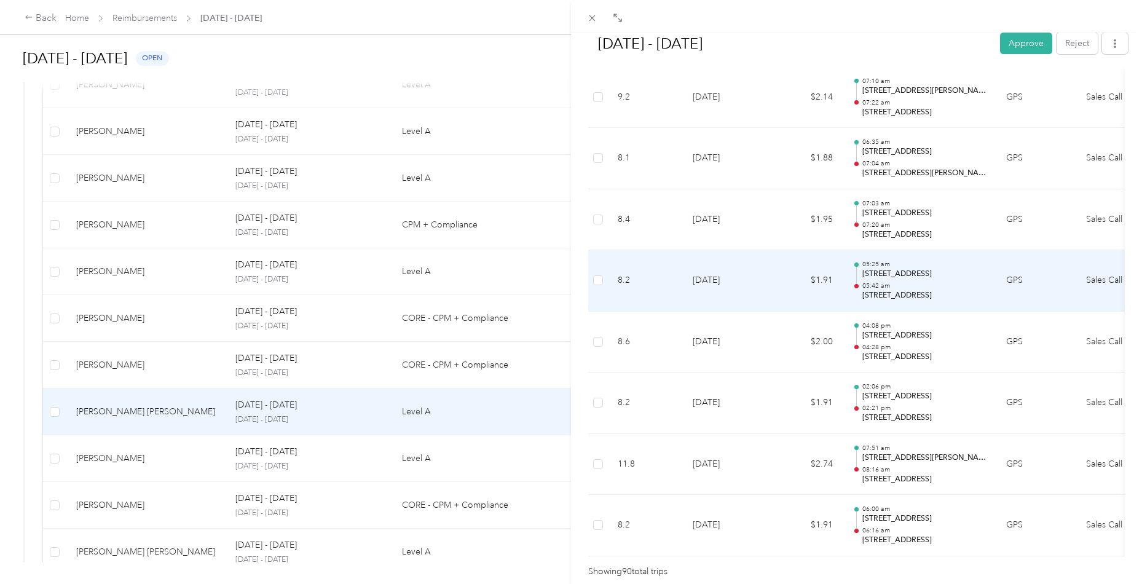
scroll to position [5365, 0]
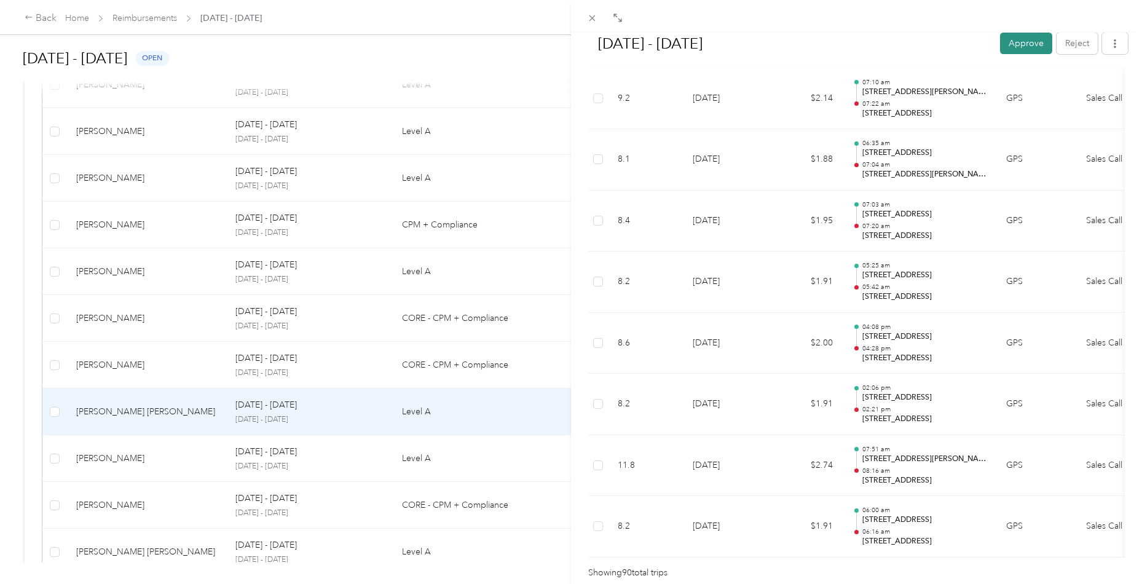
click at [1029, 39] on button "Approve" at bounding box center [1026, 44] width 52 height 22
click at [592, 19] on icon at bounding box center [592, 18] width 10 height 10
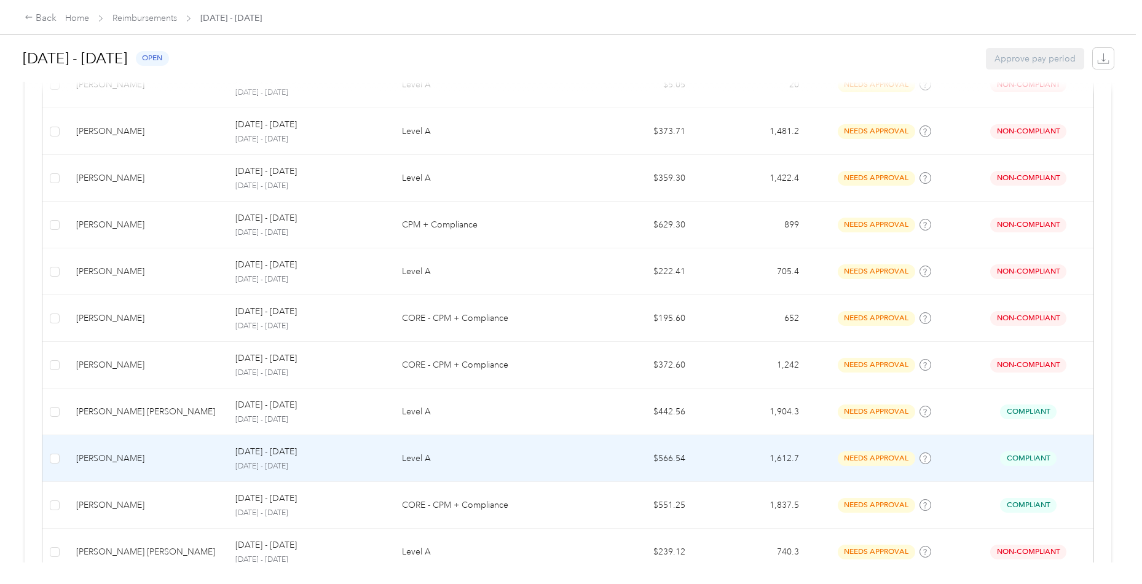
click at [128, 458] on div "[PERSON_NAME]" at bounding box center [146, 459] width 140 height 14
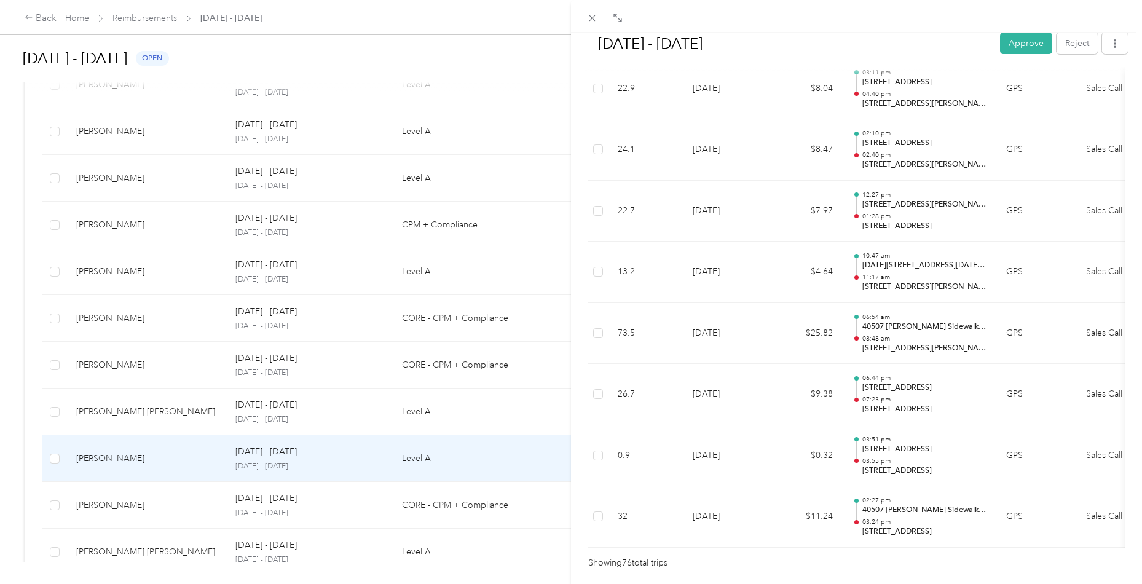
scroll to position [4517, 0]
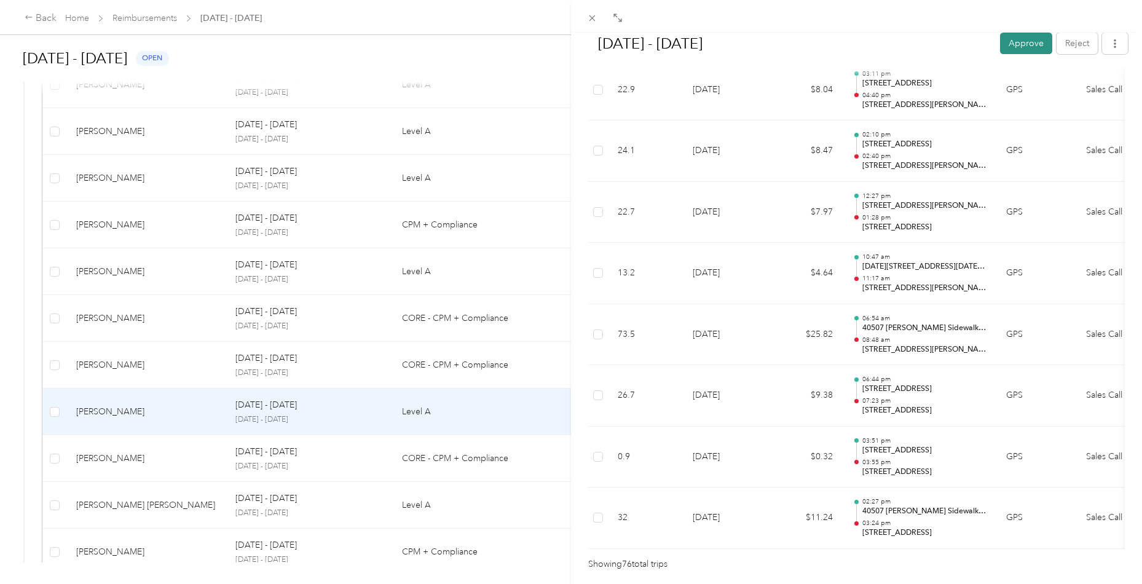
click at [1017, 47] on button "Approve" at bounding box center [1026, 44] width 52 height 22
click at [135, 470] on div "[DATE] - [DATE] Approve Reject Needs Approval Needs approval from [PERSON_NAME]…" at bounding box center [571, 292] width 1142 height 584
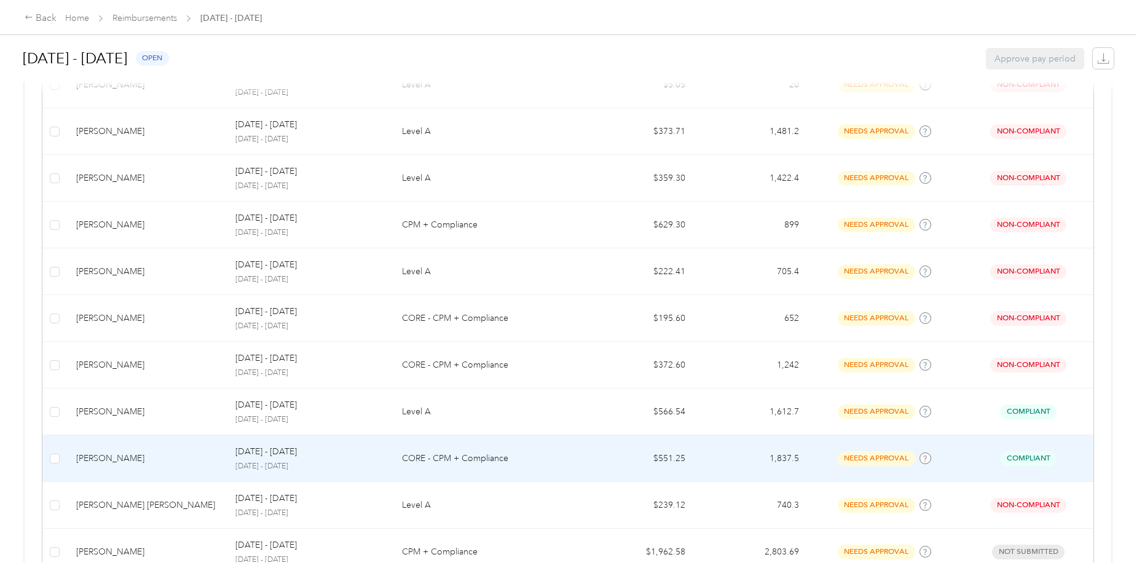
click at [147, 462] on td "[PERSON_NAME]" at bounding box center [145, 458] width 159 height 47
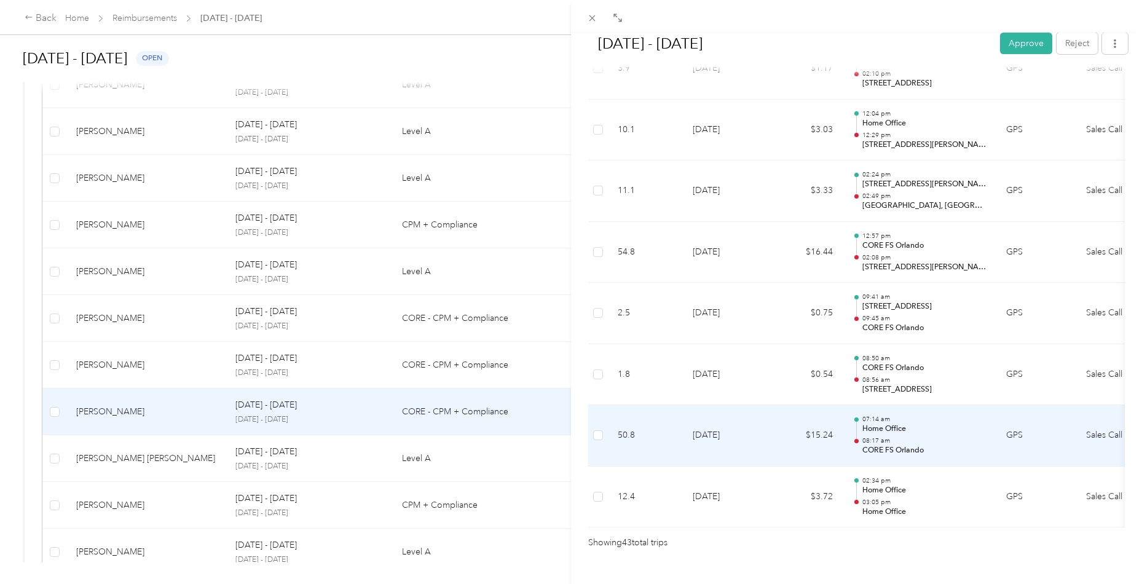
scroll to position [2518, 0]
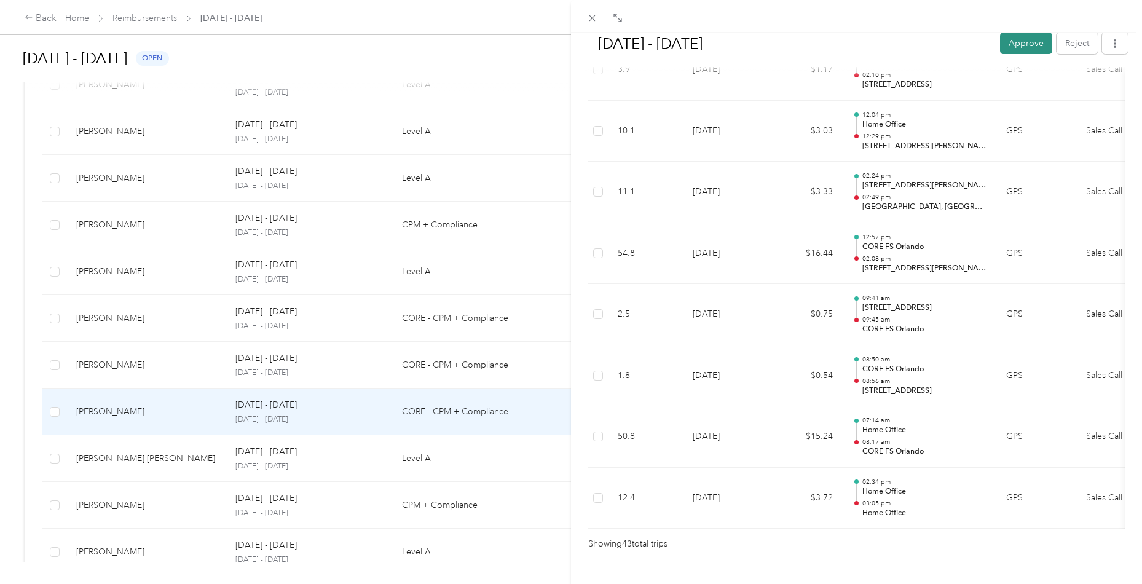
click at [1018, 54] on button "Approve" at bounding box center [1026, 44] width 52 height 22
click at [593, 20] on icon at bounding box center [592, 18] width 10 height 10
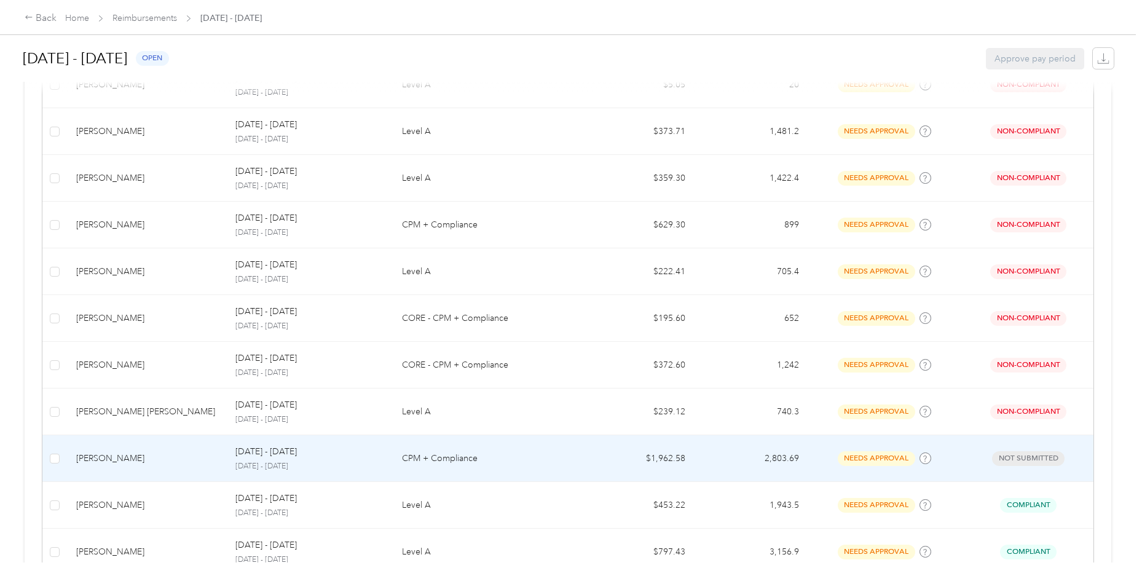
click at [154, 464] on td "[PERSON_NAME]" at bounding box center [145, 458] width 159 height 47
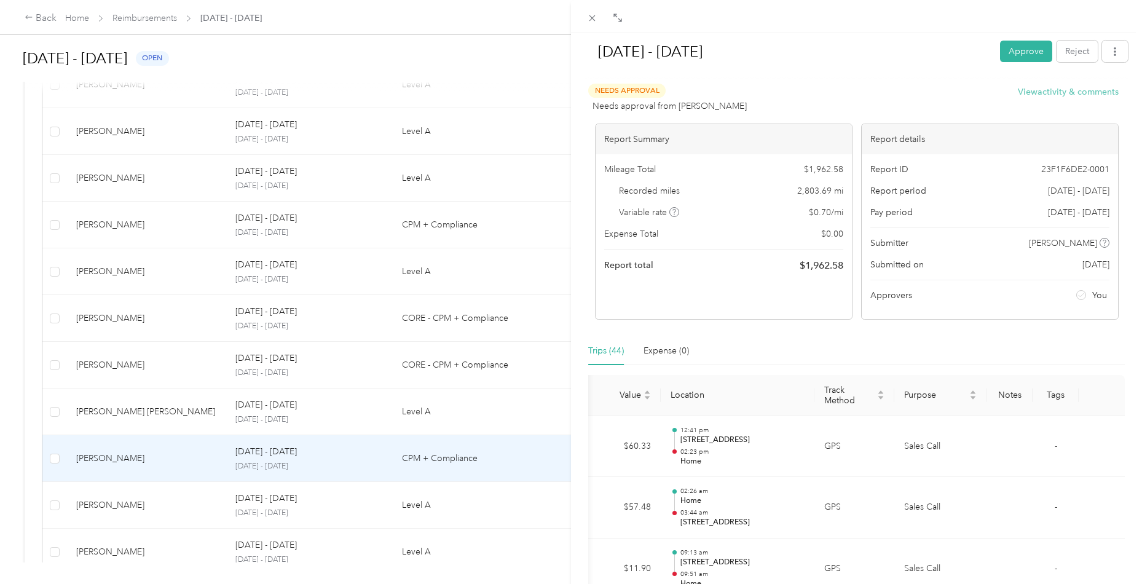
click at [1048, 91] on button "View activity & comments" at bounding box center [1068, 91] width 101 height 13
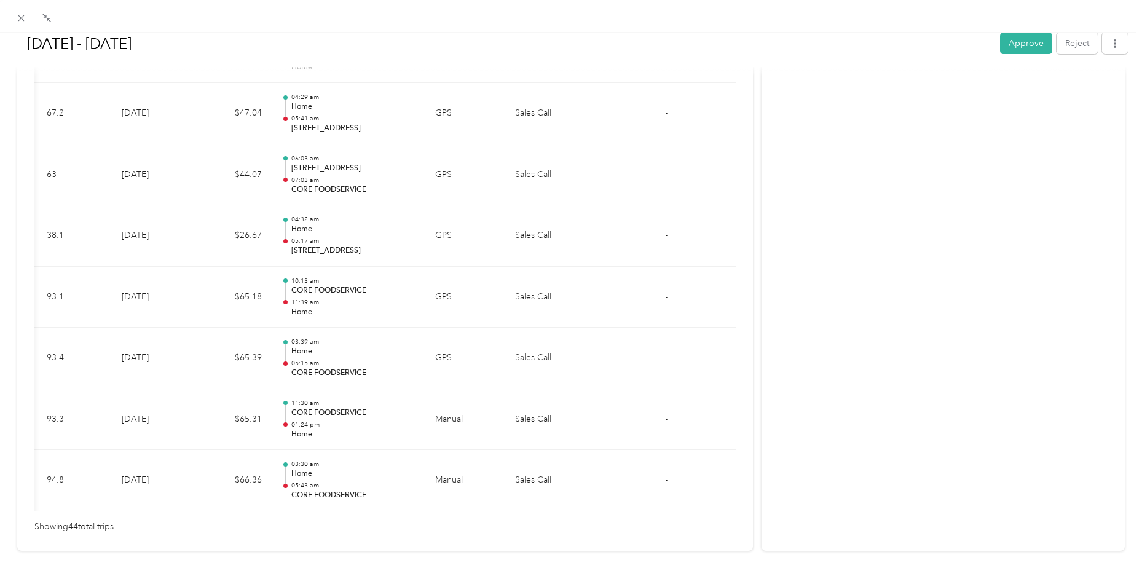
scroll to position [2613, 0]
click at [1004, 44] on button "Approve" at bounding box center [1026, 44] width 52 height 22
click at [23, 16] on icon at bounding box center [21, 18] width 6 height 6
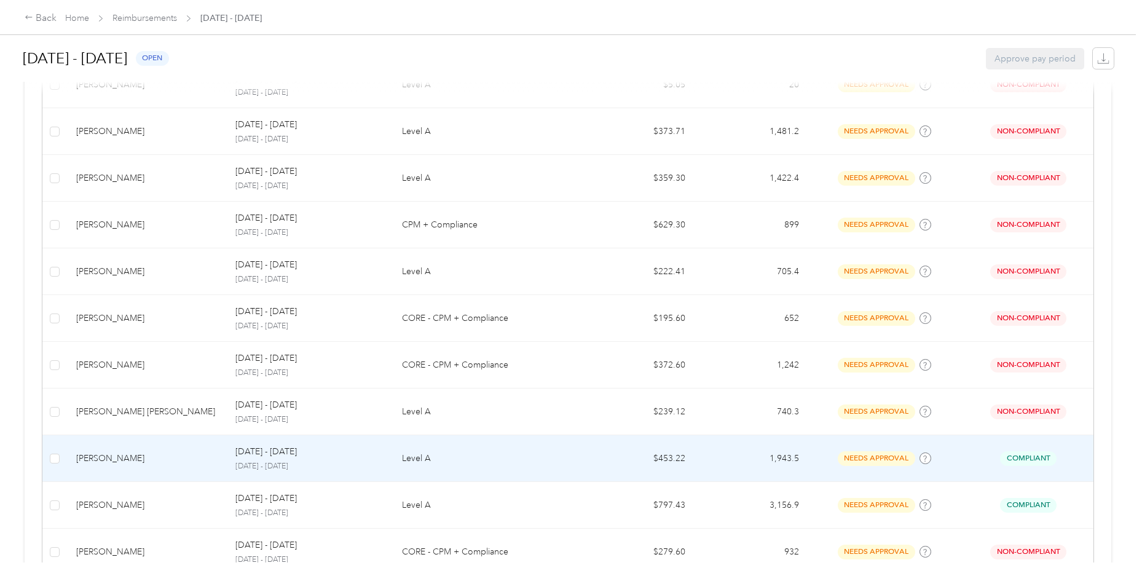
click at [125, 452] on div "[PERSON_NAME]" at bounding box center [146, 459] width 140 height 14
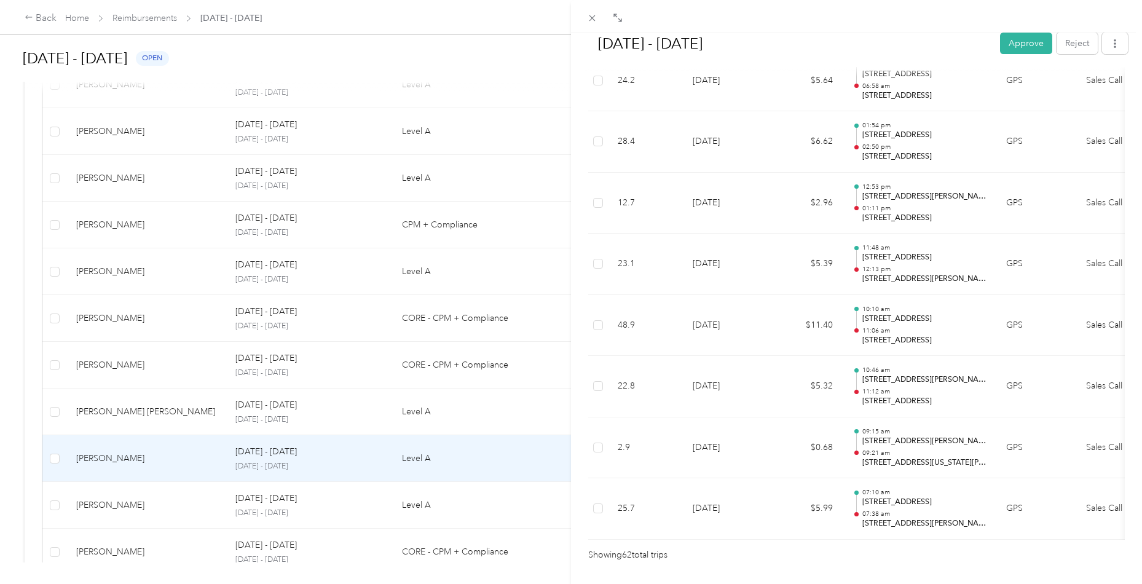
scroll to position [3669, 0]
click at [1019, 42] on button "Approve" at bounding box center [1026, 44] width 52 height 22
click at [137, 505] on div "[DATE] - [DATE] Approve Reject Needs Approval Needs approval from [PERSON_NAME]…" at bounding box center [571, 292] width 1142 height 584
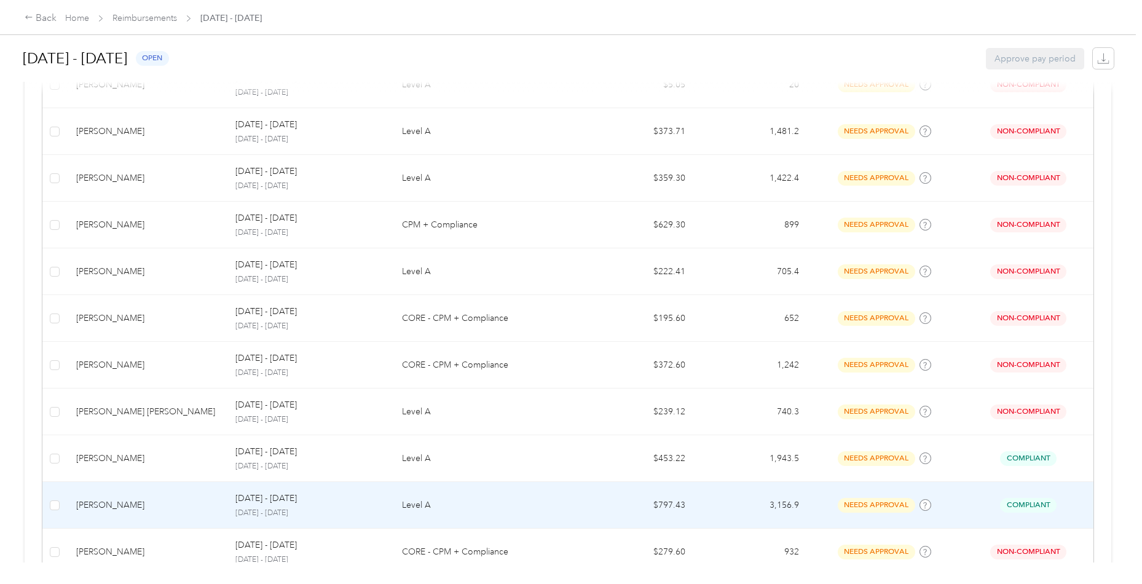
click at [159, 489] on td "[PERSON_NAME]" at bounding box center [145, 505] width 159 height 47
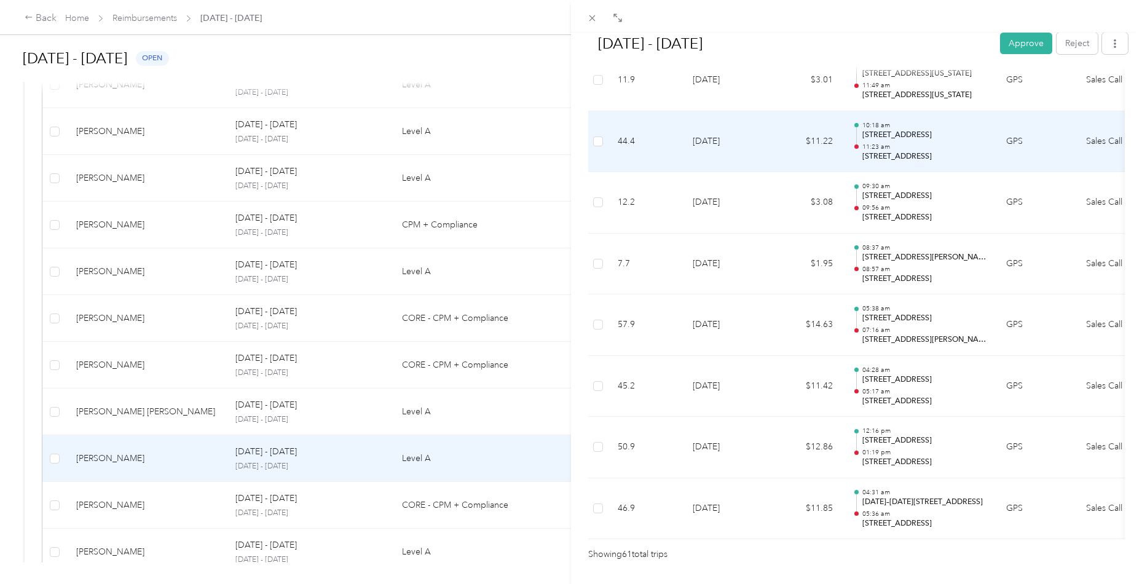
scroll to position [3608, 0]
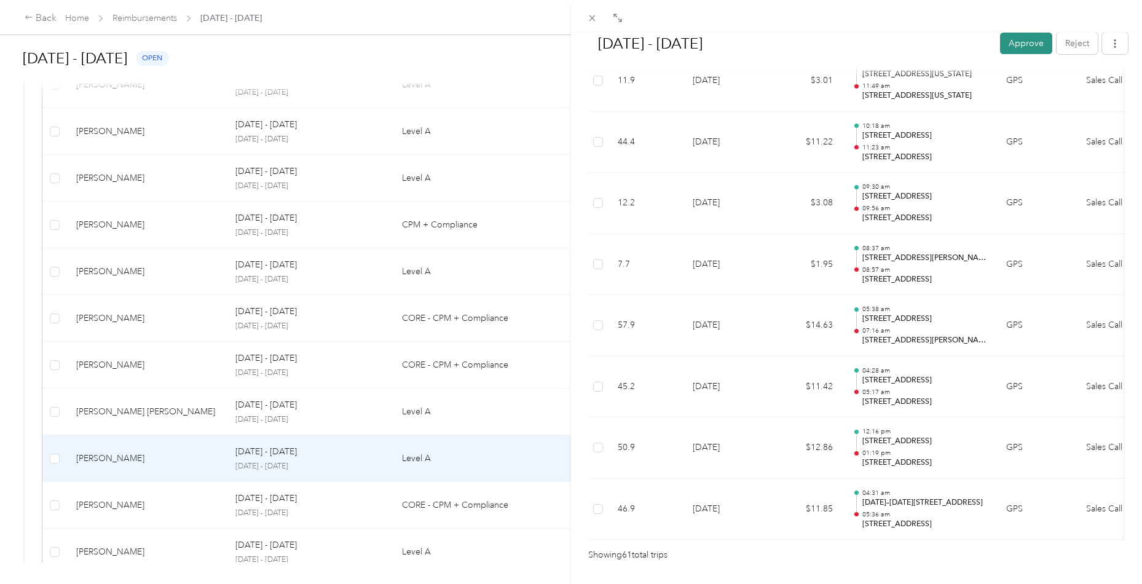
click at [1020, 48] on button "Approve" at bounding box center [1026, 44] width 52 height 22
click at [592, 20] on icon at bounding box center [592, 18] width 10 height 10
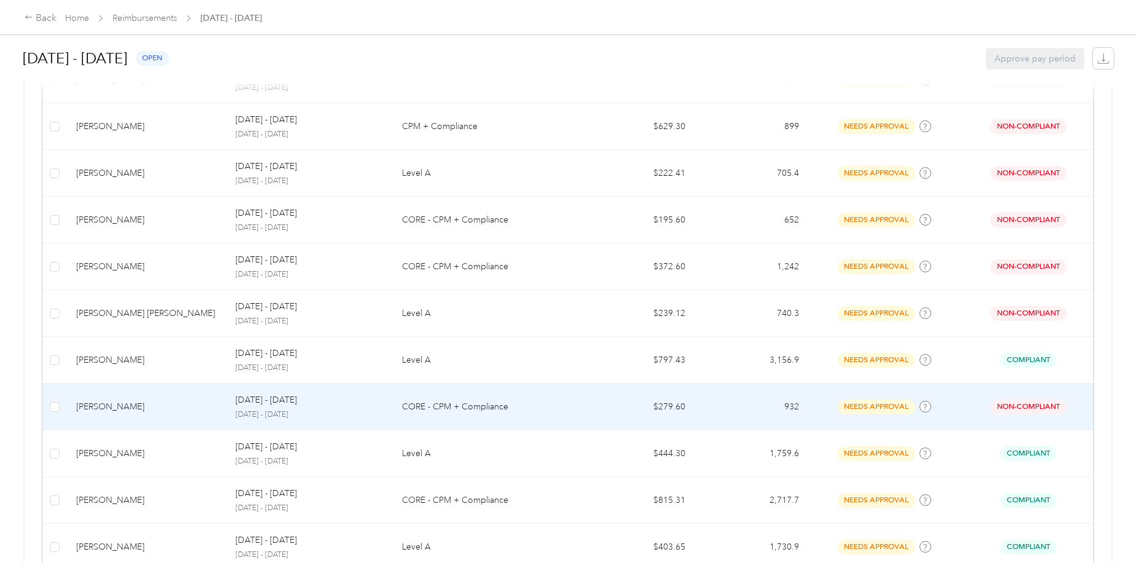
scroll to position [486, 0]
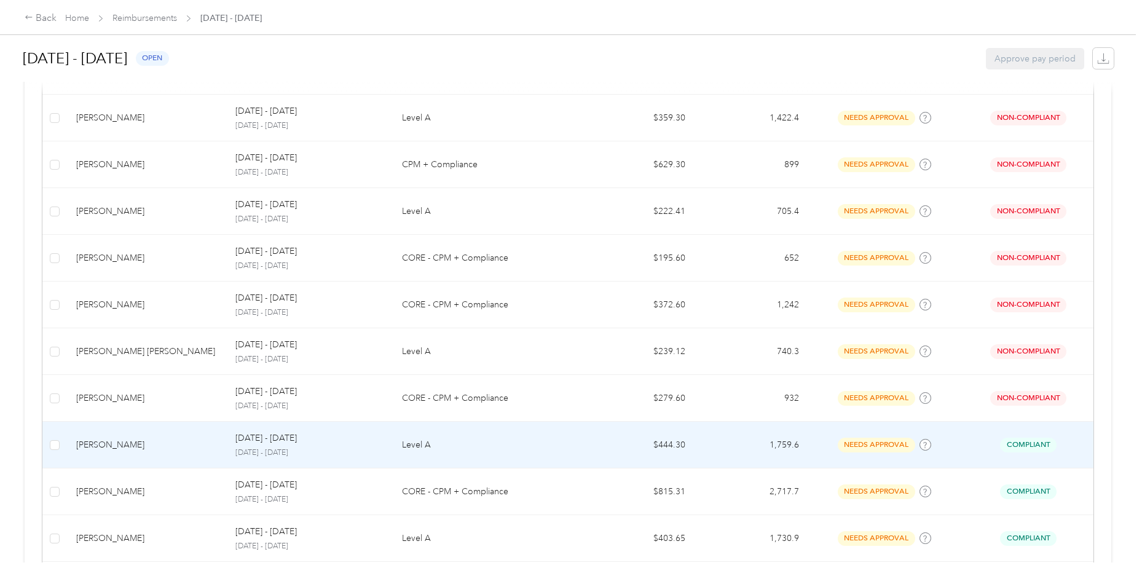
click at [162, 443] on div "[PERSON_NAME]" at bounding box center [146, 445] width 140 height 14
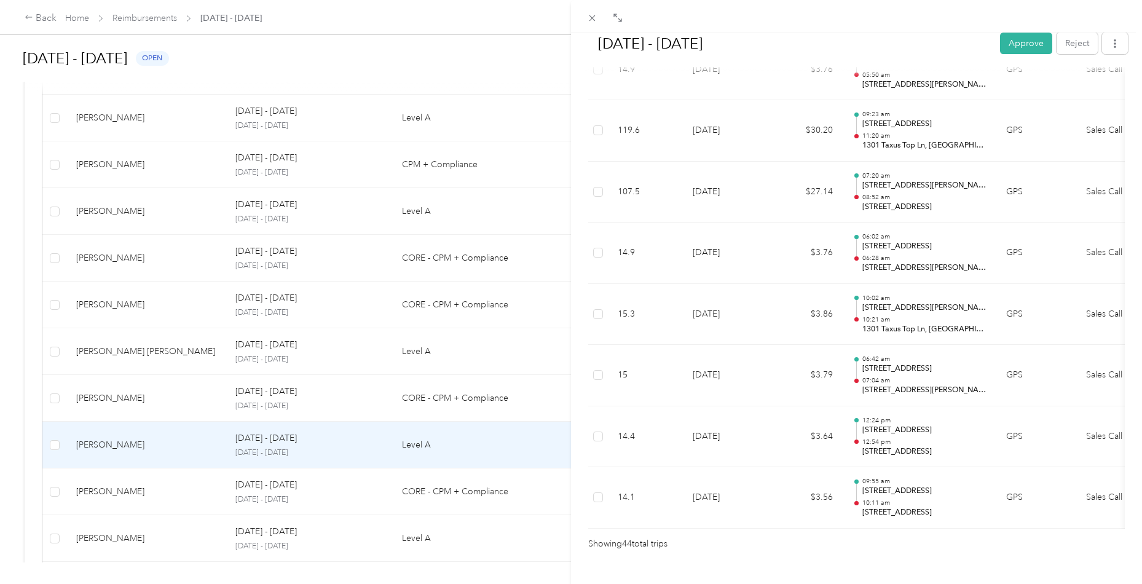
scroll to position [2579, 0]
click at [1016, 49] on button "Approve" at bounding box center [1026, 44] width 52 height 22
click at [130, 496] on div "[DATE] - [DATE] Approve Reject Needs Approval Needs approval from [PERSON_NAME]…" at bounding box center [571, 292] width 1142 height 584
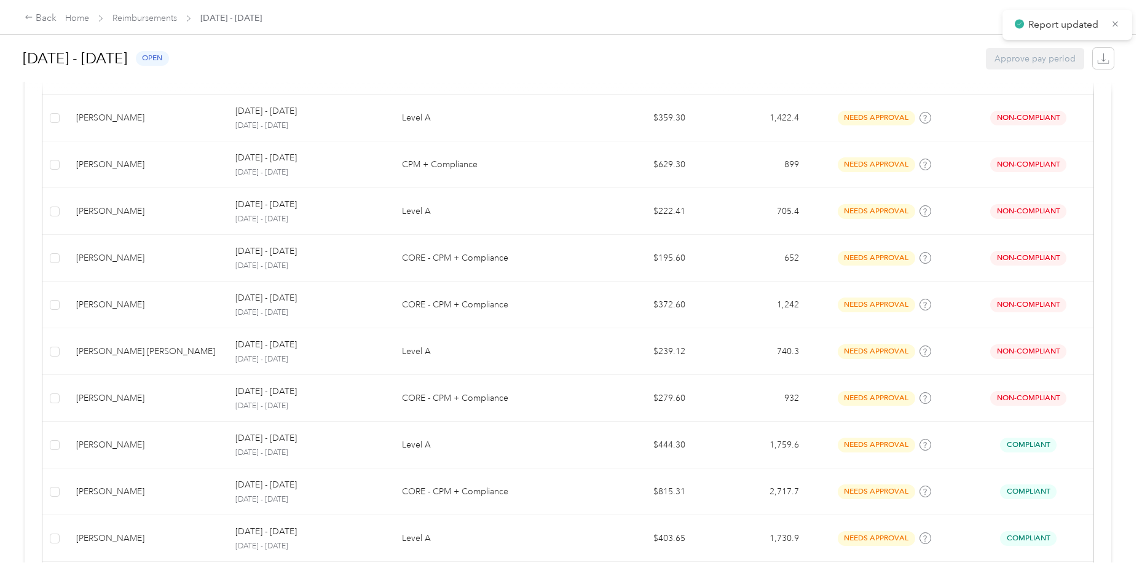
click at [142, 493] on div "[PERSON_NAME]" at bounding box center [146, 492] width 140 height 14
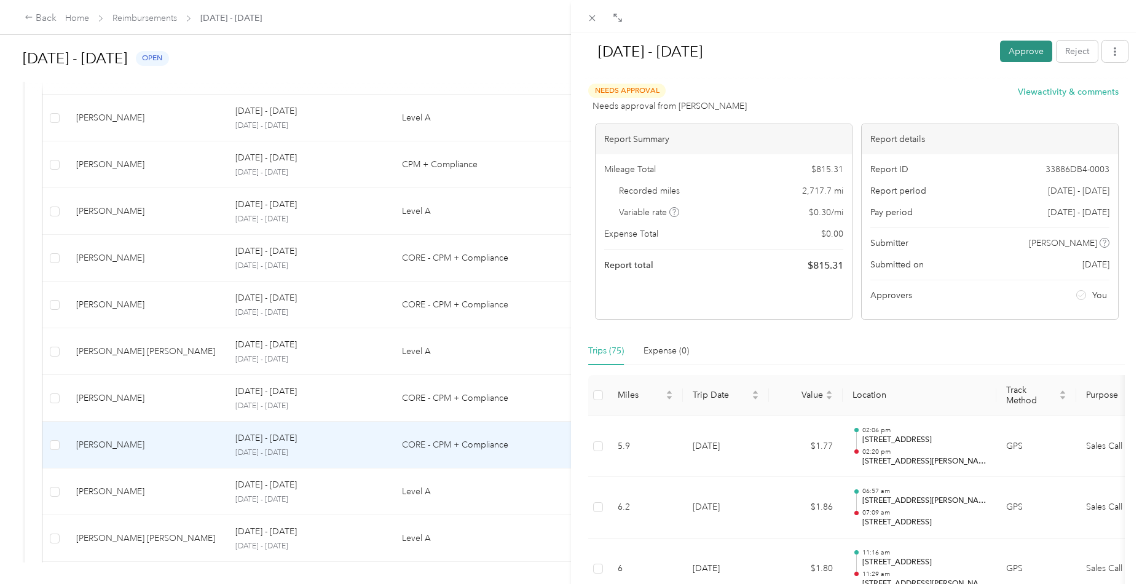
click at [1024, 50] on button "Approve" at bounding box center [1026, 52] width 52 height 22
click at [1119, 52] on button "button" at bounding box center [1115, 52] width 26 height 22
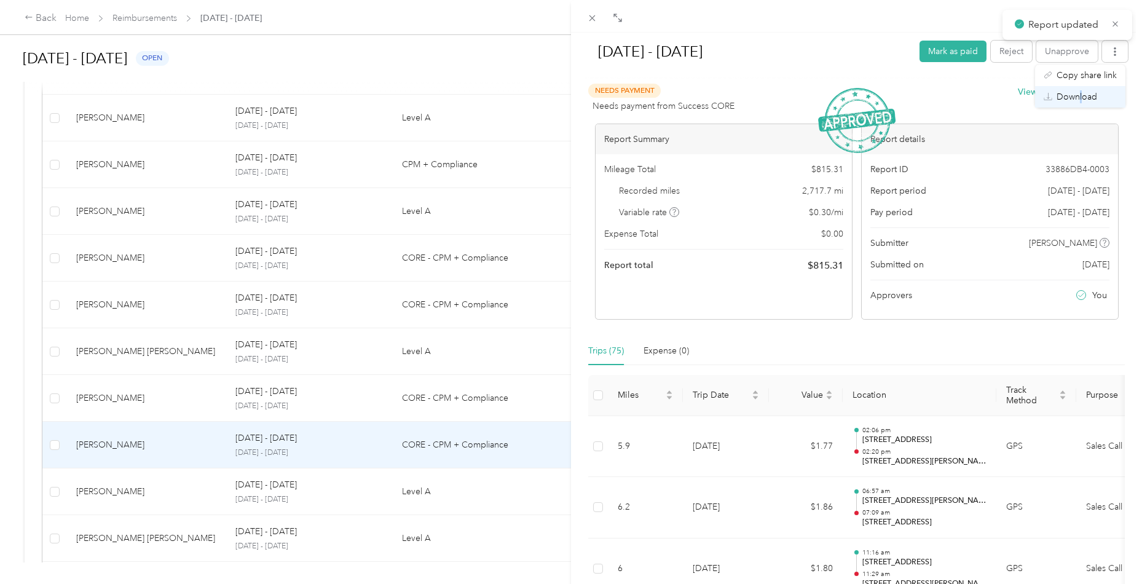
click at [1081, 93] on span "Download" at bounding box center [1077, 96] width 41 height 13
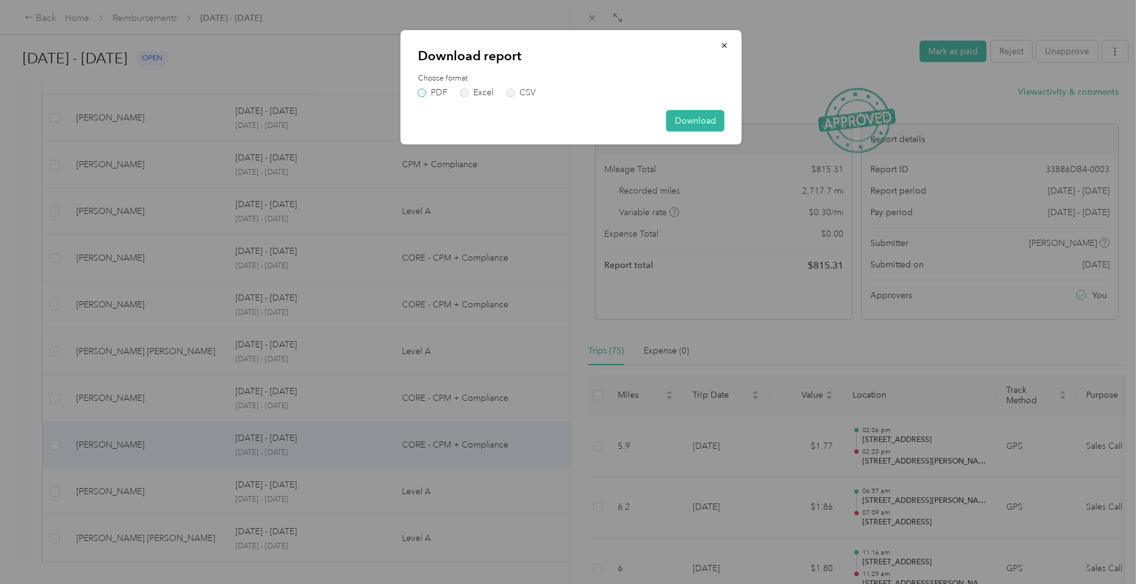
click at [418, 93] on label "PDF" at bounding box center [433, 93] width 30 height 9
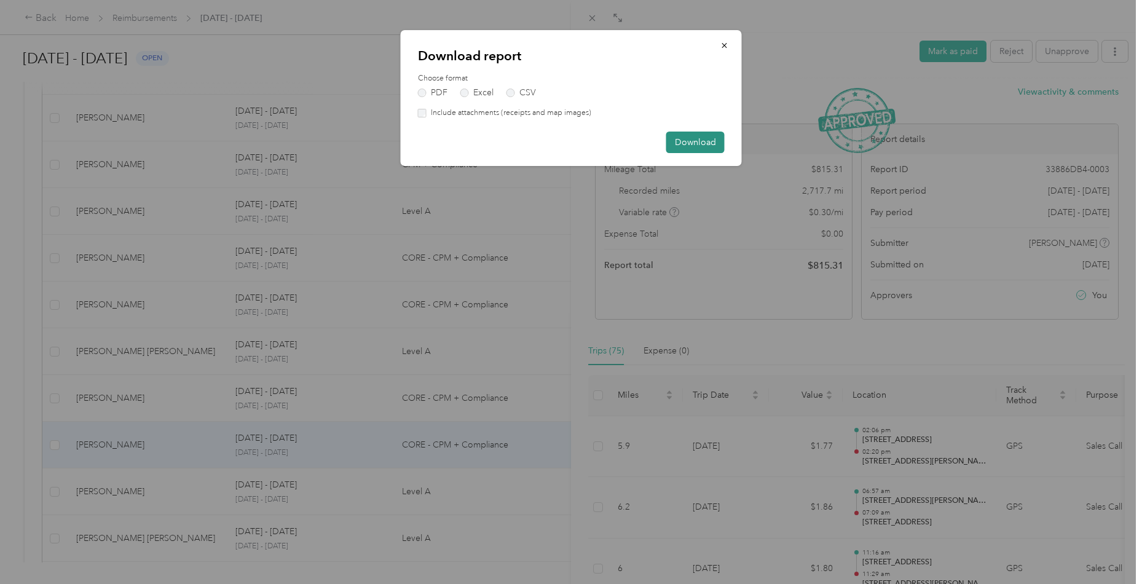
click at [687, 148] on button "Download" at bounding box center [696, 143] width 58 height 22
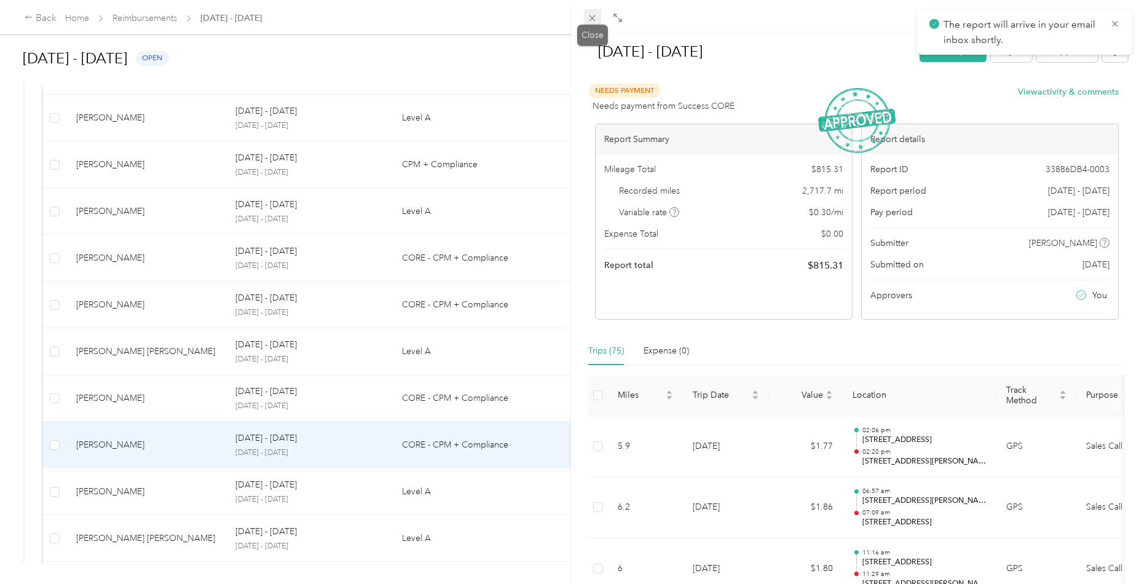
click at [596, 17] on icon at bounding box center [592, 18] width 10 height 10
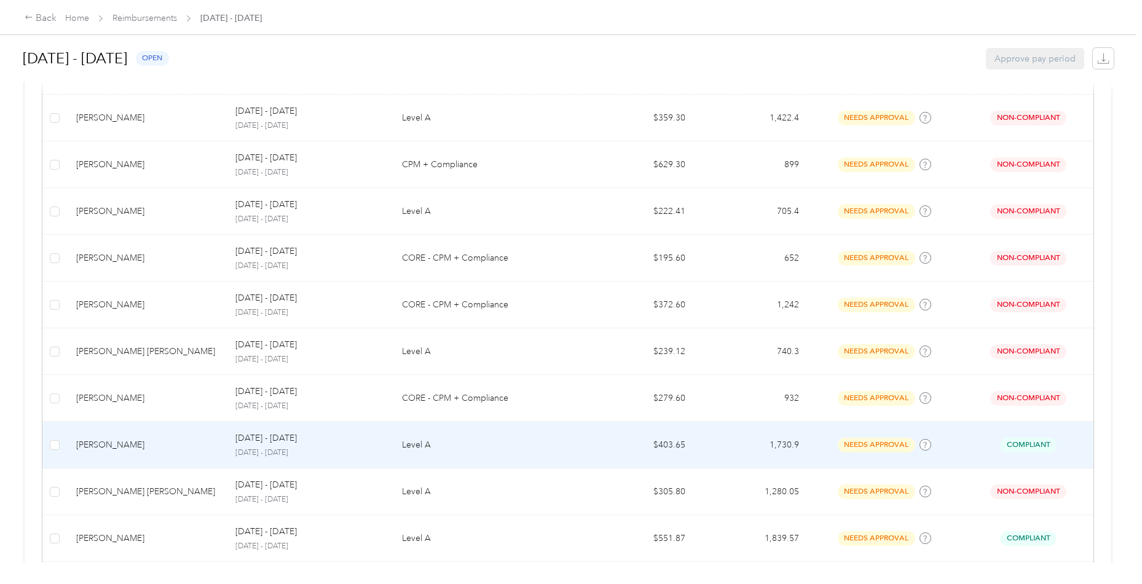
click at [100, 438] on div "[PERSON_NAME]" at bounding box center [146, 445] width 140 height 14
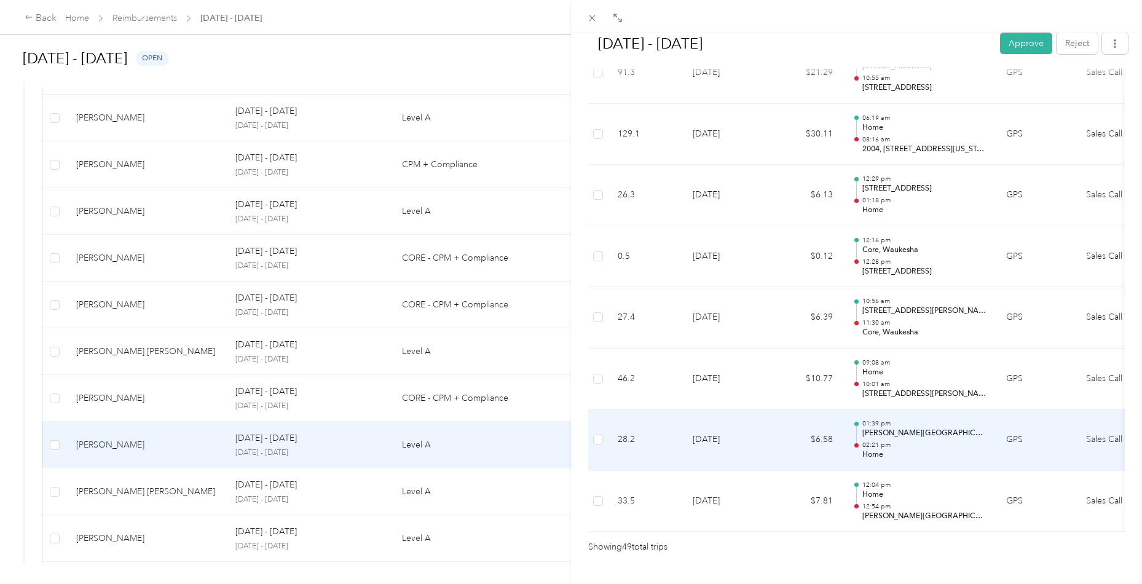
scroll to position [2881, 0]
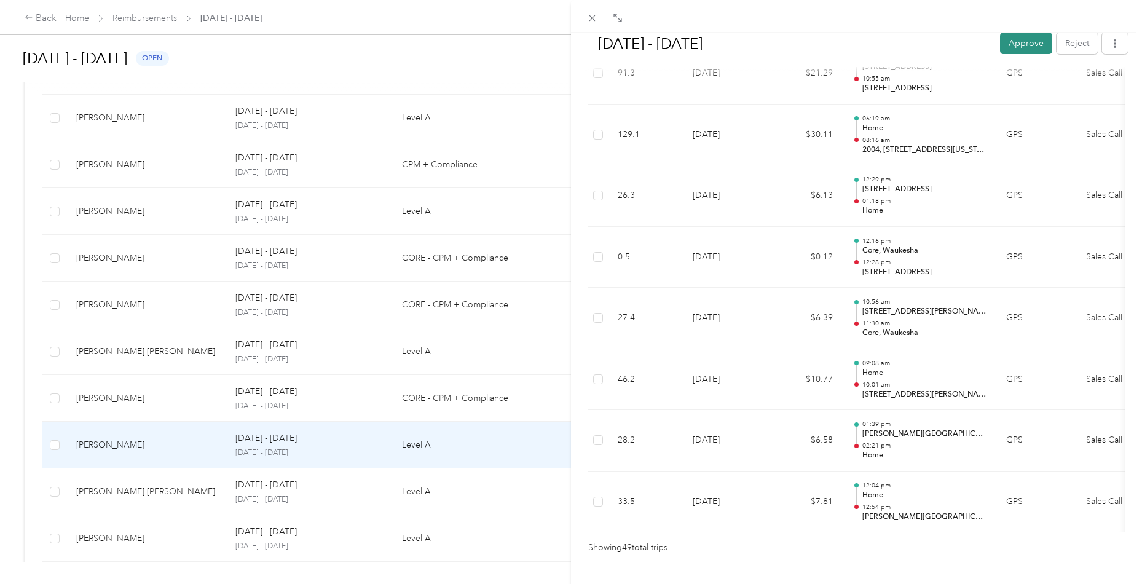
click at [1028, 42] on button "Approve" at bounding box center [1026, 44] width 52 height 22
click at [592, 21] on icon at bounding box center [592, 18] width 10 height 10
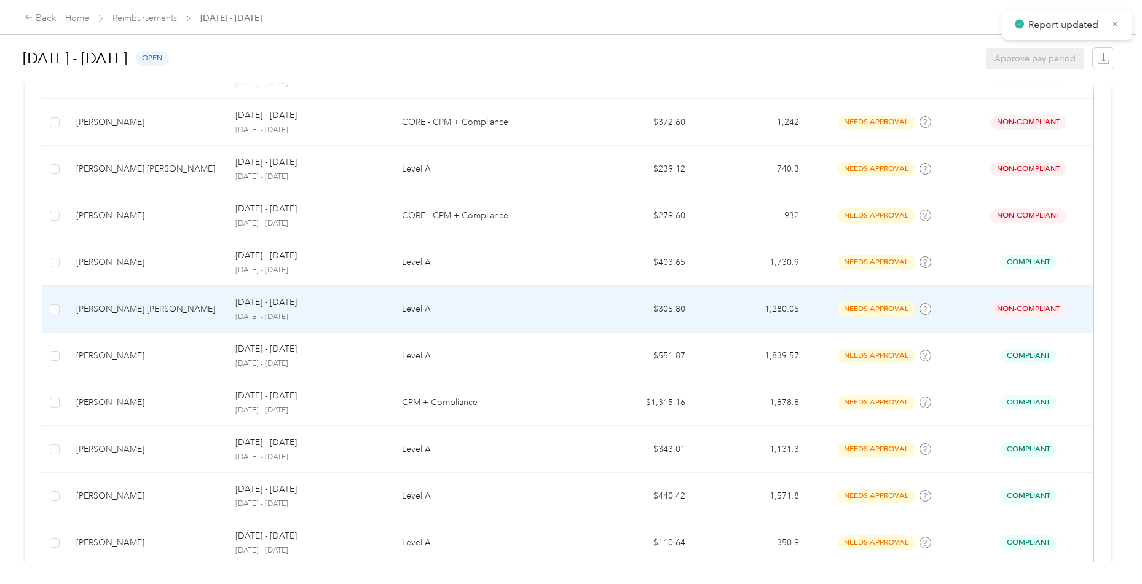
scroll to position [689, 0]
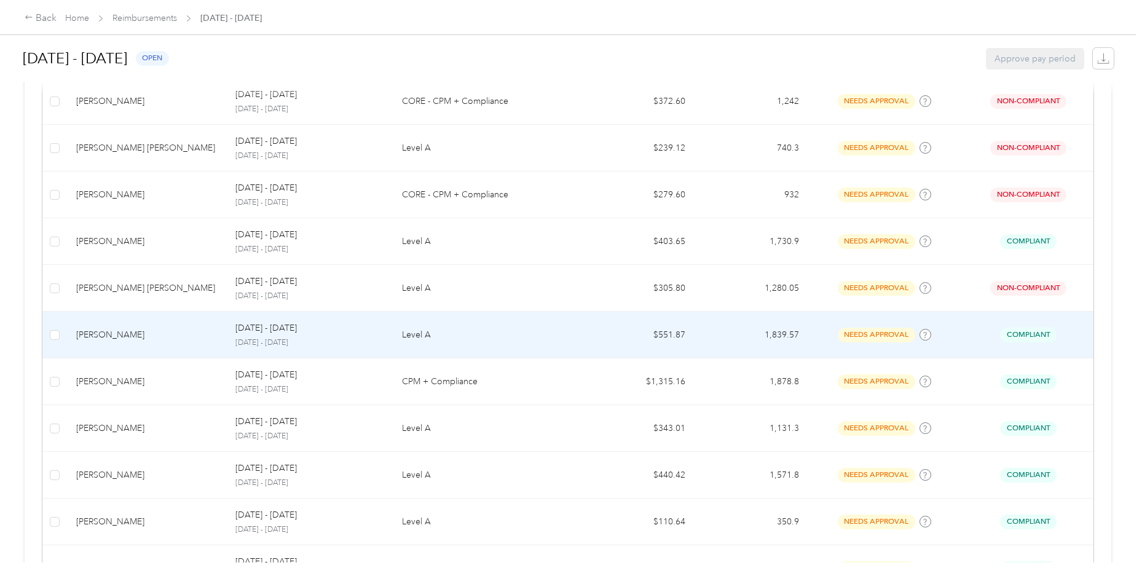
click at [154, 335] on div "[PERSON_NAME]" at bounding box center [146, 335] width 140 height 14
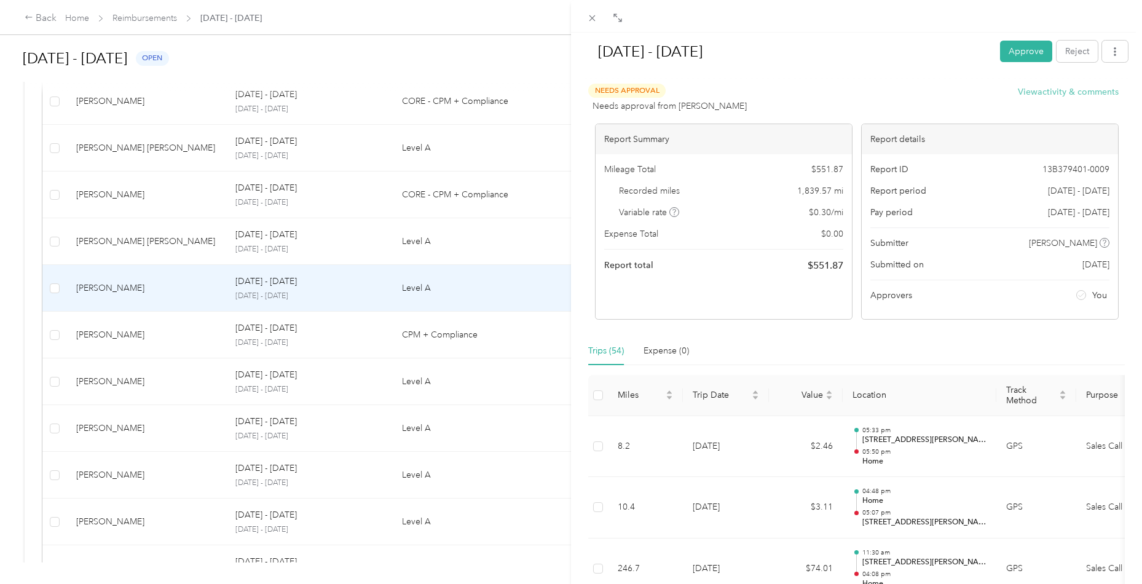
click at [1054, 95] on button "View activity & comments" at bounding box center [1068, 91] width 101 height 13
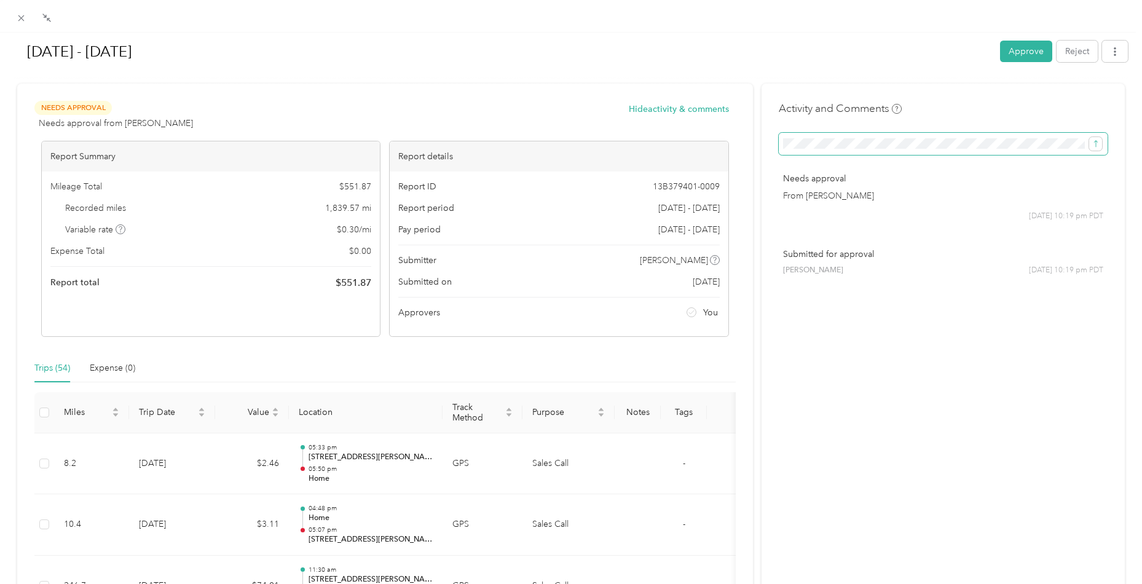
click at [871, 135] on span at bounding box center [943, 144] width 329 height 22
click at [1098, 142] on icon "submit" at bounding box center [1096, 144] width 9 height 9
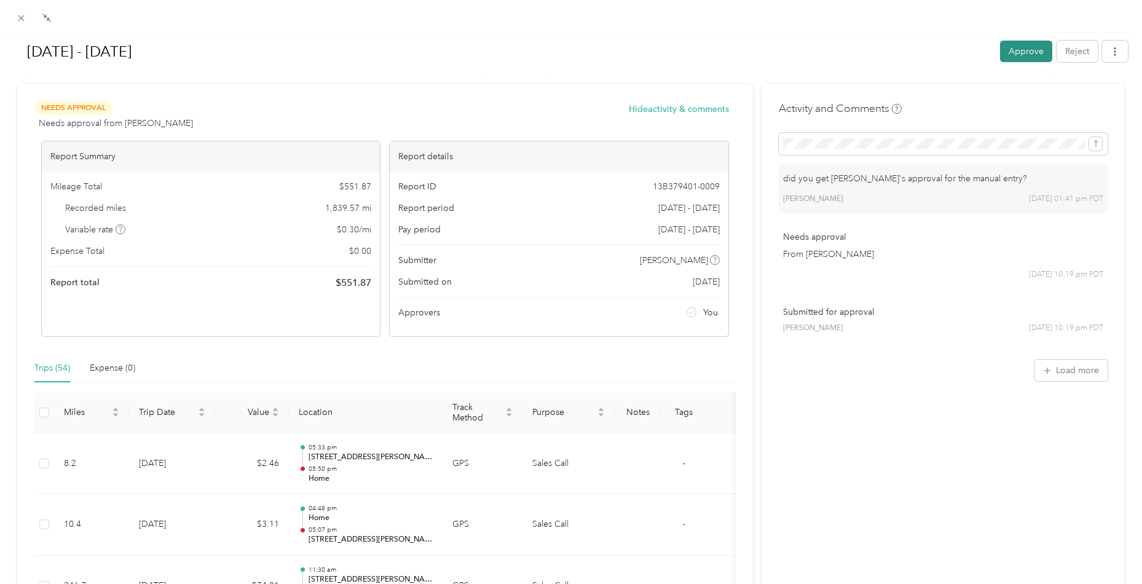
click at [1022, 57] on button "Approve" at bounding box center [1026, 52] width 52 height 22
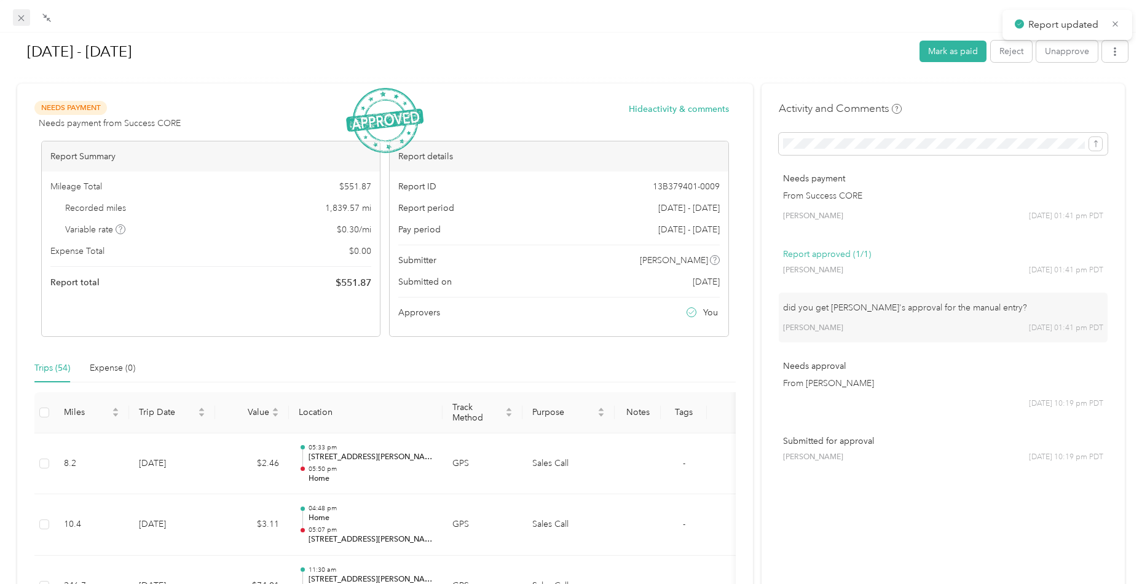
click at [25, 17] on icon at bounding box center [21, 18] width 10 height 10
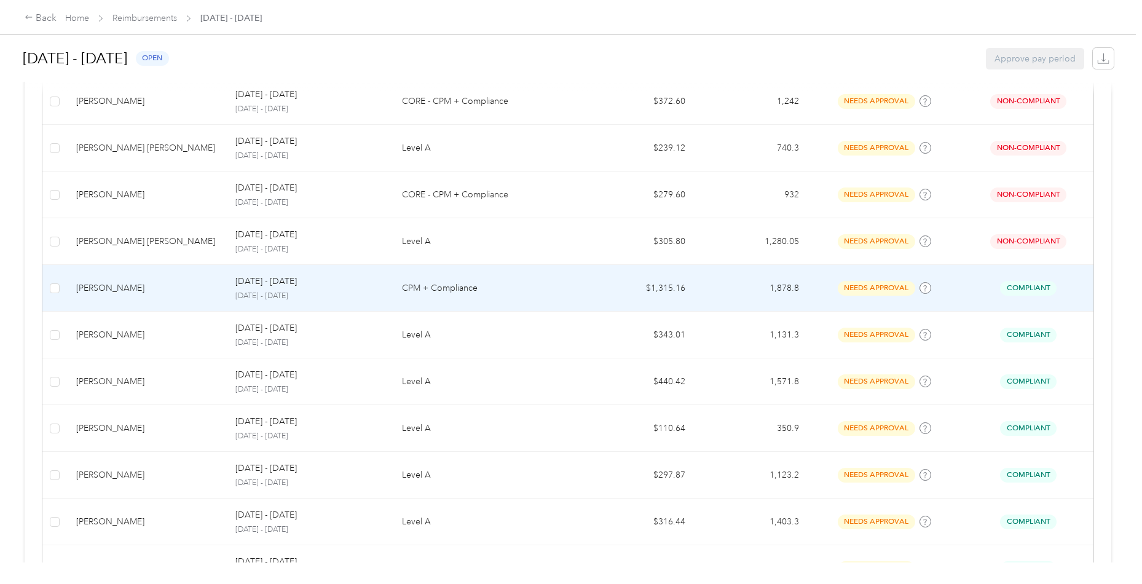
click at [153, 287] on div "[PERSON_NAME]" at bounding box center [146, 289] width 140 height 14
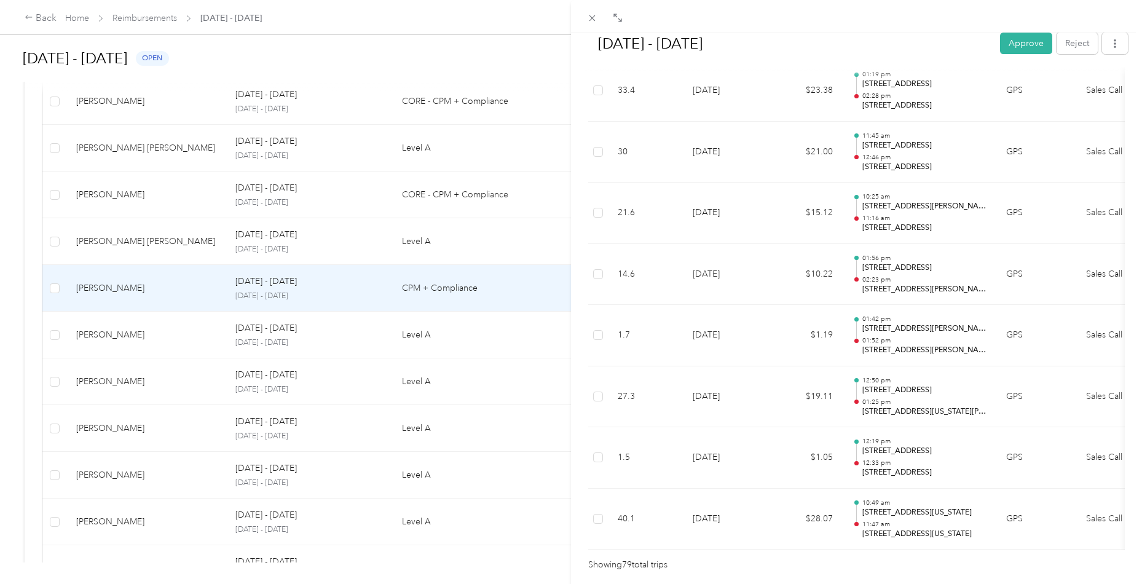
scroll to position [4698, 0]
click at [1017, 46] on button "Approve" at bounding box center [1026, 44] width 52 height 22
click at [595, 19] on icon at bounding box center [592, 18] width 10 height 10
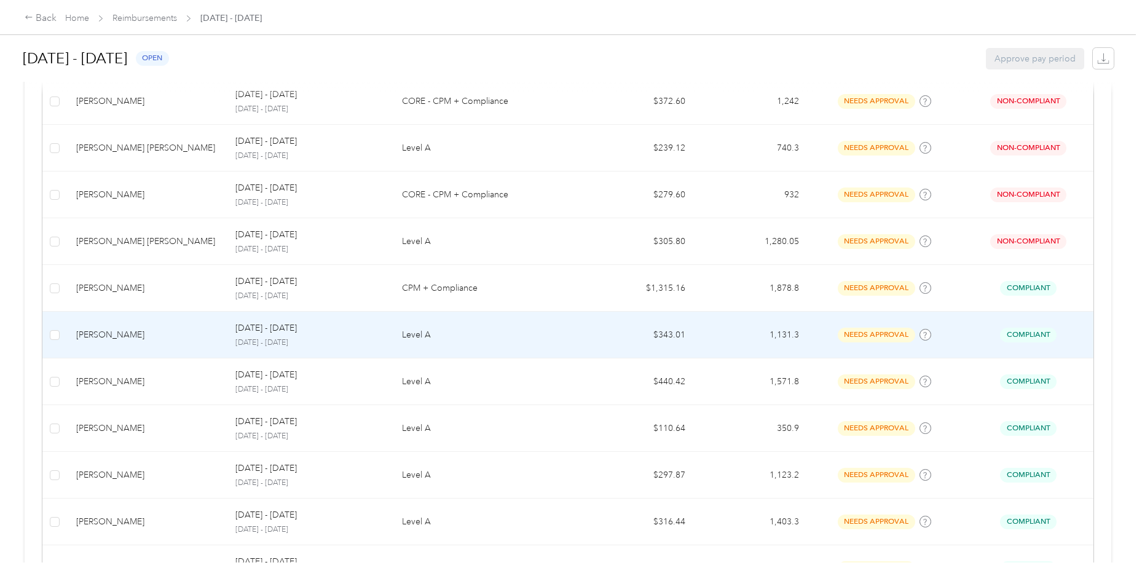
click at [136, 312] on td "[PERSON_NAME]" at bounding box center [145, 335] width 159 height 47
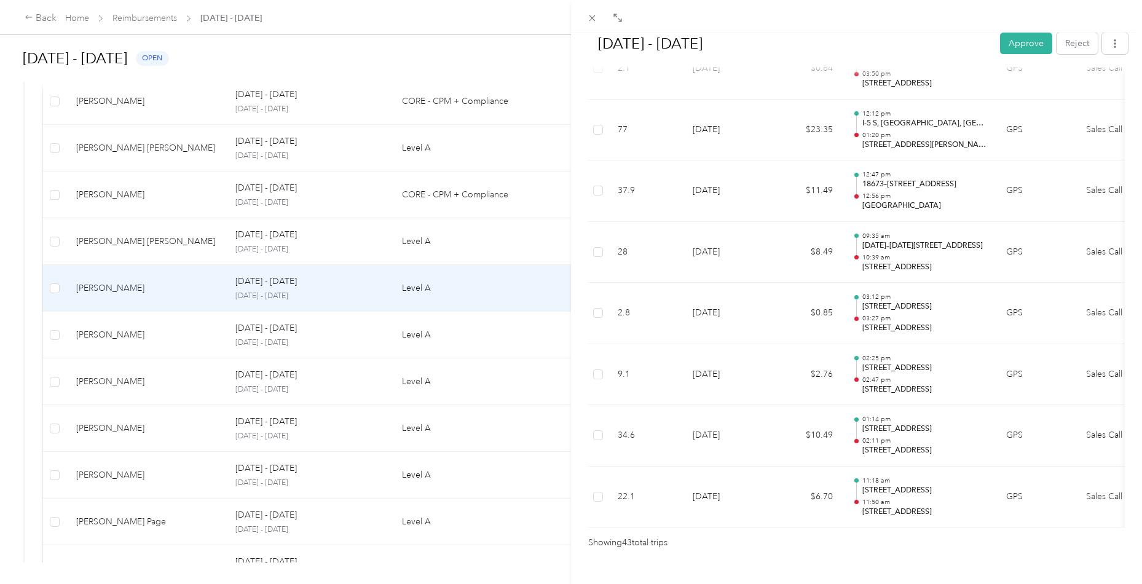
scroll to position [2518, 0]
click at [1037, 34] on button "Approve" at bounding box center [1026, 44] width 52 height 22
click at [591, 22] on icon at bounding box center [592, 18] width 10 height 10
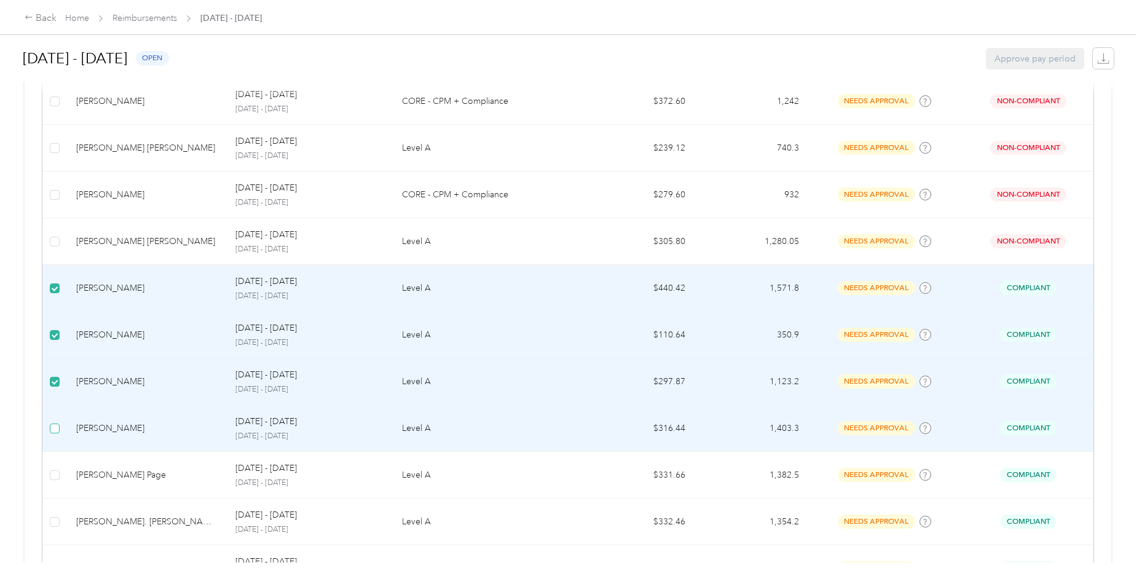
click at [53, 422] on label at bounding box center [55, 429] width 10 height 14
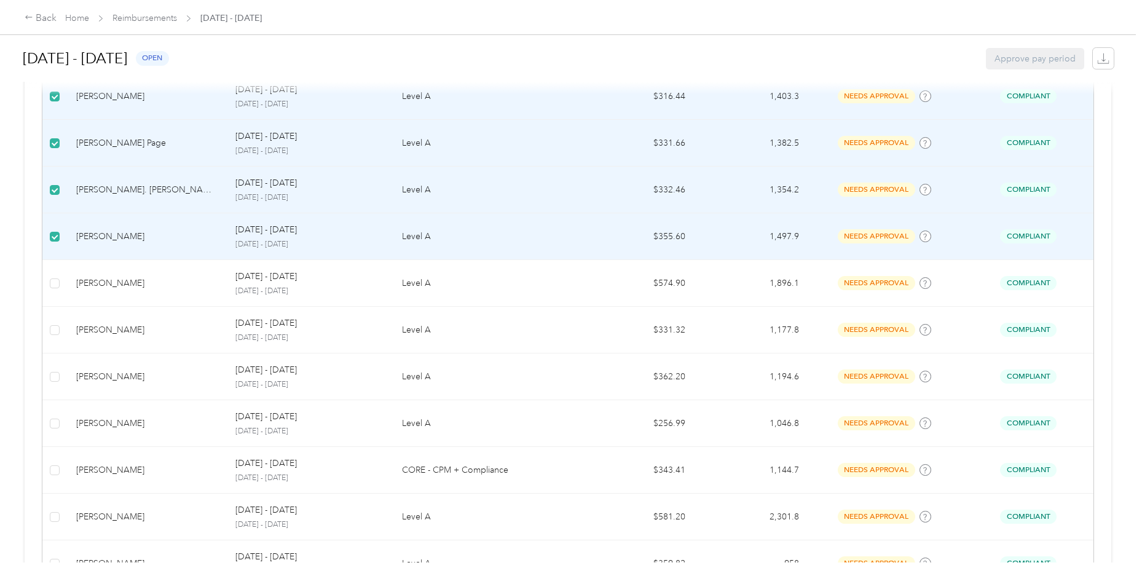
scroll to position [1029, 0]
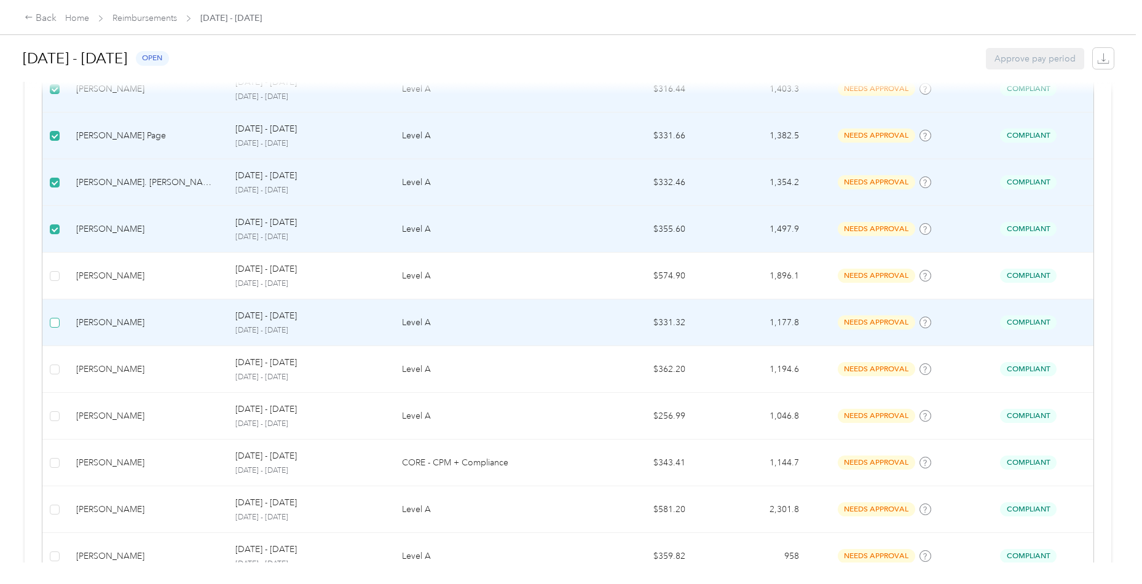
click at [52, 320] on span at bounding box center [55, 323] width 10 height 10
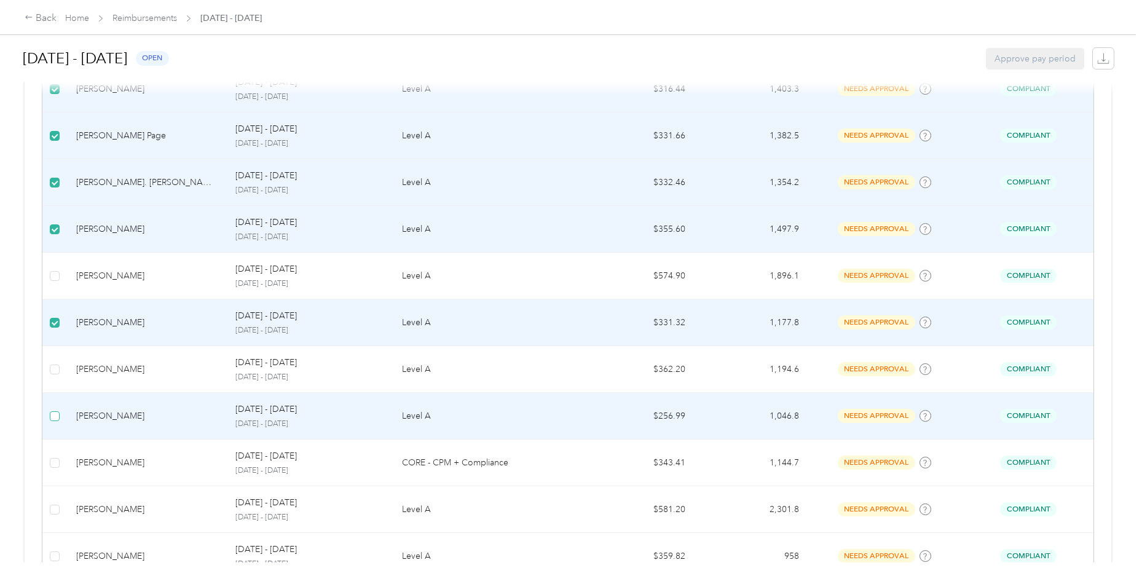
click at [50, 413] on span at bounding box center [55, 416] width 10 height 10
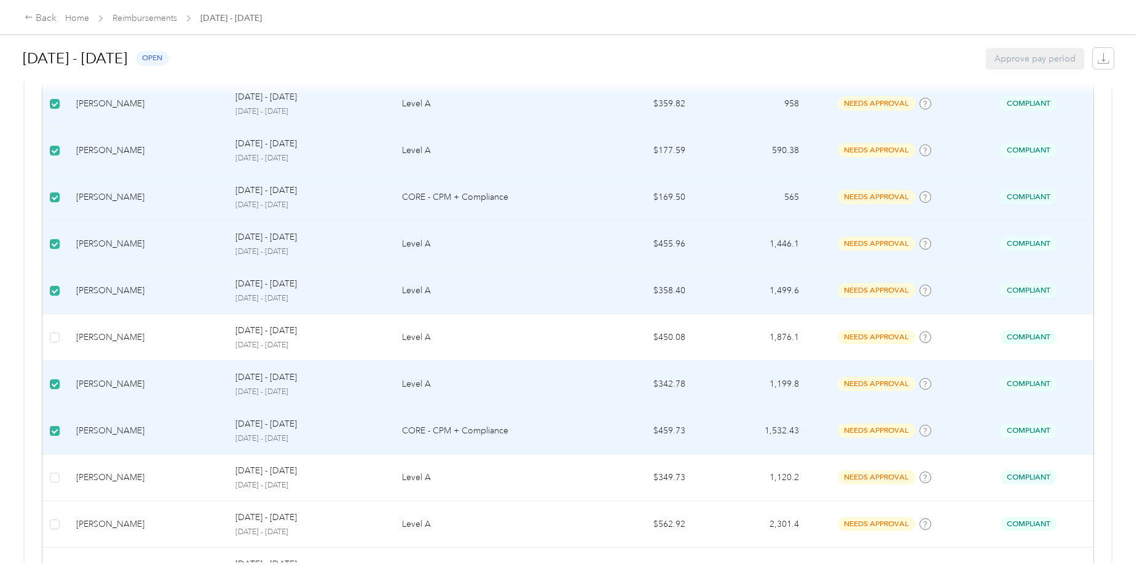
scroll to position [1492, 0]
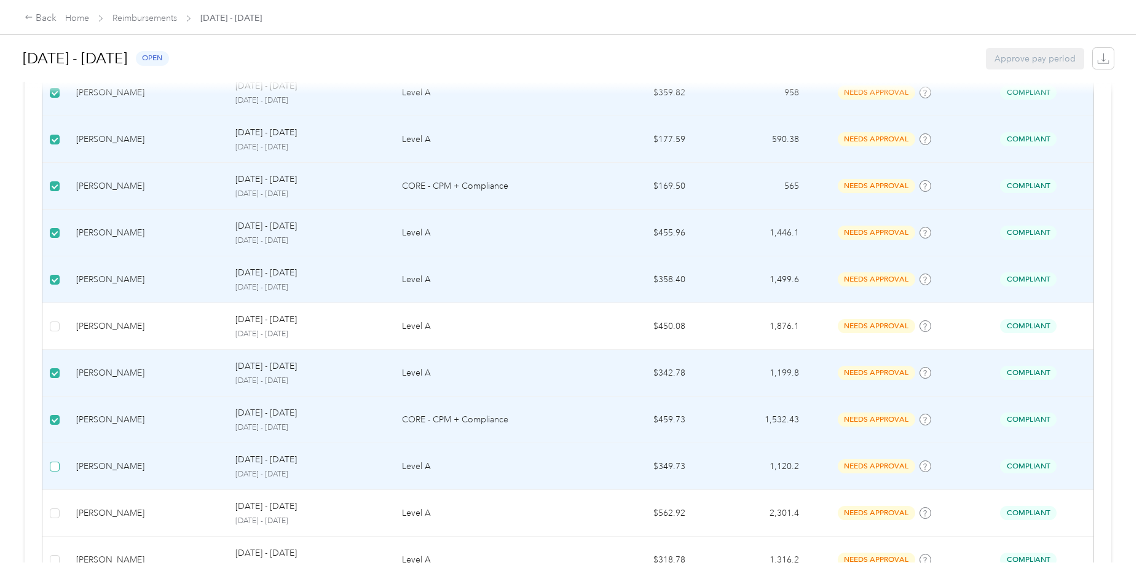
click at [52, 462] on span at bounding box center [55, 467] width 10 height 10
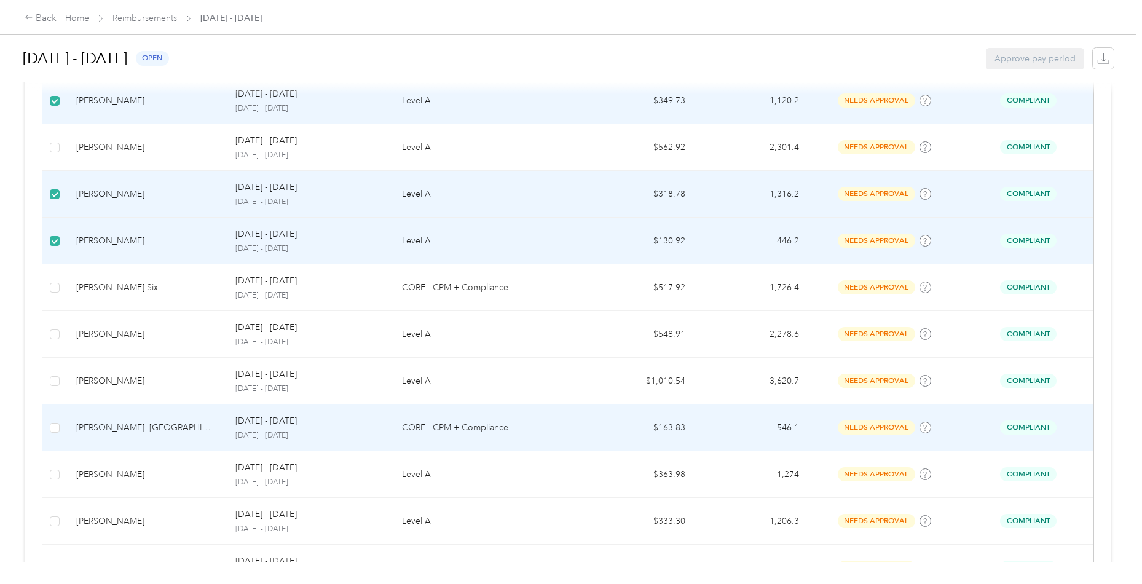
scroll to position [1880, 0]
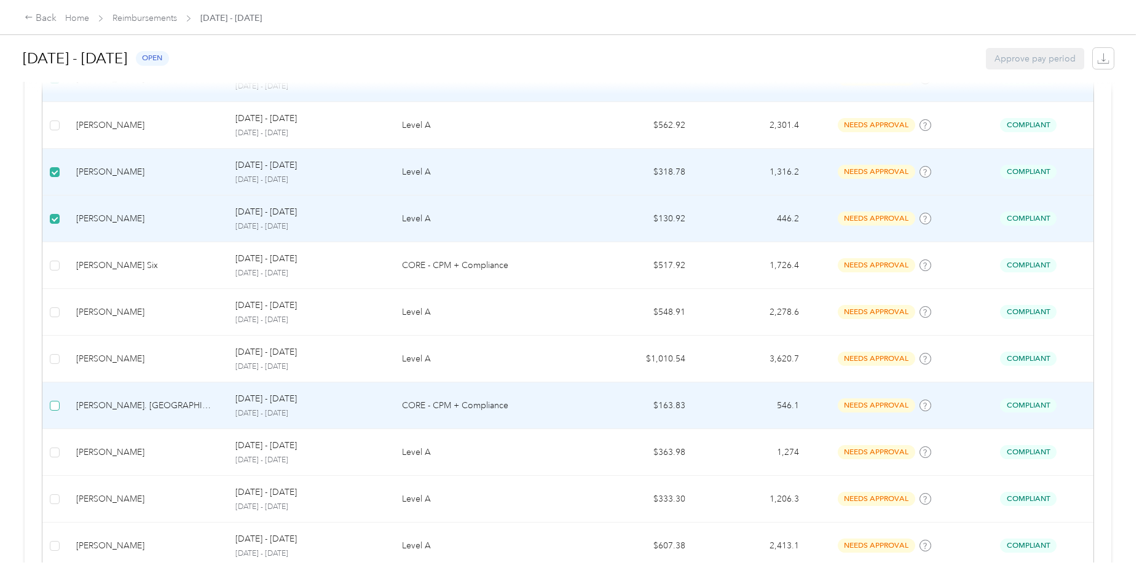
click at [55, 401] on span at bounding box center [55, 406] width 10 height 10
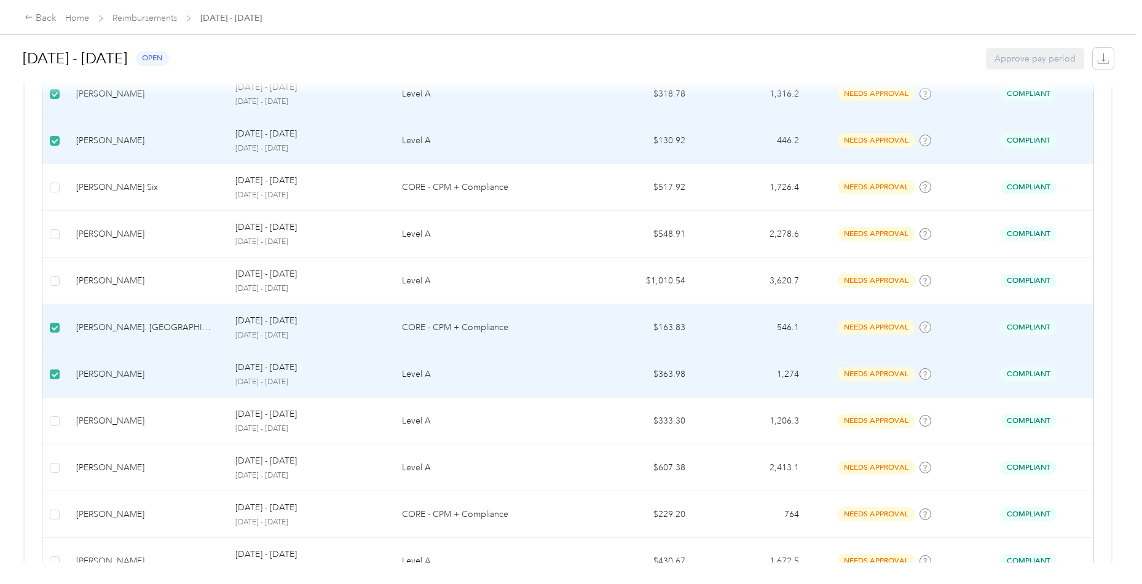
scroll to position [1969, 0]
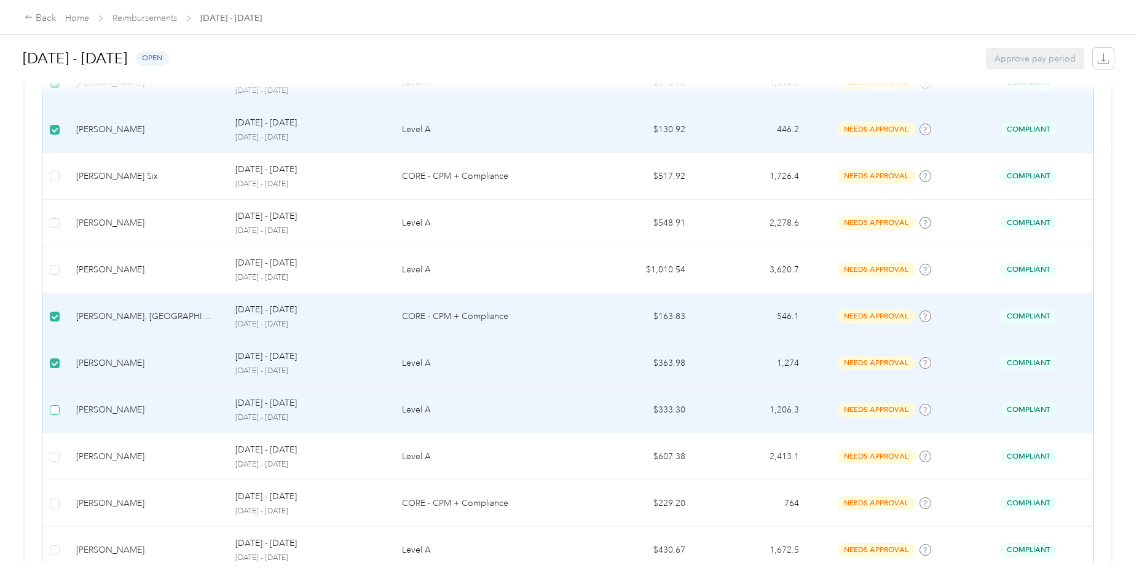
click at [55, 405] on span at bounding box center [55, 410] width 10 height 10
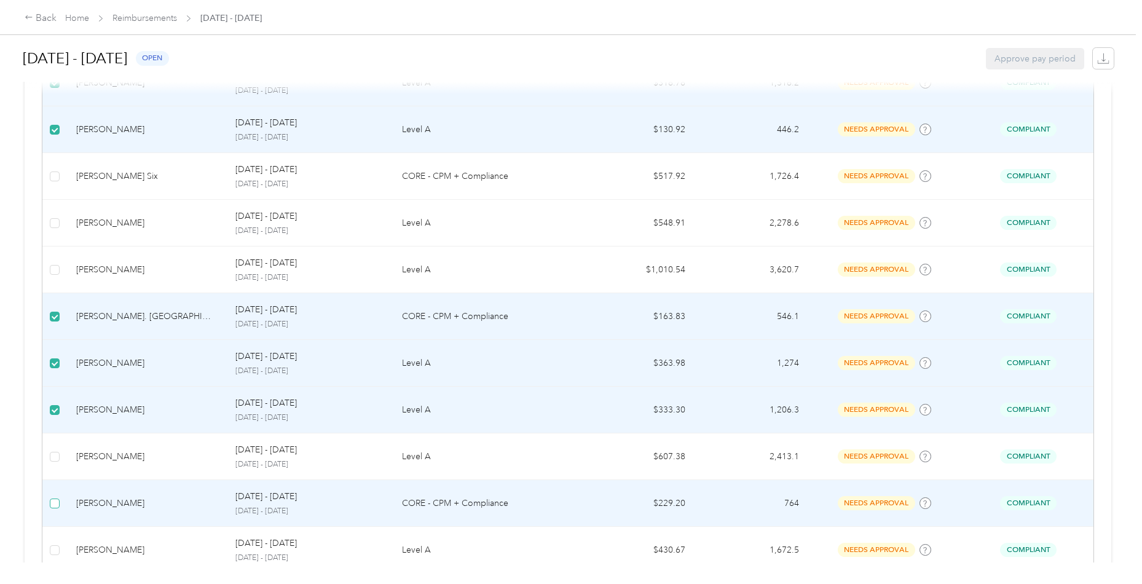
click at [58, 499] on span at bounding box center [55, 504] width 10 height 10
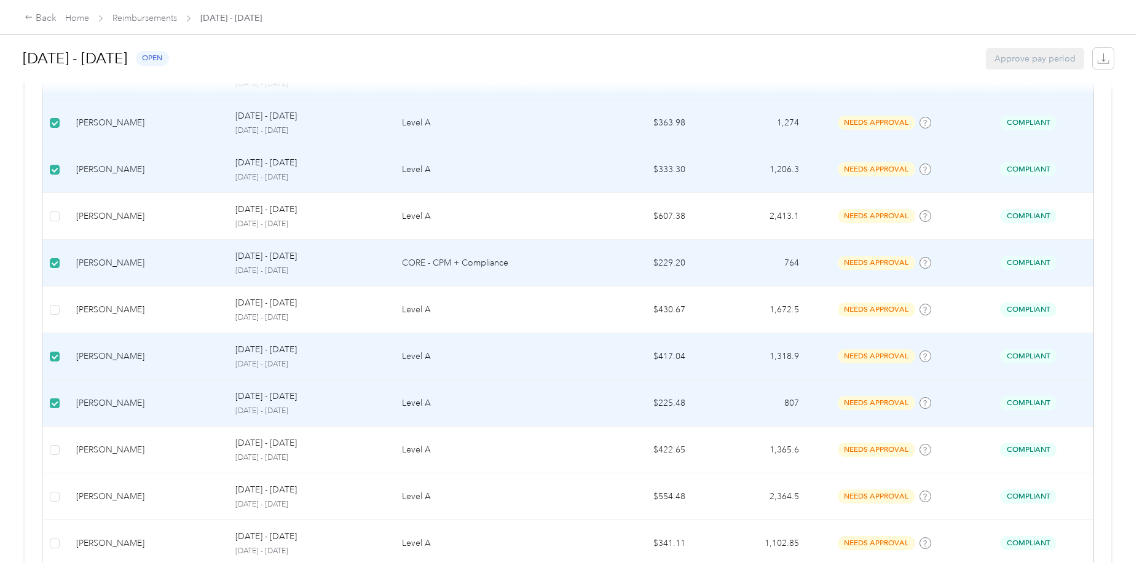
scroll to position [2216, 0]
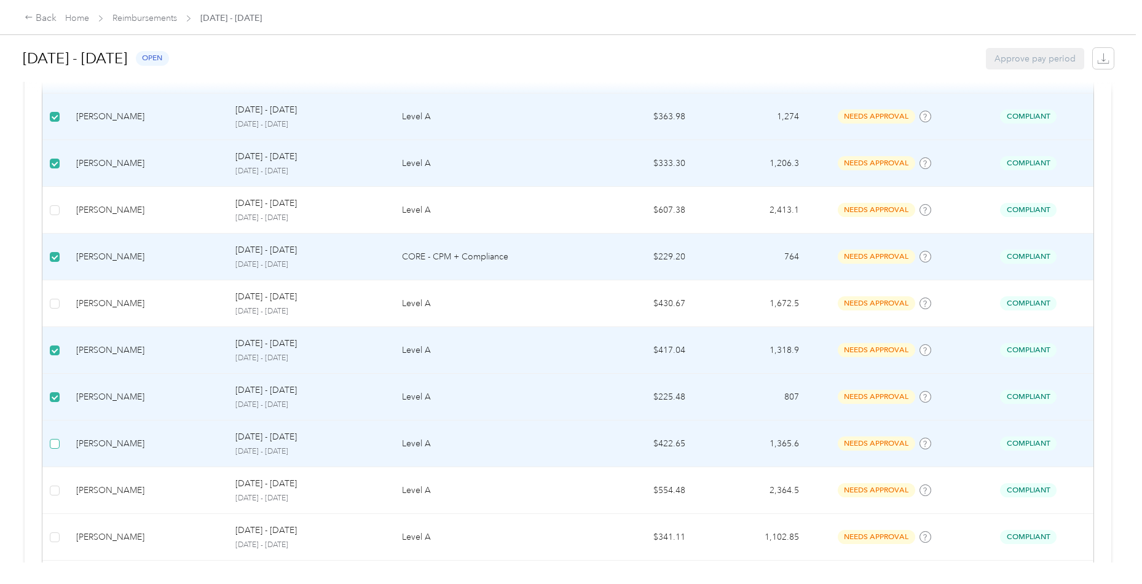
click at [54, 439] on span at bounding box center [55, 444] width 10 height 10
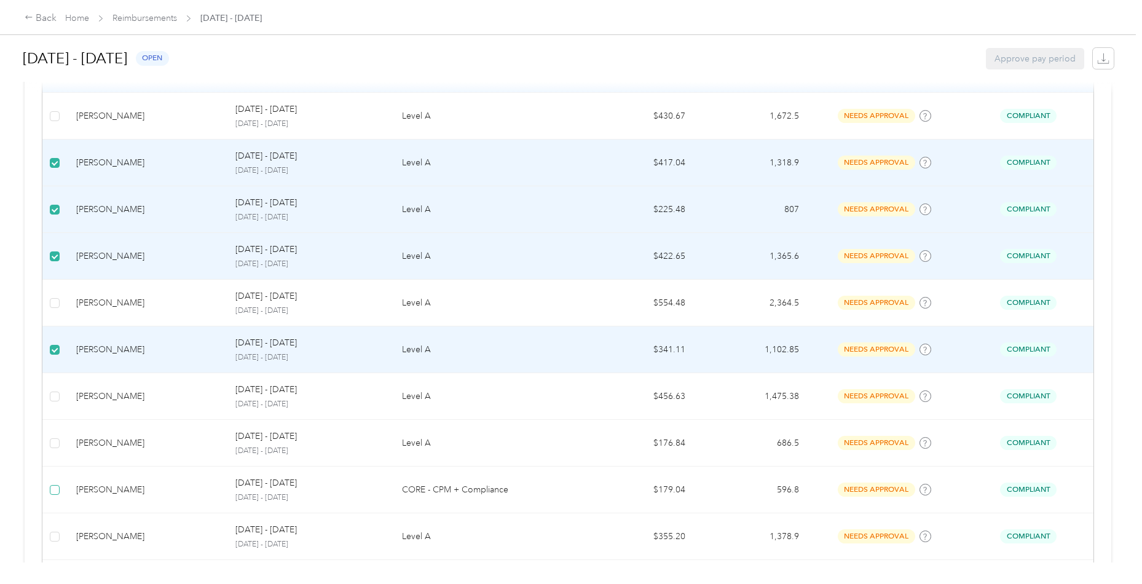
scroll to position [2405, 0]
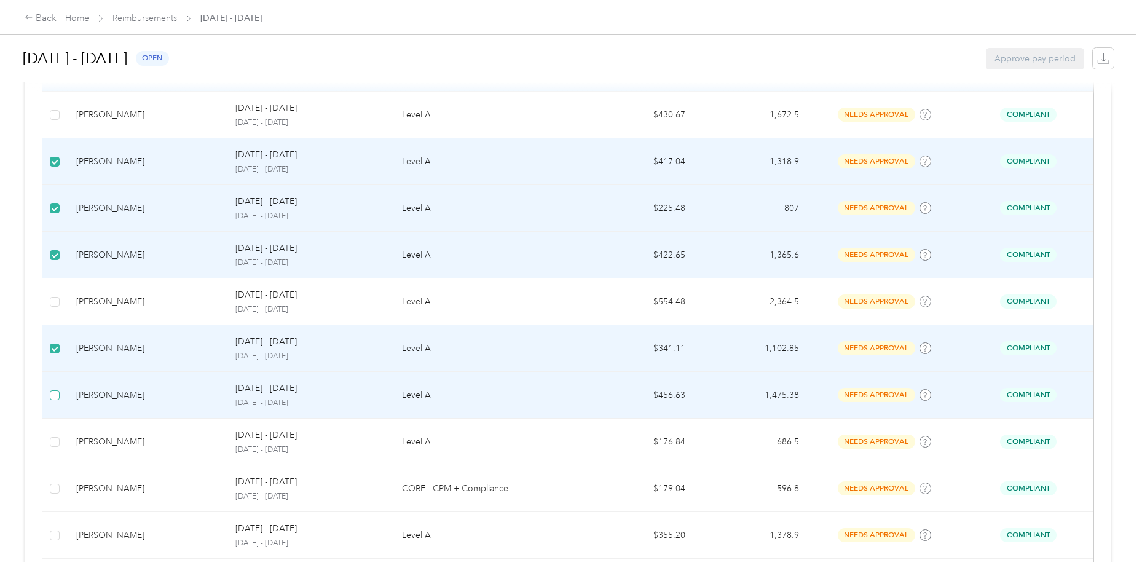
click at [52, 390] on span at bounding box center [55, 395] width 10 height 10
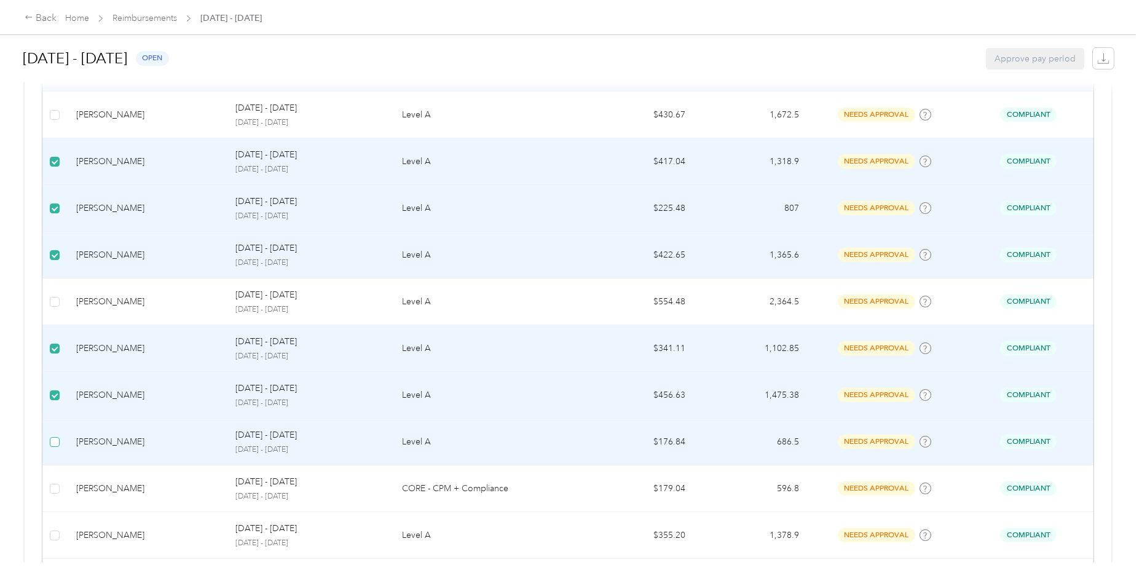
click at [54, 437] on span at bounding box center [55, 442] width 10 height 10
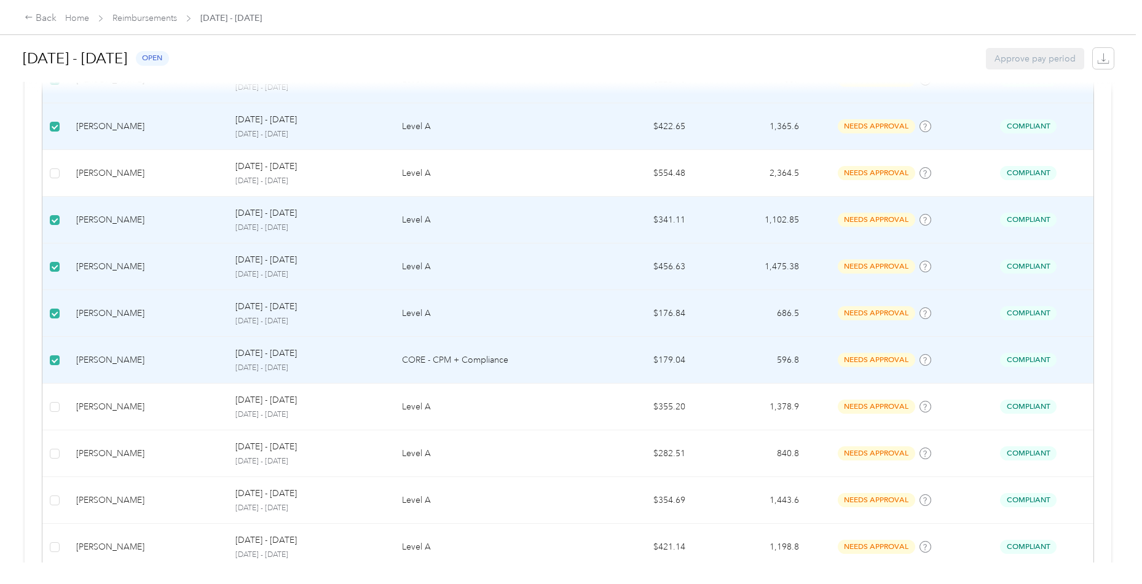
scroll to position [2541, 0]
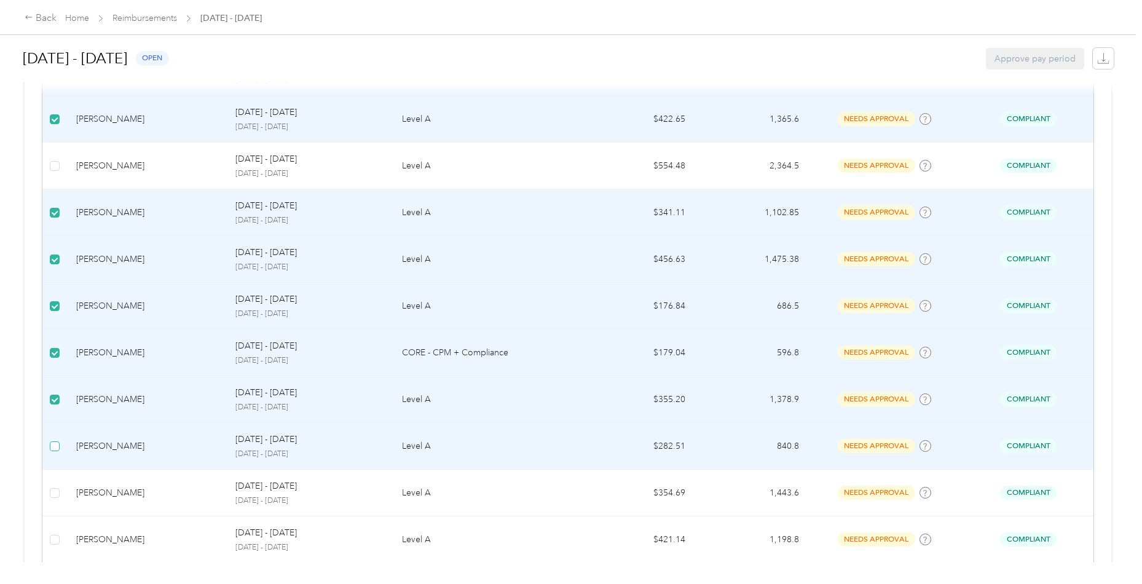
click at [57, 441] on span at bounding box center [55, 446] width 10 height 10
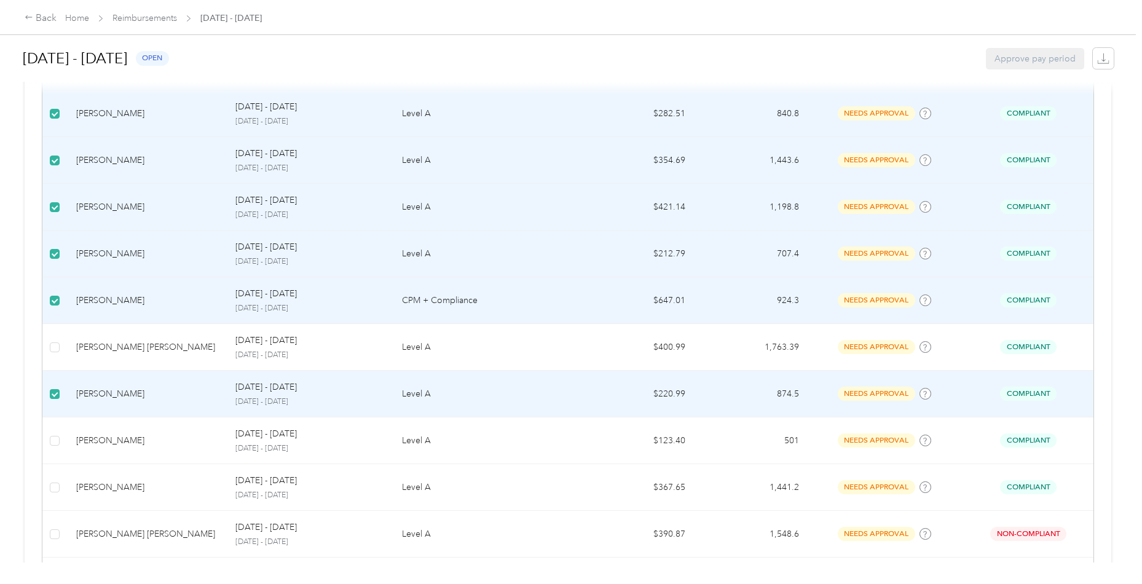
scroll to position [2895, 0]
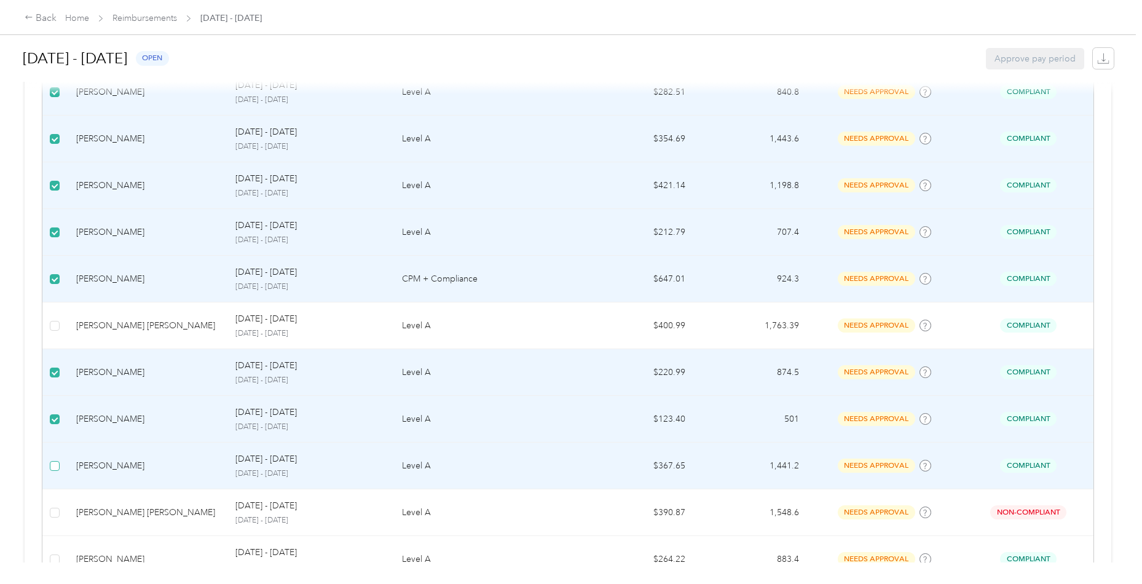
click at [58, 461] on span at bounding box center [55, 466] width 10 height 10
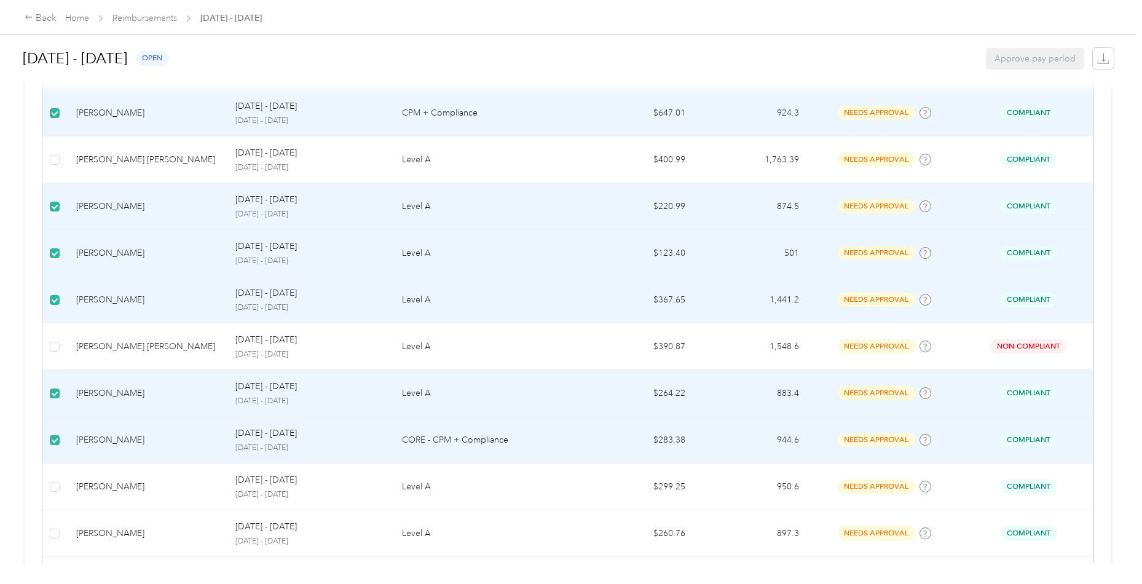
scroll to position [3067, 0]
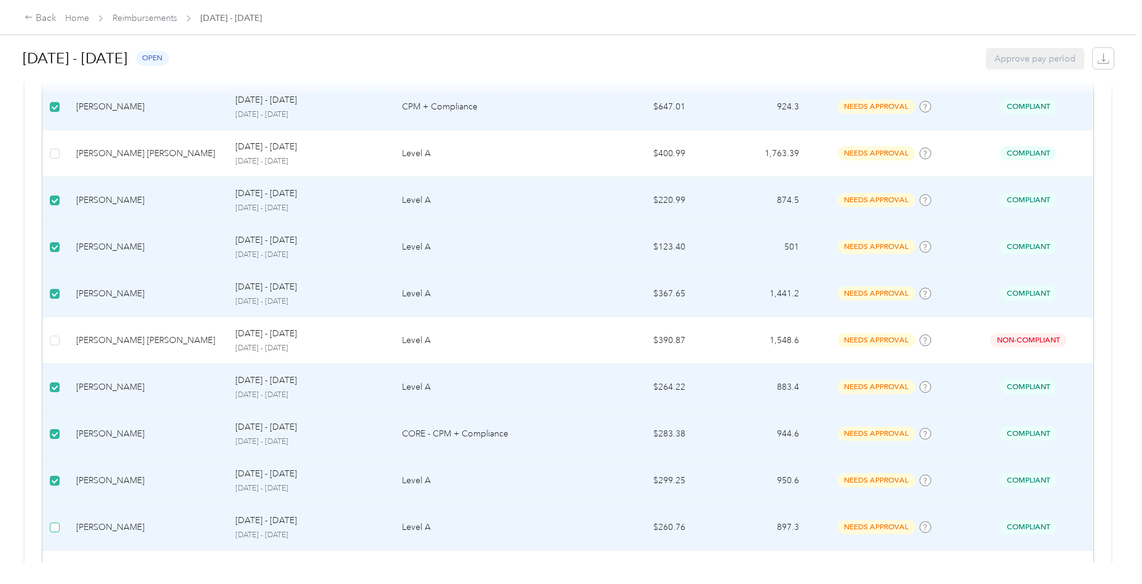
click at [50, 523] on span at bounding box center [55, 528] width 10 height 10
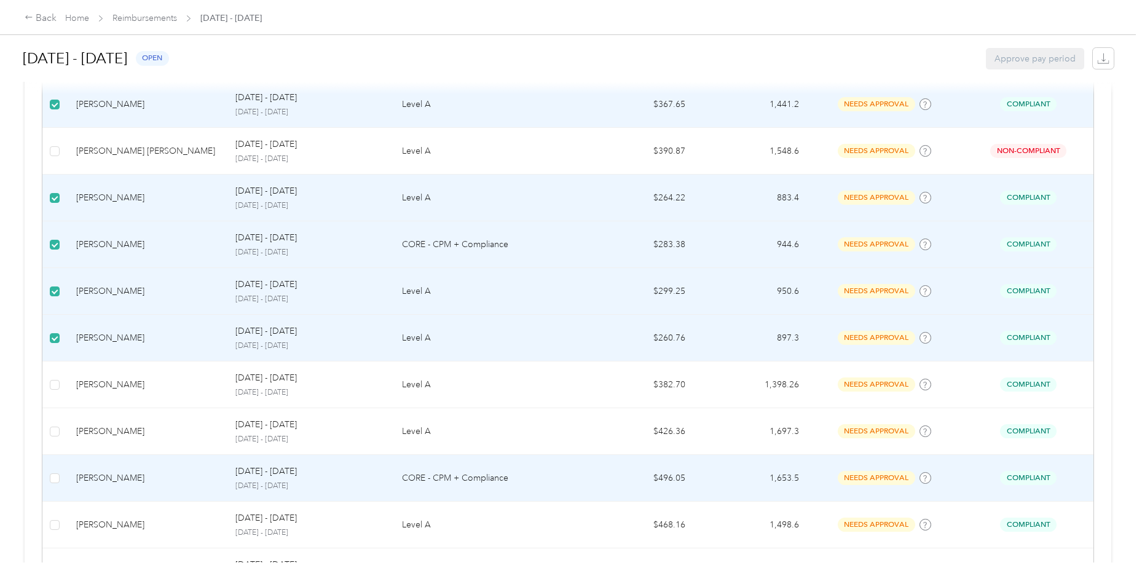
scroll to position [3267, 0]
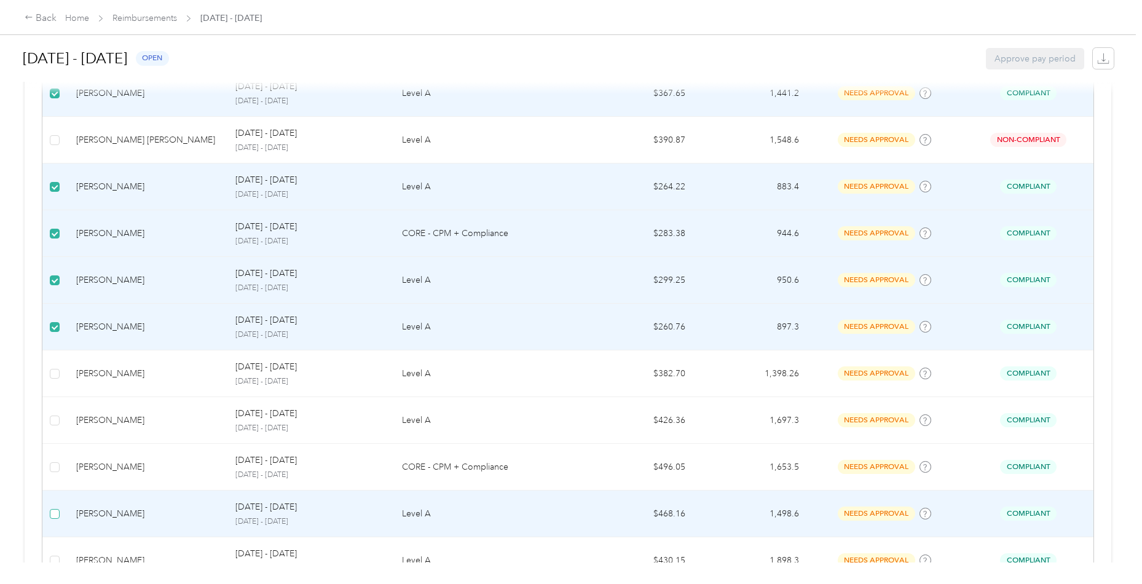
click at [55, 509] on span at bounding box center [55, 514] width 10 height 10
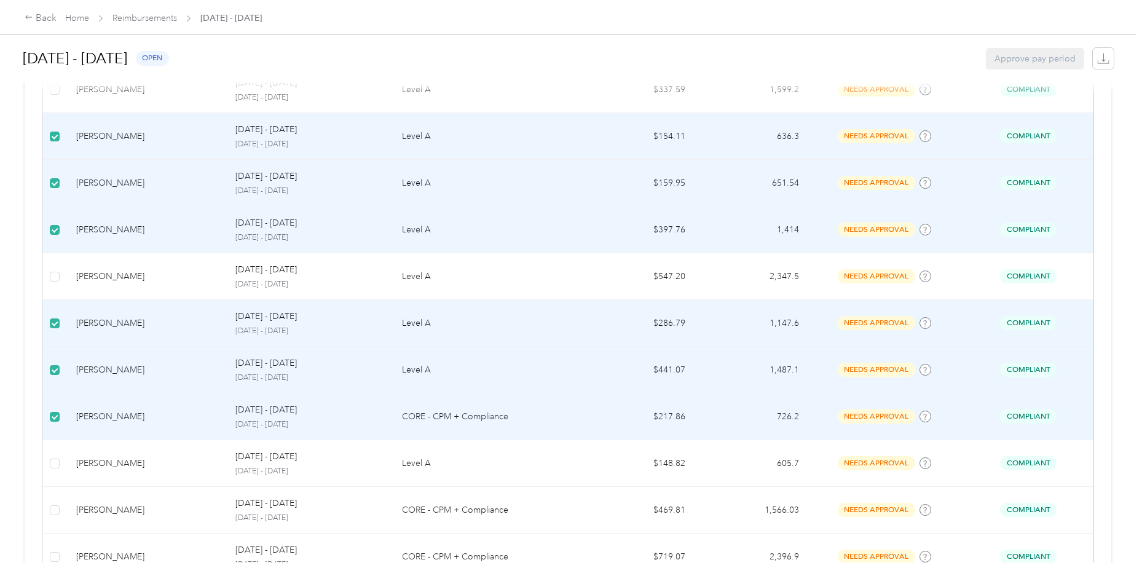
scroll to position [3836, 0]
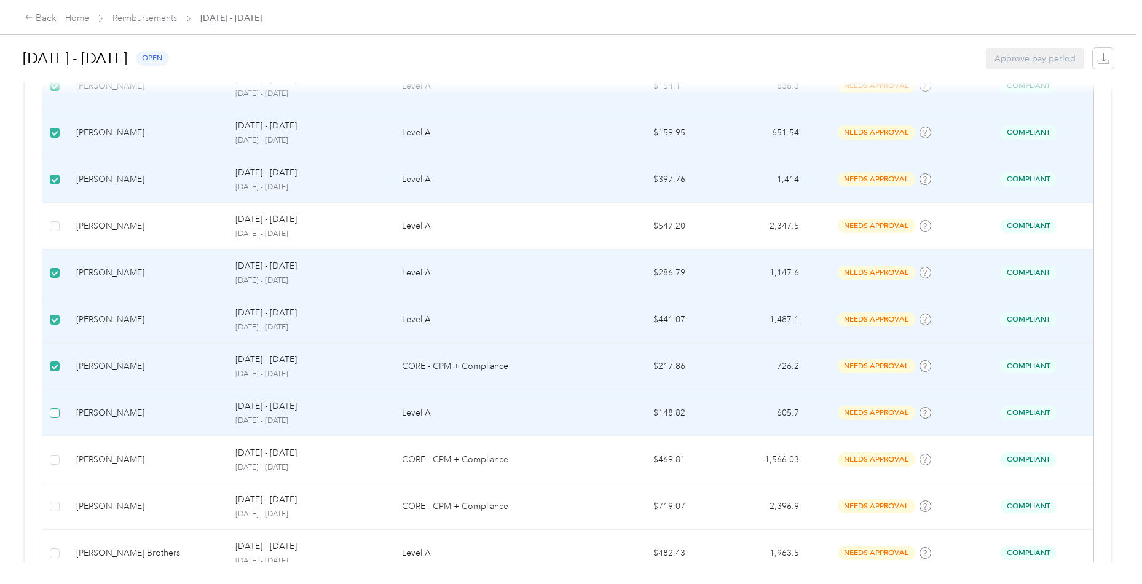
click at [53, 408] on span at bounding box center [55, 413] width 10 height 10
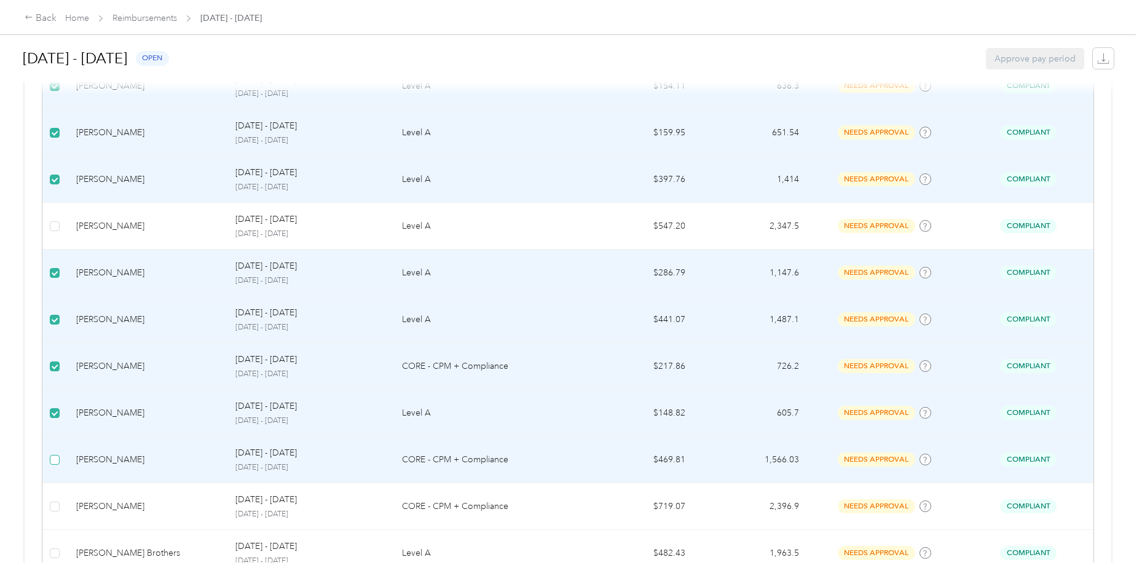
click at [55, 453] on label at bounding box center [55, 460] width 10 height 14
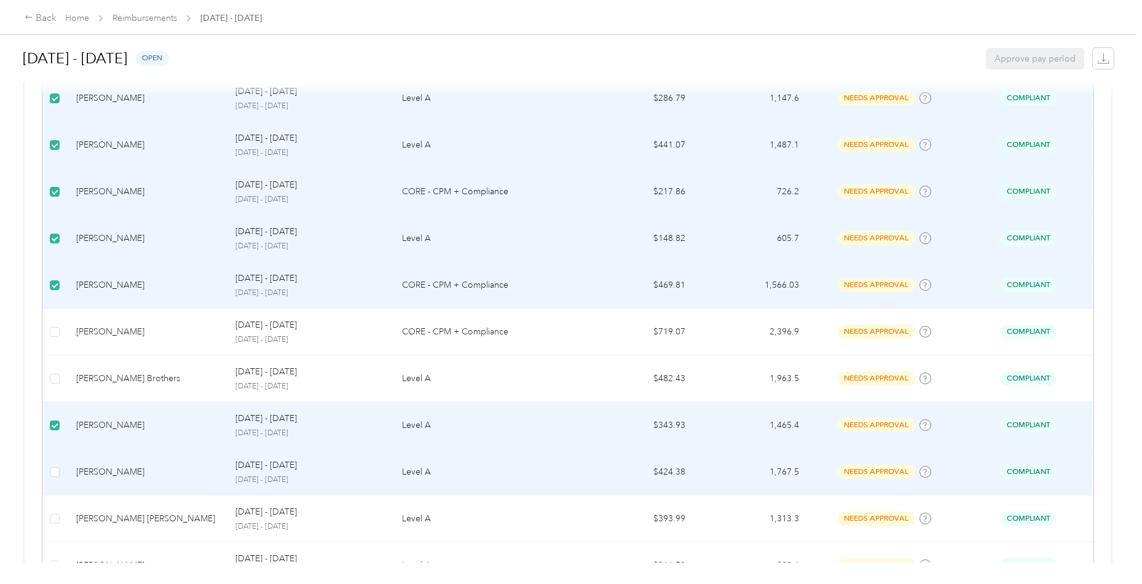
scroll to position [4011, 0]
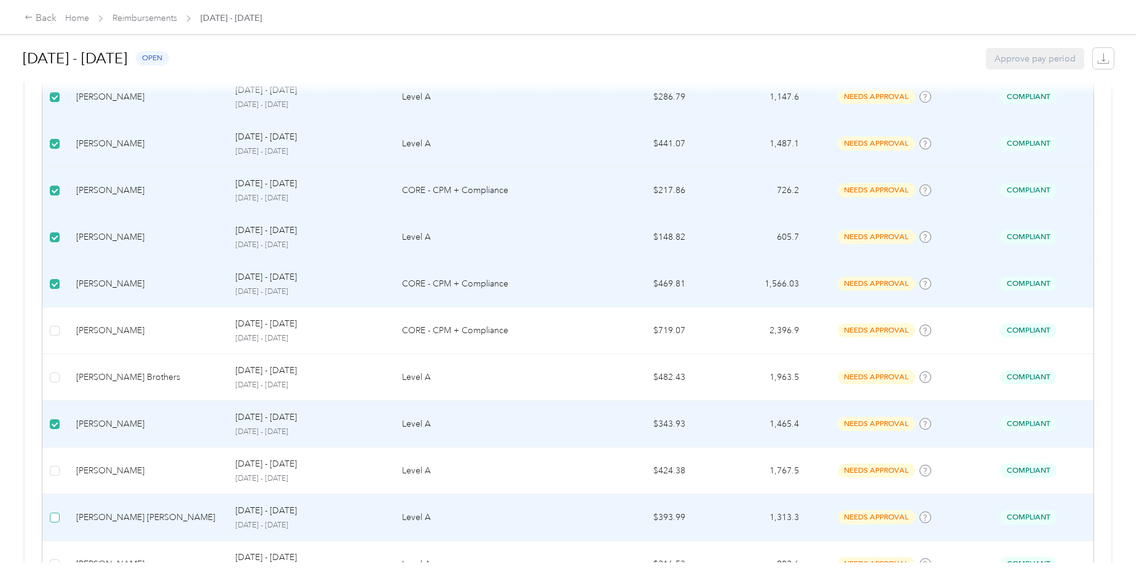
click at [55, 513] on span at bounding box center [55, 518] width 10 height 10
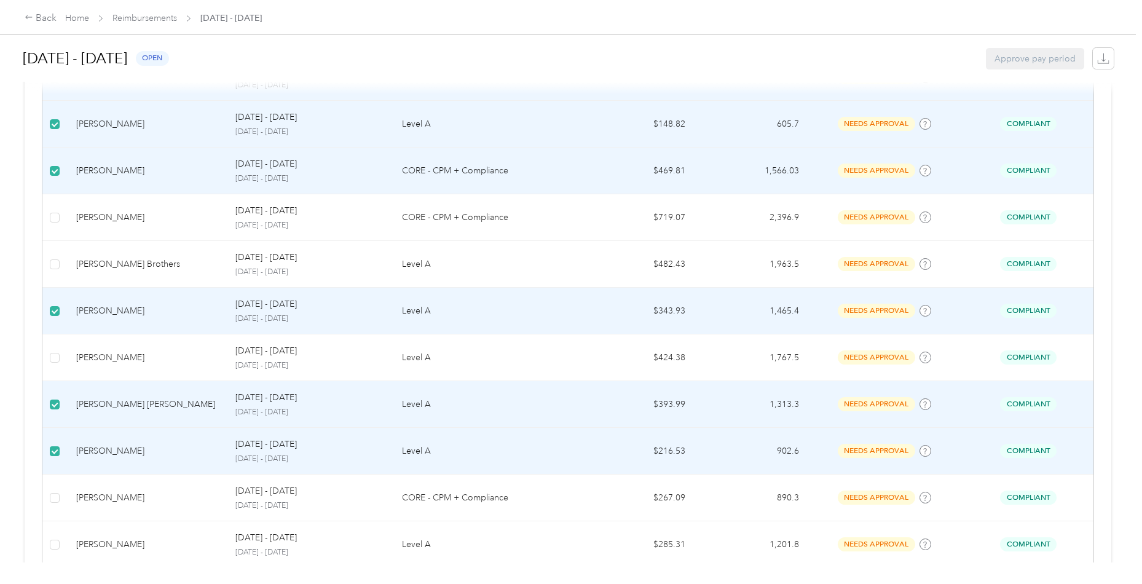
scroll to position [4133, 0]
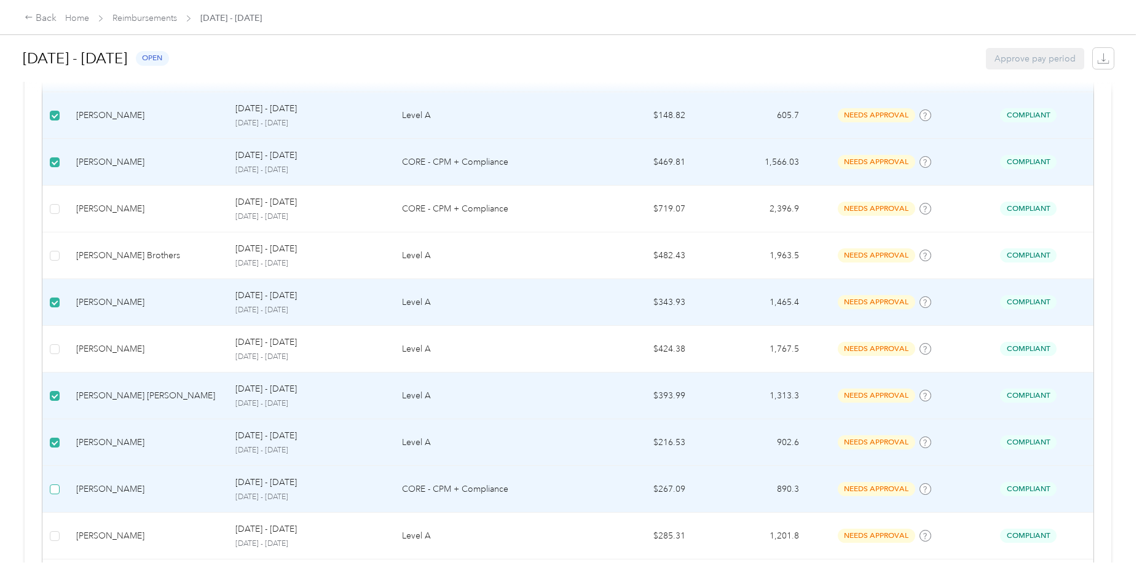
click at [52, 485] on span at bounding box center [55, 490] width 10 height 10
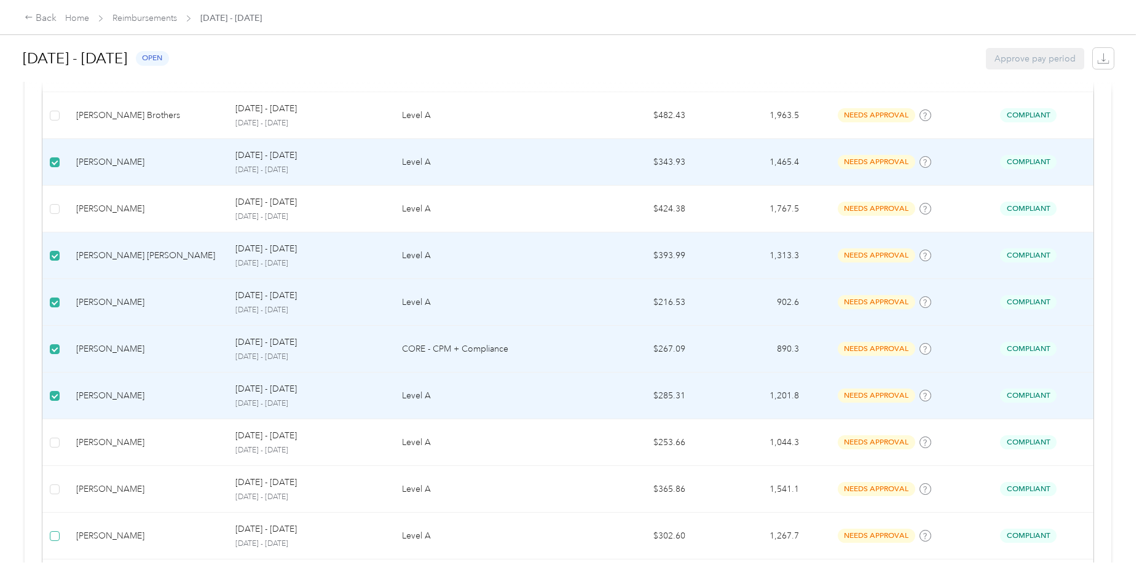
scroll to position [4277, 0]
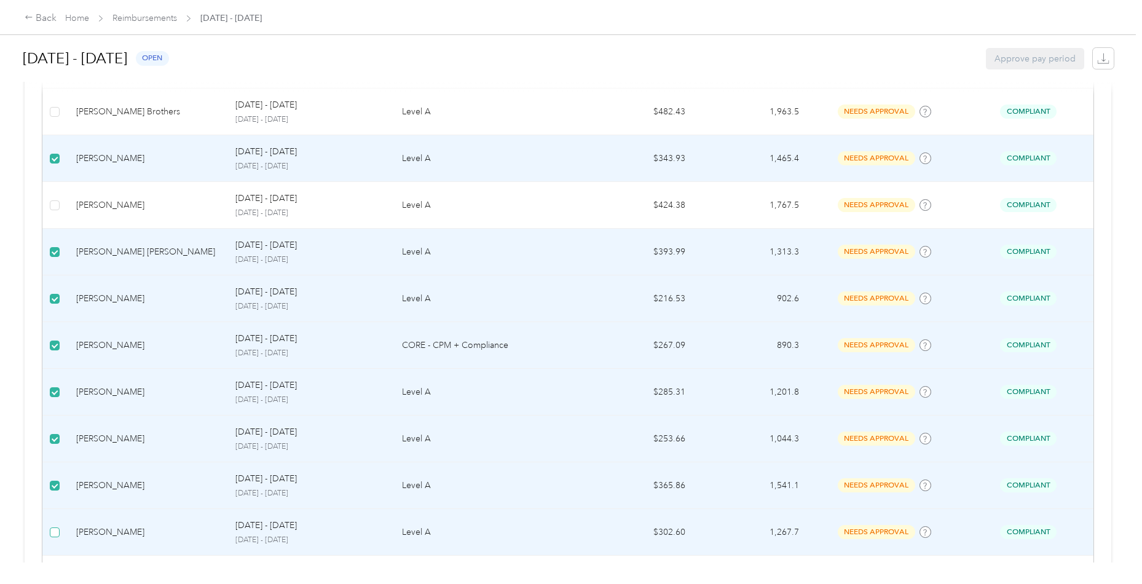
click at [57, 528] on span at bounding box center [55, 533] width 10 height 10
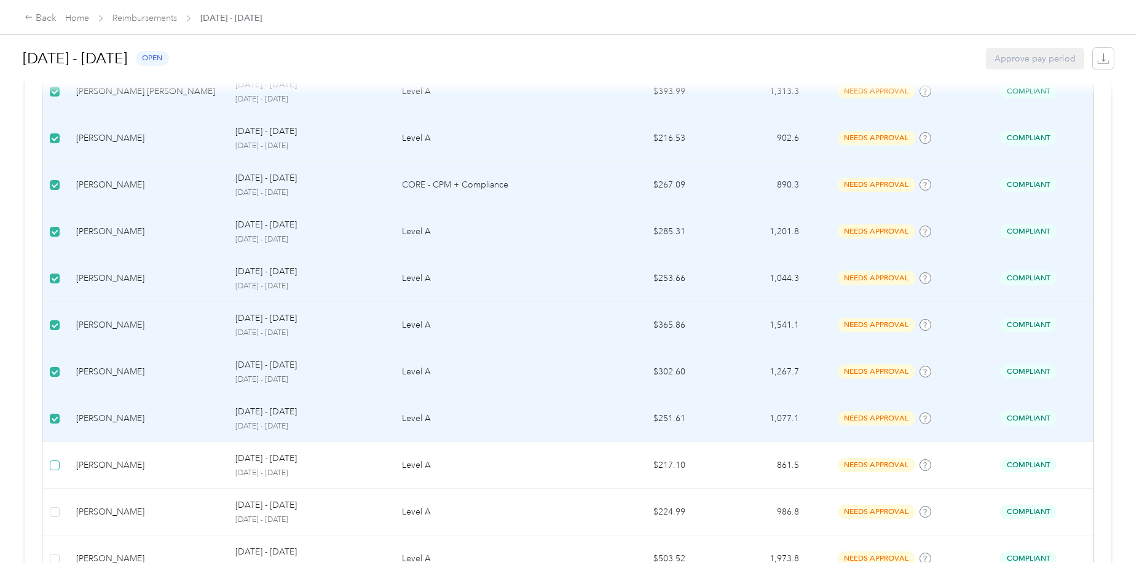
scroll to position [4441, 0]
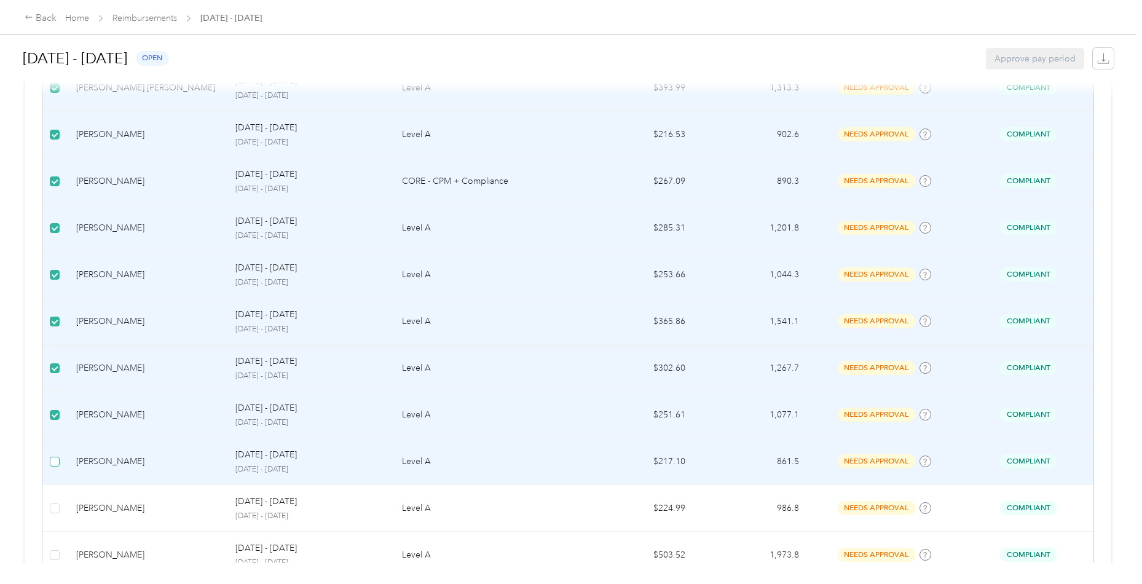
click at [58, 457] on span at bounding box center [55, 462] width 10 height 10
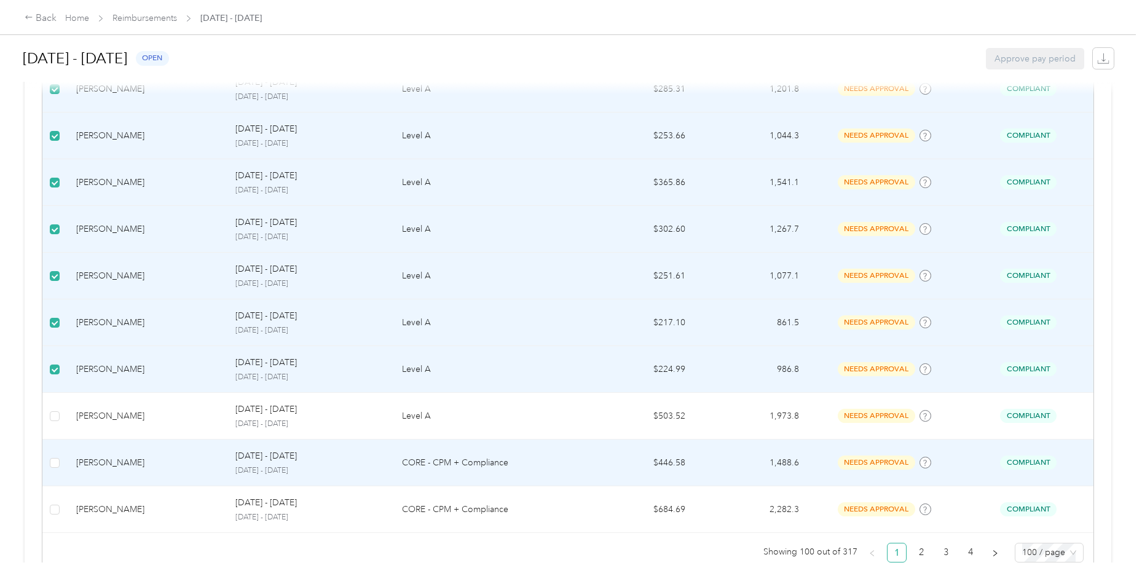
scroll to position [4580, 0]
click at [61, 440] on td at bounding box center [54, 463] width 24 height 47
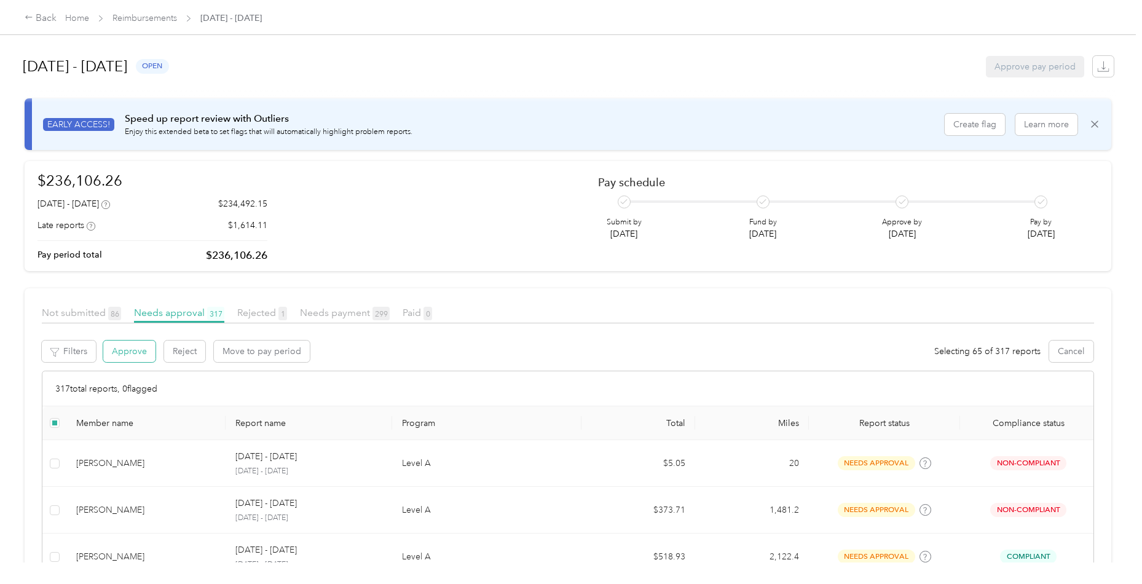
scroll to position [0, 0]
click at [140, 356] on button "Approve" at bounding box center [129, 352] width 52 height 22
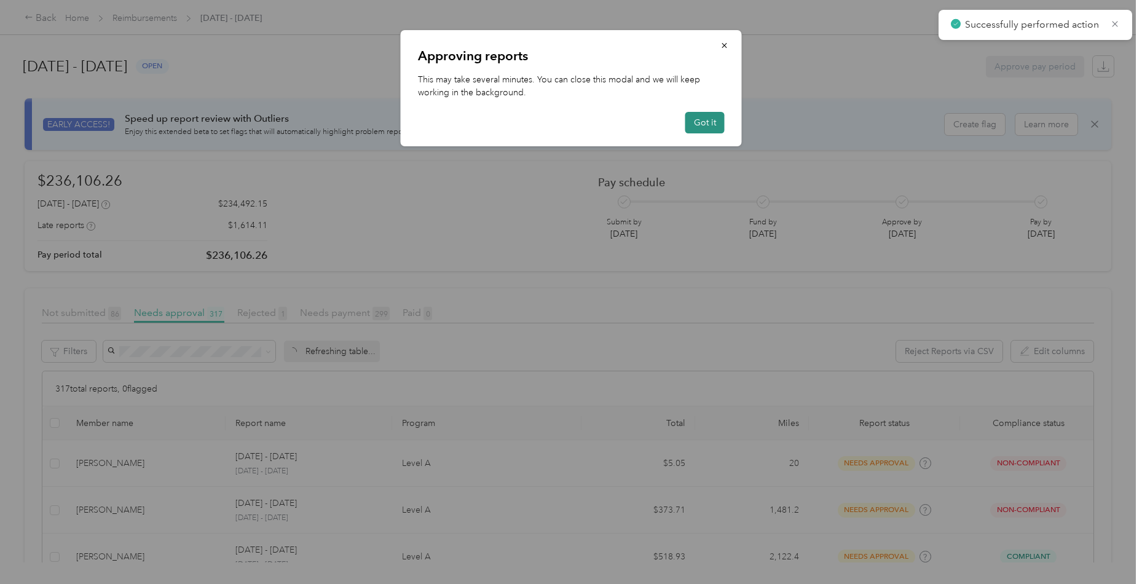
click at [702, 117] on button "Got it" at bounding box center [705, 123] width 39 height 22
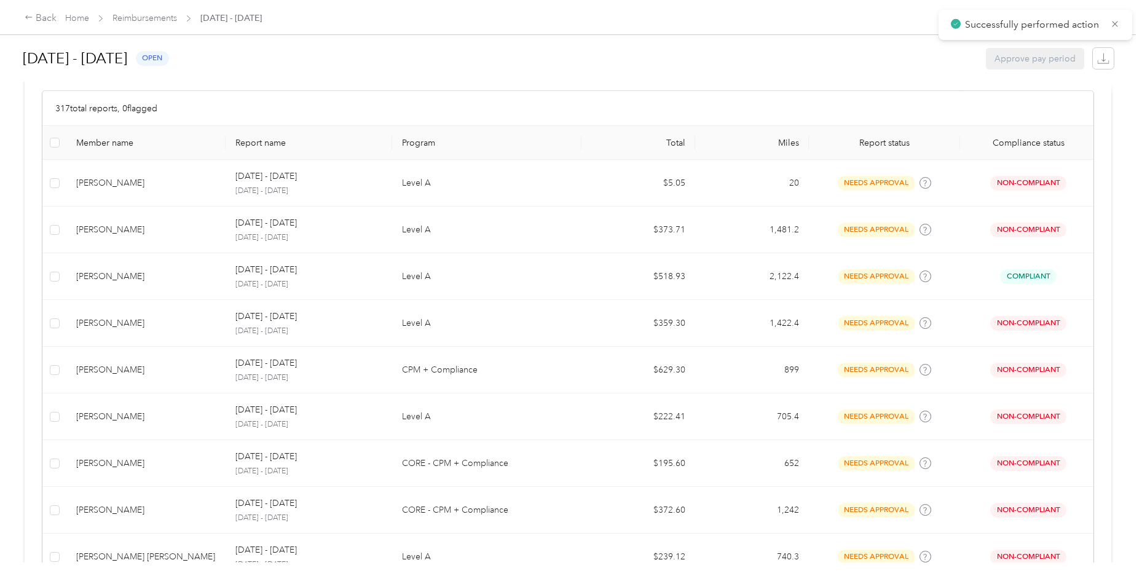
scroll to position [273, 0]
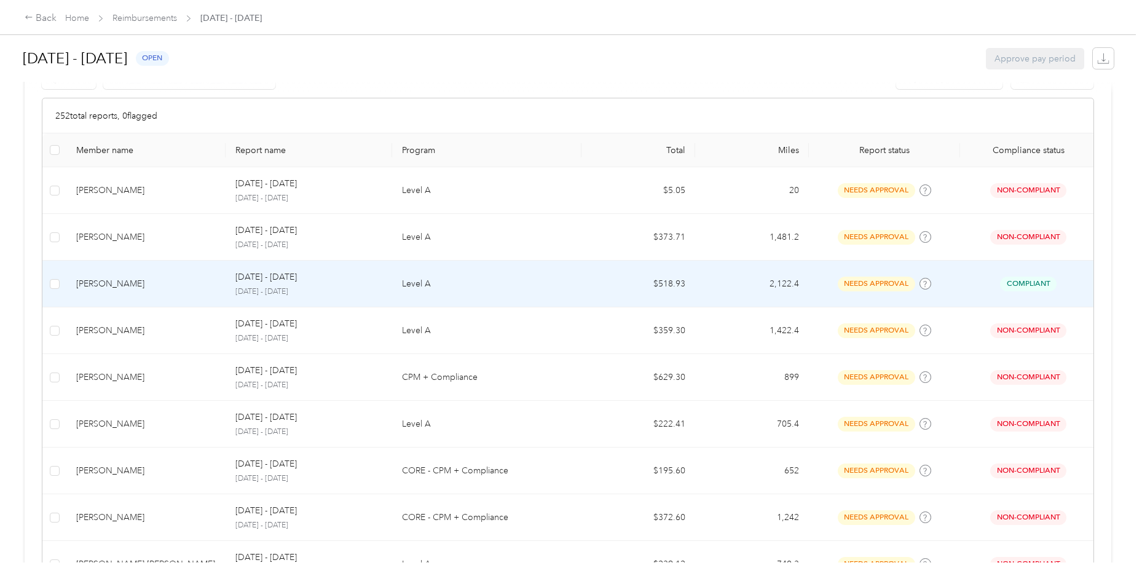
click at [140, 289] on div "[PERSON_NAME]" at bounding box center [146, 284] width 140 height 14
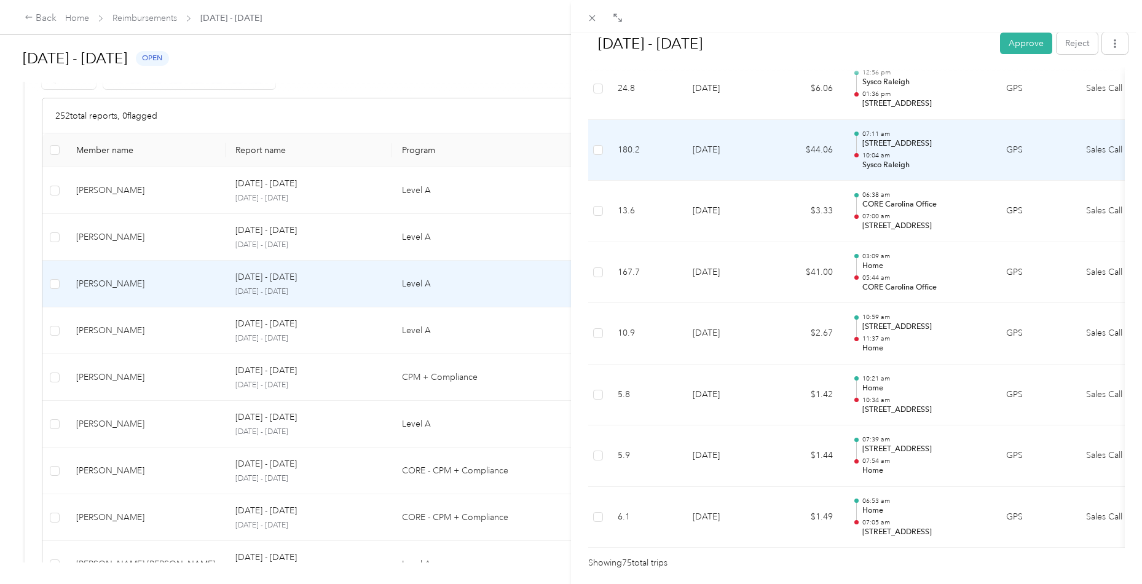
scroll to position [4456, 0]
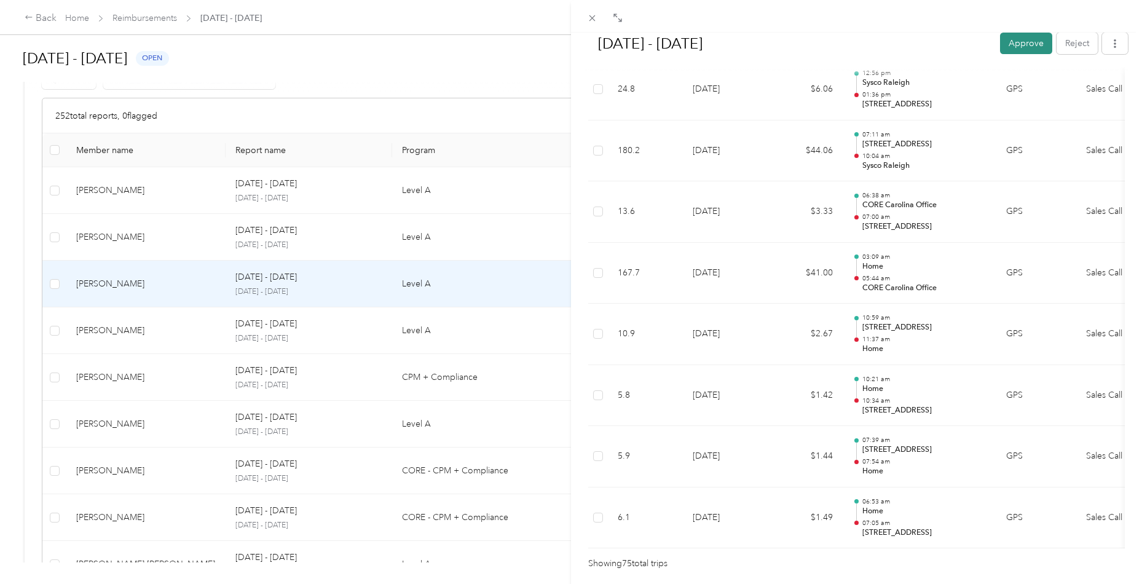
click at [1005, 50] on button "Approve" at bounding box center [1026, 44] width 52 height 22
click at [590, 20] on icon at bounding box center [592, 18] width 10 height 10
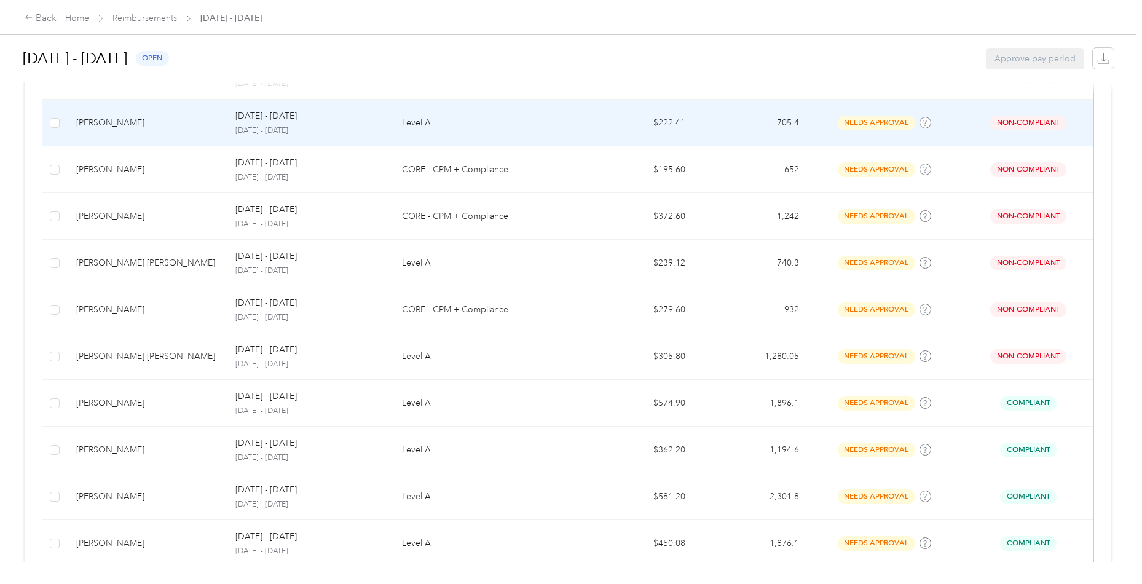
scroll to position [528, 0]
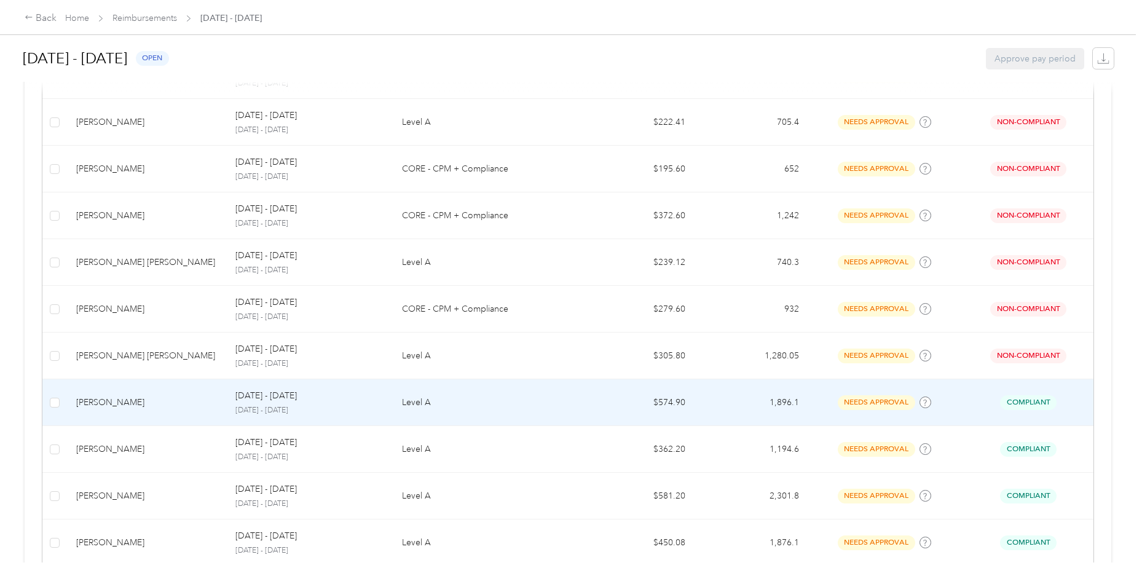
click at [186, 390] on td "[PERSON_NAME]" at bounding box center [145, 402] width 159 height 47
